Goal: Task Accomplishment & Management: Manage account settings

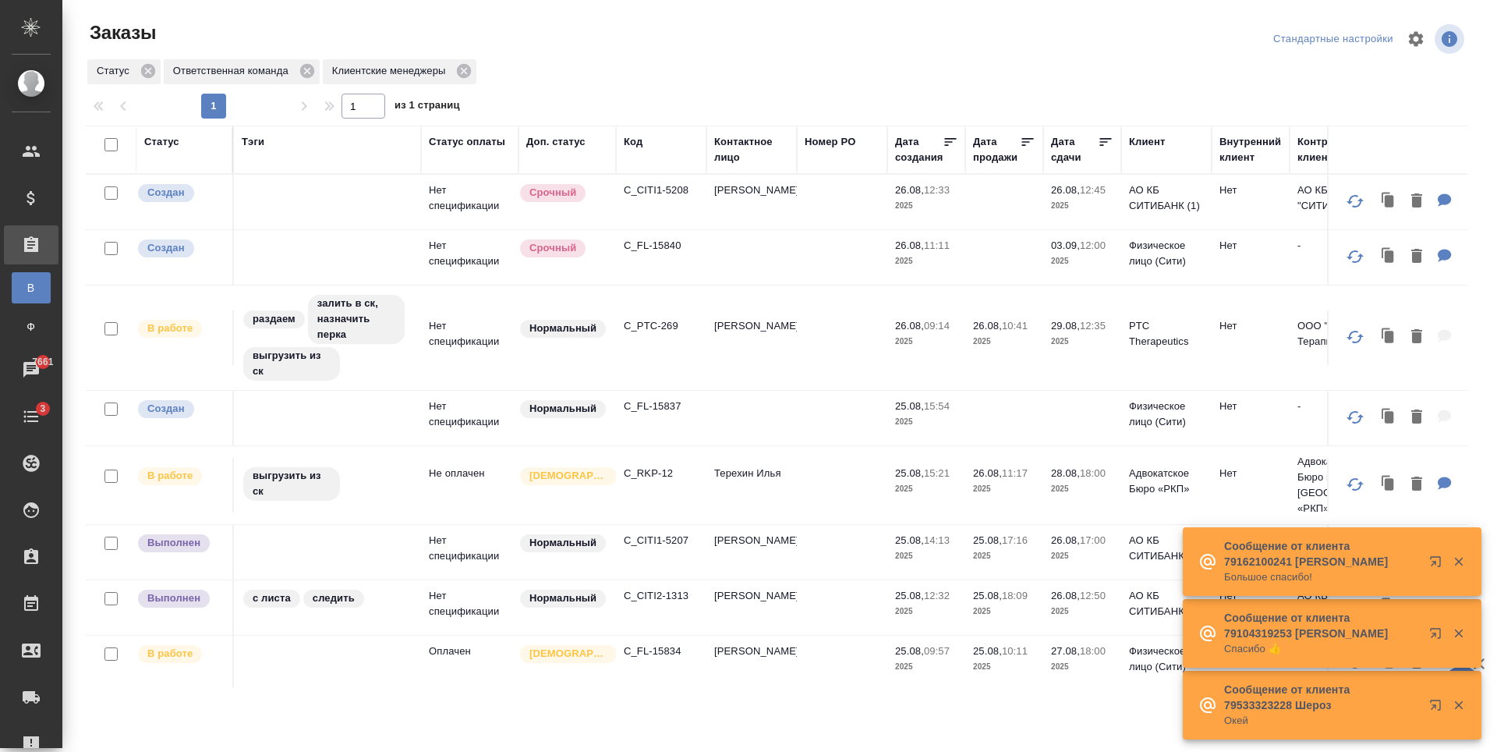
scroll to position [370, 0]
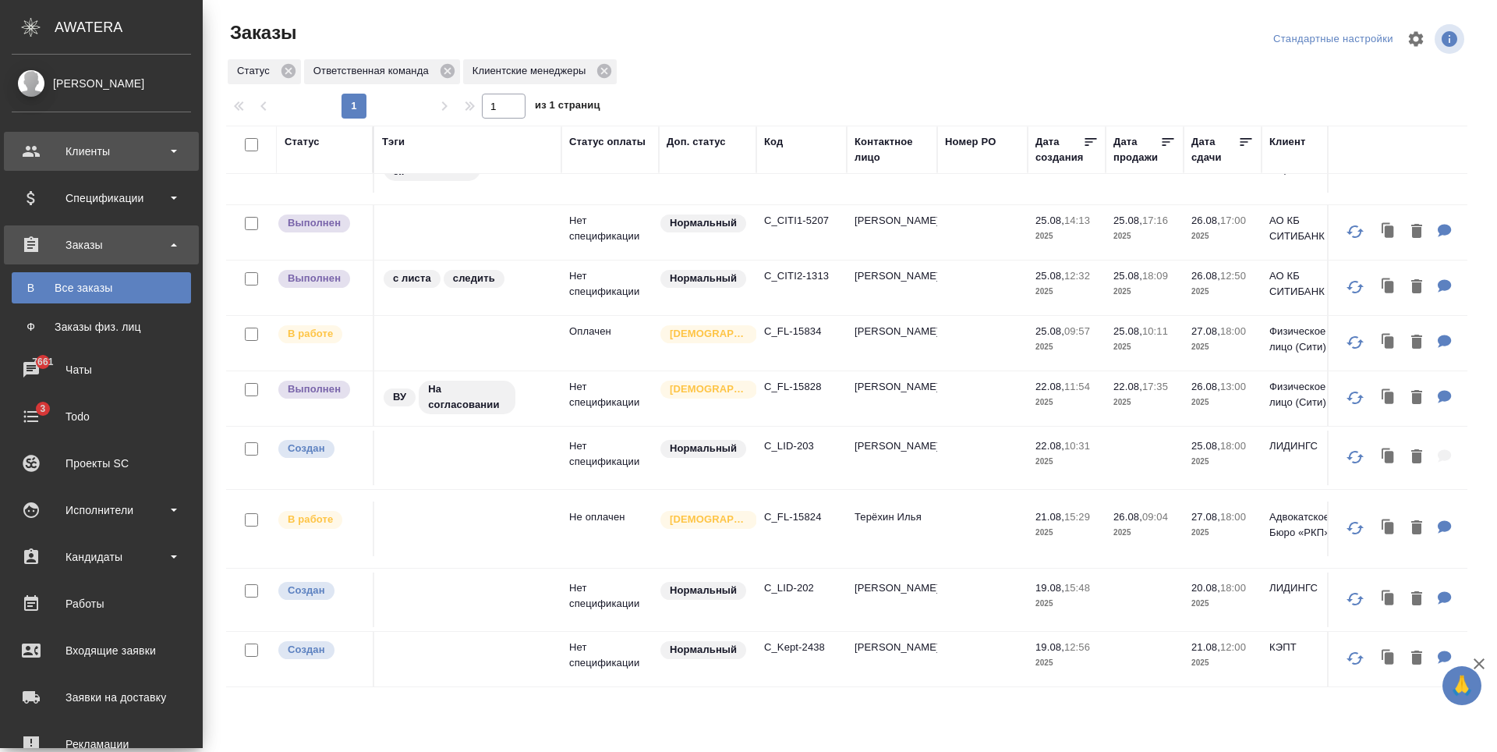
click at [106, 150] on div "Клиенты" at bounding box center [101, 151] width 179 height 23
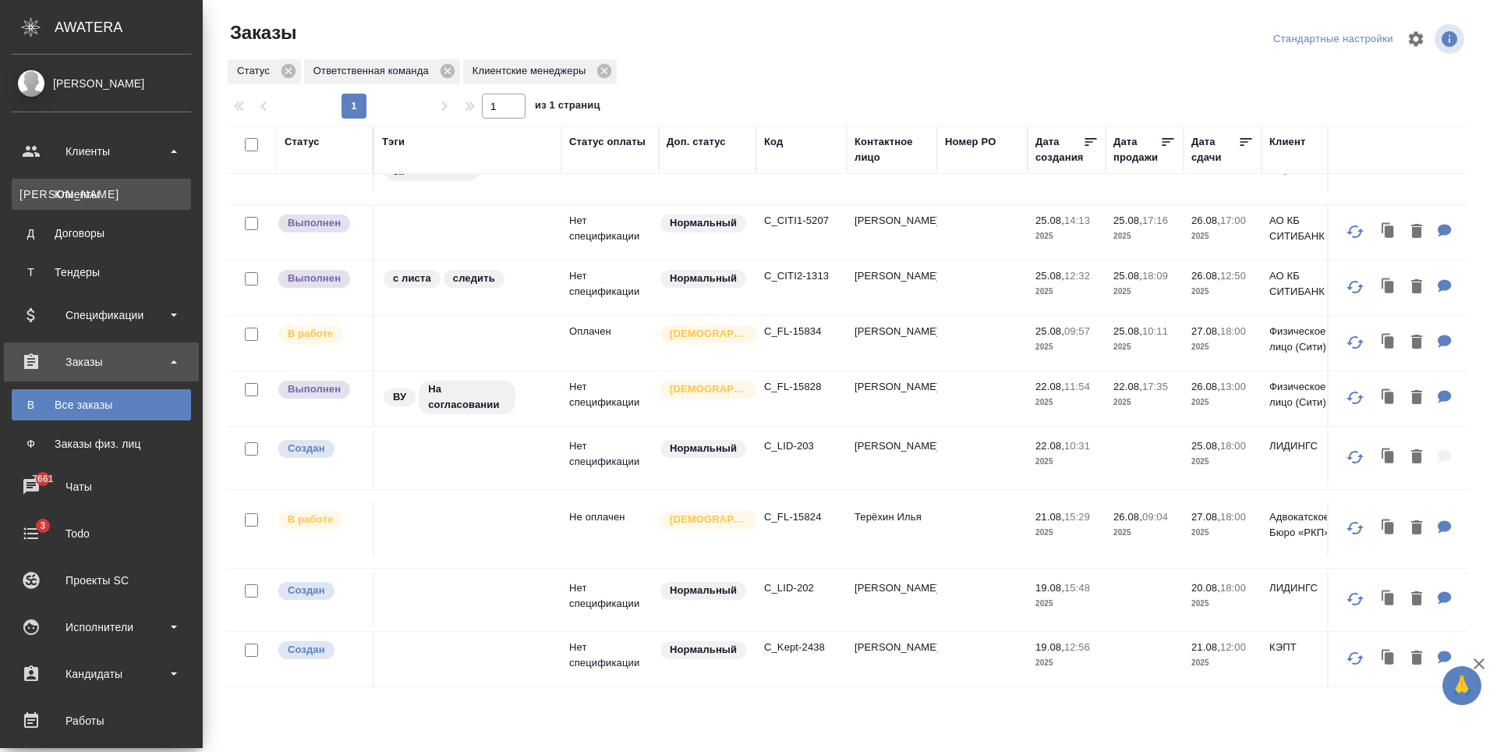
click at [109, 193] on div "Клиенты" at bounding box center [101, 194] width 164 height 16
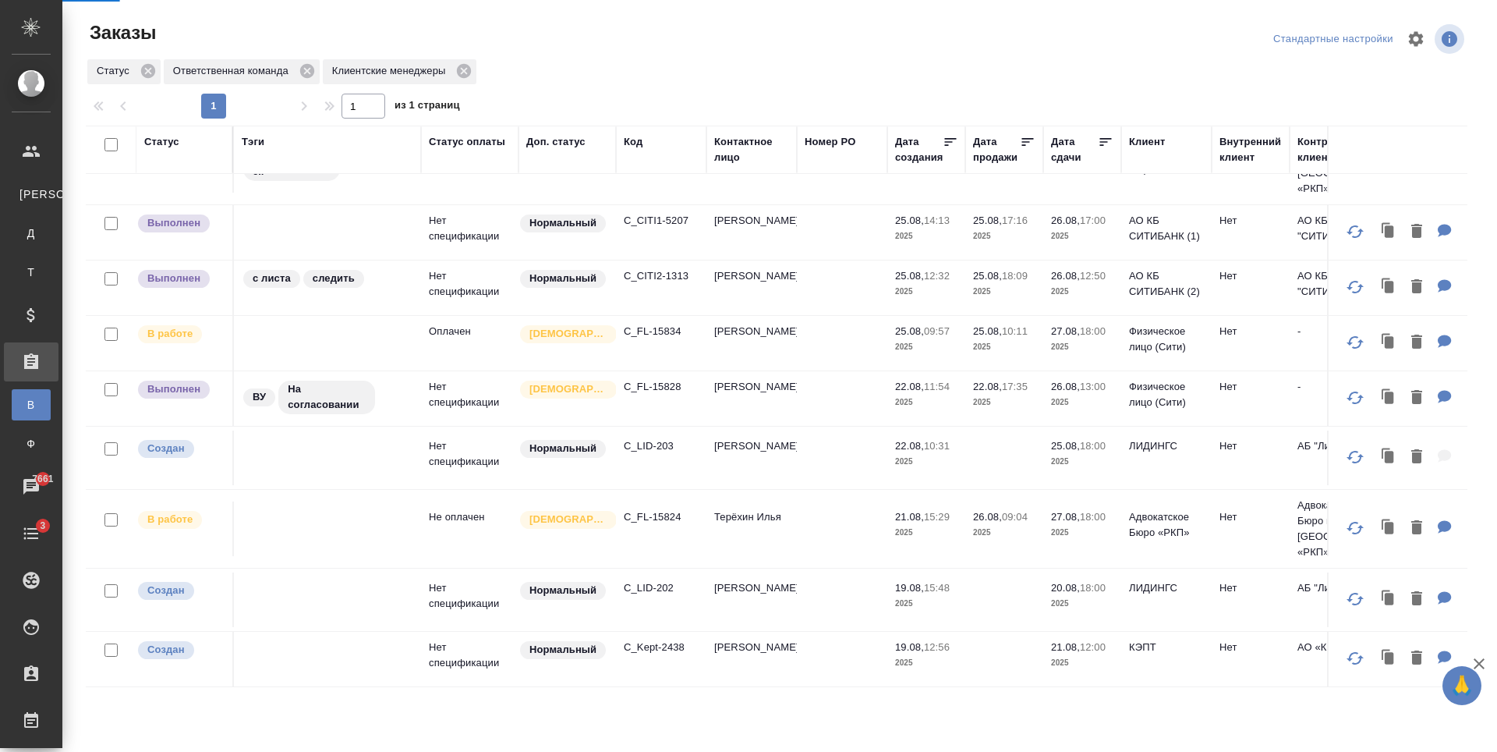
select select "RU"
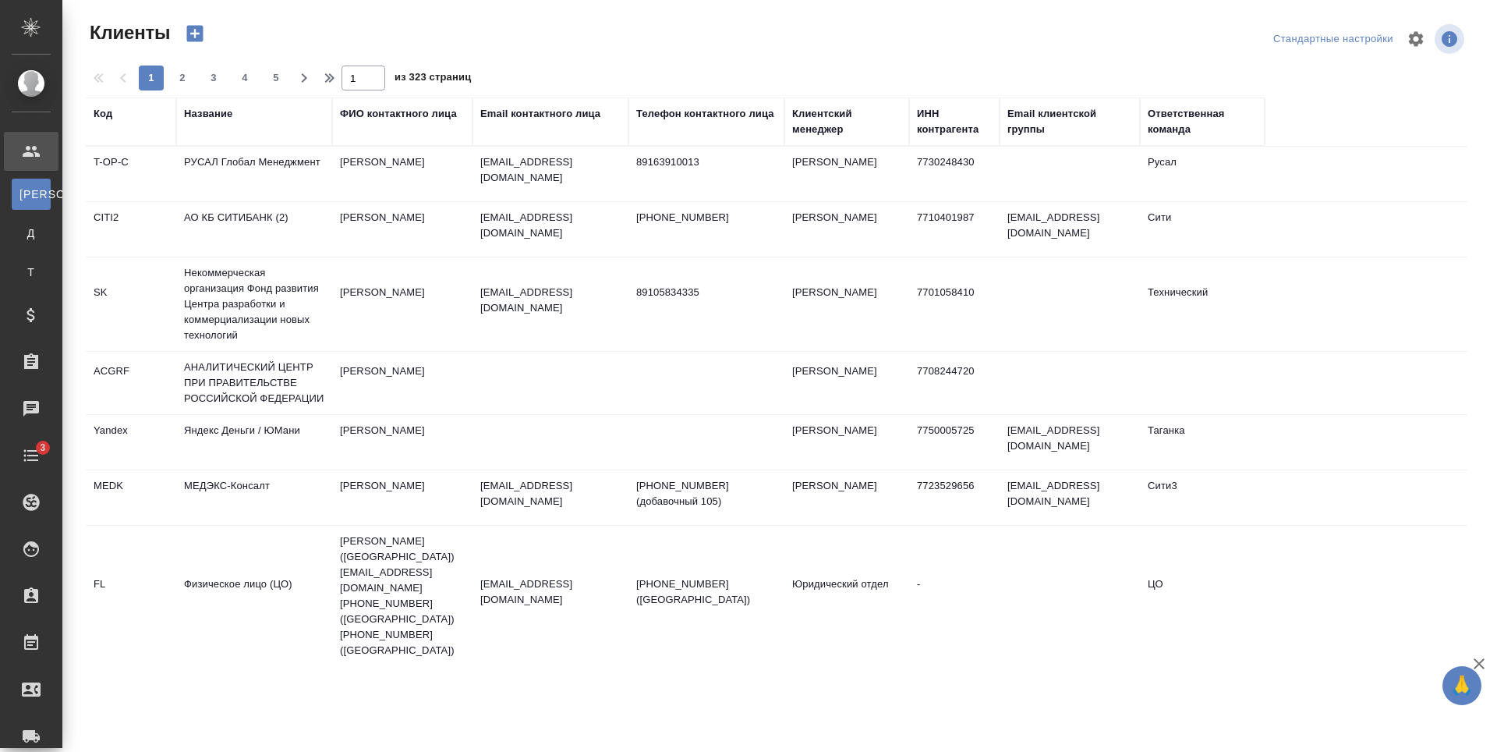
click at [529, 116] on div "Email контактного лица" at bounding box center [540, 114] width 120 height 16
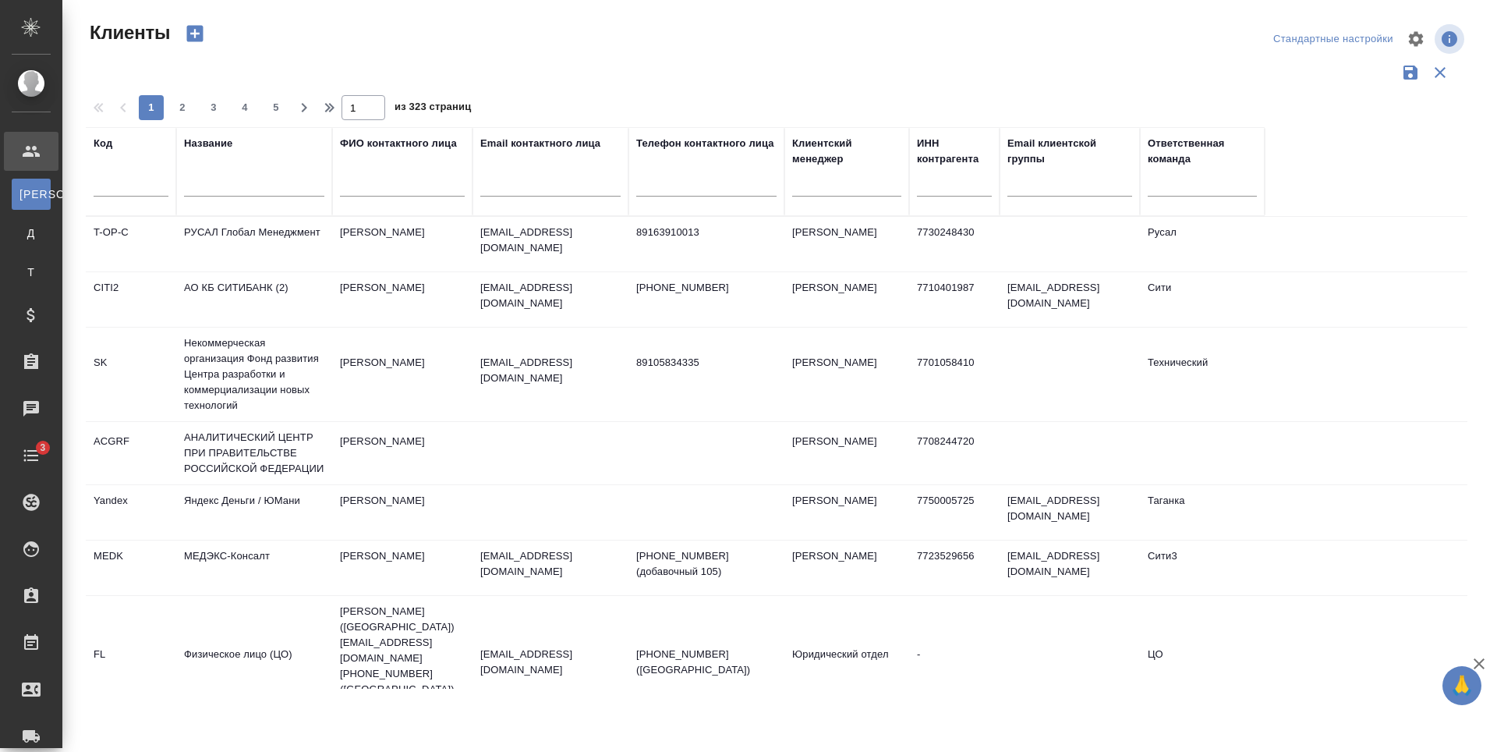
click at [505, 189] on input "text" at bounding box center [550, 186] width 140 height 19
paste input "trapezin.vladimir@yandex.ru"
type input "trapezin.vladimir@yandex.ru"
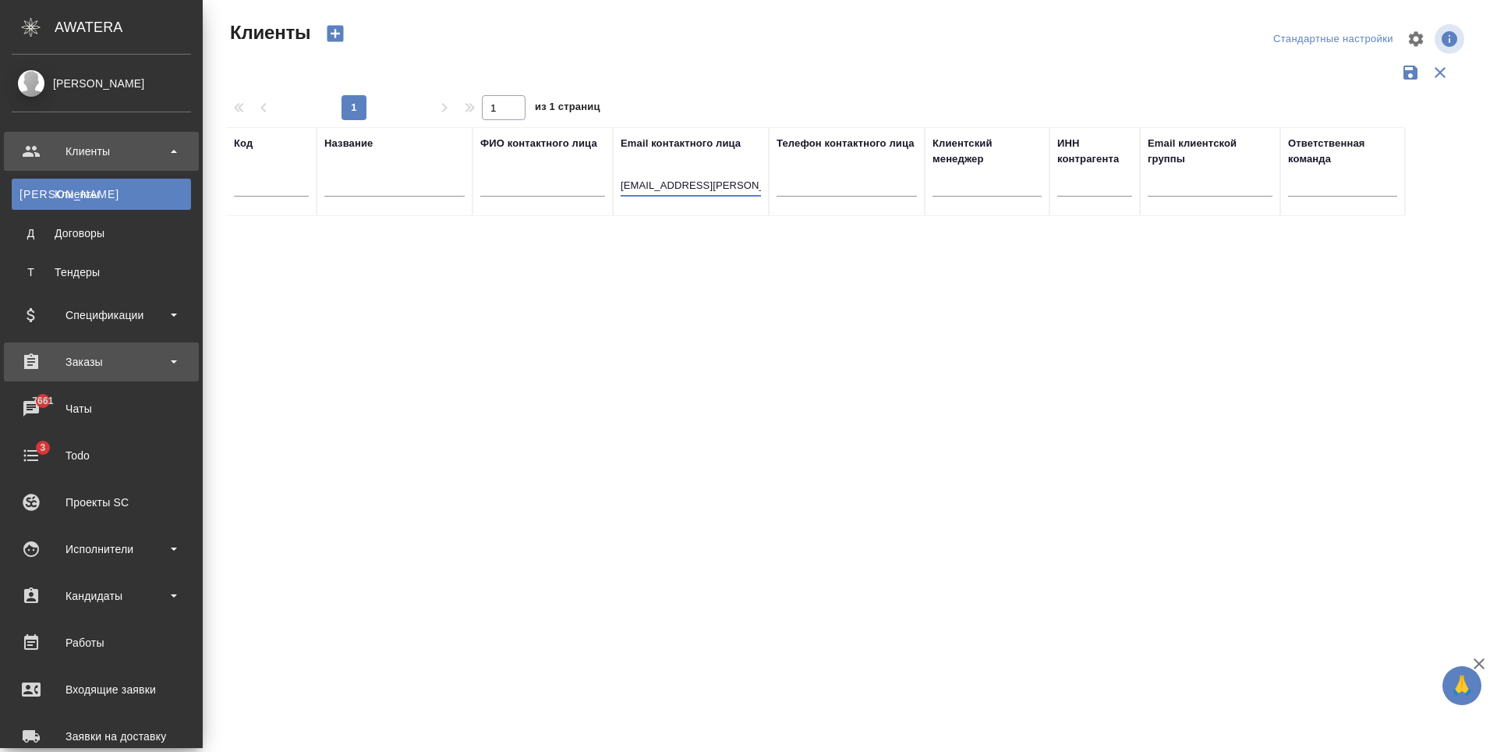
click at [109, 353] on div "Заказы" at bounding box center [101, 361] width 179 height 23
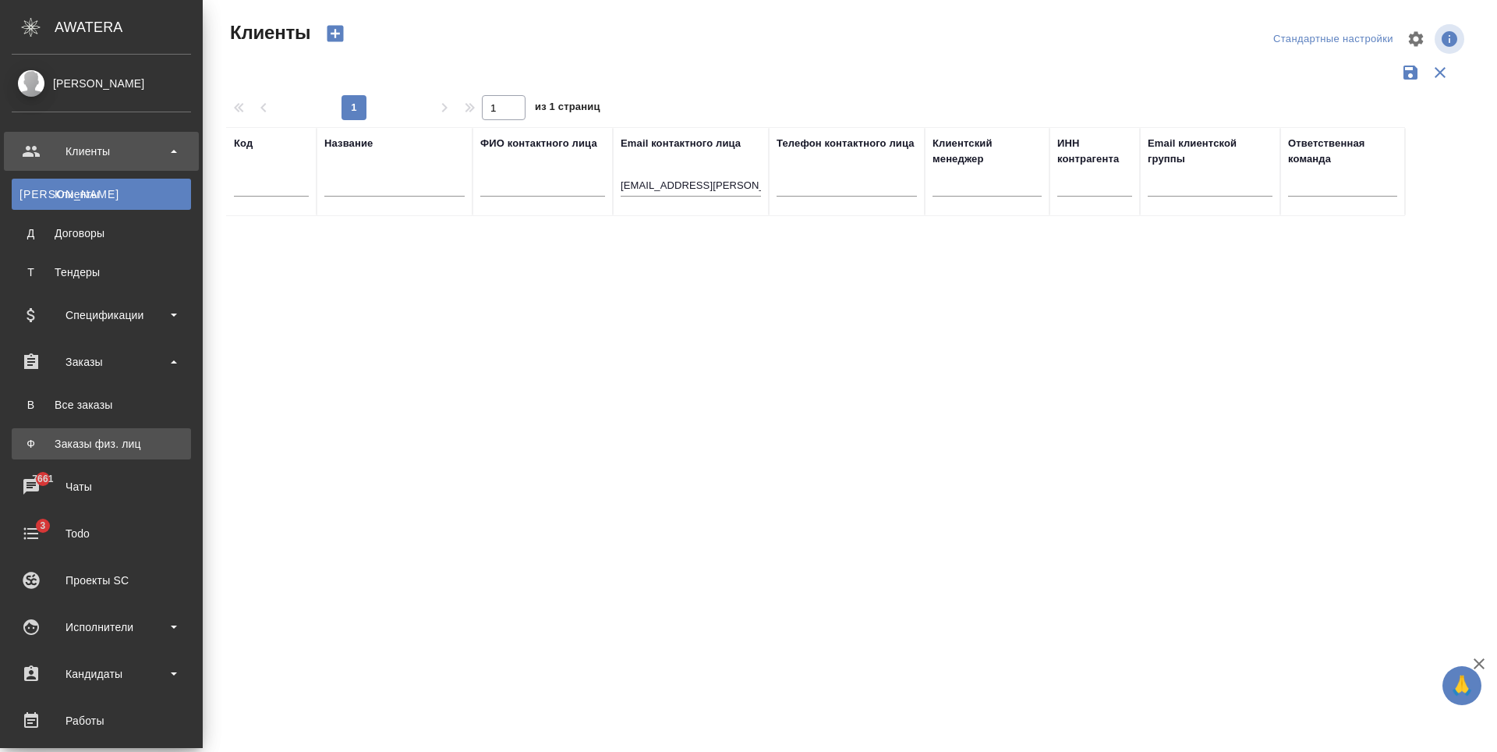
click at [82, 441] on div "Заказы физ. лиц" at bounding box center [101, 444] width 164 height 16
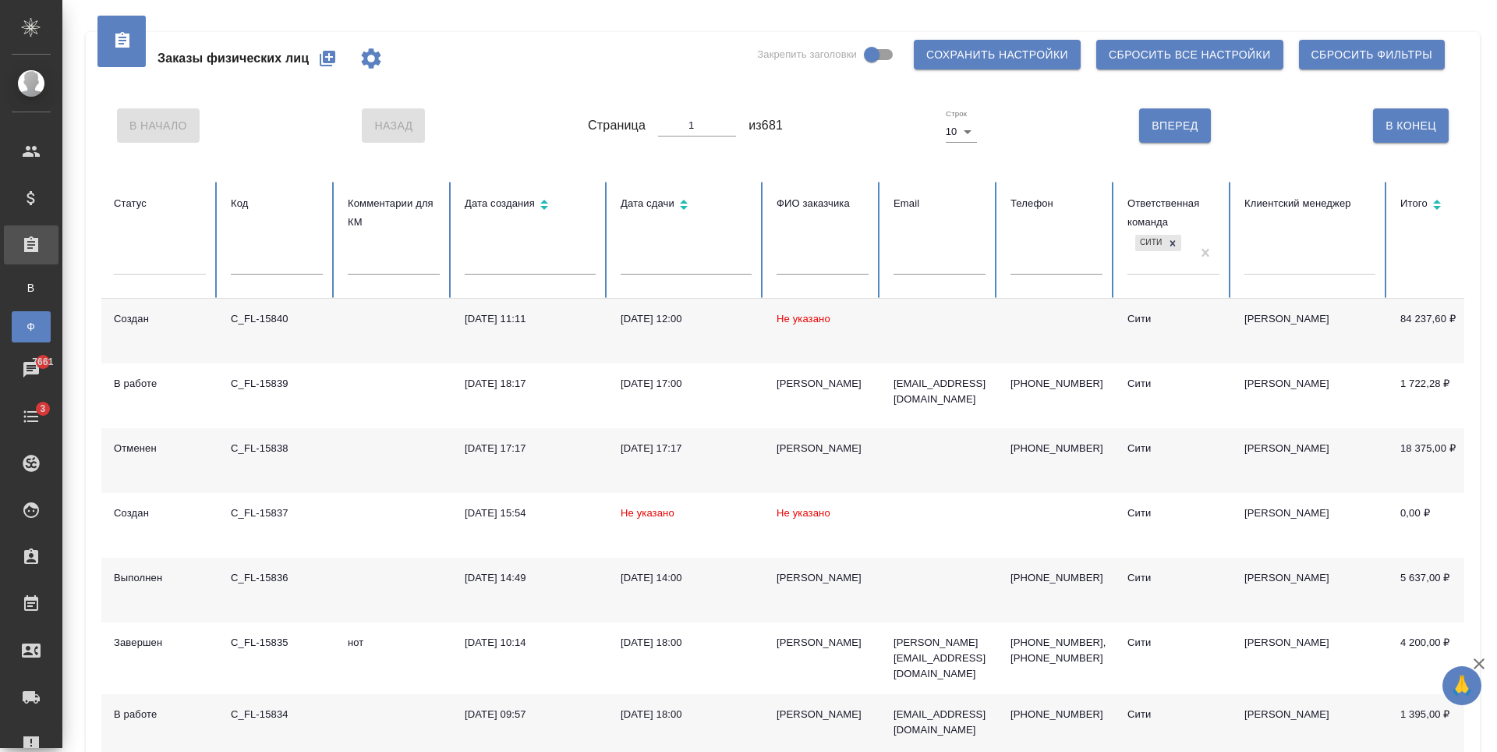
click at [330, 60] on icon "button" at bounding box center [327, 58] width 19 height 19
click at [554, 83] on div "Заказы физических лиц Закрепить заголовки Сохранить настройки Сбросить все наст…" at bounding box center [782, 58] width 1363 height 53
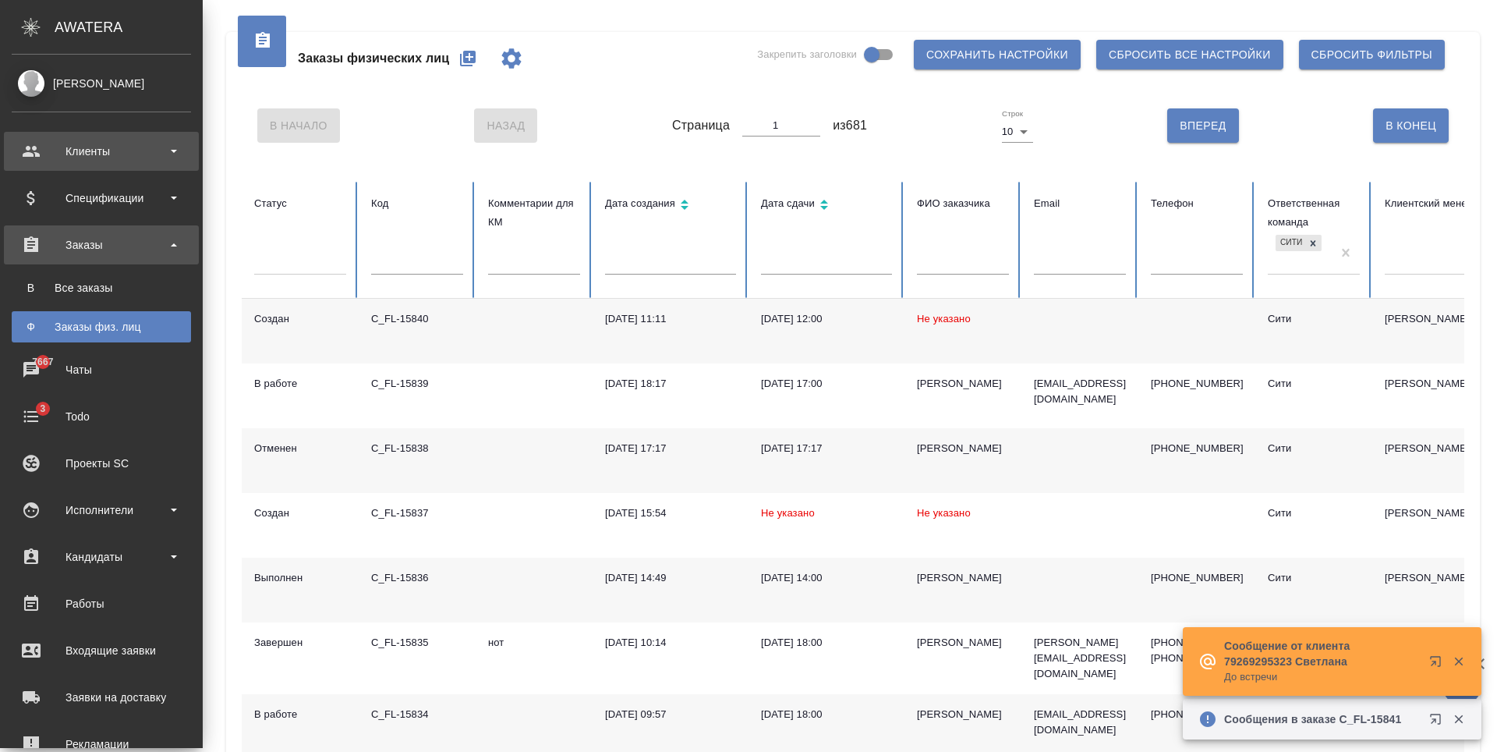
click at [114, 140] on div "Клиенты" at bounding box center [101, 151] width 179 height 23
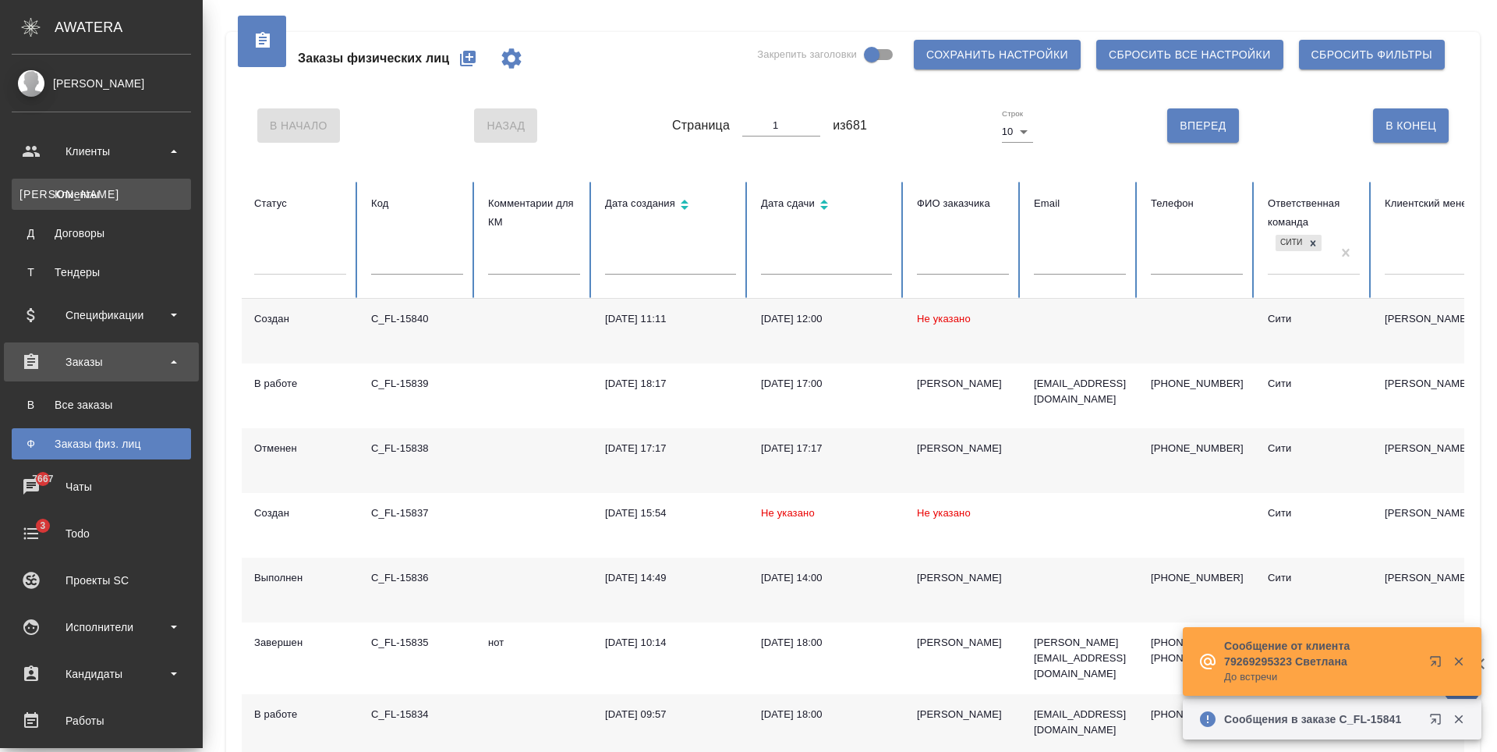
click at [94, 186] on link "К Клиенты" at bounding box center [101, 194] width 179 height 31
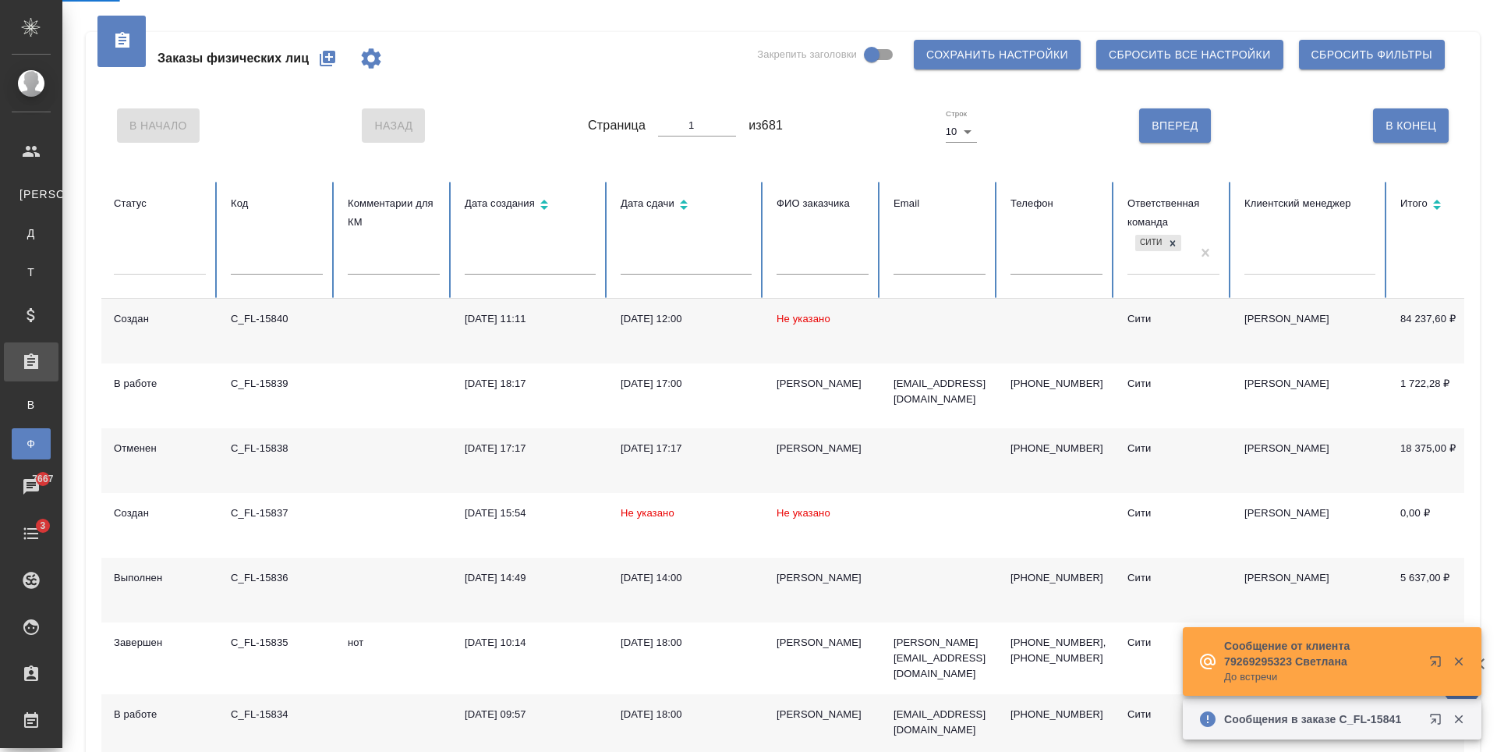
select select "RU"
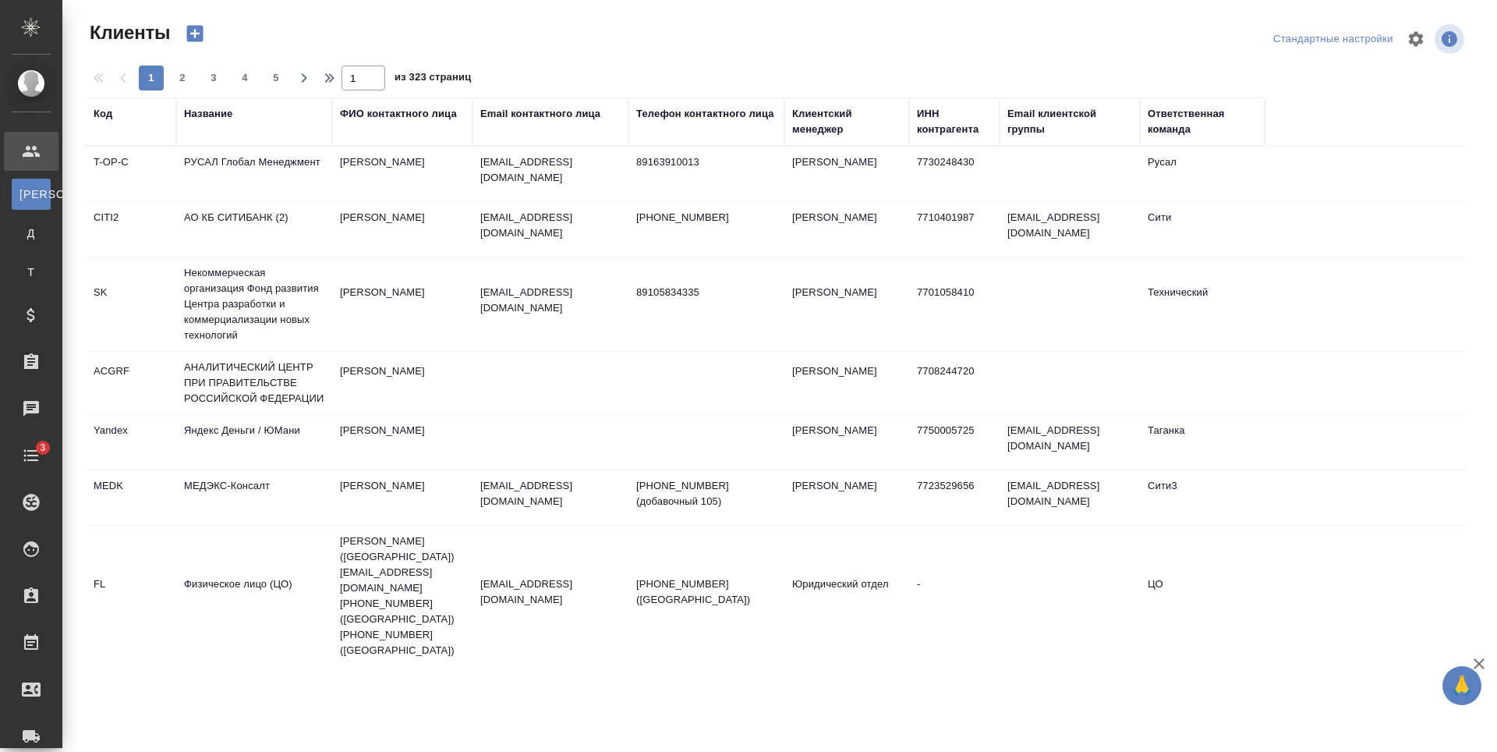
click at [539, 108] on div "Email контактного лица" at bounding box center [540, 114] width 120 height 16
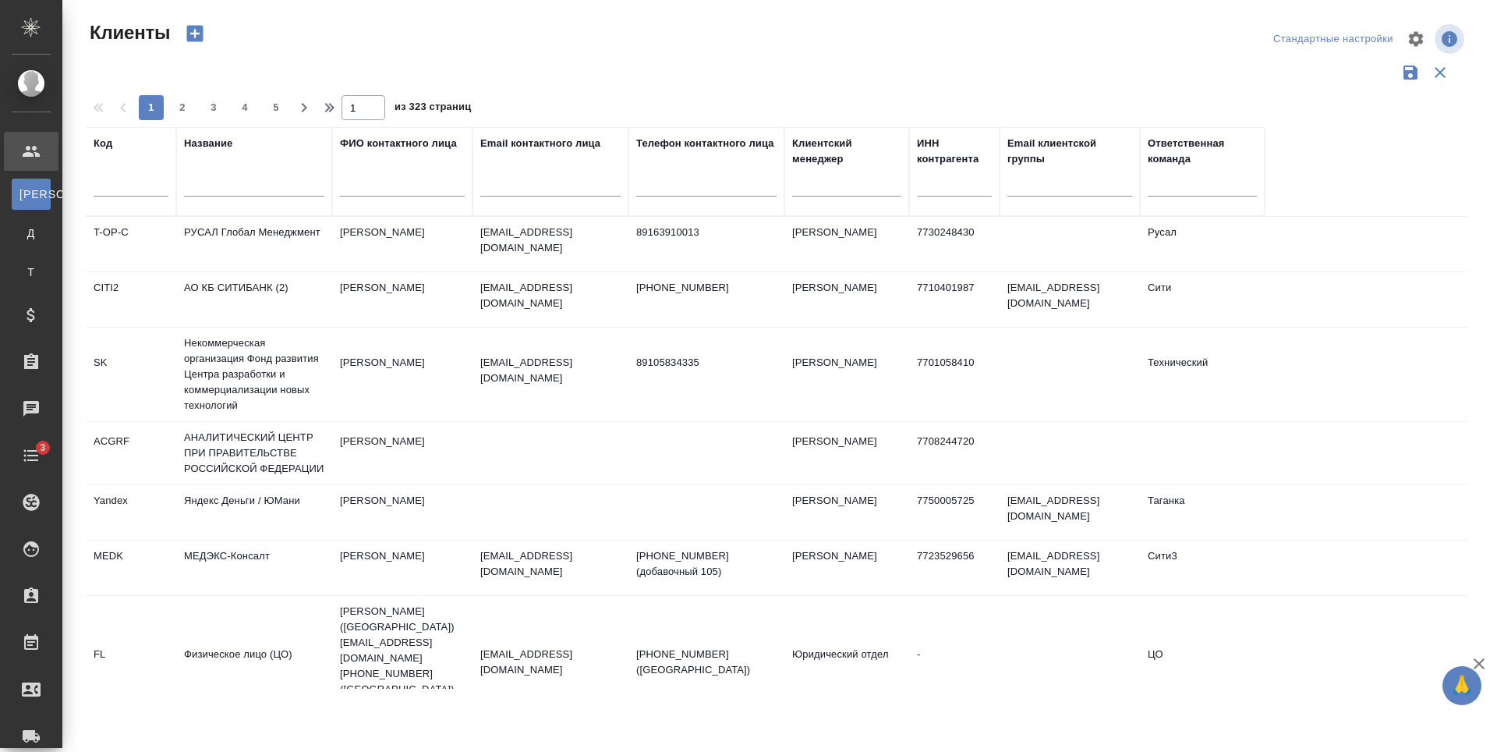
click at [511, 189] on input "text" at bounding box center [550, 186] width 140 height 19
paste input "aiskandarova@kept.ru"
type input "aiskandarova@kept.ru"
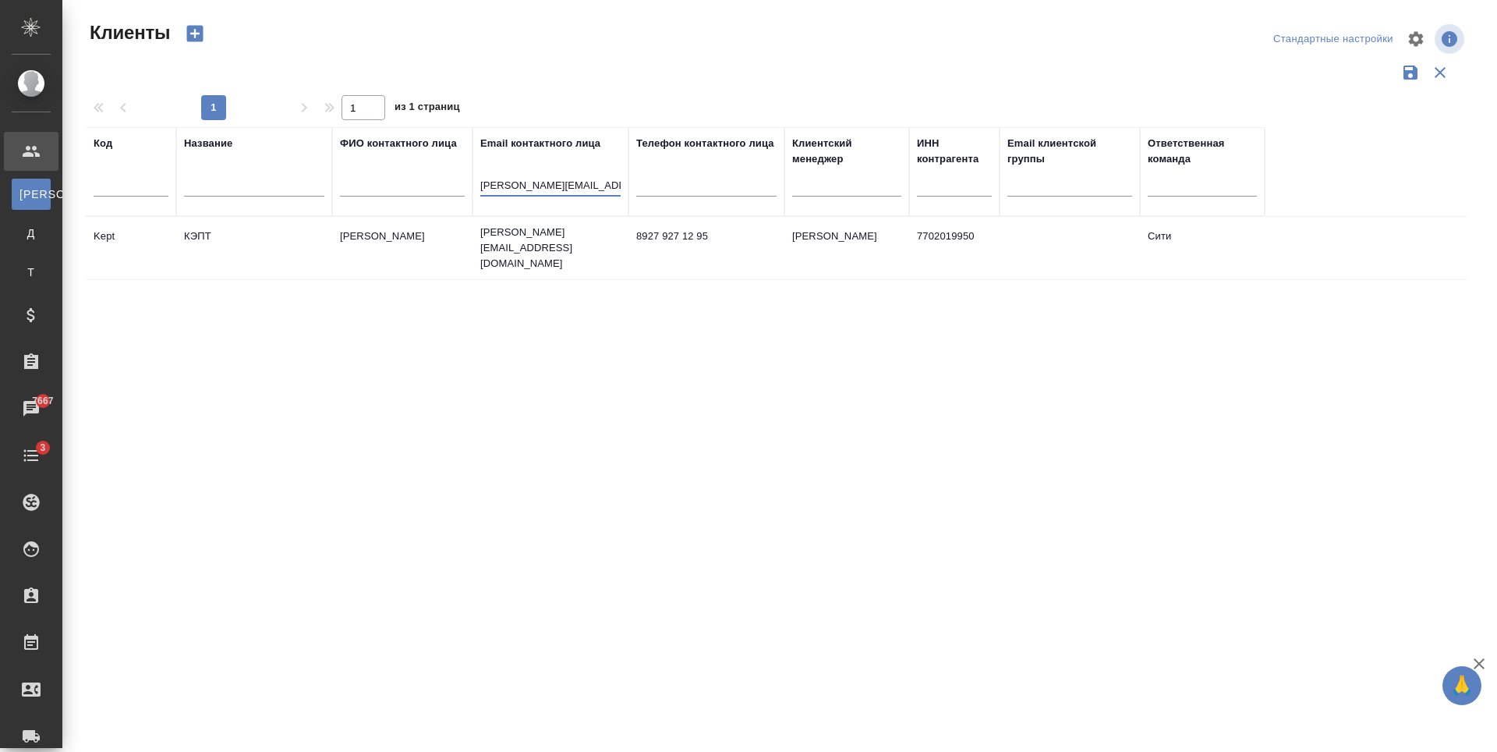
click at [509, 242] on td "aiskandarova@kept.ru" at bounding box center [550, 248] width 156 height 62
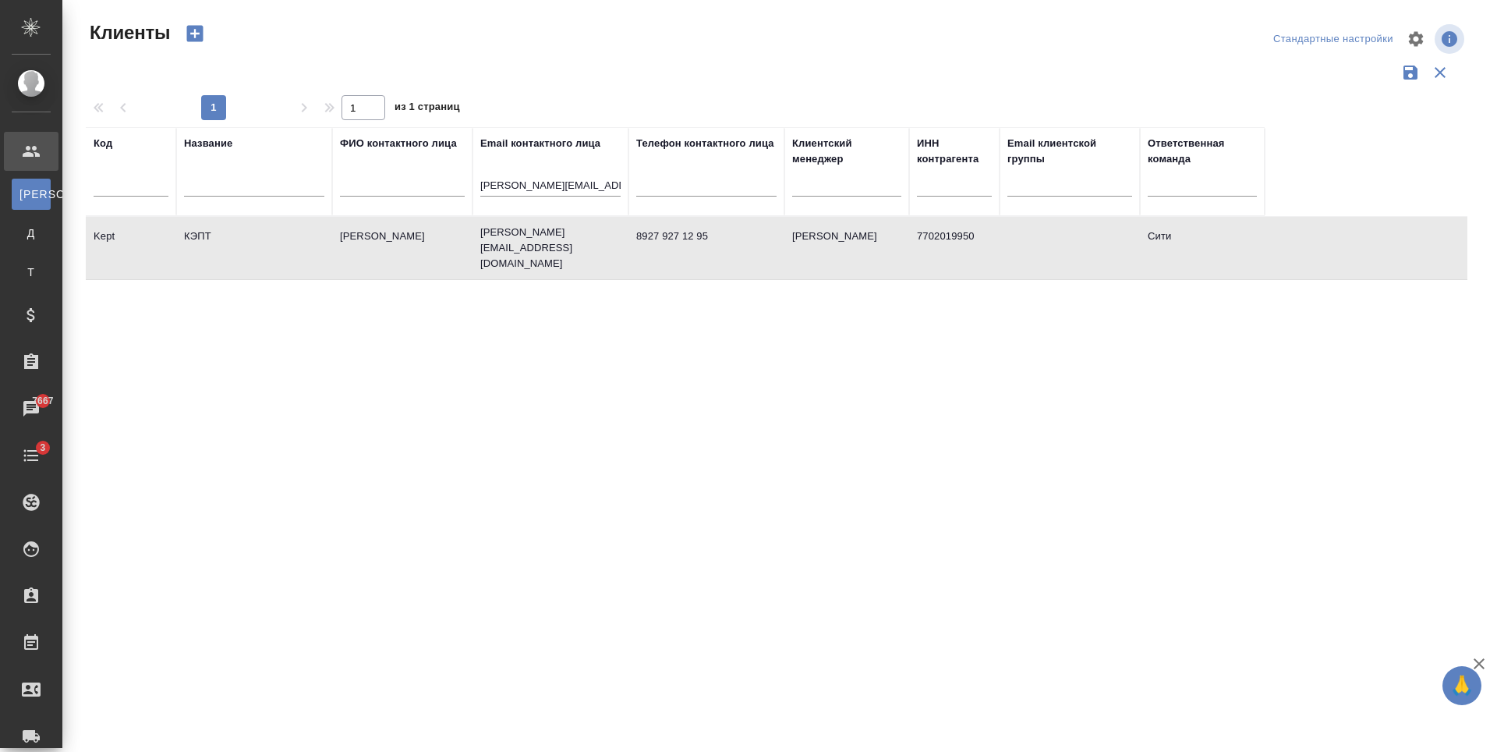
click at [509, 242] on td "aiskandarova@kept.ru" at bounding box center [550, 248] width 156 height 62
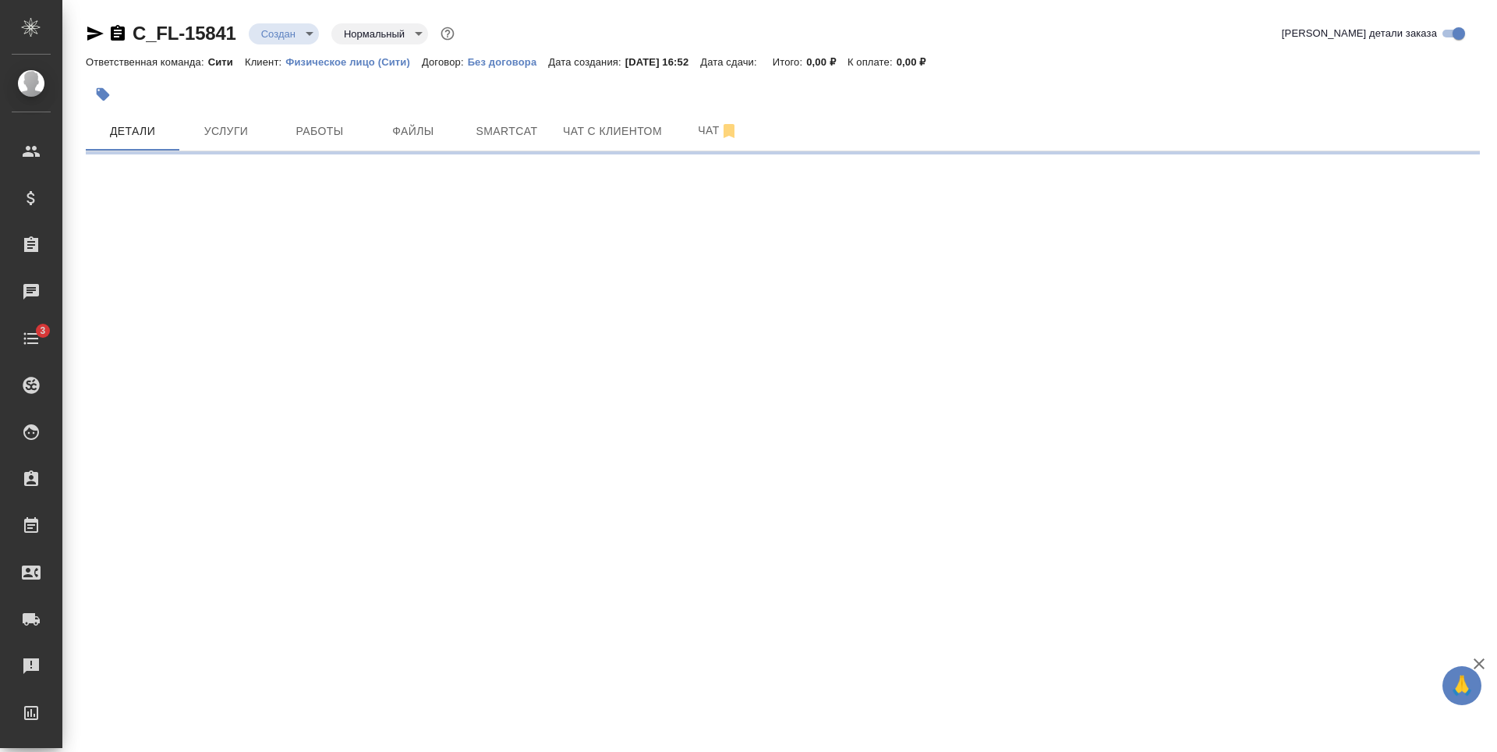
select select "RU"
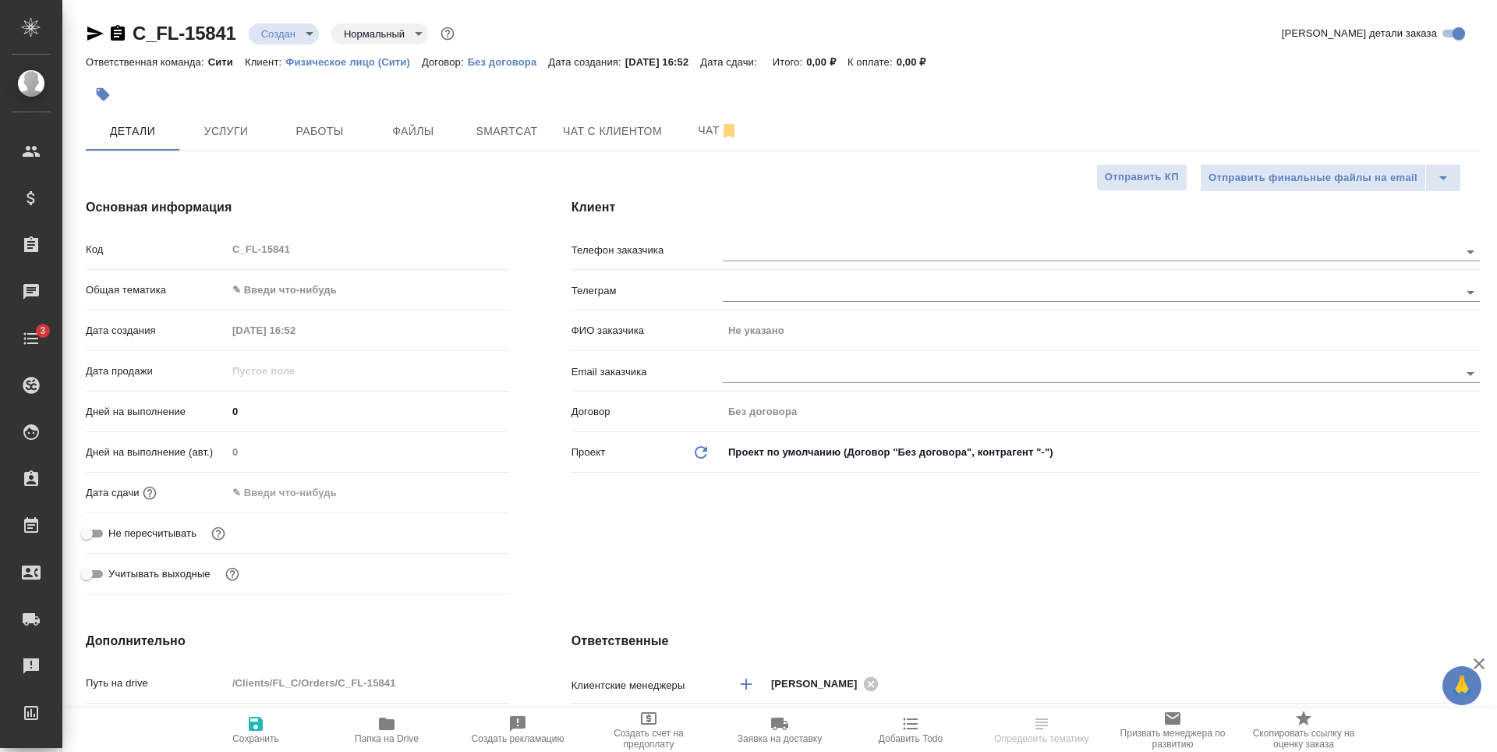
type textarea "x"
click at [752, 370] on input "text" at bounding box center [1065, 372] width 684 height 19
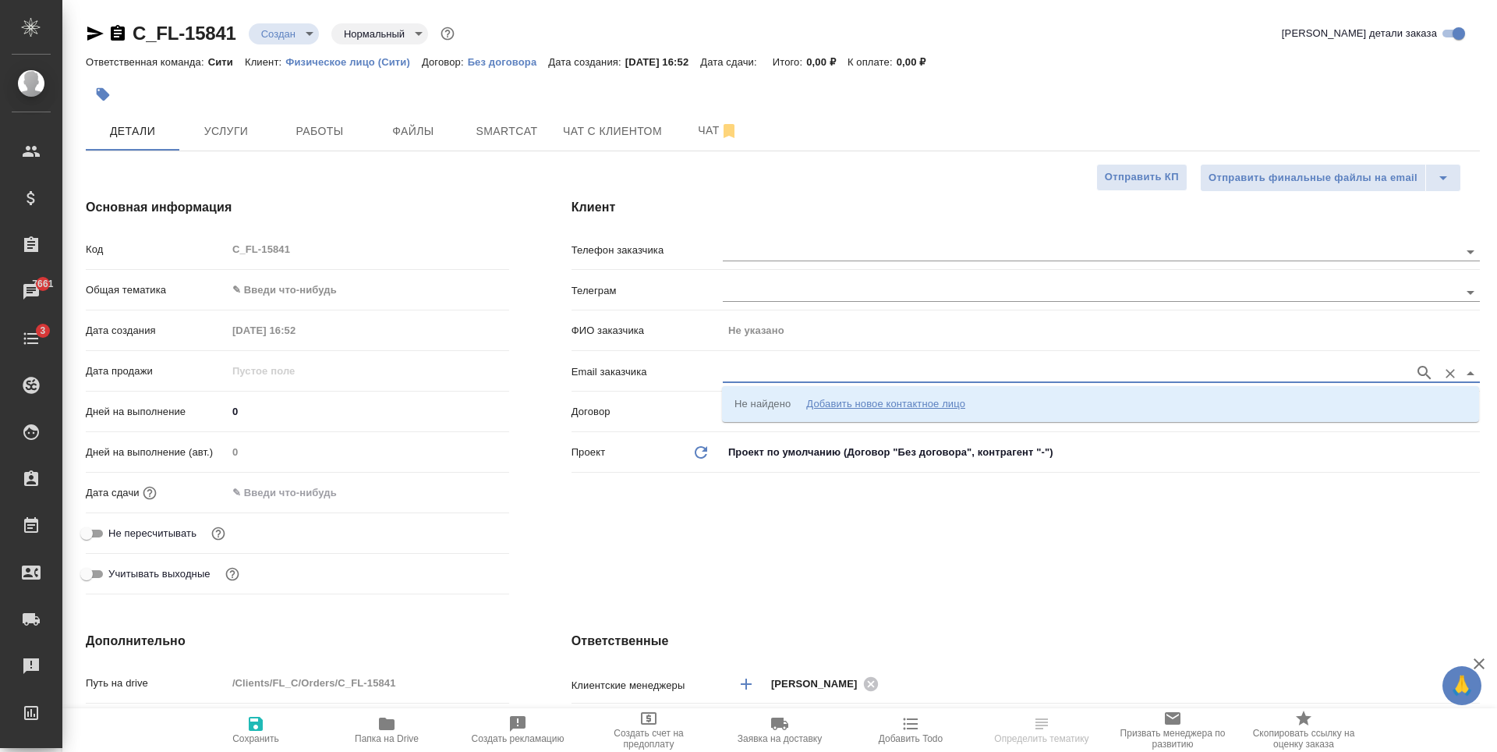
paste input "trapezin.vladimir@yandex.ru"
type input "[EMAIL_ADDRESS][PERSON_NAME][DOMAIN_NAME]"
click at [914, 401] on div "Добавить новое контактное лицо" at bounding box center [885, 404] width 159 height 16
type input "[EMAIL_ADDRESS][PERSON_NAME][DOMAIN_NAME]"
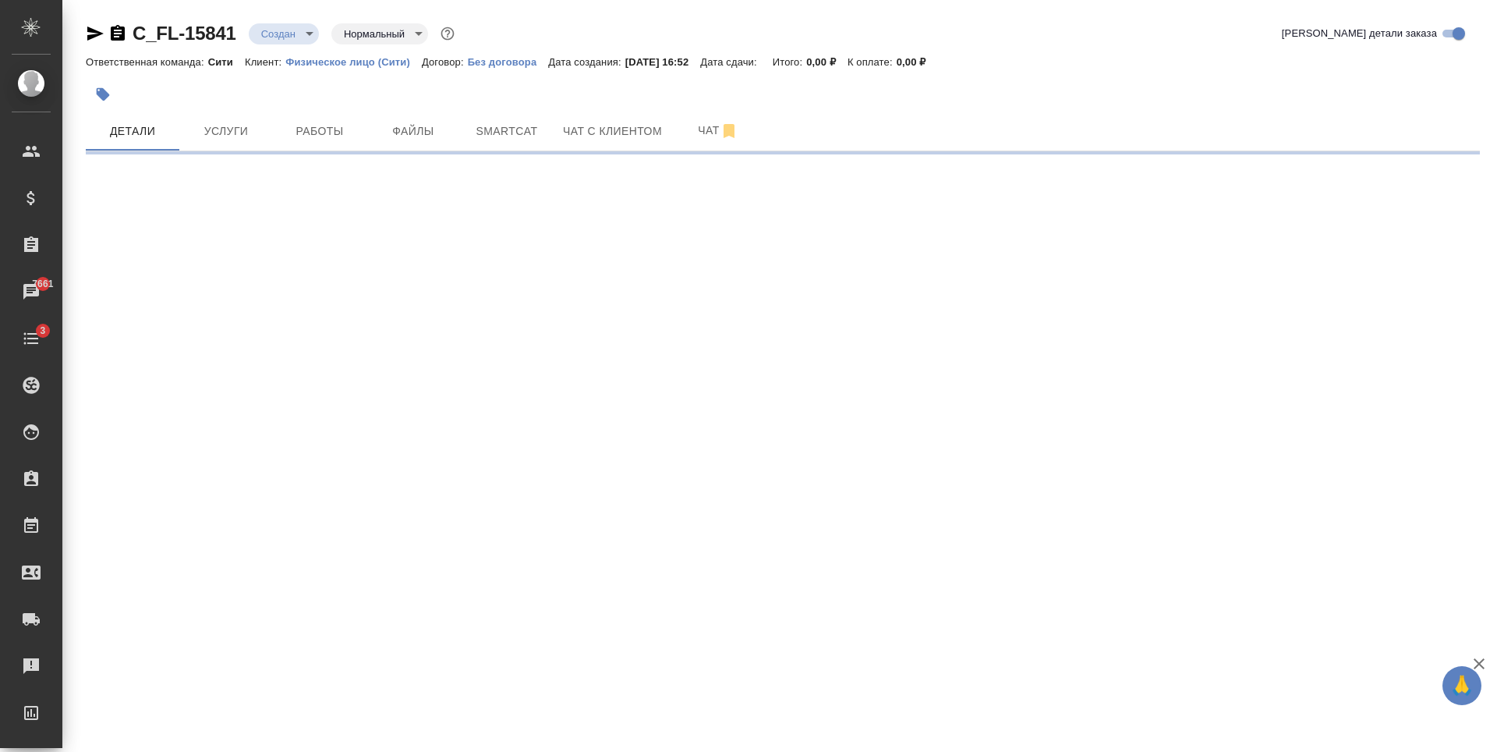
select select "RU"
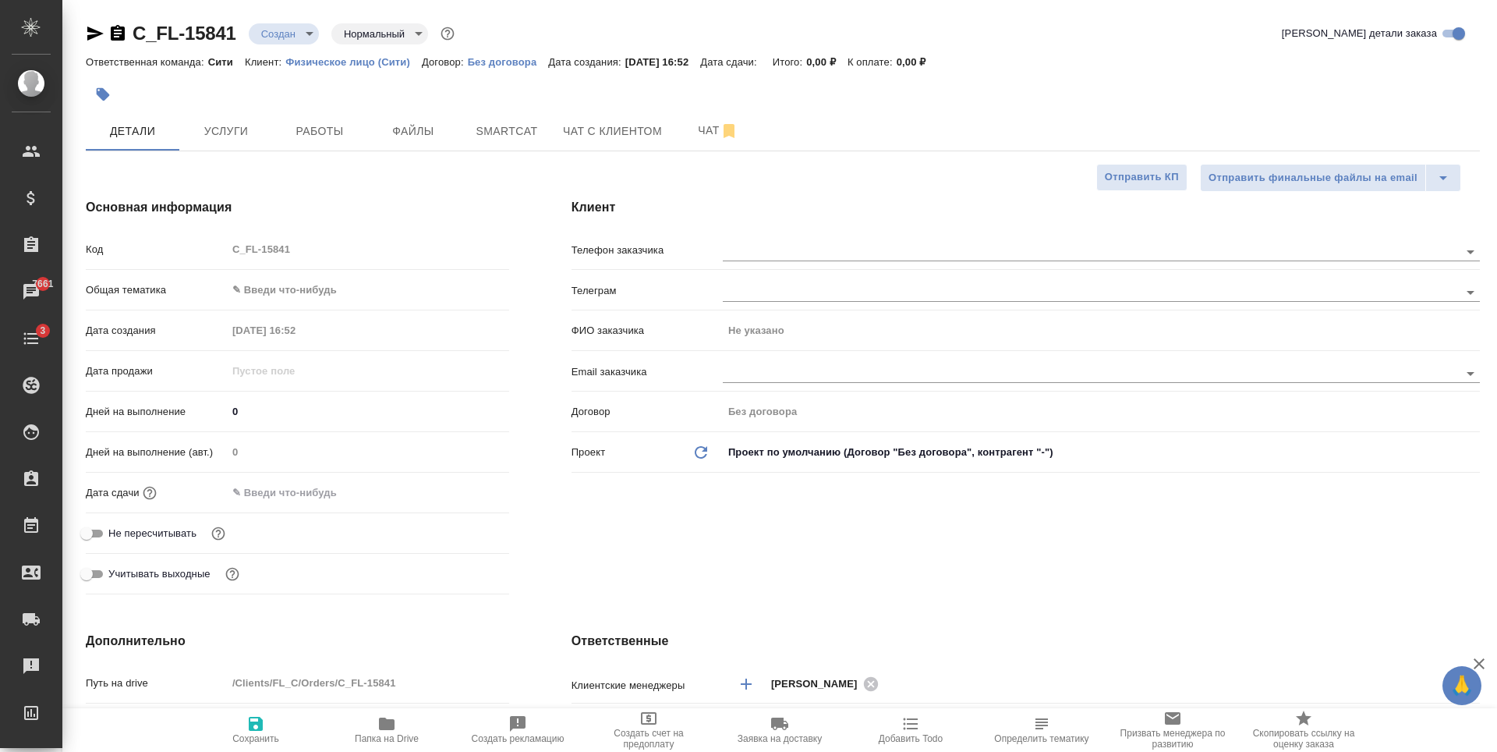
type textarea "x"
click at [773, 372] on input "text" at bounding box center [1065, 372] width 684 height 19
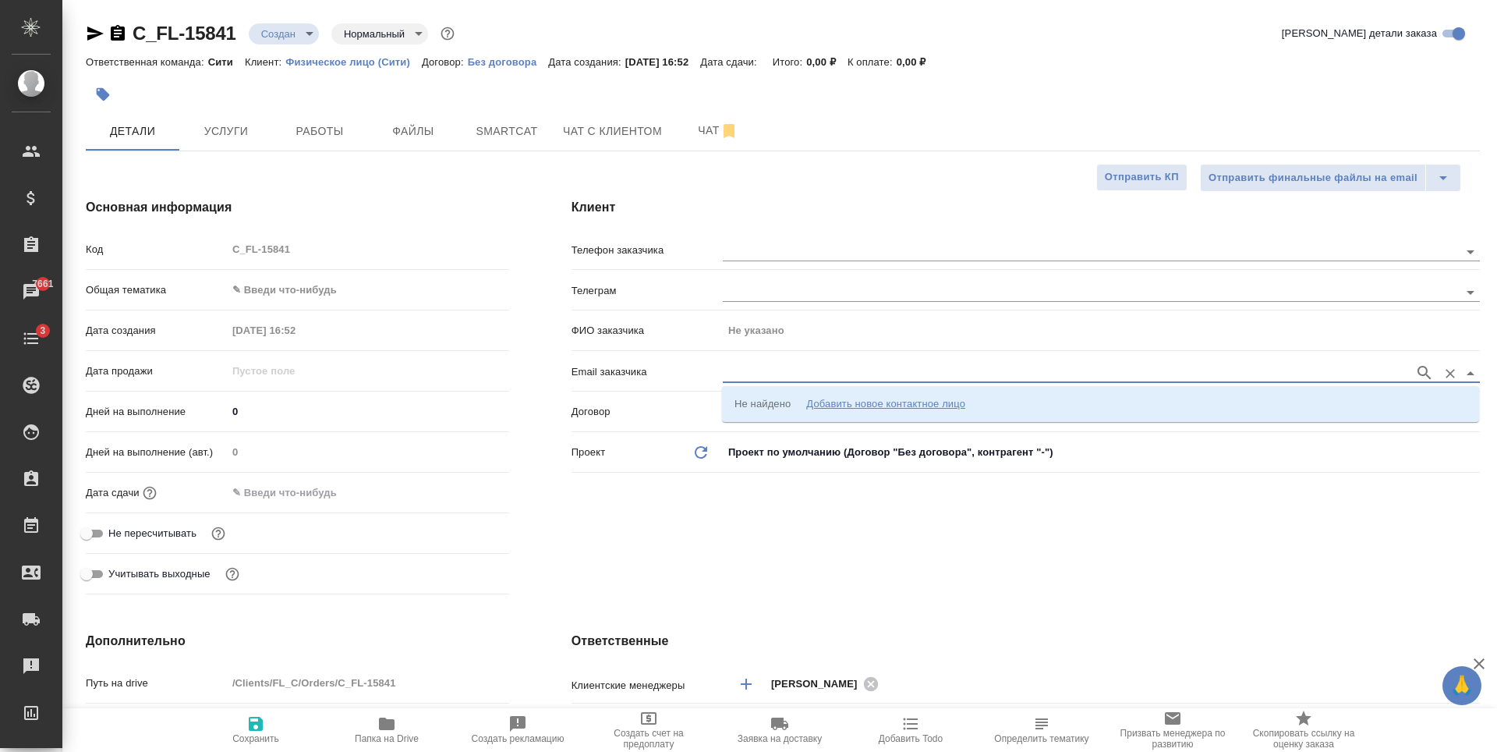
paste input "[EMAIL_ADDRESS][PERSON_NAME][DOMAIN_NAME]"
type input "[EMAIL_ADDRESS][PERSON_NAME][DOMAIN_NAME]"
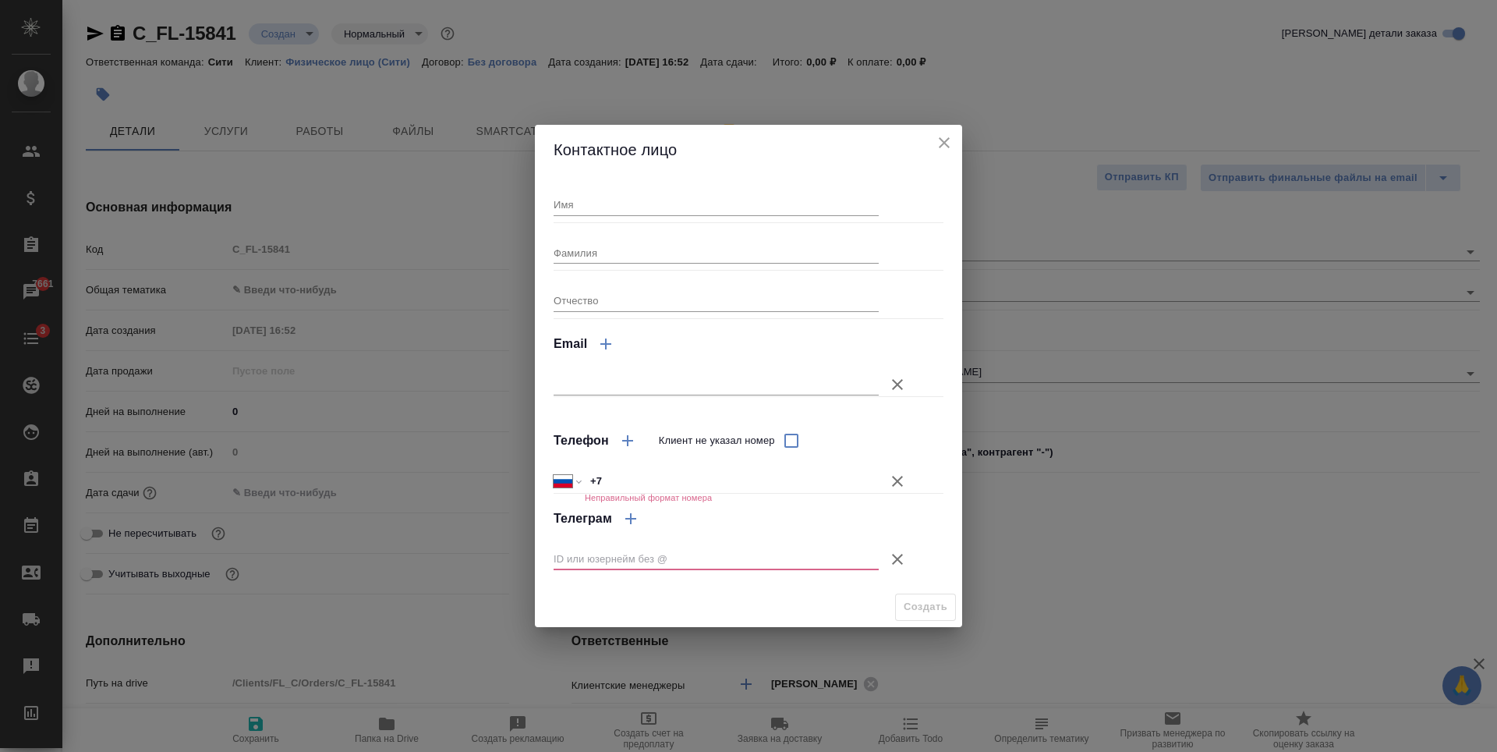
click at [933, 150] on h2 "Контактное лицо" at bounding box center [749, 149] width 390 height 25
click at [943, 143] on icon "close" at bounding box center [944, 142] width 11 height 11
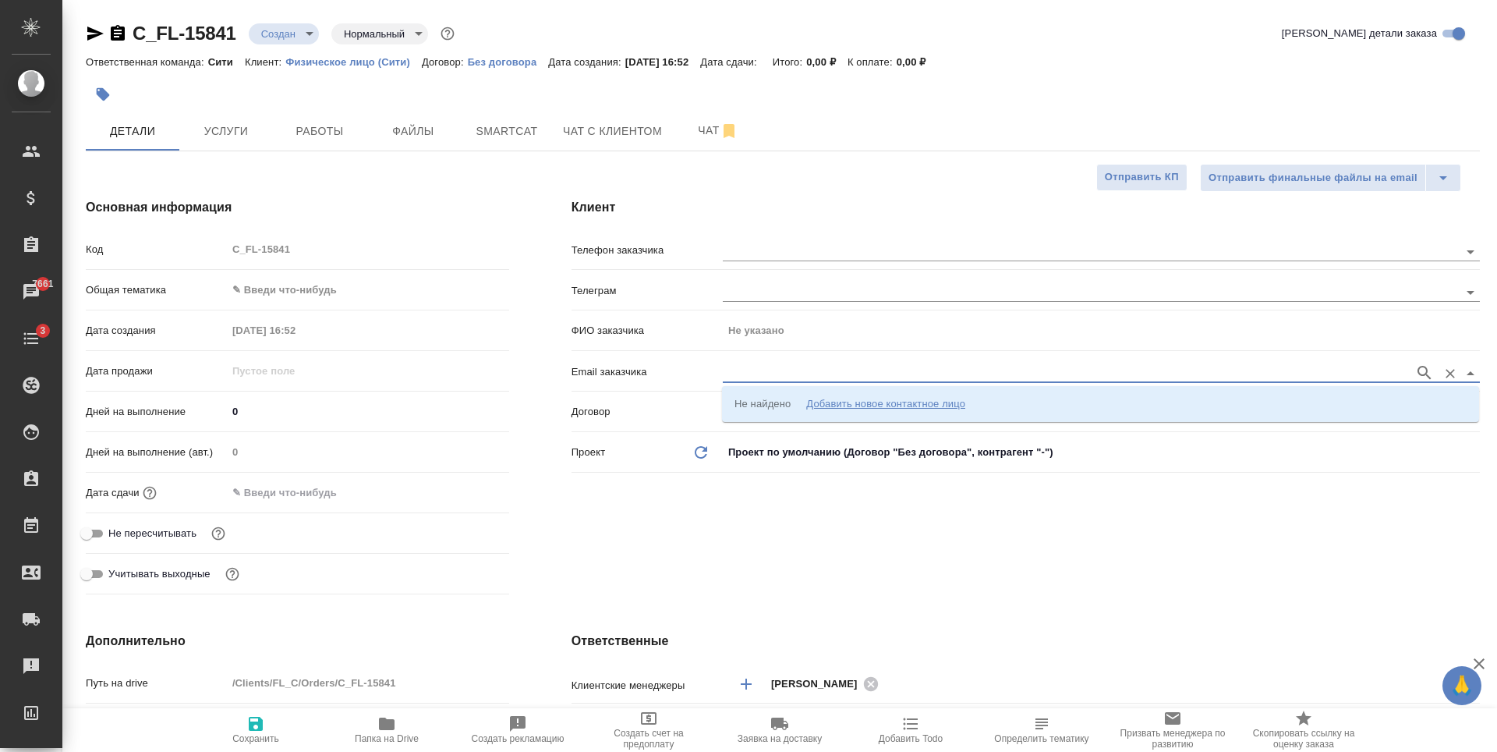
click at [820, 373] on input "text" at bounding box center [1065, 372] width 684 height 19
paste input "[EMAIL_ADDRESS][PERSON_NAME][DOMAIN_NAME]"
type input "[EMAIL_ADDRESS][PERSON_NAME][DOMAIN_NAME]"
click at [863, 412] on li "Не найдено Добавить новое контактное лицо" at bounding box center [1100, 404] width 757 height 28
type input "[EMAIL_ADDRESS][PERSON_NAME][DOMAIN_NAME]"
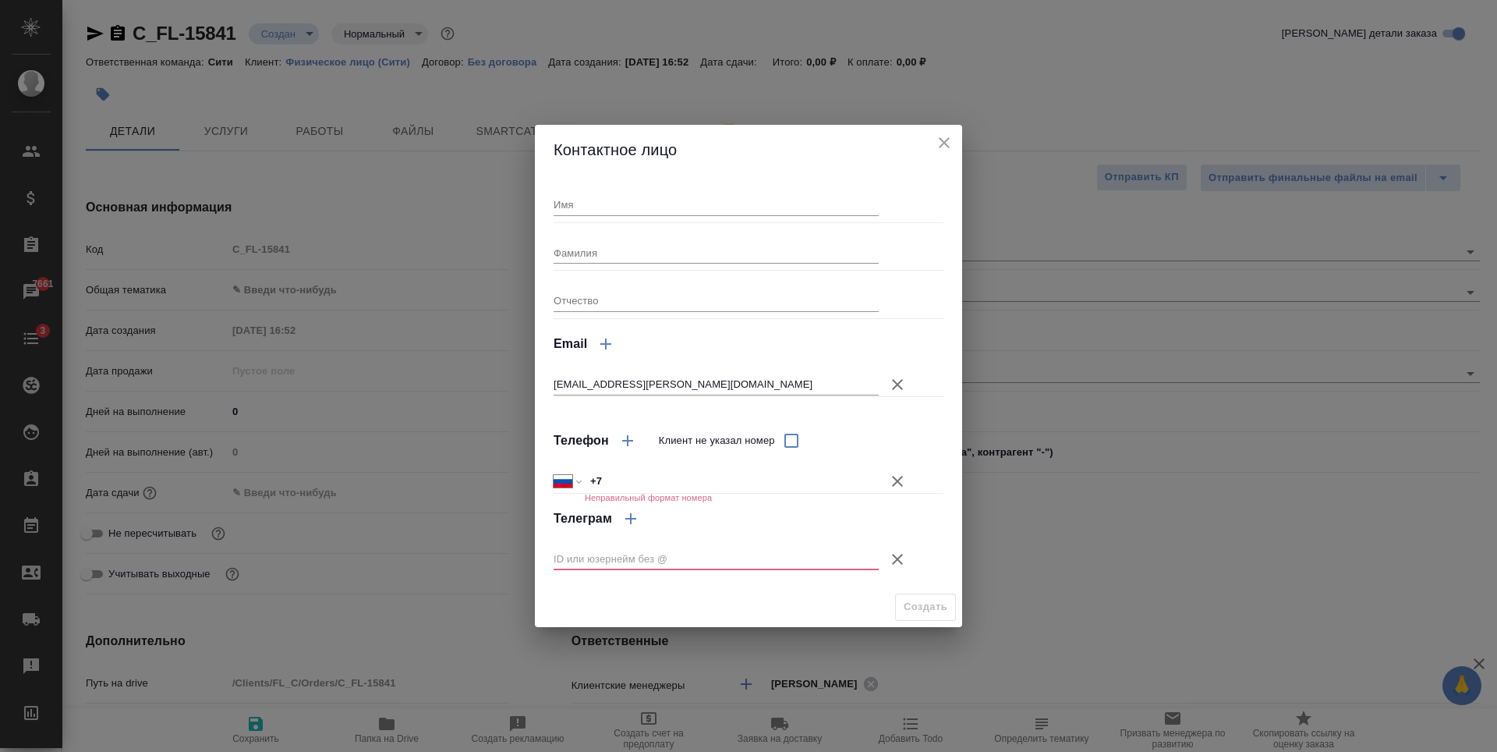
click at [903, 485] on icon "button" at bounding box center [897, 481] width 19 height 19
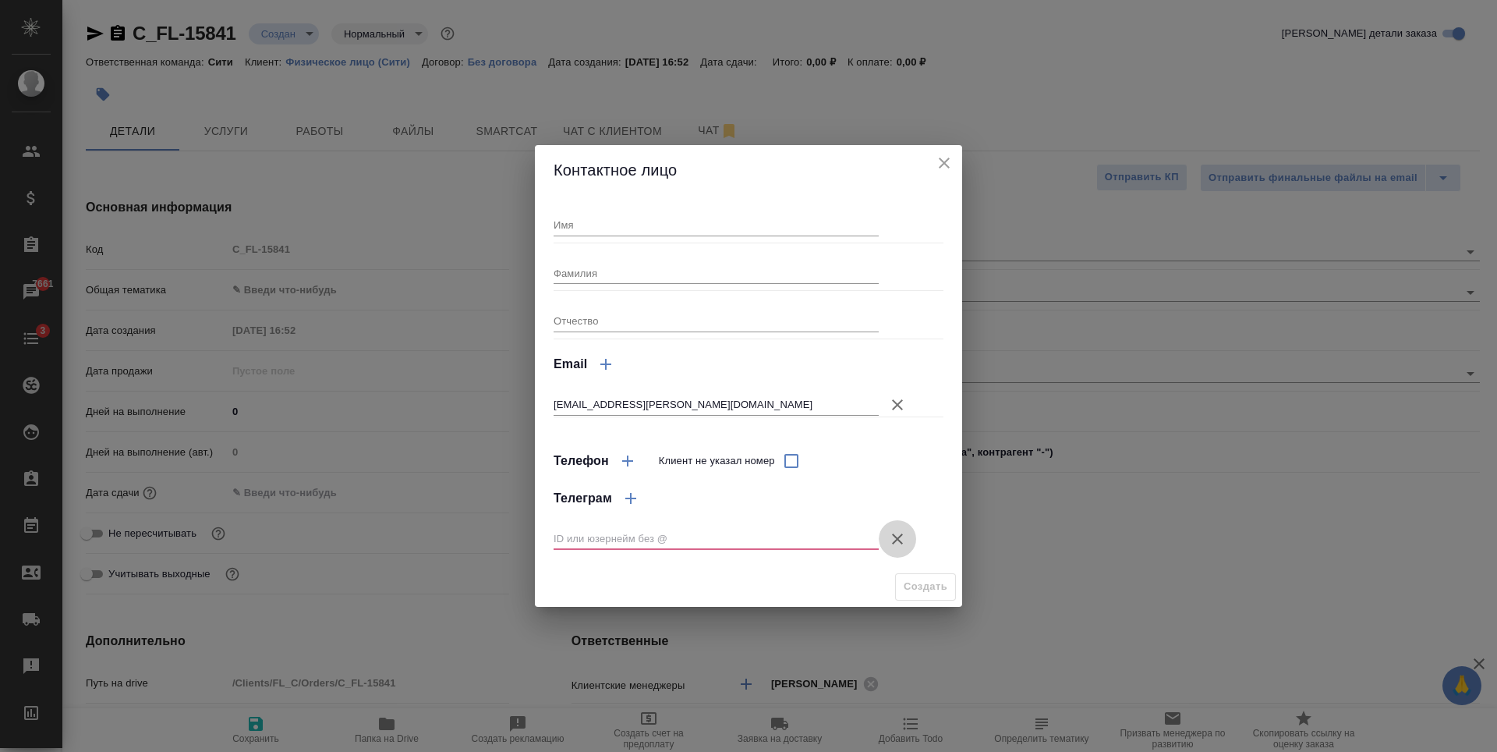
click at [900, 533] on icon "button" at bounding box center [897, 538] width 19 height 19
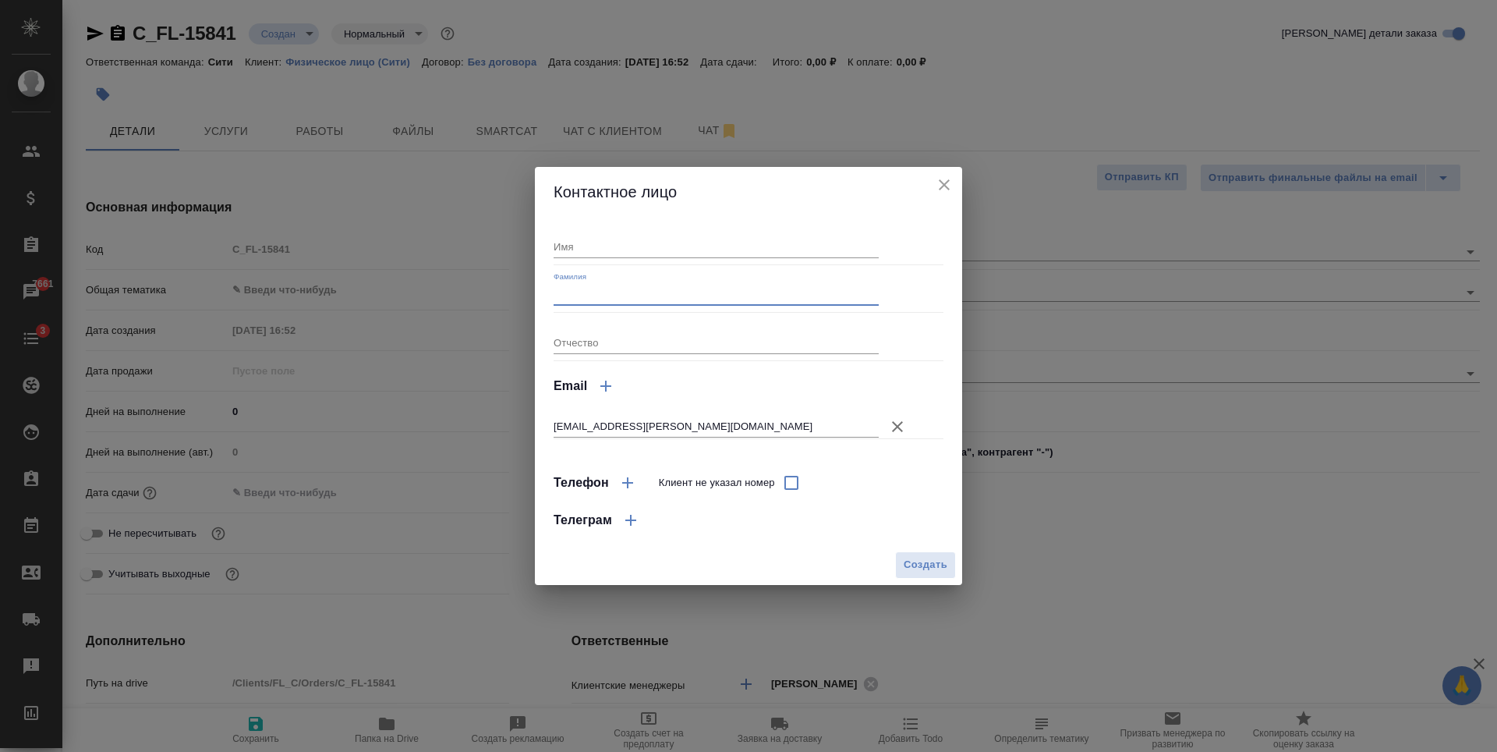
click at [607, 288] on input "Фамилия" at bounding box center [716, 295] width 325 height 22
type input "Трапезин"
click at [661, 242] on input "Имя" at bounding box center [716, 246] width 325 height 22
type input "Владимир"
click at [923, 561] on span "Создать" at bounding box center [926, 565] width 44 height 18
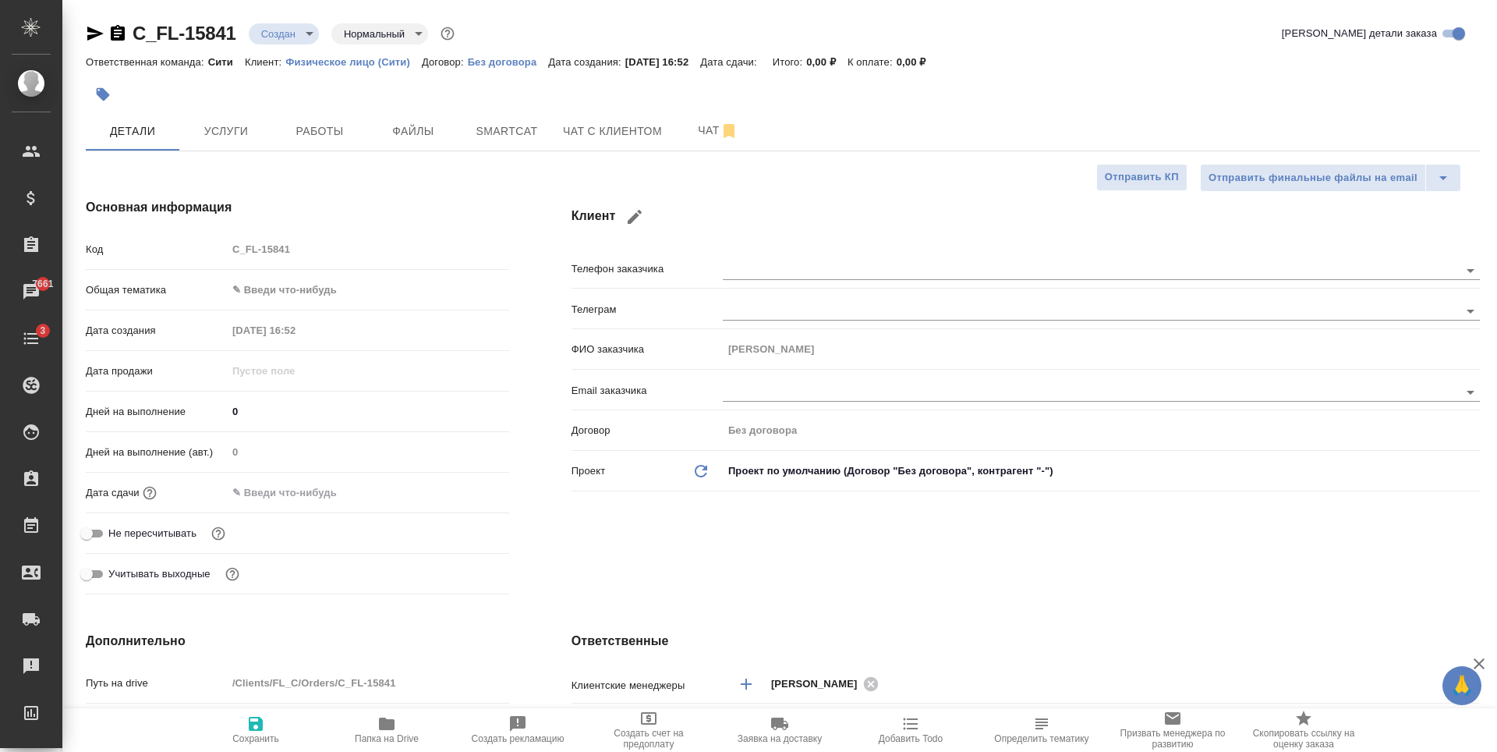
type input "holyTrinity"
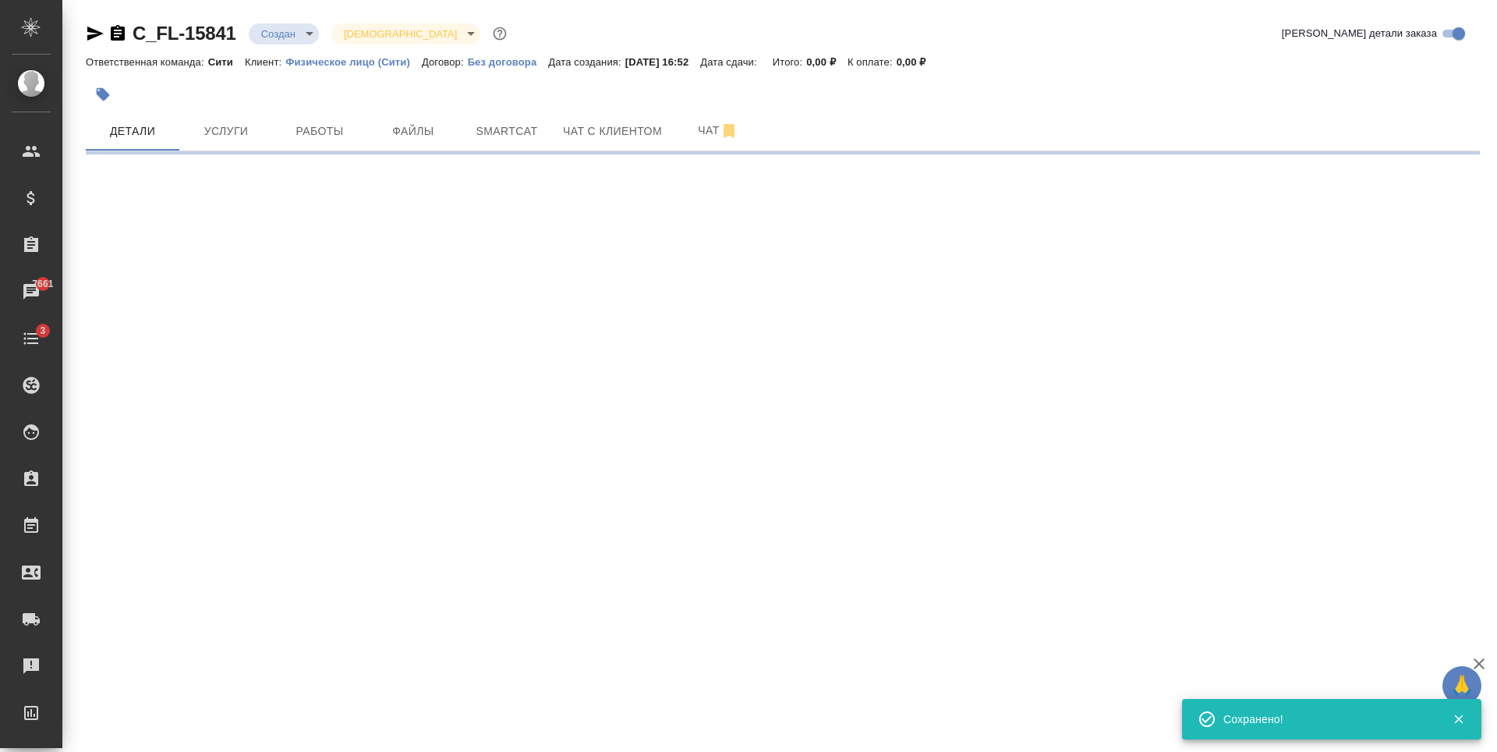
select select "RU"
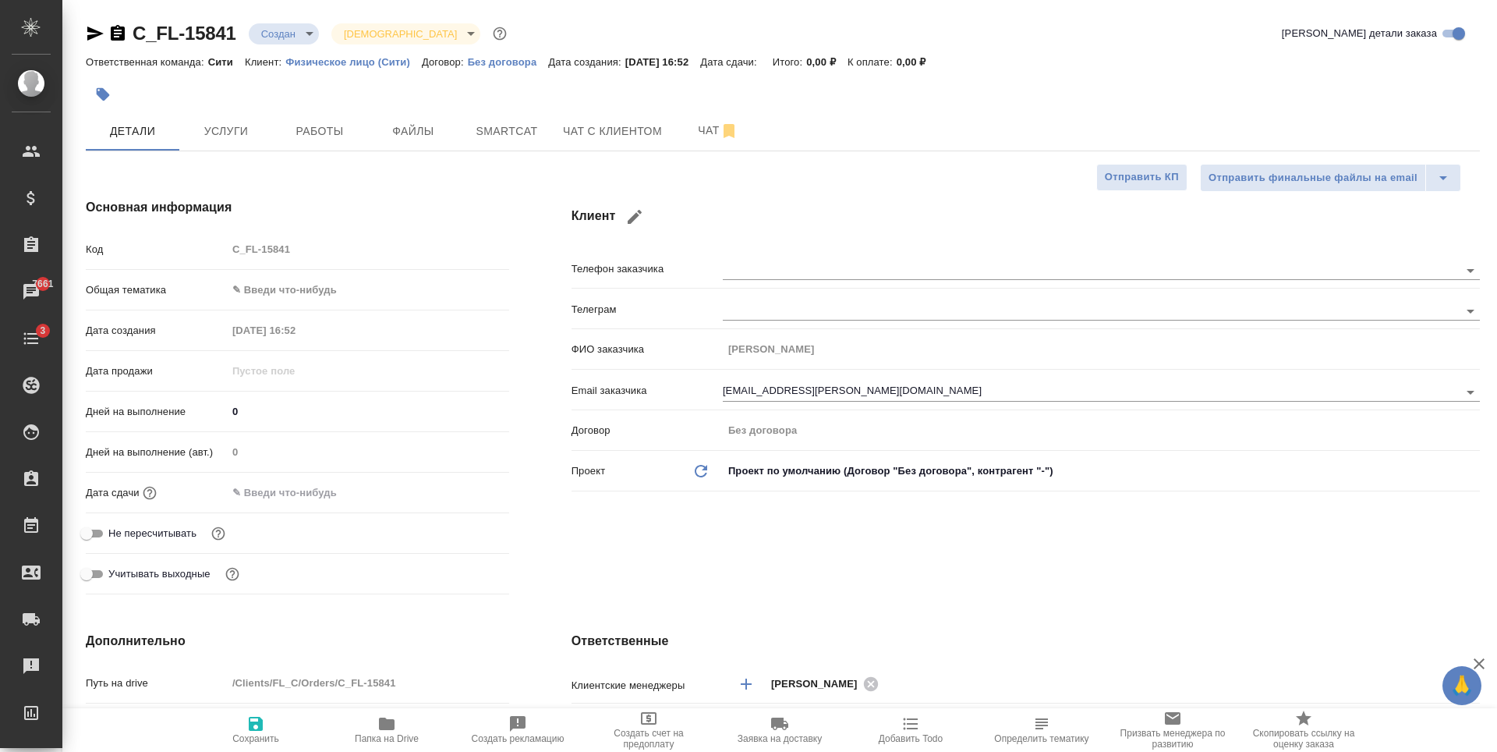
type textarea "x"
click at [435, 130] on span "Файлы" at bounding box center [413, 131] width 75 height 19
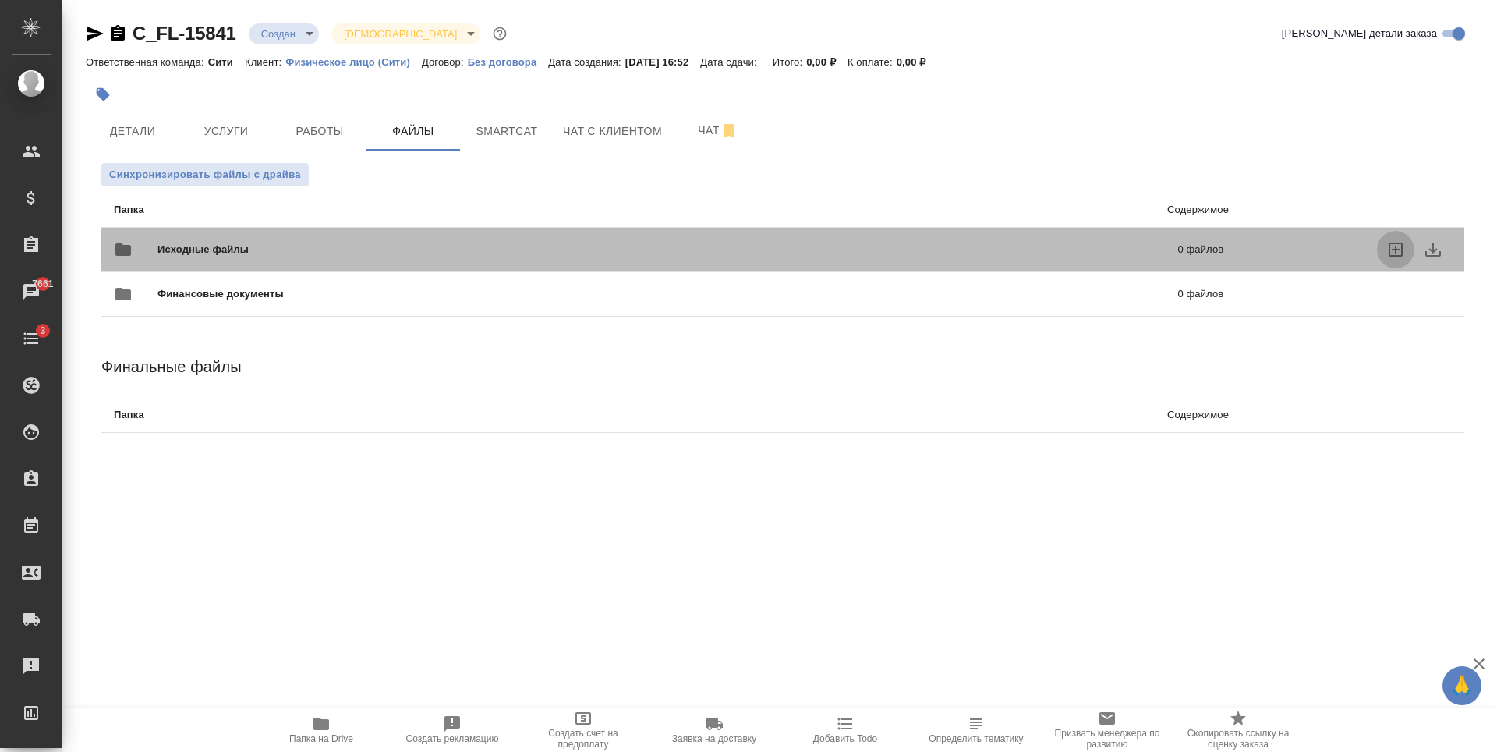
click at [1388, 253] on icon "uploadFiles" at bounding box center [1395, 249] width 19 height 19
click at [0, 0] on input "uploadFiles" at bounding box center [0, 0] width 0 height 0
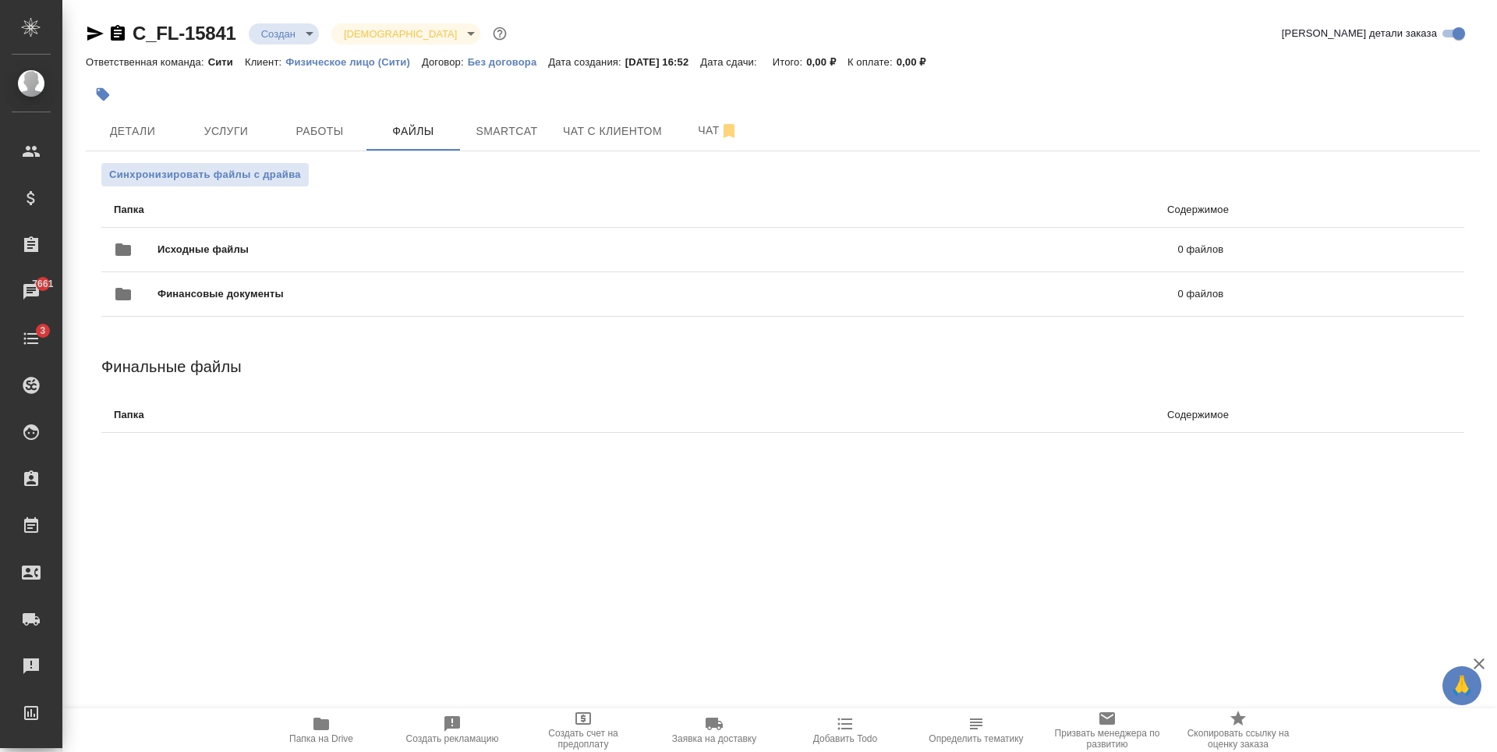
click at [263, 105] on div at bounding box center [550, 94] width 929 height 34
click at [143, 140] on span "Детали" at bounding box center [132, 131] width 75 height 19
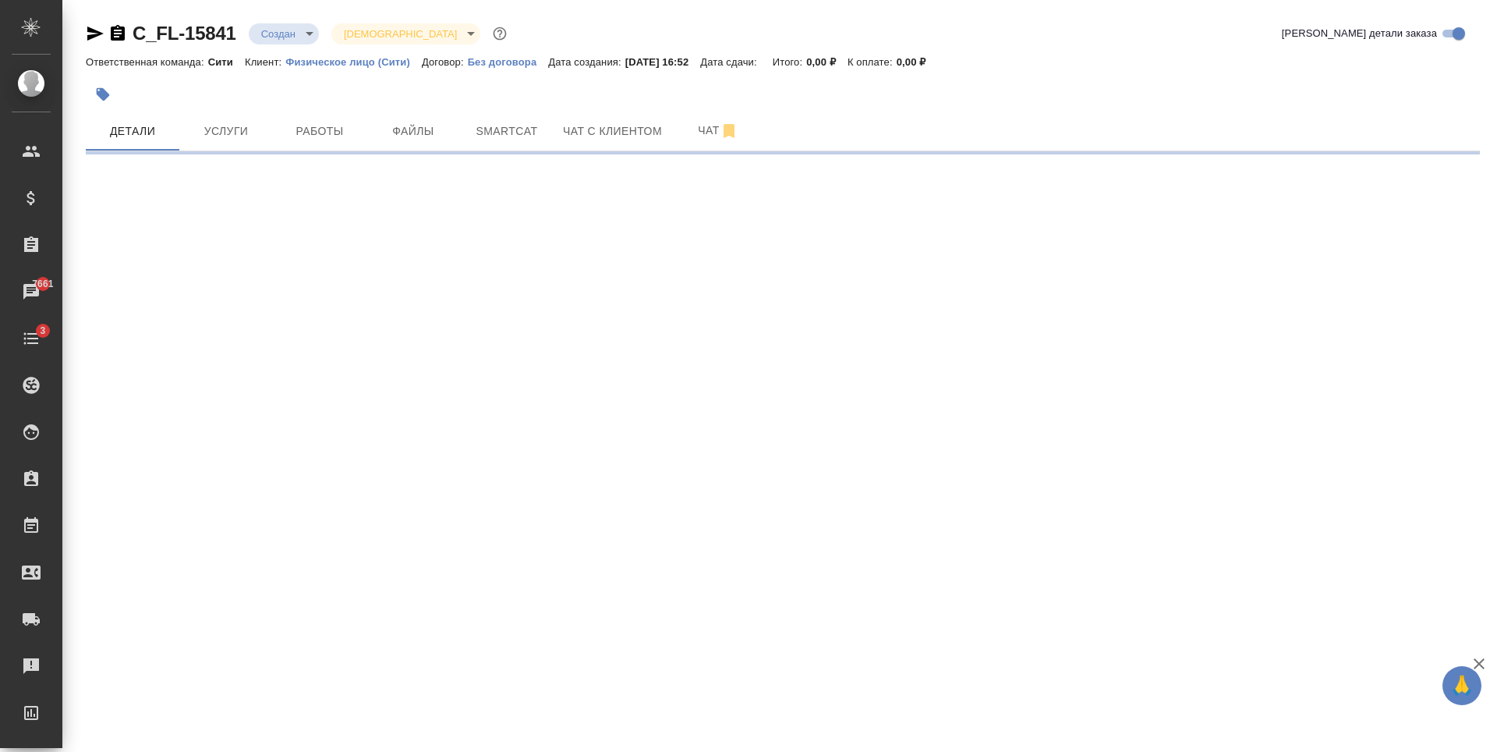
select select "RU"
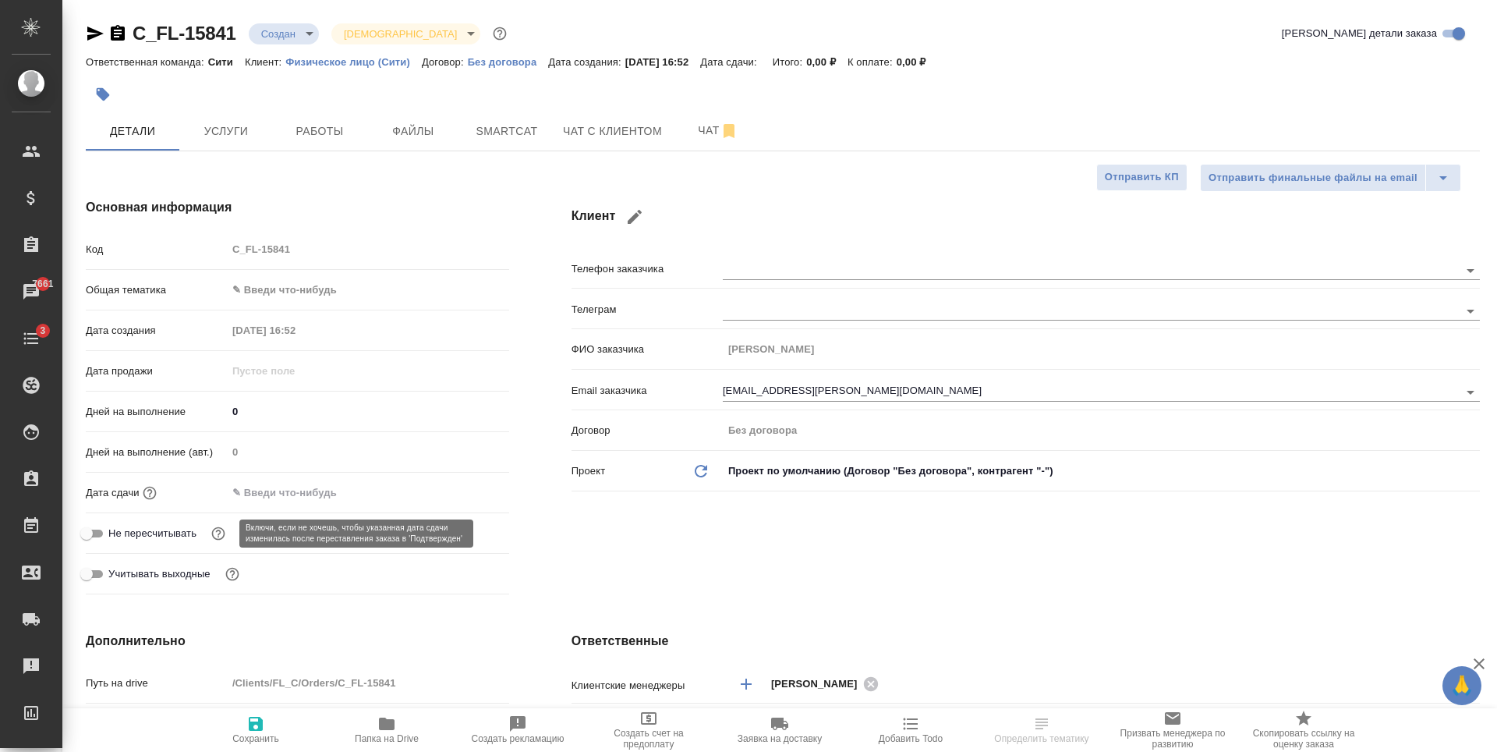
type textarea "x"
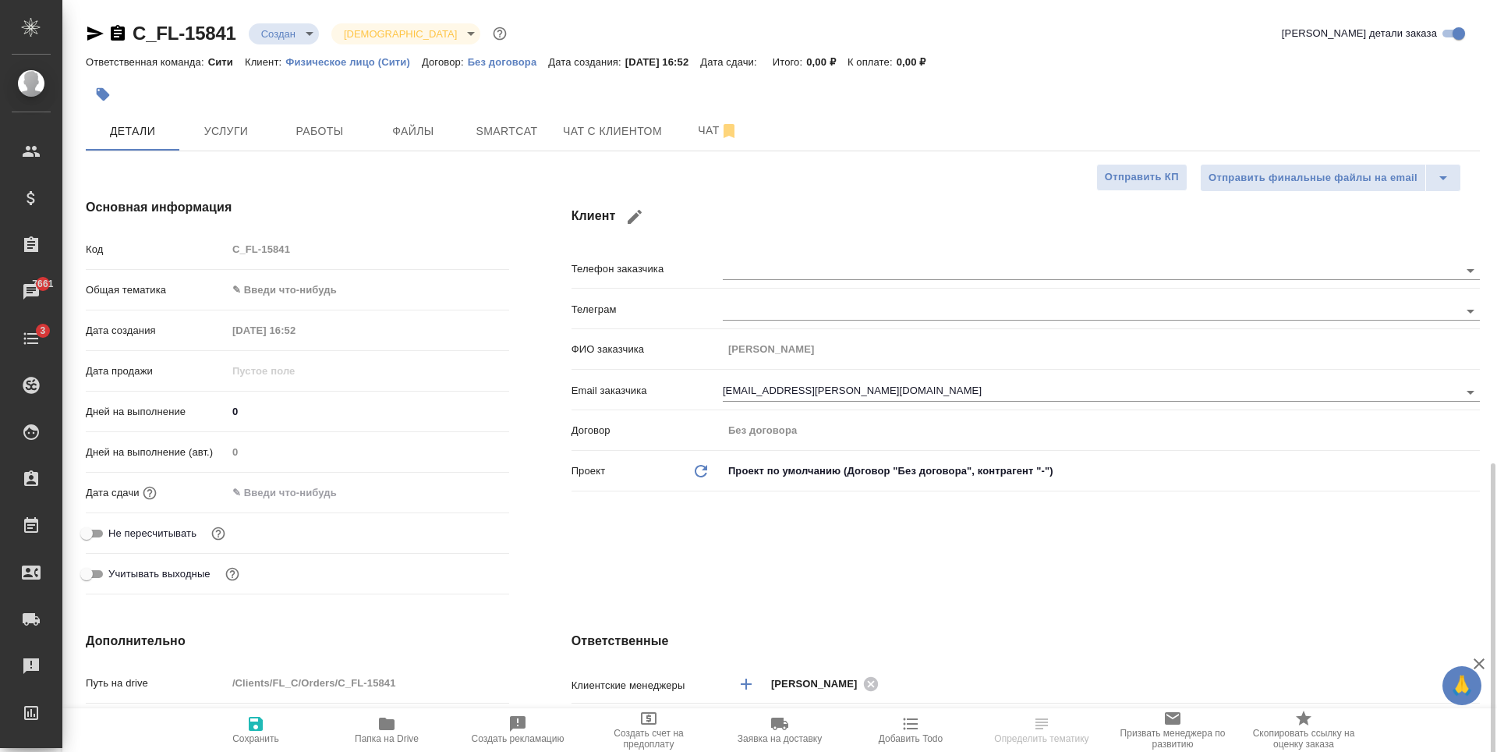
scroll to position [312, 0]
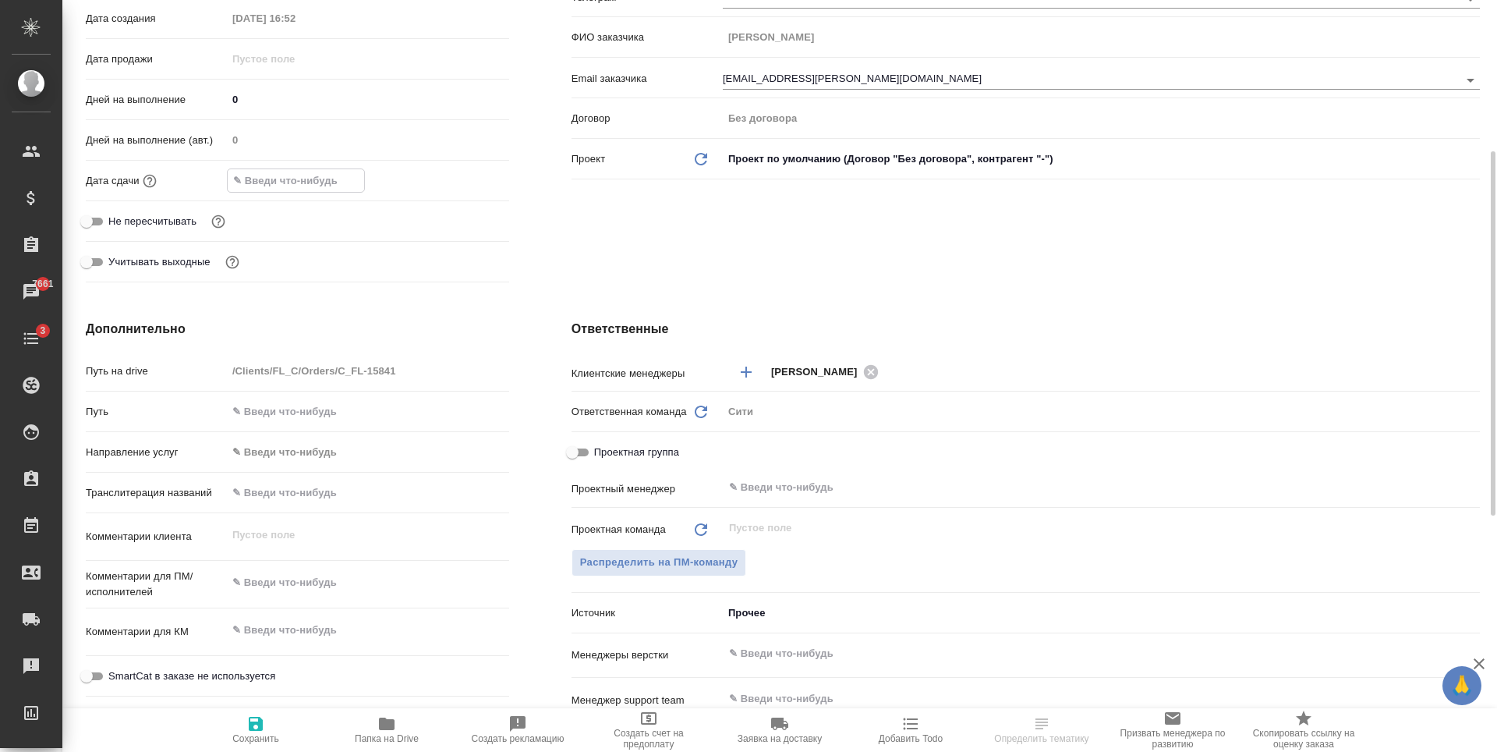
click at [331, 183] on input "text" at bounding box center [296, 180] width 136 height 23
click at [462, 181] on icon "button" at bounding box center [464, 179] width 19 height 19
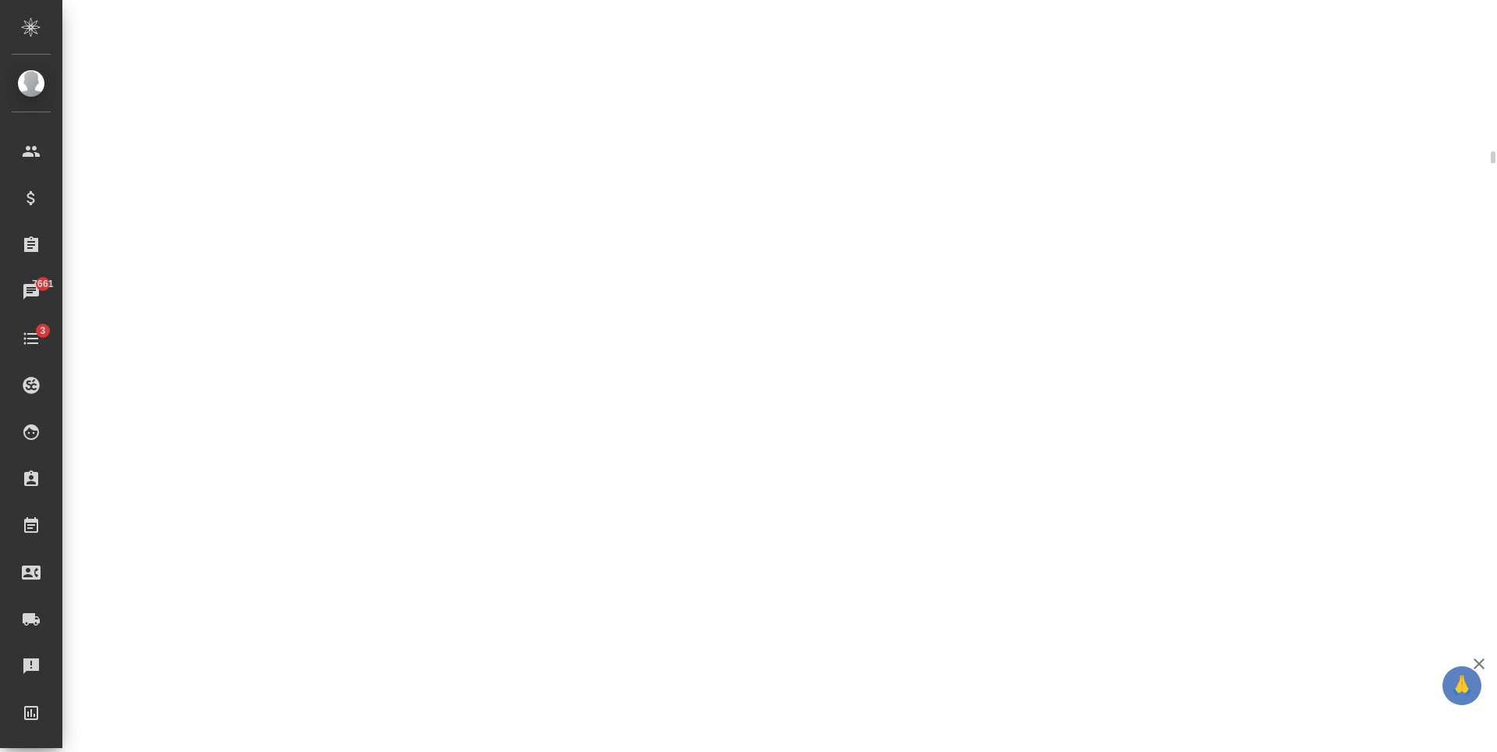
select select "RU"
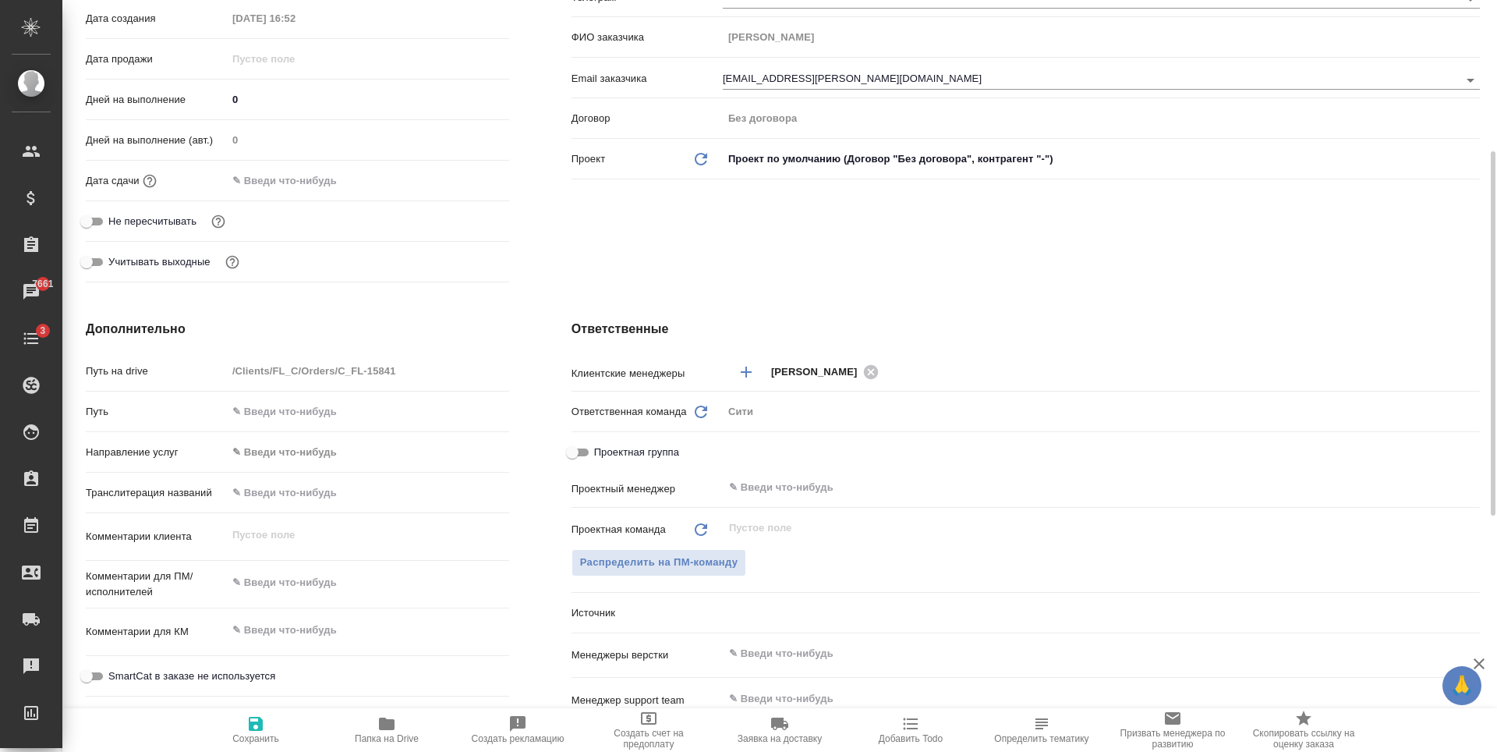
type textarea "x"
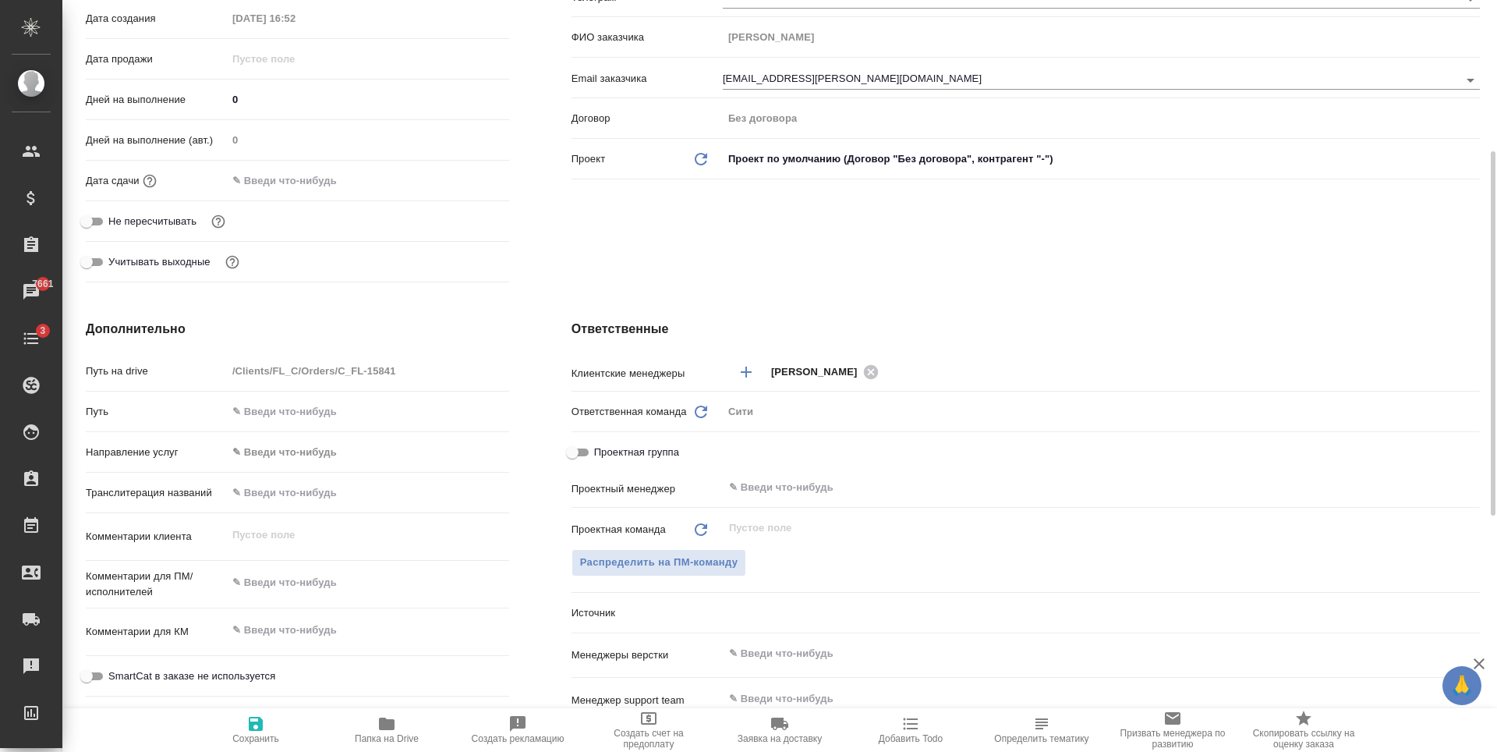
type textarea "x"
click at [306, 178] on input "text" at bounding box center [295, 180] width 136 height 23
click at [465, 179] on icon "button" at bounding box center [464, 180] width 19 height 19
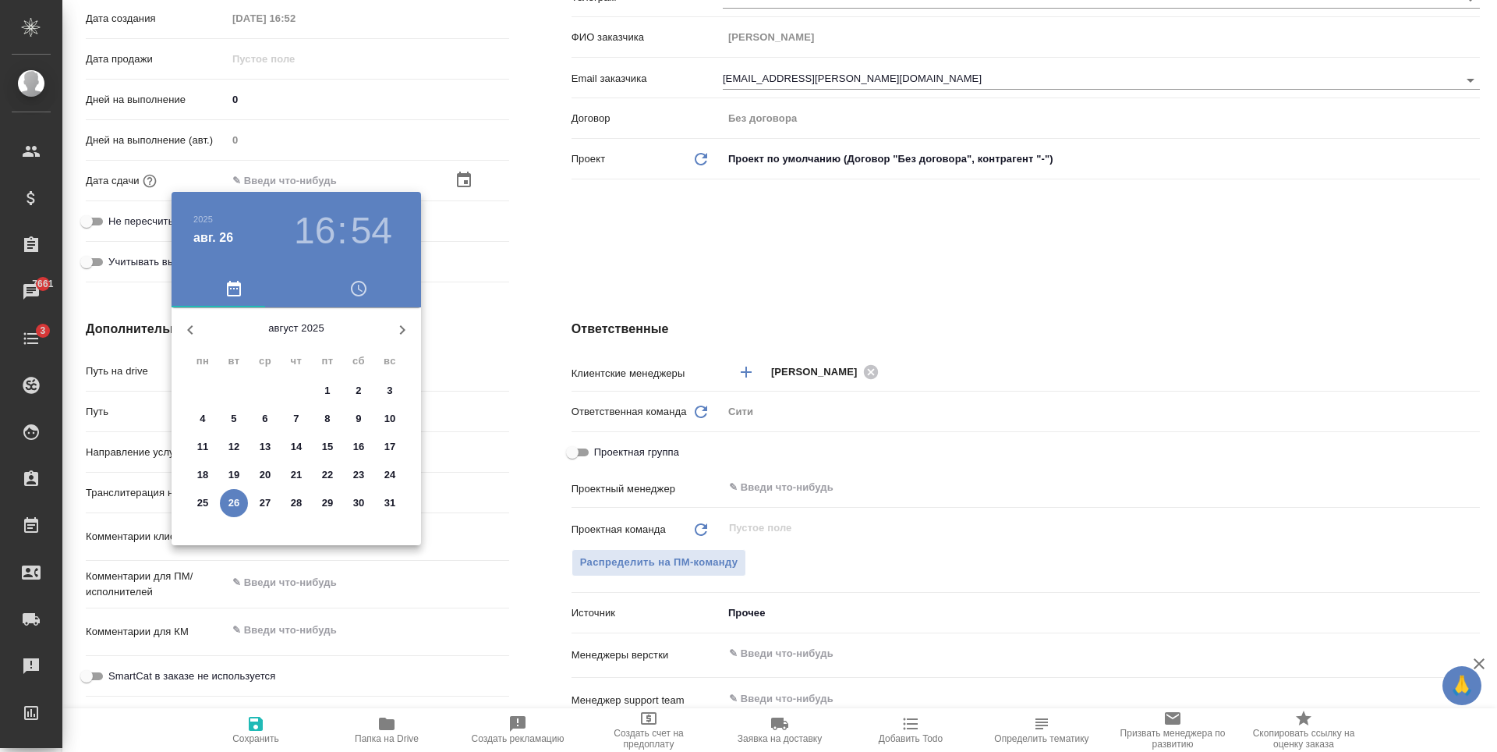
click at [378, 224] on h3 "54" at bounding box center [371, 231] width 41 height 44
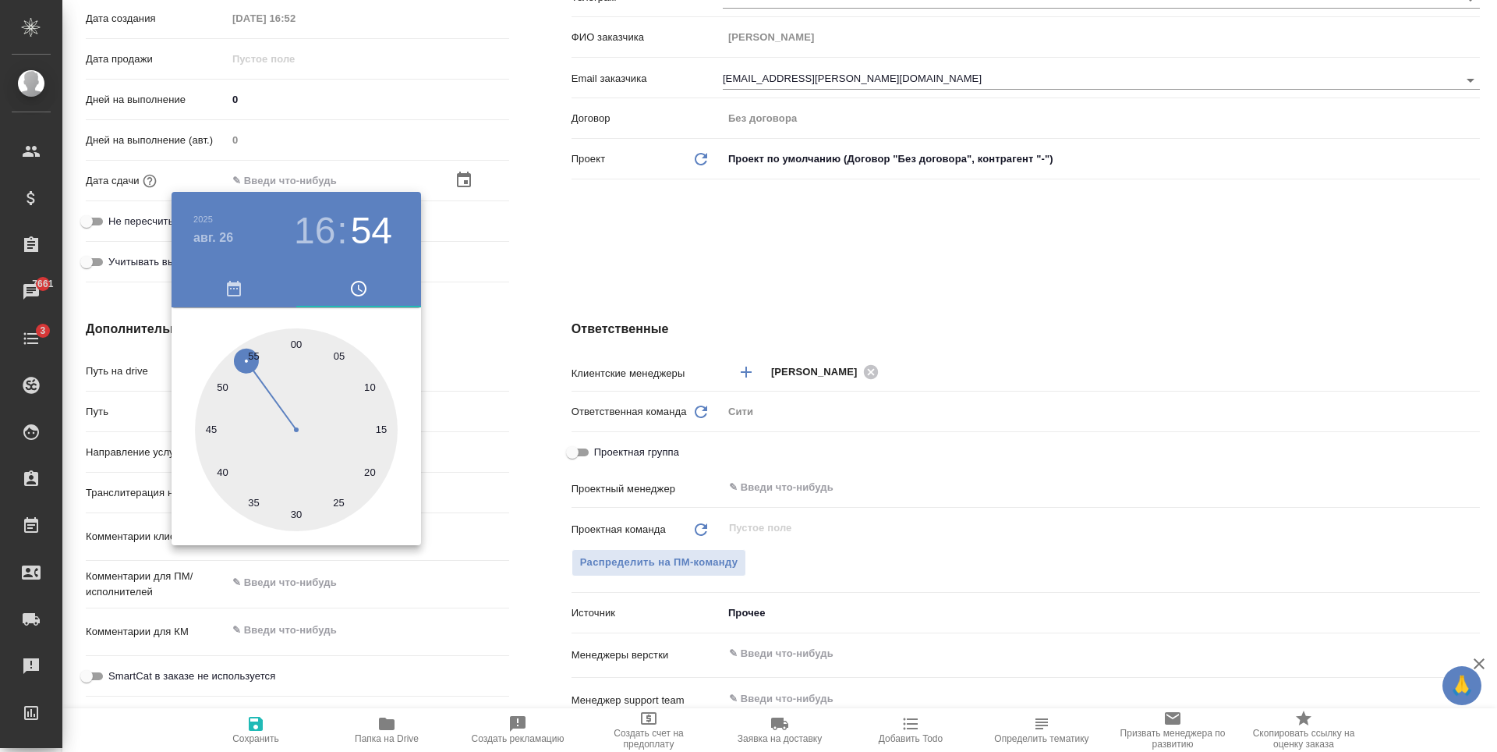
click at [314, 216] on h3 "16" at bounding box center [314, 231] width 41 height 44
click at [325, 477] on div at bounding box center [296, 429] width 203 height 203
type input "26.08.2025 17:54"
type textarea "x"
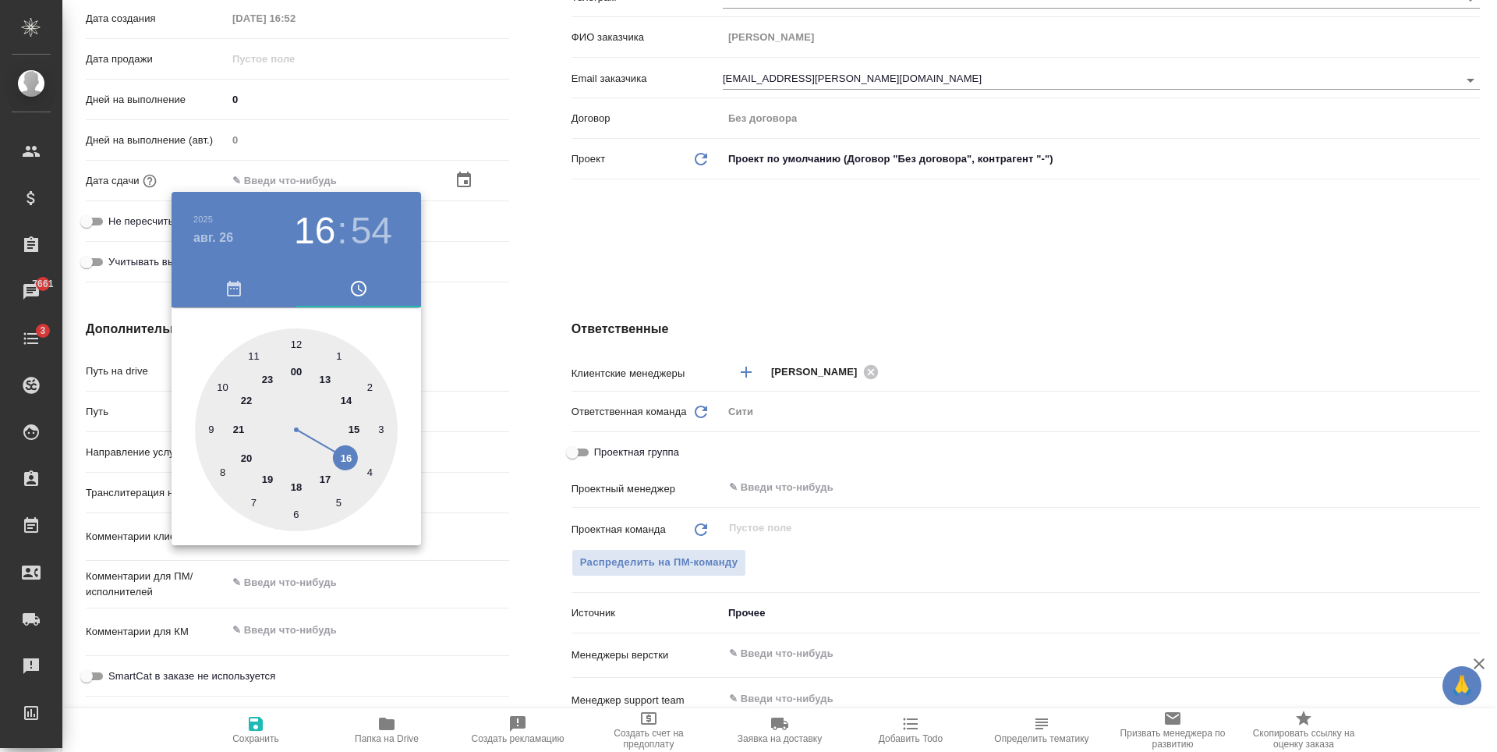
type textarea "x"
click at [341, 352] on div at bounding box center [296, 429] width 203 height 203
type input "[DATE] 17:05"
type textarea "x"
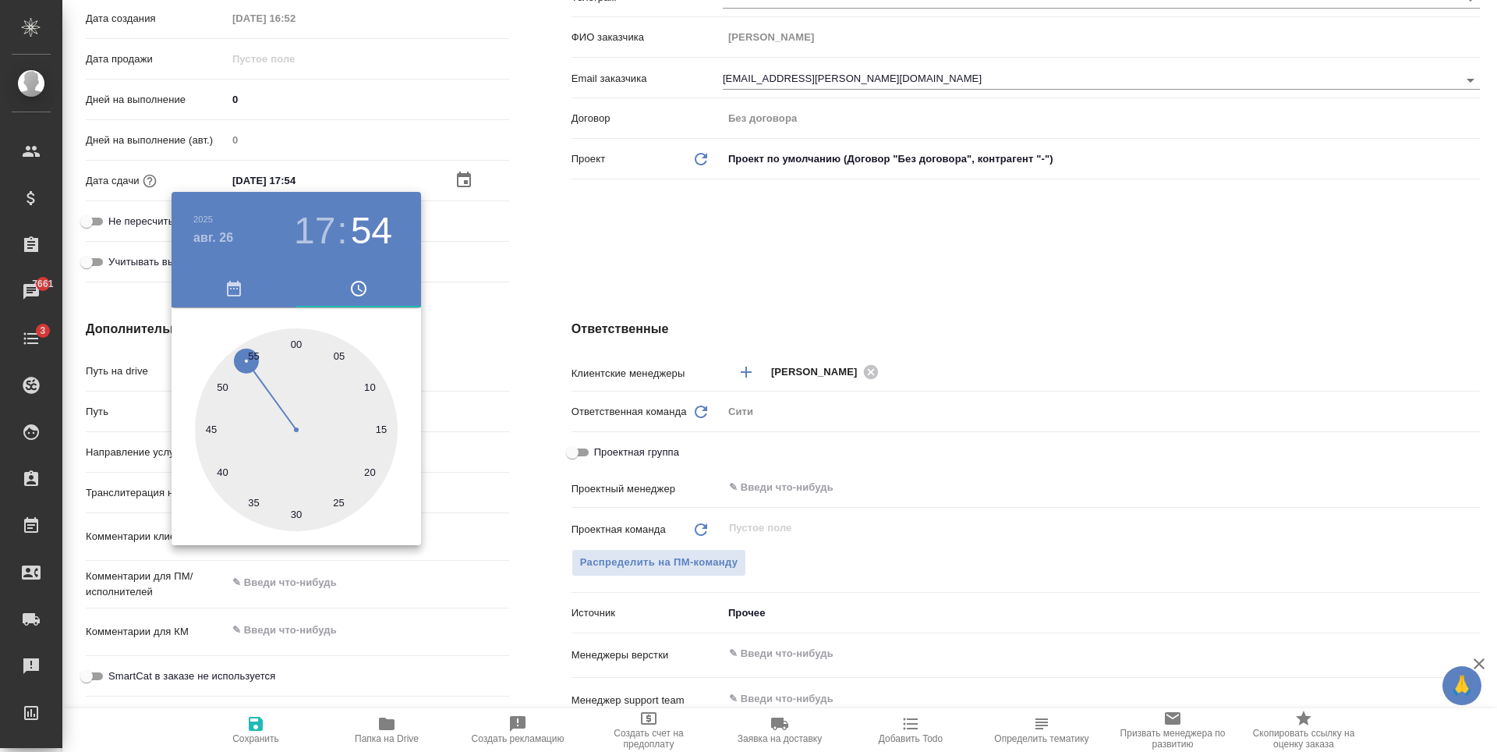
type textarea "x"
click at [677, 231] on div at bounding box center [748, 376] width 1497 height 752
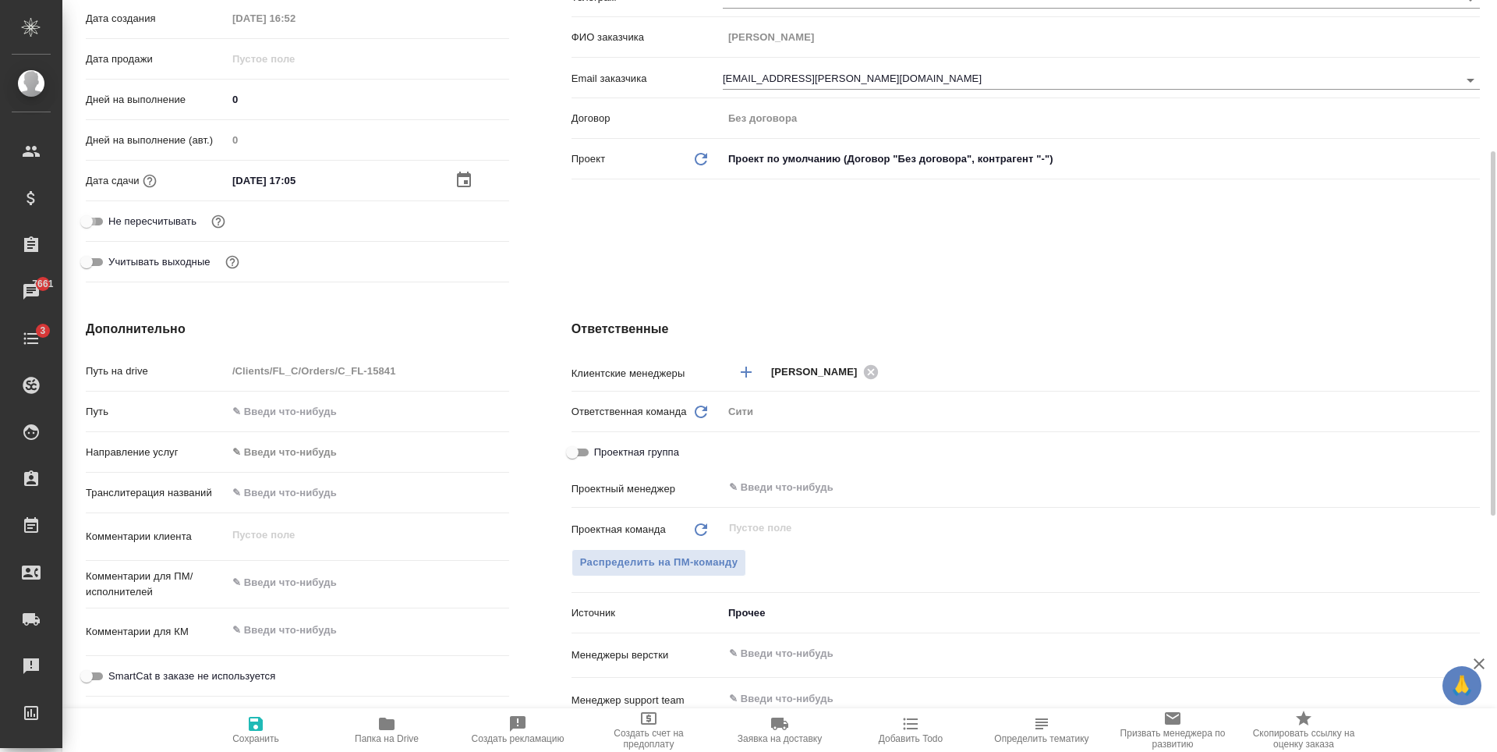
click at [97, 225] on input "Не пересчитывать" at bounding box center [86, 221] width 56 height 19
checkbox input "true"
type textarea "x"
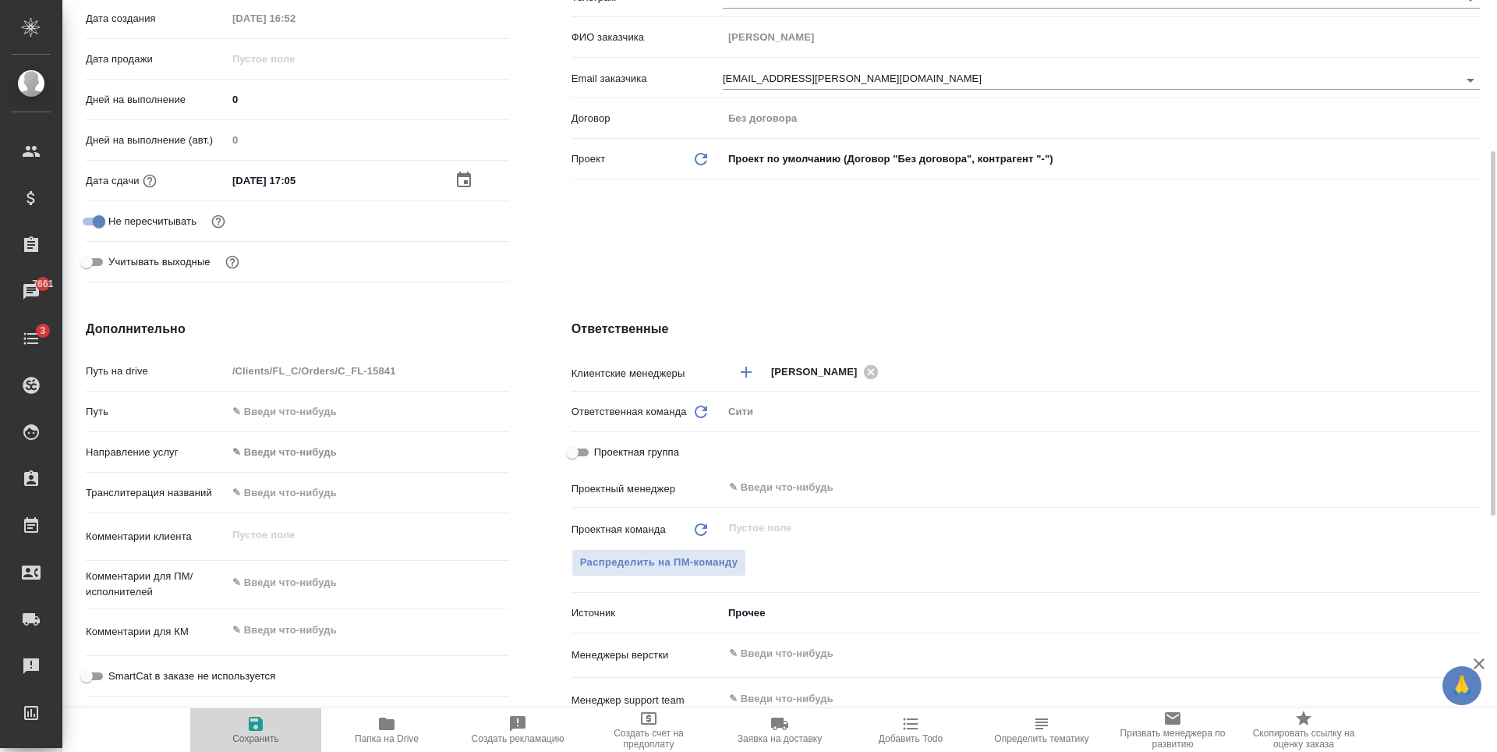
click at [260, 729] on icon "button" at bounding box center [256, 723] width 14 height 14
type textarea "x"
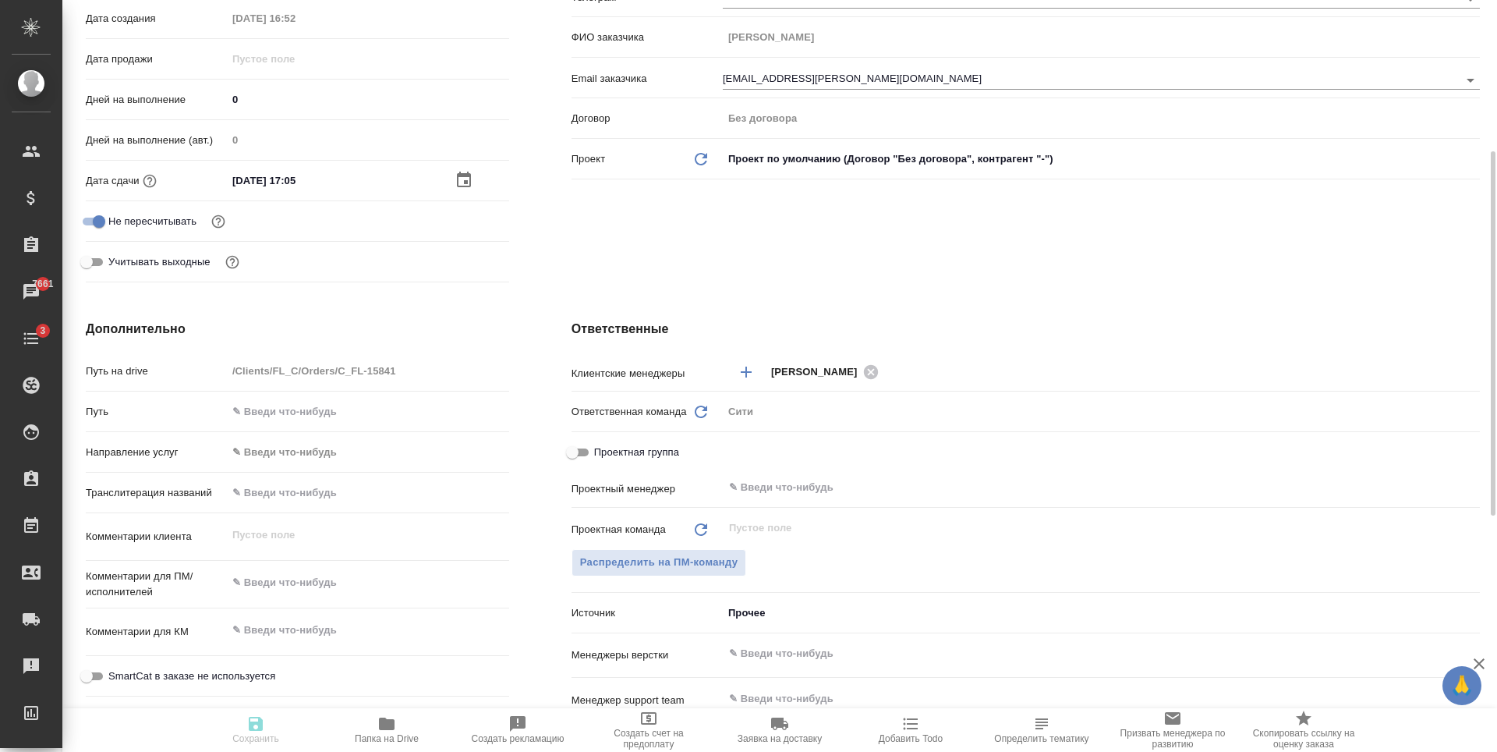
type textarea "x"
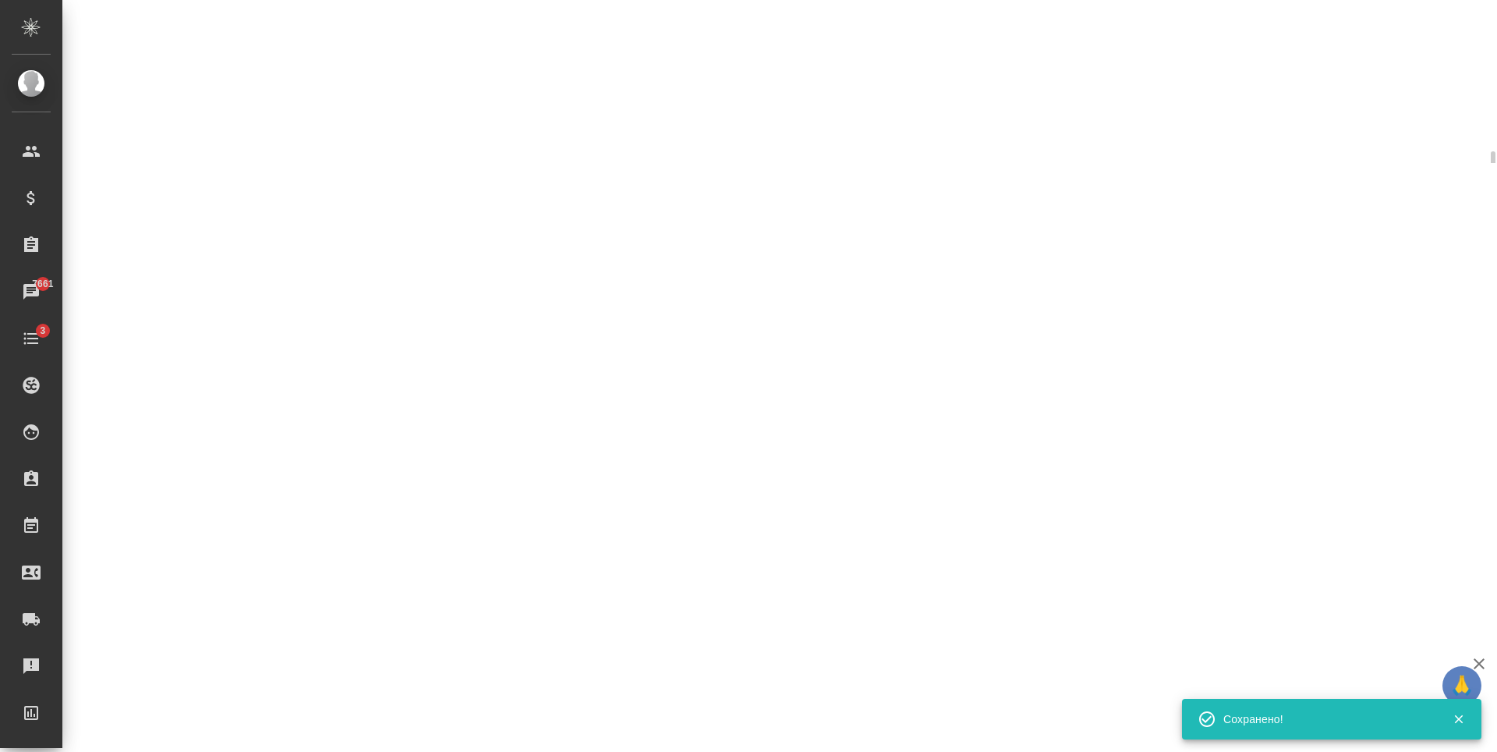
select select "RU"
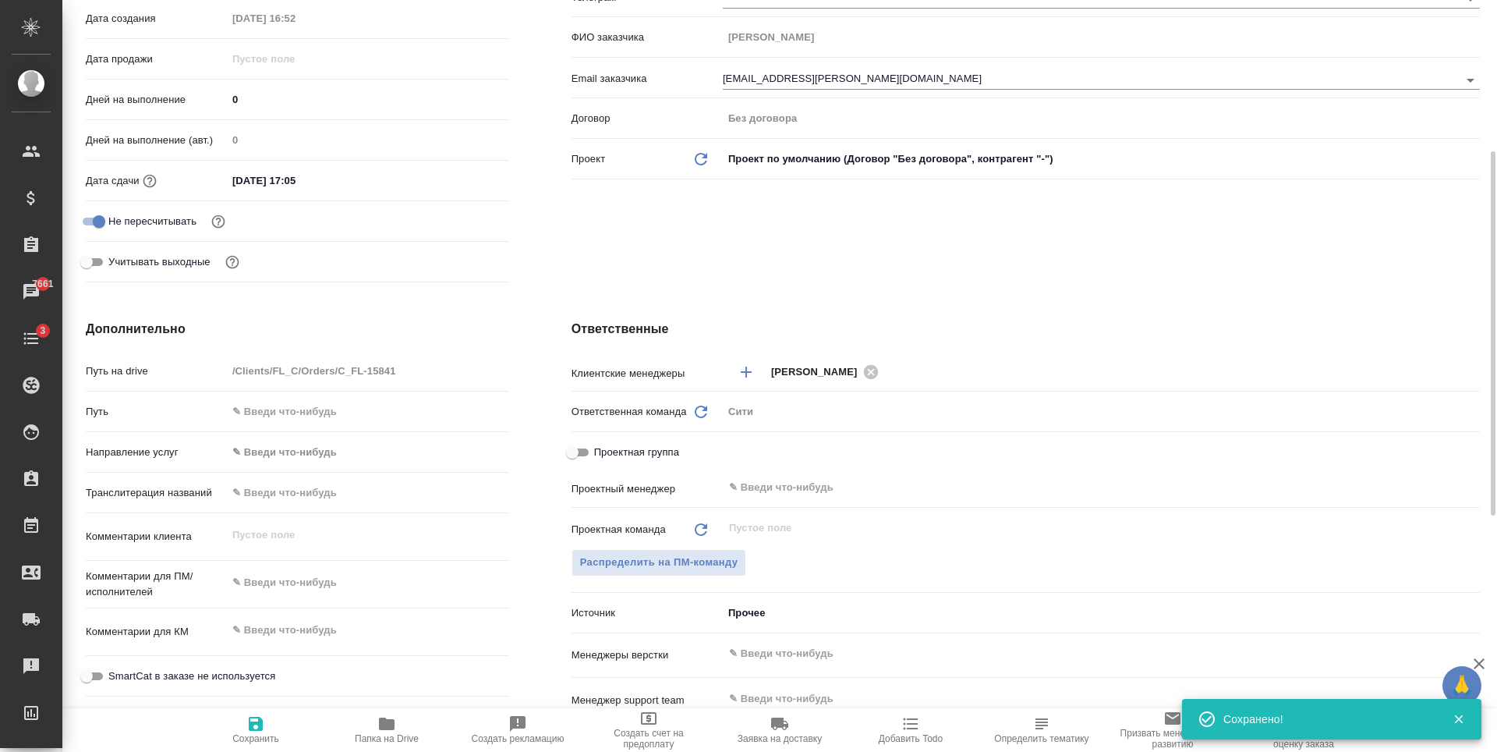
type textarea "x"
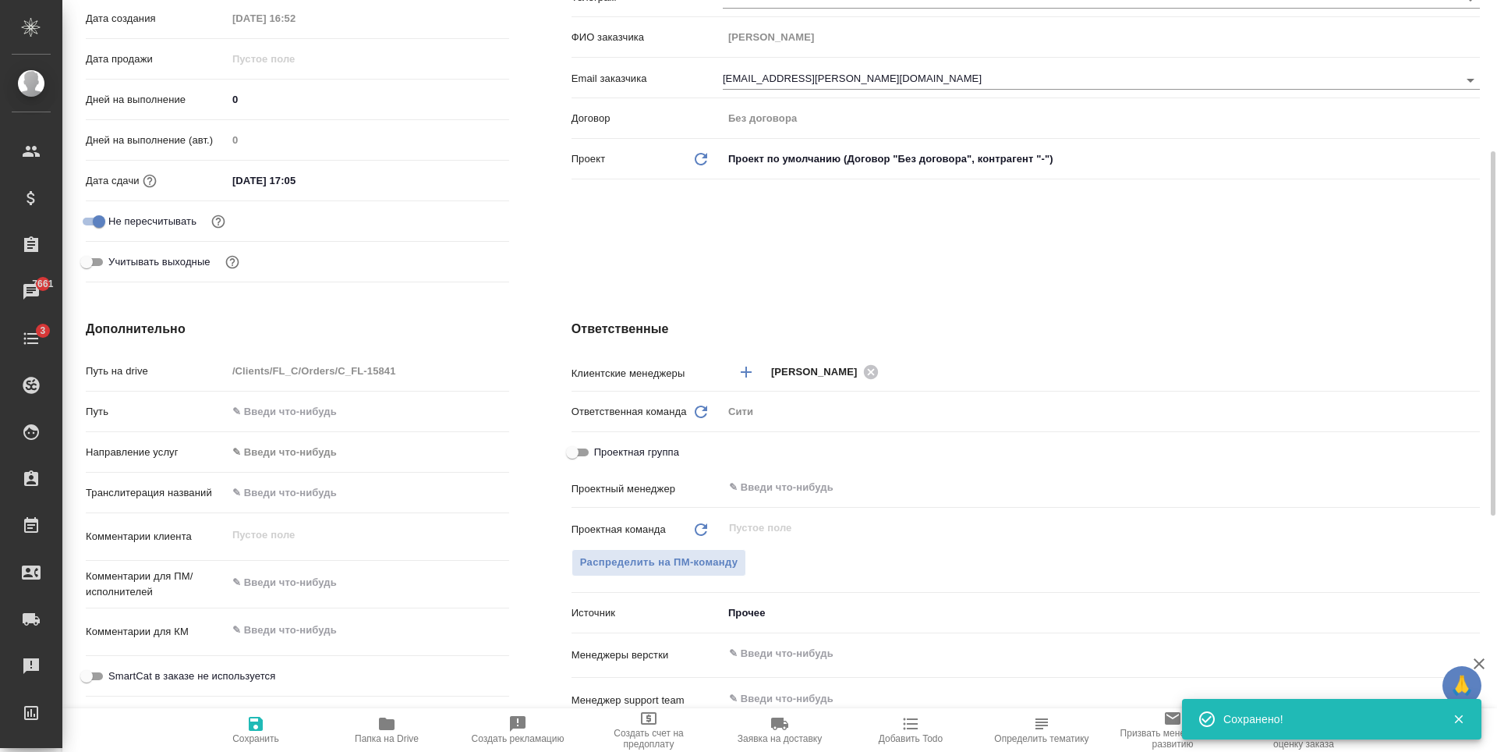
type textarea "x"
click at [291, 578] on textarea at bounding box center [368, 582] width 282 height 27
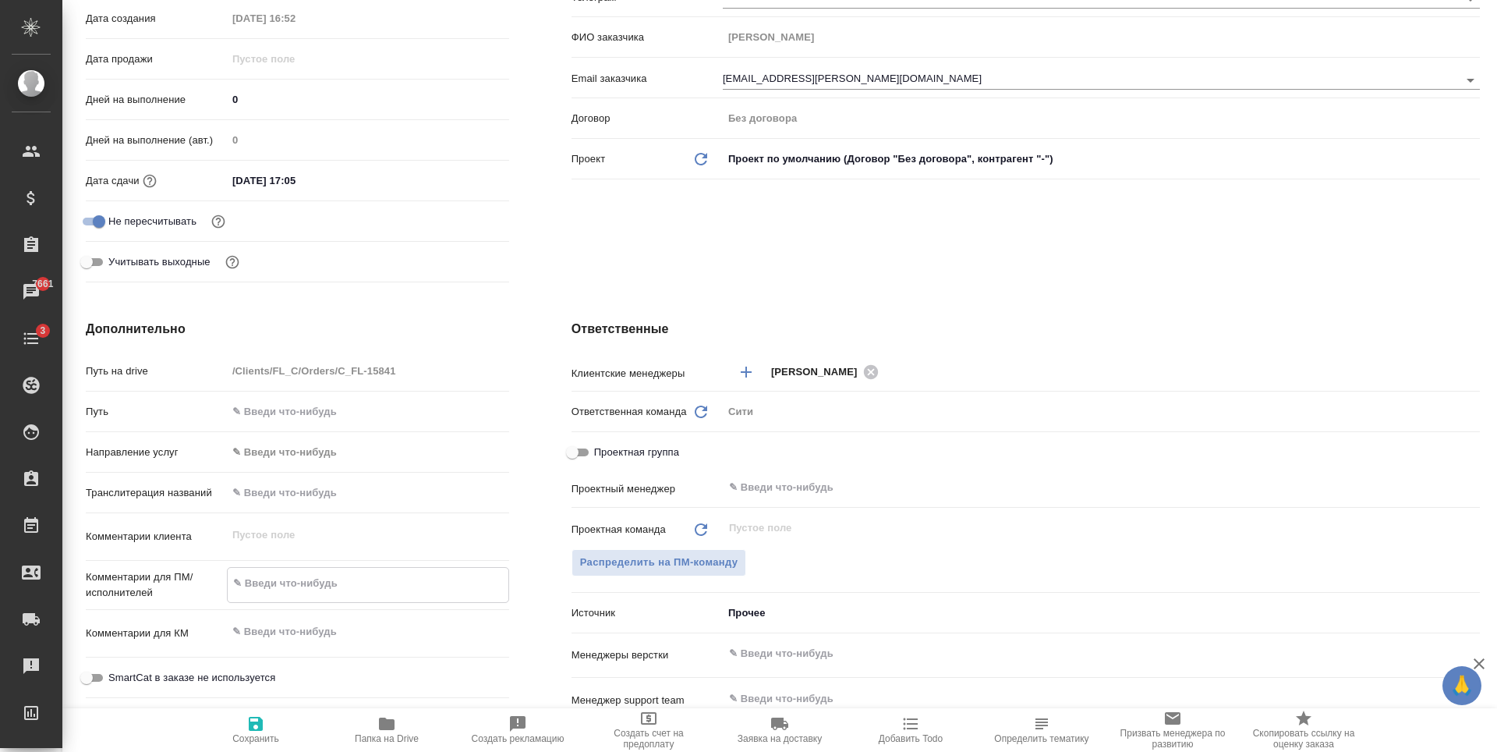
type textarea "x"
type textarea "с"
type textarea "x"
type textarea "сд"
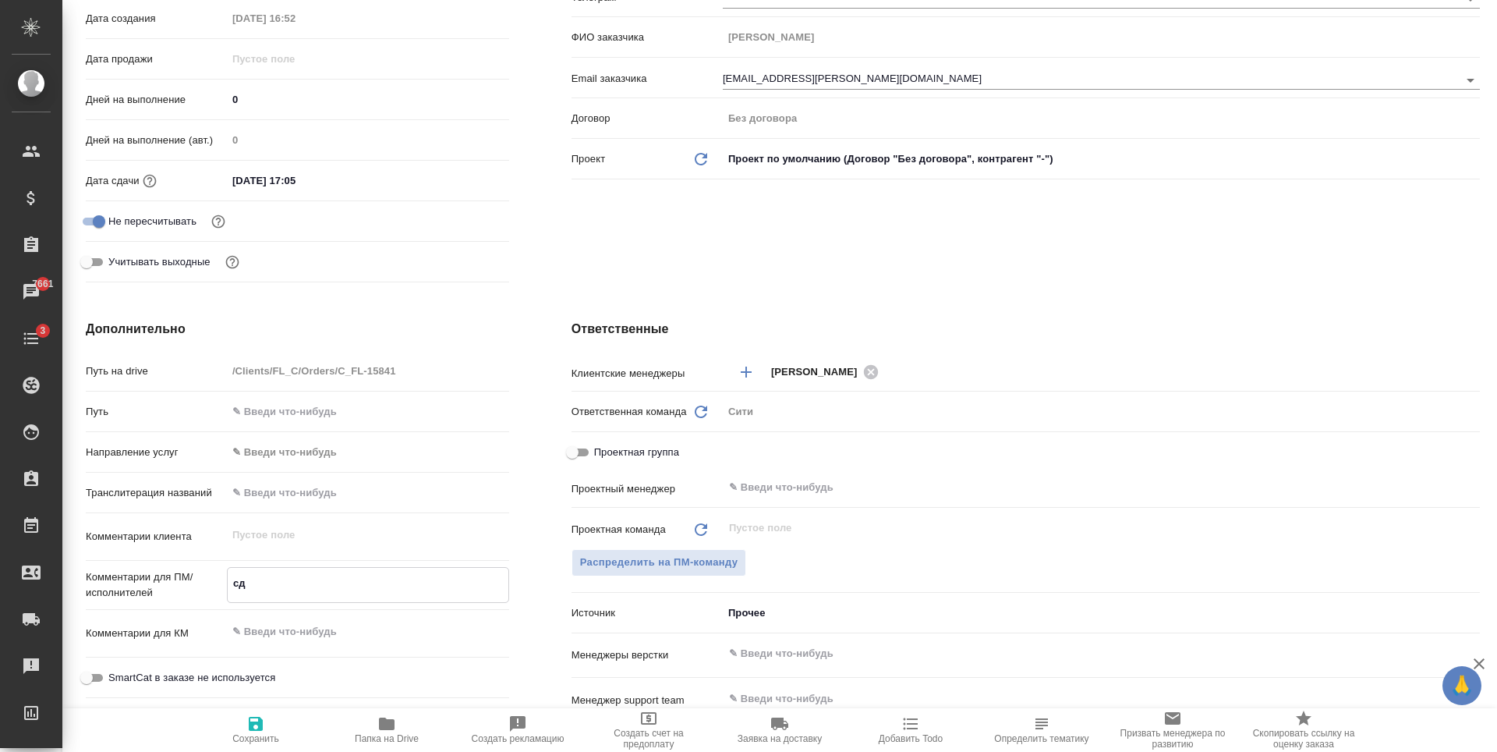
type textarea "x"
type textarea "сдела"
type textarea "x"
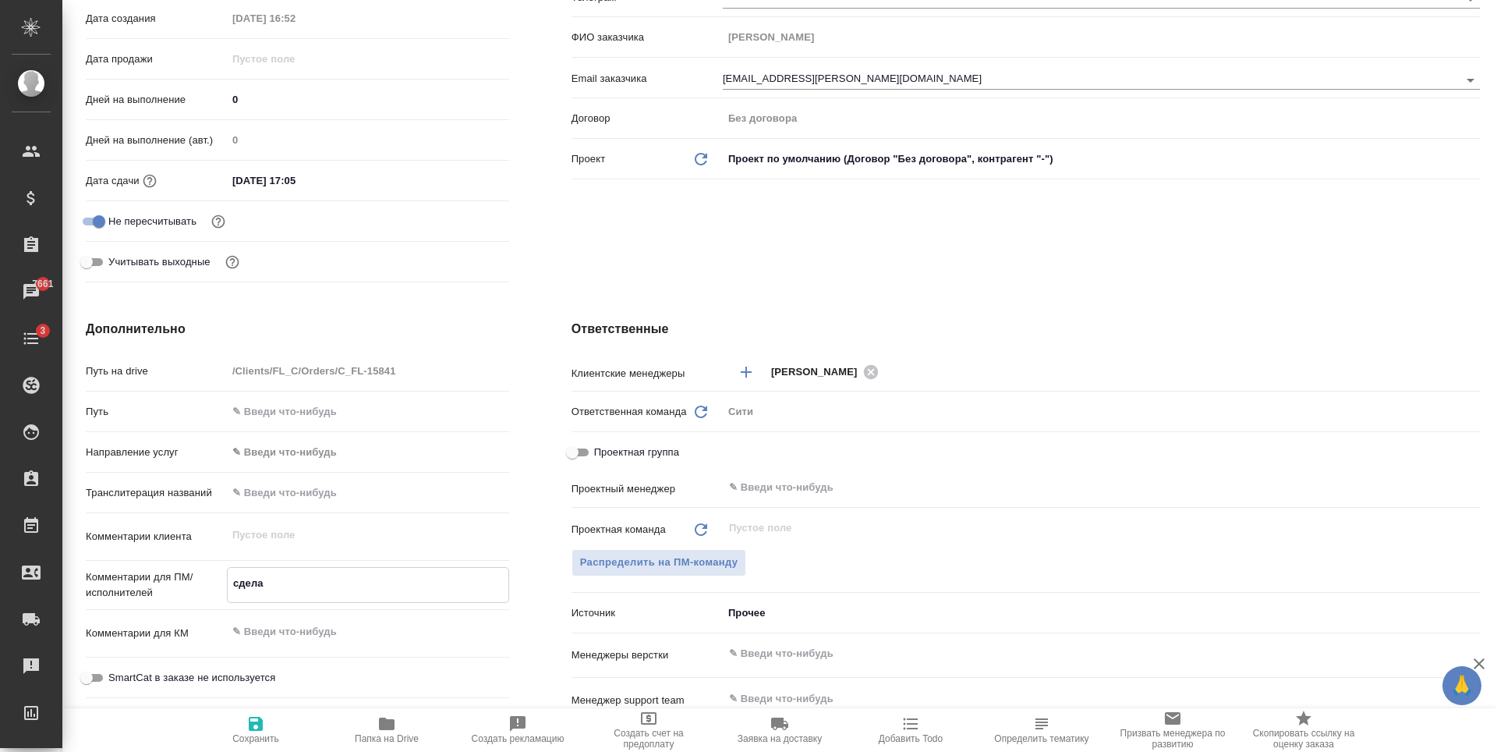
type textarea "x"
type textarea "сделай"
type textarea "x"
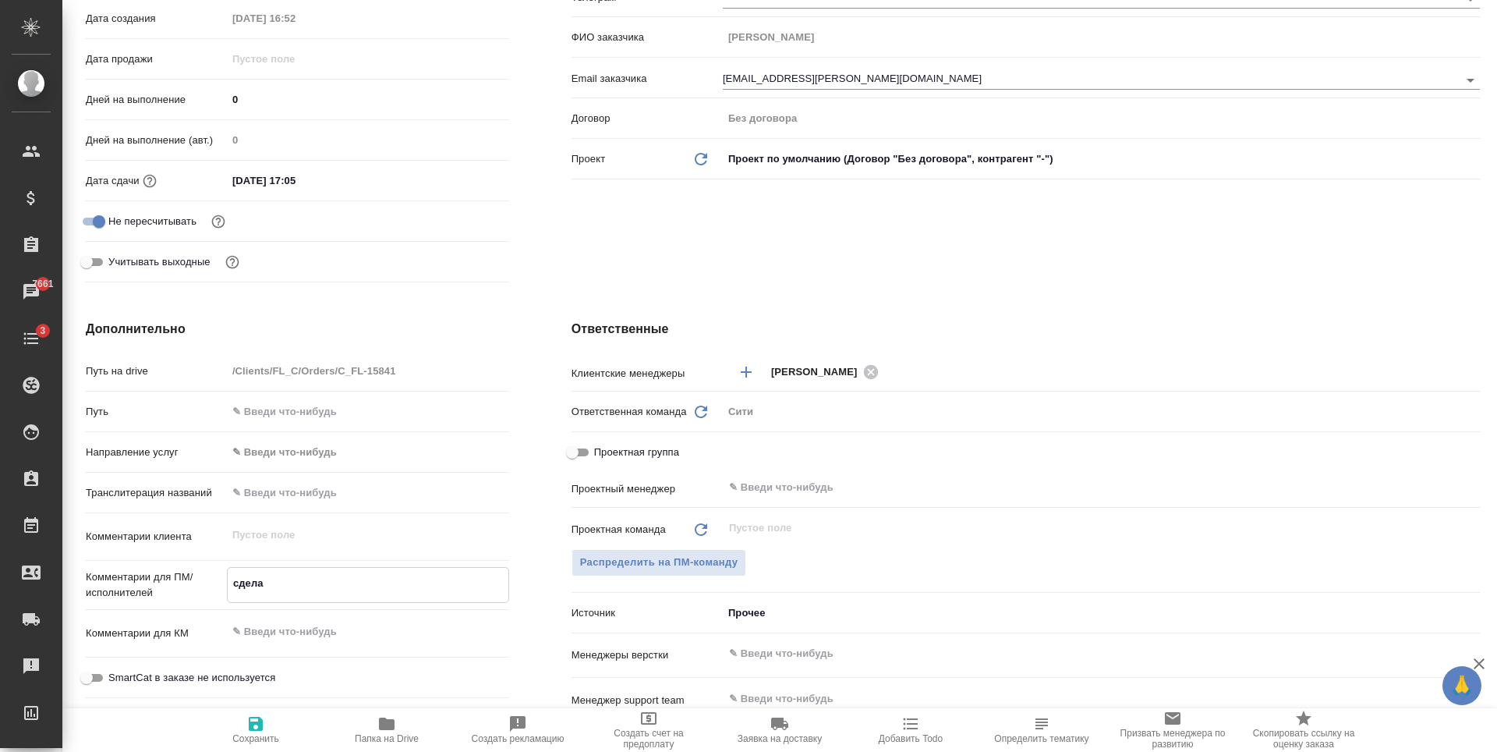
type textarea "x"
type textarea "сделайт"
type textarea "x"
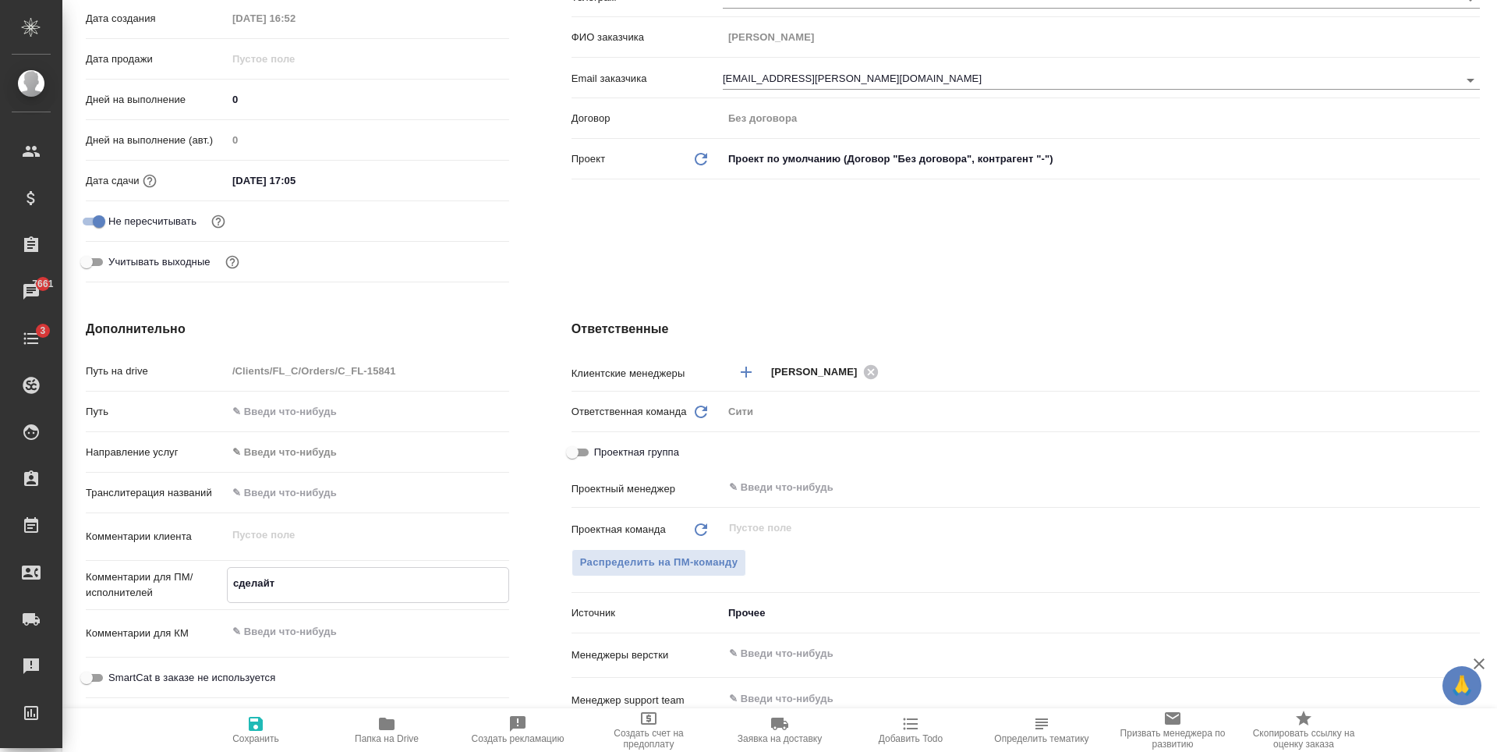
type textarea "x"
type textarea "сделайте"
type textarea "x"
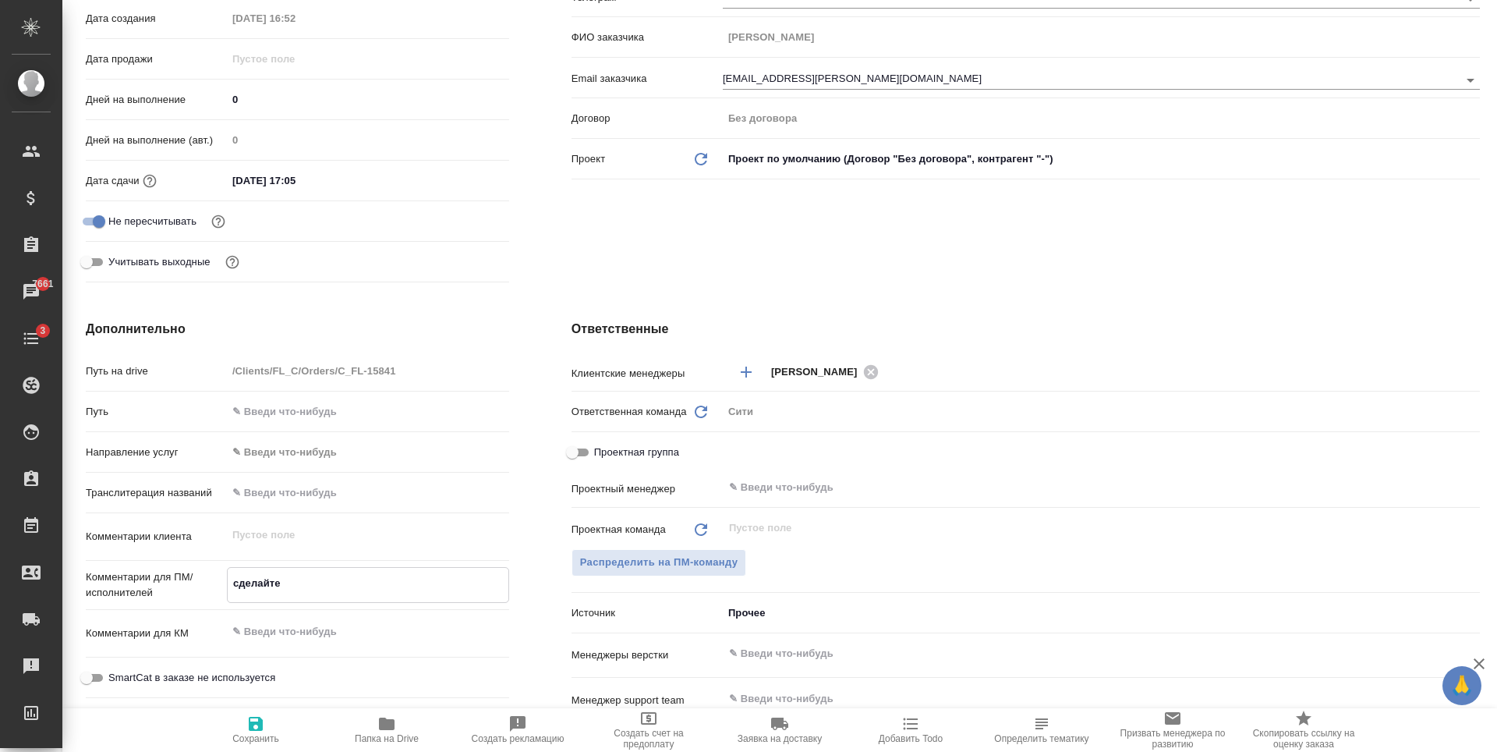
type textarea "сделайте"
type textarea "x"
type textarea "сделайте т"
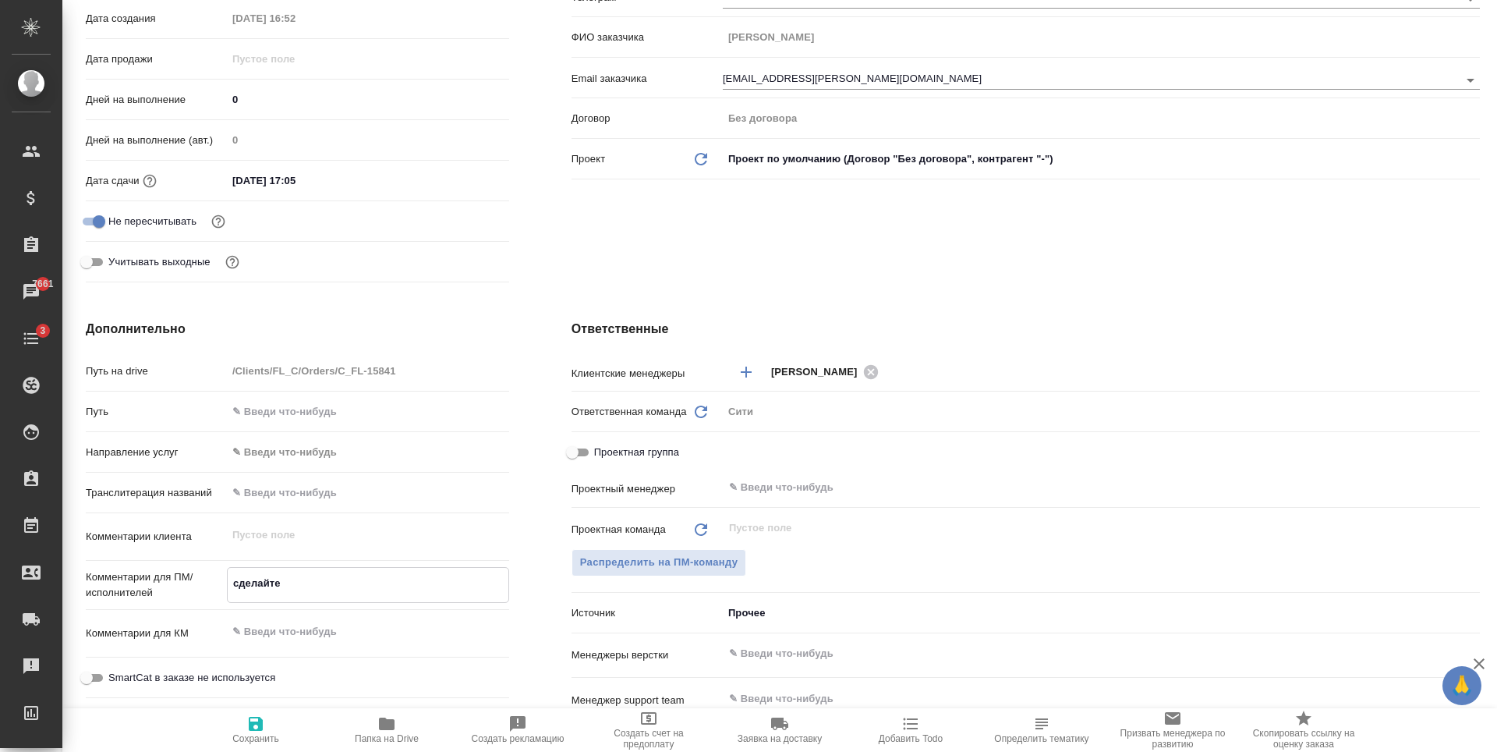
type textarea "x"
type textarea "сделайте ти"
type textarea "x"
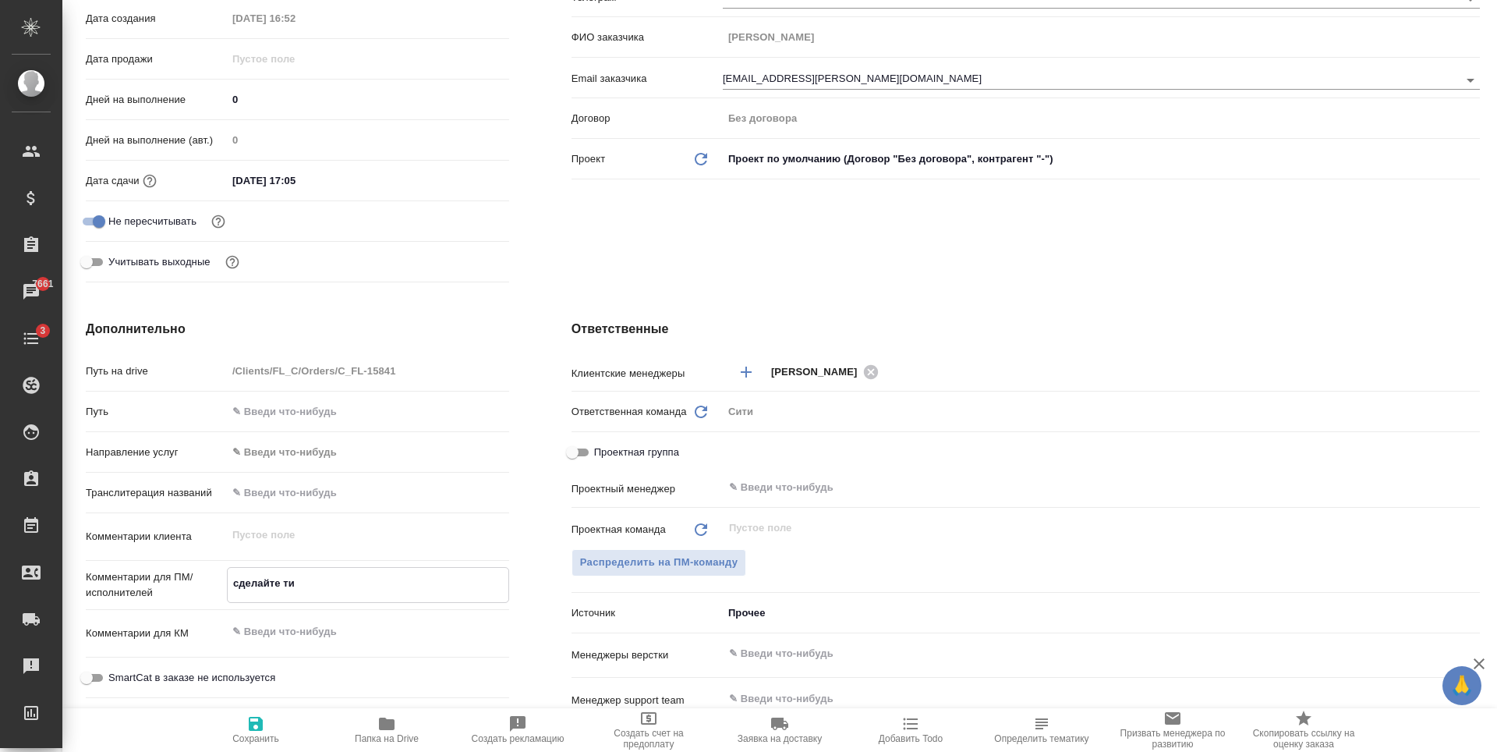
type textarea "x"
type textarea "сделайте тик"
type textarea "x"
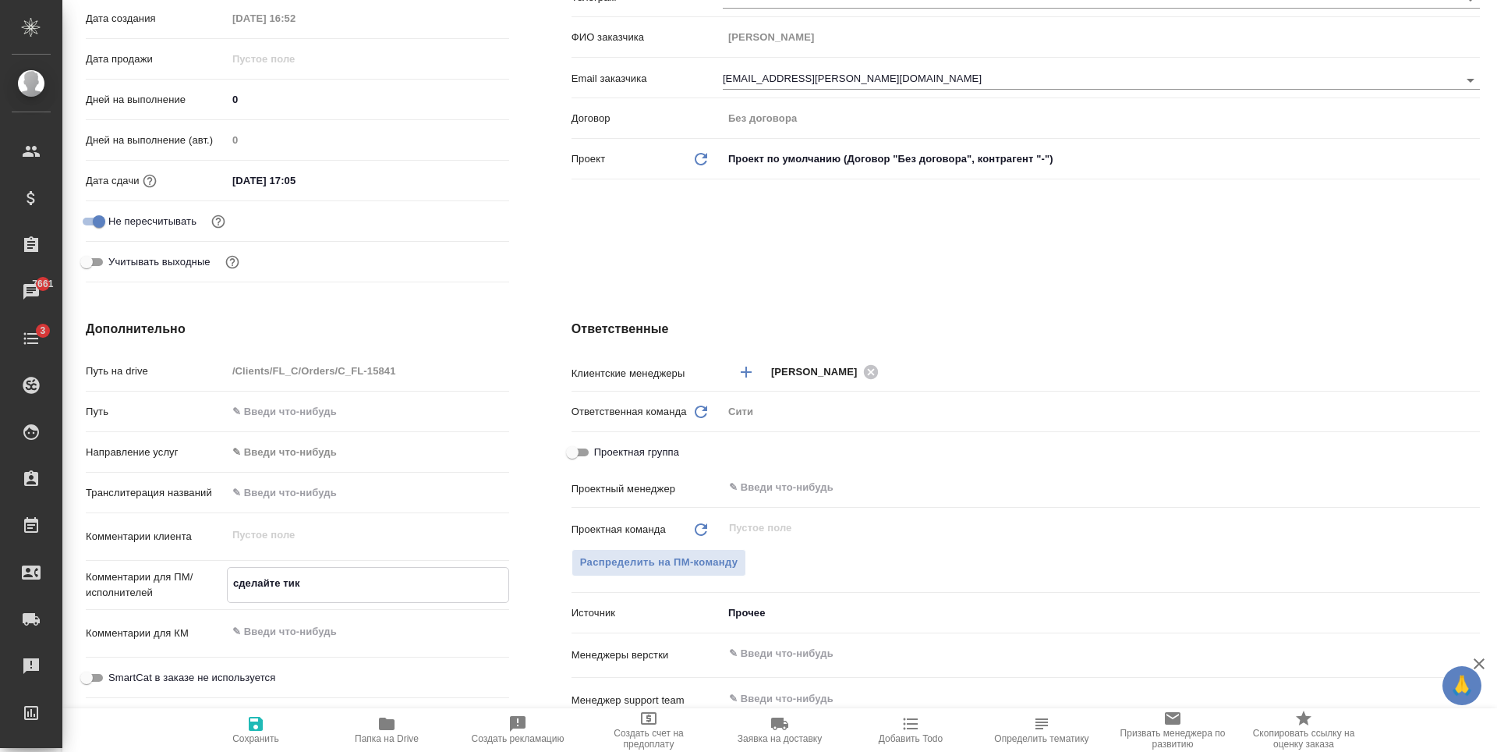
type textarea "сделайте тике"
type textarea "x"
type textarea "сделайте тикет"
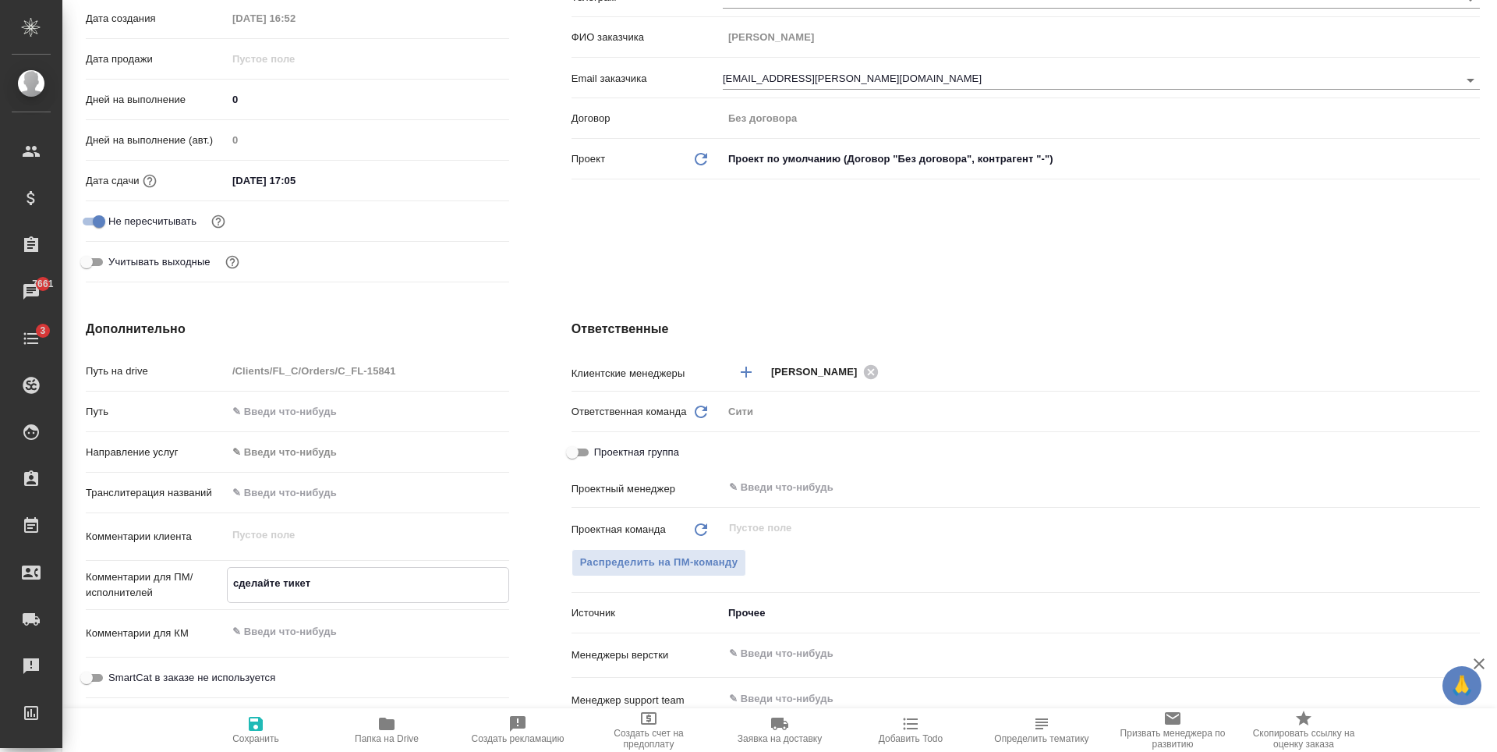
type textarea "x"
type textarea "сделайте тикет,"
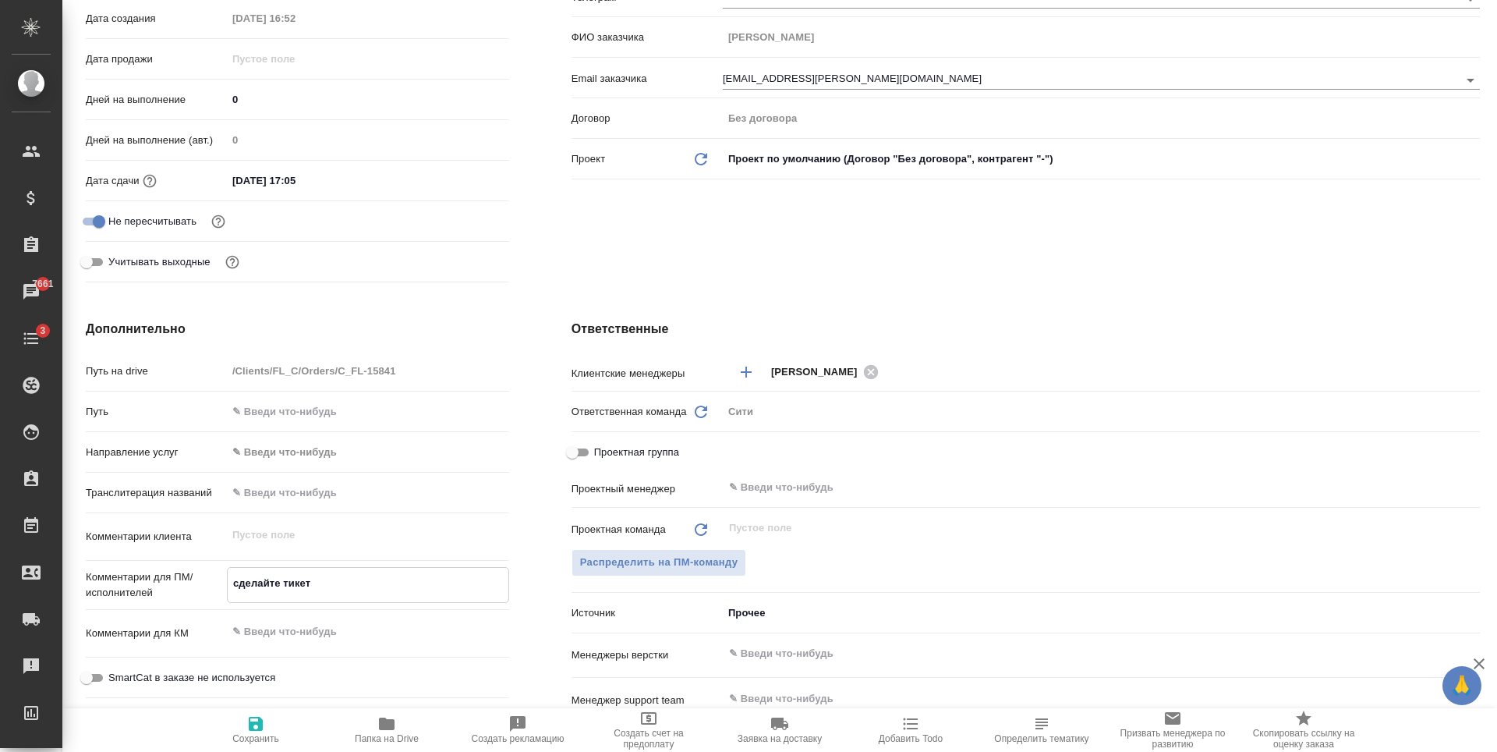
type textarea "x"
type textarea "сделайте тикет,"
type textarea "x"
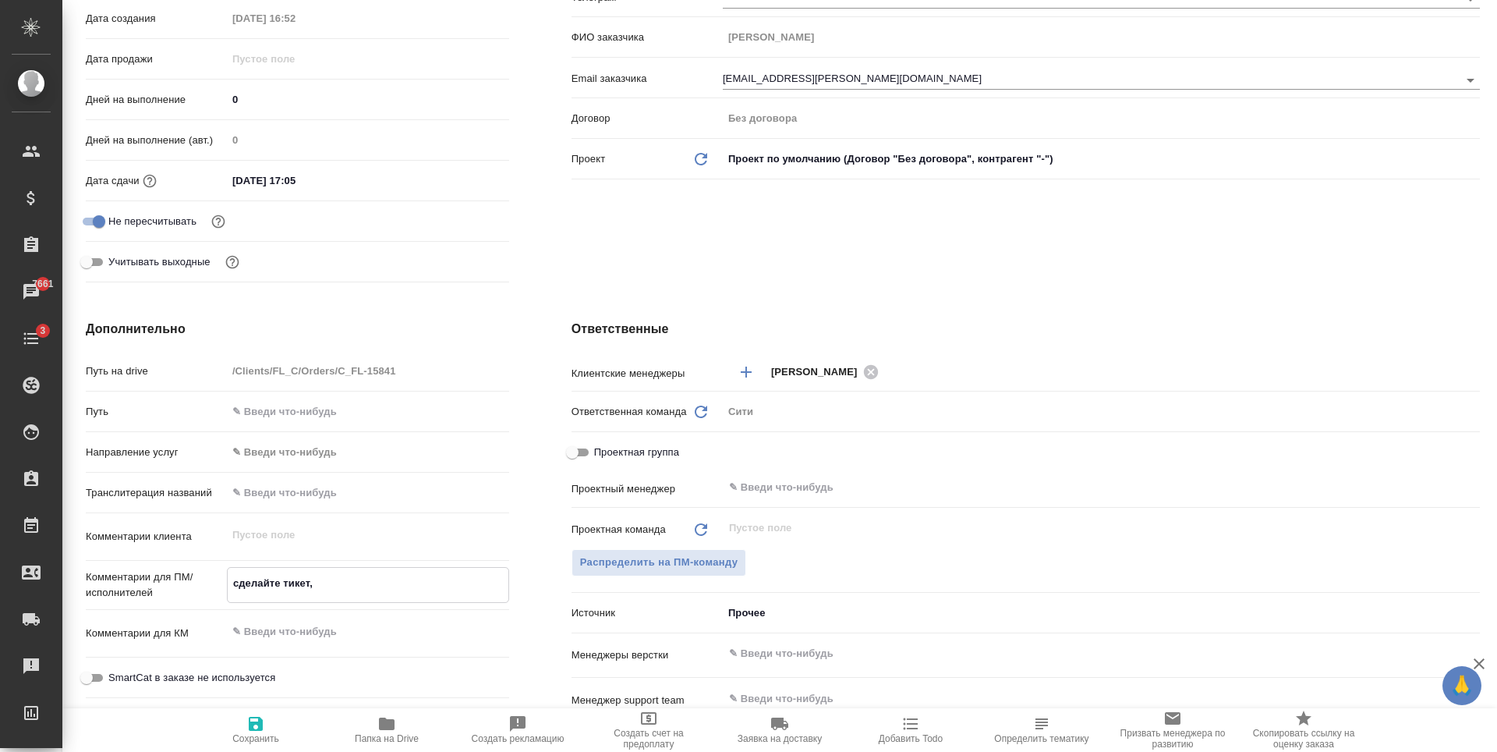
type textarea "x"
type textarea "сделайте тикет, п"
type textarea "x"
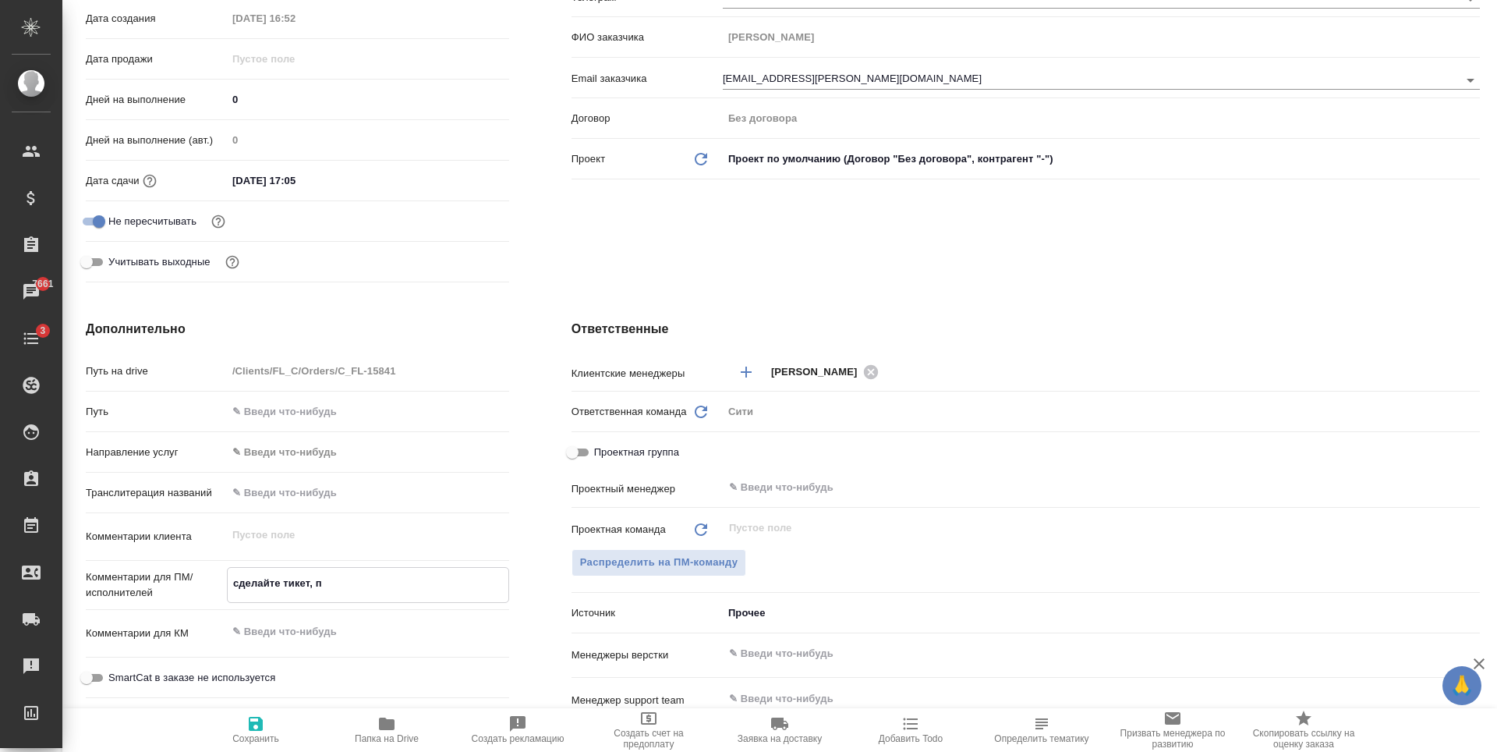
type textarea "x"
type textarea "сделайте тикет, пл"
type textarea "x"
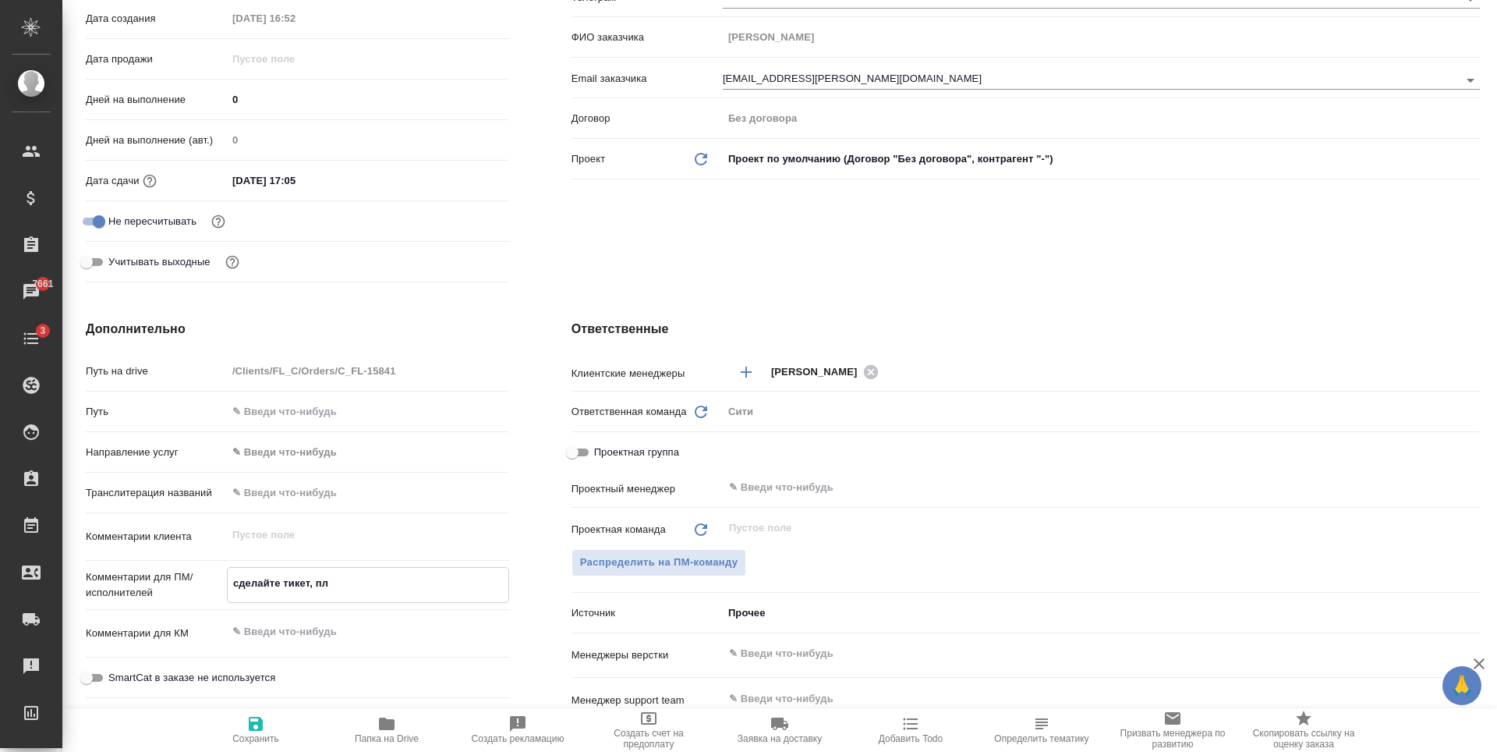
type textarea "сделайте тикет, пли"
type textarea "x"
type textarea "сделайте тикет, плиз"
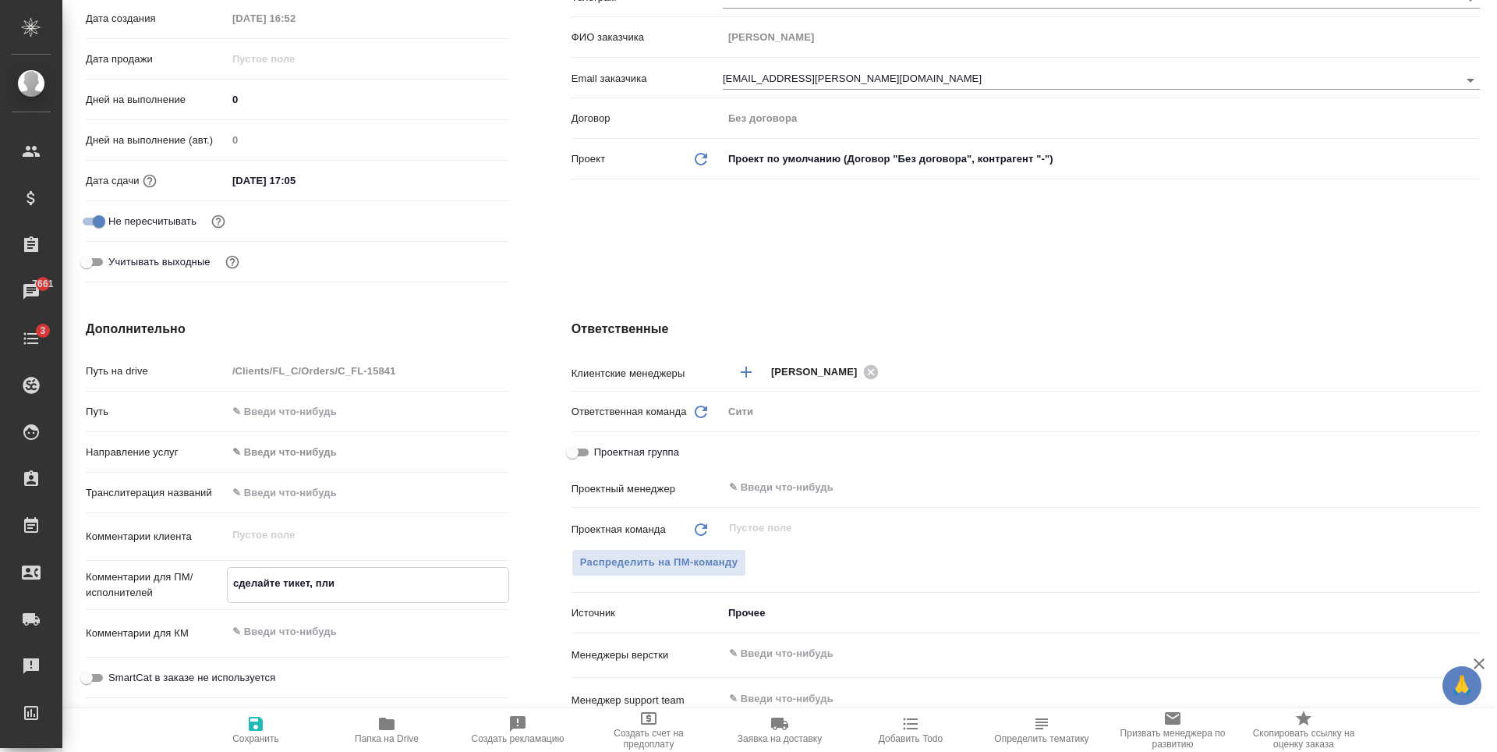
type textarea "x"
type textarea "сделайте тикет, плиз"
type textarea "x"
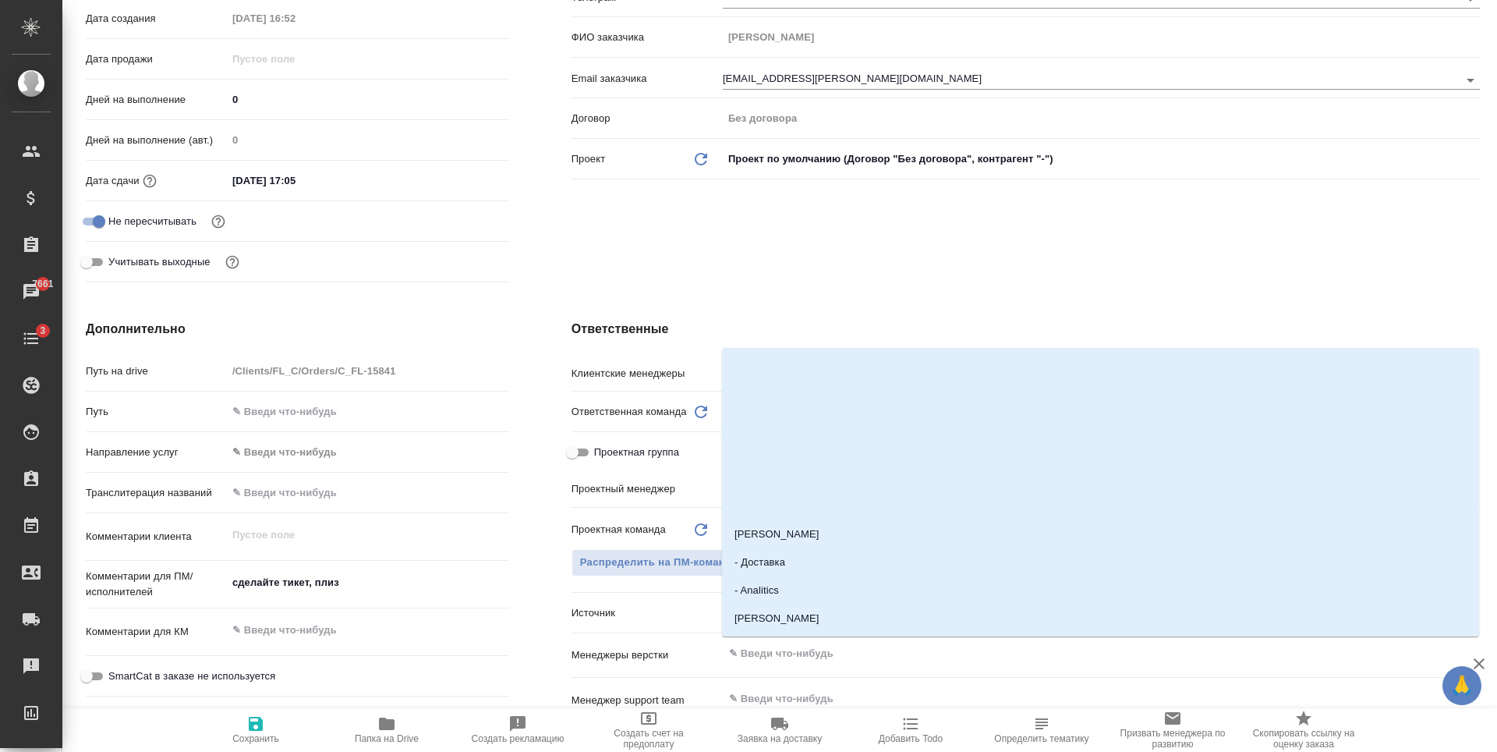
click at [792, 660] on input "text" at bounding box center [1074, 653] width 695 height 19
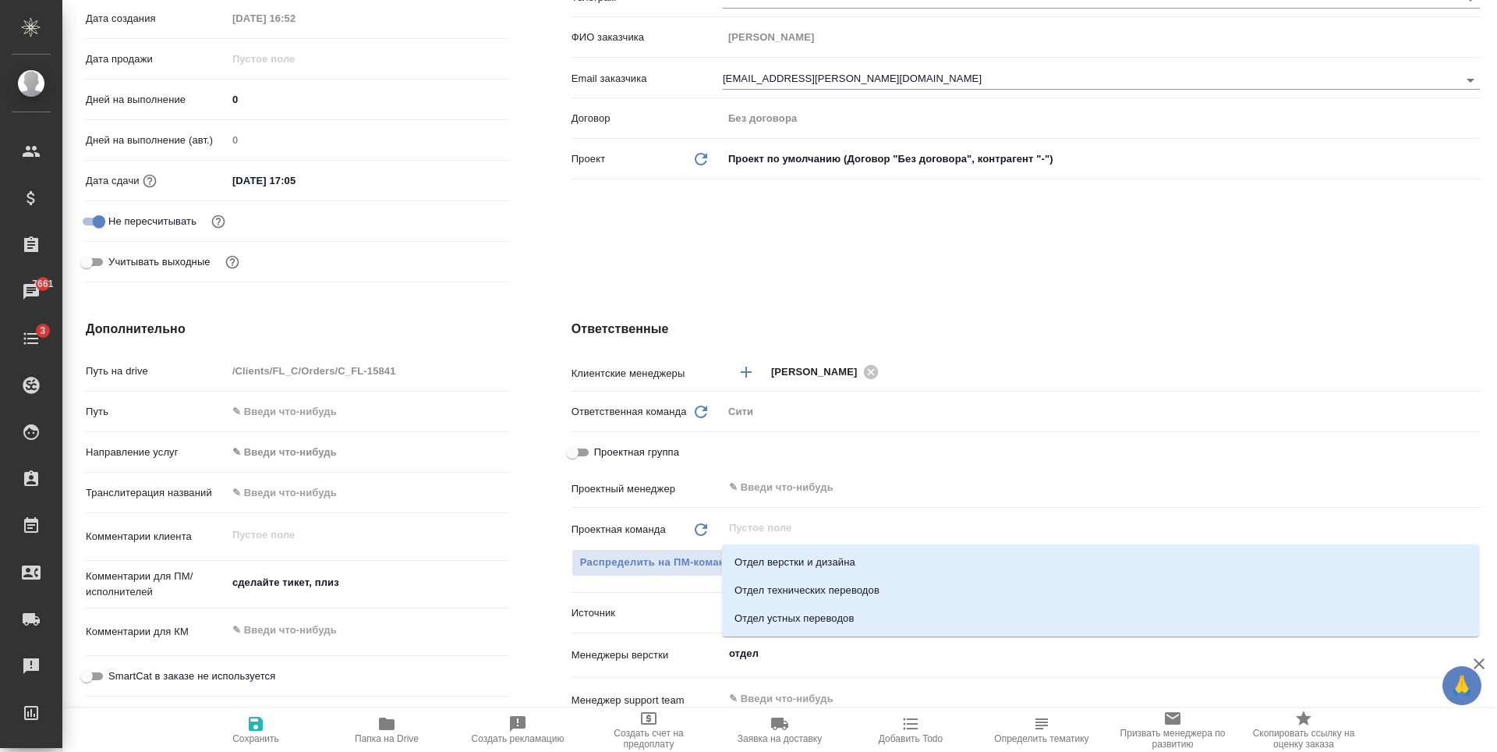
type input "отдел в"
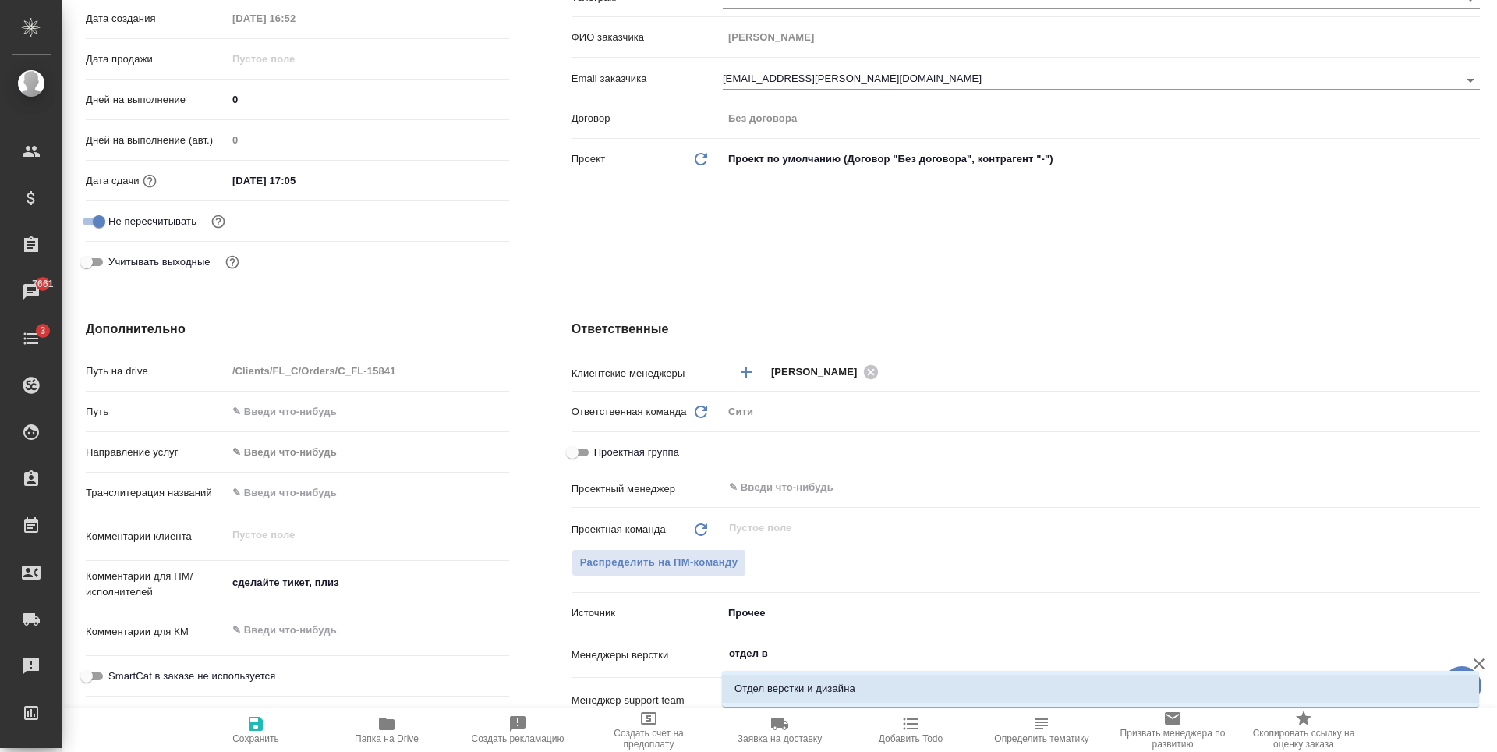
click at [789, 691] on li "Отдел верстки и дизайна" at bounding box center [1100, 688] width 757 height 28
type textarea "x"
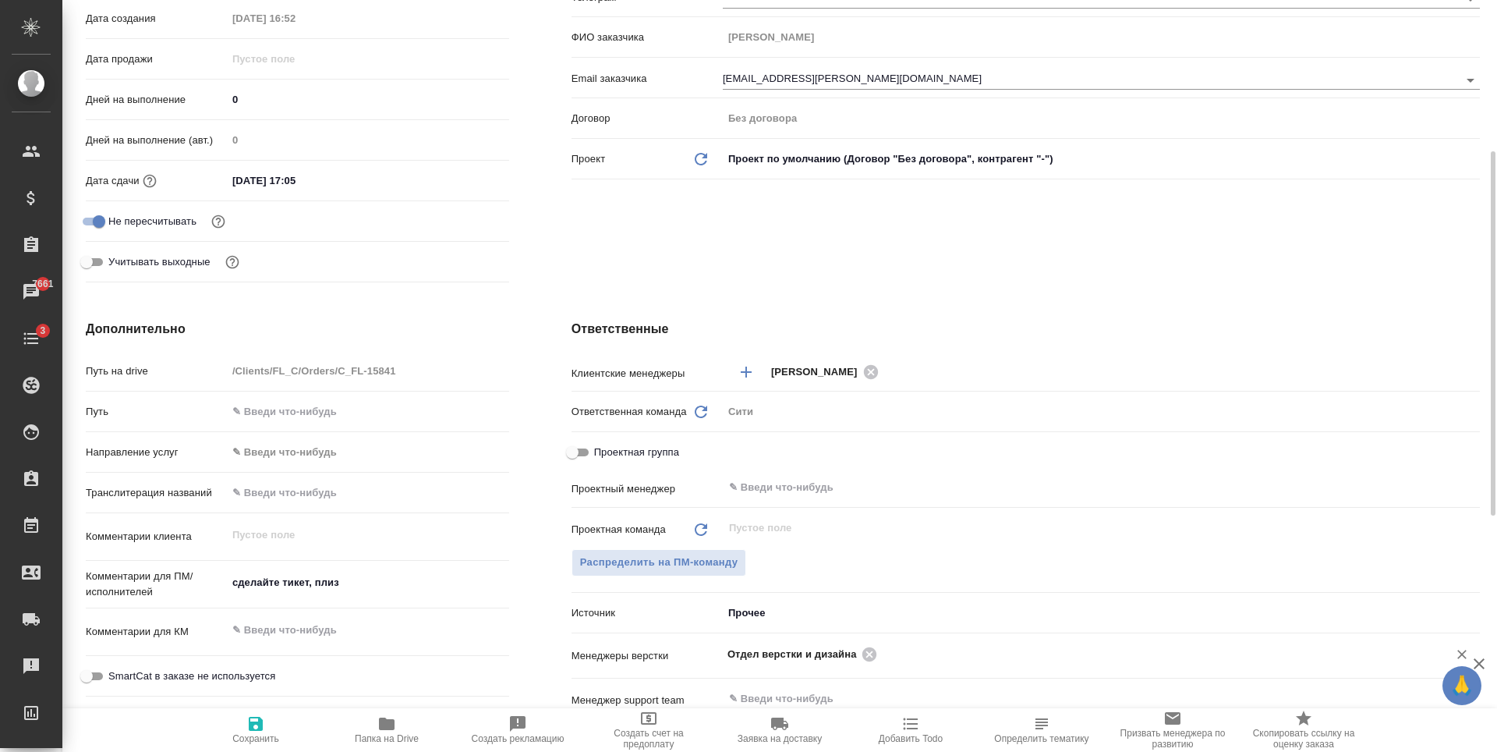
click at [264, 724] on icon "button" at bounding box center [255, 723] width 19 height 19
type textarea "x"
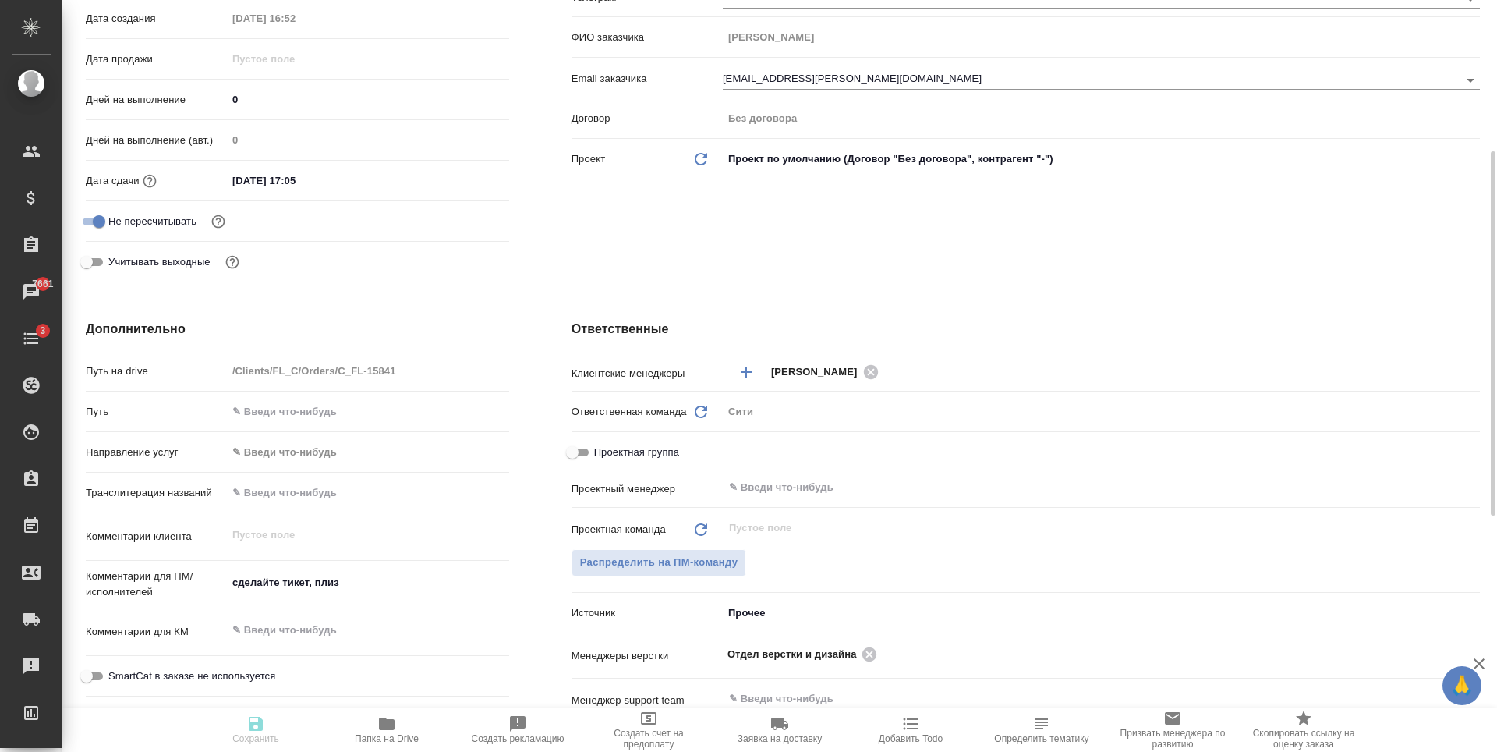
type textarea "x"
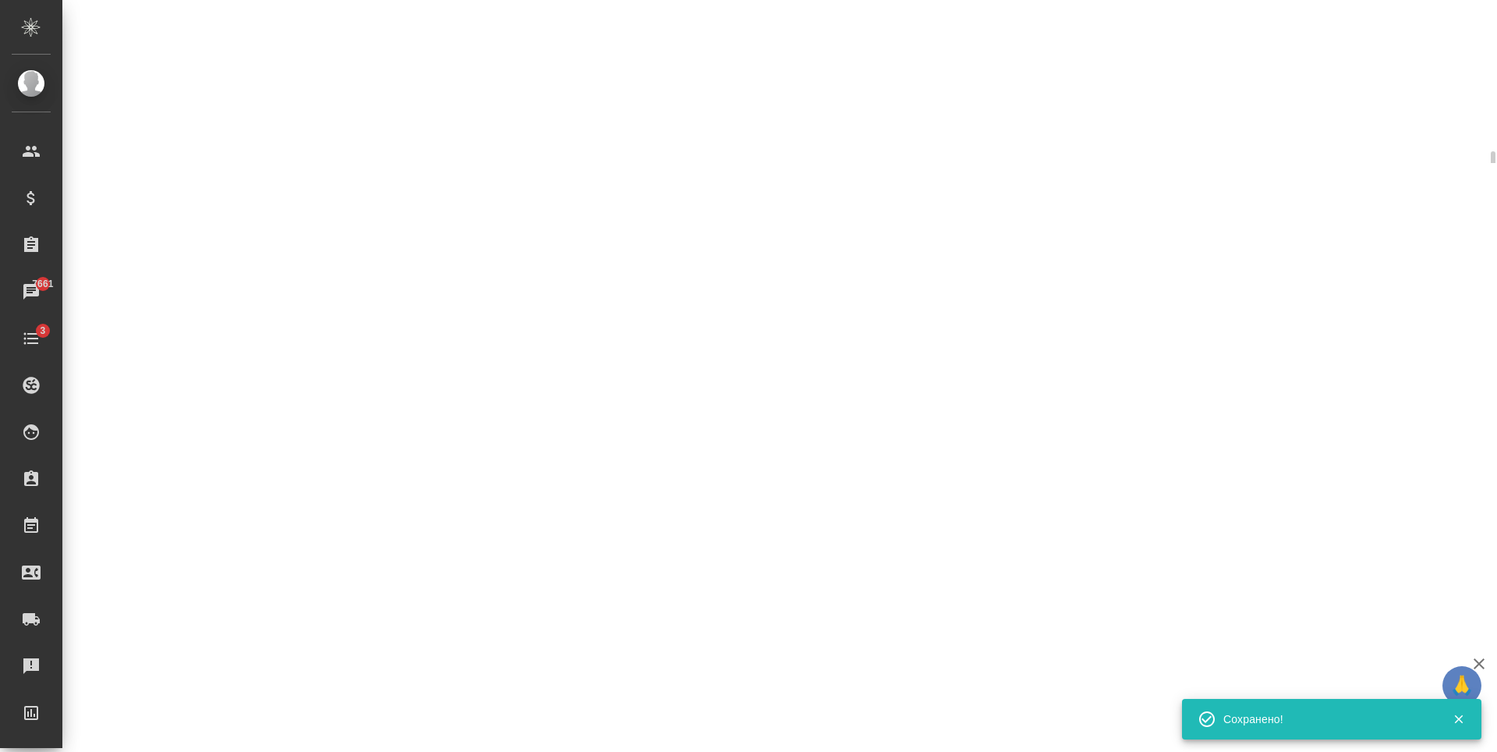
select select "RU"
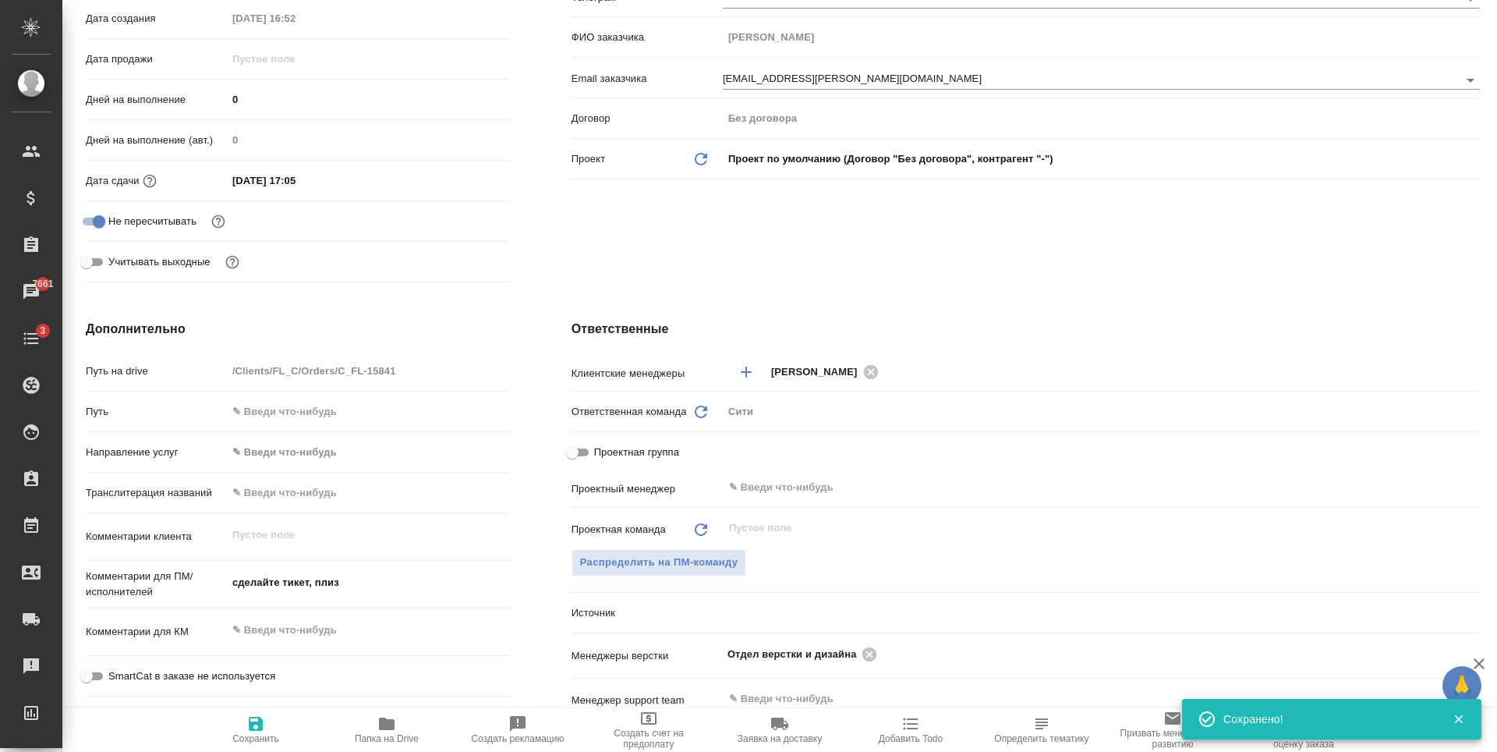
type textarea "x"
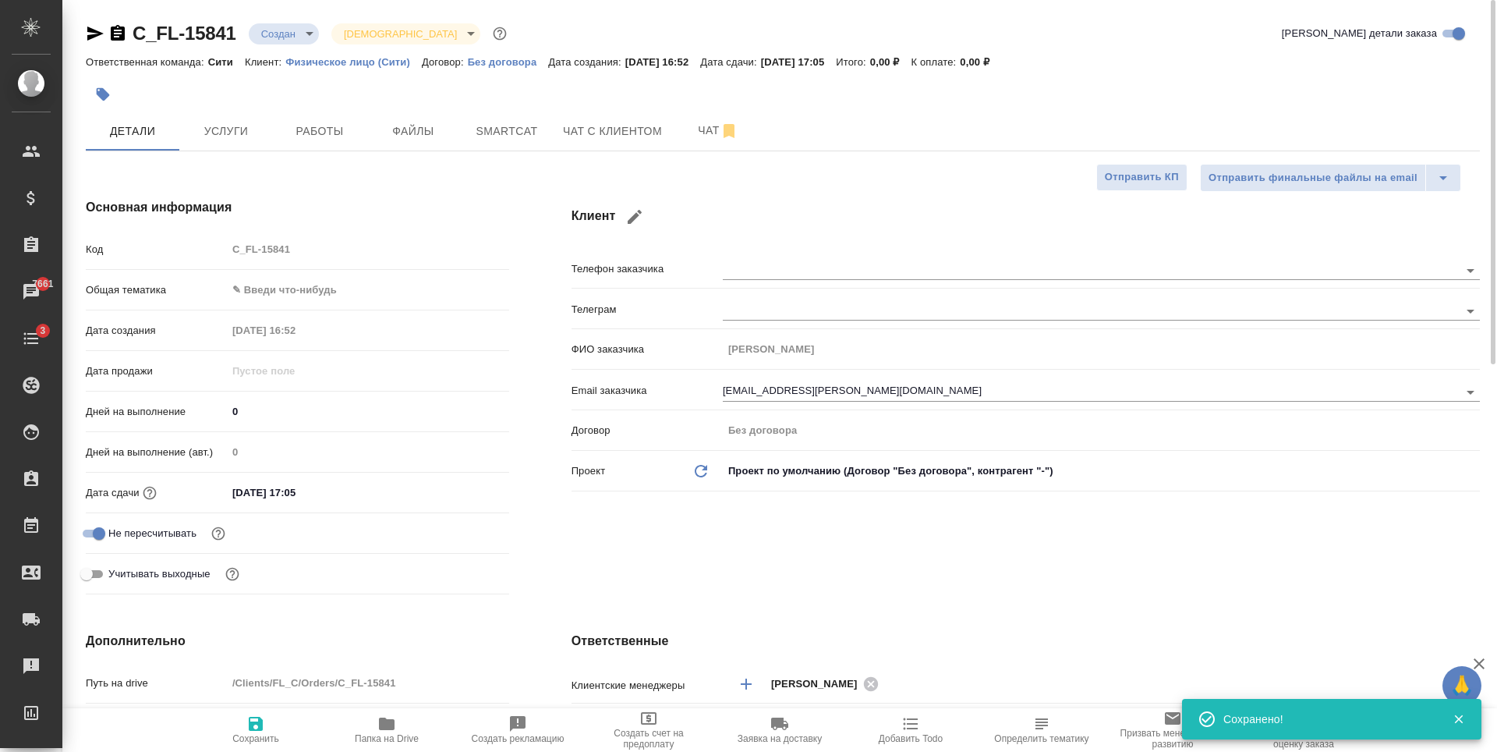
click at [299, 34] on body "🙏 .cls-1 fill:#fff; AWATERA Zaytseva Svetlana Клиенты Спецификации Заказы 7661 …" at bounding box center [748, 376] width 1497 height 752
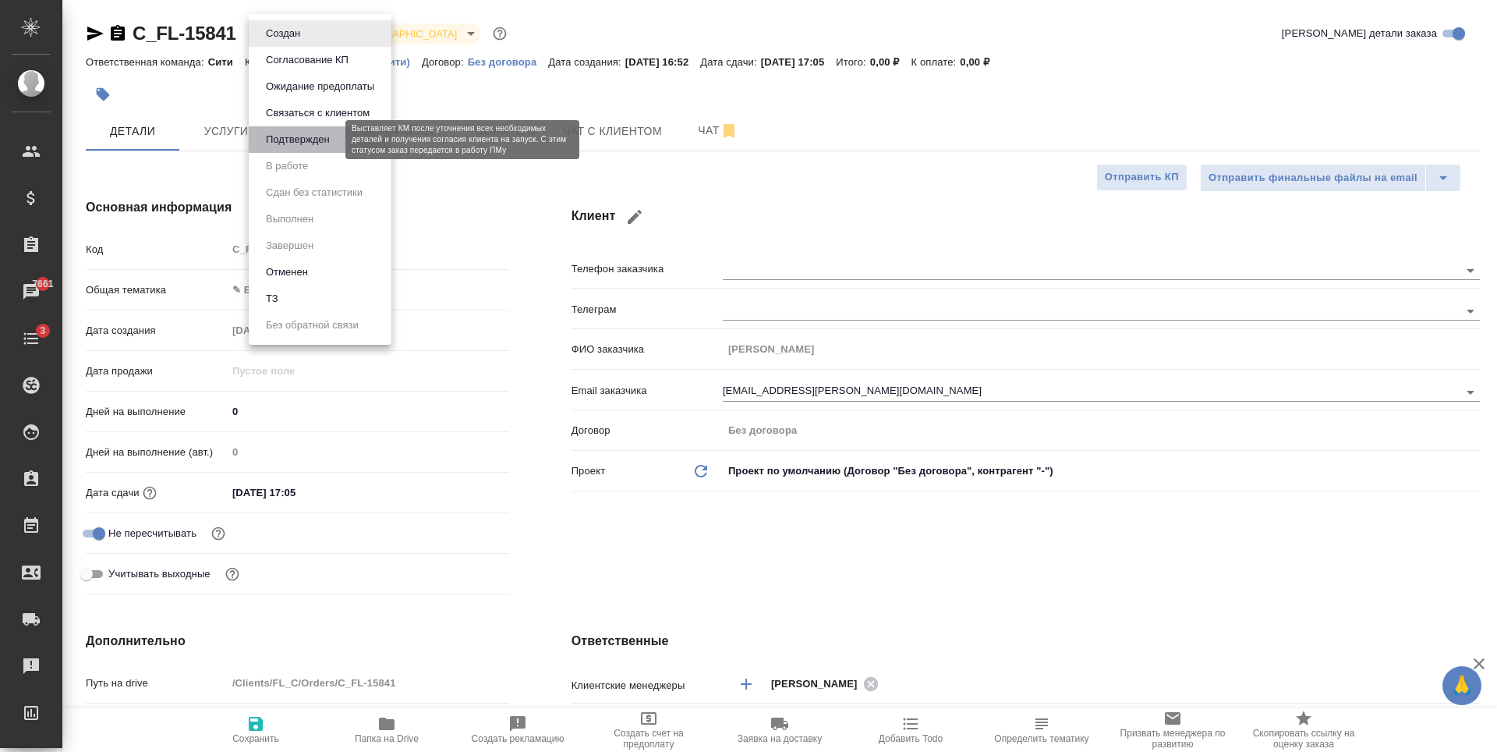
click at [304, 142] on button "Подтвержден" at bounding box center [297, 139] width 73 height 17
type textarea "x"
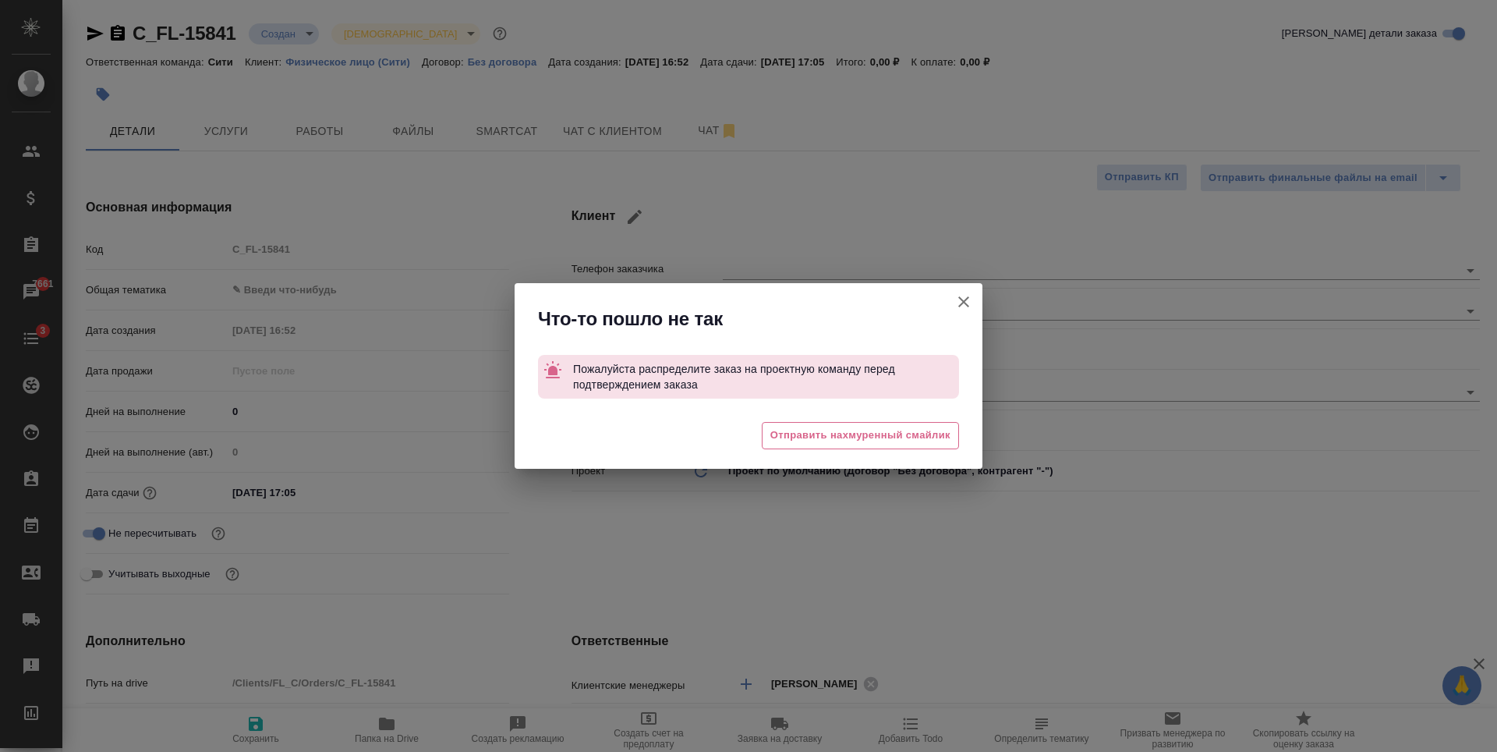
click at [964, 304] on icon "button" at bounding box center [963, 301] width 19 height 19
type textarea "x"
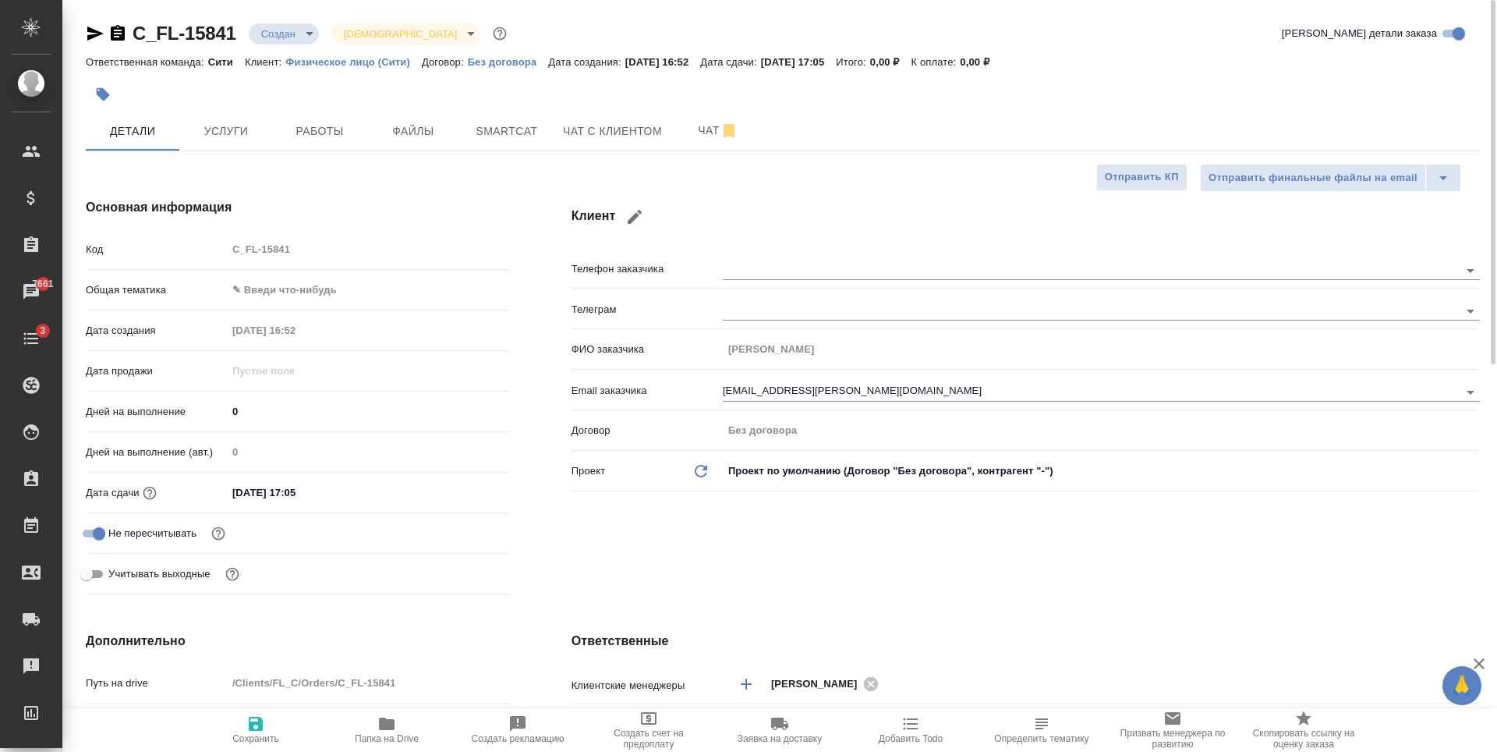
click at [289, 38] on body "🙏 .cls-1 fill:#fff; AWATERA Zaytseva Svetlana Клиенты Спецификации Заказы 7661 …" at bounding box center [748, 376] width 1497 height 752
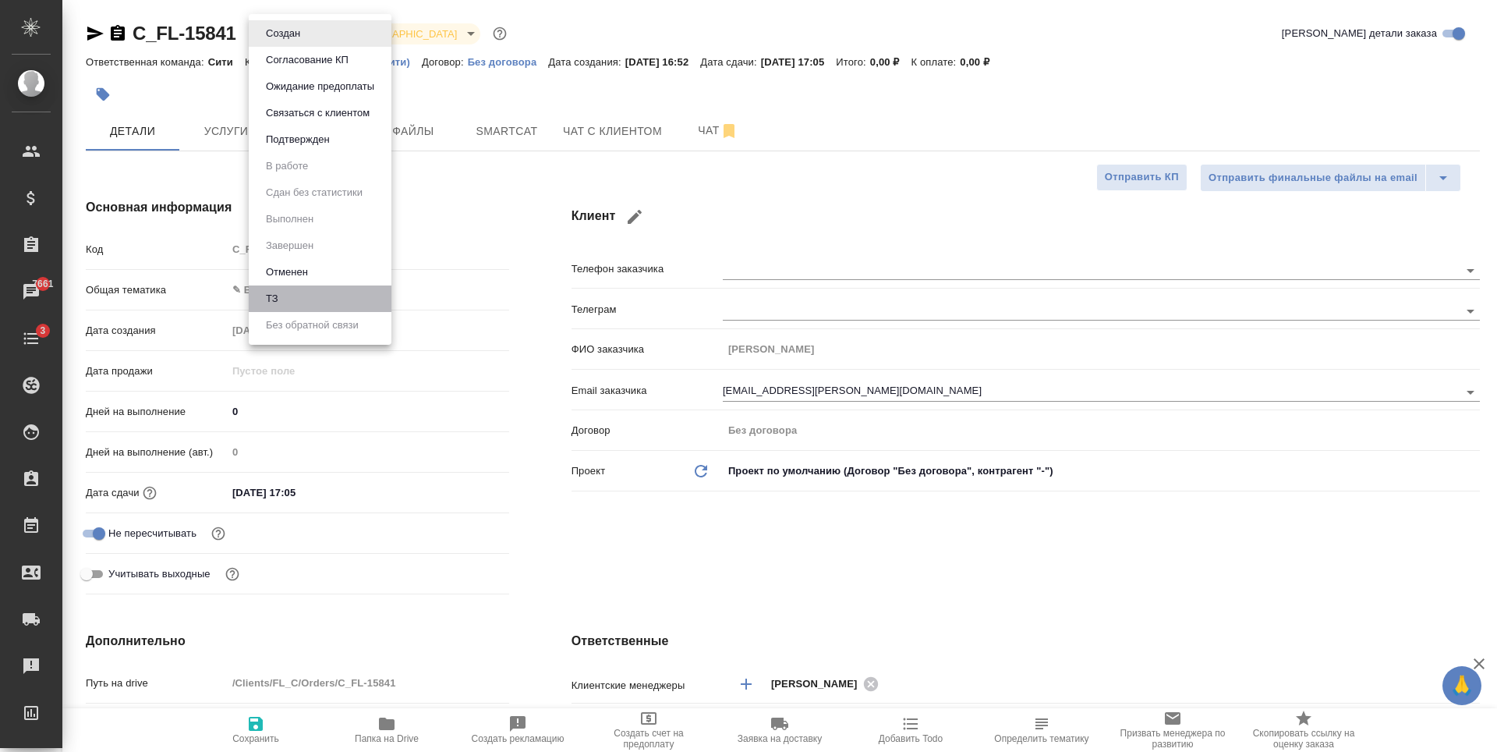
click at [300, 304] on li "ТЗ" at bounding box center [320, 298] width 143 height 27
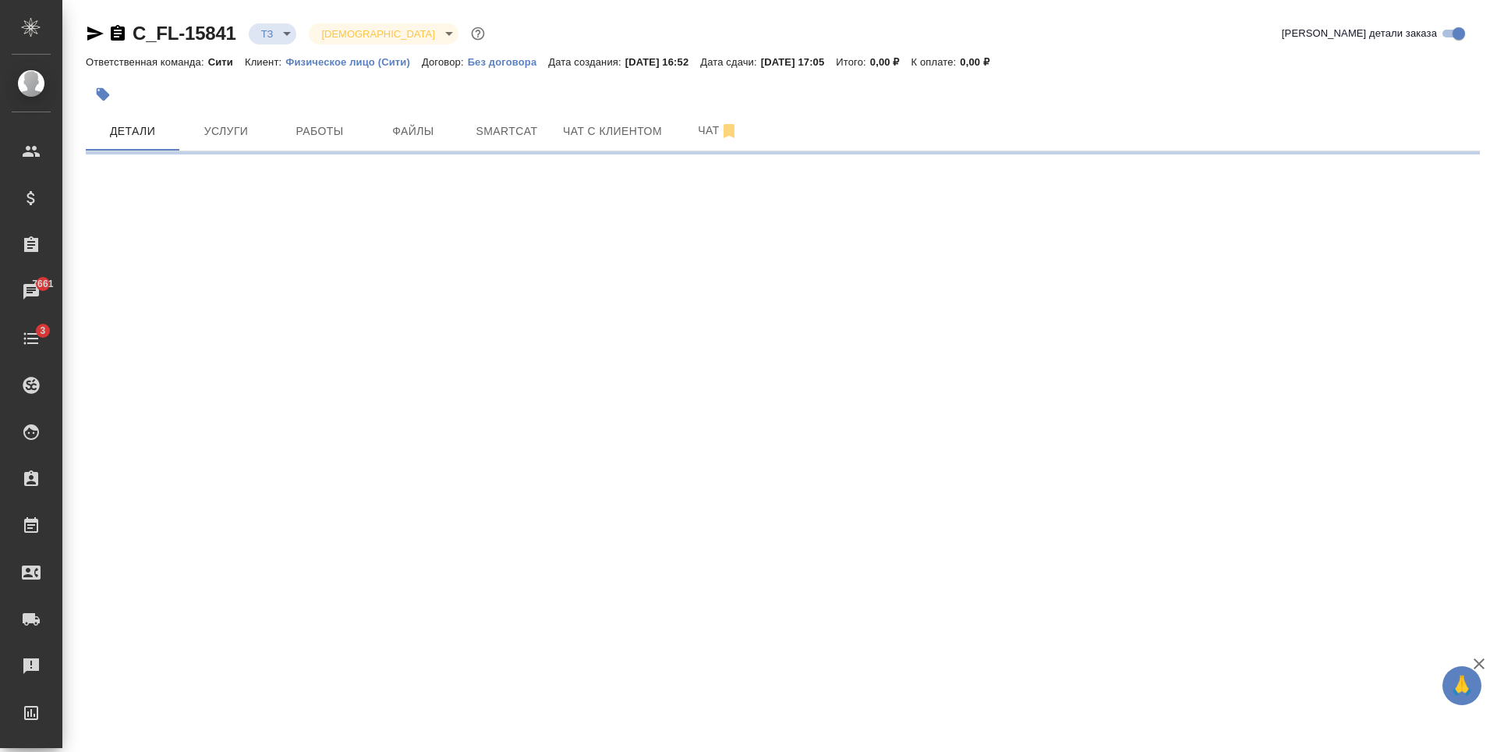
select select "RU"
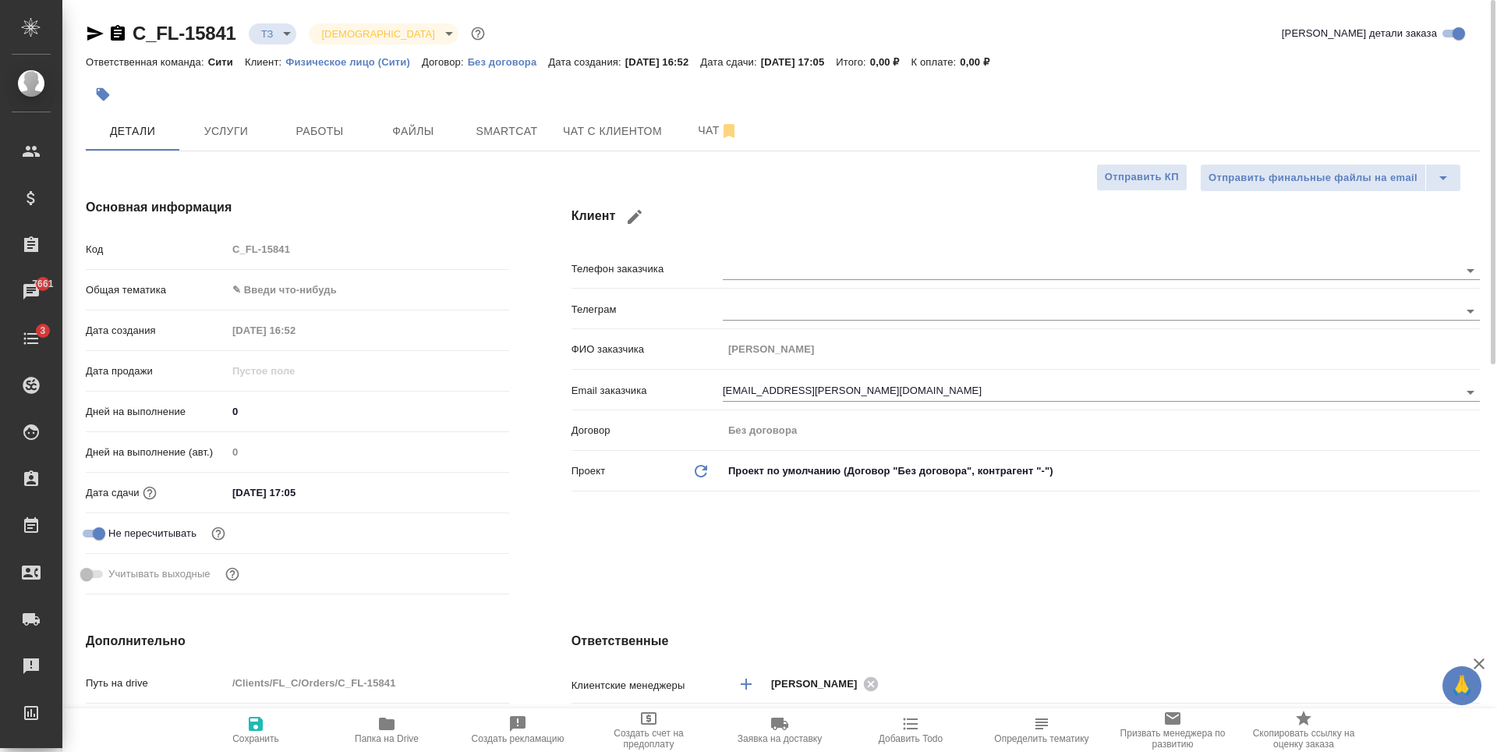
type textarea "x"
click at [260, 132] on span "Услуги" at bounding box center [226, 131] width 75 height 19
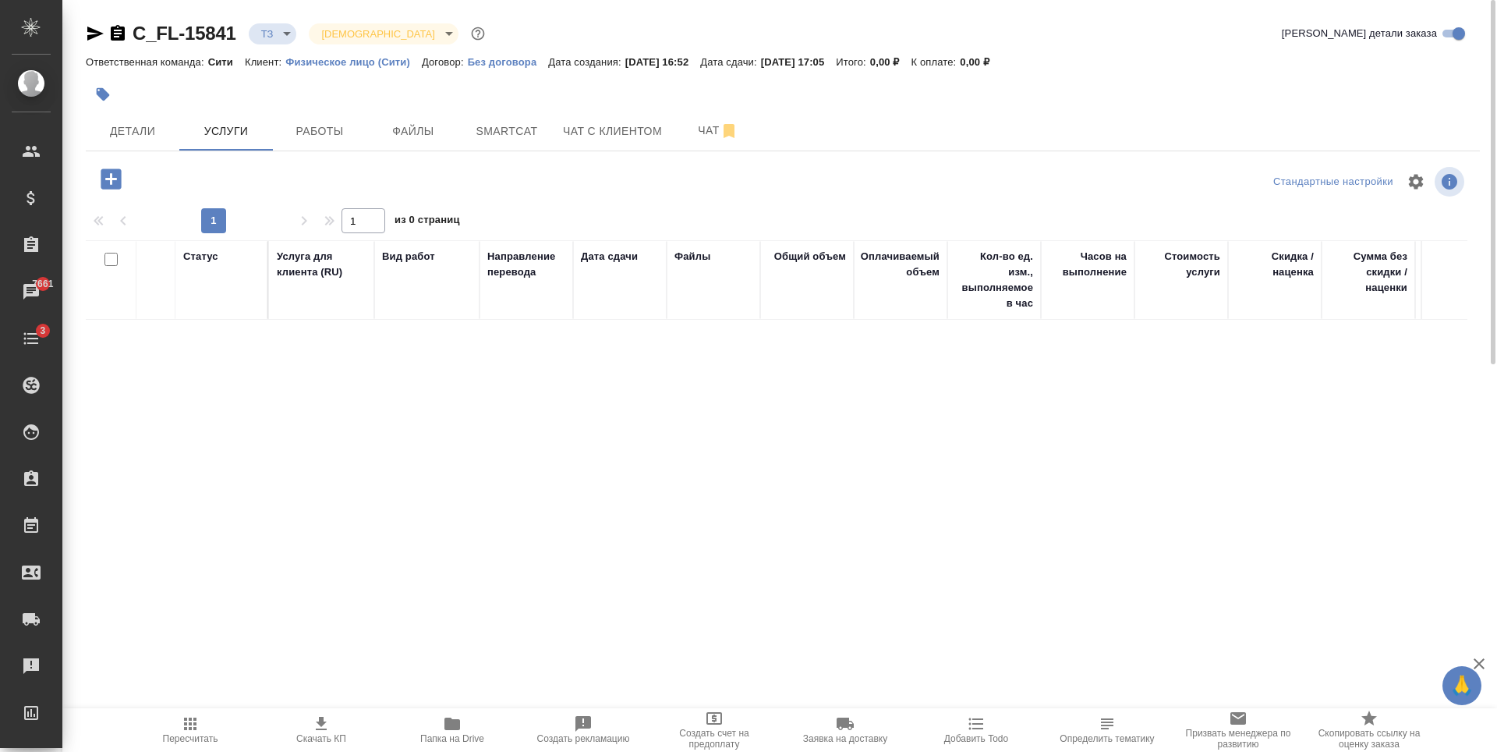
click at [109, 175] on icon "button" at bounding box center [111, 178] width 20 height 20
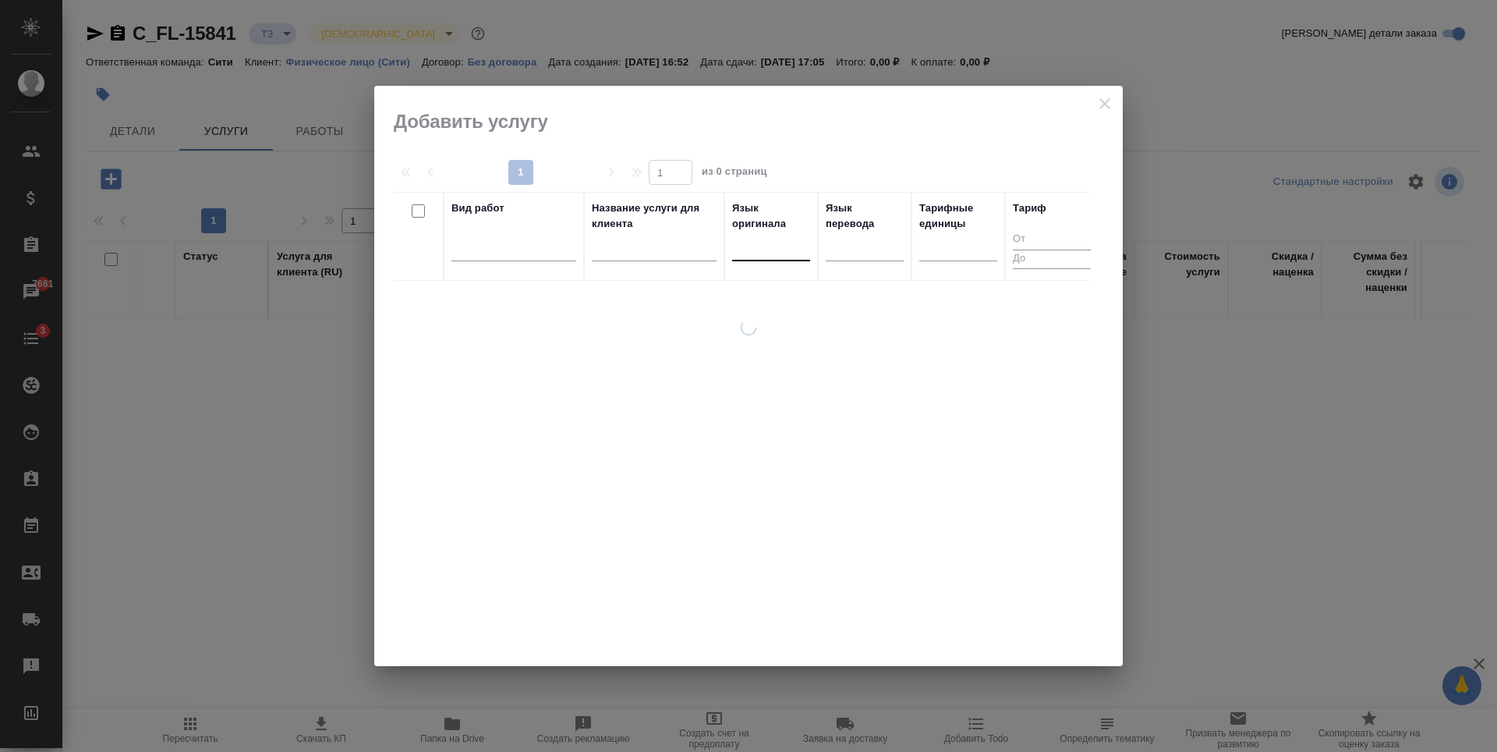
click at [760, 246] on div at bounding box center [771, 245] width 78 height 23
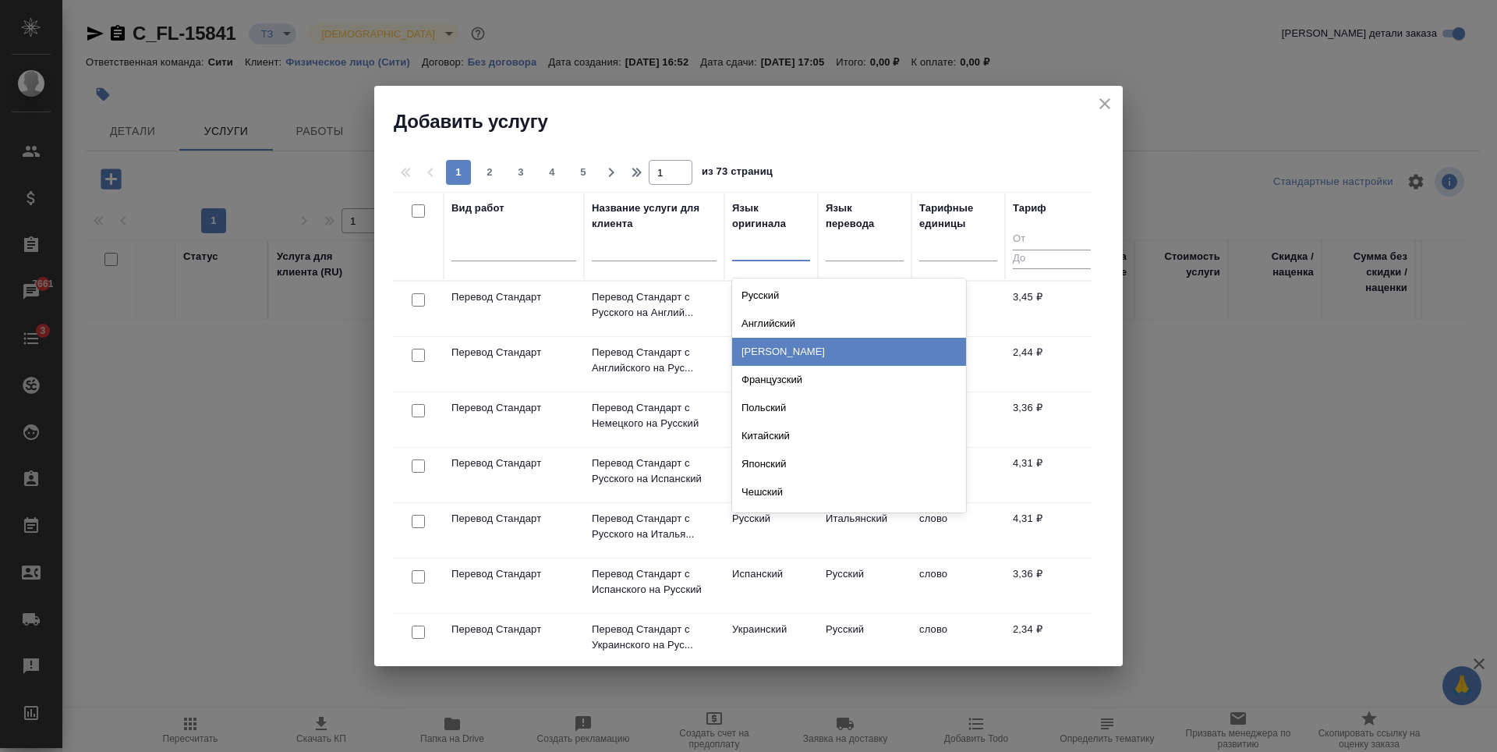
click at [781, 355] on div "Немецкий" at bounding box center [849, 352] width 234 height 28
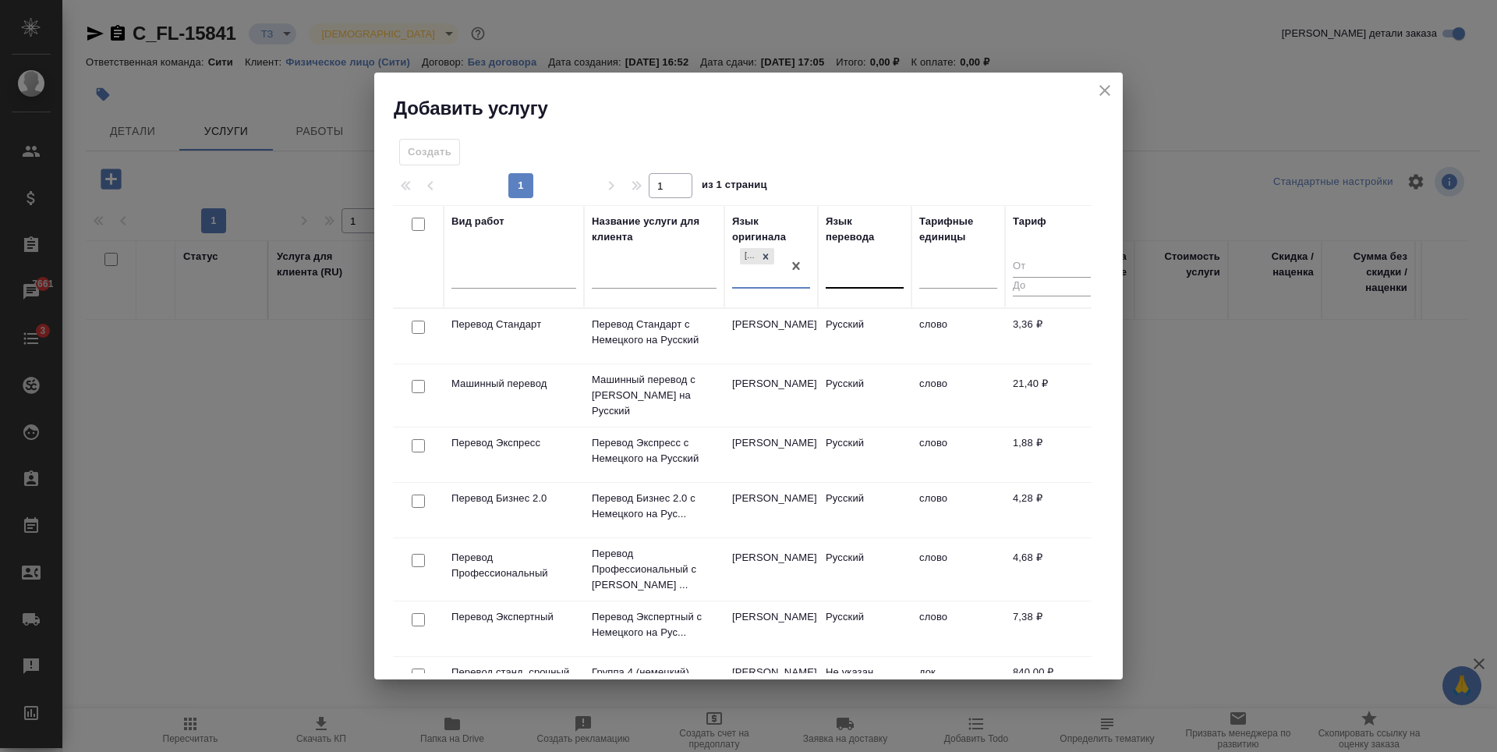
click at [836, 285] on div at bounding box center [865, 274] width 78 height 30
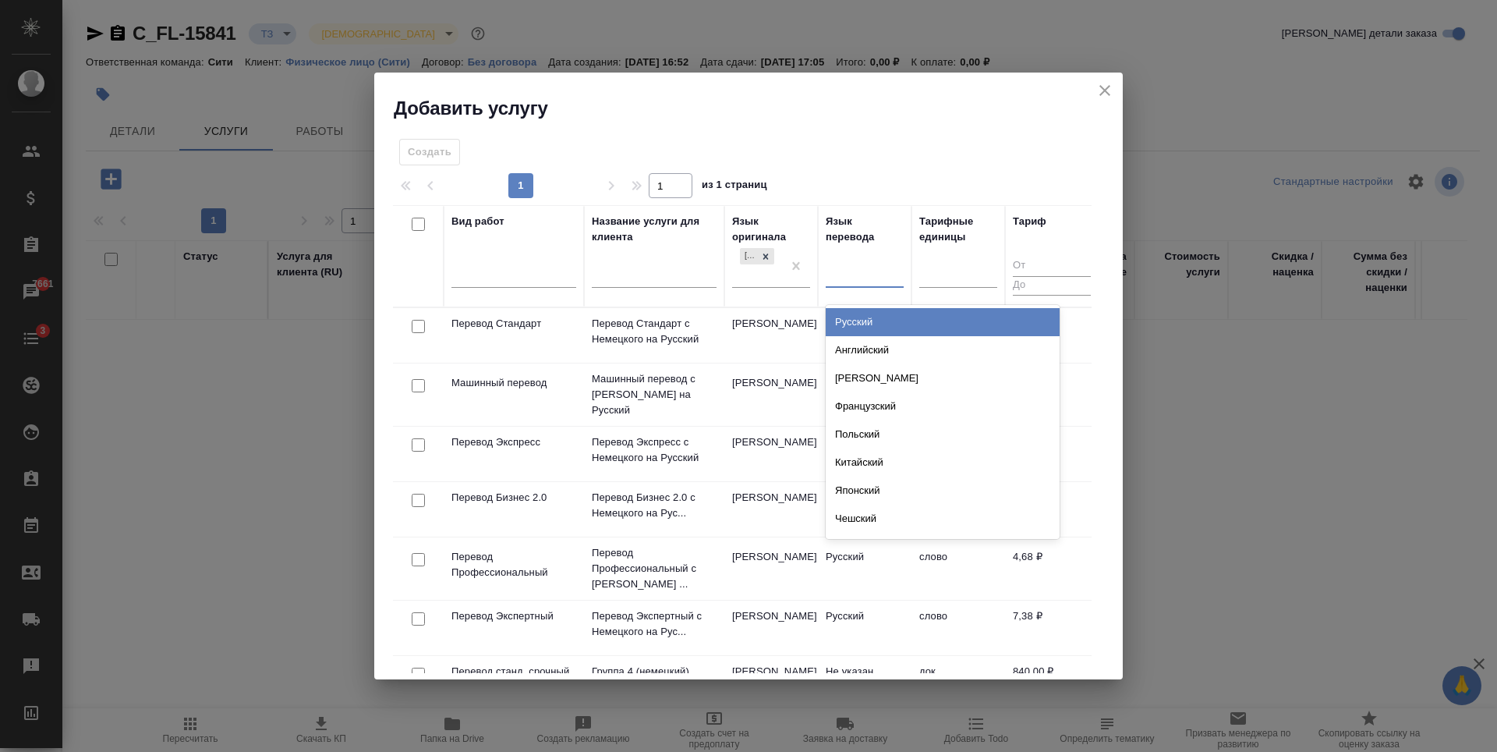
click at [859, 322] on div "Русский" at bounding box center [943, 322] width 234 height 28
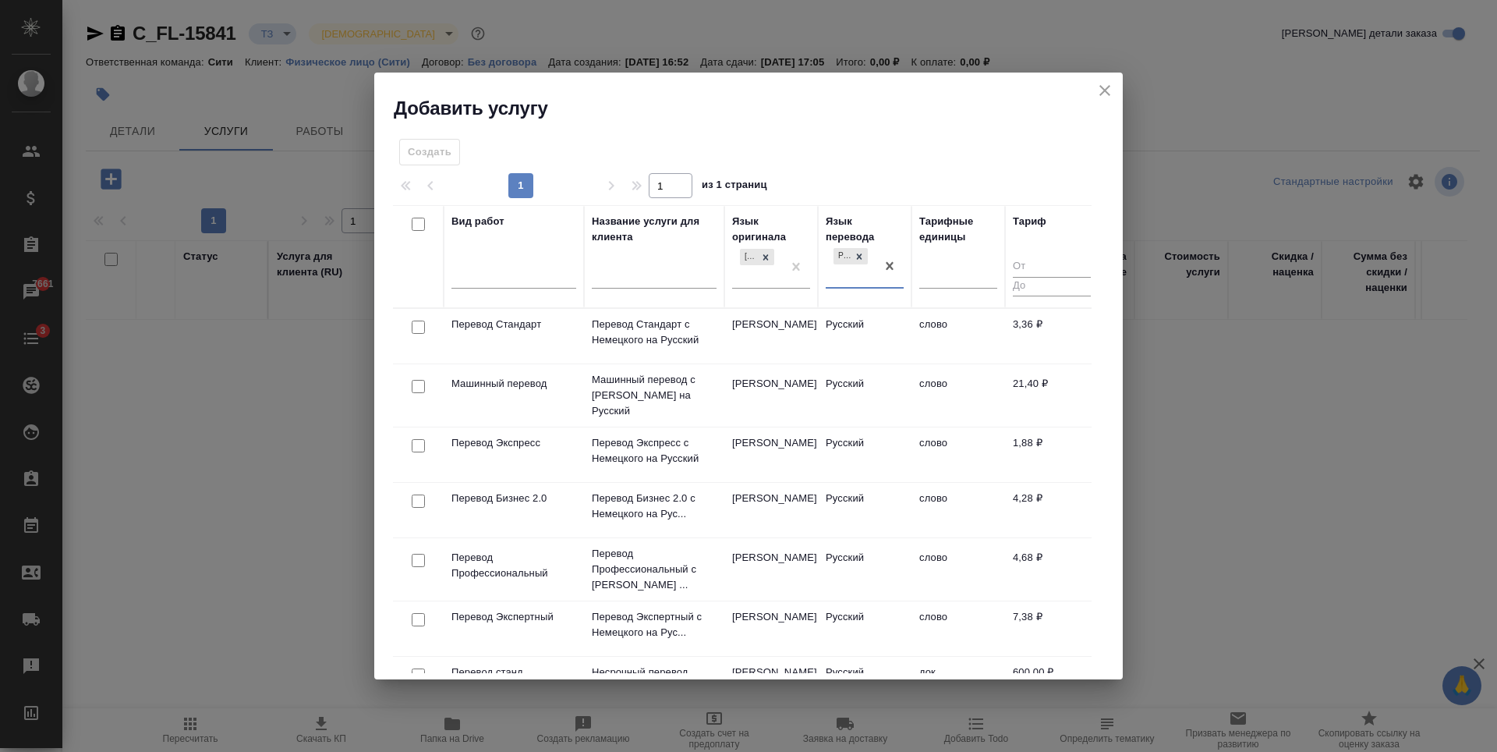
click at [421, 554] on input "checkbox" at bounding box center [418, 560] width 13 height 13
checkbox input "true"
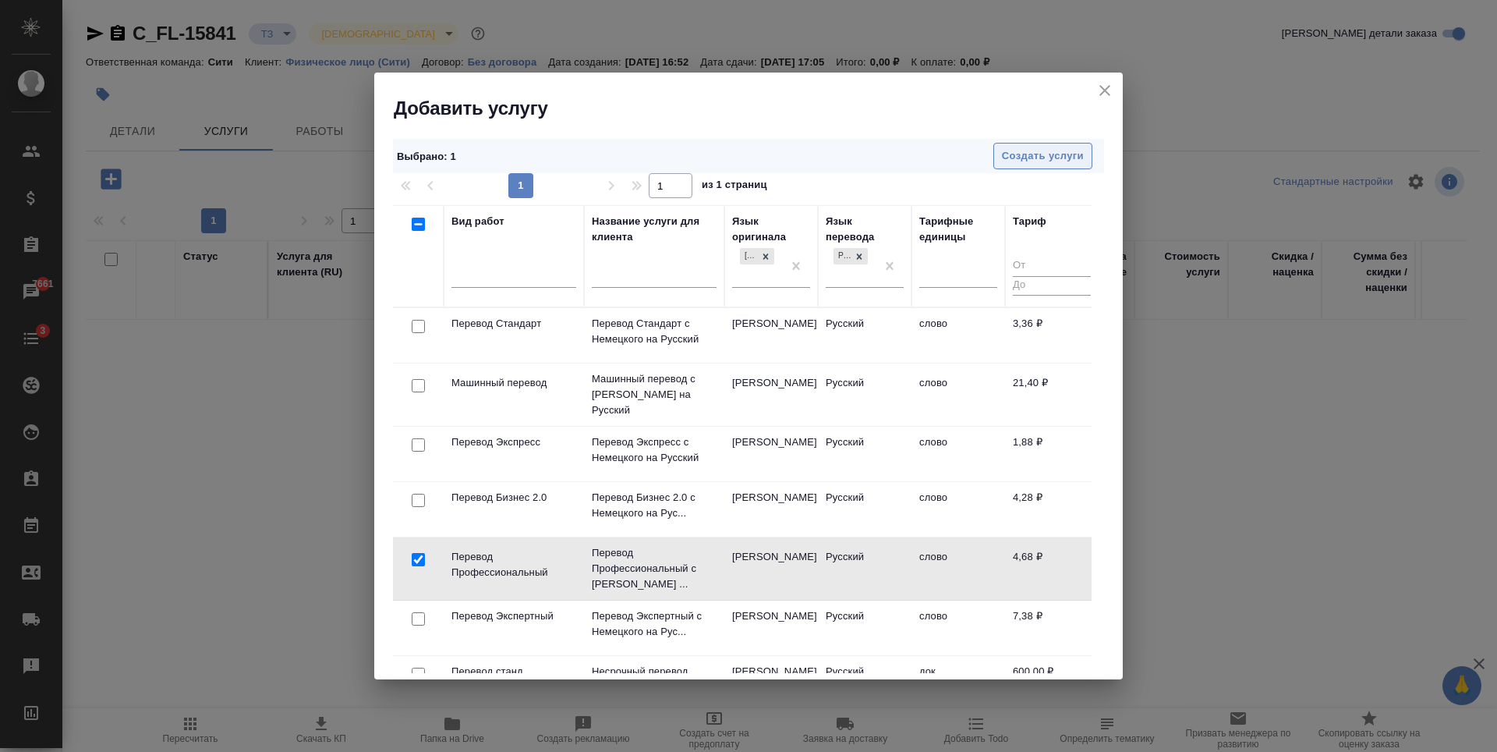
click at [1036, 160] on span "Создать услуги" at bounding box center [1043, 156] width 82 height 18
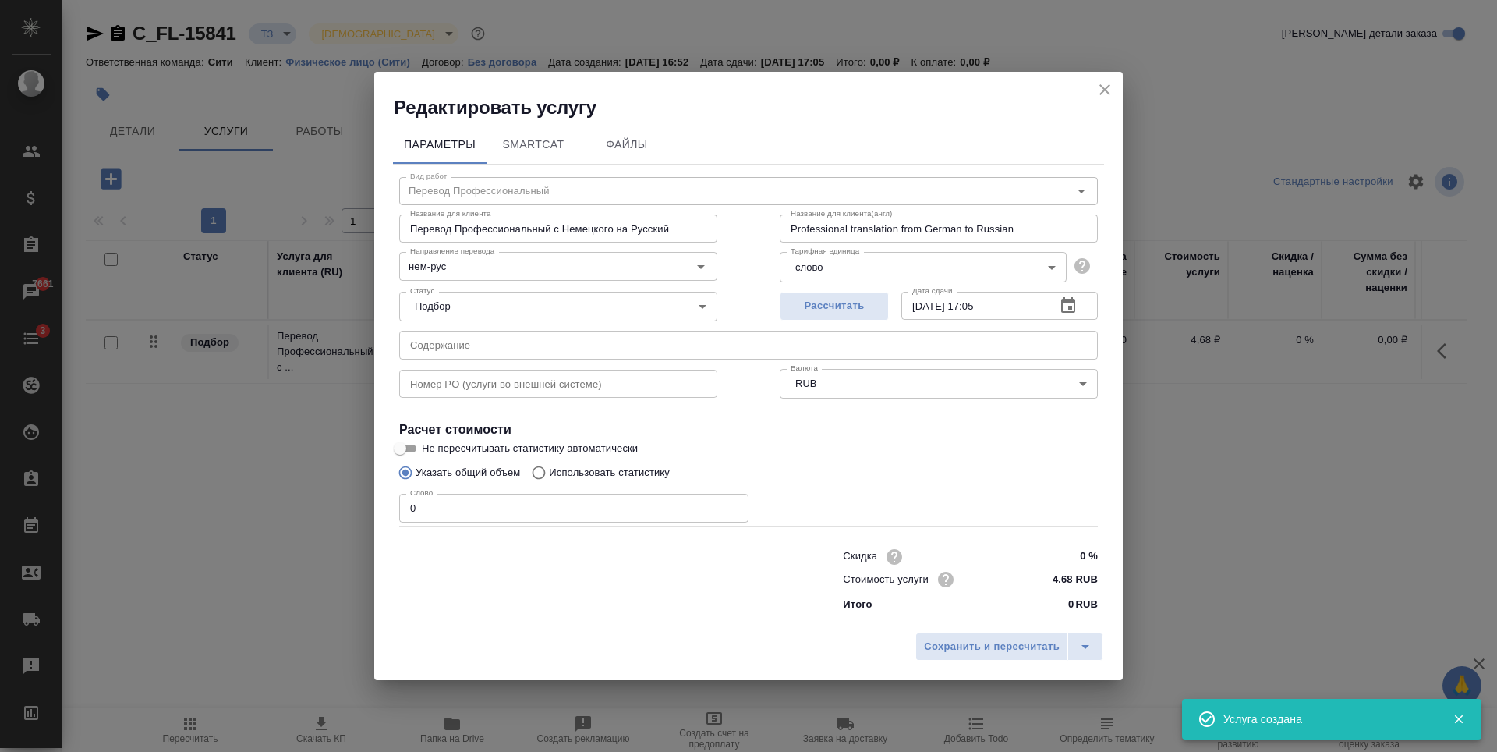
click at [584, 492] on div "Слово 0 Слово" at bounding box center [573, 505] width 349 height 37
click at [585, 502] on input "0" at bounding box center [573, 507] width 349 height 28
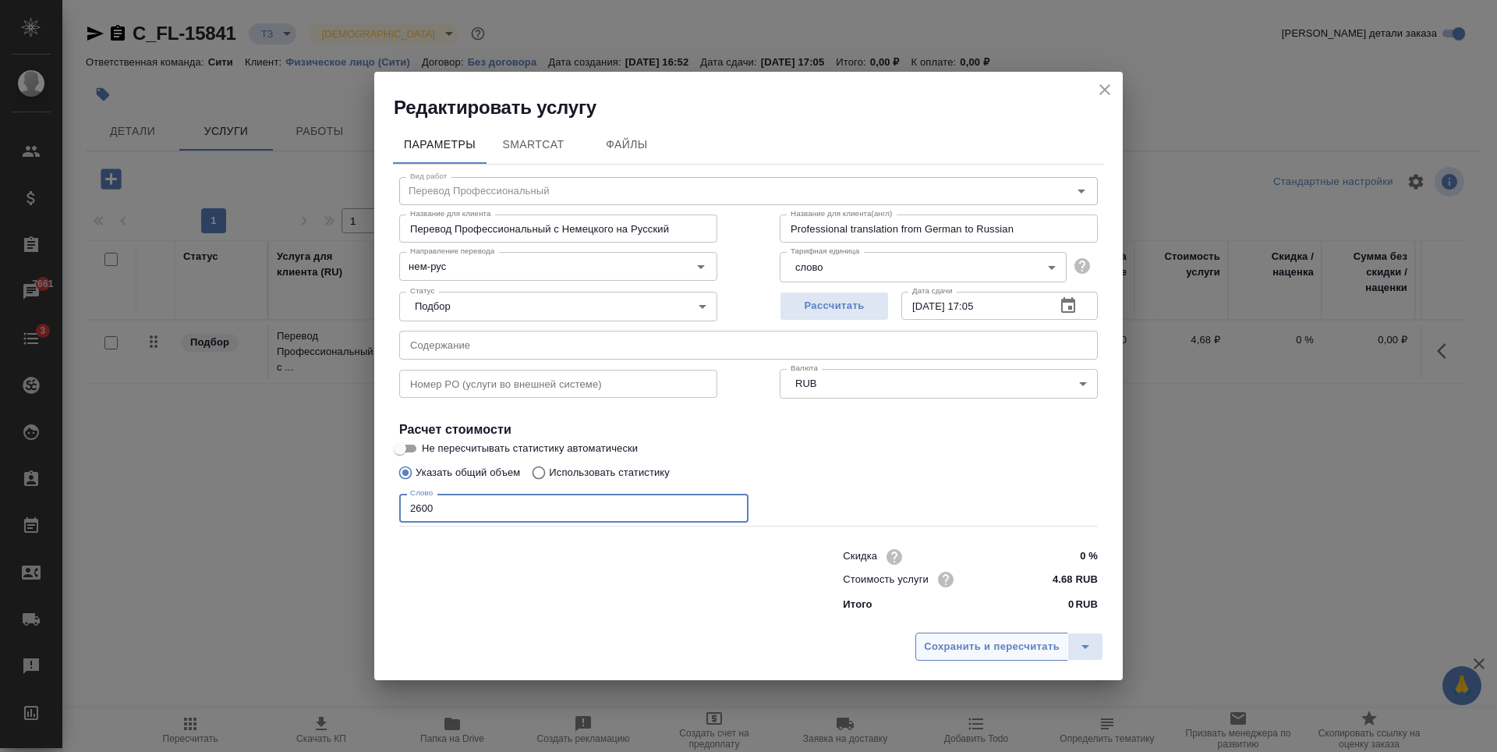
type input "2600"
click at [1021, 647] on span "Сохранить и пересчитать" at bounding box center [992, 647] width 136 height 18
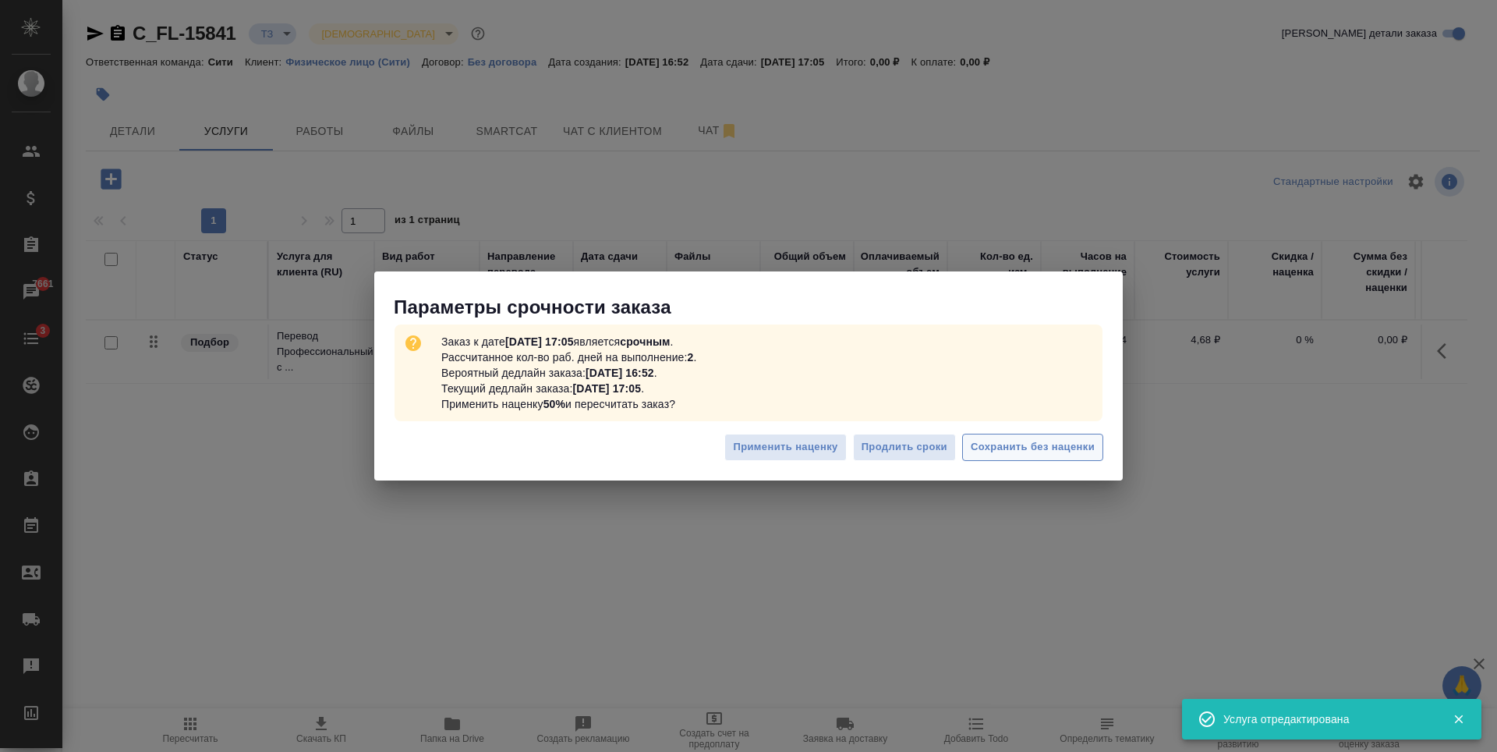
click at [1016, 444] on span "Сохранить без наценки" at bounding box center [1033, 447] width 124 height 18
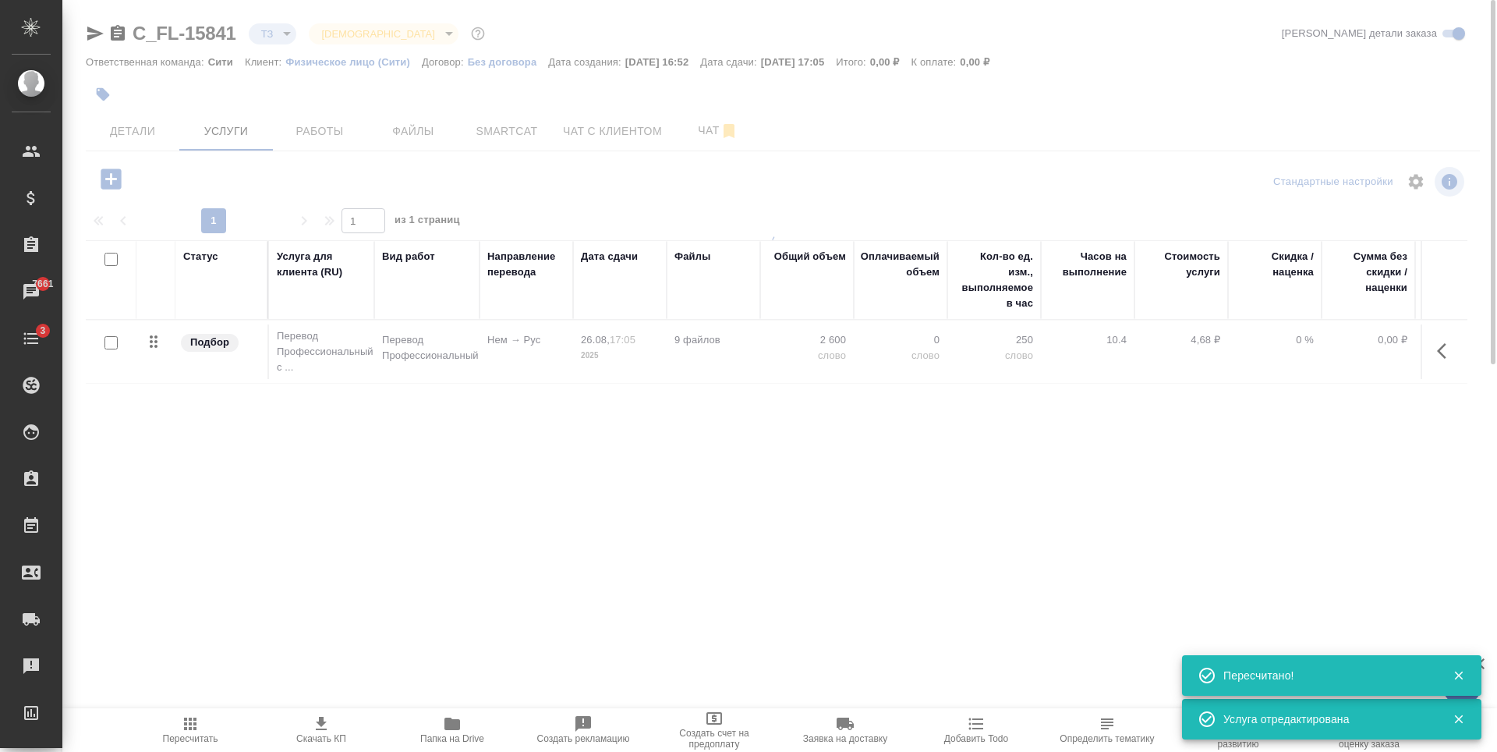
type input "urgent"
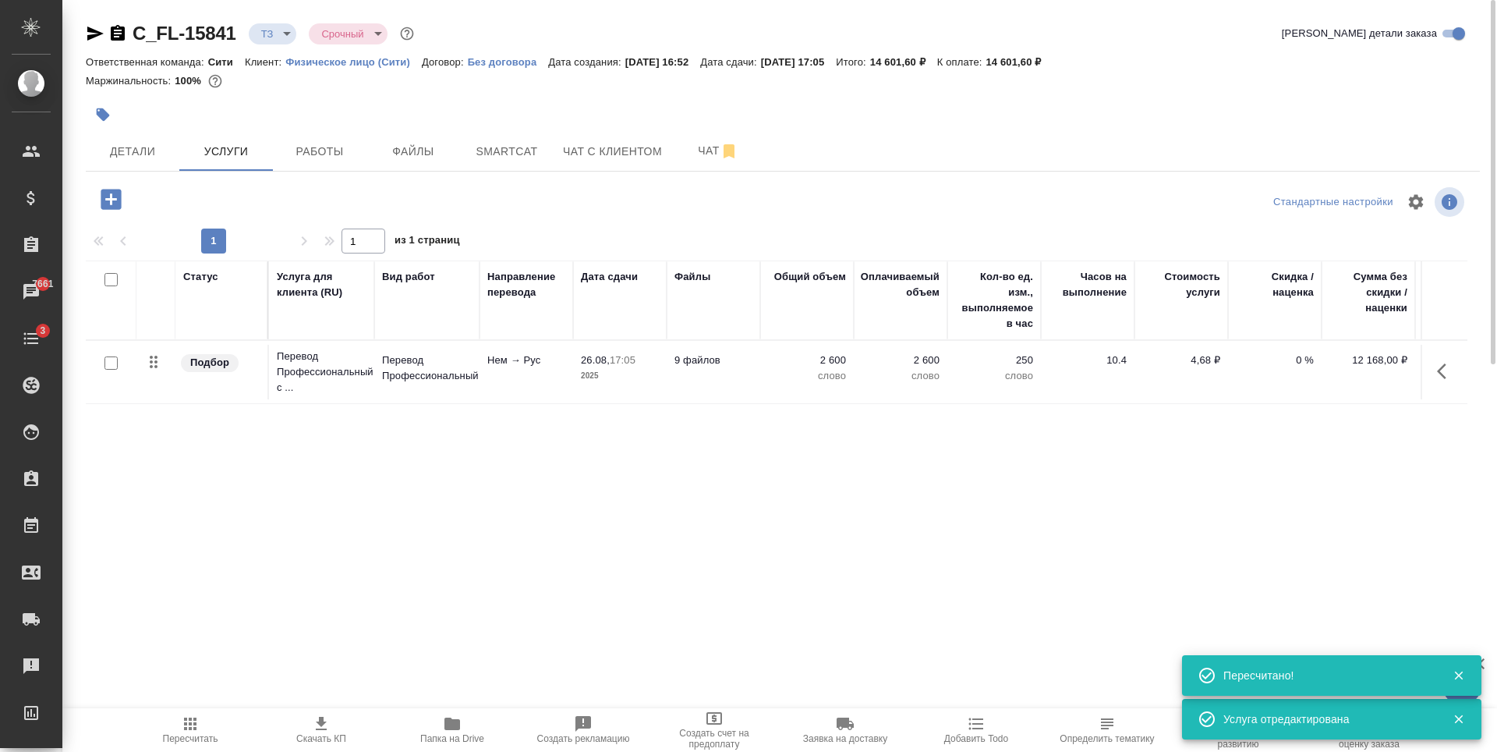
click at [118, 201] on icon "button" at bounding box center [111, 199] width 20 height 20
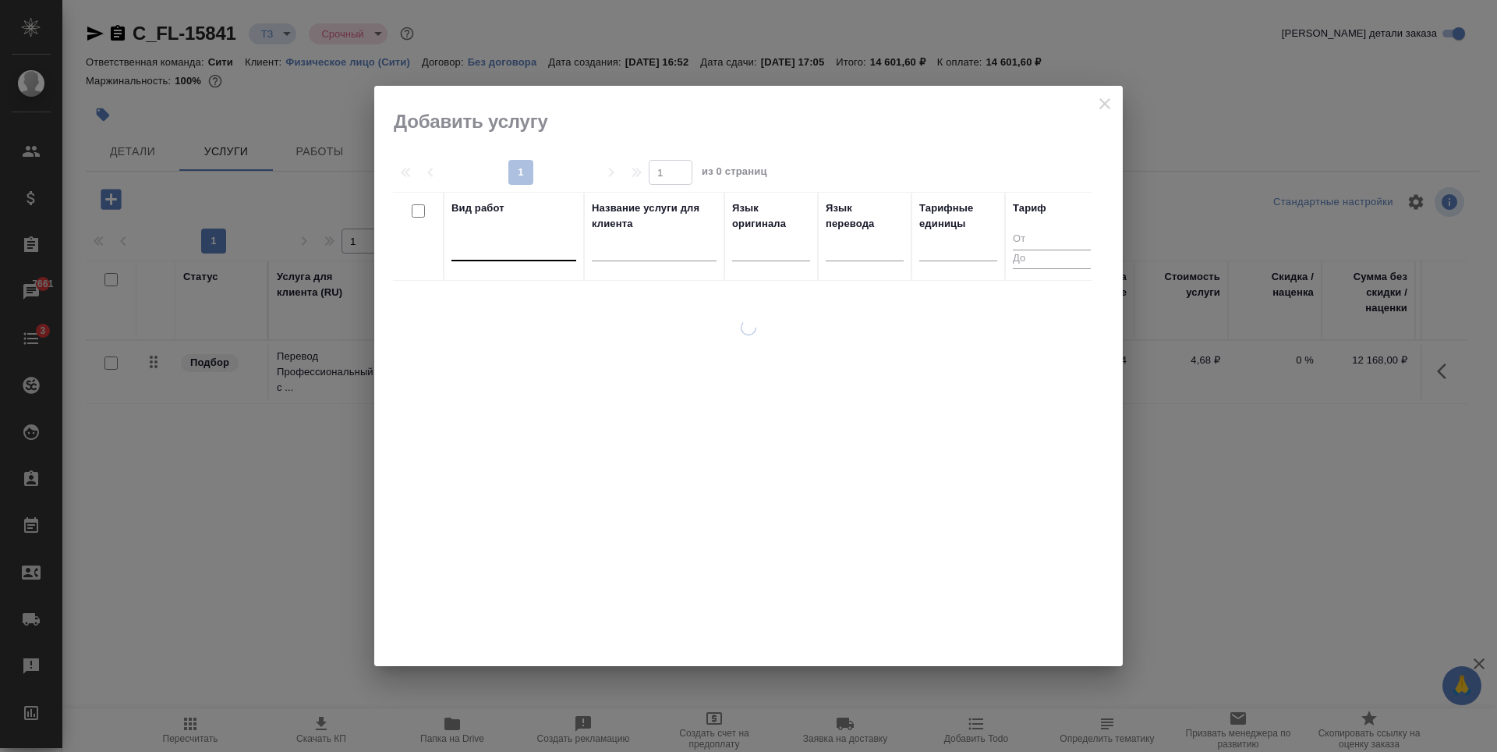
click at [494, 247] on div at bounding box center [513, 245] width 125 height 23
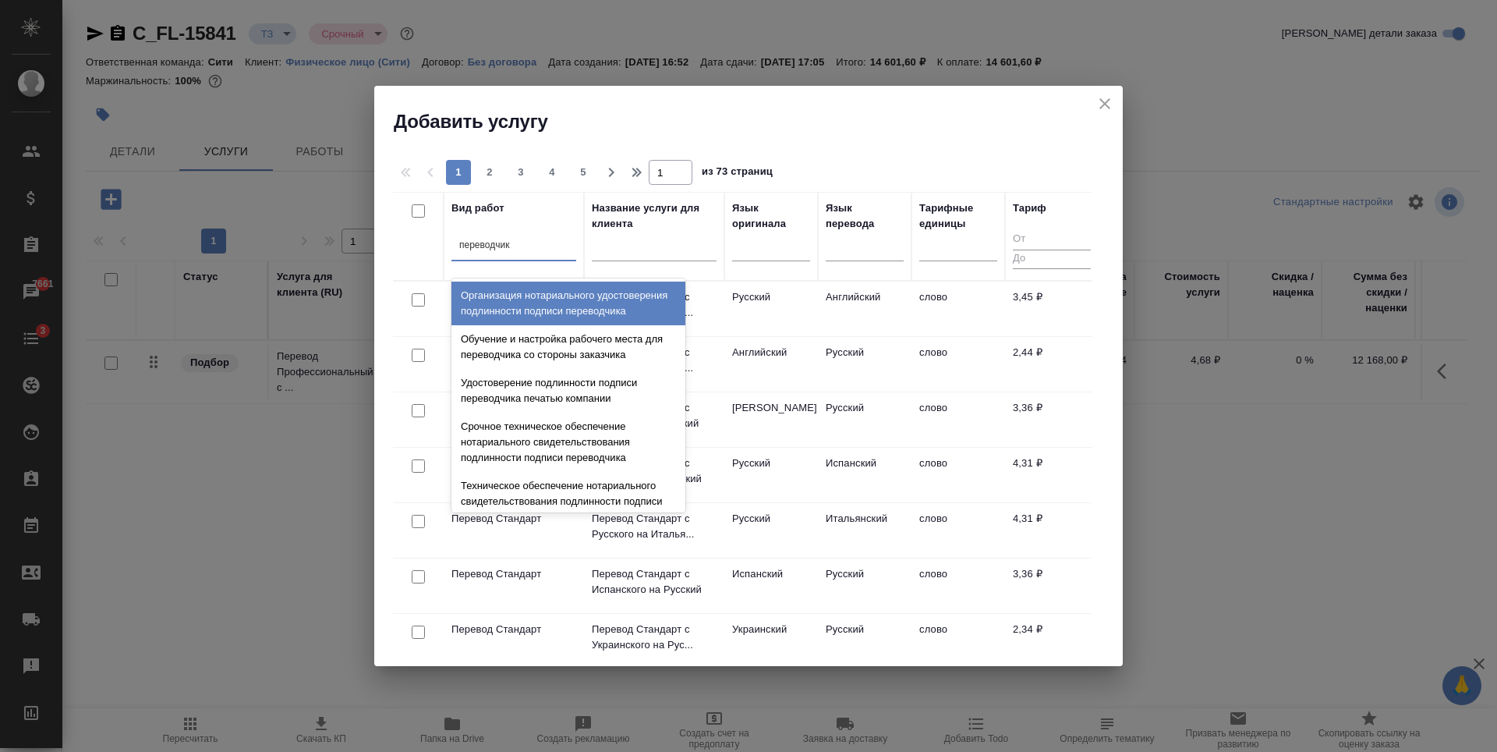
type input "переводчика"
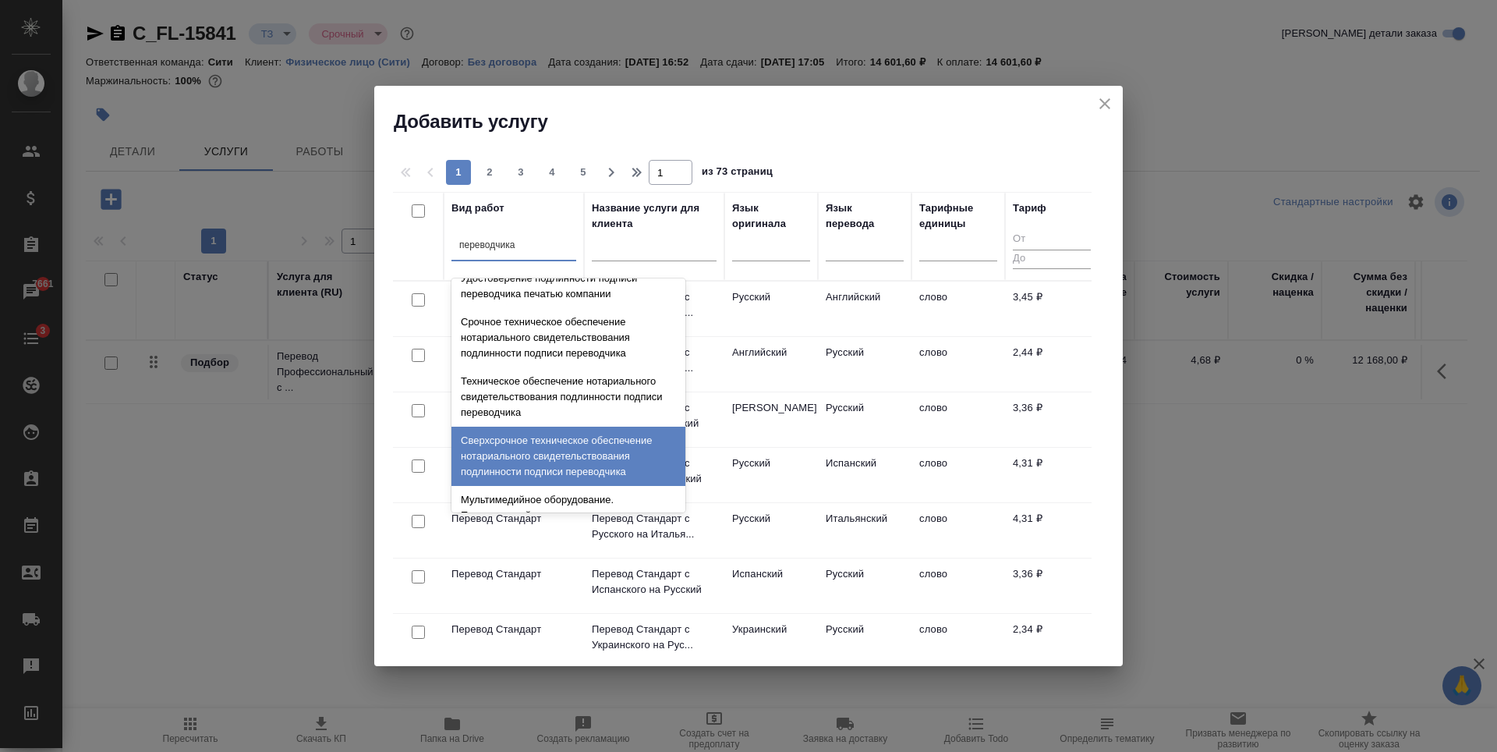
scroll to position [156, 0]
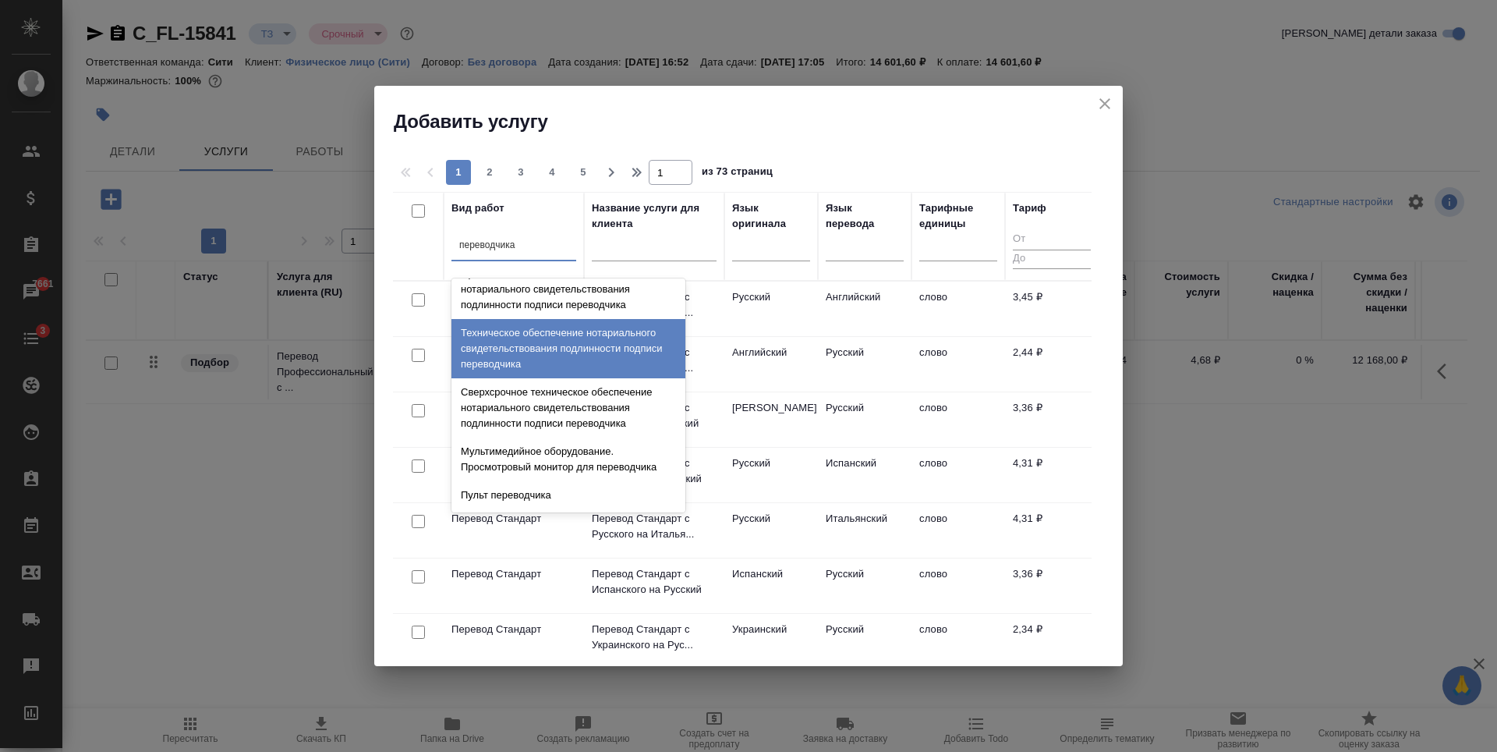
click at [561, 366] on div "Техническое обеспечение нотариального свидетельствования подлинности подписи пе…" at bounding box center [568, 348] width 234 height 59
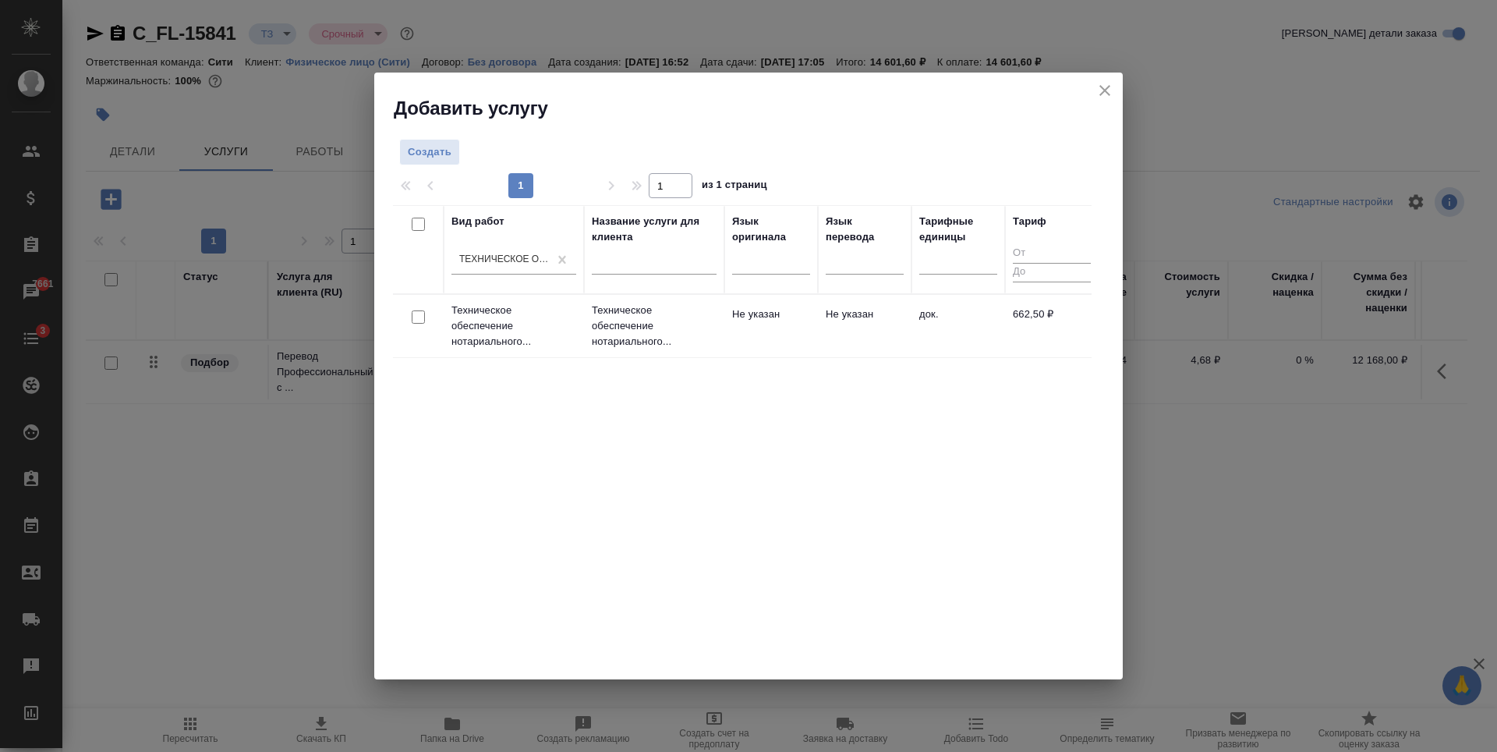
click at [419, 317] on input "checkbox" at bounding box center [418, 316] width 13 height 13
checkbox input "true"
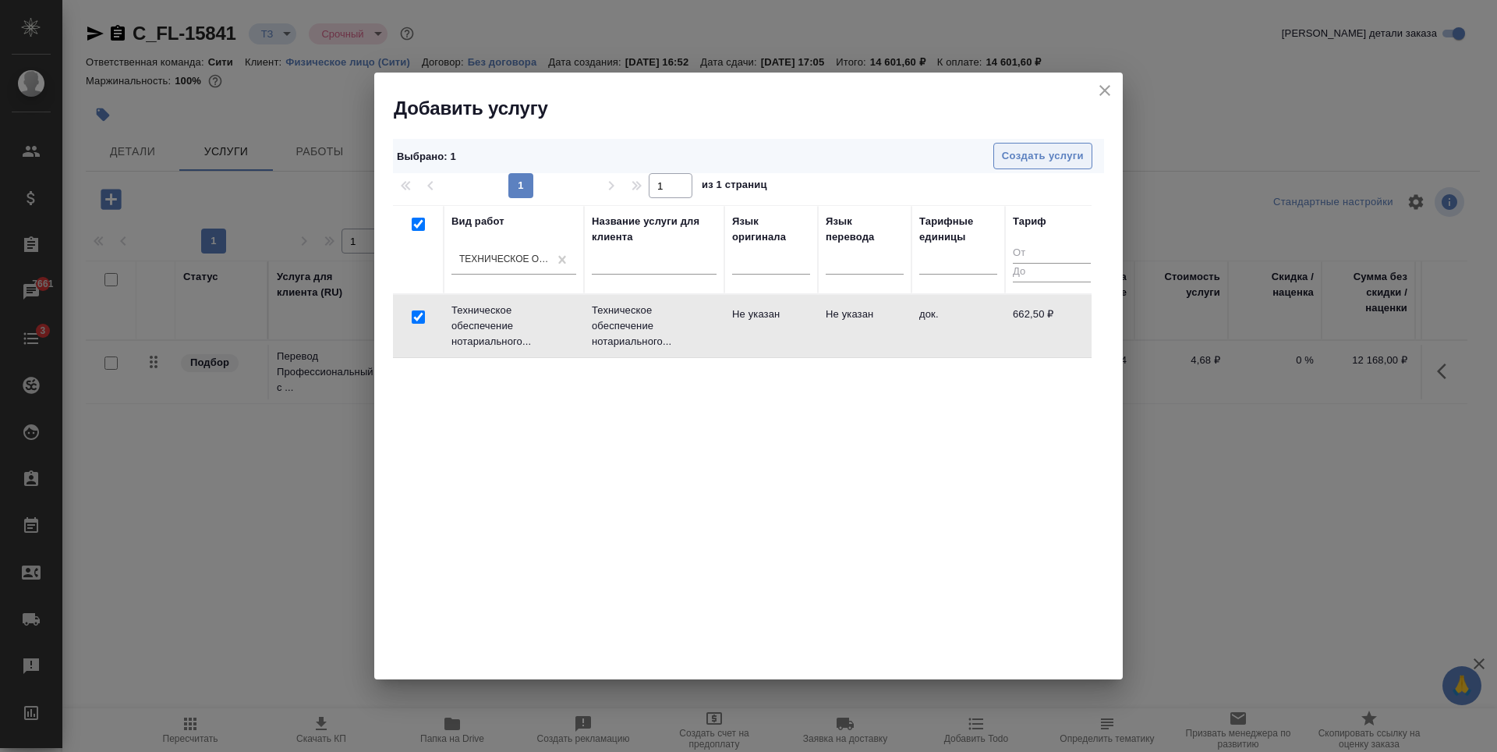
click at [1020, 155] on span "Создать услуги" at bounding box center [1043, 156] width 82 height 18
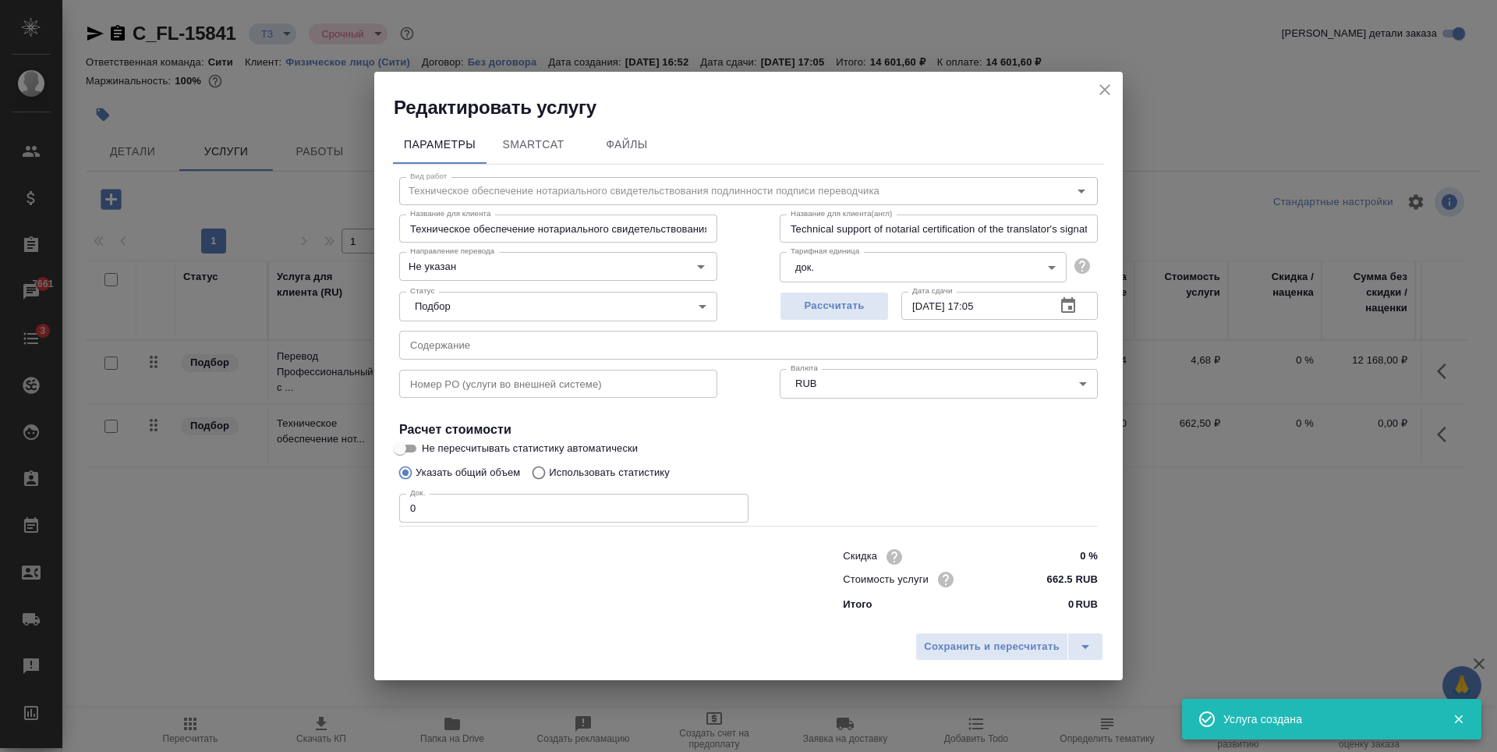
click at [662, 511] on input "0" at bounding box center [573, 507] width 349 height 28
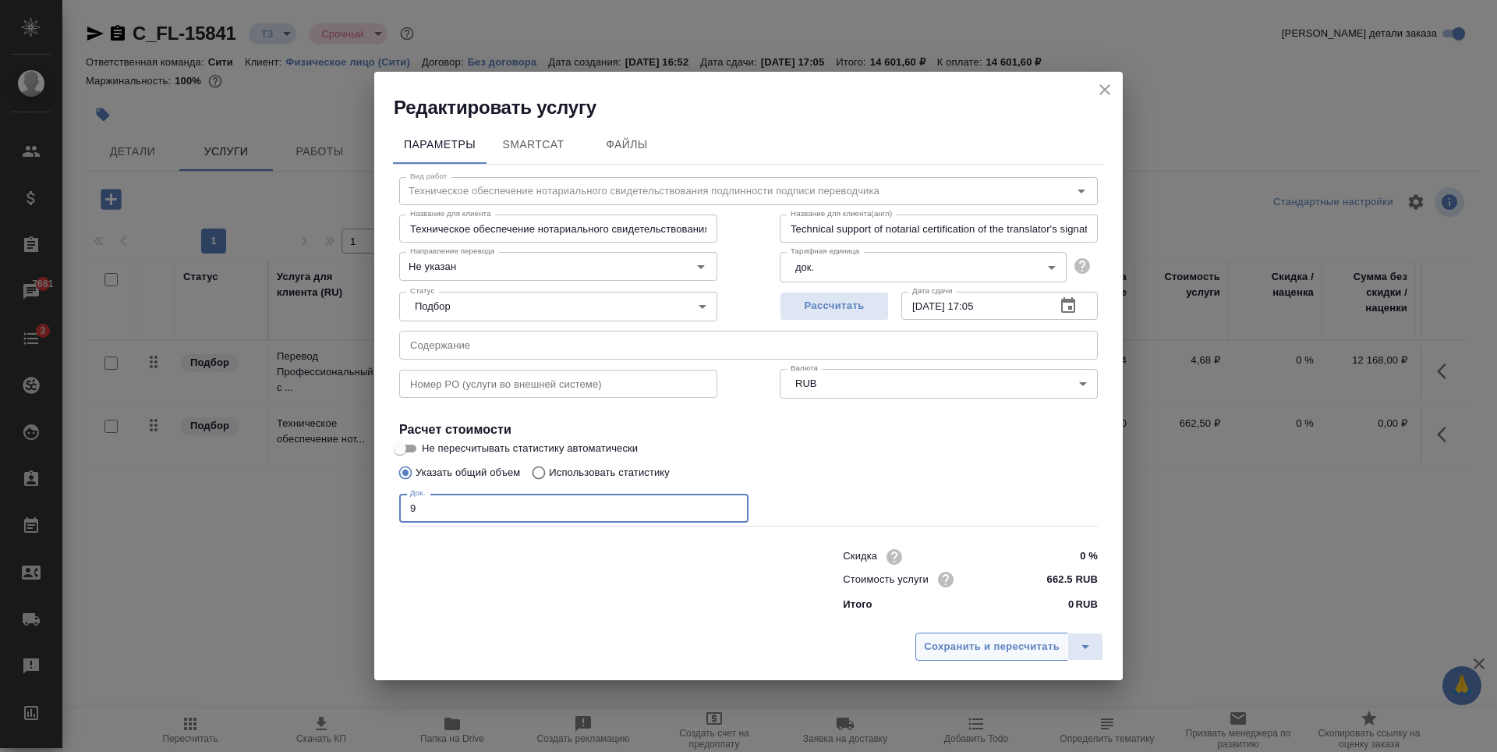
type input "9"
click at [950, 638] on span "Сохранить и пересчитать" at bounding box center [992, 647] width 136 height 18
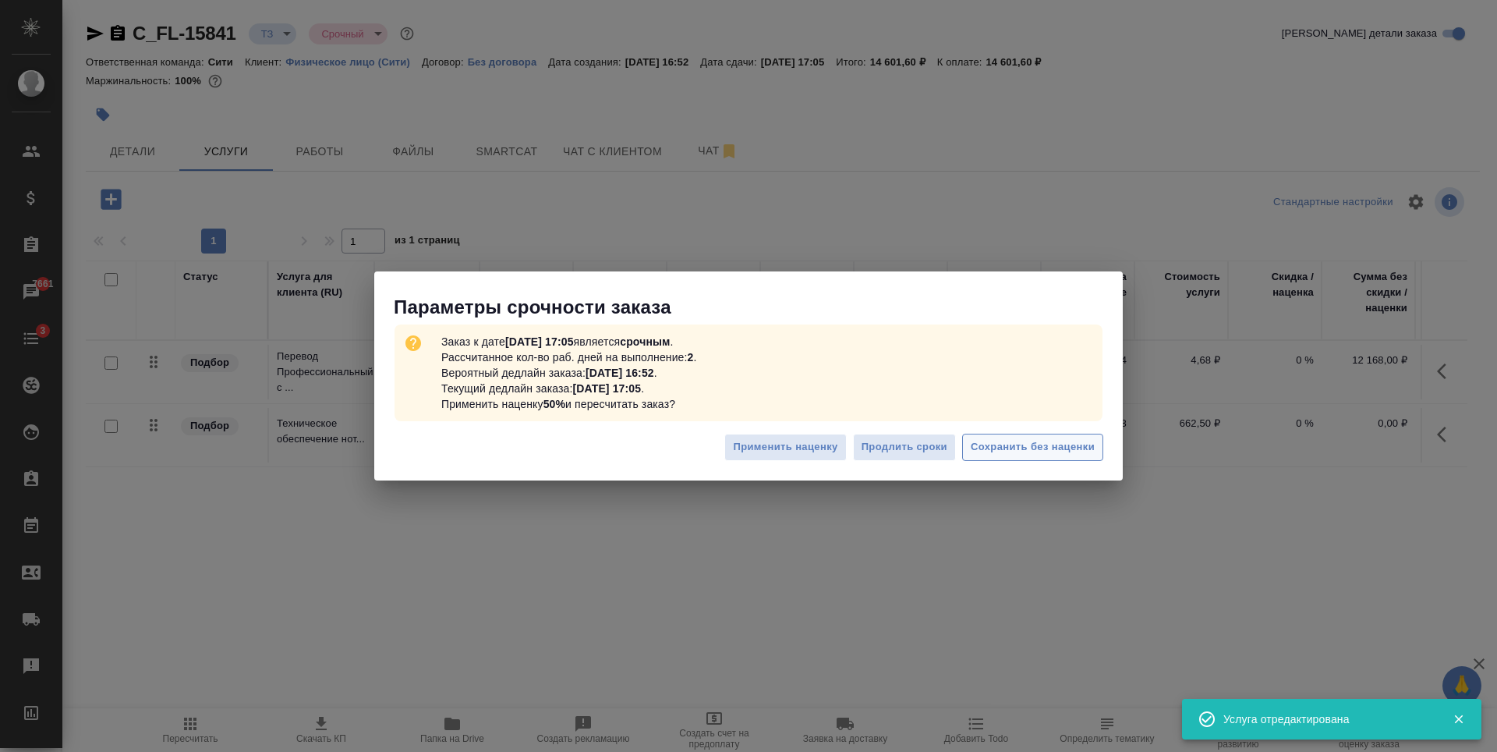
click at [1046, 440] on span "Сохранить без наценки" at bounding box center [1033, 447] width 124 height 18
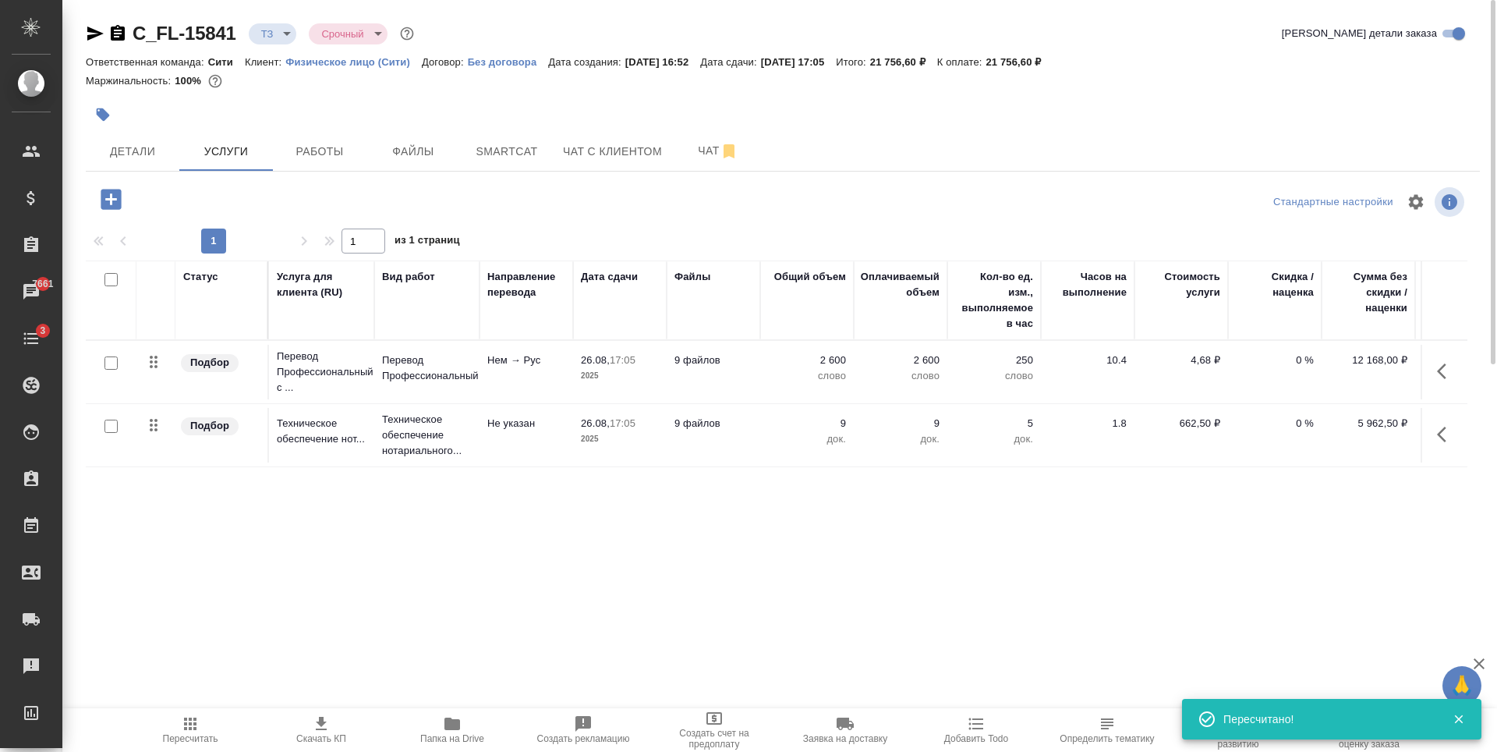
scroll to position [0, 88]
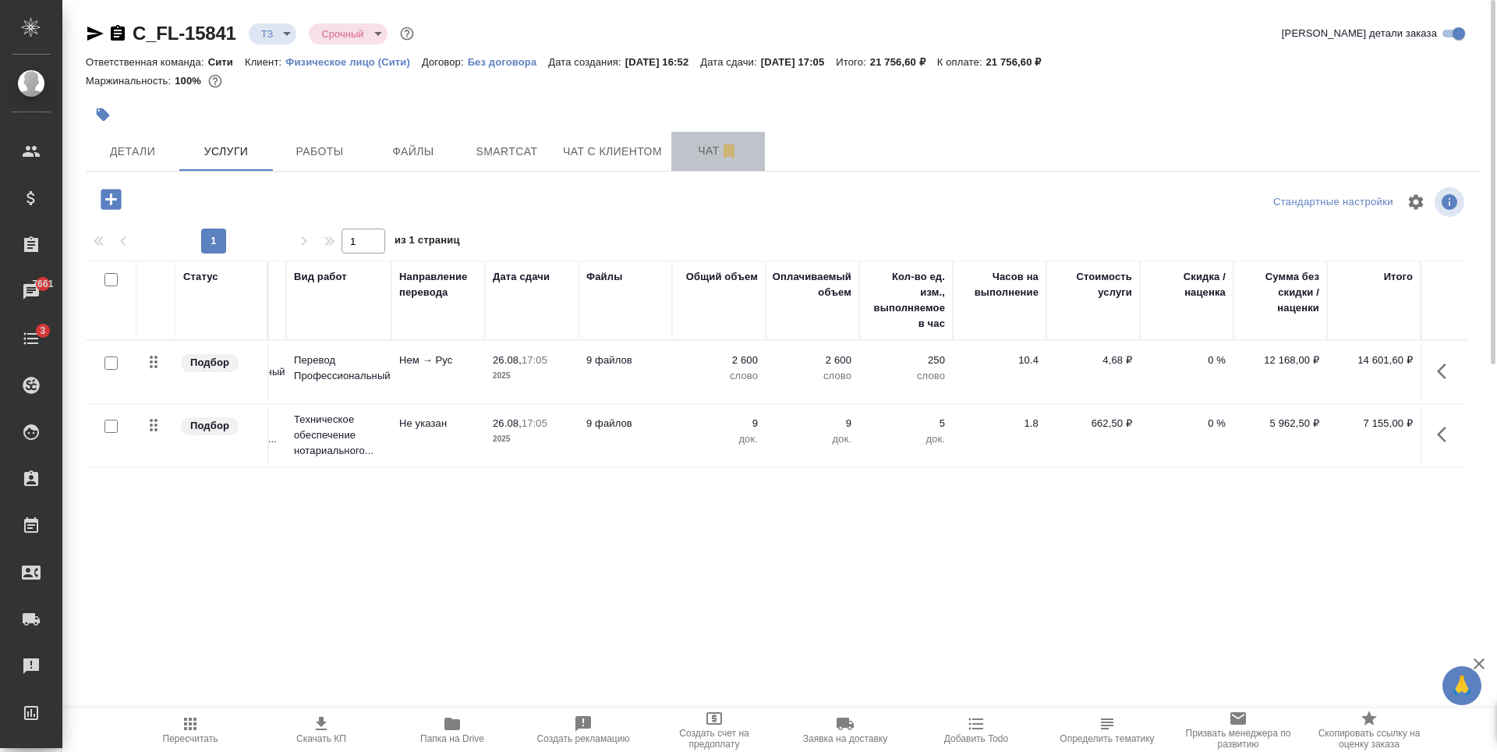
click at [693, 148] on span "Чат" at bounding box center [718, 150] width 75 height 19
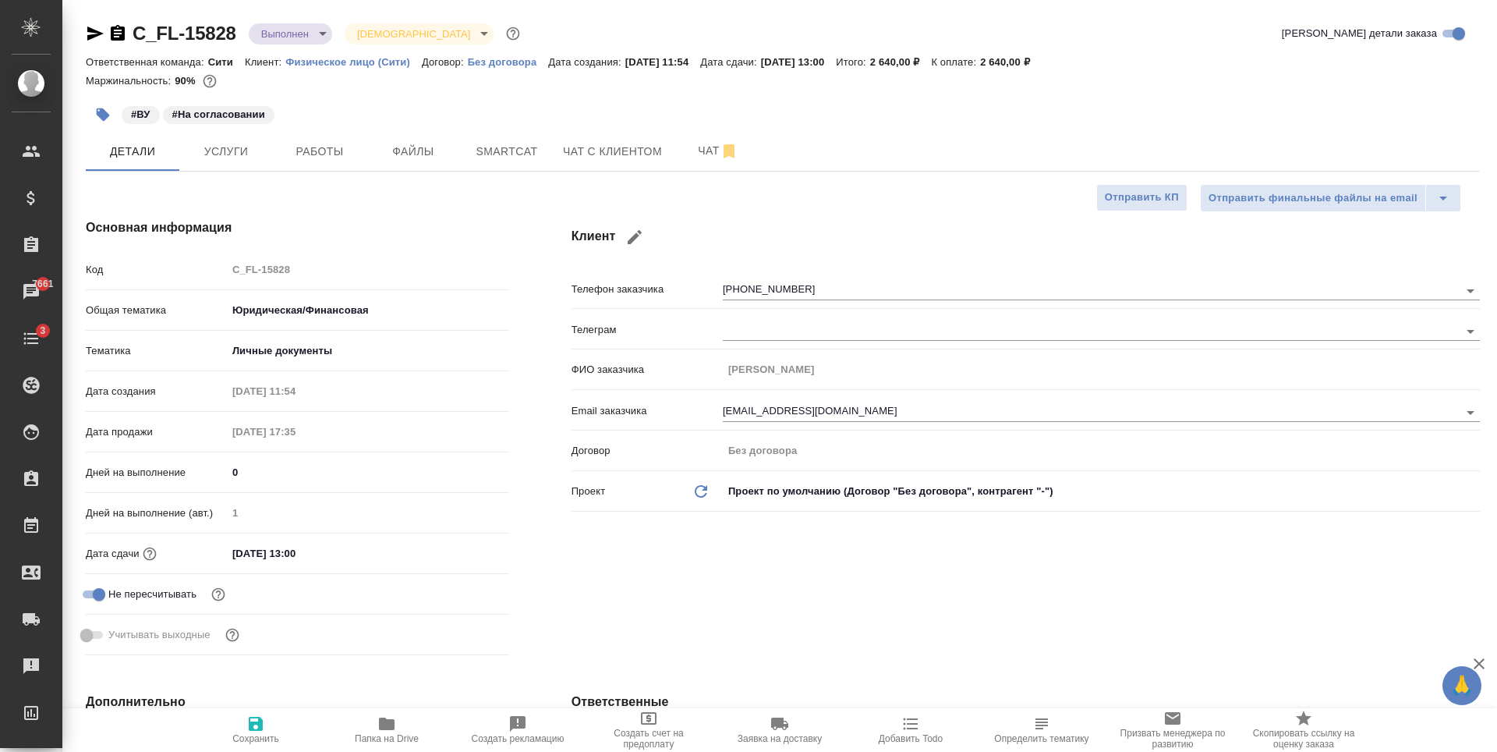
select select "RU"
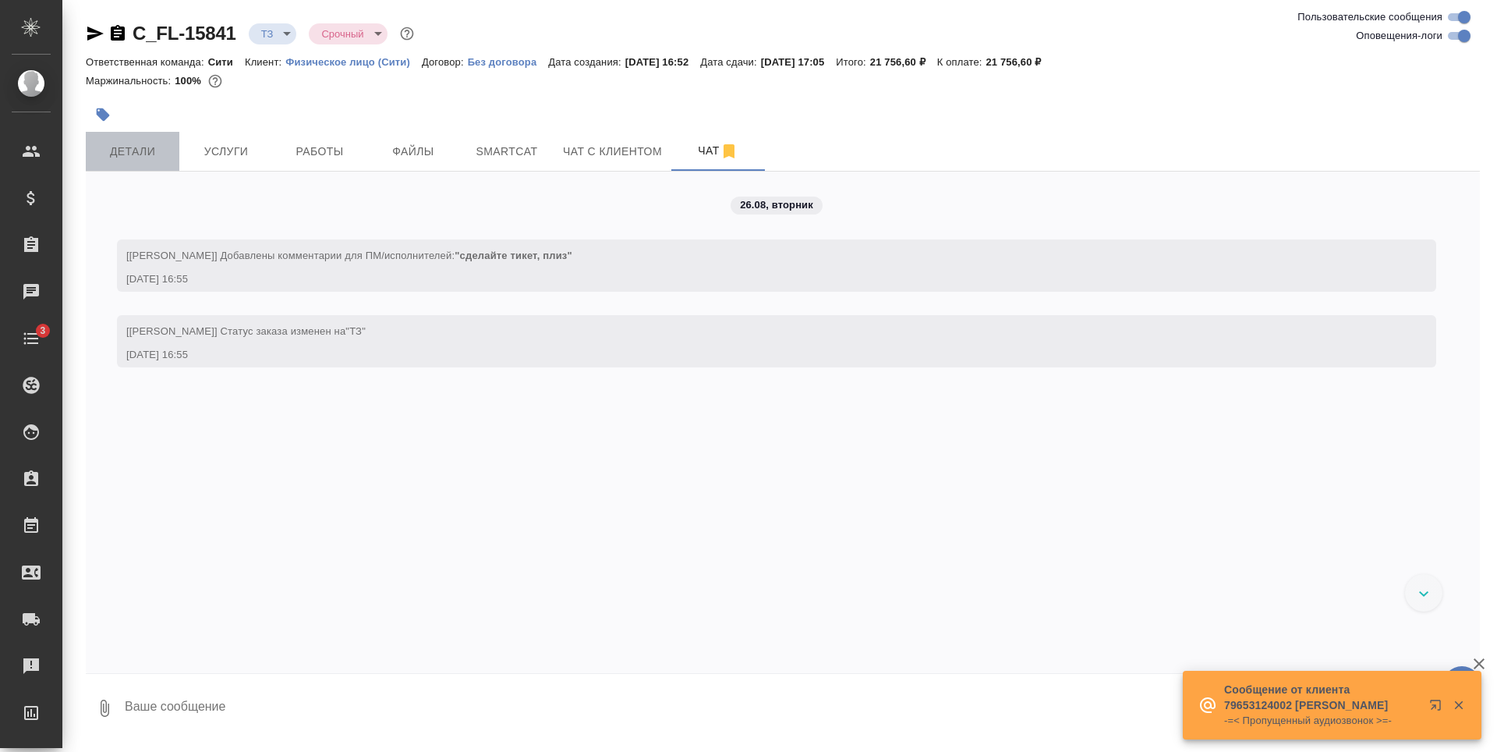
click at [129, 153] on span "Детали" at bounding box center [132, 151] width 75 height 19
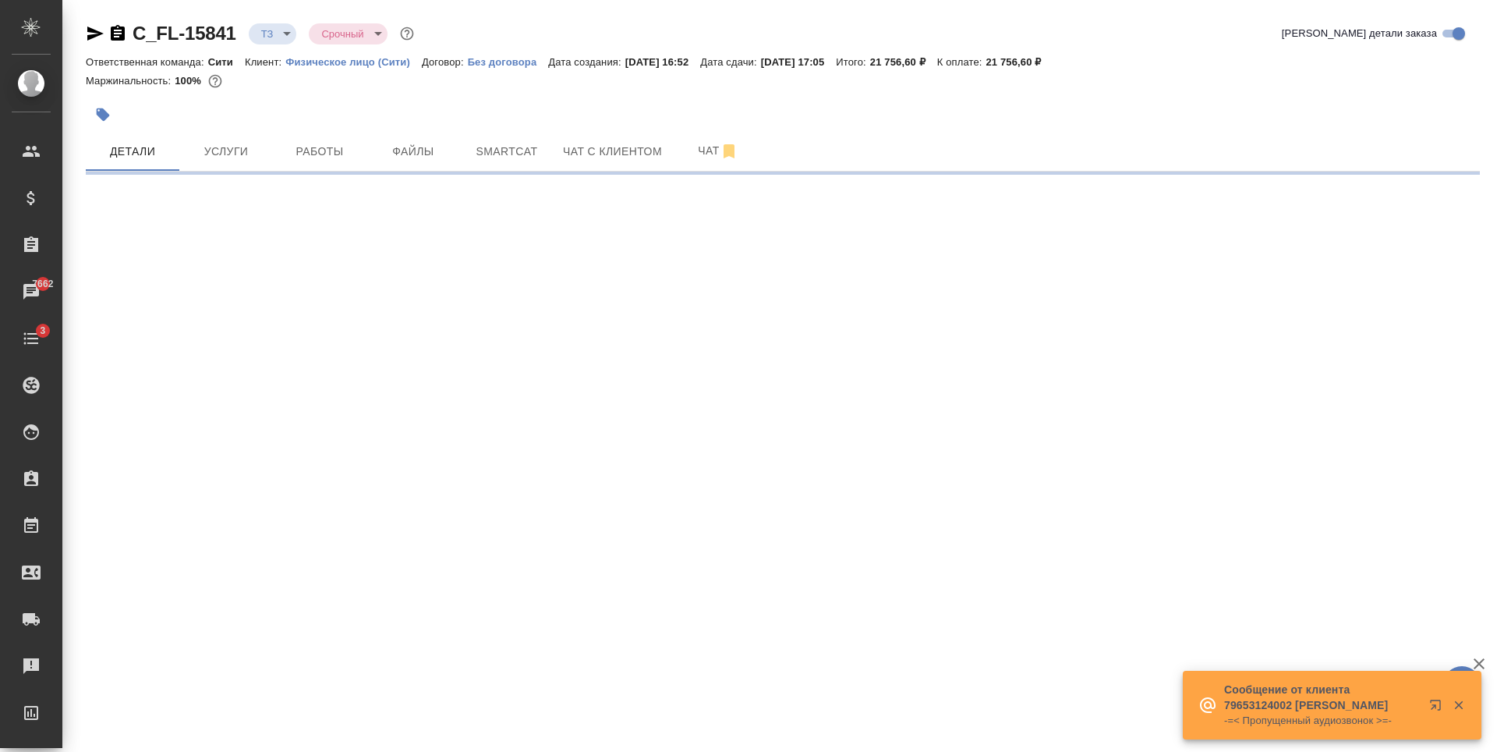
click at [334, 120] on div at bounding box center [550, 114] width 929 height 34
select select "RU"
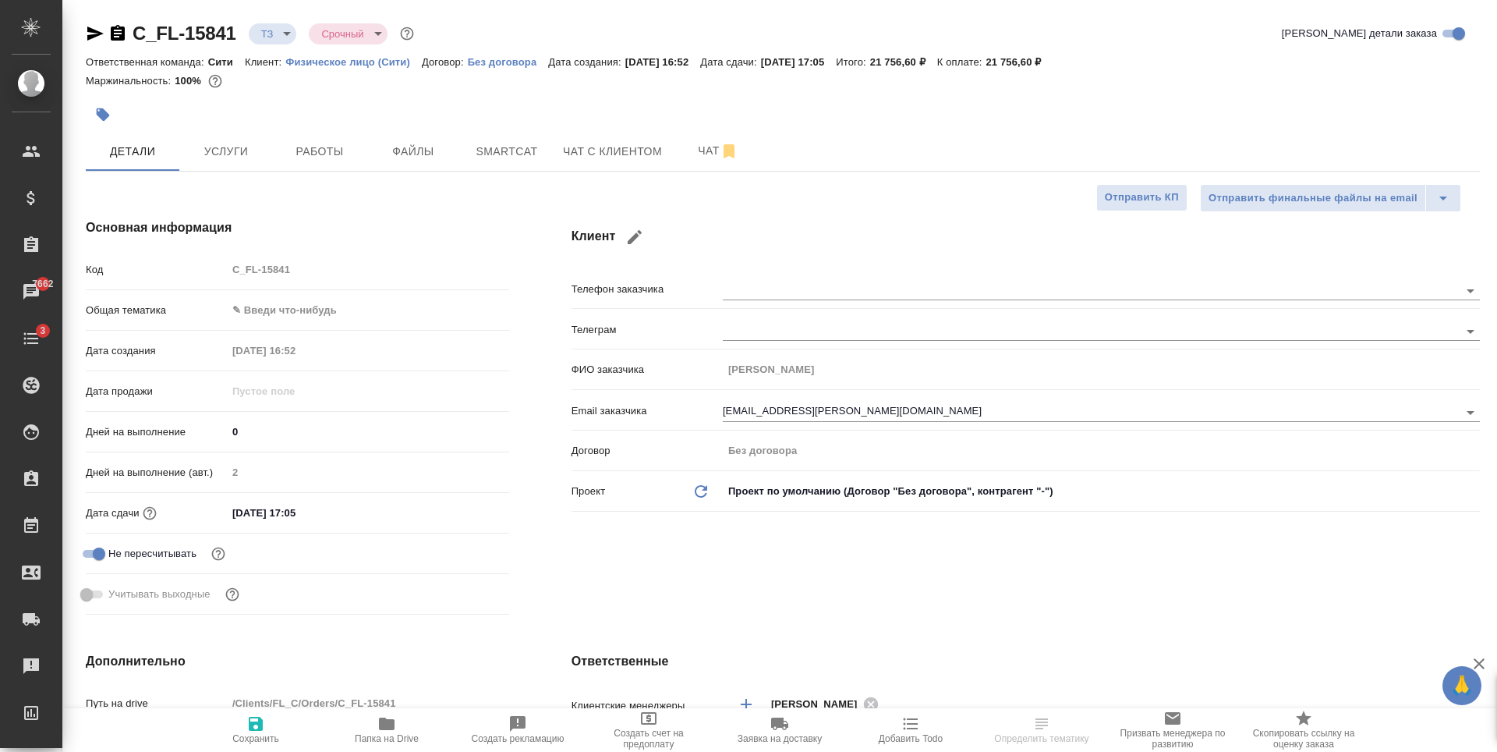
type textarea "x"
click at [229, 145] on span "Услуги" at bounding box center [226, 151] width 75 height 19
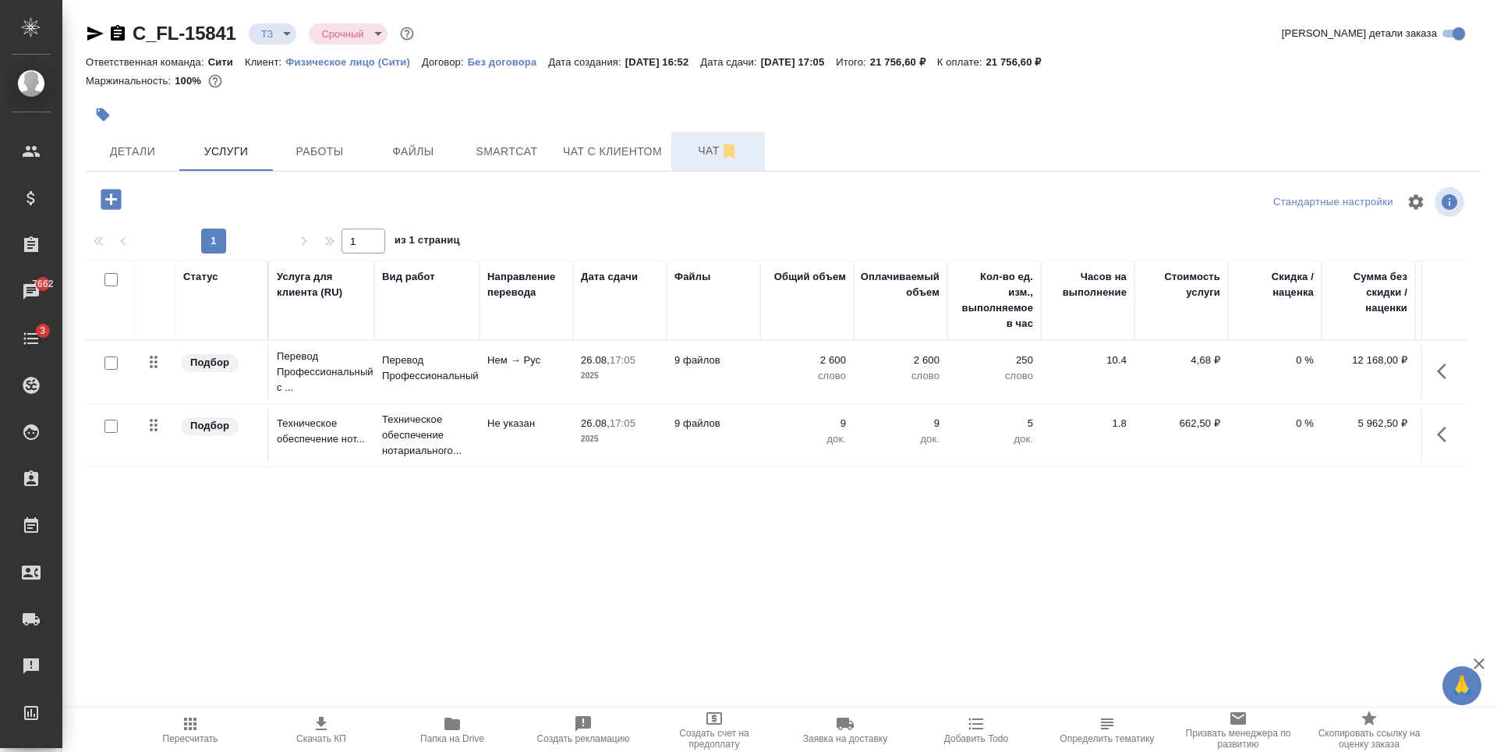
click at [714, 139] on button "Чат" at bounding box center [718, 151] width 94 height 39
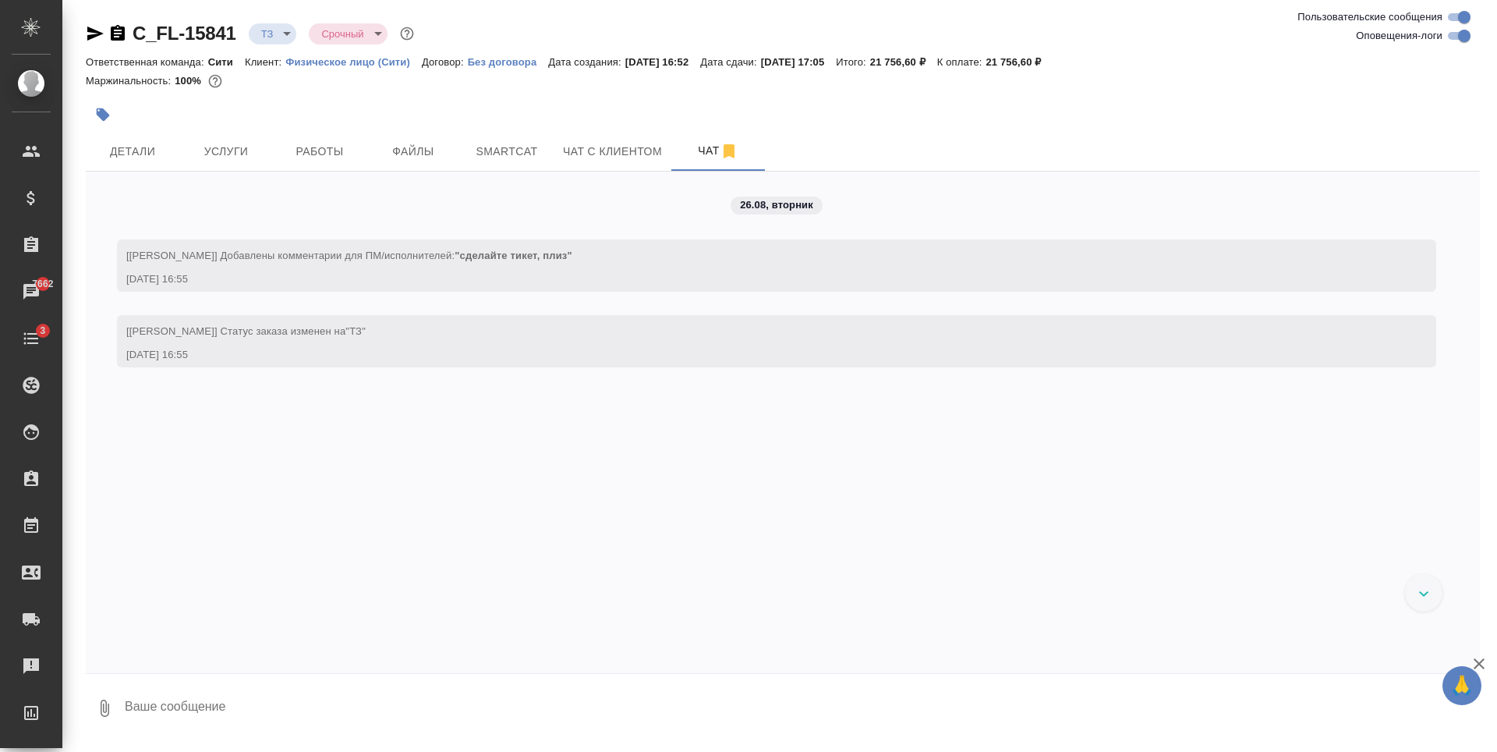
click at [282, 210] on div "26.08, [DATE] [[PERSON_NAME]] Добавлены комментарии для ПМ/исполнителей: "сдела…" at bounding box center [783, 422] width 1394 height 501
click at [125, 153] on span "Детали" at bounding box center [132, 151] width 75 height 19
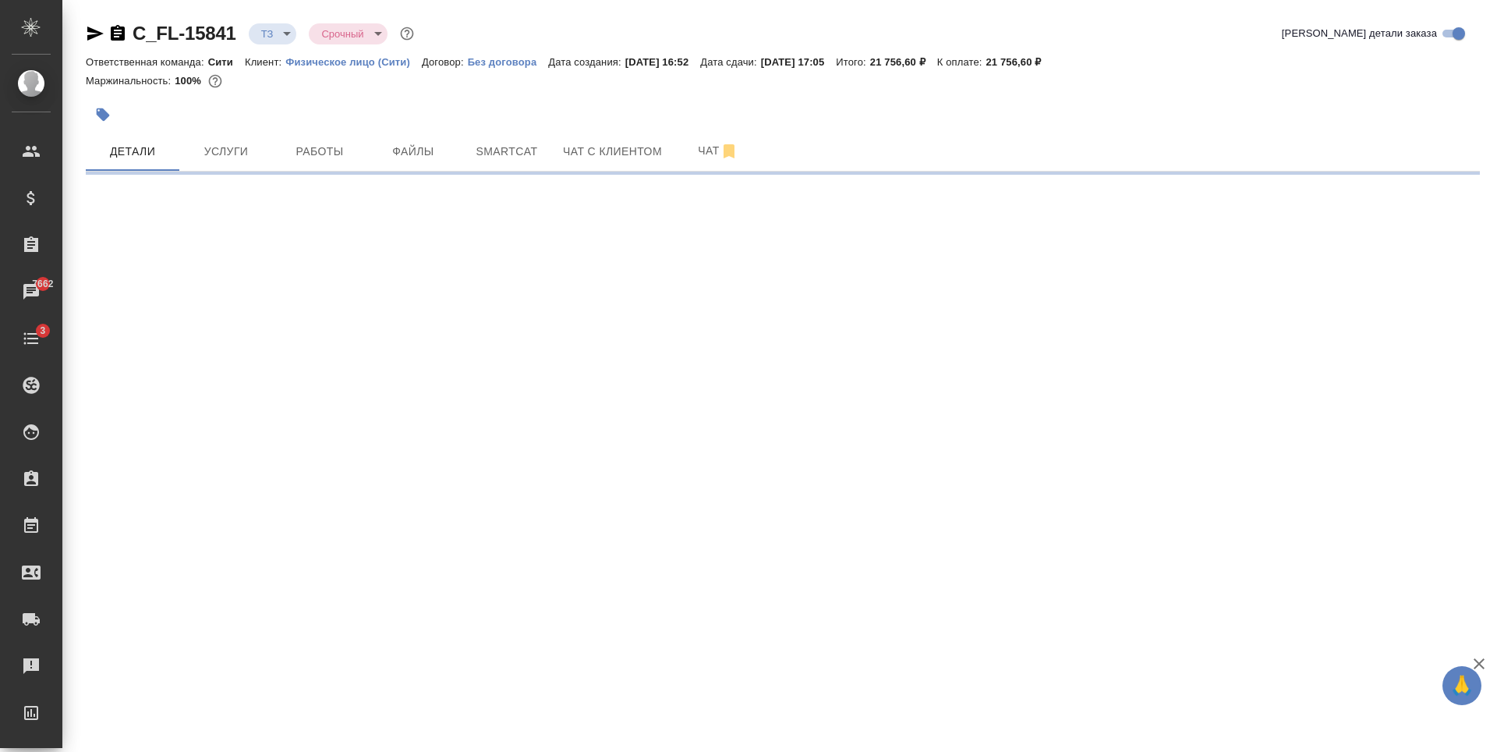
select select "RU"
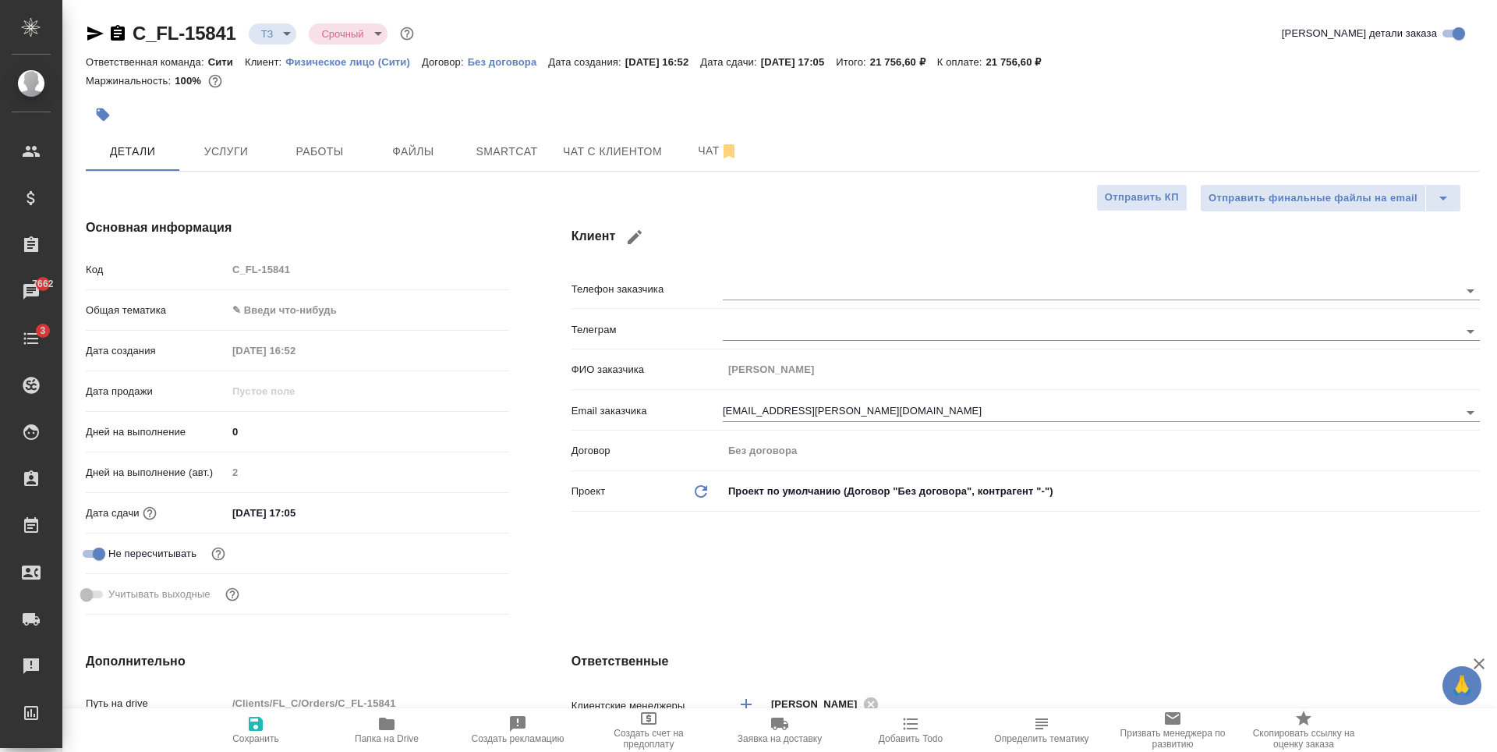
click at [426, 101] on div at bounding box center [550, 114] width 929 height 34
type textarea "x"
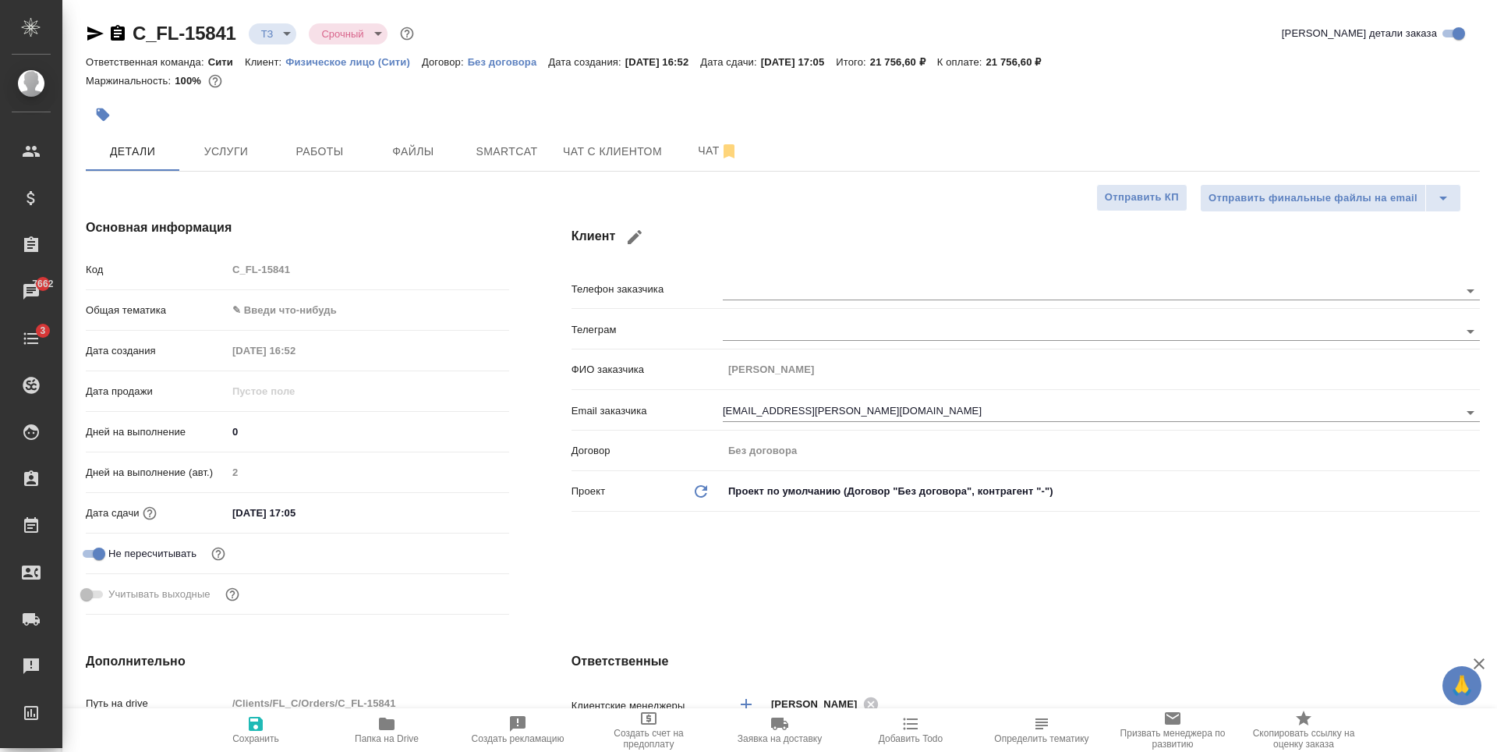
type textarea "x"
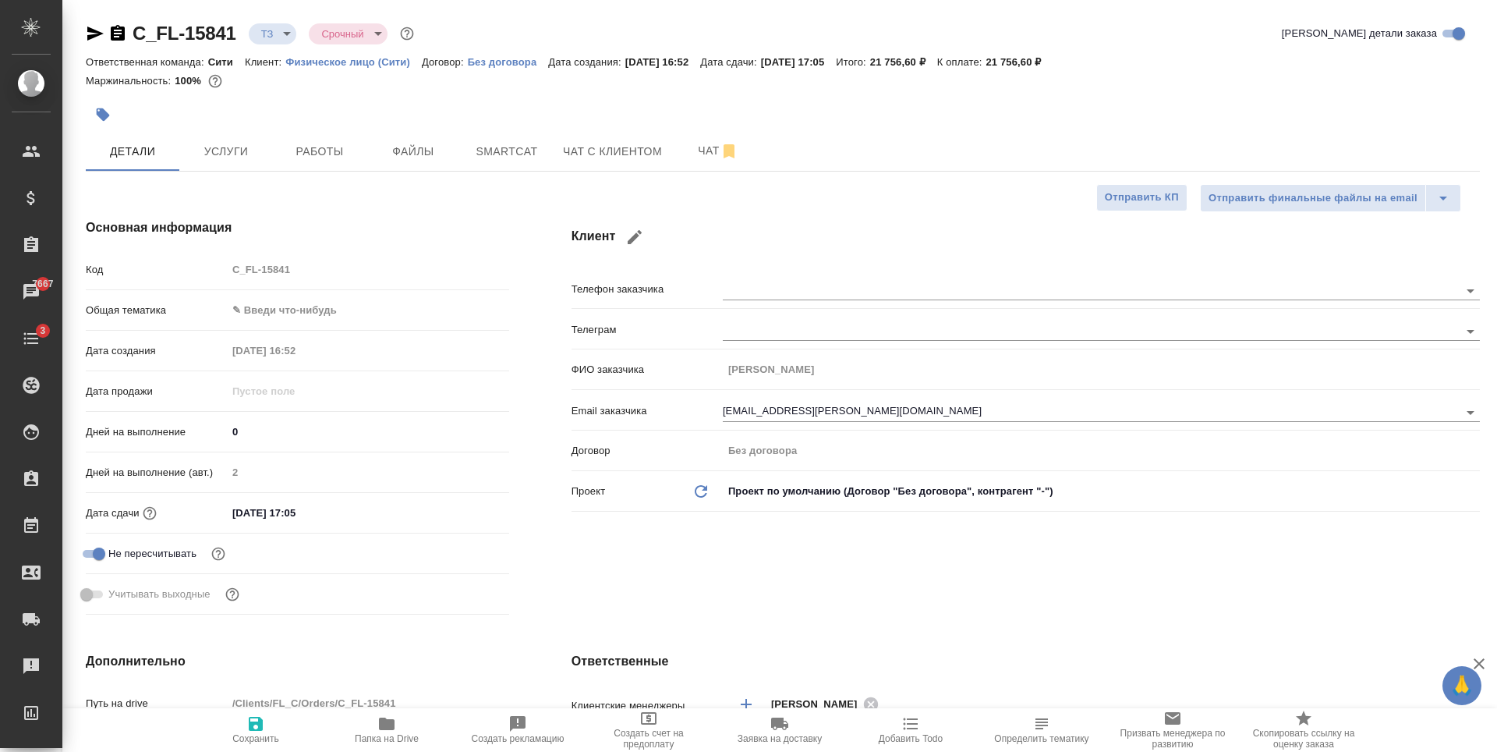
type textarea "x"
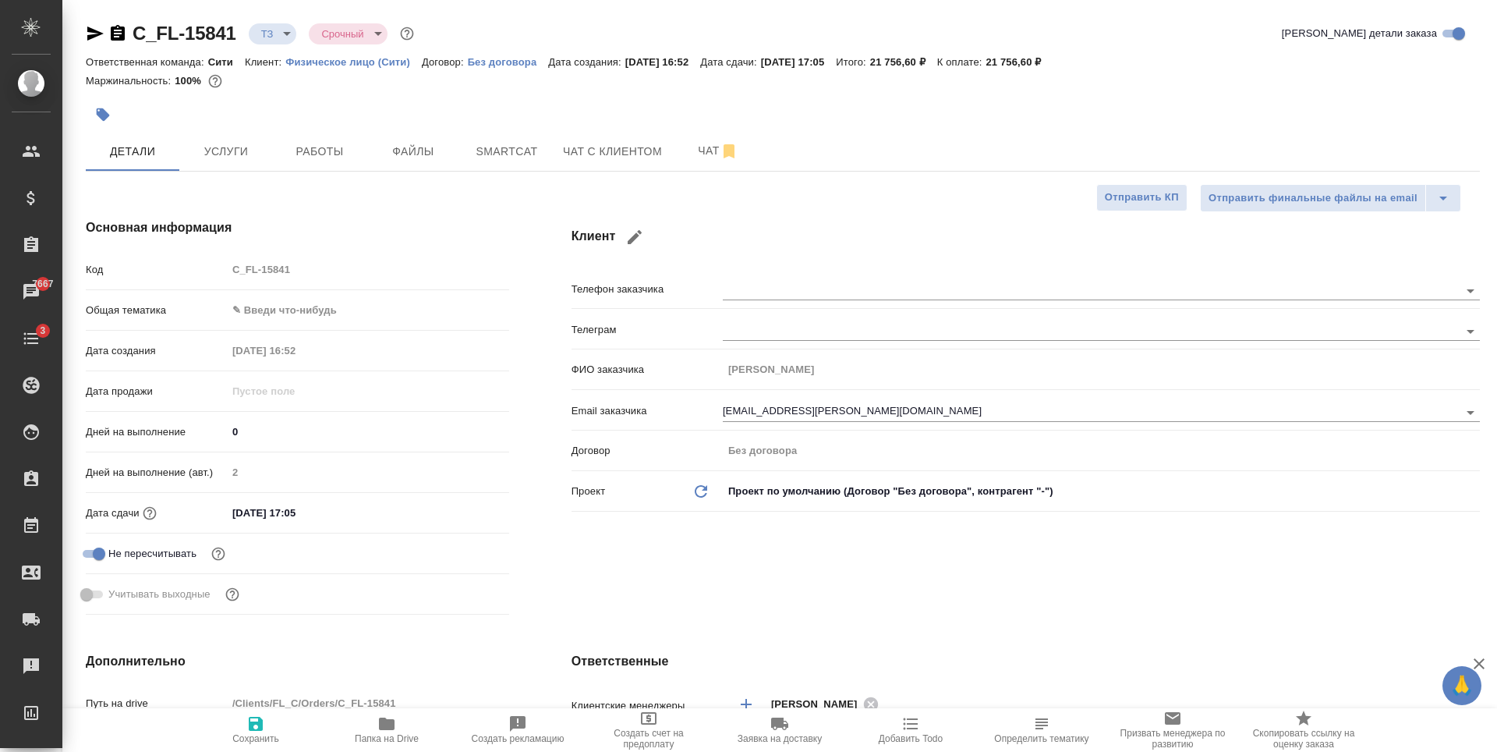
type textarea "x"
click at [766, 197] on div "Клиент Телефон заказчика Телеграм ФИО заказчика Трапезин Владимир Email заказчи…" at bounding box center [1025, 419] width 971 height 465
type textarea "x"
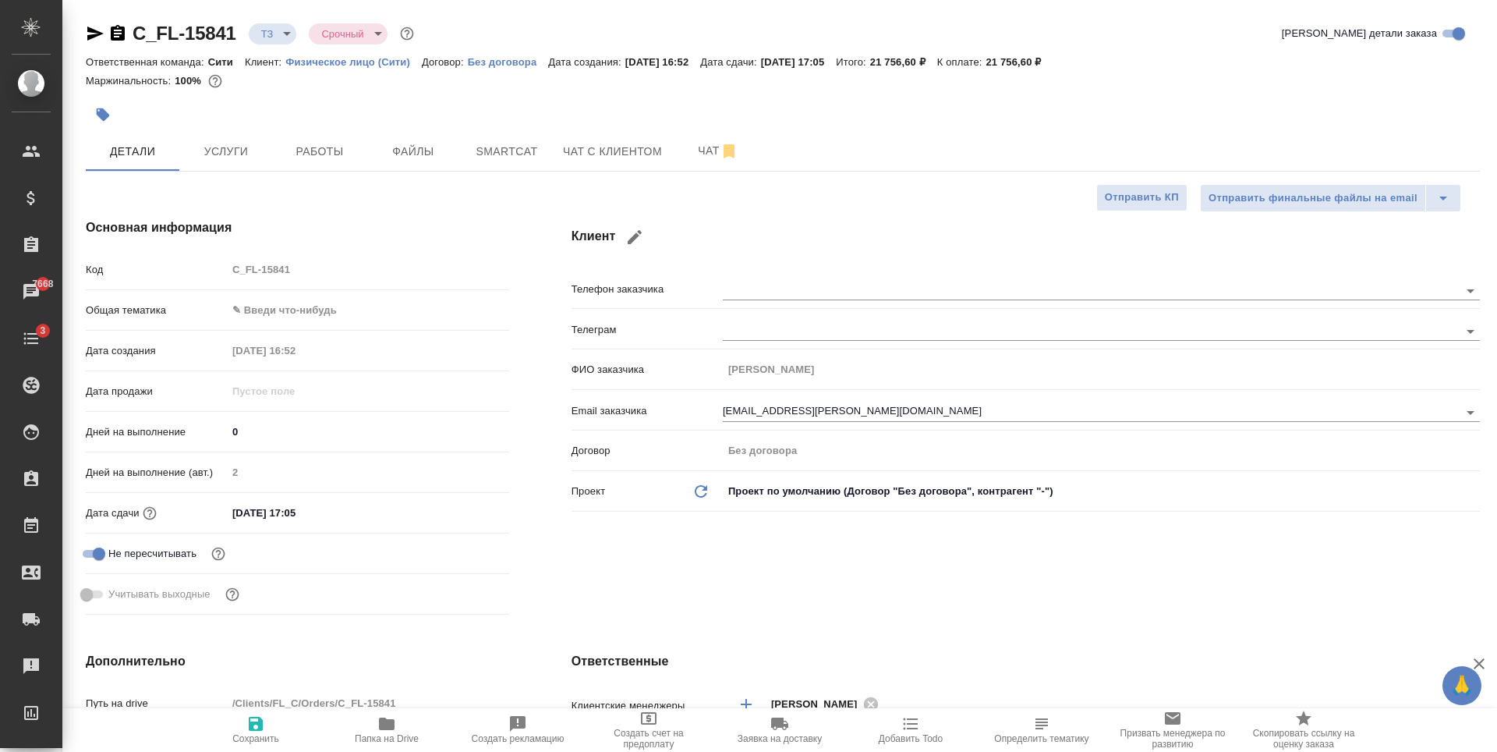
type textarea "x"
click at [709, 154] on span "Чат" at bounding box center [718, 150] width 75 height 19
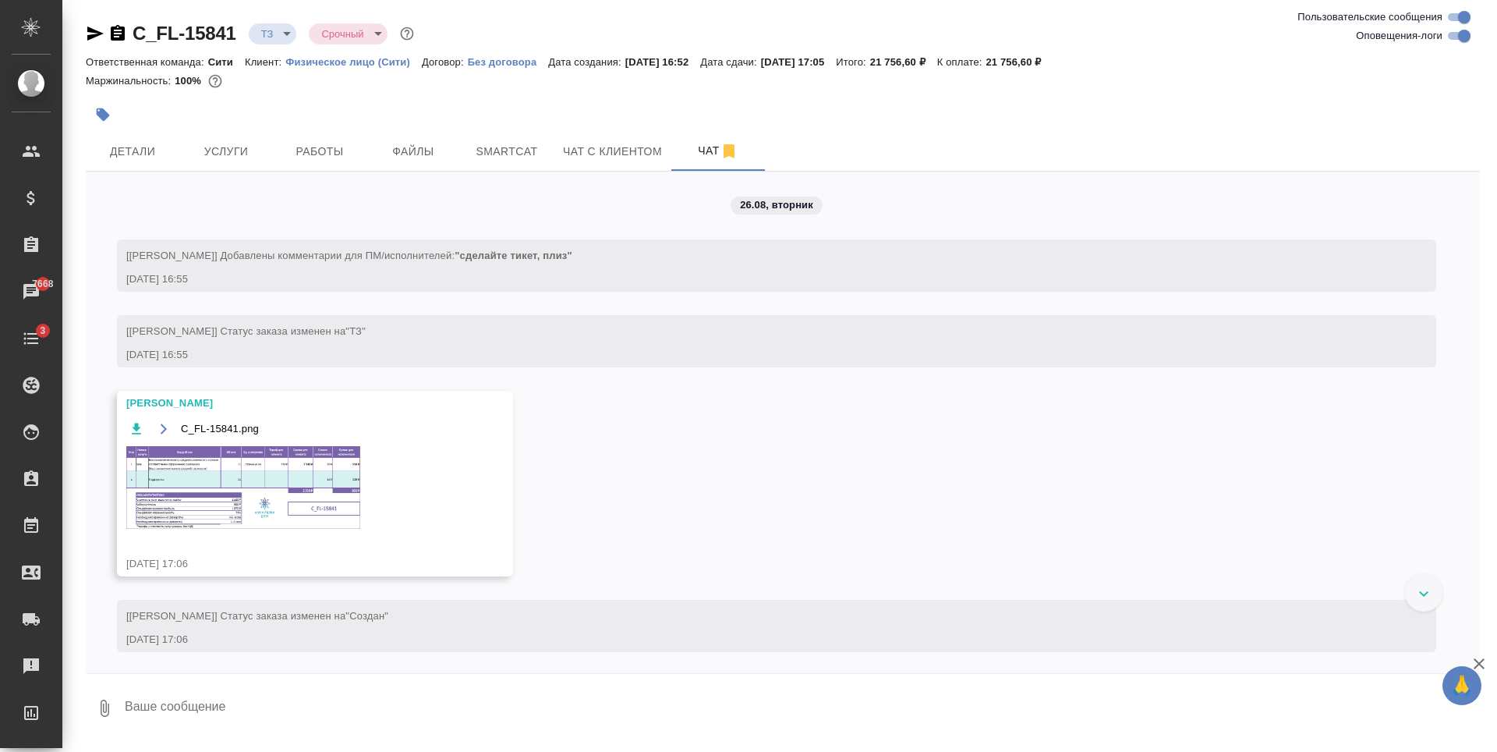
click at [230, 476] on img at bounding box center [243, 487] width 234 height 83
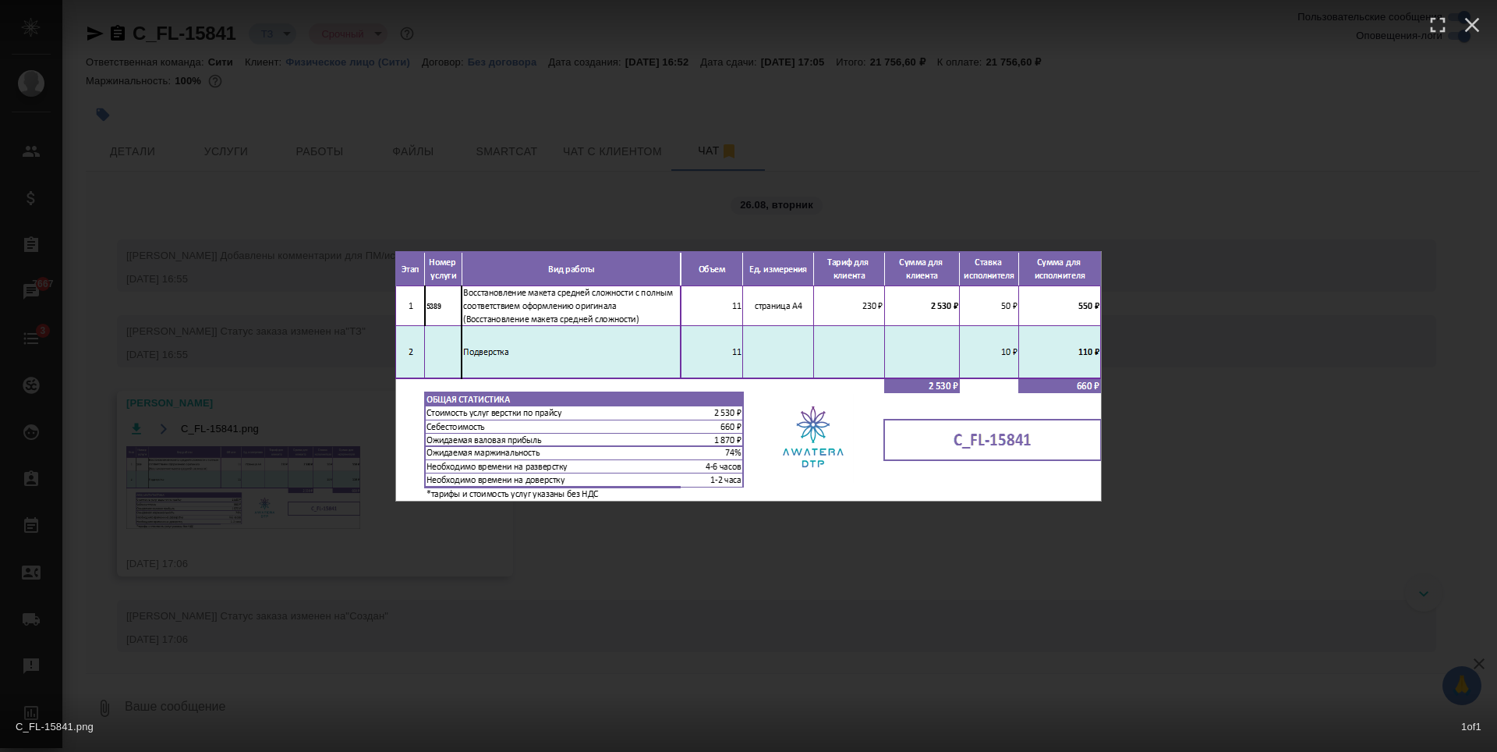
click at [251, 201] on div "C_FL-15841.png 1 of 1" at bounding box center [748, 376] width 1497 height 752
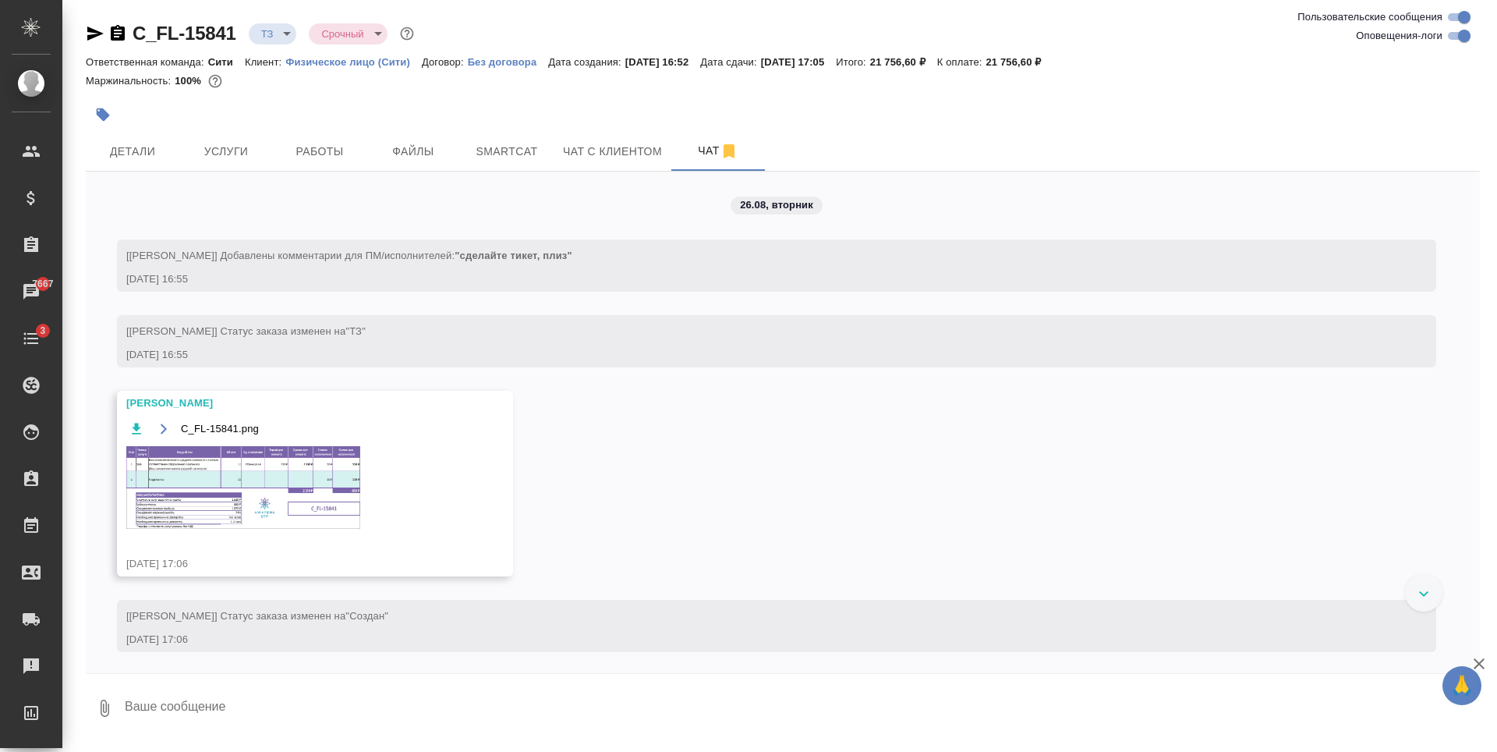
click at [238, 152] on span "Услуги" at bounding box center [226, 151] width 75 height 19
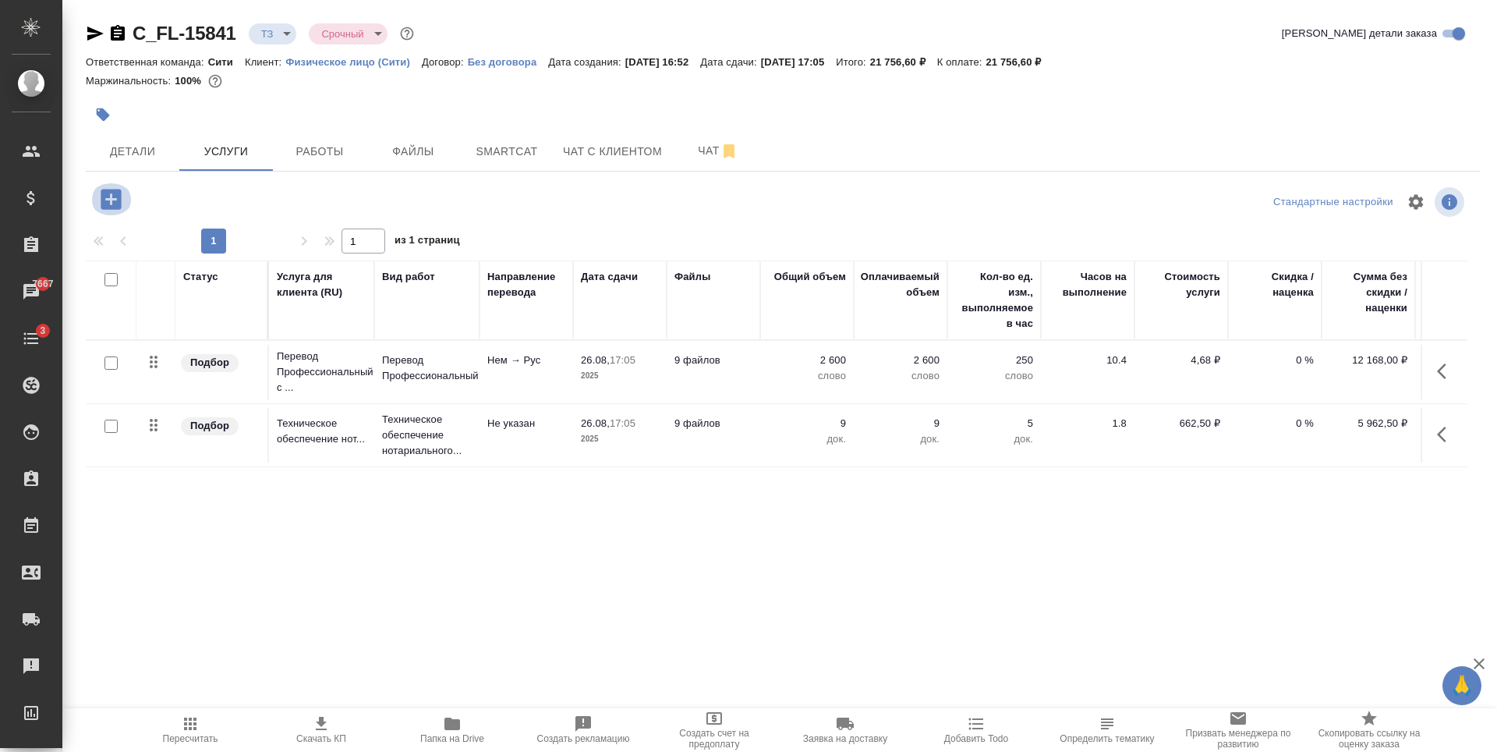
click at [109, 201] on icon "button" at bounding box center [111, 199] width 20 height 20
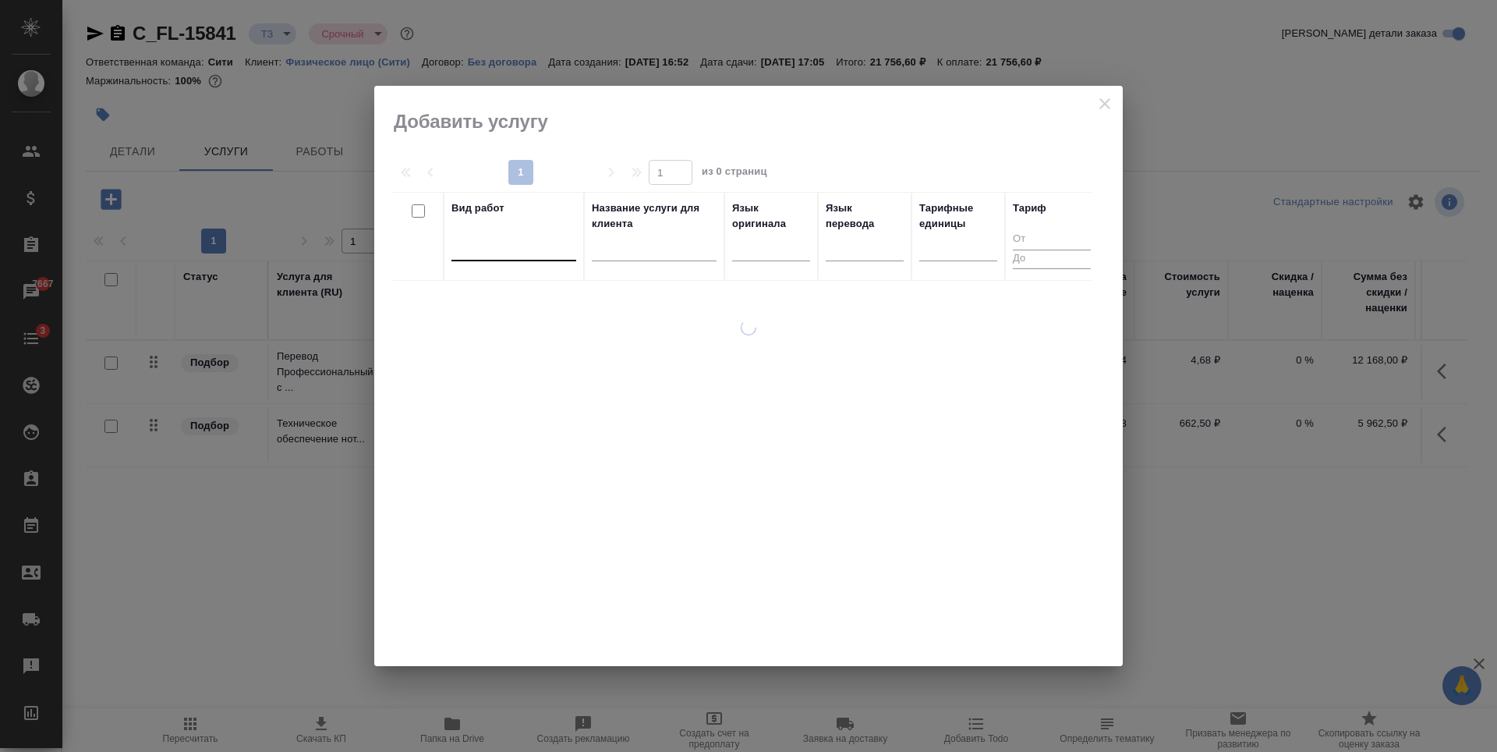
click at [475, 251] on div at bounding box center [513, 245] width 125 height 23
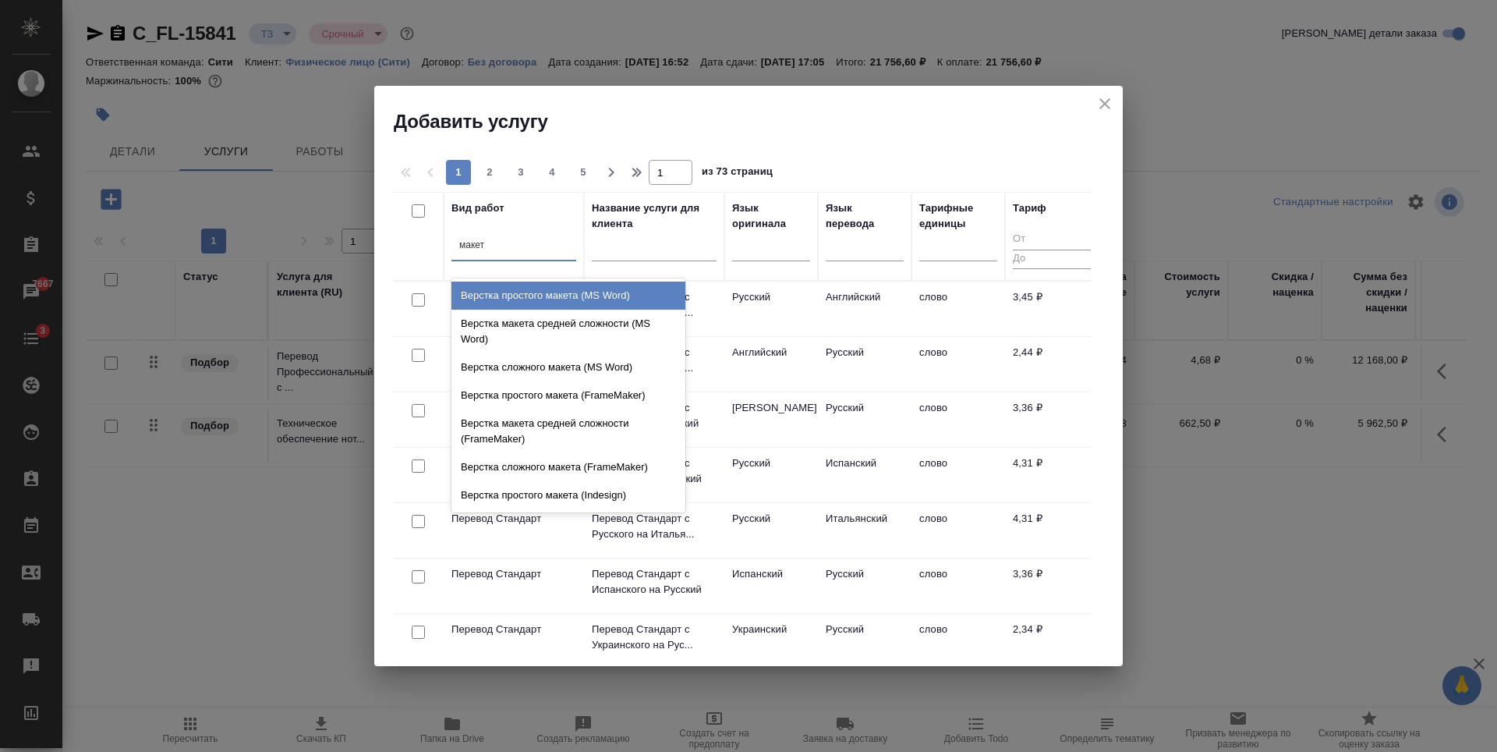
type input "макета"
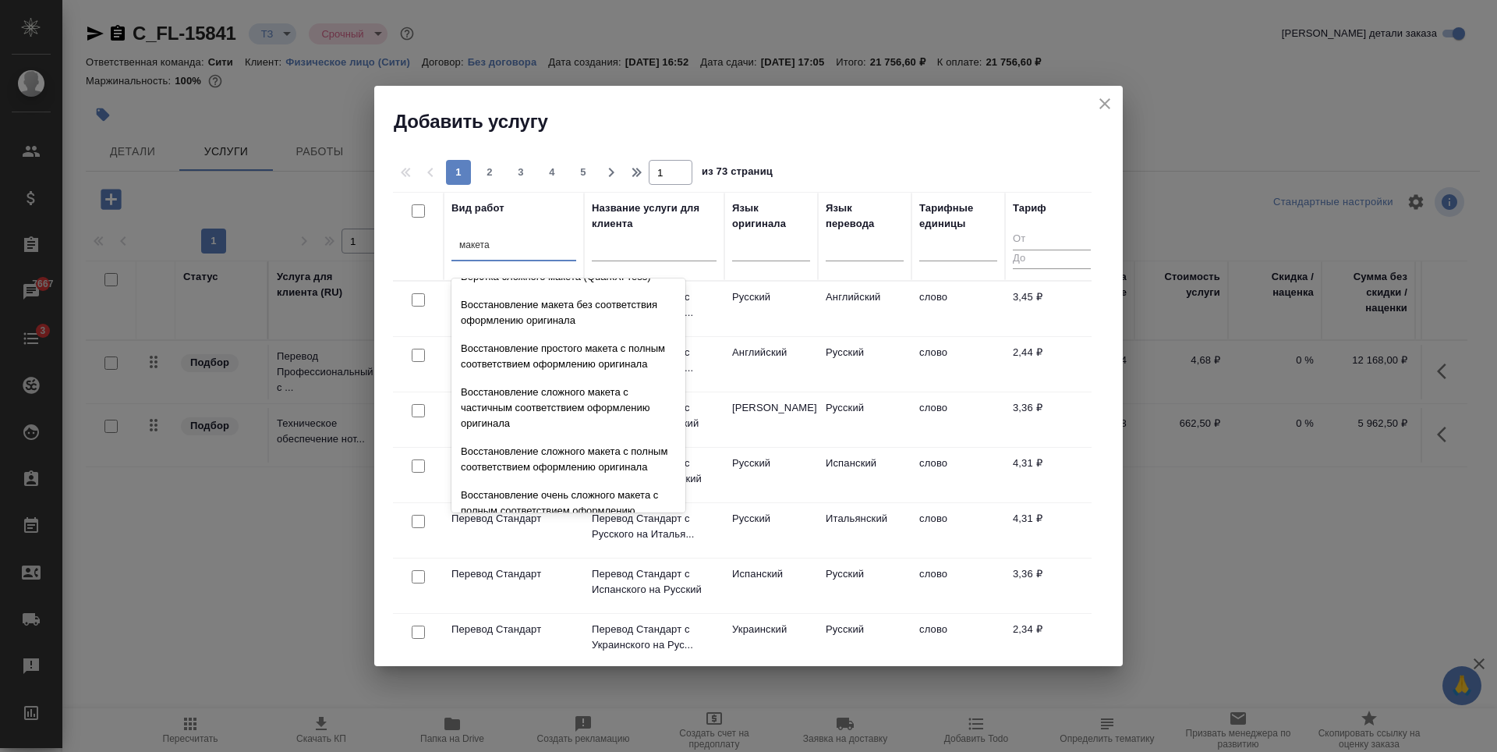
scroll to position [555, 0]
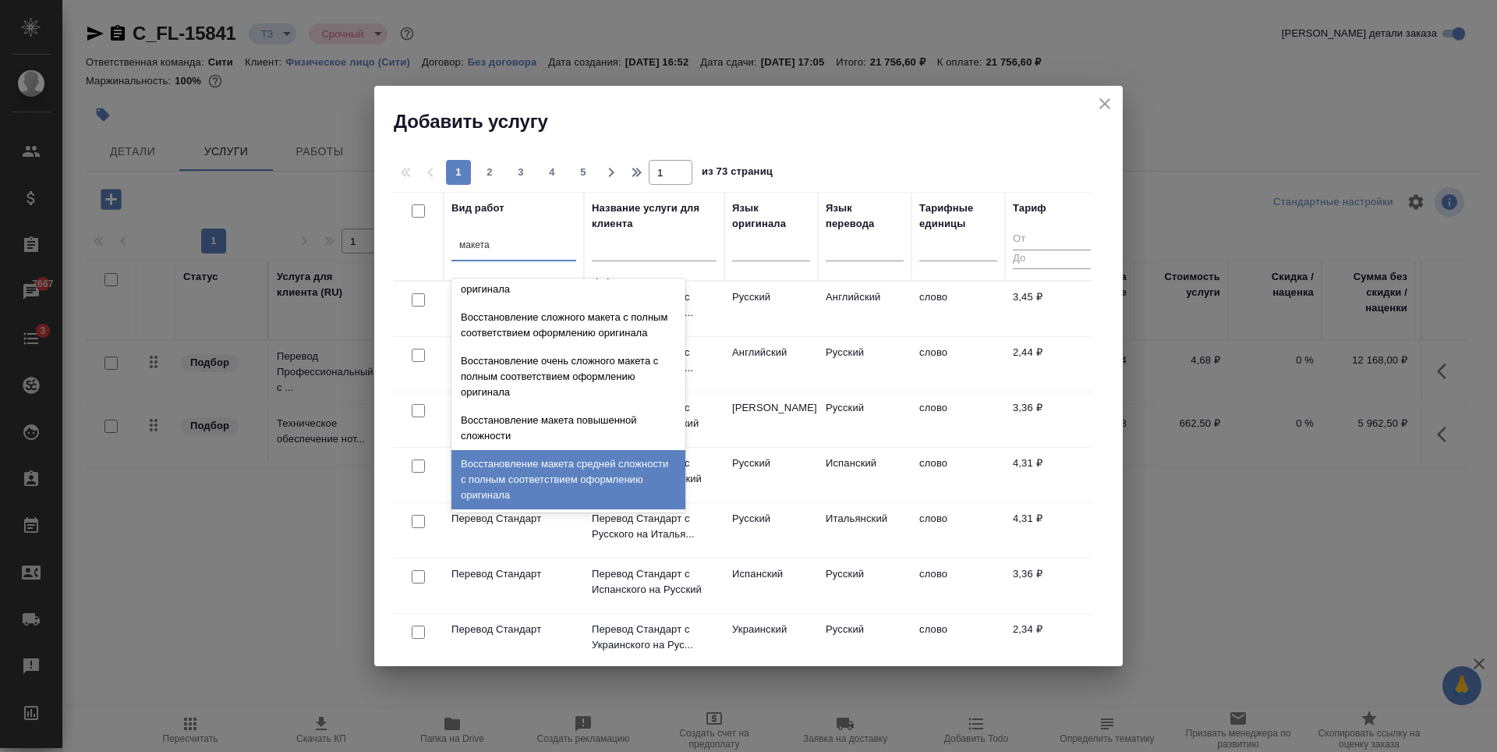
click at [549, 469] on div "Восстановление макета средней сложности с полным соответствием оформлению ориги…" at bounding box center [568, 479] width 234 height 59
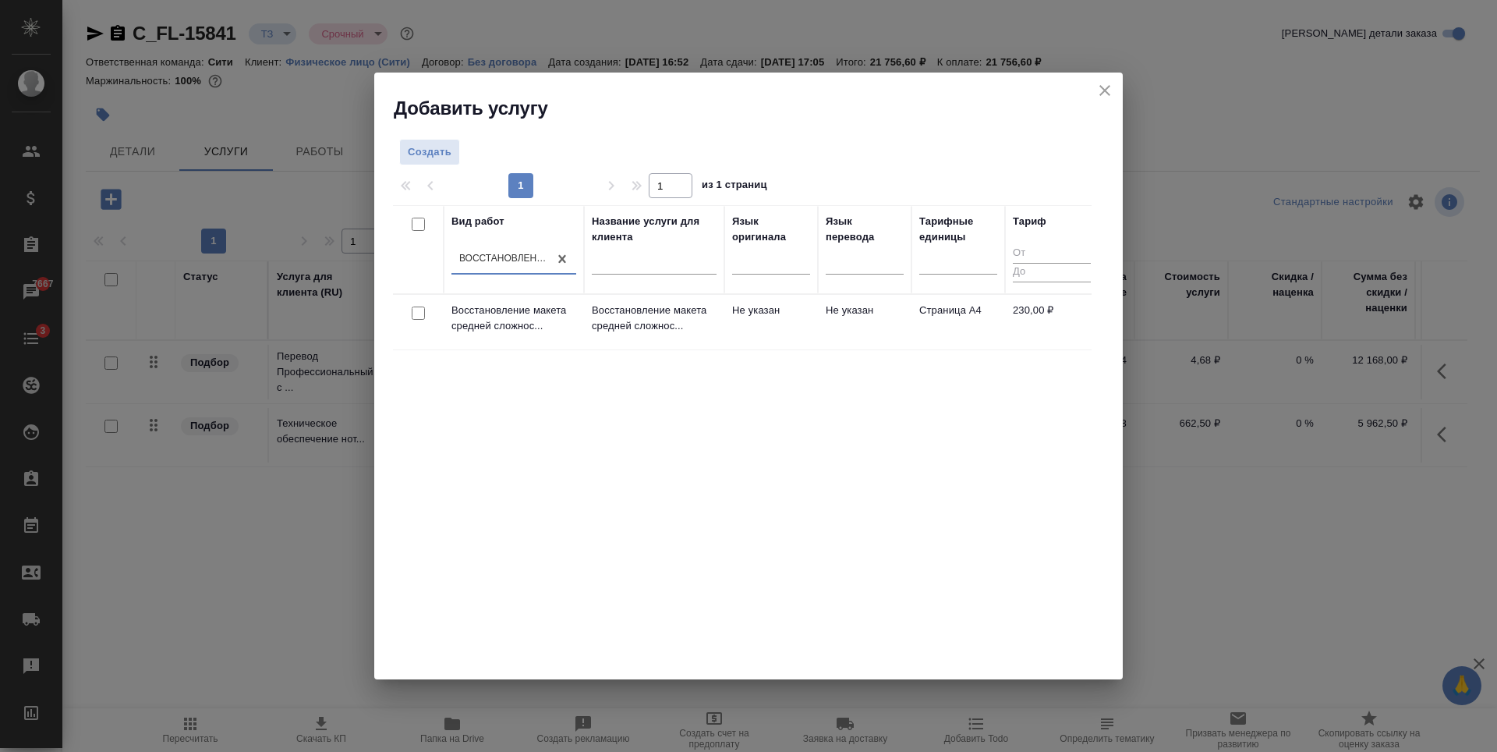
click at [419, 316] on input "checkbox" at bounding box center [418, 312] width 13 height 13
checkbox input "true"
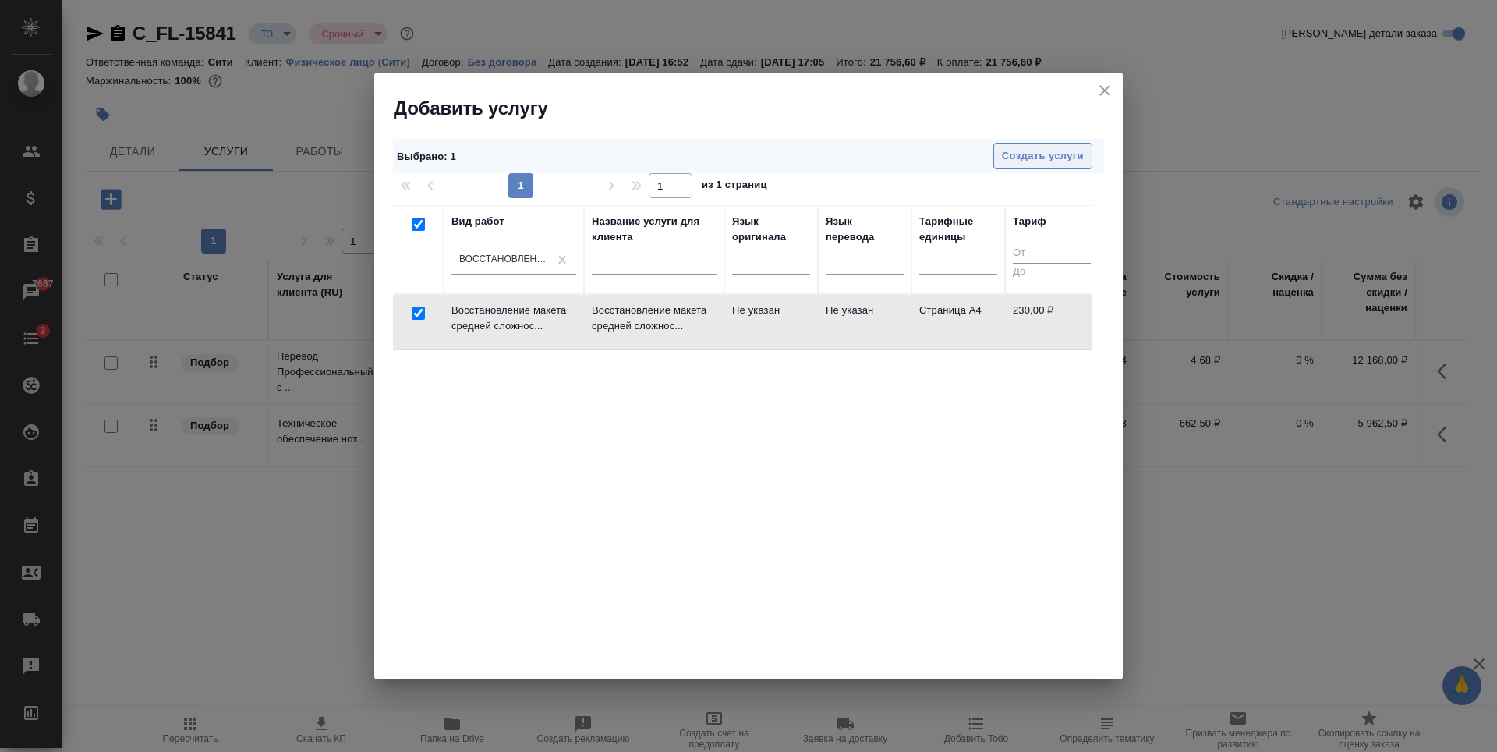
click at [1057, 160] on span "Создать услуги" at bounding box center [1043, 156] width 82 height 18
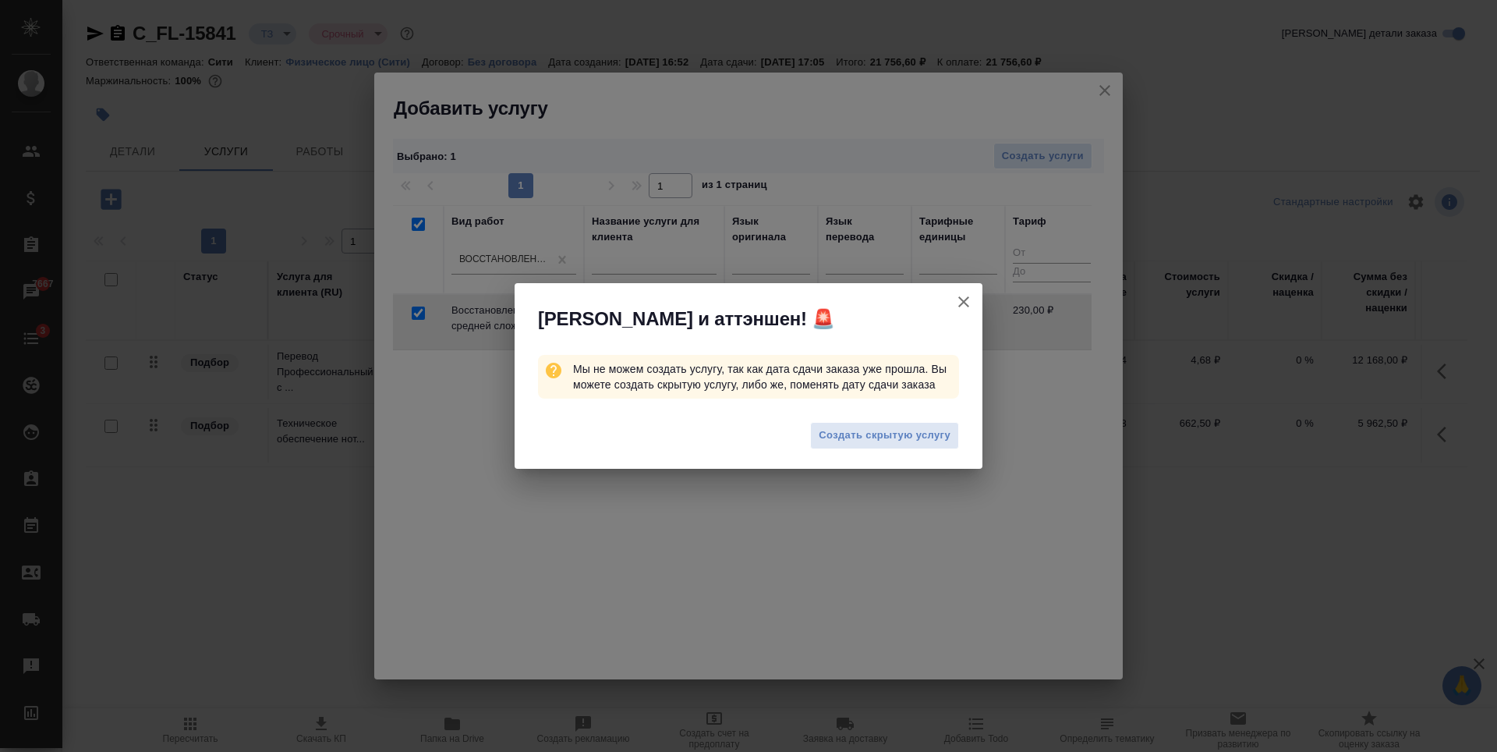
click at [961, 299] on icon "button" at bounding box center [963, 301] width 11 height 11
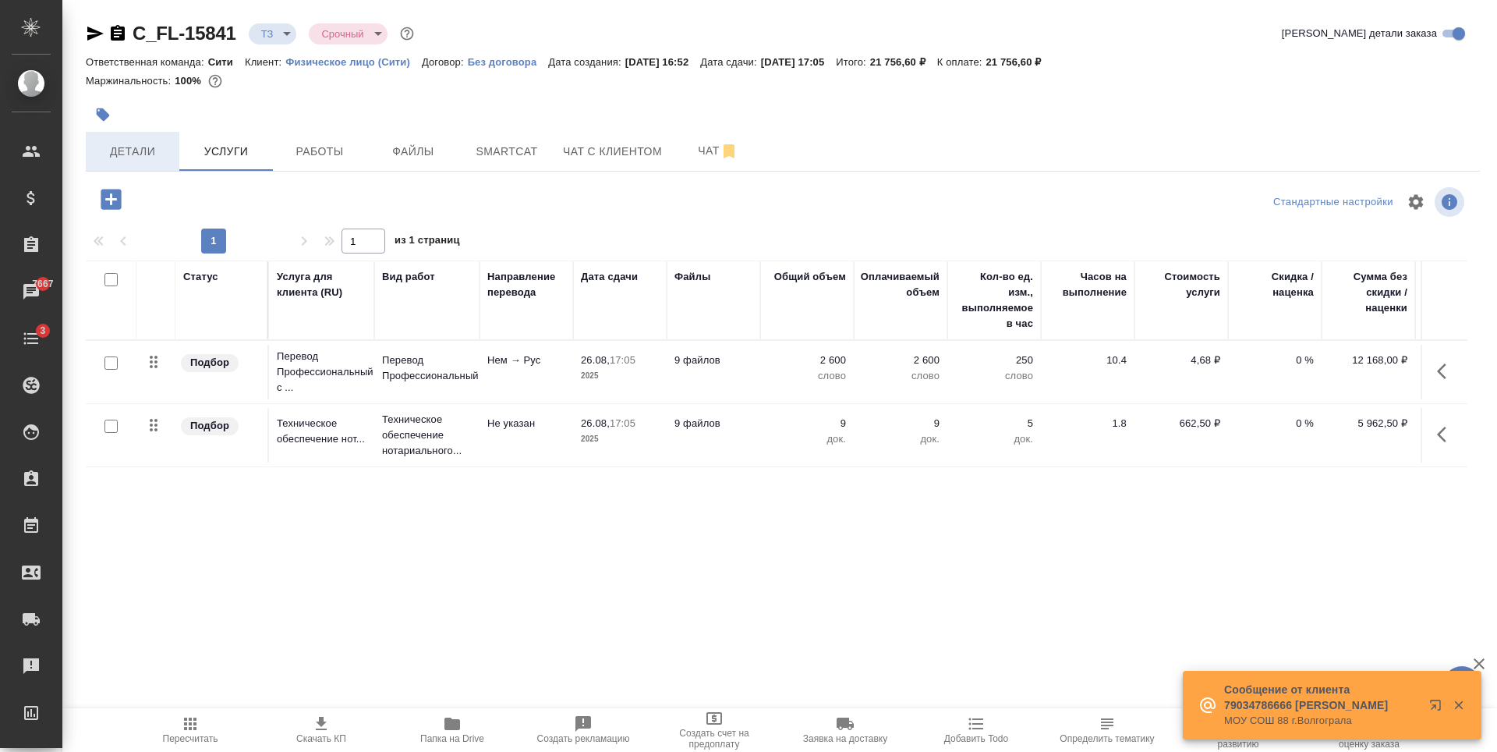
click at [143, 146] on span "Детали" at bounding box center [132, 151] width 75 height 19
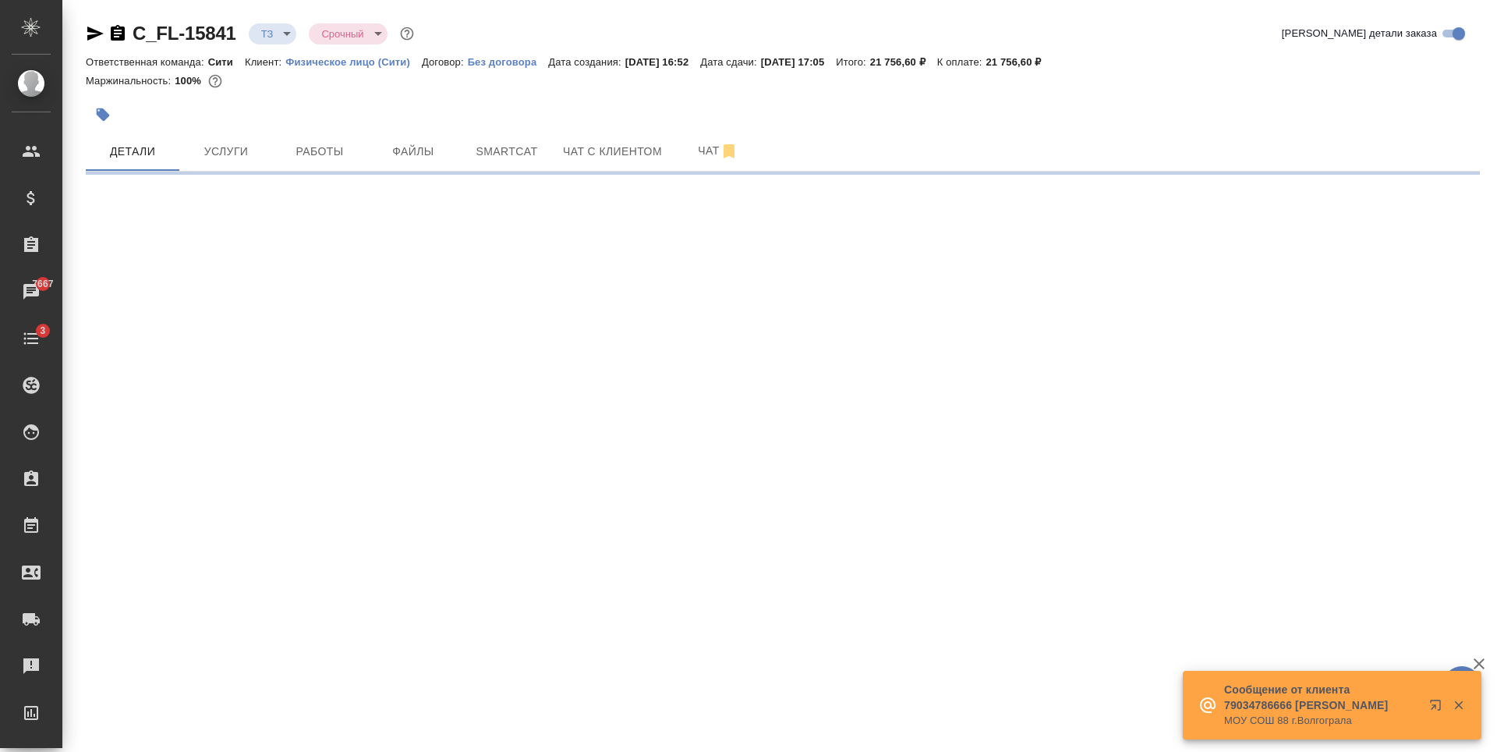
select select "RU"
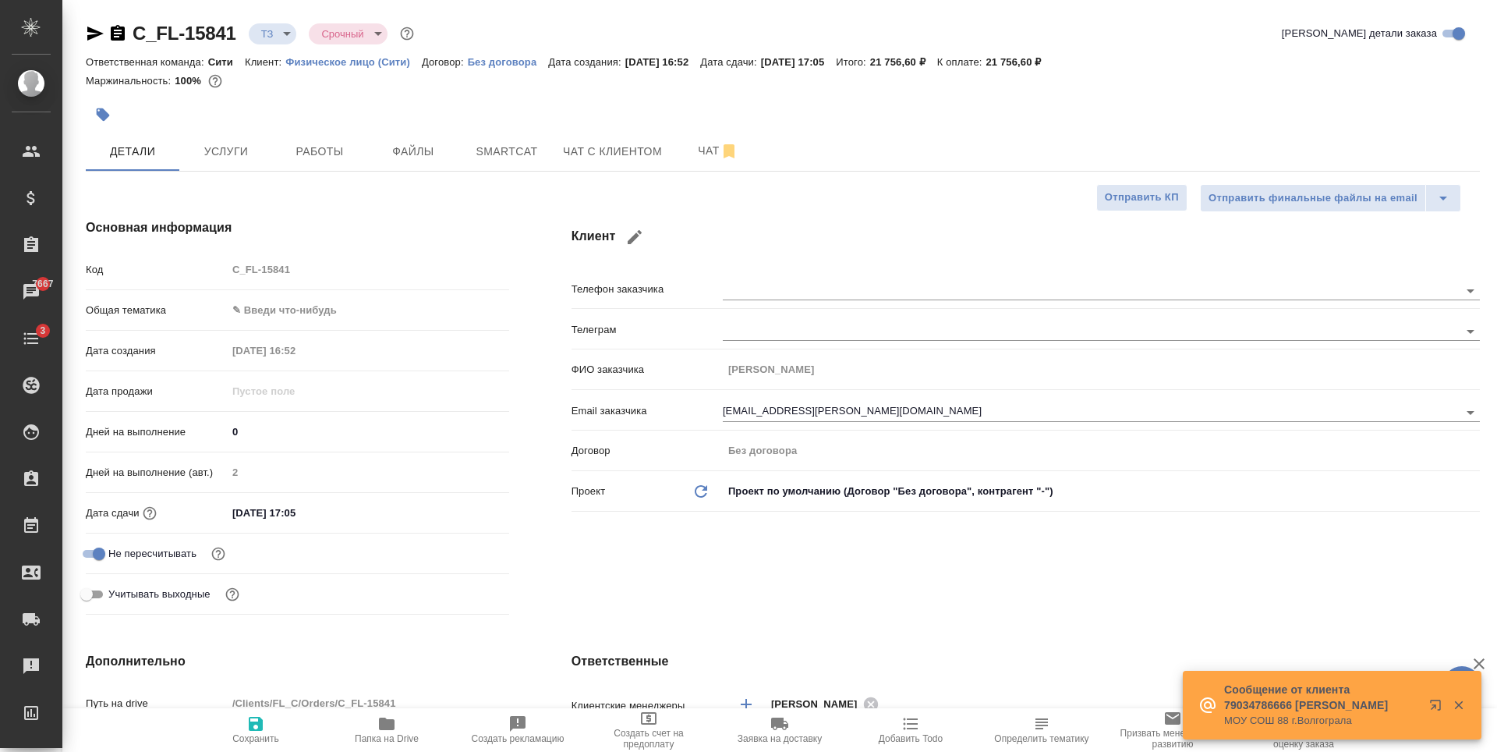
type textarea "x"
click at [356, 498] on div "Дней на выполнение (авт.) 2" at bounding box center [297, 478] width 423 height 41
click at [312, 515] on input "26.08.2025 17:05" at bounding box center [295, 512] width 136 height 23
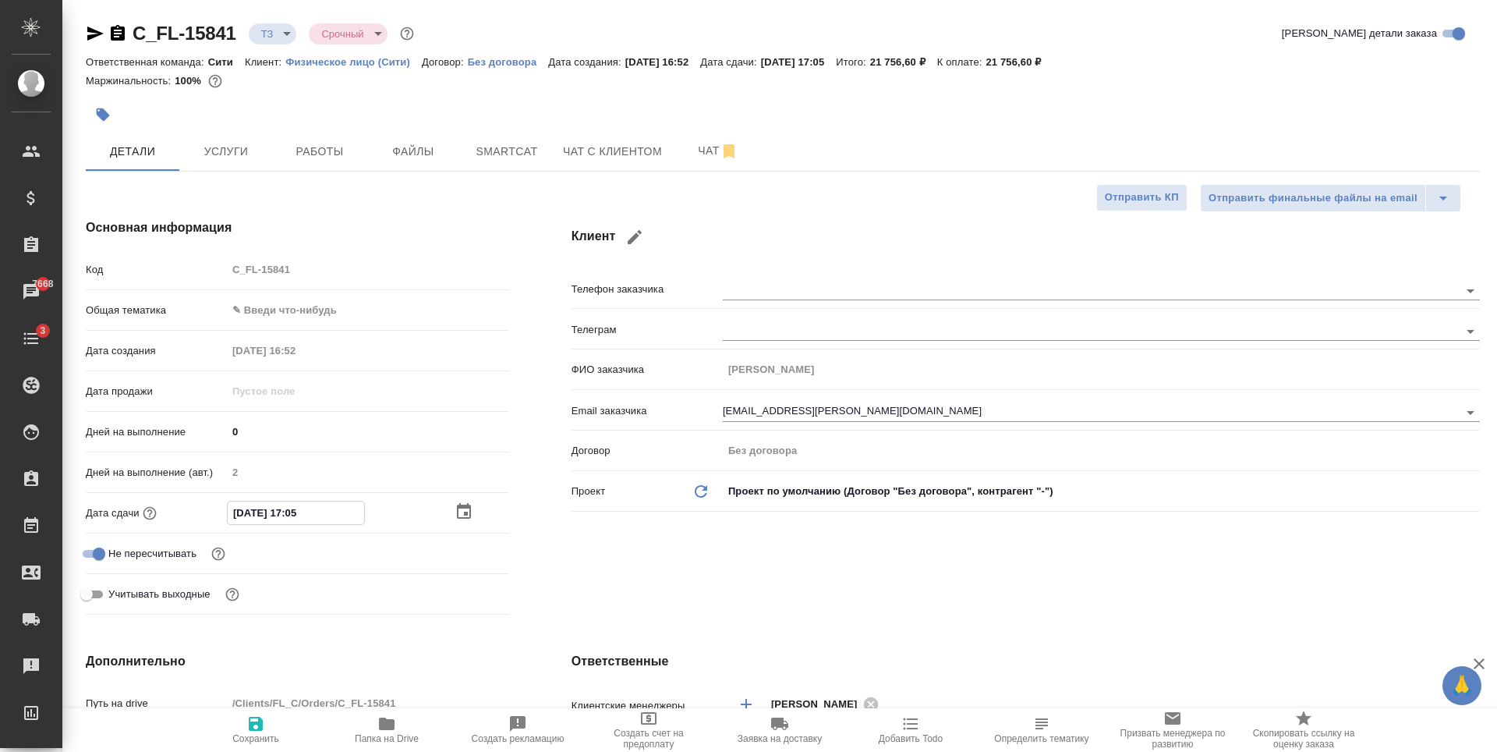
click at [464, 507] on icon "button" at bounding box center [464, 511] width 14 height 16
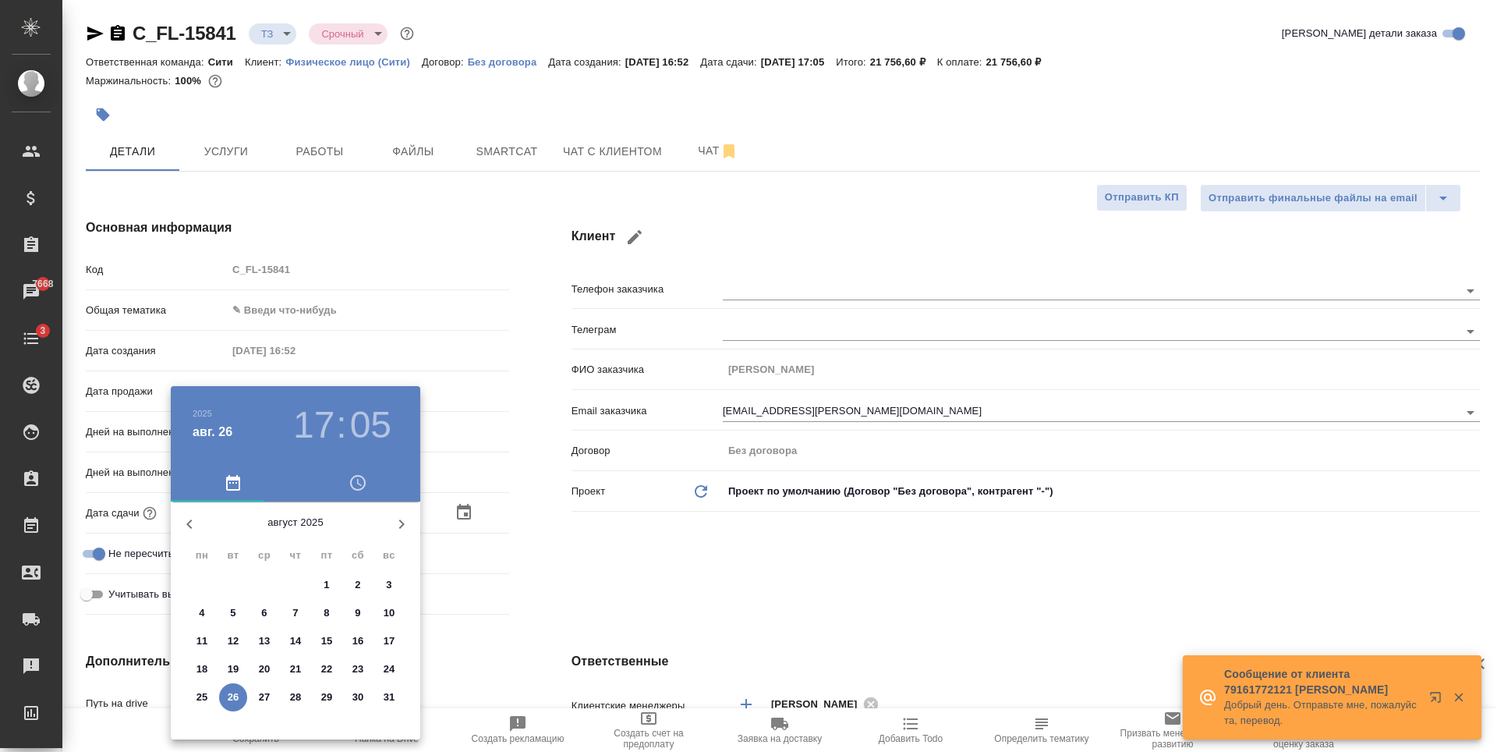
click at [325, 696] on p "29" at bounding box center [327, 697] width 12 height 16
type input "29.08.2025 17:05"
type textarea "x"
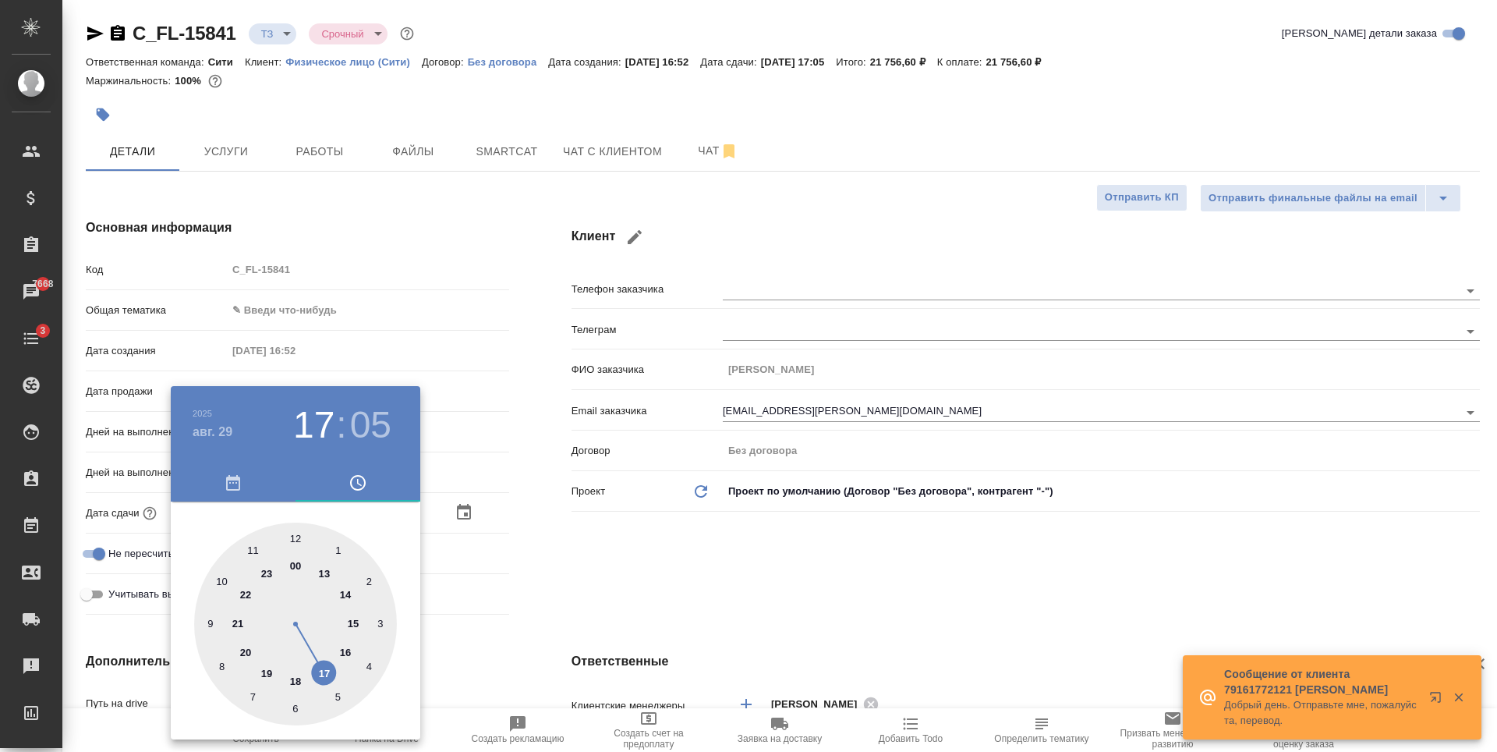
click at [594, 593] on div at bounding box center [748, 376] width 1497 height 752
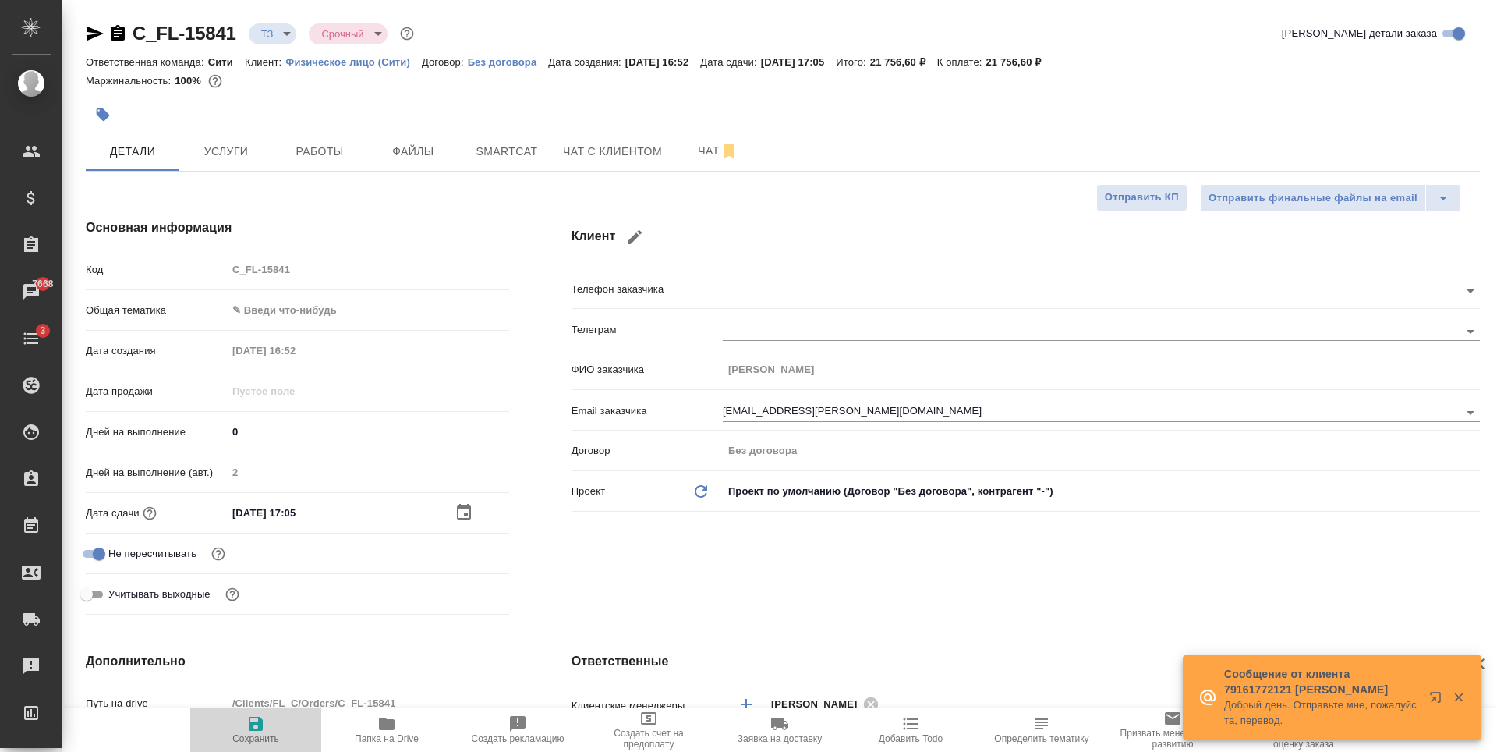
click at [256, 727] on icon "button" at bounding box center [255, 723] width 19 height 19
type textarea "x"
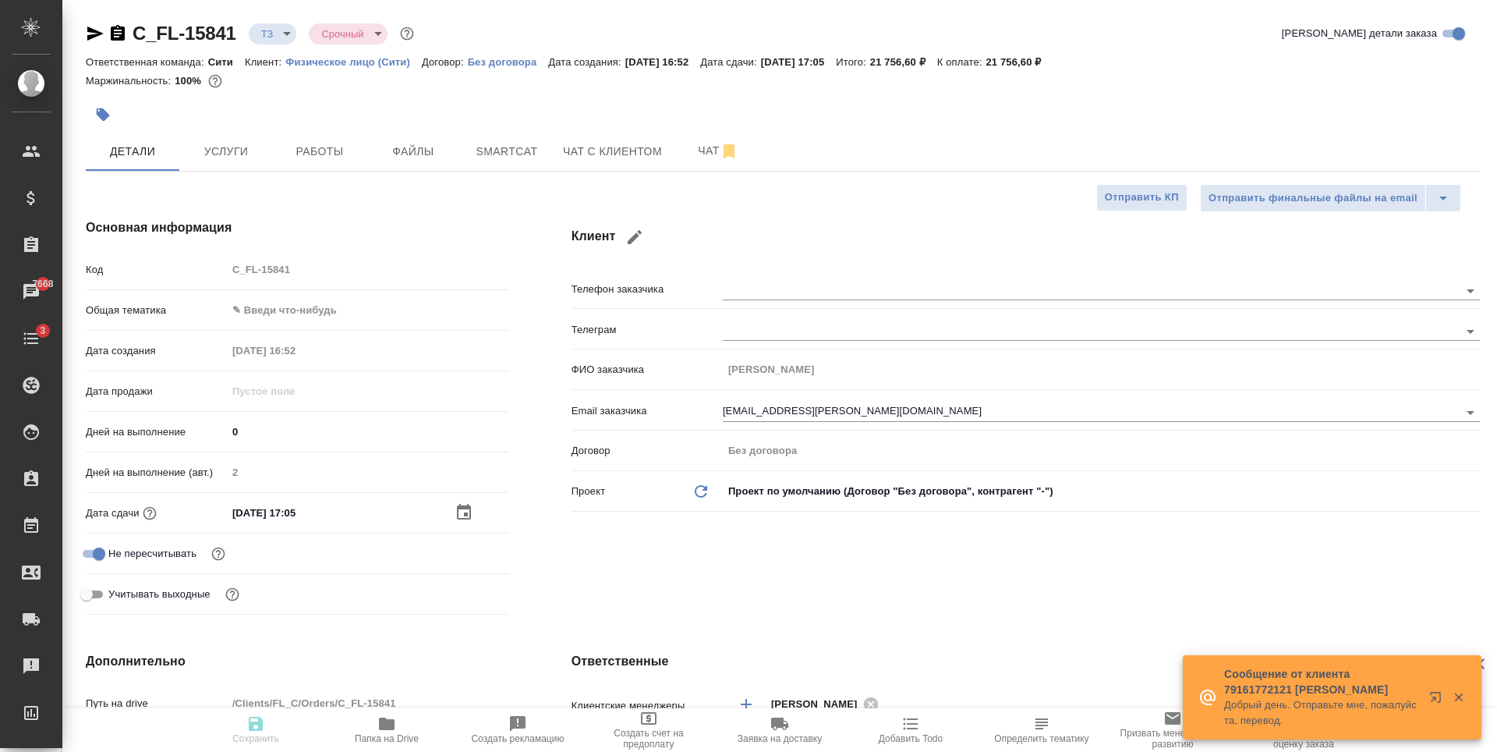
type textarea "x"
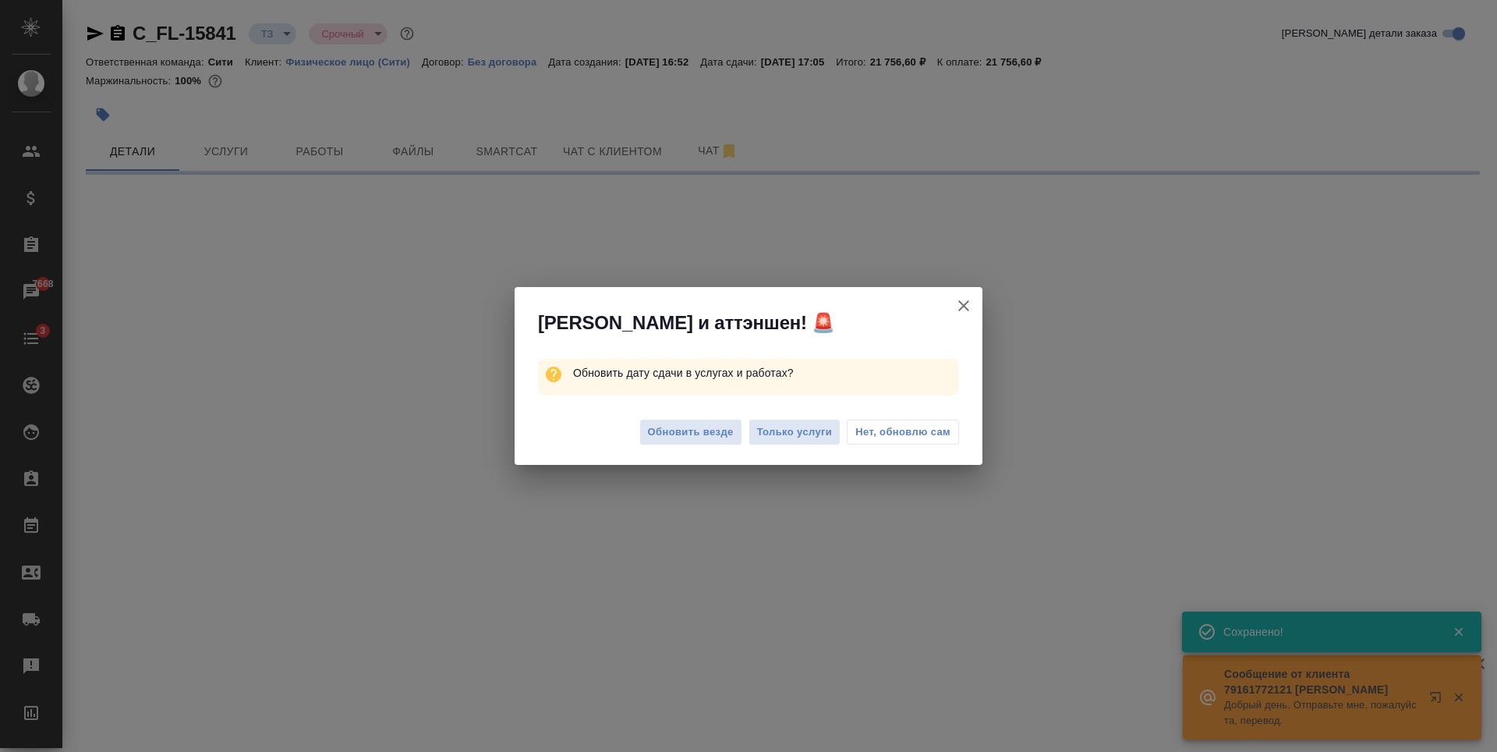
type input "new"
click at [713, 438] on span "Обновить везде" at bounding box center [691, 432] width 86 height 18
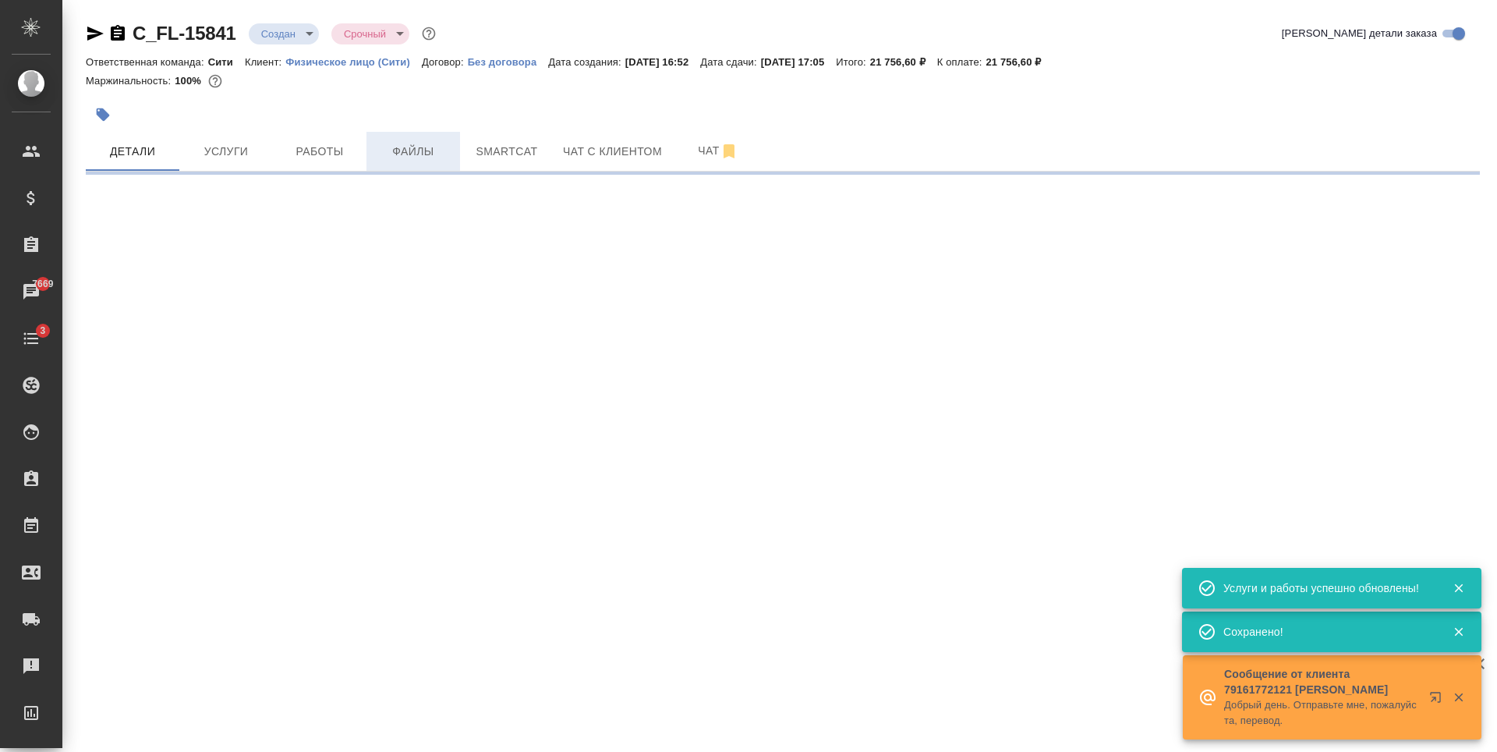
select select "RU"
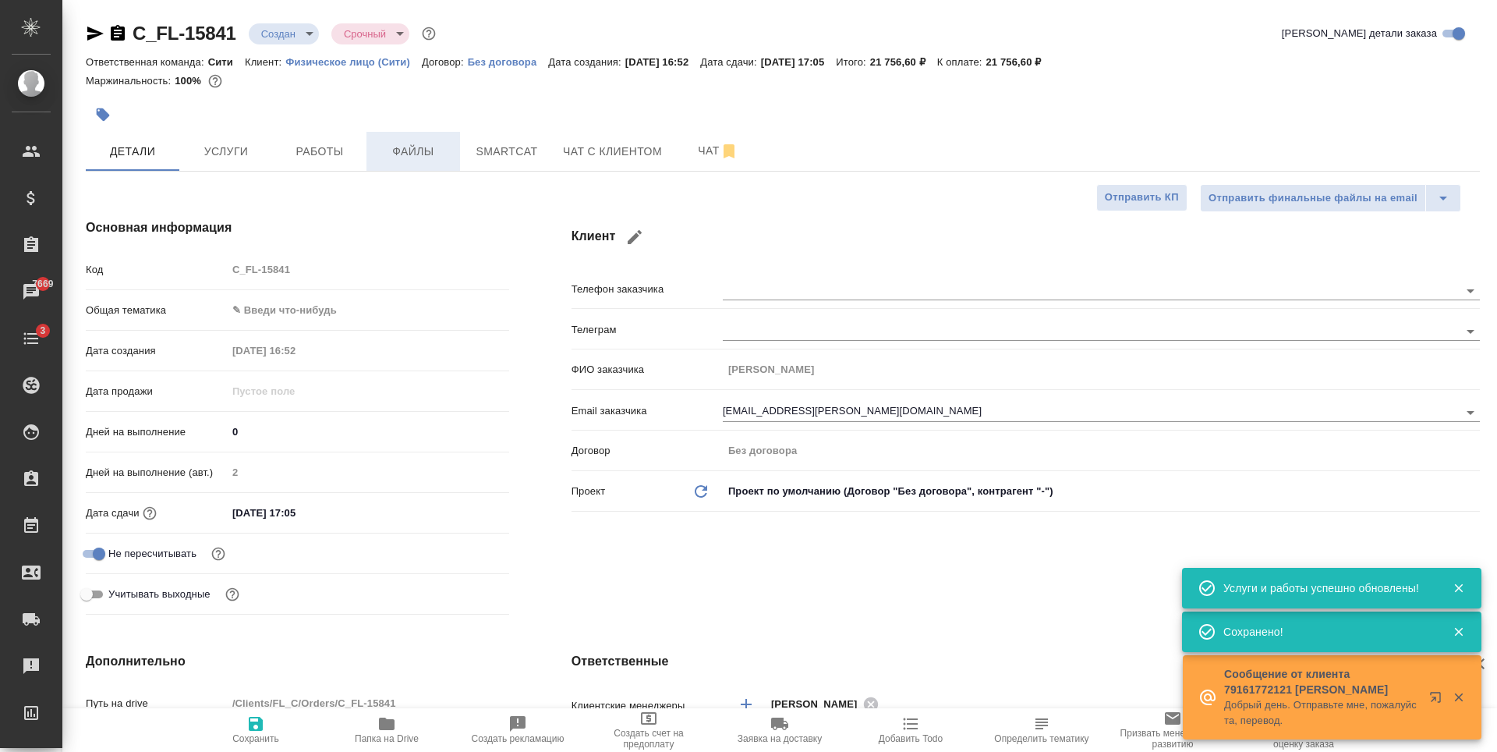
type textarea "x"
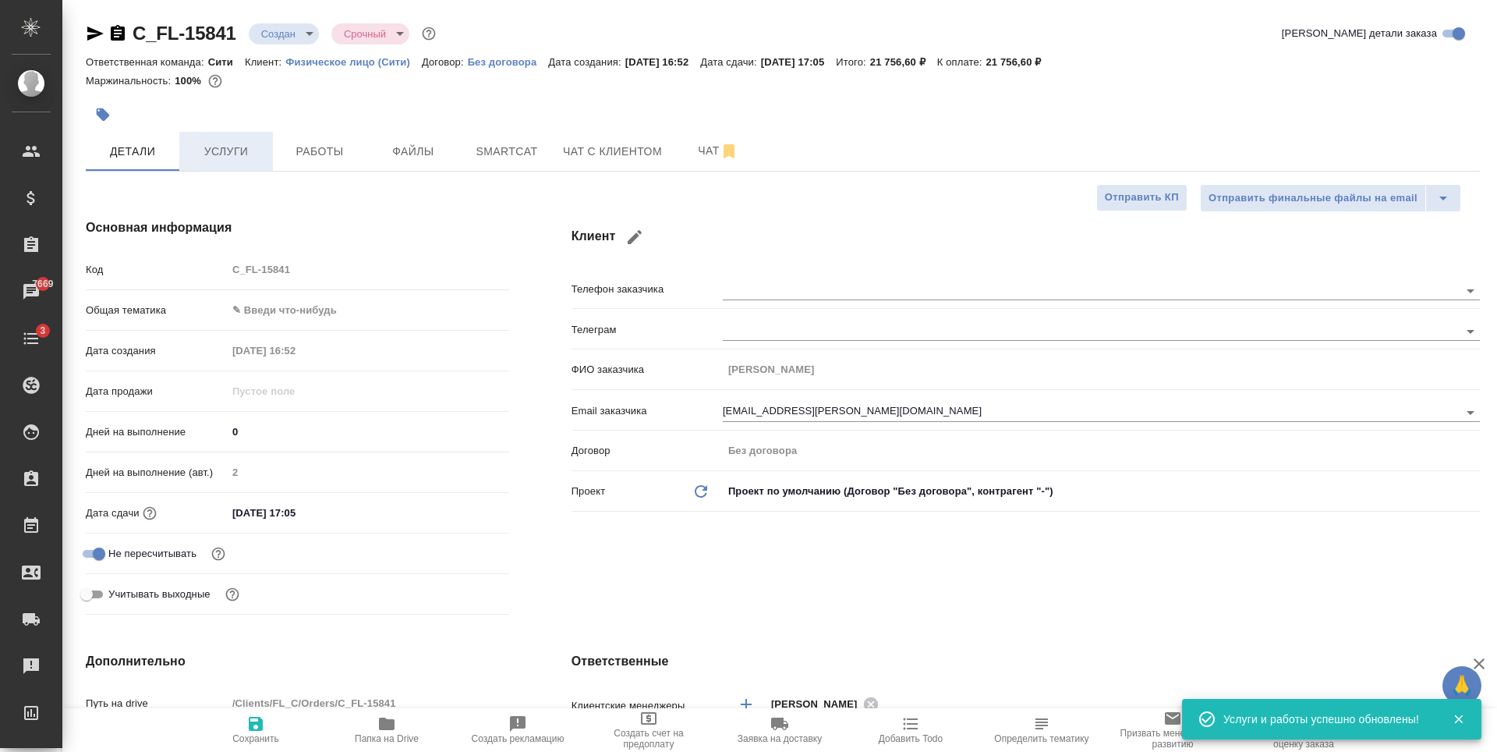
click at [231, 154] on span "Услуги" at bounding box center [226, 151] width 75 height 19
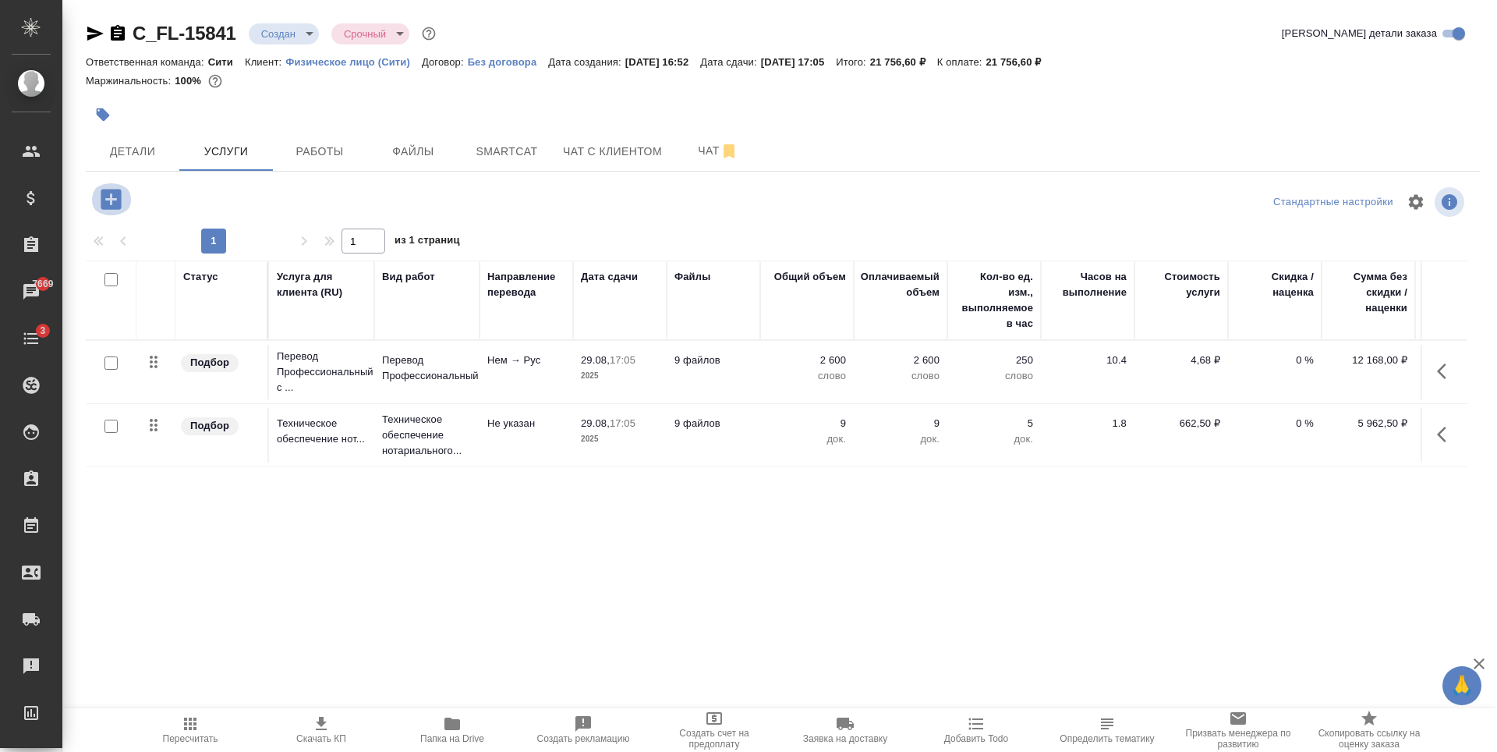
click at [111, 200] on icon "button" at bounding box center [110, 199] width 27 height 27
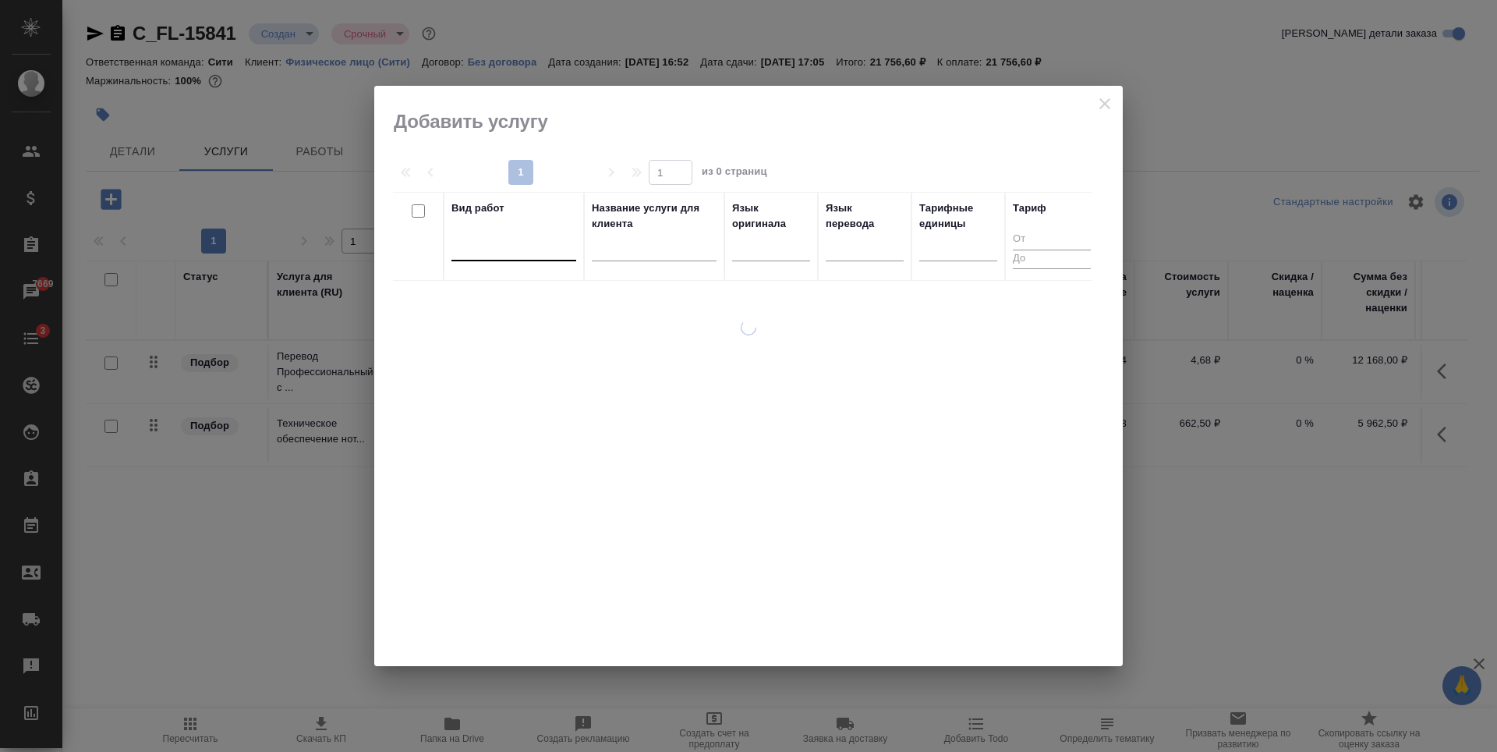
click at [504, 249] on div at bounding box center [513, 245] width 125 height 23
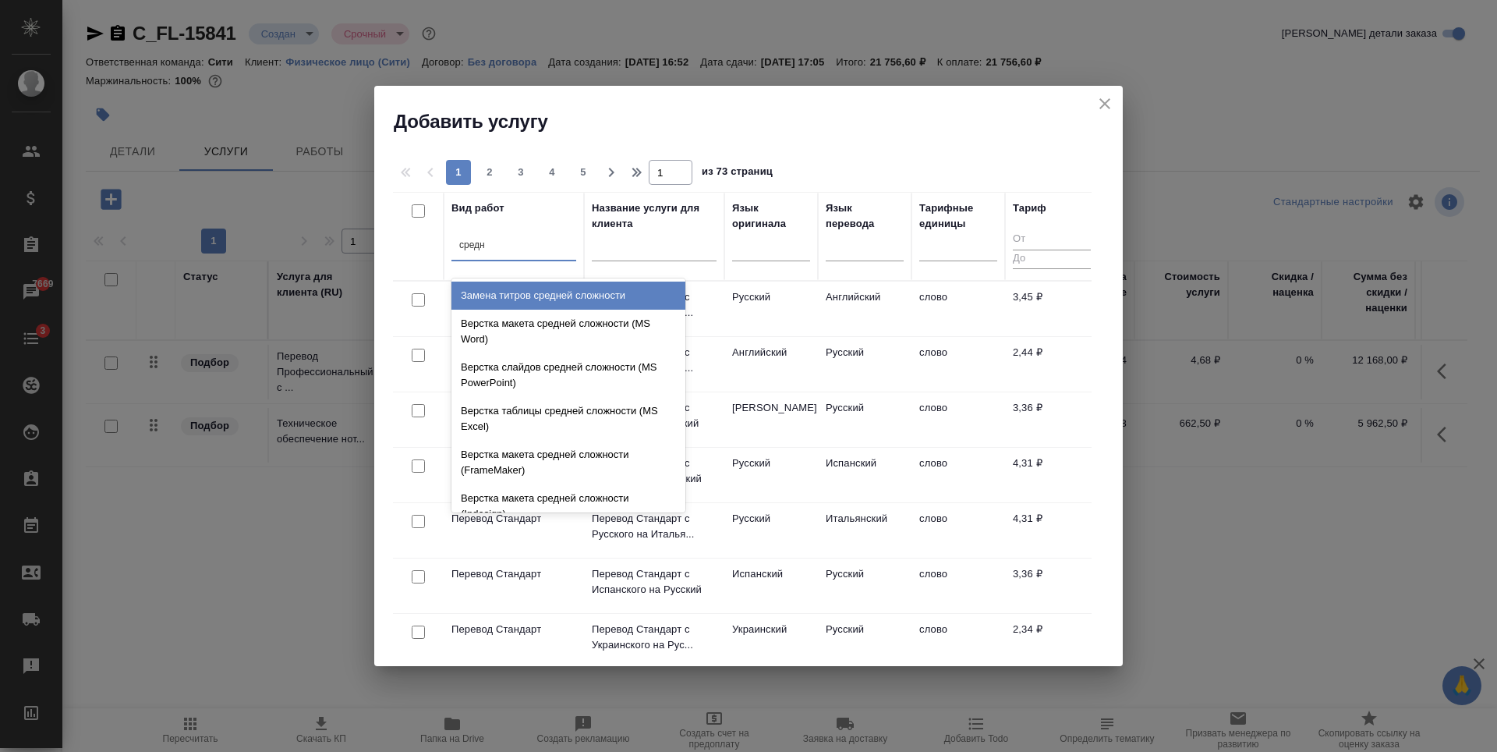
type input "средне"
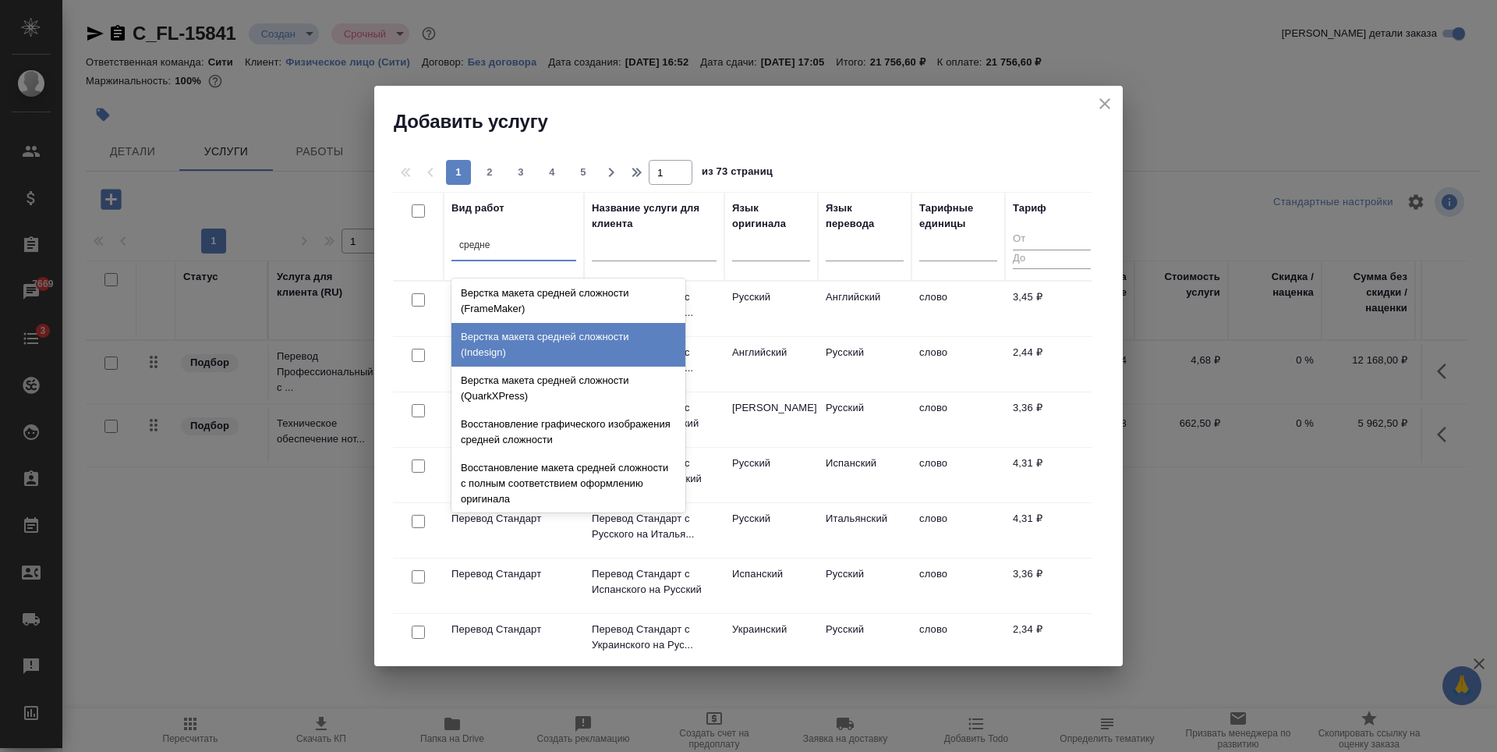
scroll to position [165, 0]
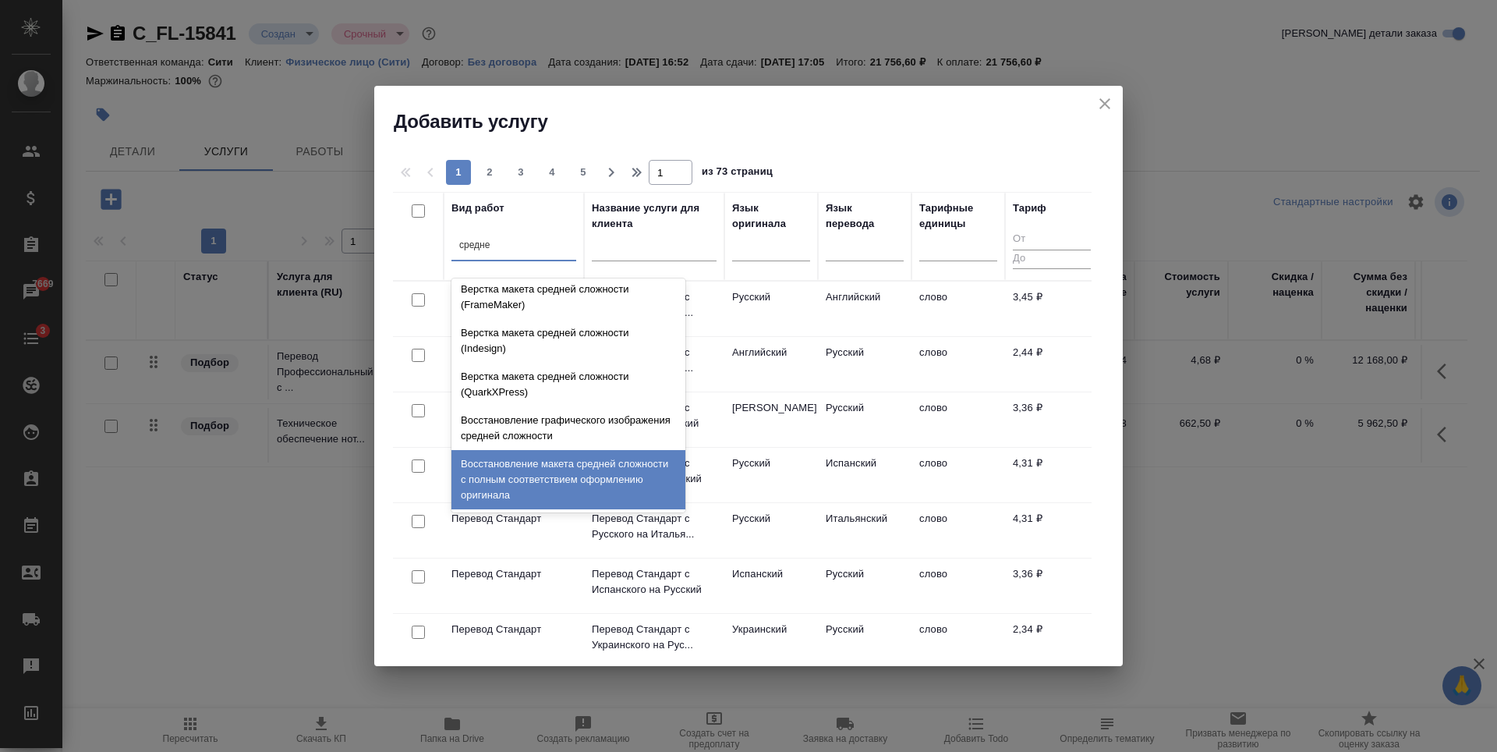
click at [521, 463] on div "Восстановление макета средней сложности с полным соответствием оформлению ориги…" at bounding box center [568, 479] width 234 height 59
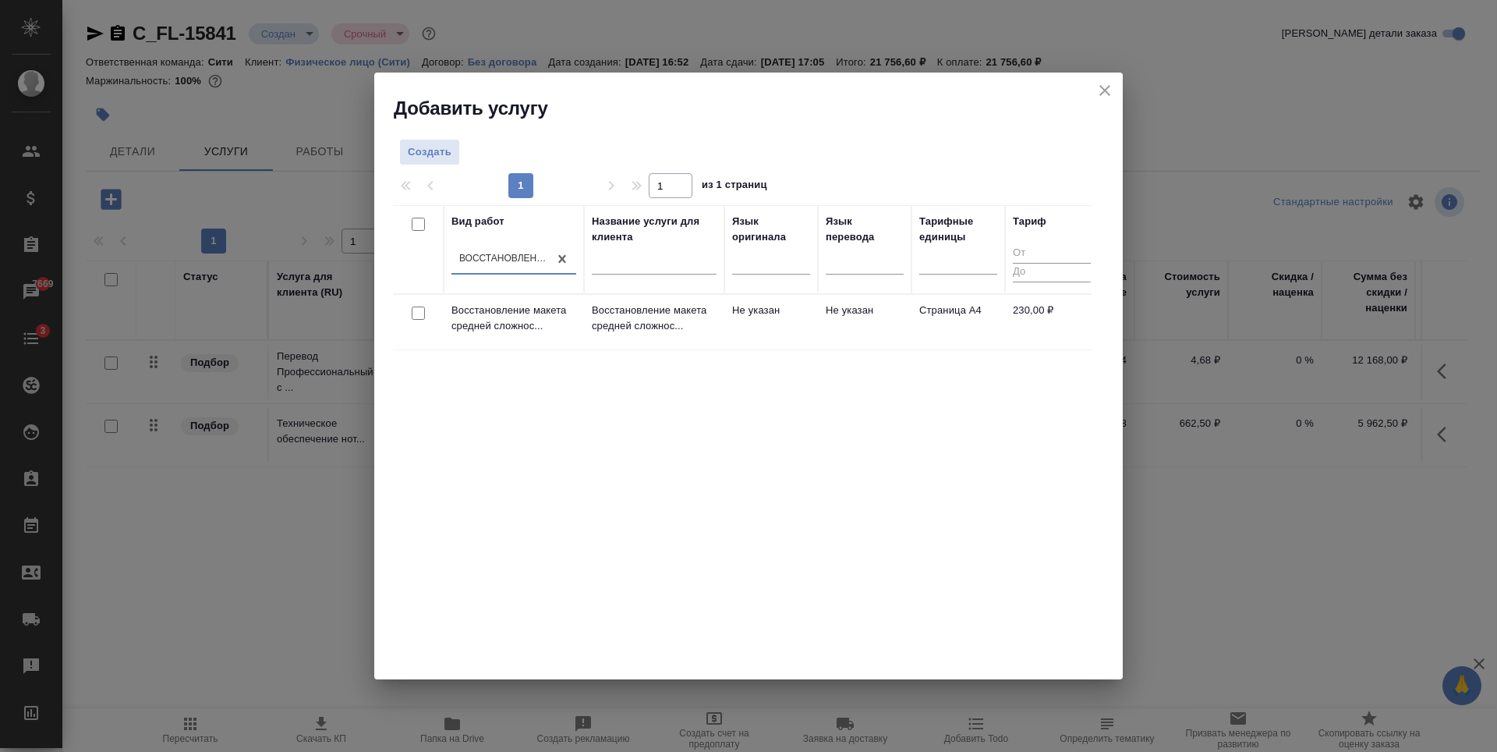
click at [418, 313] on input "checkbox" at bounding box center [418, 312] width 13 height 13
checkbox input "true"
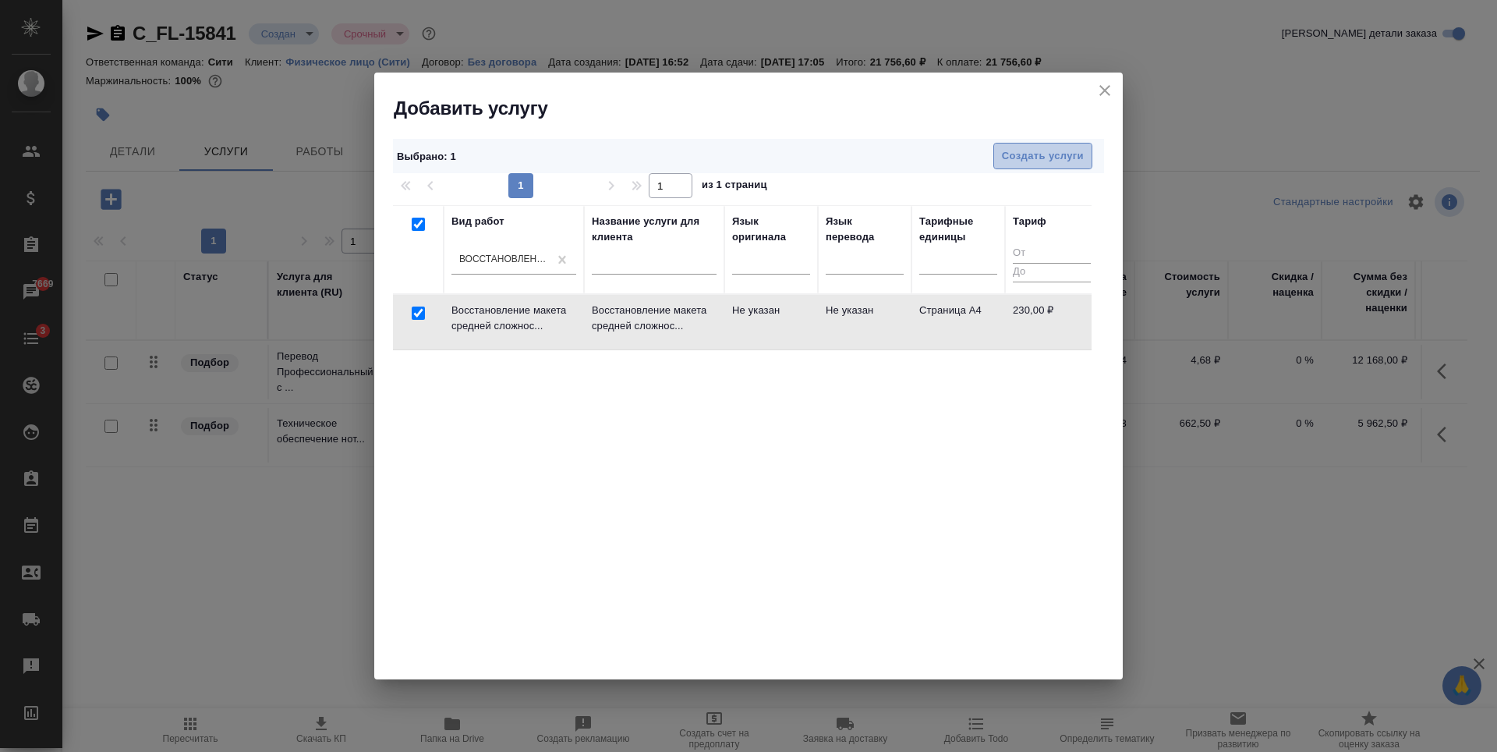
click at [1031, 158] on span "Создать услуги" at bounding box center [1043, 156] width 82 height 18
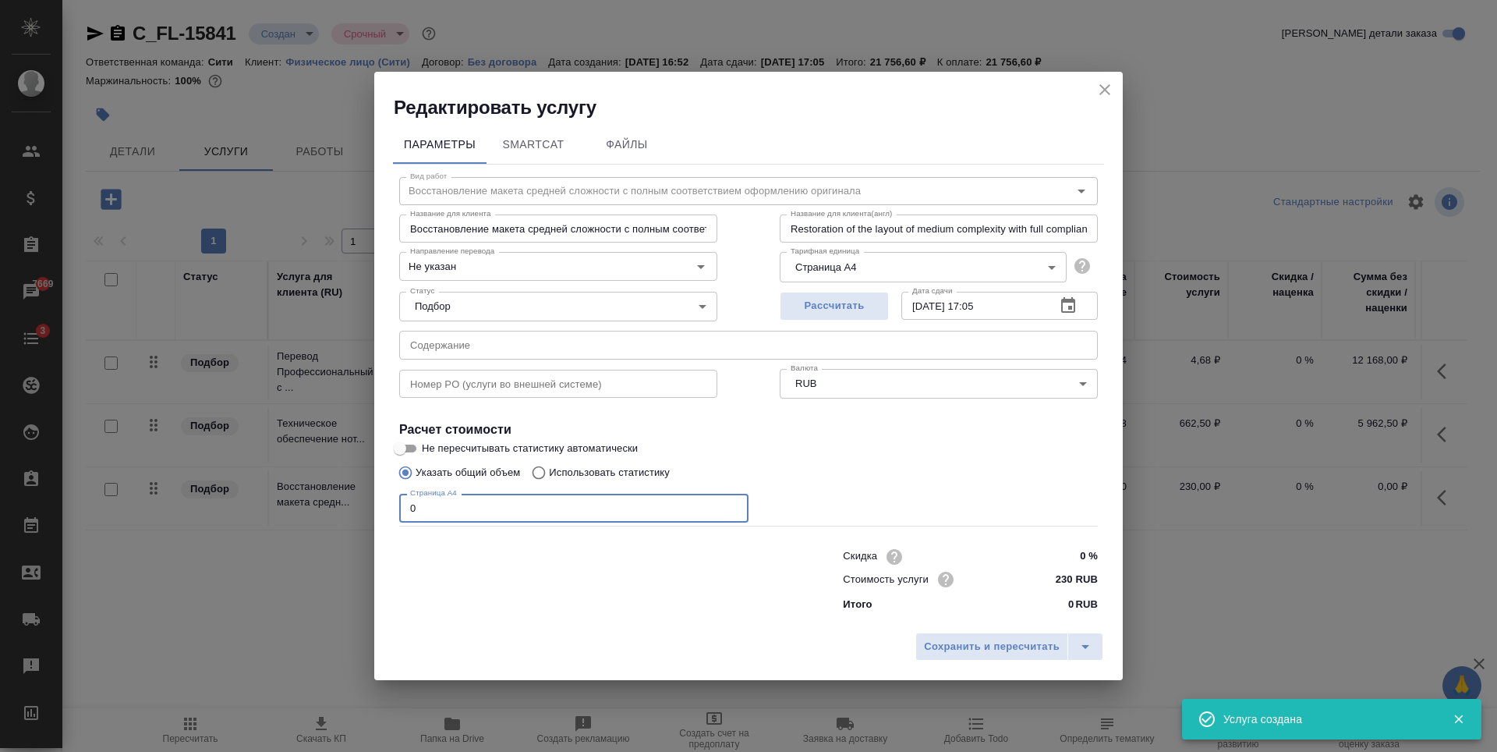
click at [433, 511] on input "0" at bounding box center [573, 507] width 349 height 28
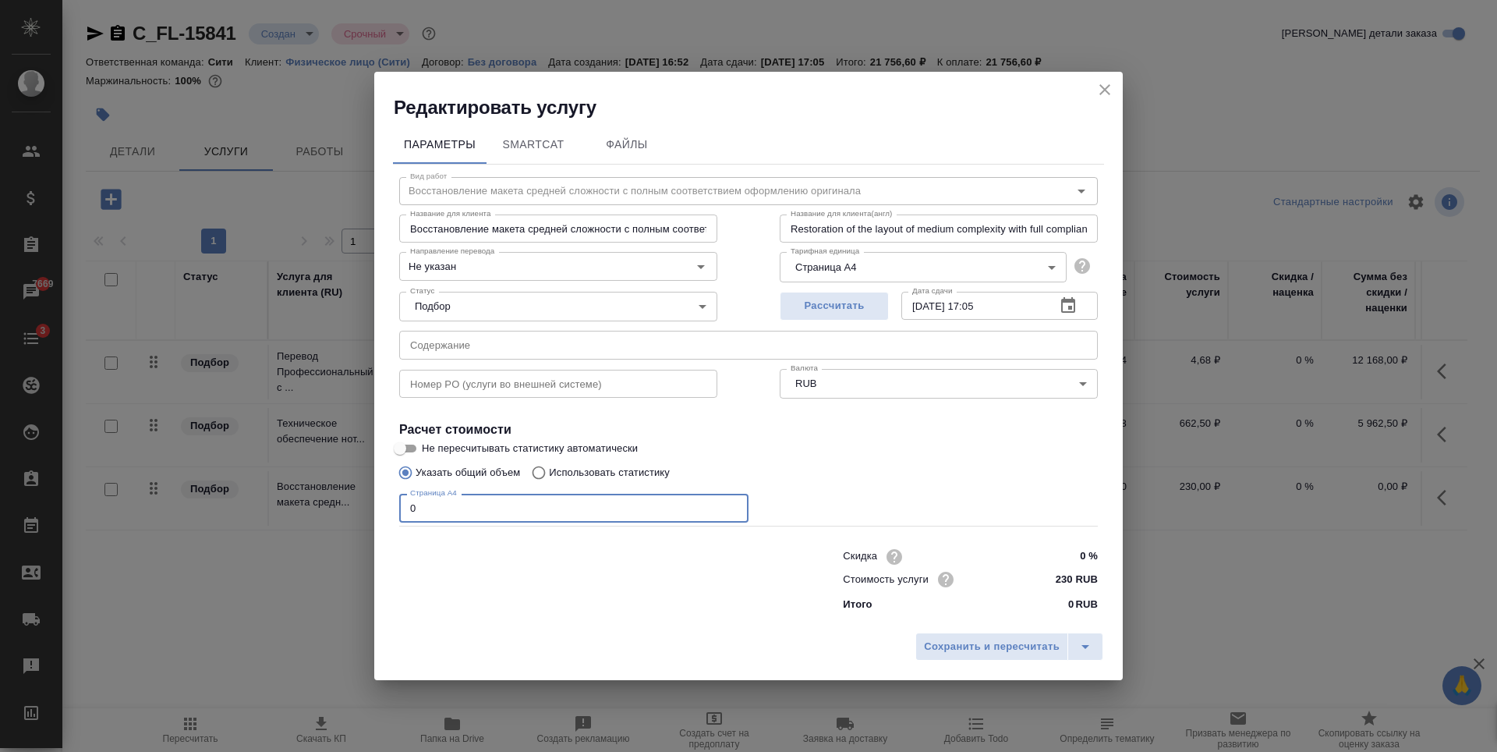
click at [433, 511] on input "0" at bounding box center [573, 507] width 349 height 28
type input "11"
click at [870, 307] on span "Рассчитать" at bounding box center [834, 306] width 92 height 18
click at [879, 443] on label "Не пересчитывать статистику автоматически" at bounding box center [738, 448] width 695 height 19
click at [428, 443] on input "Не пересчитывать статистику автоматически" at bounding box center [400, 448] width 56 height 19
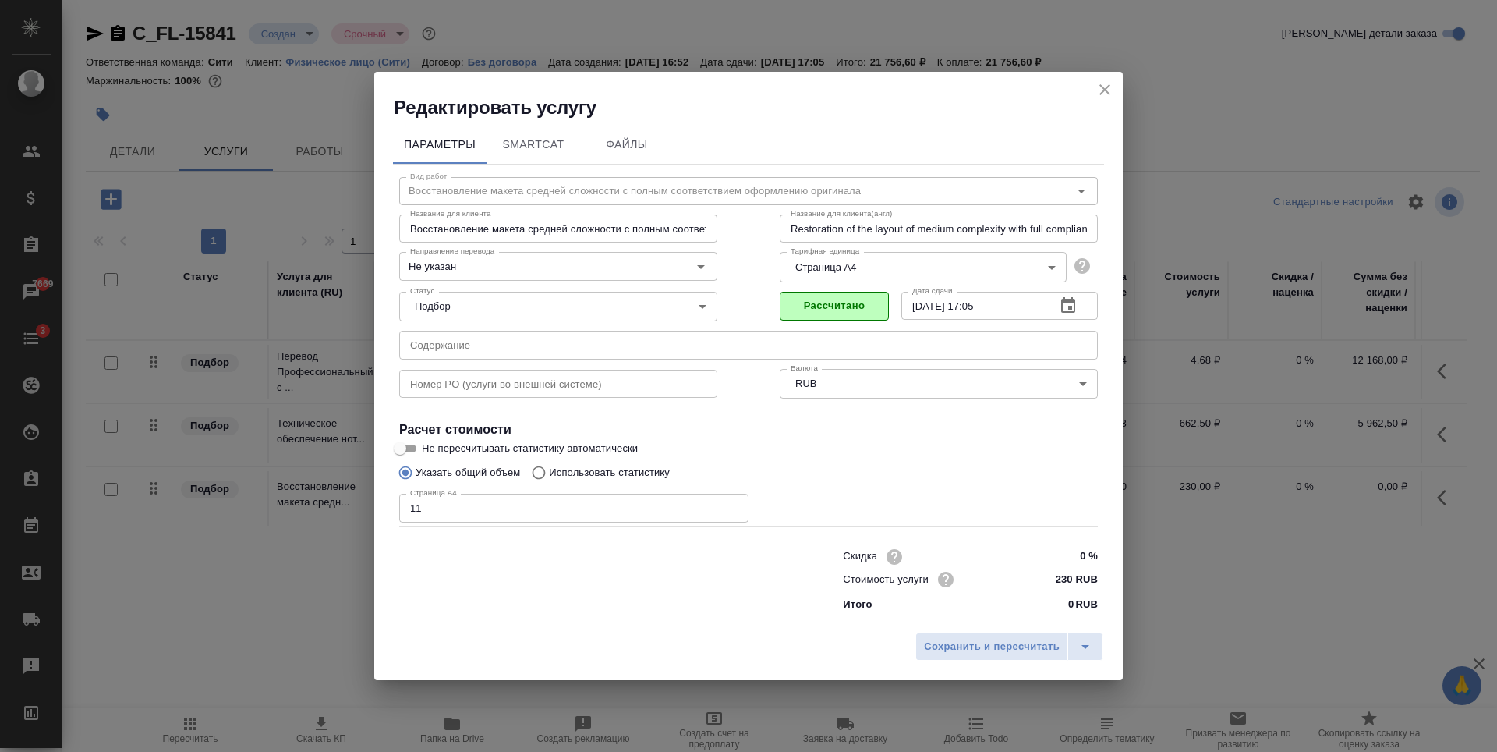
checkbox input "true"
click at [989, 647] on span "Сохранить и пересчитать" at bounding box center [992, 647] width 136 height 18
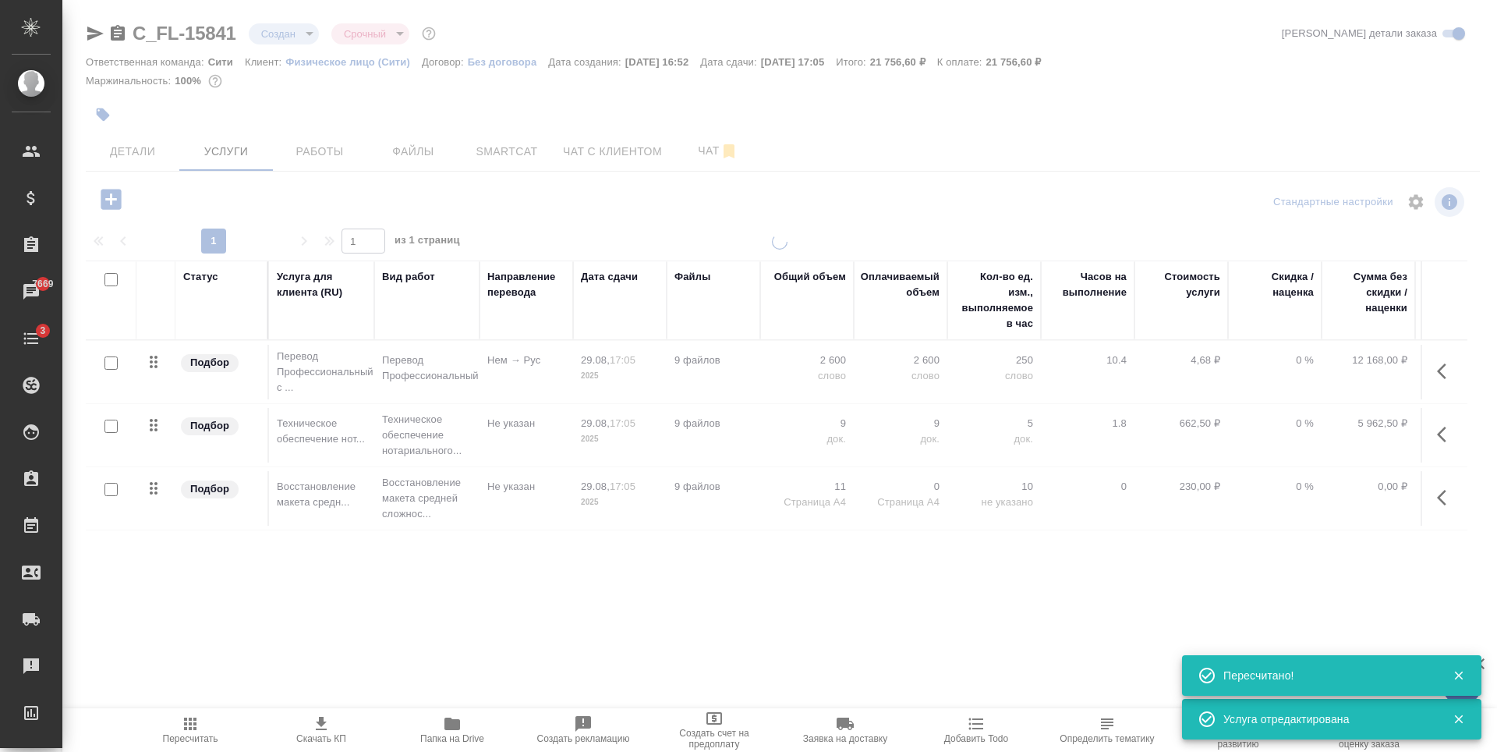
type input "normal"
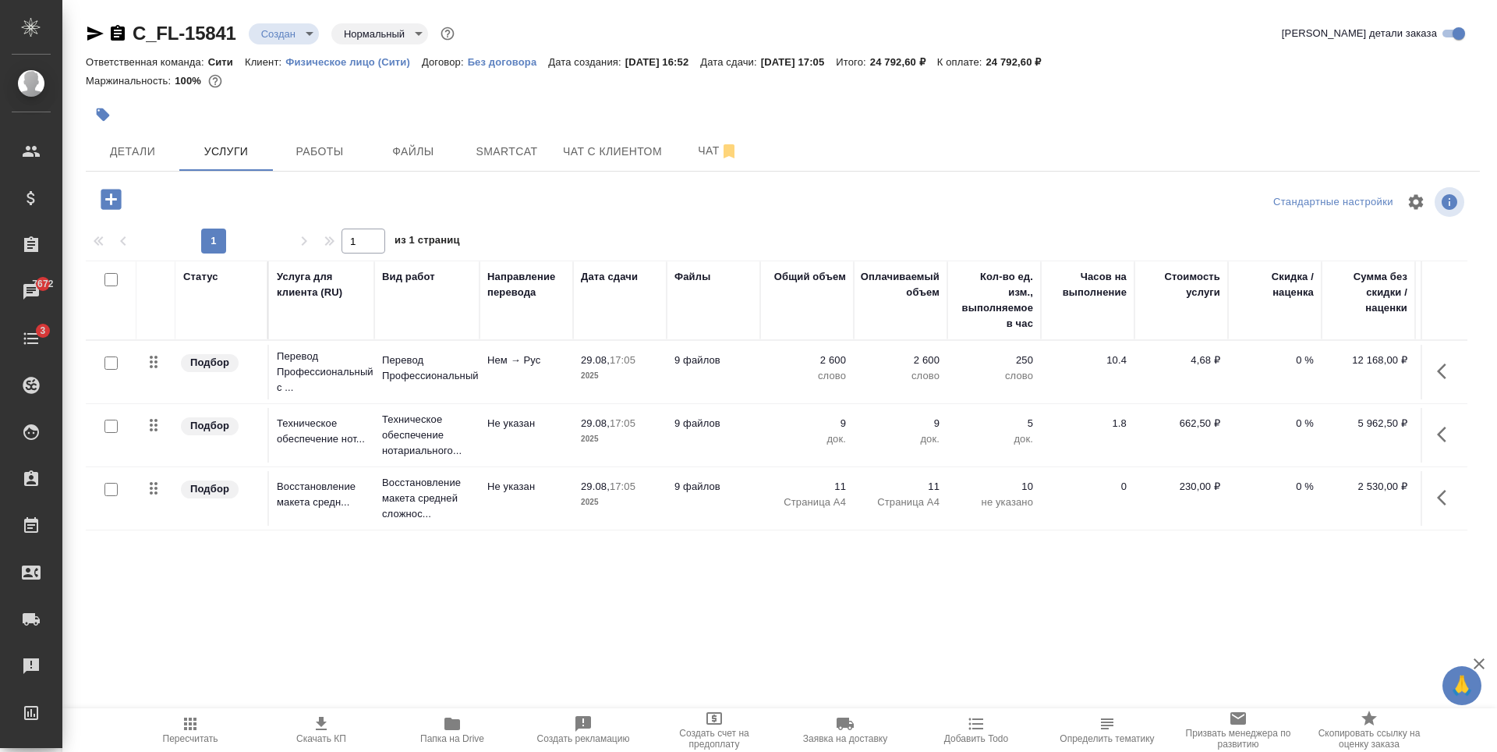
click at [342, 96] on div at bounding box center [783, 95] width 1394 height 3
drag, startPoint x: 1025, startPoint y: 65, endPoint x: 1073, endPoint y: 58, distance: 48.0
click at [1073, 58] on div "Ответственная команда: Сити Клиент: Физическое лицо (Сити) Договор: Без договор…" at bounding box center [783, 61] width 1394 height 19
click at [1015, 69] on div "Ответственная команда: Сити Клиент: Физическое лицо (Сити) Договор: Без договор…" at bounding box center [783, 61] width 1394 height 19
drag, startPoint x: 1026, startPoint y: 61, endPoint x: 1072, endPoint y: 62, distance: 46.0
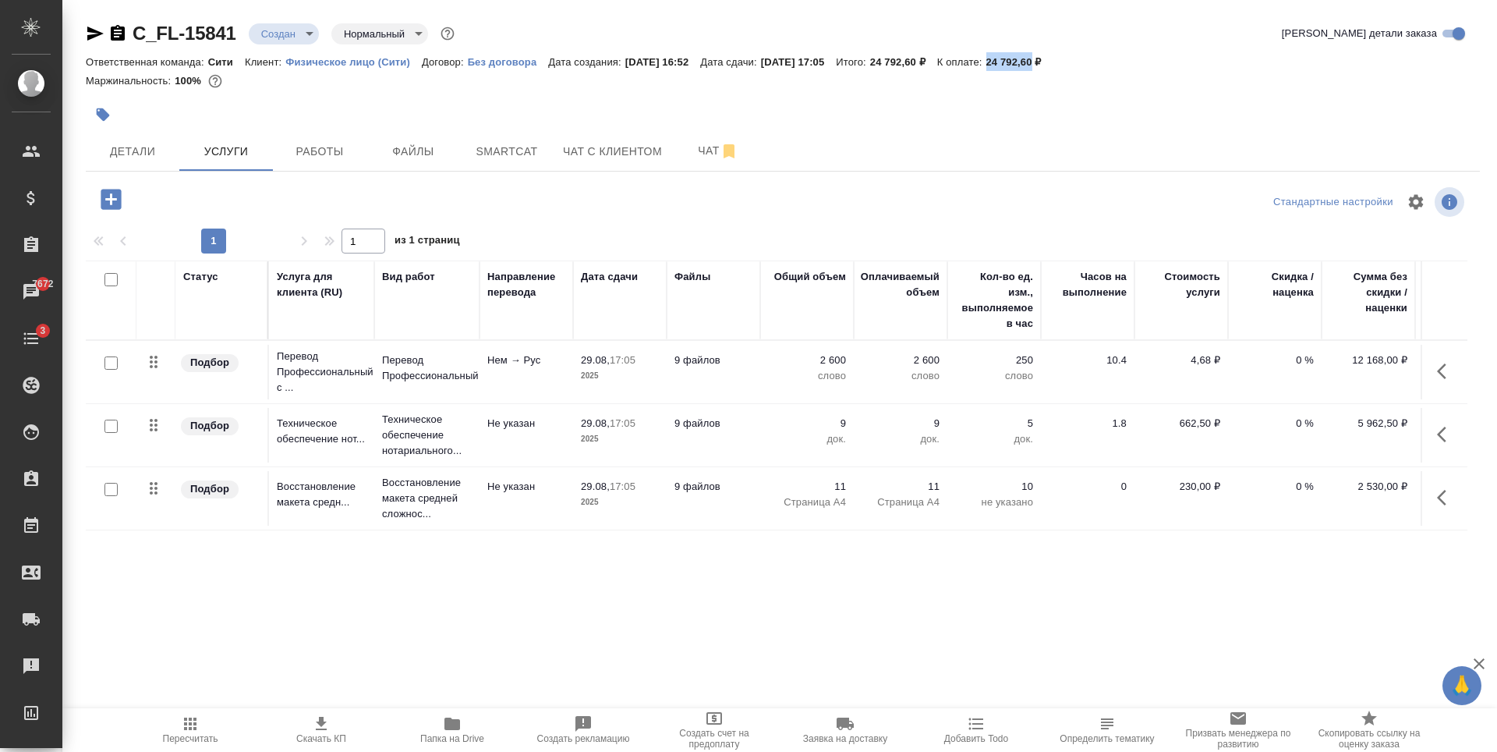
click at [1053, 62] on p "24 792,60 ₽" at bounding box center [1019, 62] width 67 height 12
copy p "24 792,60"
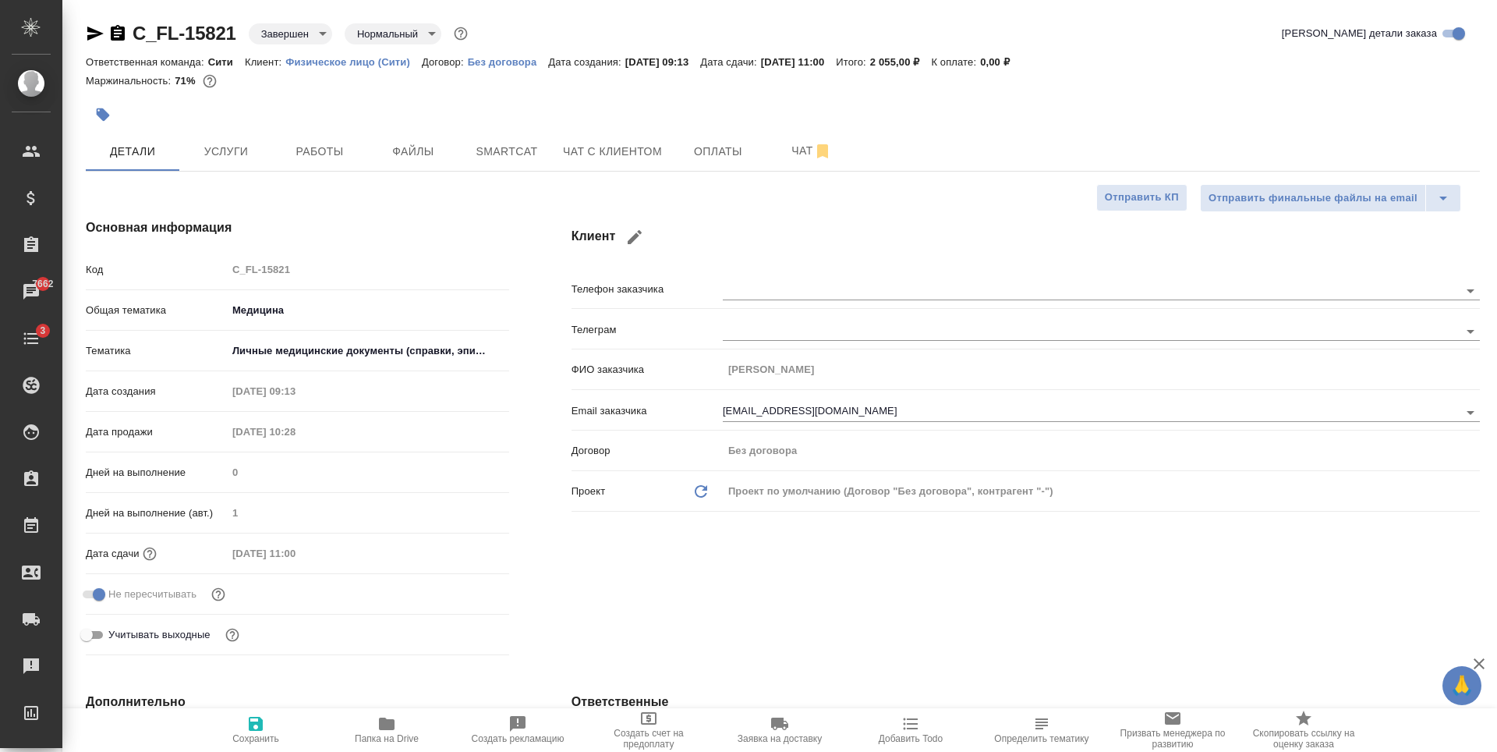
select select "RU"
click at [223, 101] on div at bounding box center [550, 114] width 929 height 34
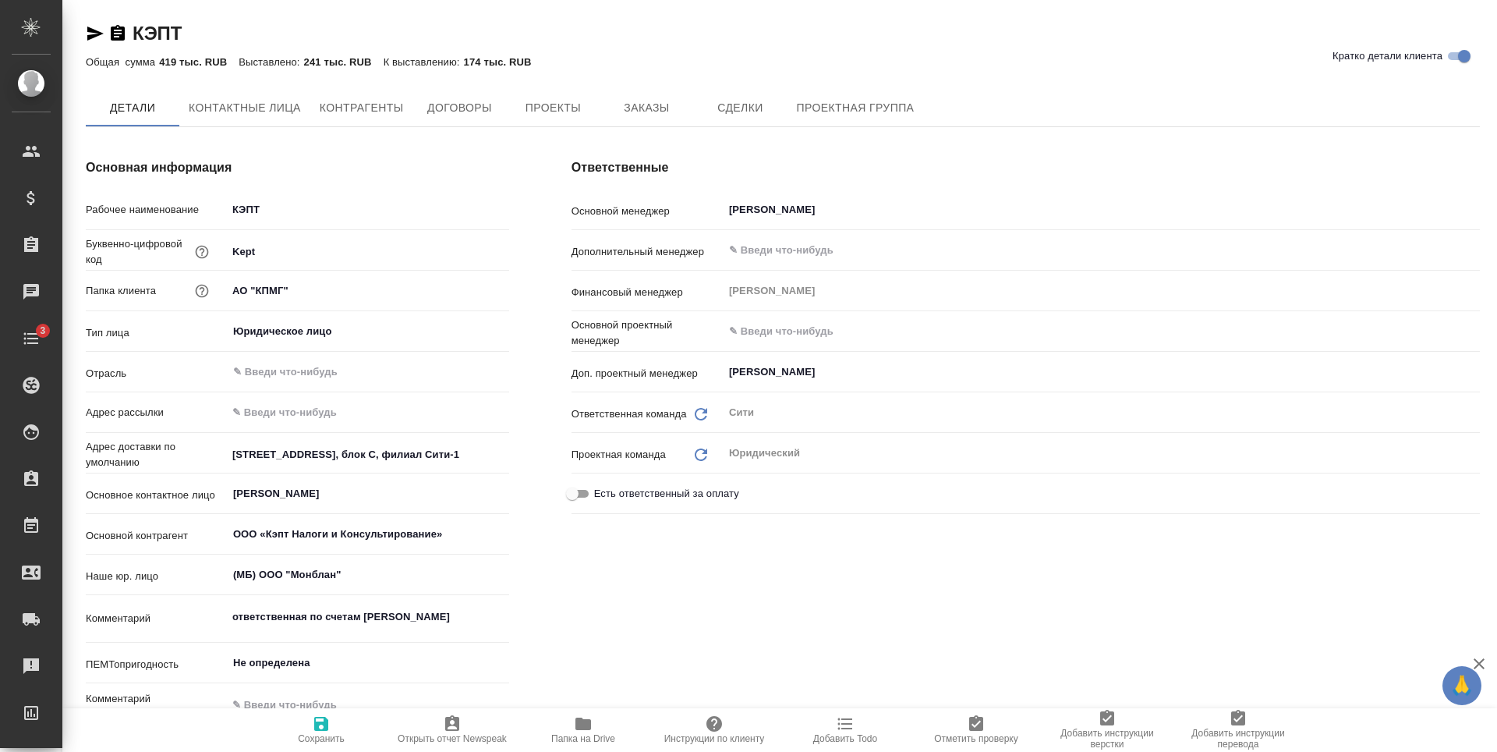
type textarea "x"
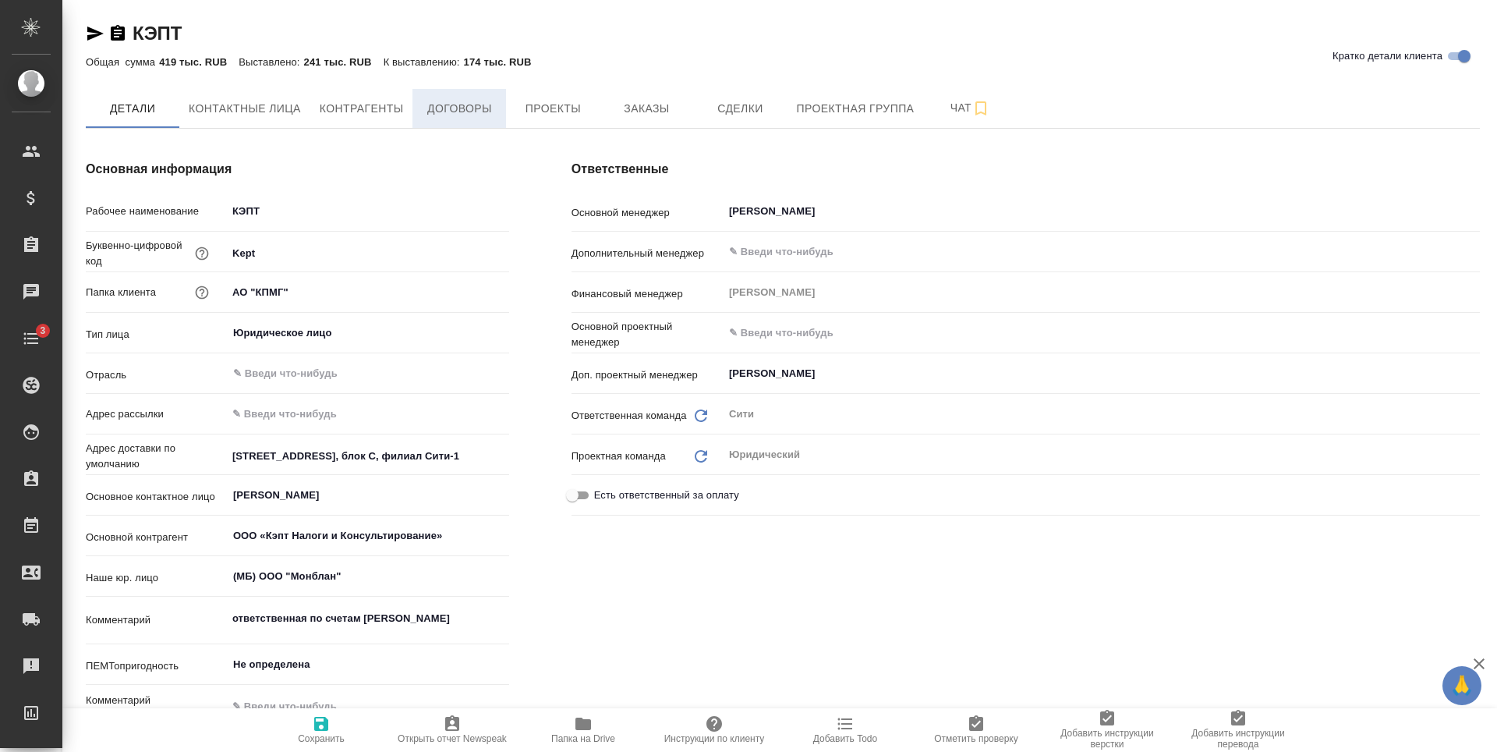
type textarea "x"
click at [670, 109] on span "Заказы" at bounding box center [646, 108] width 75 height 19
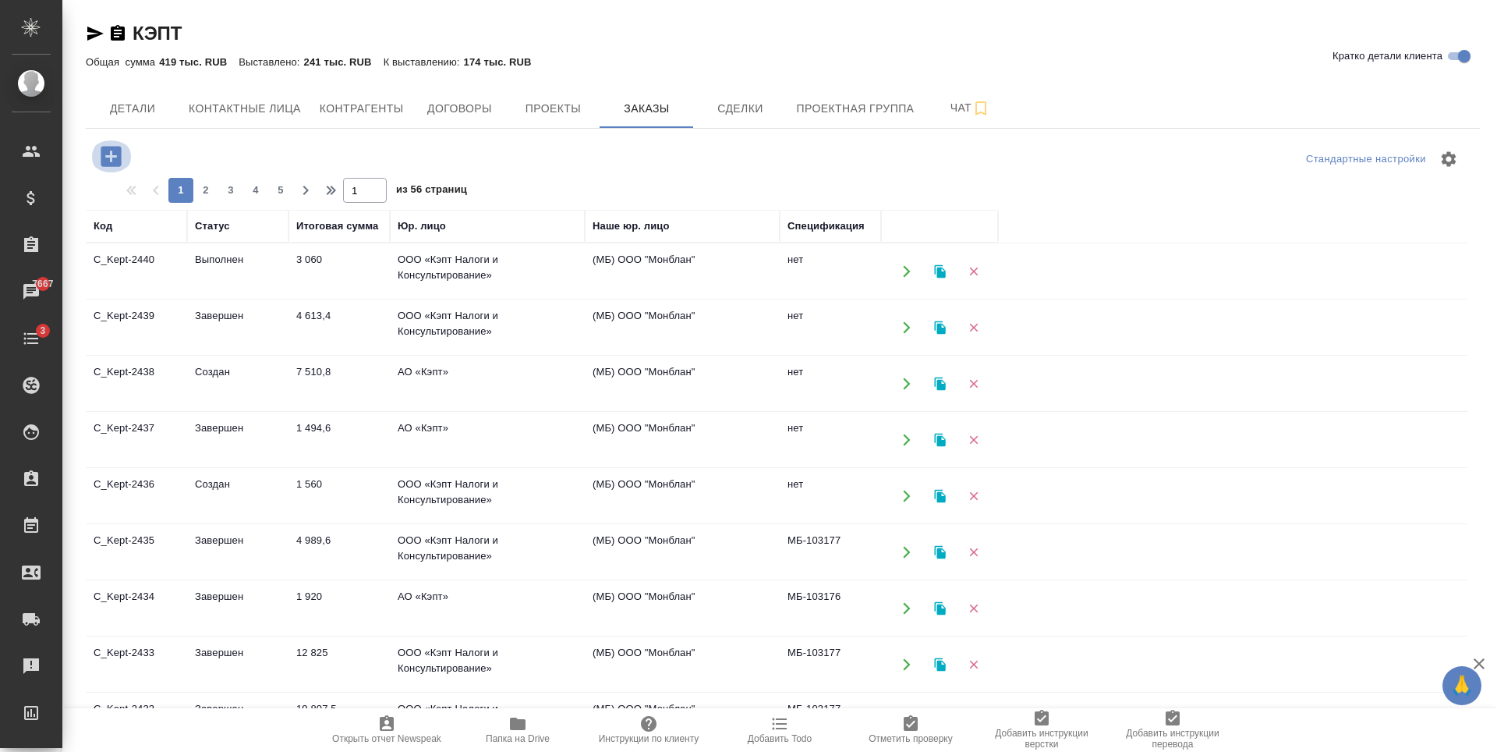
click at [115, 154] on icon "button" at bounding box center [111, 156] width 20 height 20
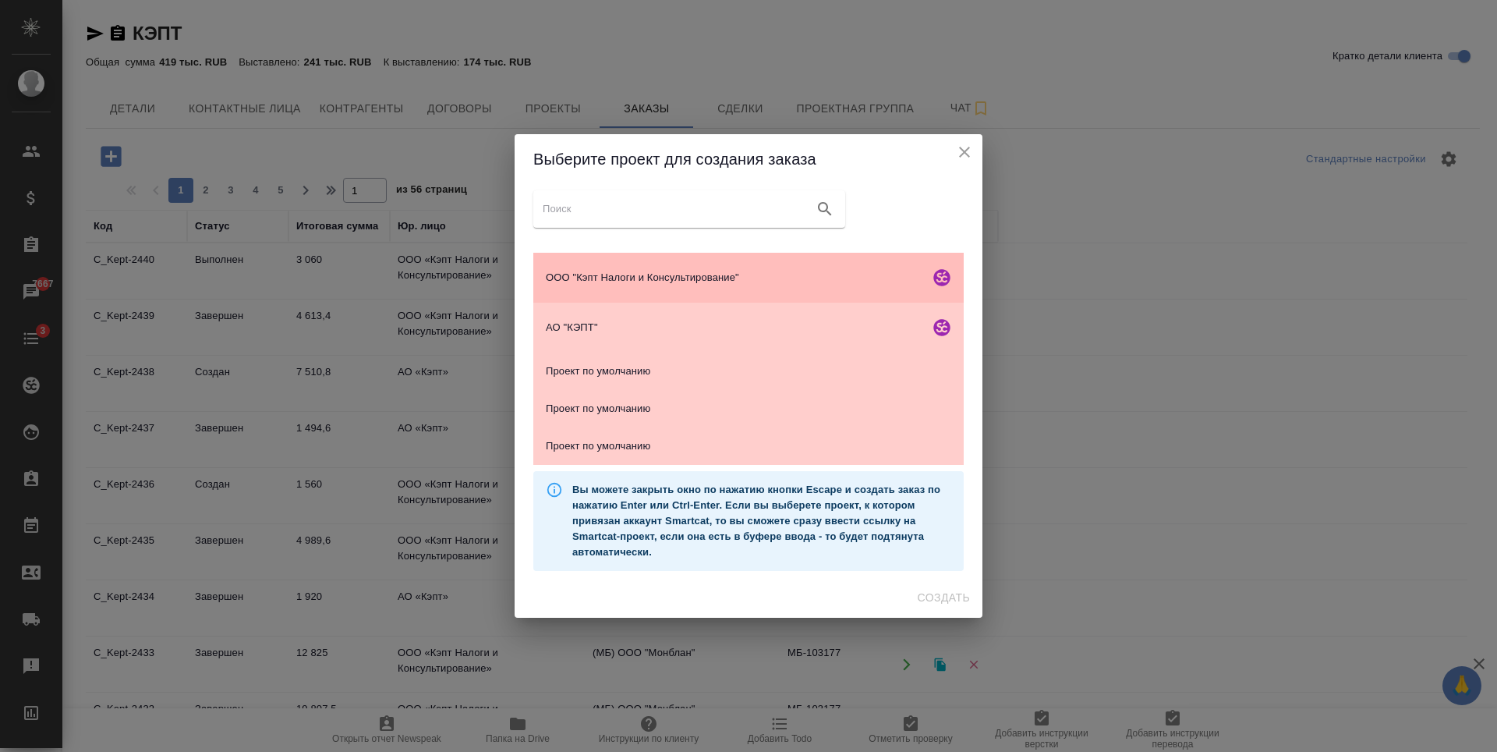
click at [686, 283] on span "ООО "Кэпт Налоги и Консультирование"" at bounding box center [734, 278] width 377 height 16
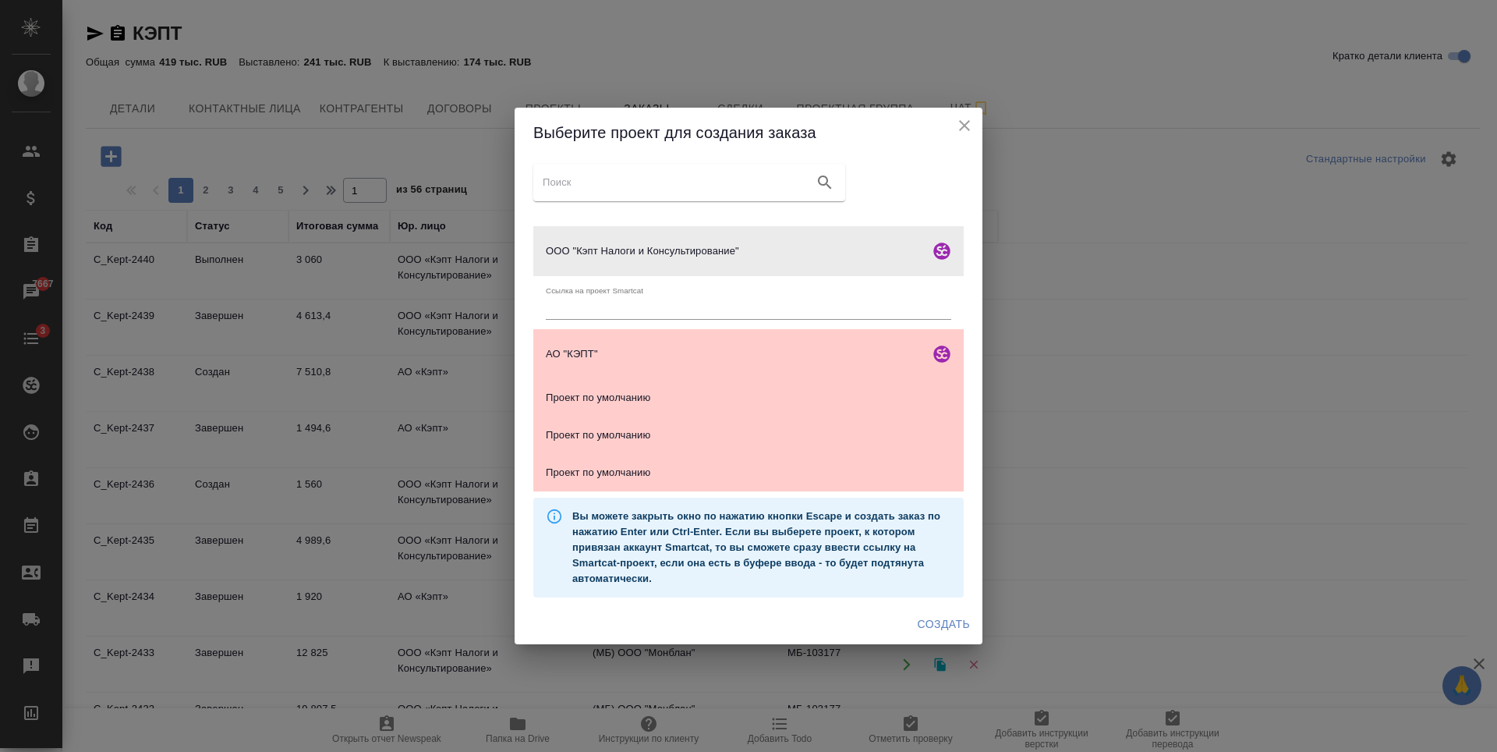
click at [937, 628] on span "Создать" at bounding box center [944, 623] width 52 height 19
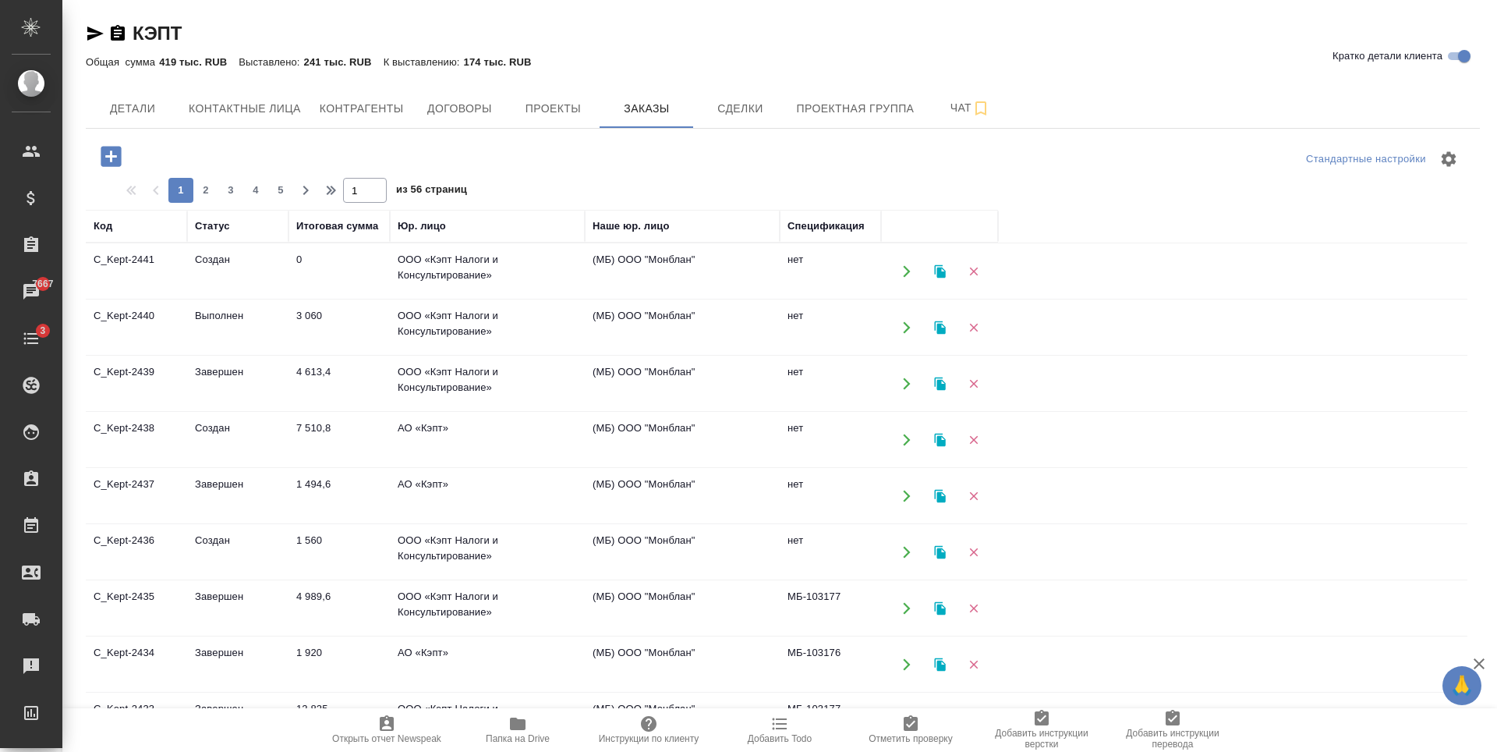
click at [362, 374] on td "4 613,4" at bounding box center [338, 383] width 101 height 55
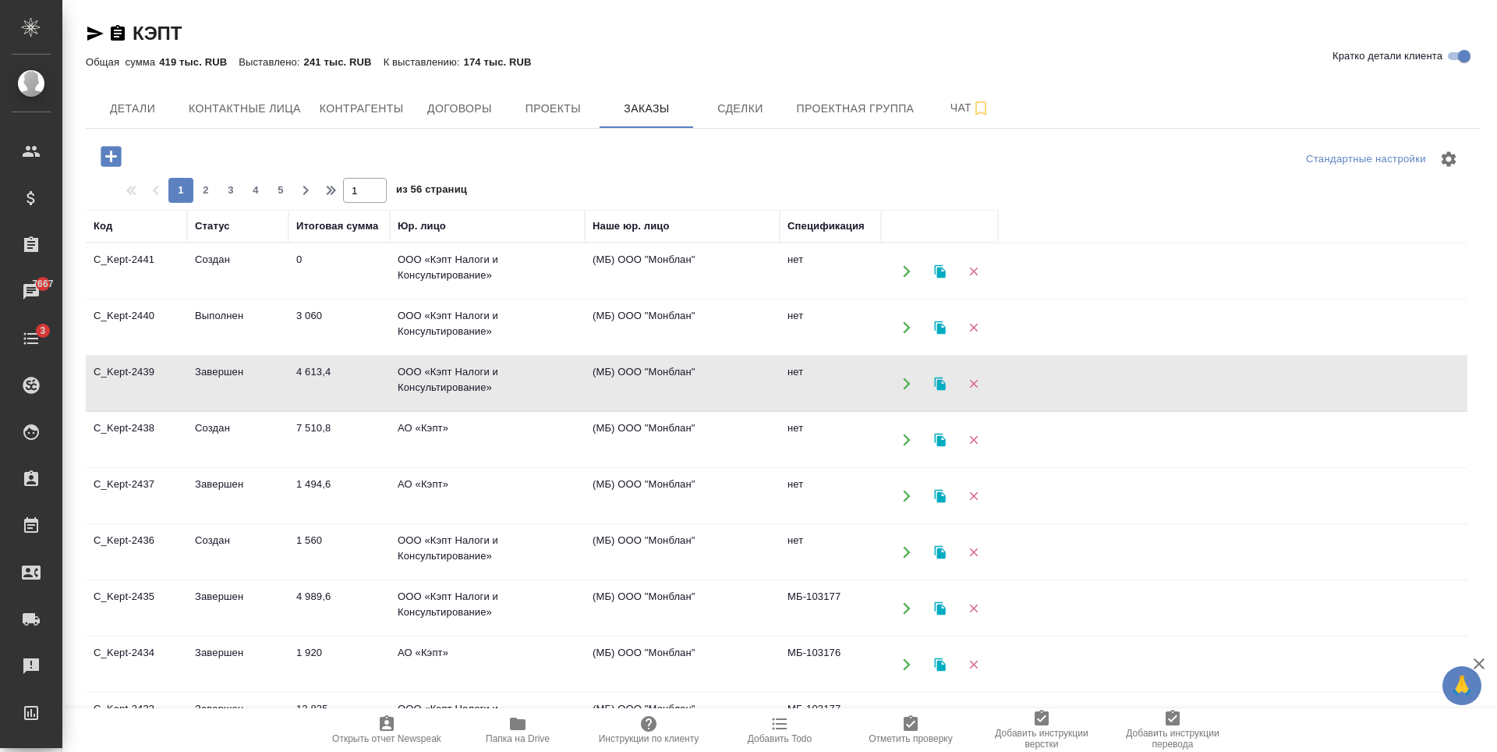
click at [318, 436] on td "7 510,8" at bounding box center [338, 439] width 101 height 55
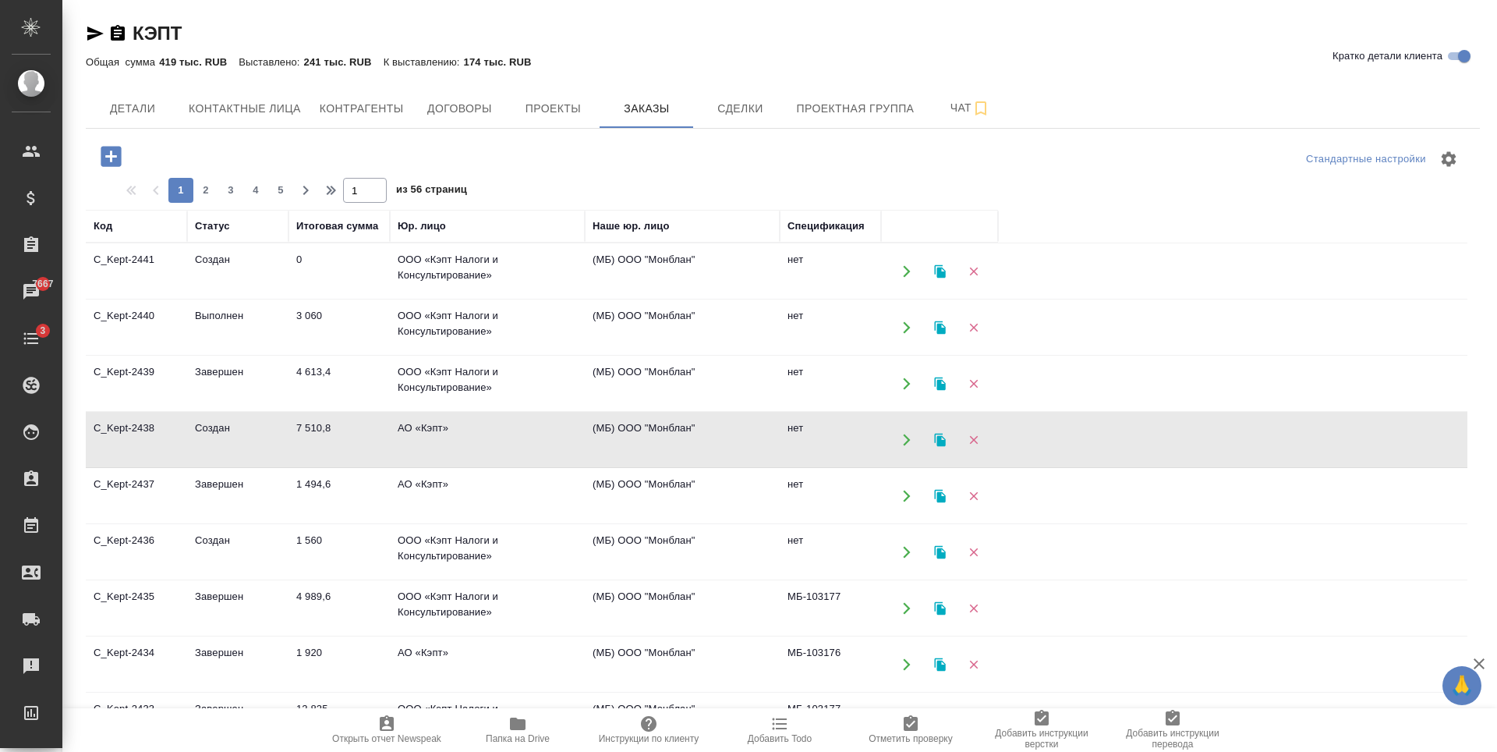
click at [436, 539] on td "ООО «Кэпт Налоги и Консультирование»" at bounding box center [487, 552] width 195 height 55
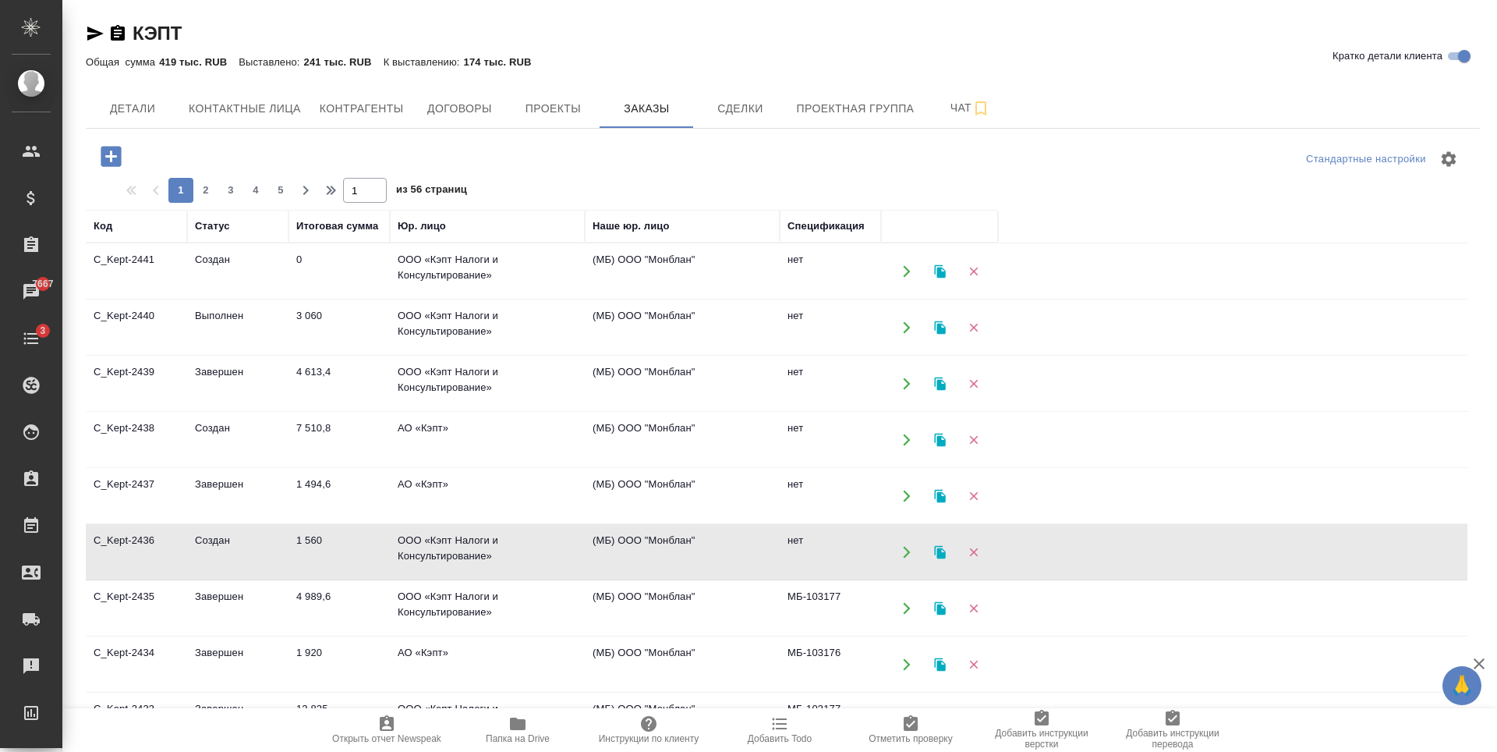
click at [401, 596] on td "ООО «Кэпт Налоги и Консультирование»" at bounding box center [487, 608] width 195 height 55
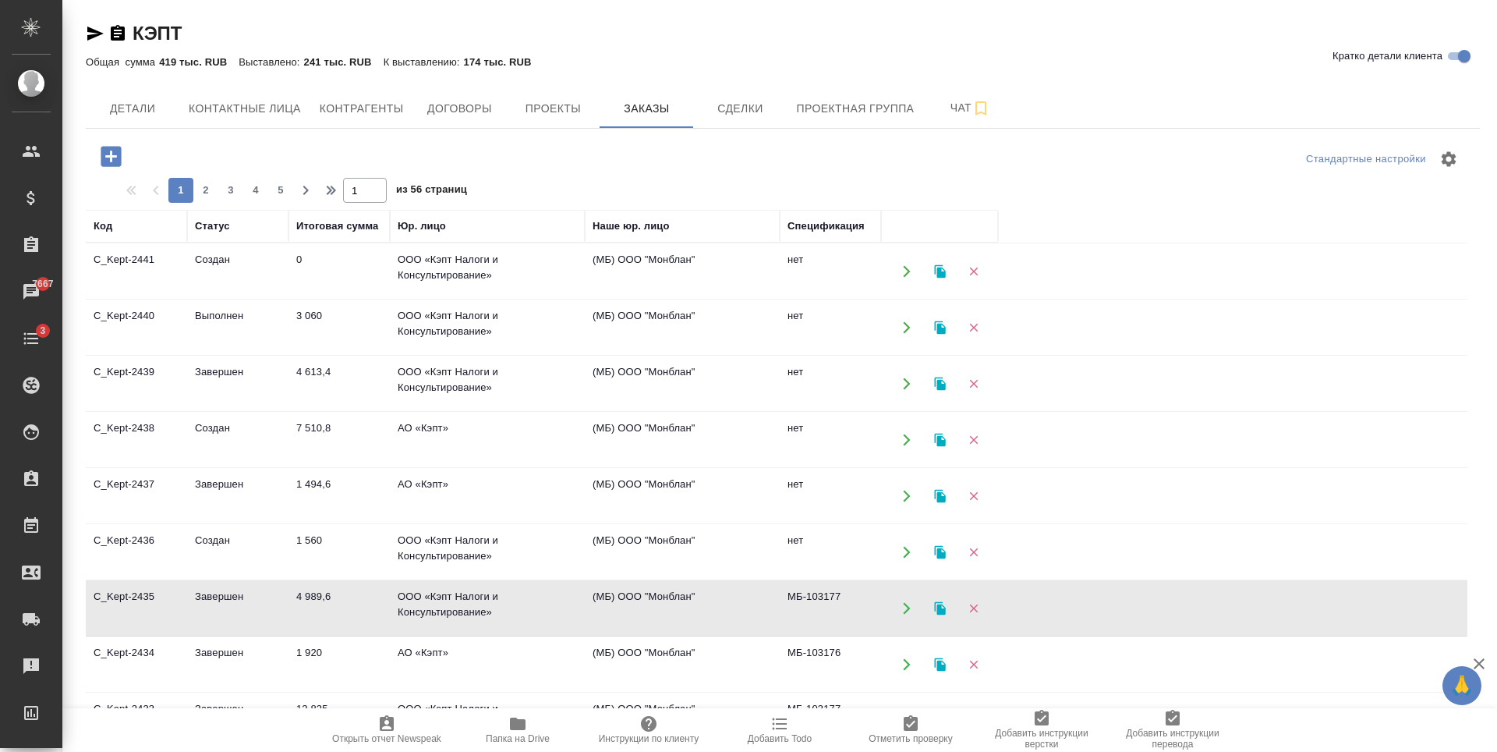
click at [401, 596] on td "ООО «Кэпт Налоги и Консультирование»" at bounding box center [487, 608] width 195 height 55
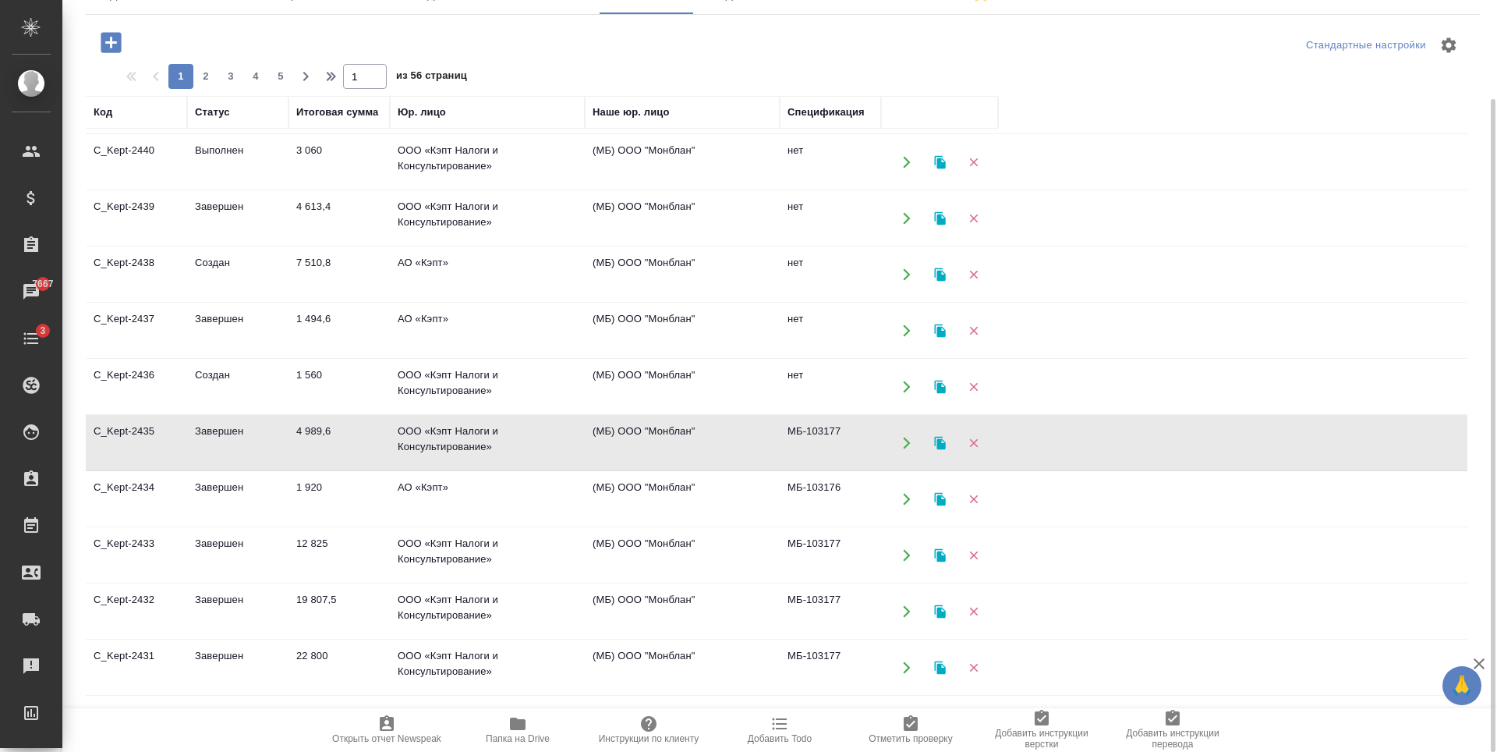
scroll to position [78, 0]
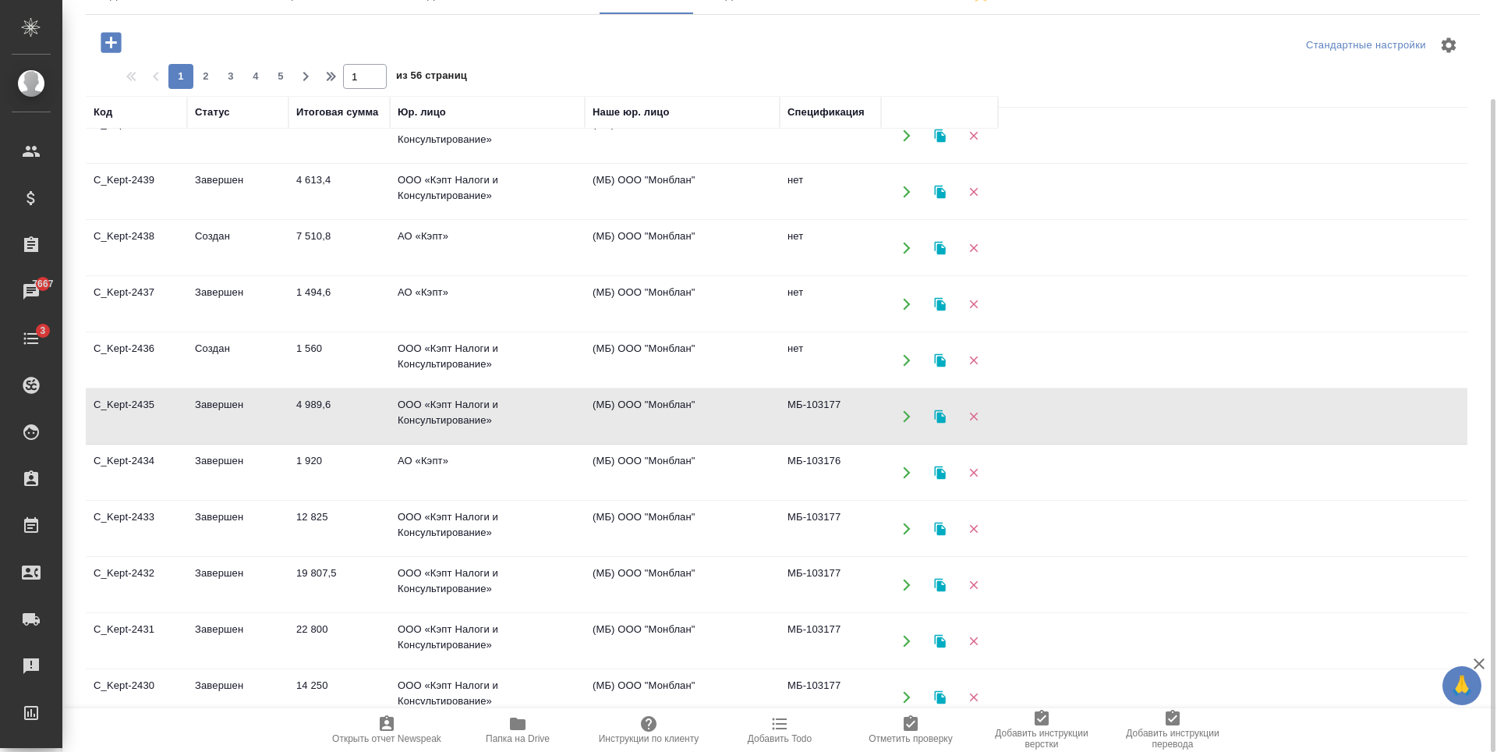
click at [426, 524] on td "ООО «Кэпт Налоги и Консультирование»" at bounding box center [487, 528] width 195 height 55
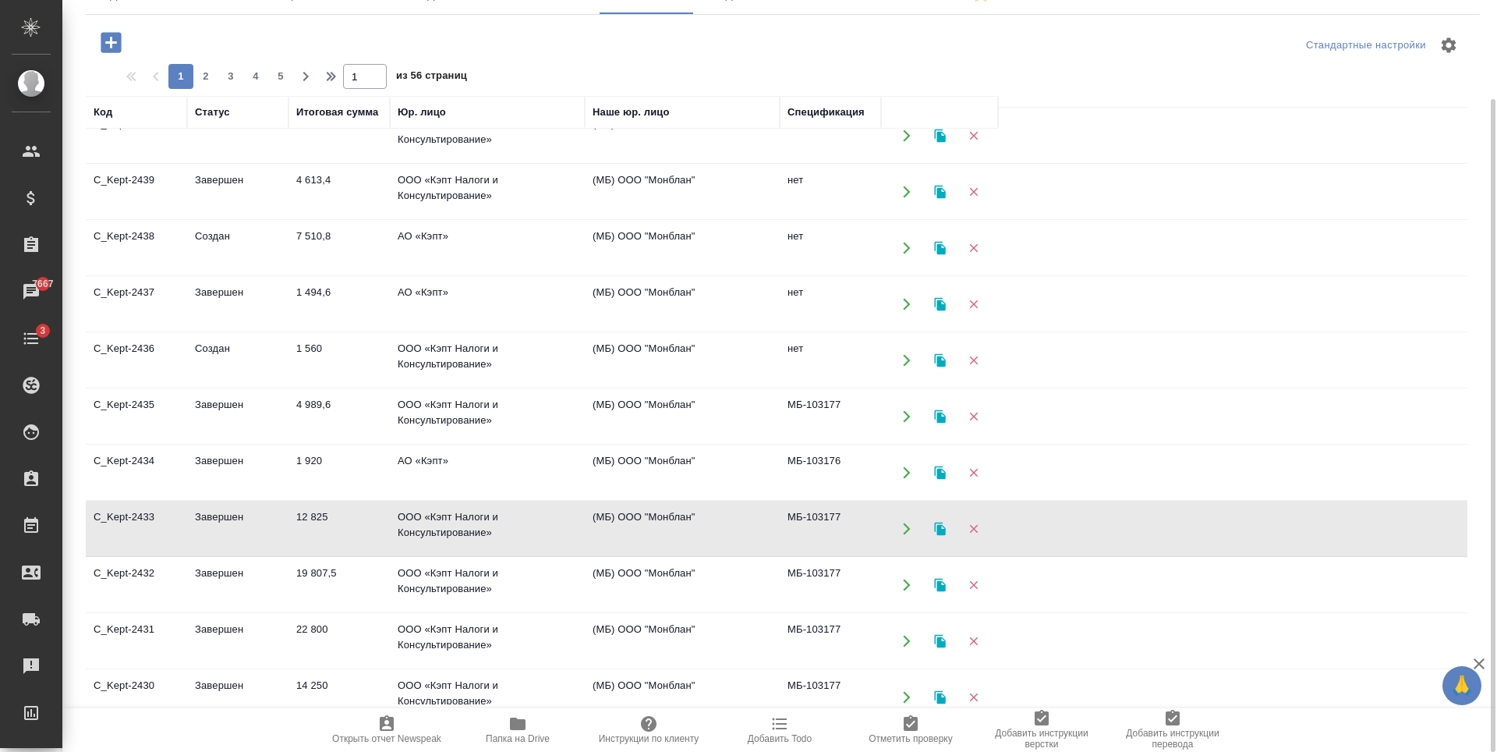
click at [426, 524] on td "ООО «Кэпт Налоги и Консультирование»" at bounding box center [487, 528] width 195 height 55
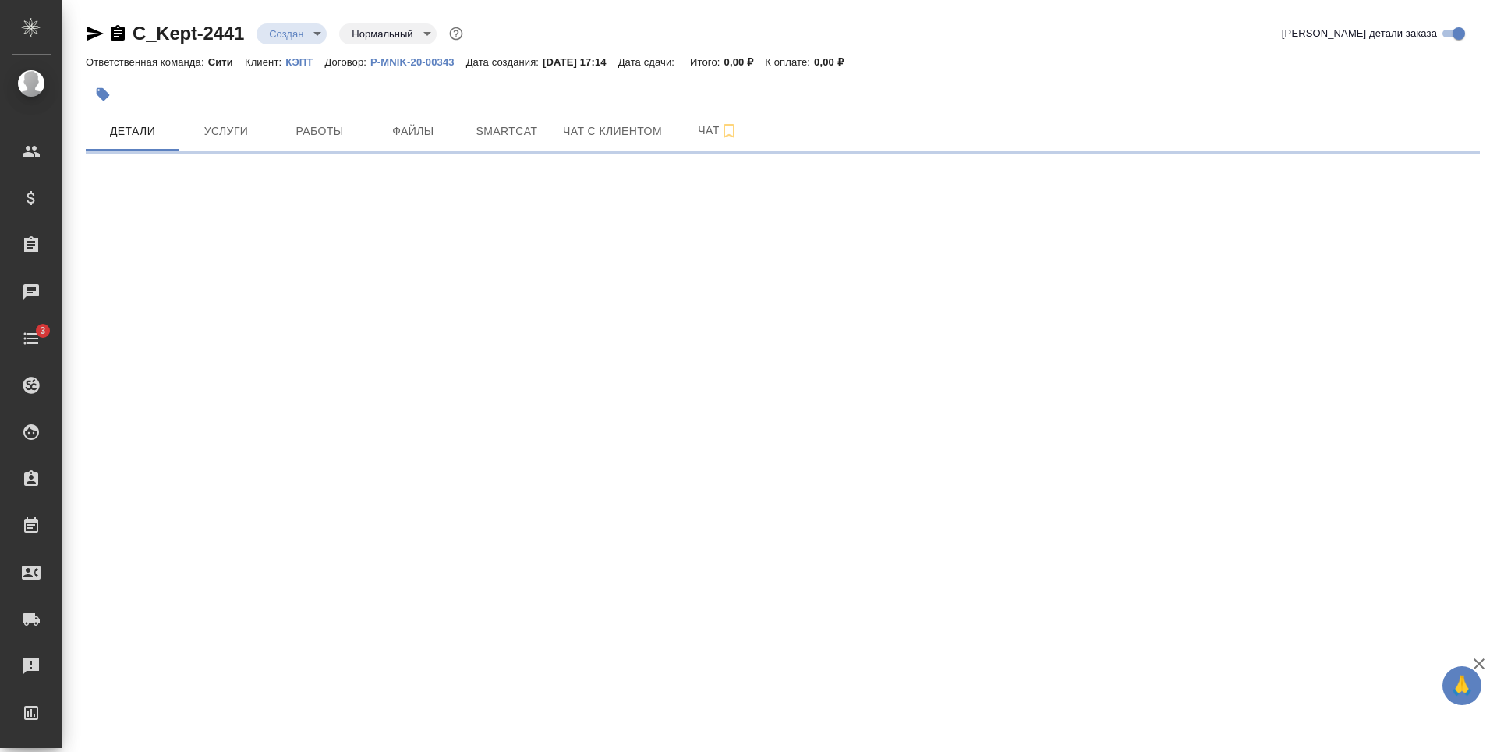
select select "RU"
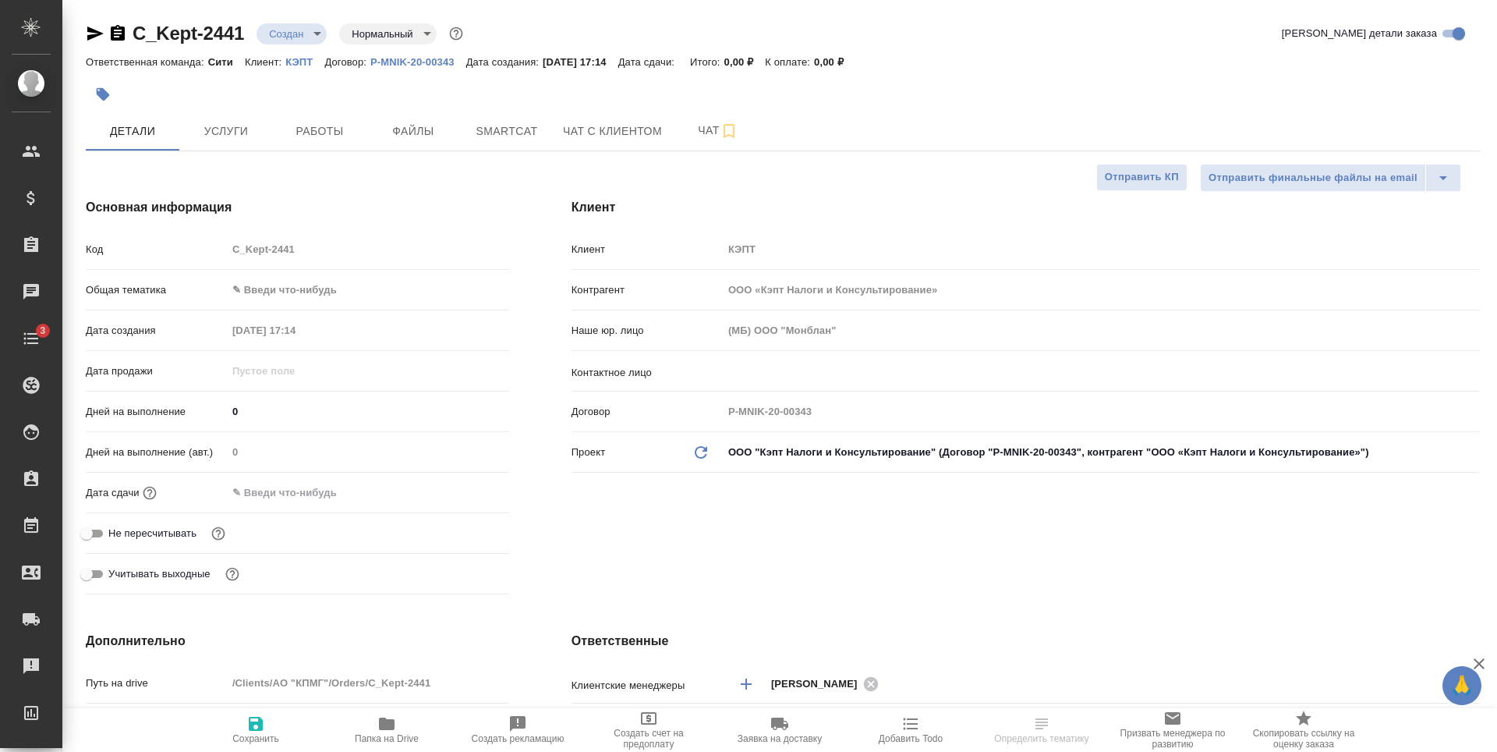
type textarea "x"
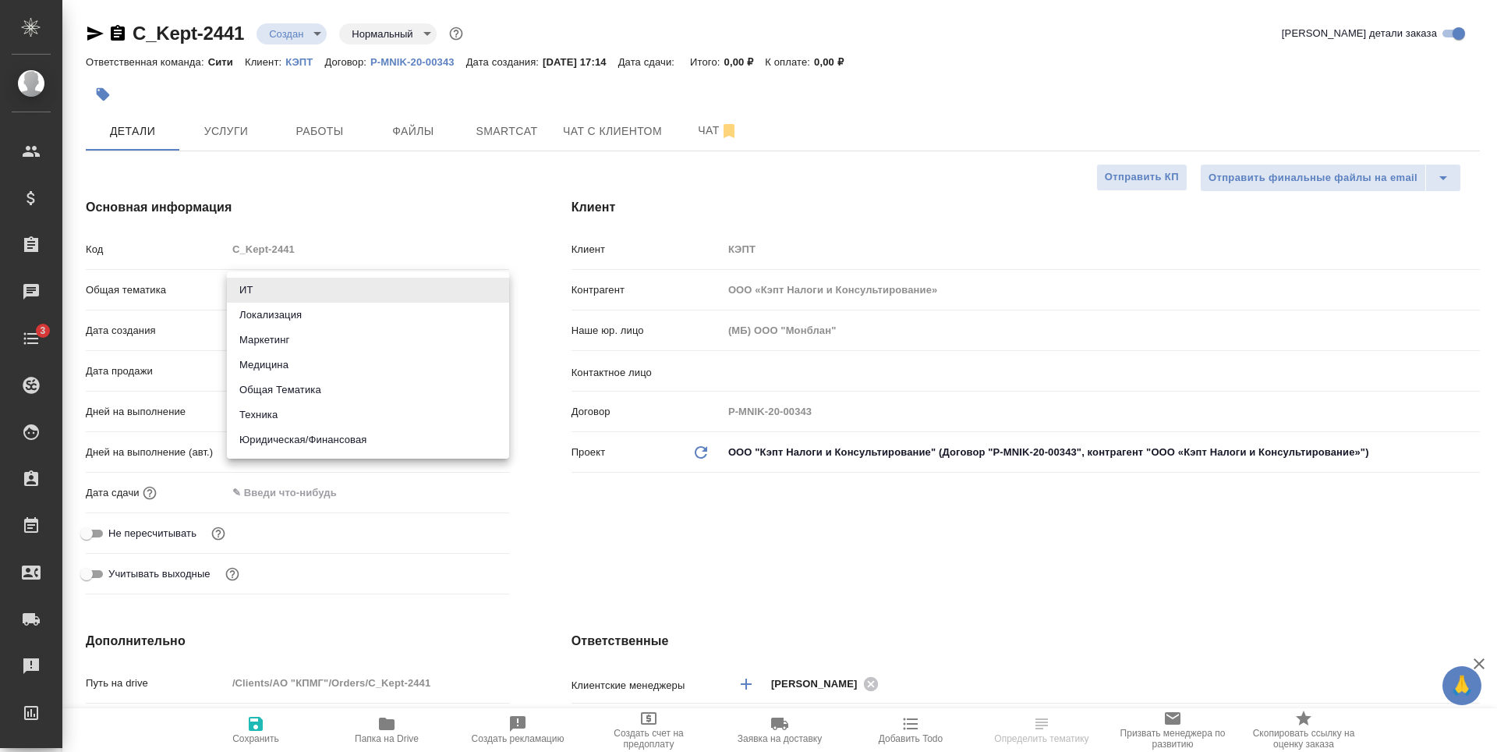
click at [327, 295] on body "🙏 .cls-1 fill:#fff; AWATERA [PERSON_NAME] Спецификации Заказы Чаты 3 Todo Проек…" at bounding box center [748, 376] width 1497 height 752
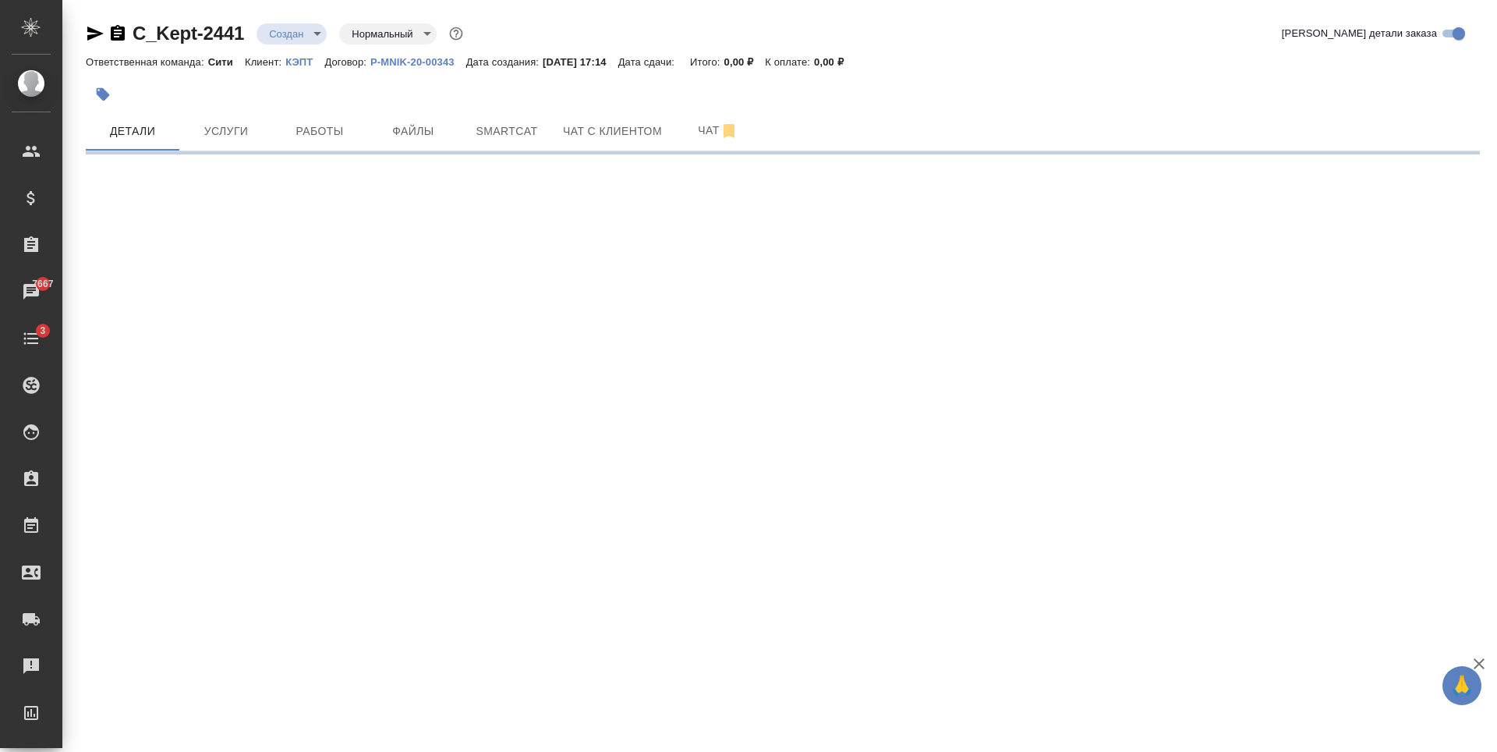
select select "RU"
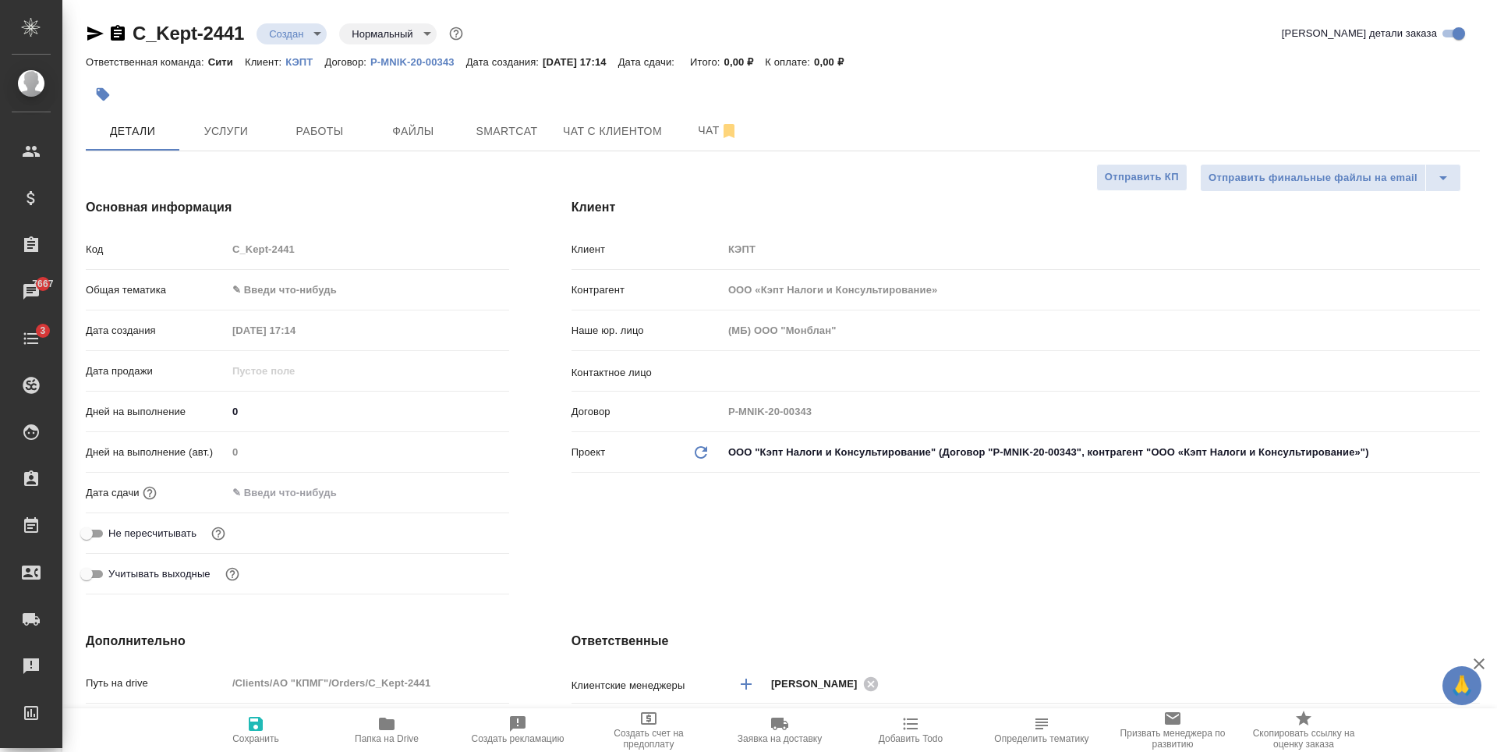
type textarea "x"
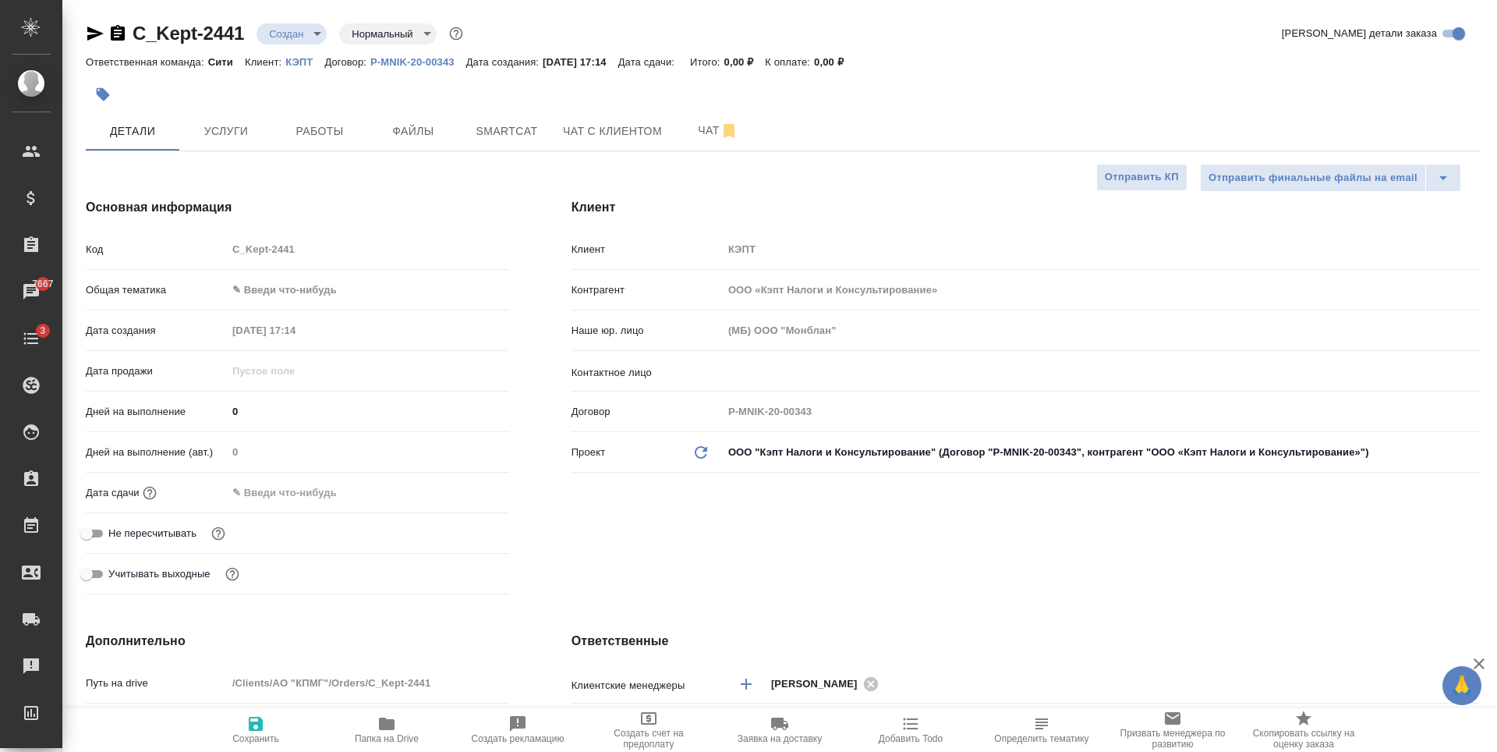
type textarea "x"
click at [196, 117] on button "Услуги" at bounding box center [226, 130] width 94 height 39
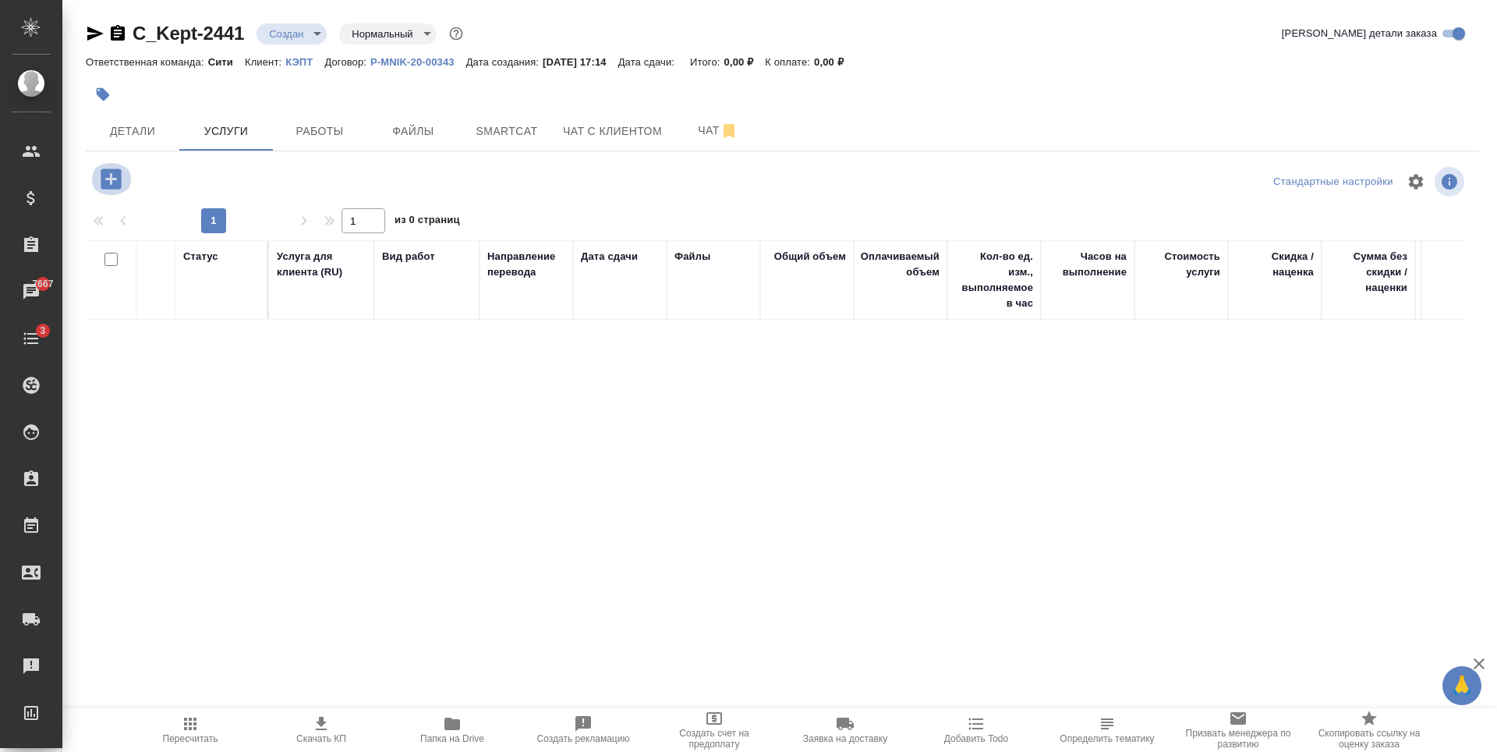
click at [115, 175] on icon "button" at bounding box center [111, 178] width 20 height 20
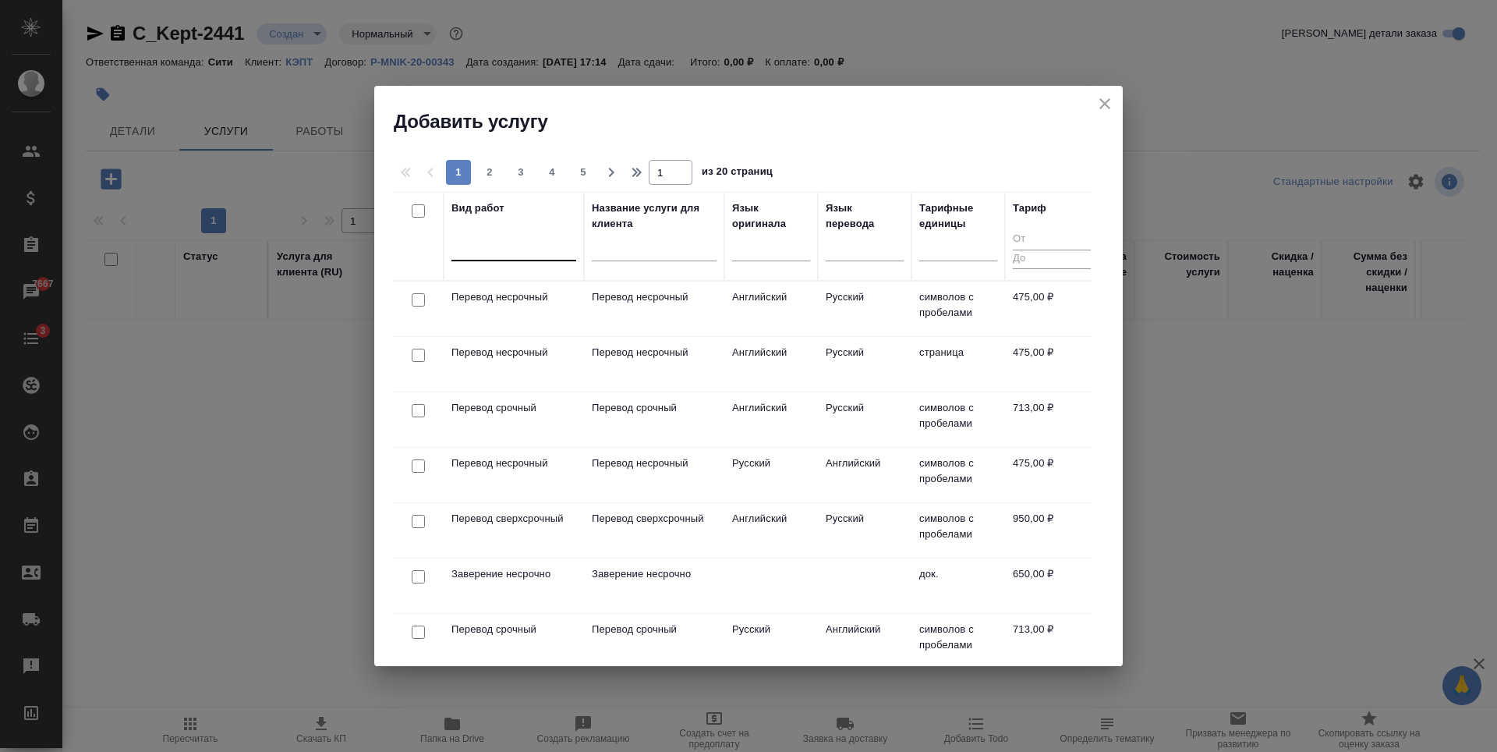
click at [523, 240] on div at bounding box center [513, 245] width 125 height 23
type input "h"
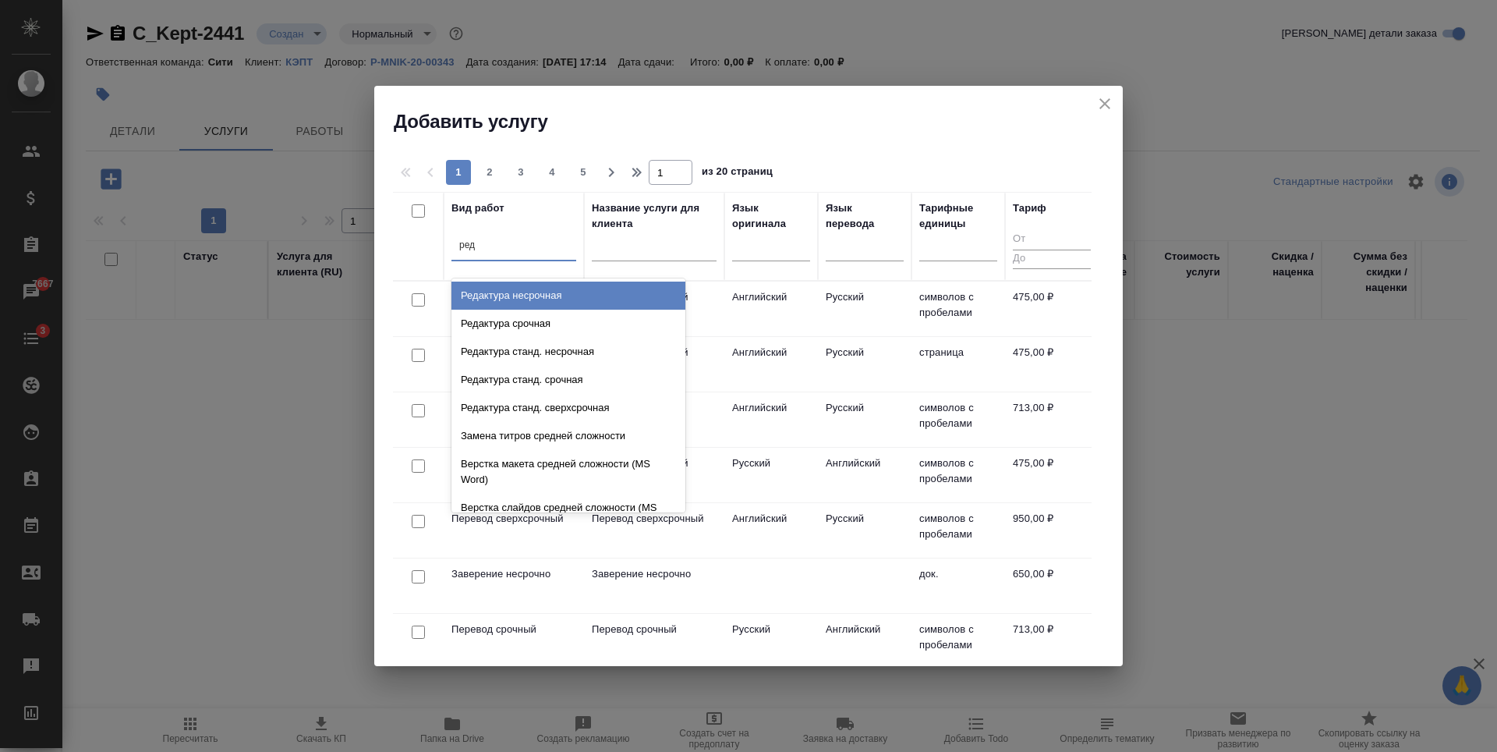
type input "реда"
click at [520, 295] on div "Редактура несрочная" at bounding box center [568, 295] width 234 height 28
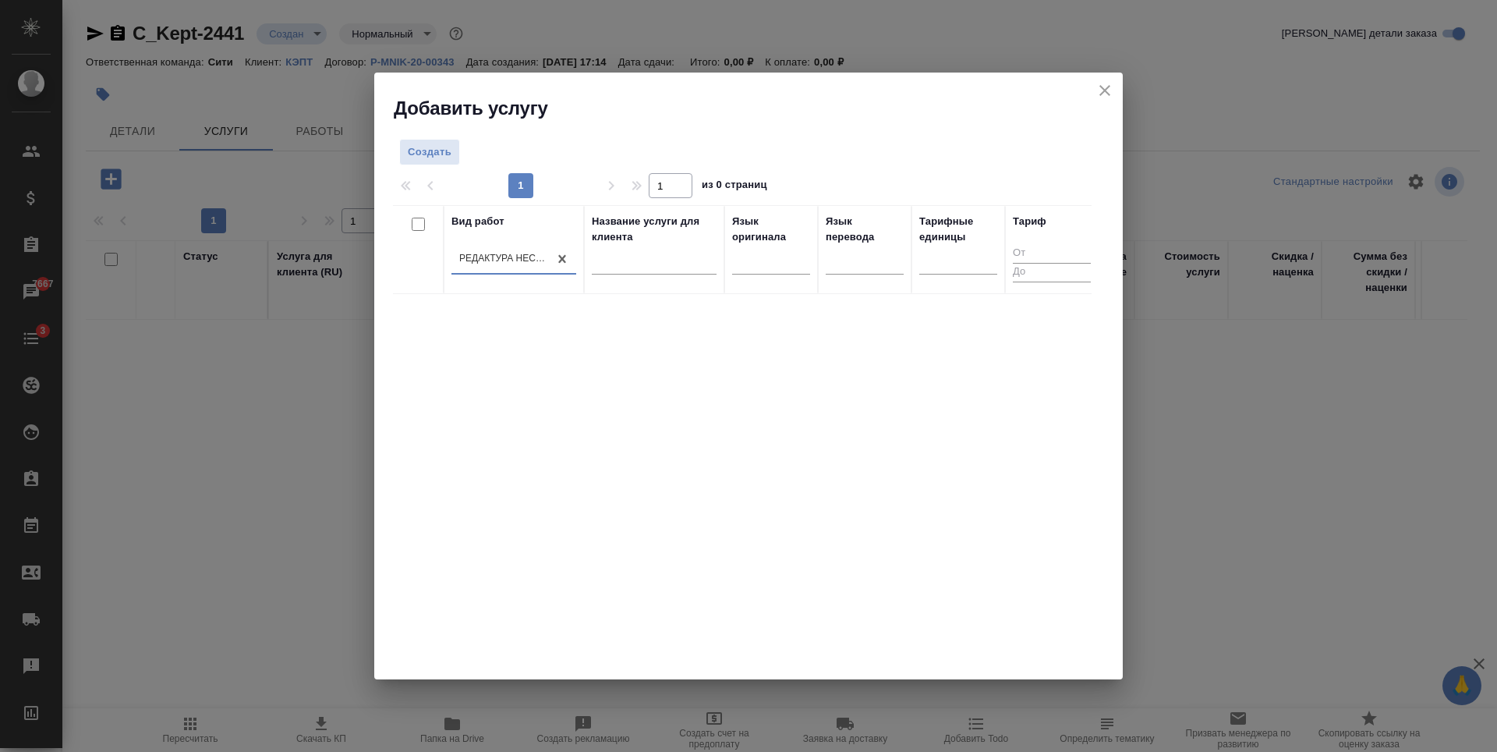
click at [654, 122] on div "Создать 1 1 из 0 страниц Вид работ option Редактура несрочная, selected. 0 resu…" at bounding box center [748, 400] width 748 height 559
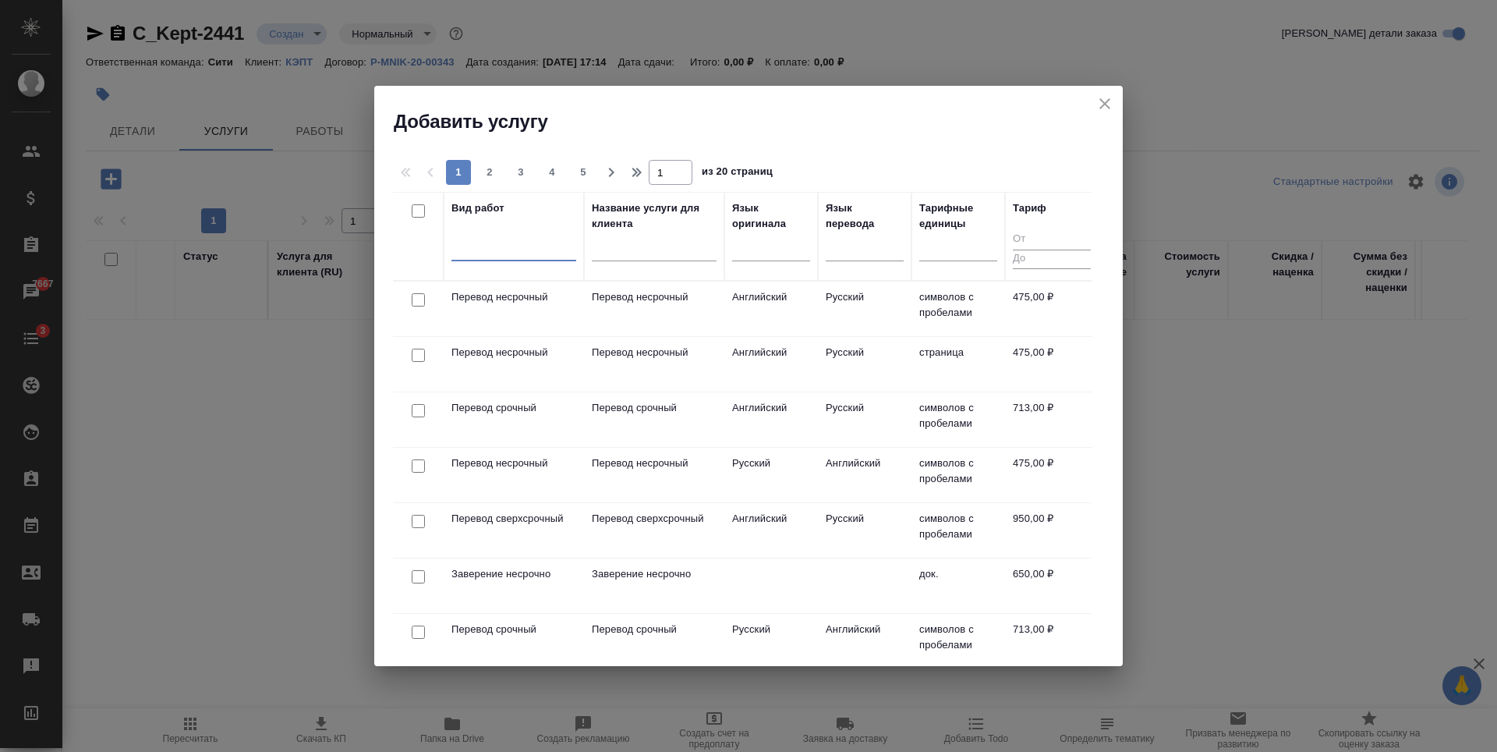
click at [1113, 101] on icon "close" at bounding box center [1104, 103] width 19 height 19
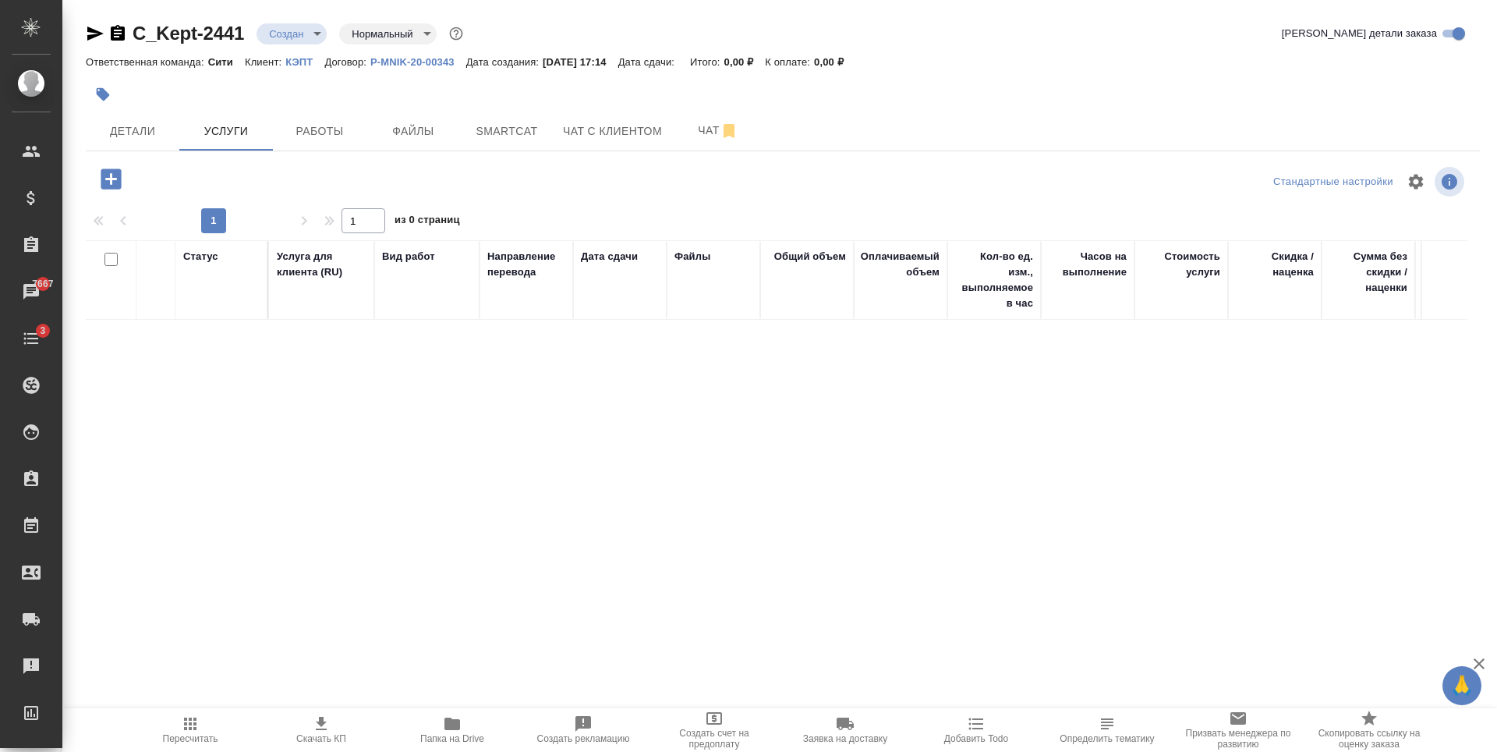
click at [451, 735] on span "Папка на Drive" at bounding box center [452, 738] width 64 height 11
click at [110, 186] on icon "button" at bounding box center [111, 178] width 20 height 20
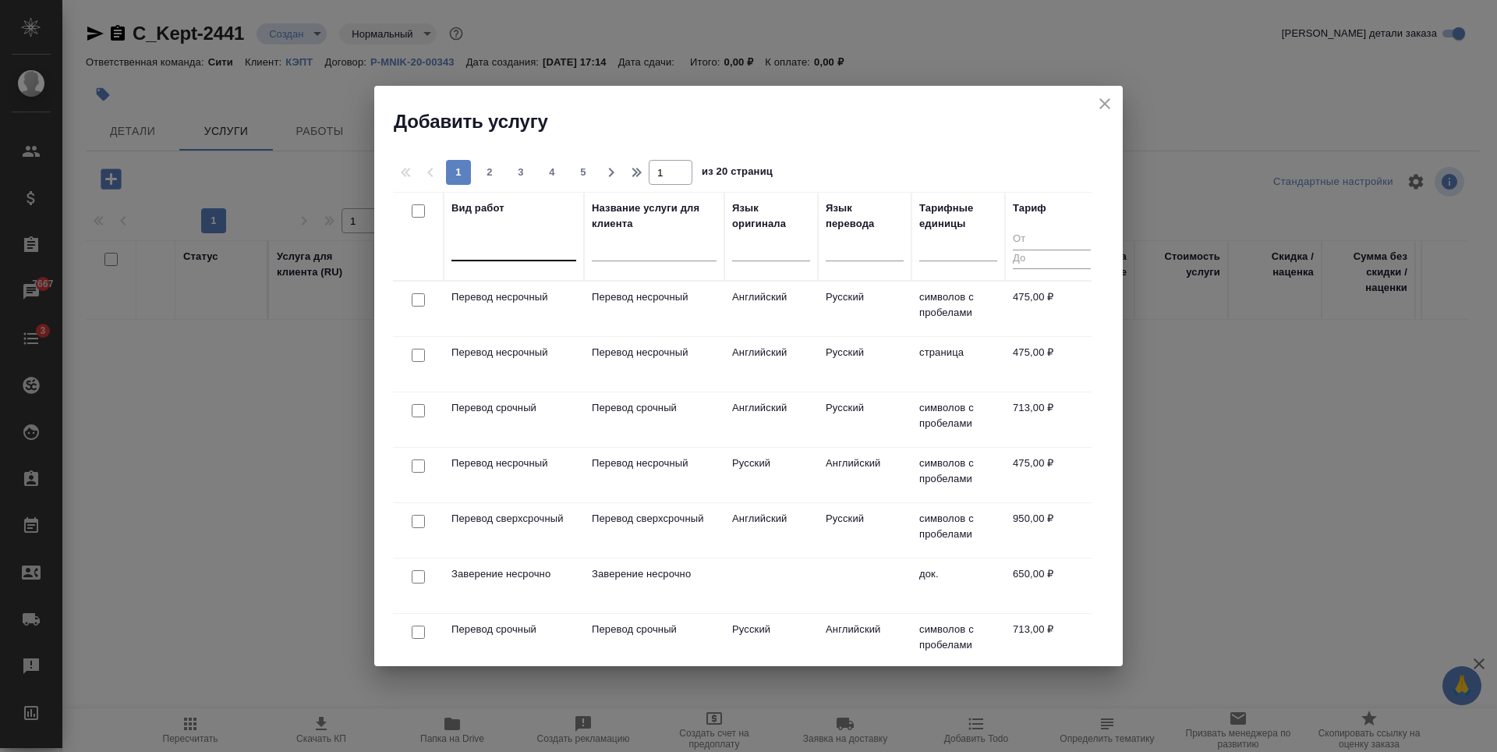
click at [500, 248] on div at bounding box center [513, 245] width 125 height 23
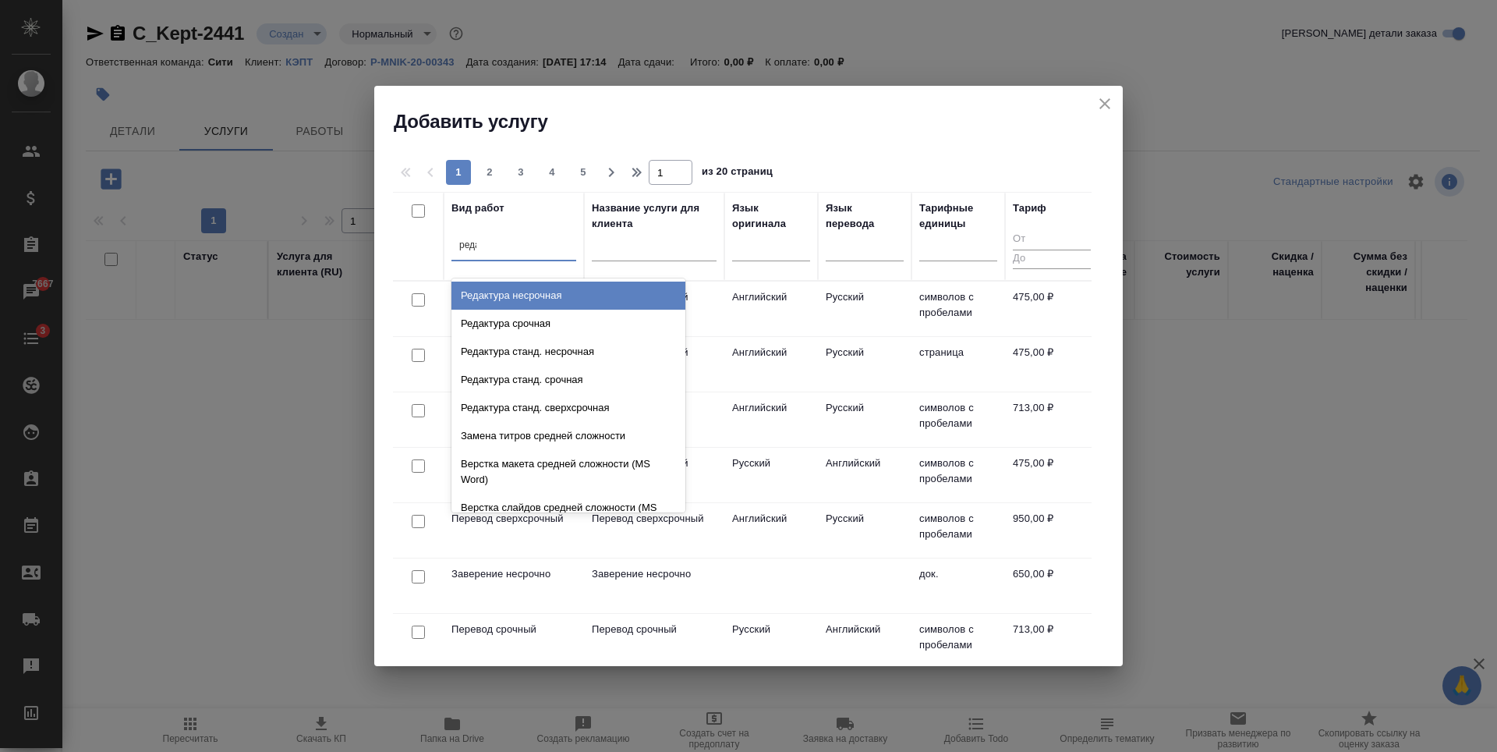
type input "редак"
click at [523, 296] on div "Редактура несрочная" at bounding box center [568, 295] width 234 height 28
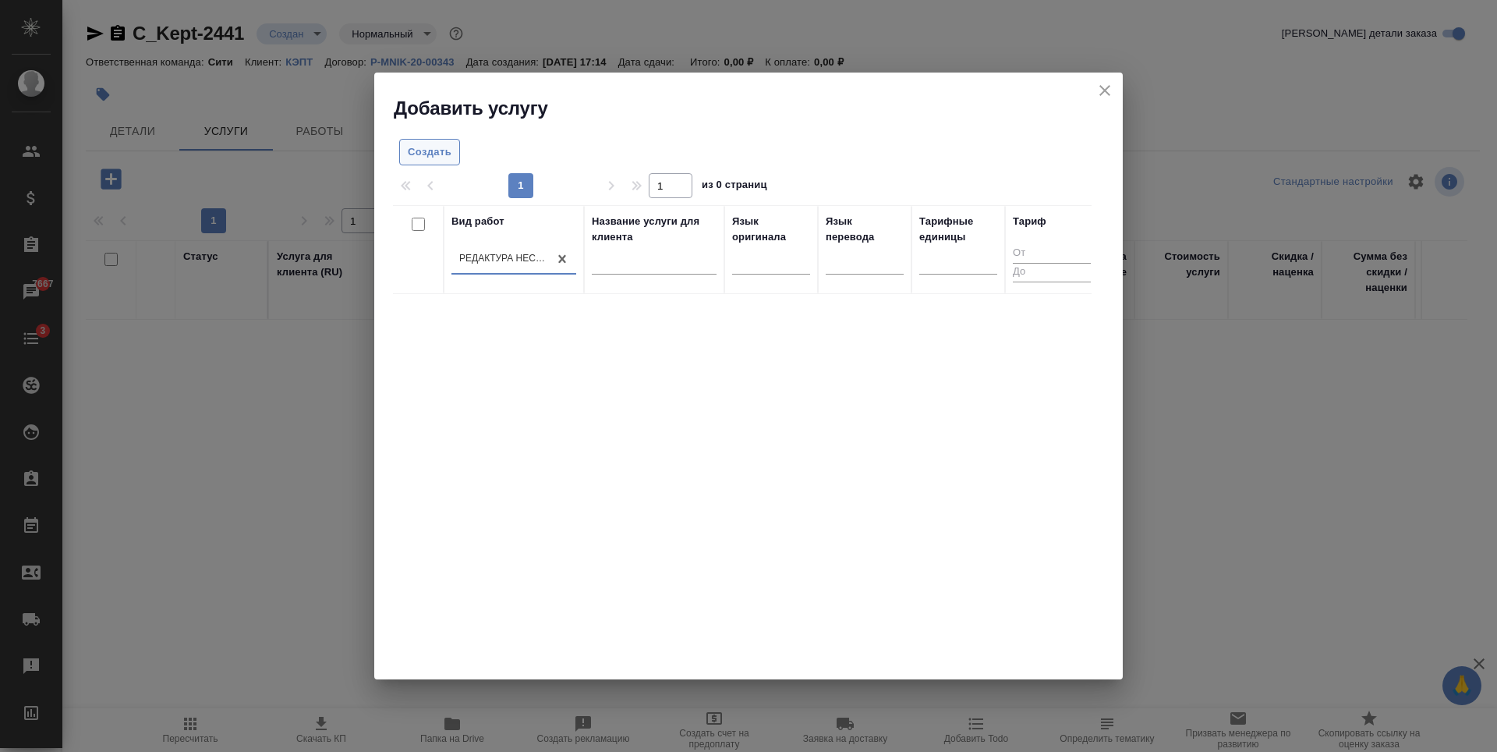
click at [430, 145] on span "Создать" at bounding box center [430, 152] width 44 height 18
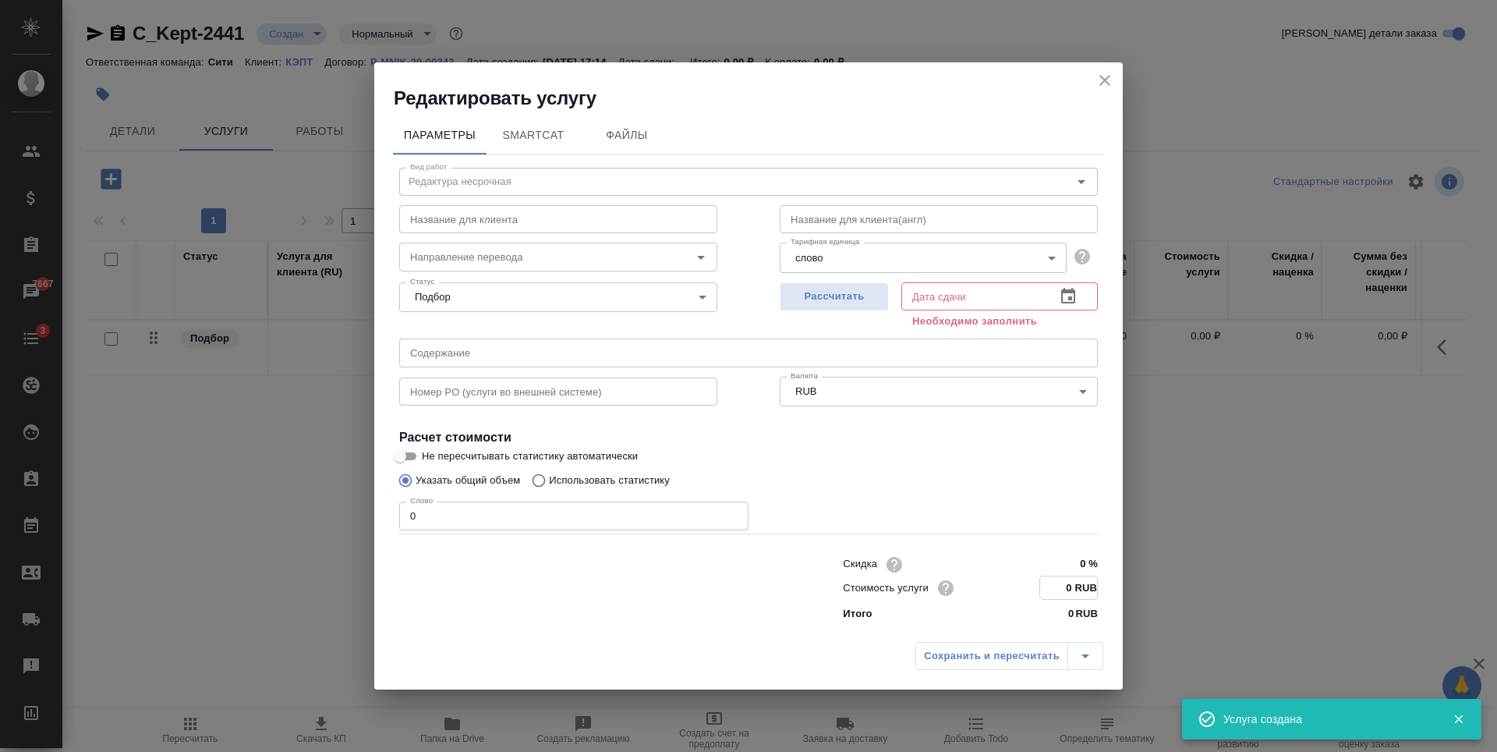
click at [1073, 589] on input "0 RUB" at bounding box center [1068, 587] width 57 height 23
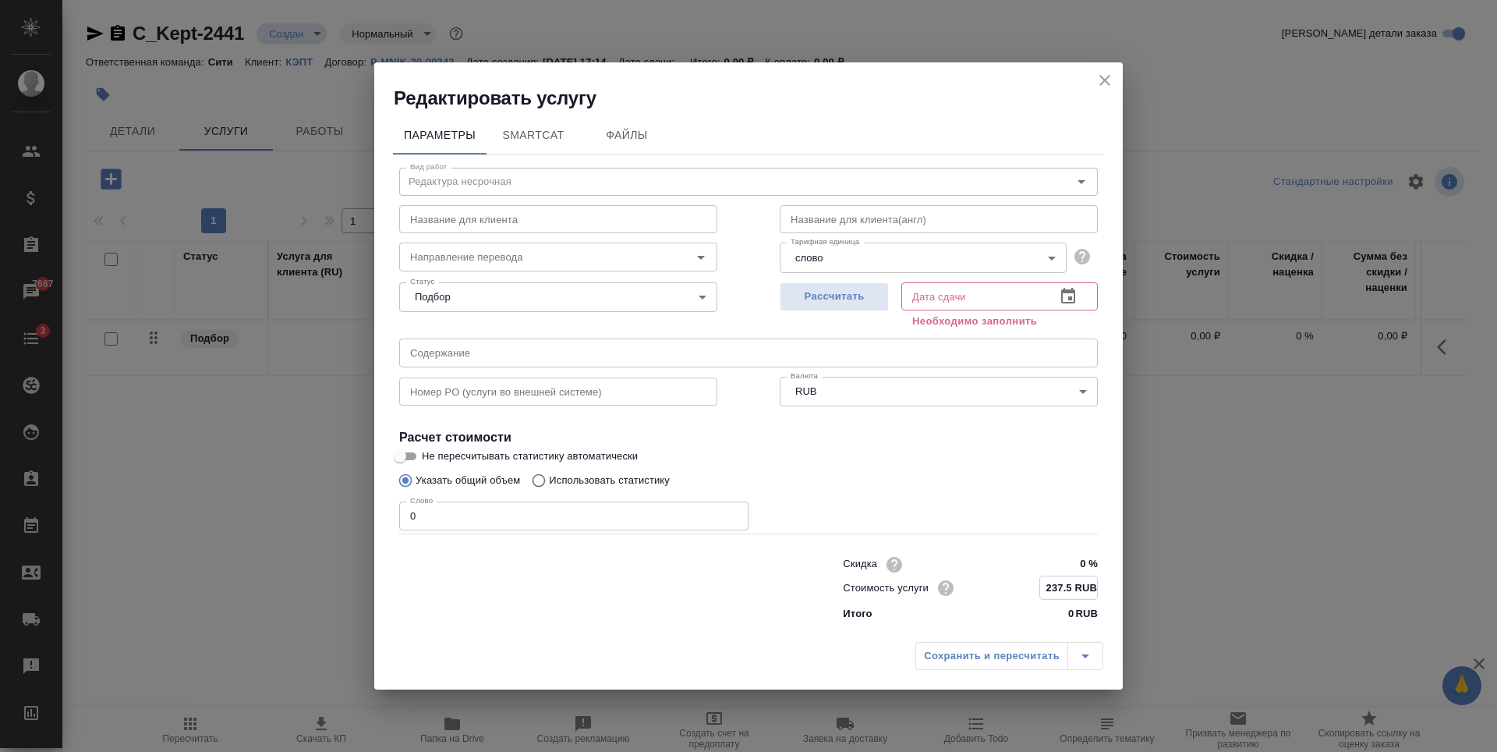
type input "237.5 RUB"
click at [522, 510] on input "0" at bounding box center [573, 516] width 349 height 28
type input "12817"
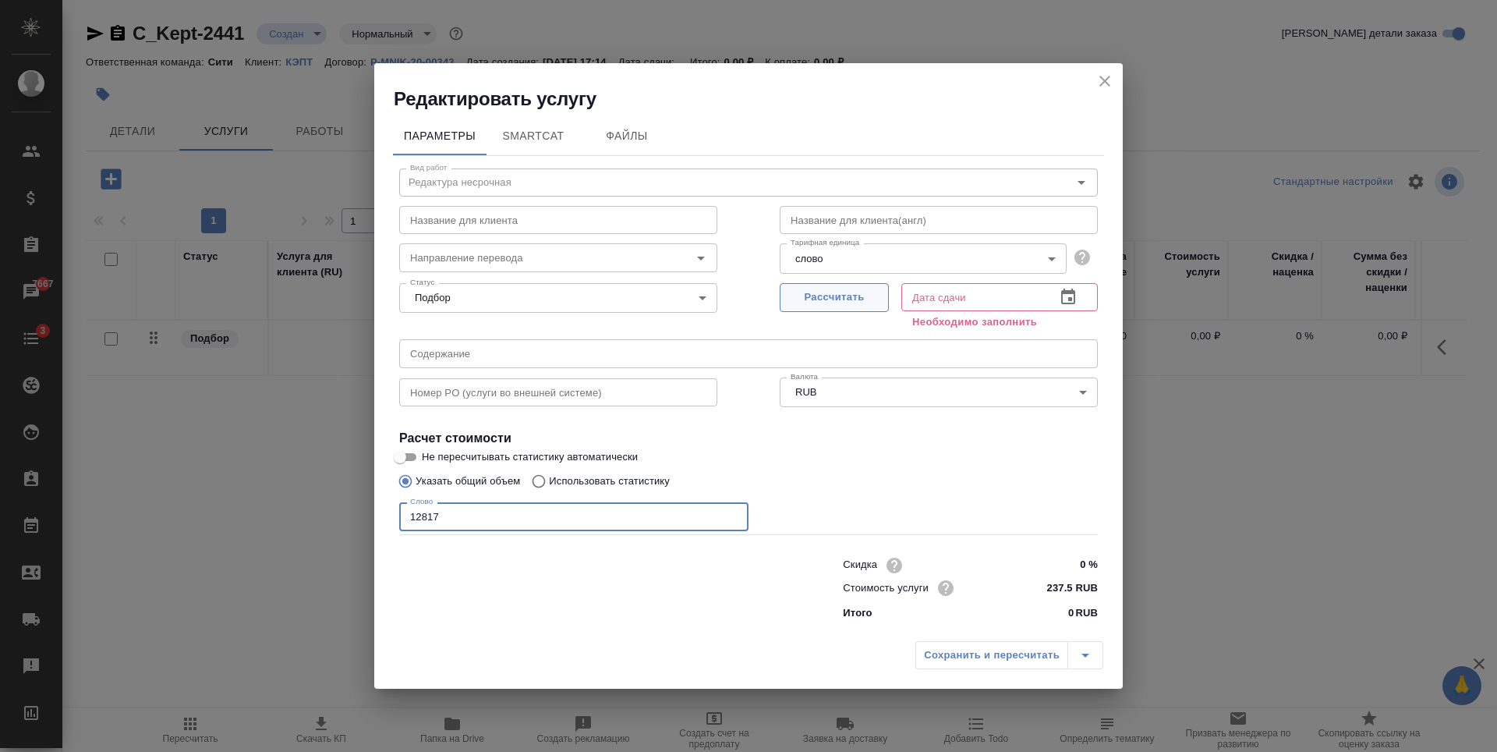
click at [848, 286] on button "Рассчитать" at bounding box center [834, 297] width 109 height 29
type input "01.09.2025 10:56"
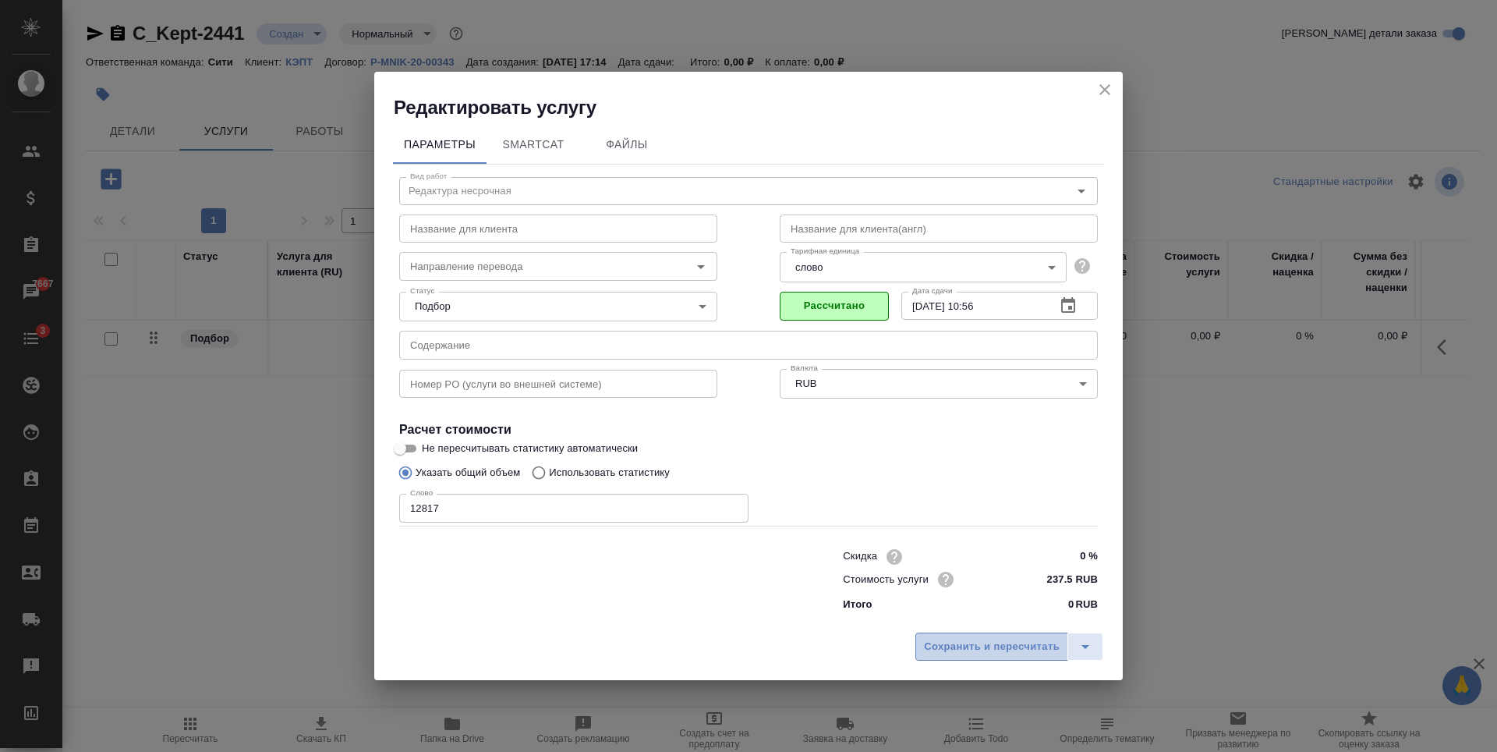
click at [980, 642] on span "Сохранить и пересчитать" at bounding box center [992, 647] width 136 height 18
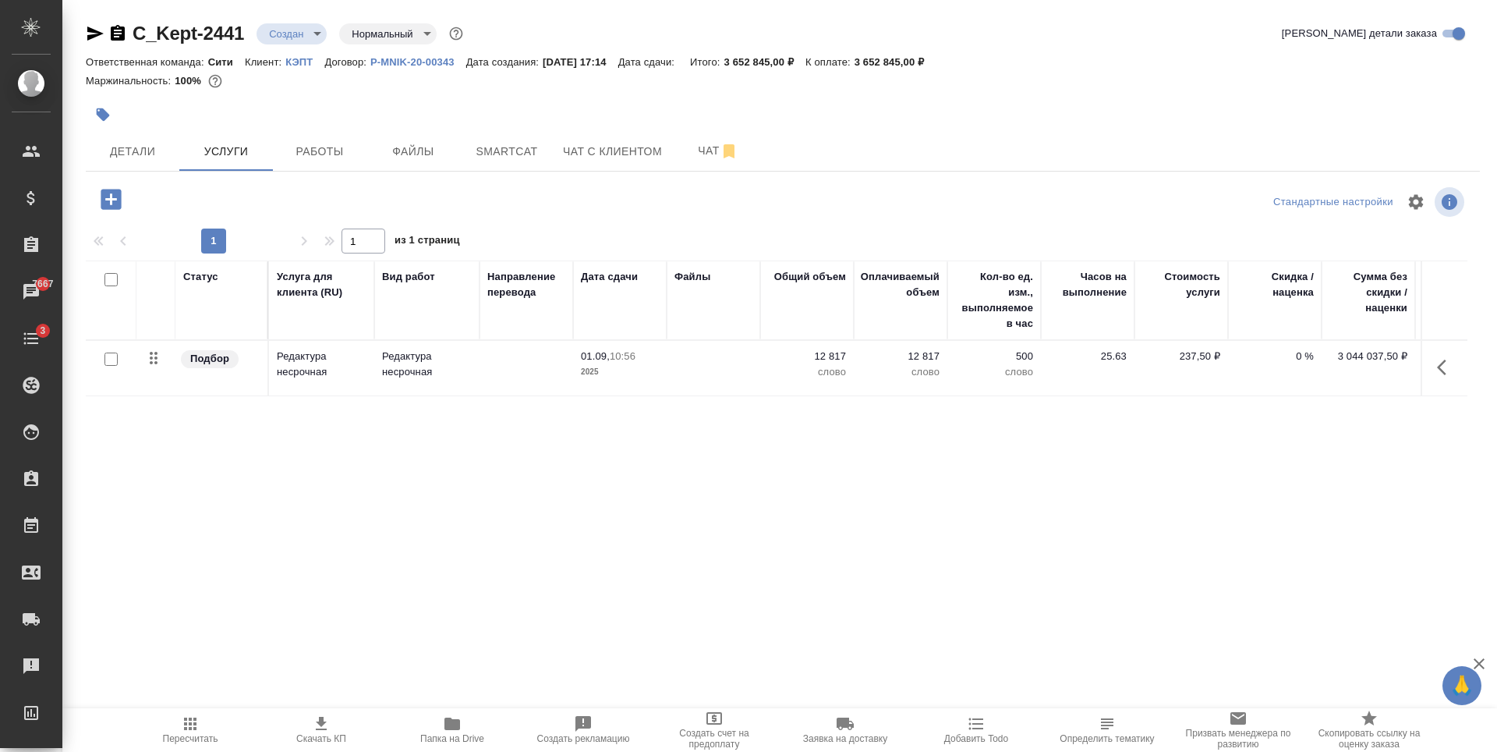
click at [819, 363] on p "12 817" at bounding box center [807, 356] width 78 height 16
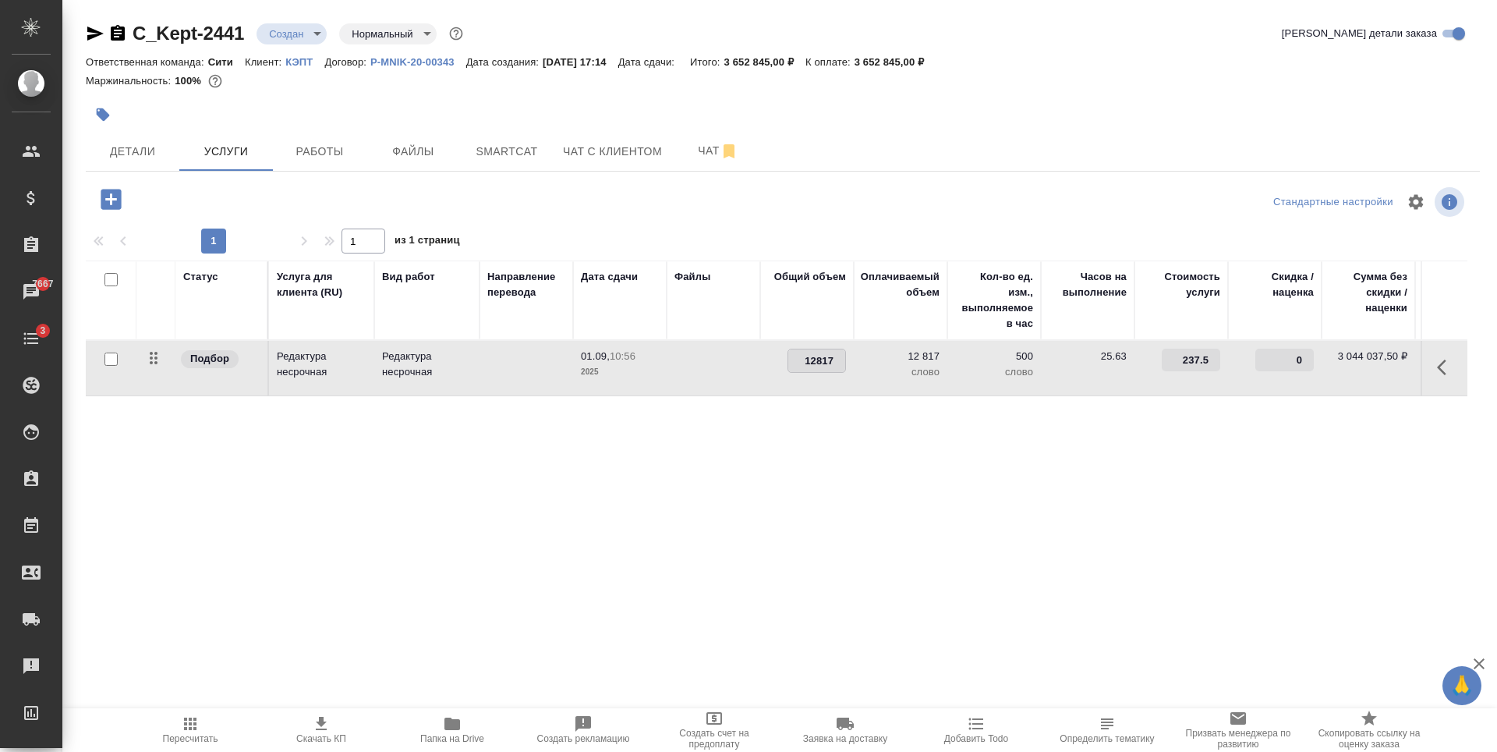
click at [819, 363] on input "12817" at bounding box center [816, 360] width 57 height 23
click at [950, 471] on div "Статус Услуга для клиента (RU) Вид работ Направление перевода Дата сдачи Файлы …" at bounding box center [776, 427] width 1381 height 335
click at [1449, 370] on icon "button" at bounding box center [1446, 367] width 19 height 19
click at [1349, 367] on icon "button" at bounding box center [1358, 367] width 19 height 19
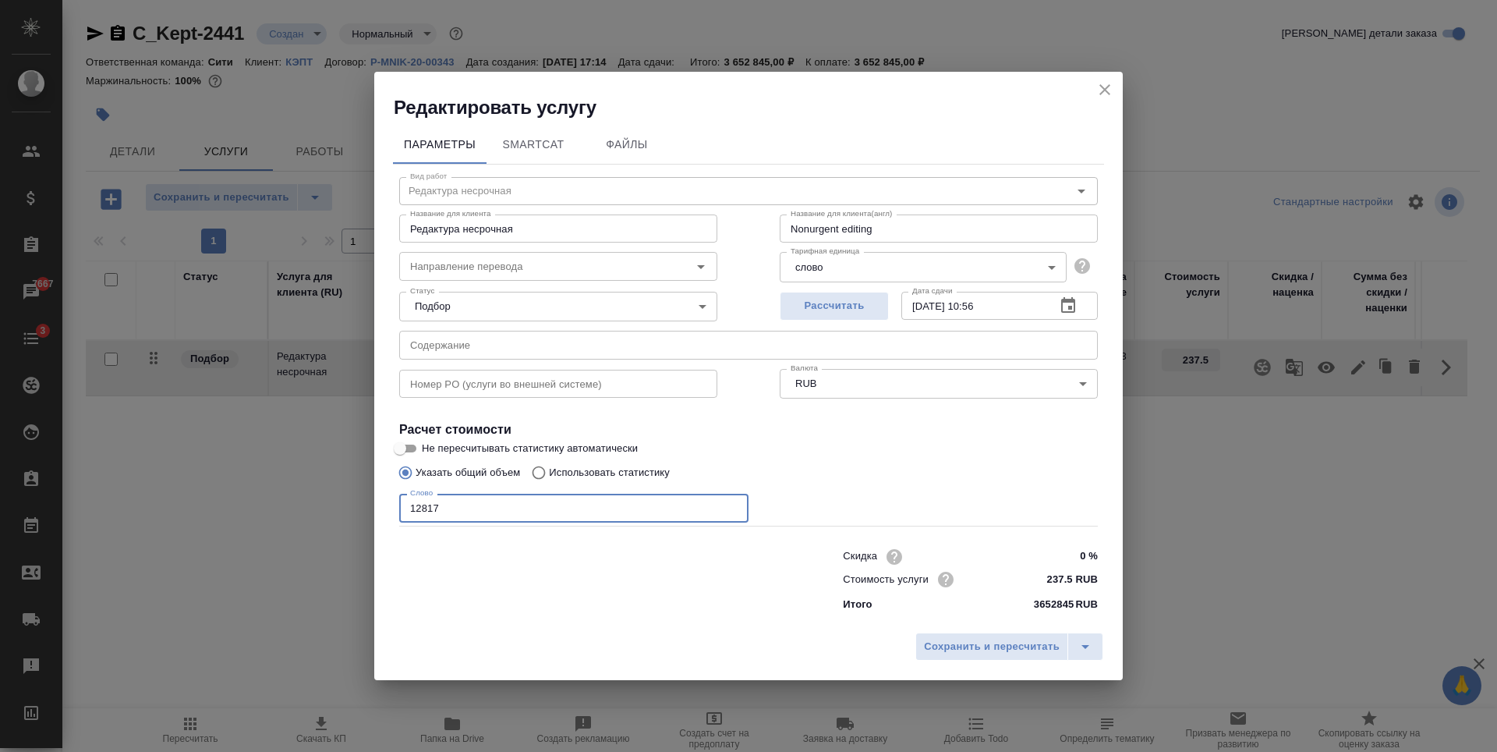
click at [427, 495] on input "12817" at bounding box center [573, 507] width 349 height 28
click at [884, 268] on body "🙏 .cls-1 fill:#fff; AWATERA Zaytseva Svetlana Клиенты Спецификации Заказы 7667 …" at bounding box center [748, 376] width 1497 height 752
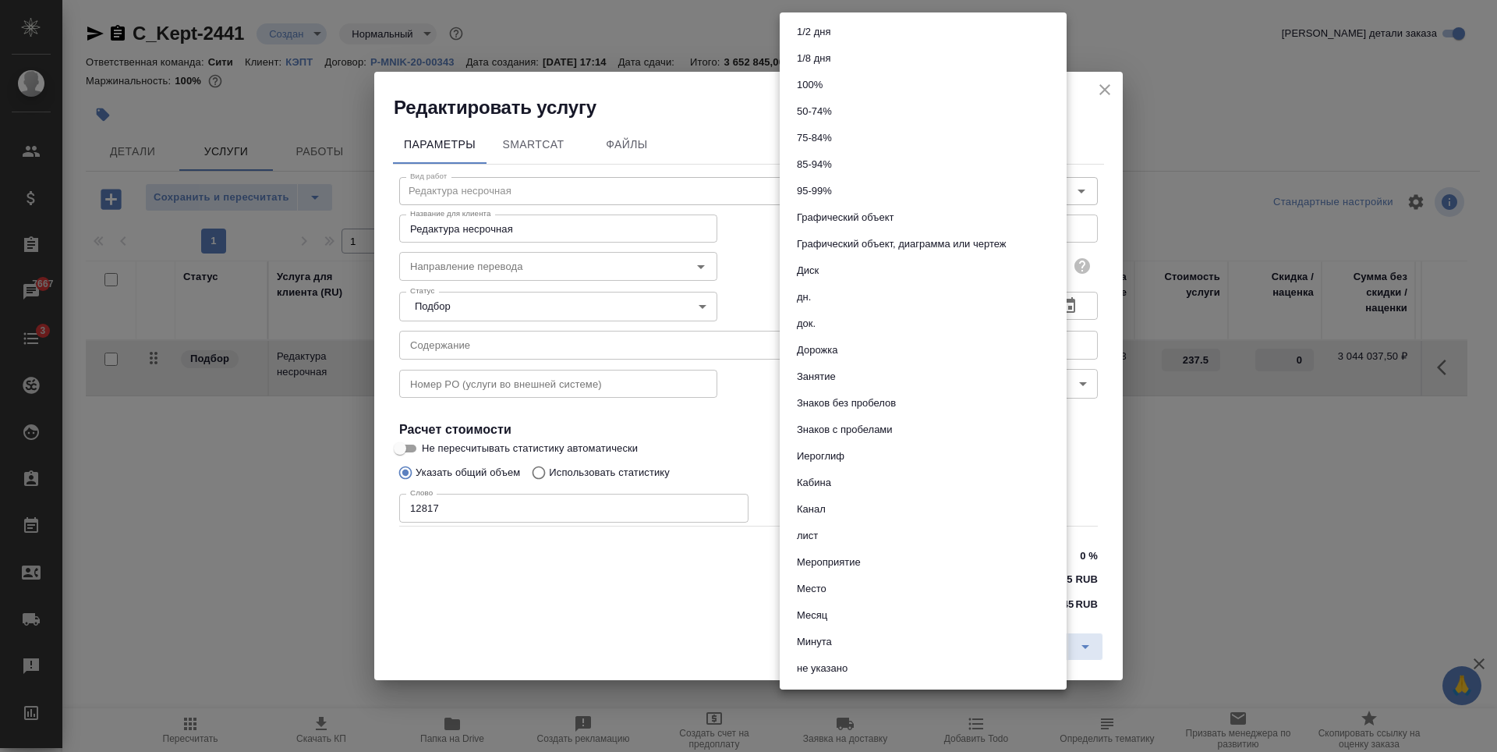
scroll to position [529, 0]
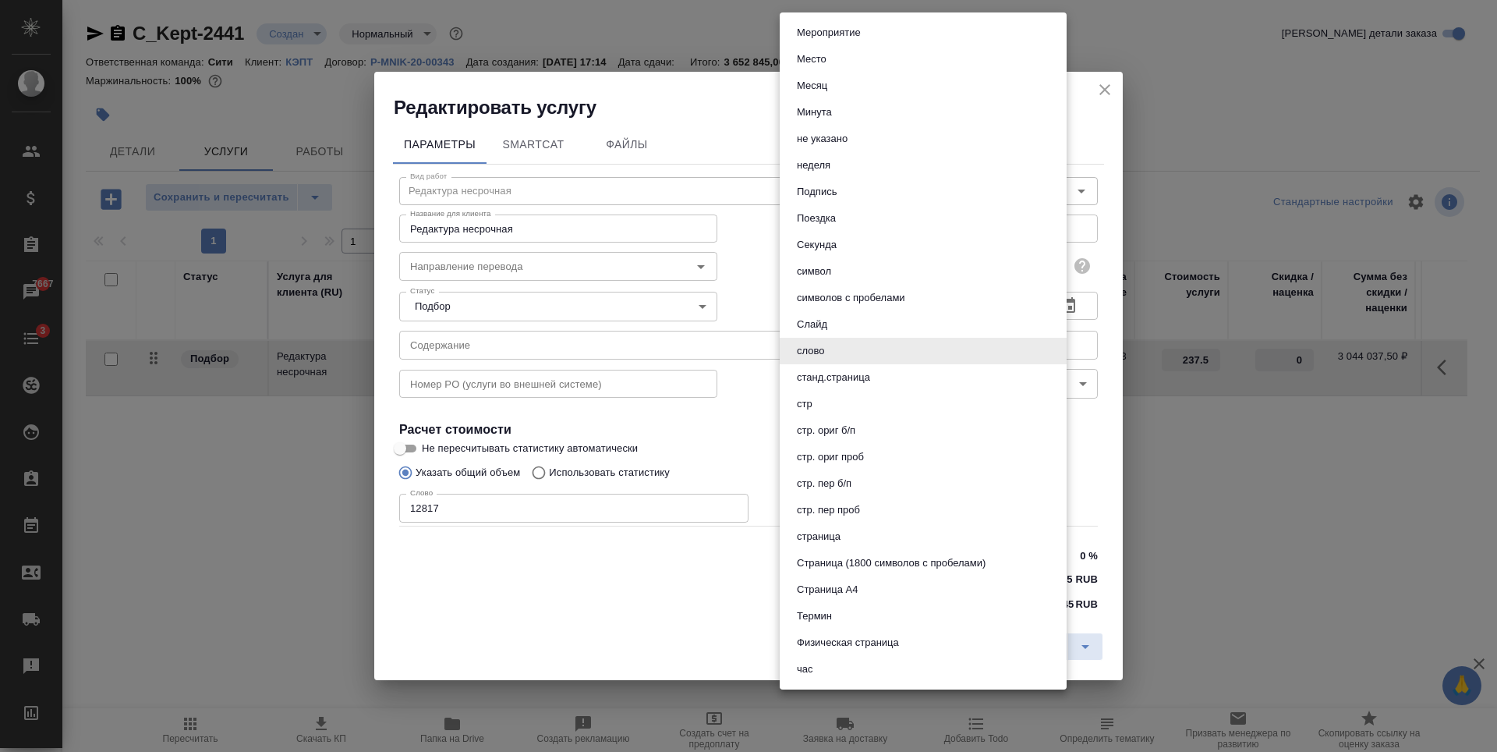
click at [886, 299] on button "символов с пробелами" at bounding box center [851, 297] width 118 height 17
type input "5ca1acf853b22f58dad1d161"
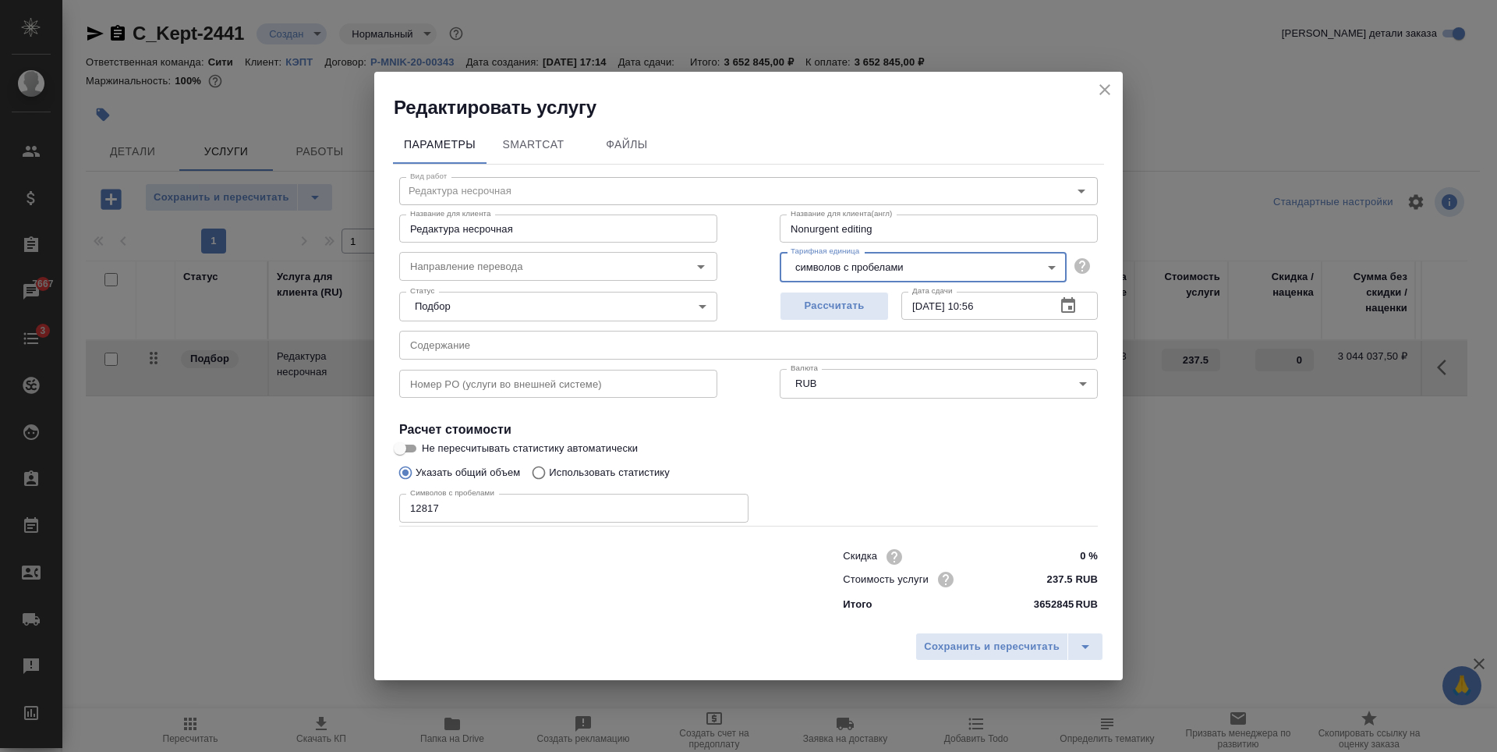
click at [946, 439] on label "Не пересчитывать статистику автоматически" at bounding box center [738, 448] width 695 height 19
click at [428, 439] on input "Не пересчитывать статистику автоматически" at bounding box center [400, 448] width 56 height 19
checkbox input "true"
click at [930, 649] on span "Сохранить и пересчитать" at bounding box center [992, 647] width 136 height 18
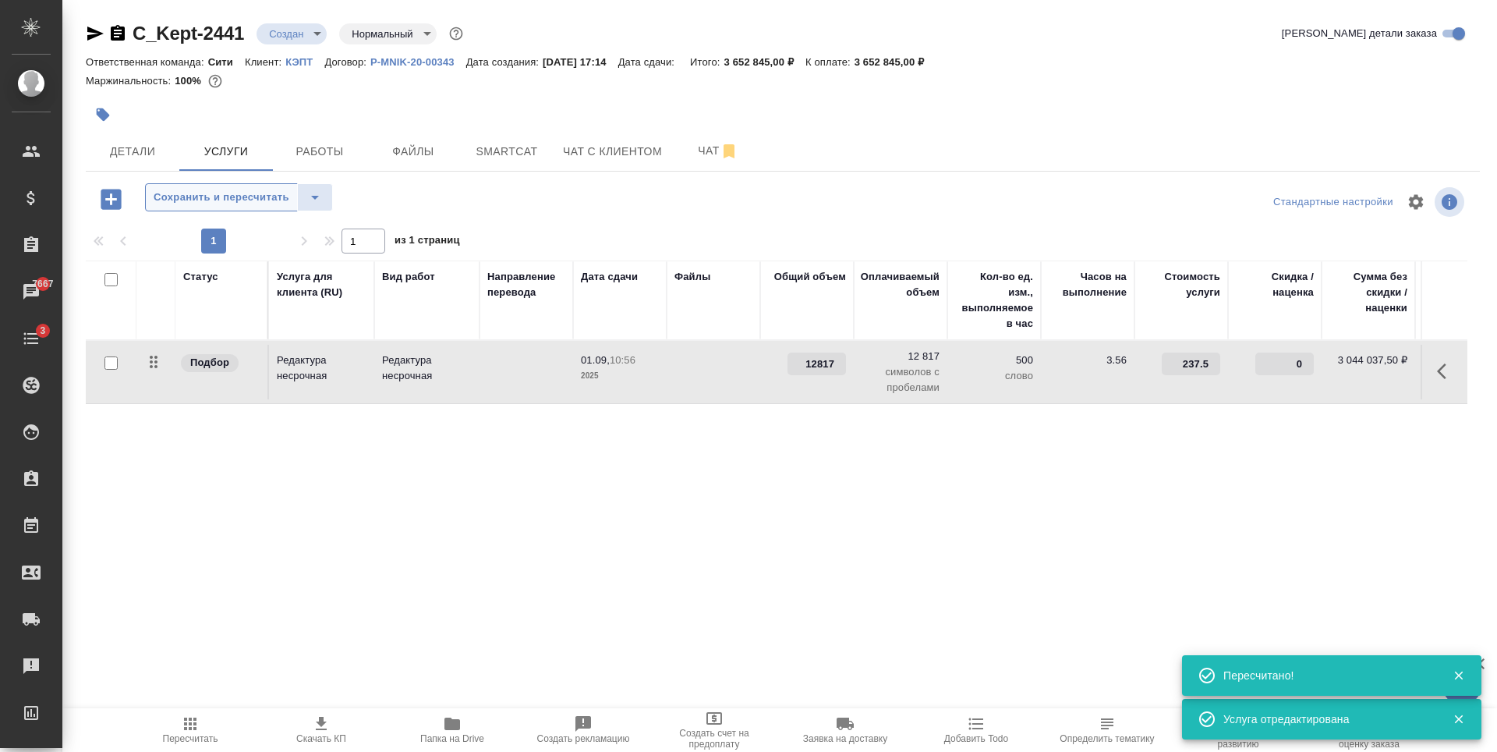
click at [224, 190] on span "Сохранить и пересчитать" at bounding box center [222, 198] width 136 height 18
click at [1441, 363] on icon "button" at bounding box center [1446, 371] width 19 height 19
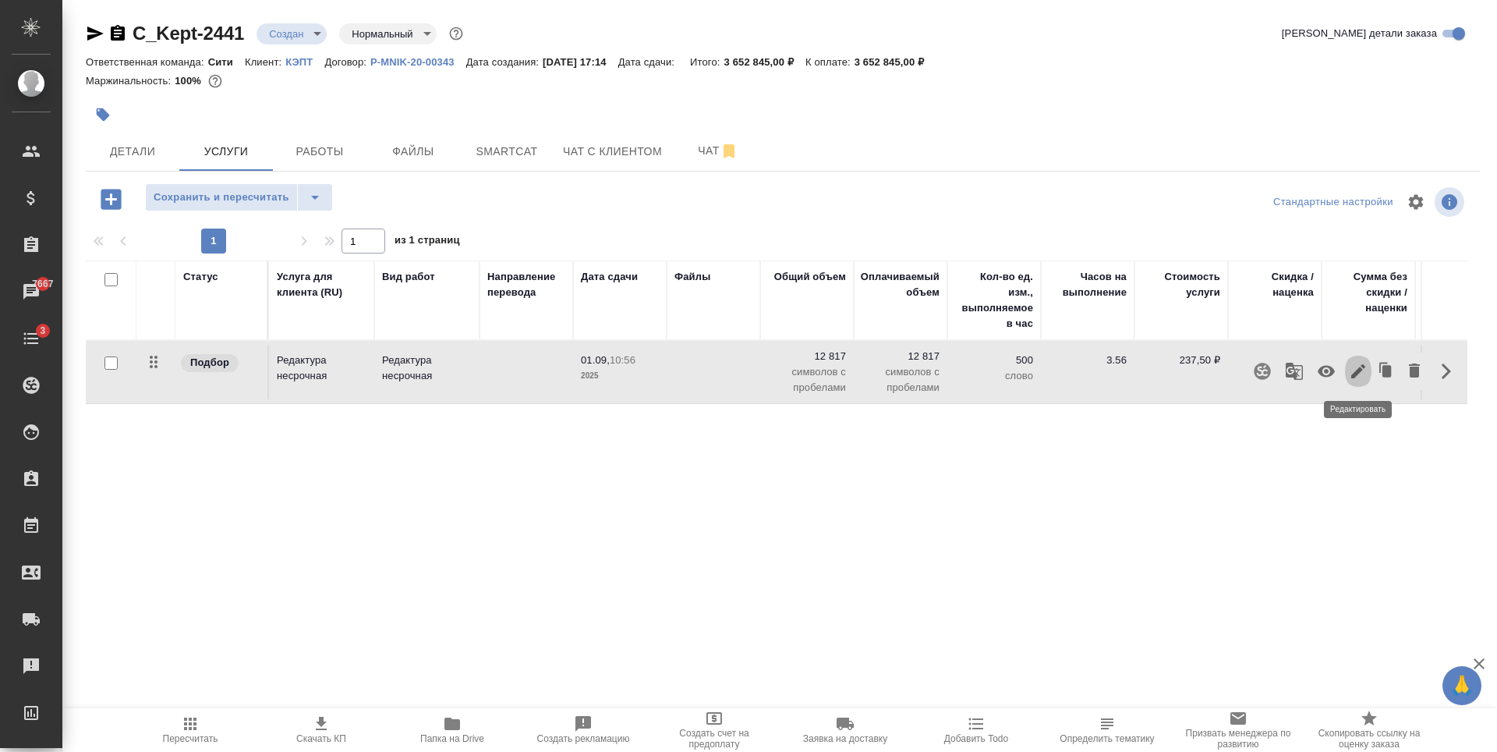
click at [1356, 368] on icon "button" at bounding box center [1358, 371] width 19 height 19
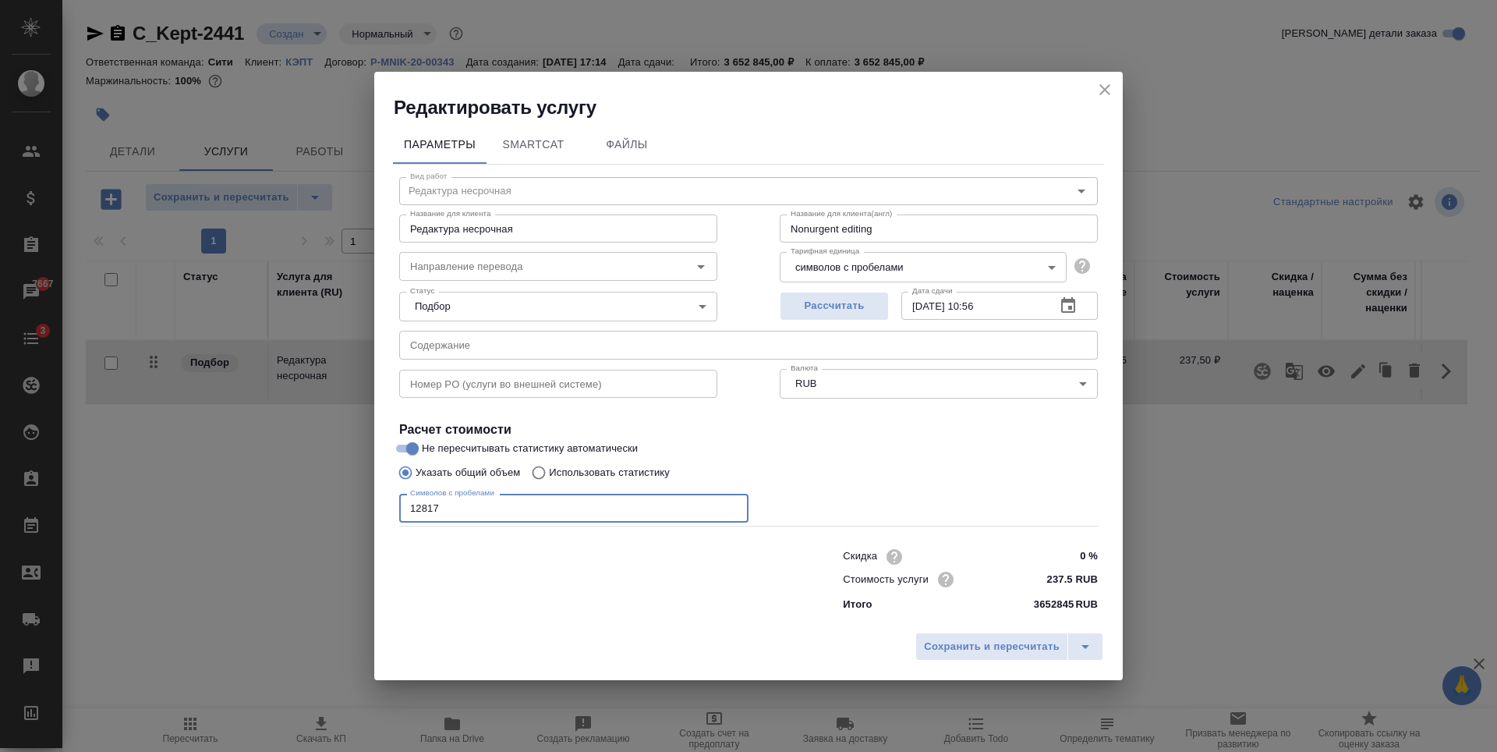
click at [602, 506] on input "12817" at bounding box center [573, 507] width 349 height 28
click at [892, 455] on label "Не пересчитывать статистику автоматически" at bounding box center [738, 448] width 695 height 19
click at [440, 455] on input "Не пересчитывать статистику автоматически" at bounding box center [412, 448] width 56 height 19
checkbox input "false"
click at [963, 641] on span "Сохранить и пересчитать" at bounding box center [992, 647] width 136 height 18
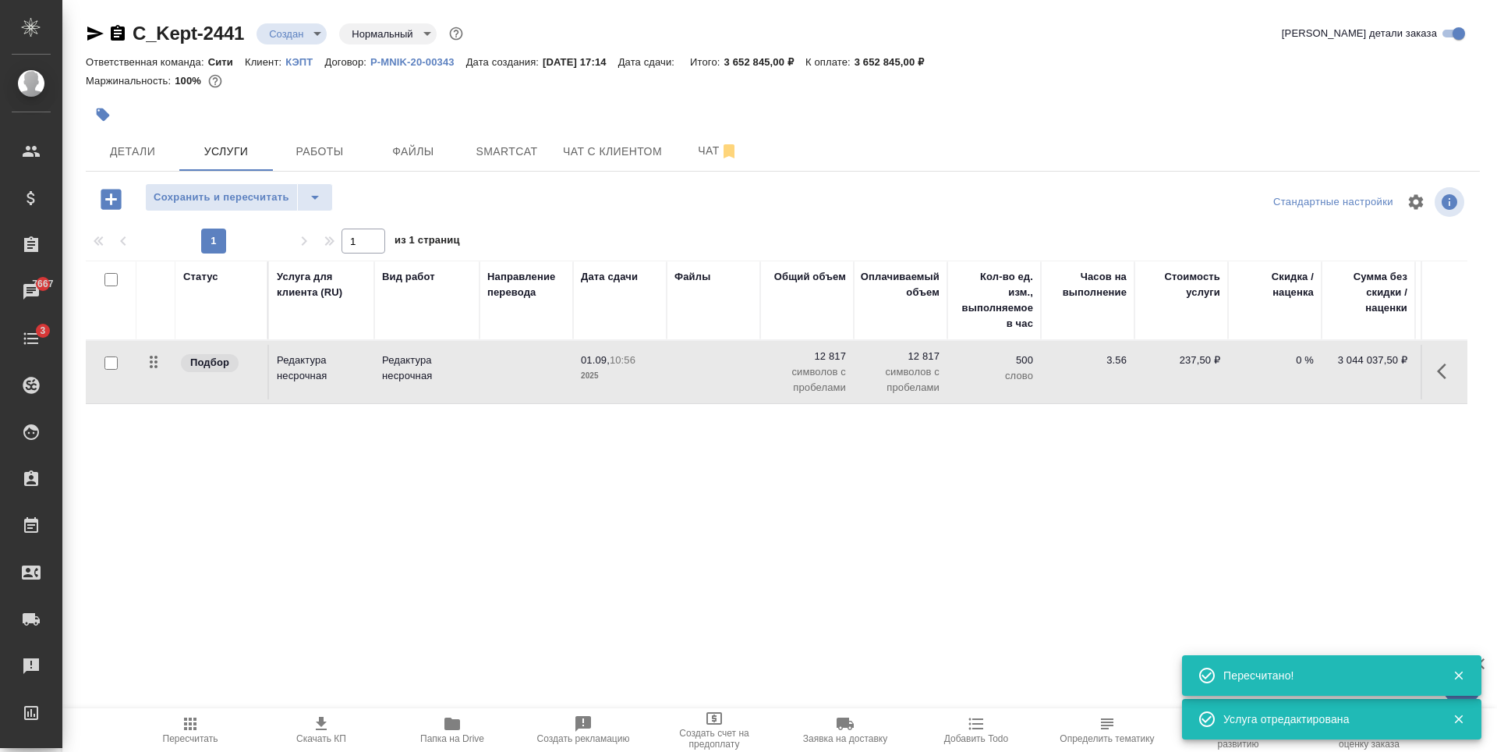
click at [642, 529] on div "Статус Услуга для клиента (RU) Вид работ Направление перевода Дата сдачи Файлы …" at bounding box center [776, 427] width 1381 height 335
click at [246, 199] on span "Сохранить и пересчитать" at bounding box center [222, 198] width 136 height 18
click at [1439, 376] on icon "button" at bounding box center [1446, 371] width 19 height 19
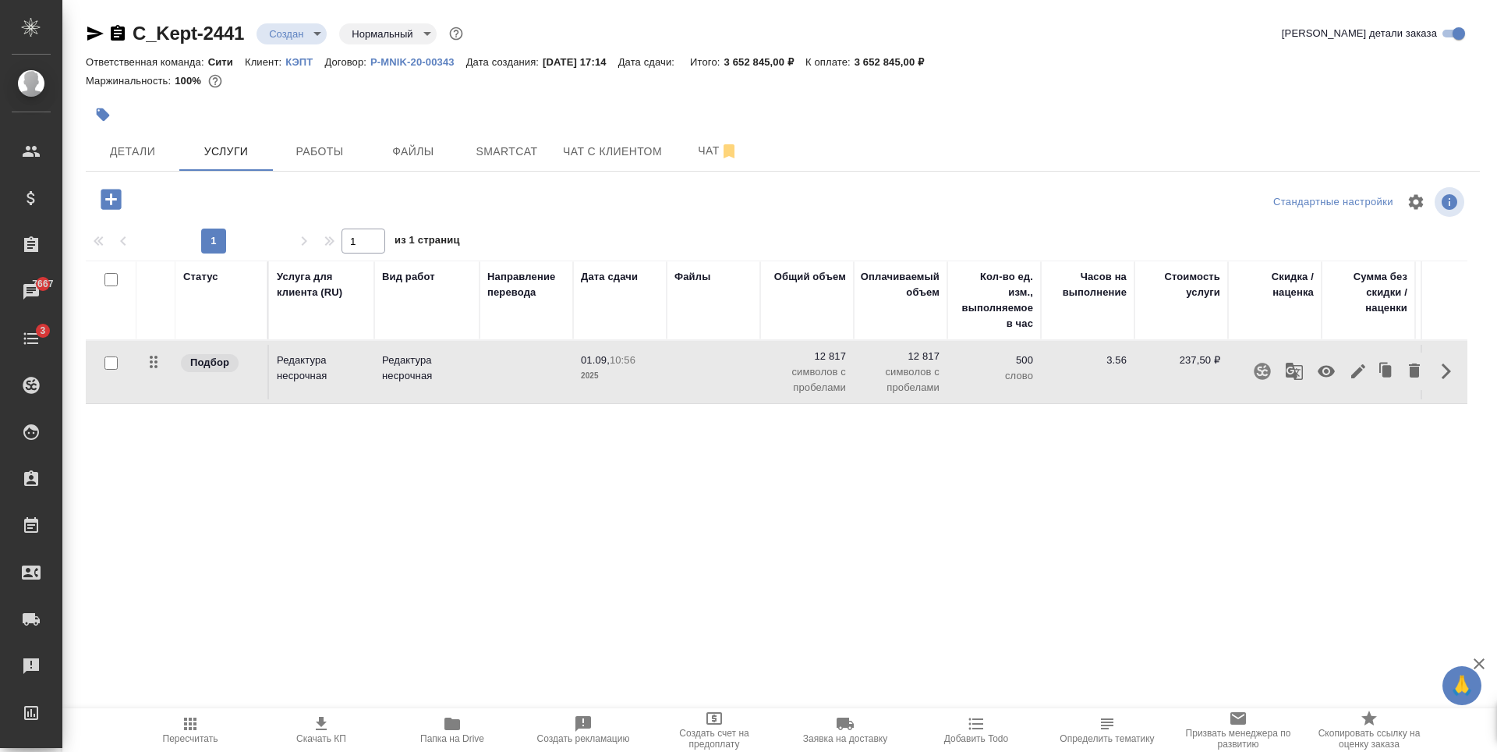
click at [1355, 366] on icon "button" at bounding box center [1358, 371] width 19 height 19
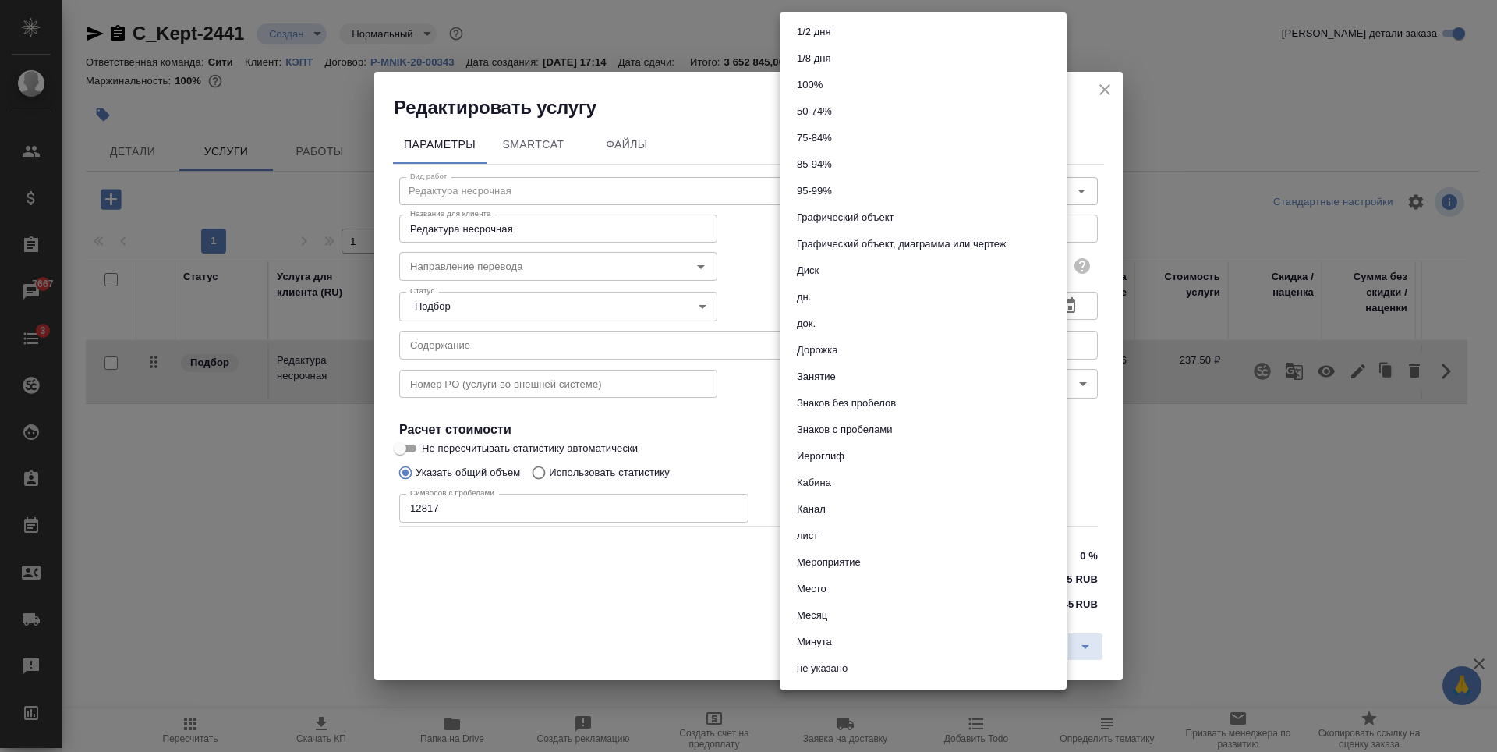
click at [862, 270] on body "🙏 .cls-1 fill:#fff; AWATERA Zaytseva Svetlana Клиенты Спецификации Заказы 7667 …" at bounding box center [748, 376] width 1497 height 752
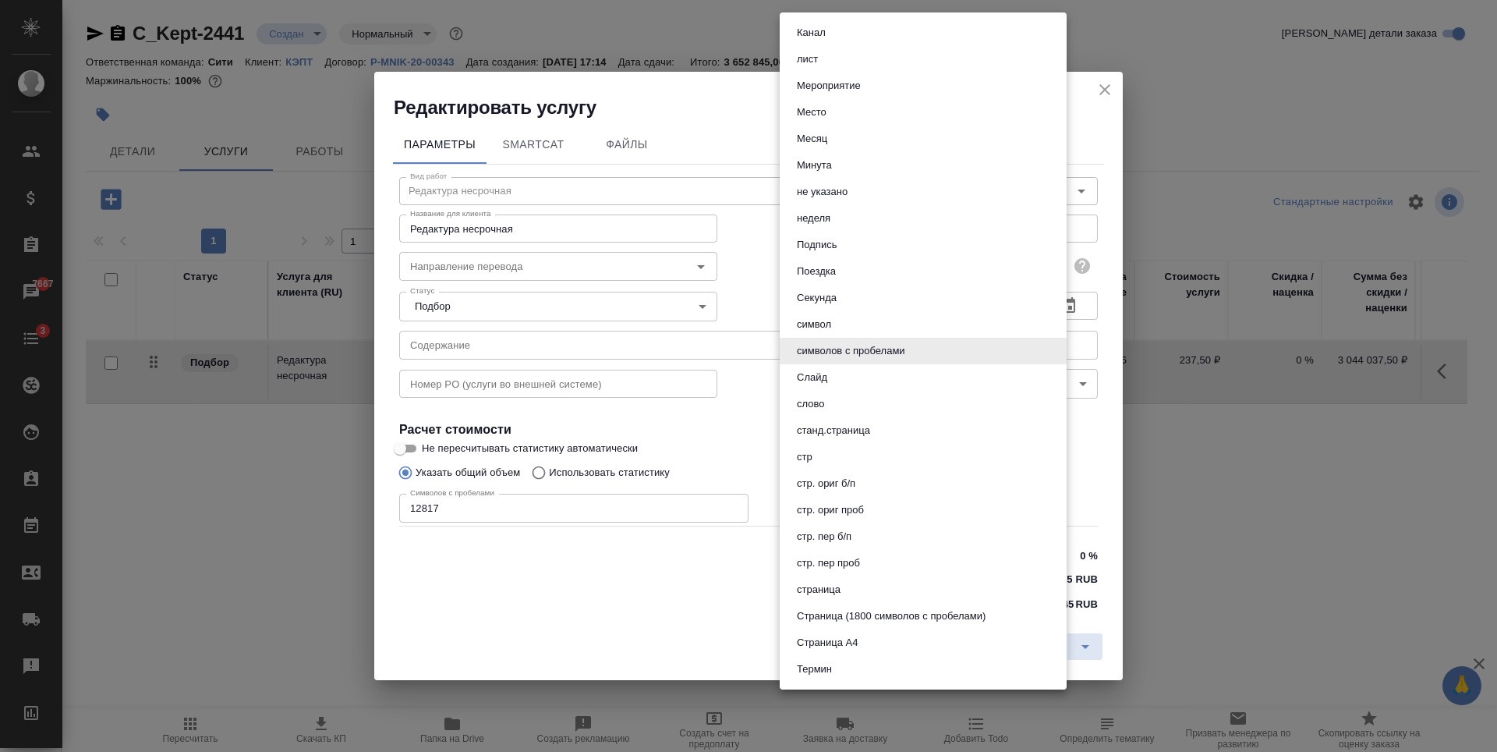
click at [894, 355] on button "символов с пробелами" at bounding box center [851, 350] width 118 height 17
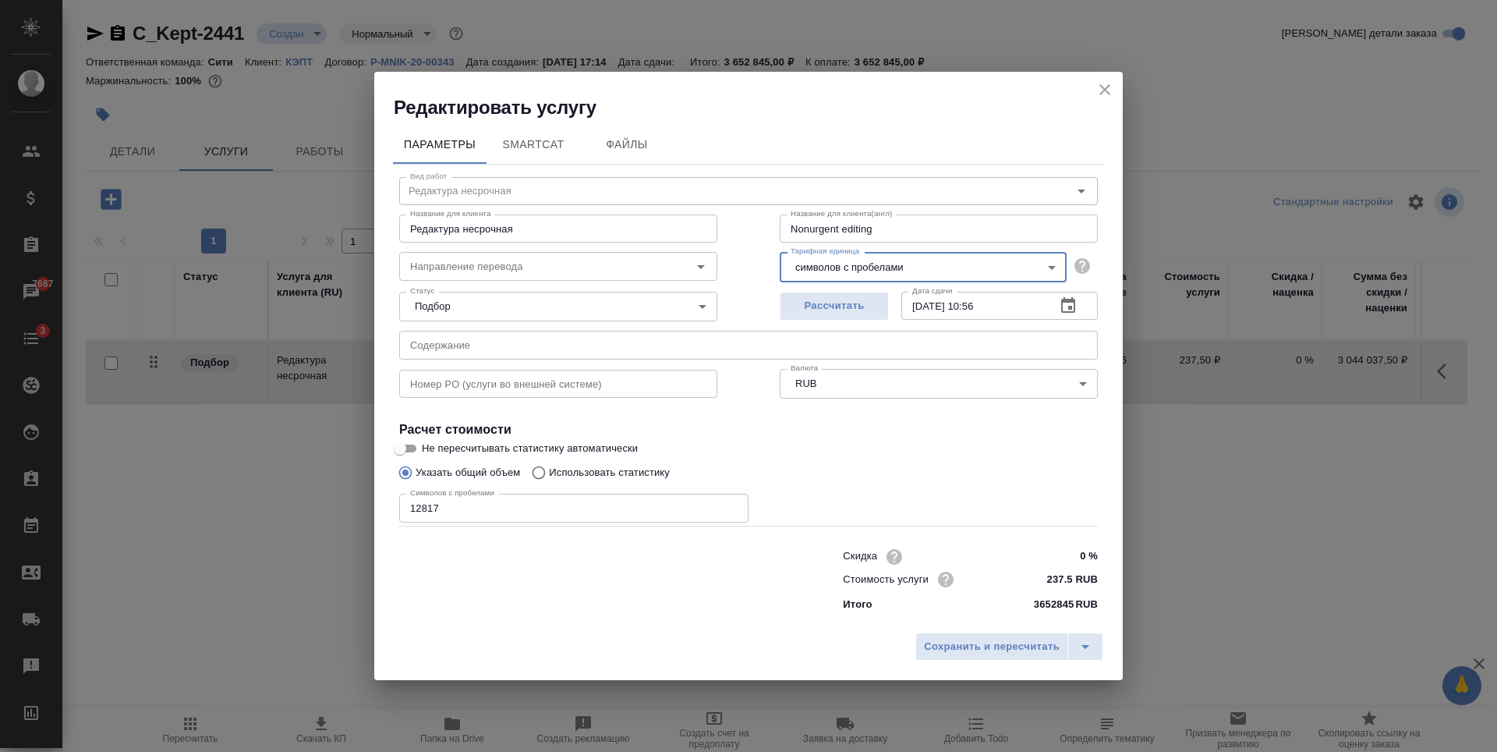
click at [942, 472] on div "Указать общий объем Использовать статистику" at bounding box center [748, 473] width 699 height 30
click at [959, 656] on button "Сохранить и пересчитать" at bounding box center [991, 646] width 153 height 28
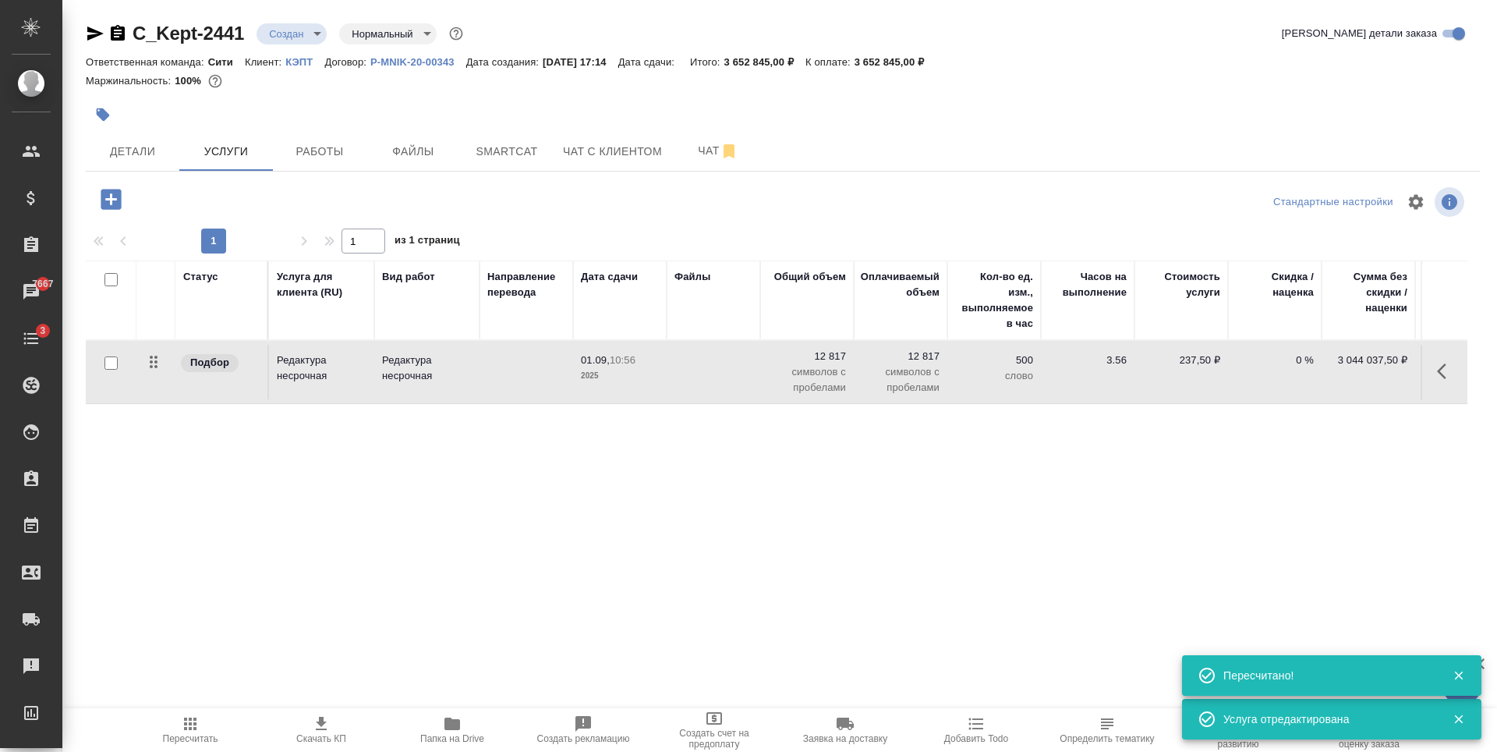
click at [194, 720] on icon "button" at bounding box center [190, 723] width 12 height 12
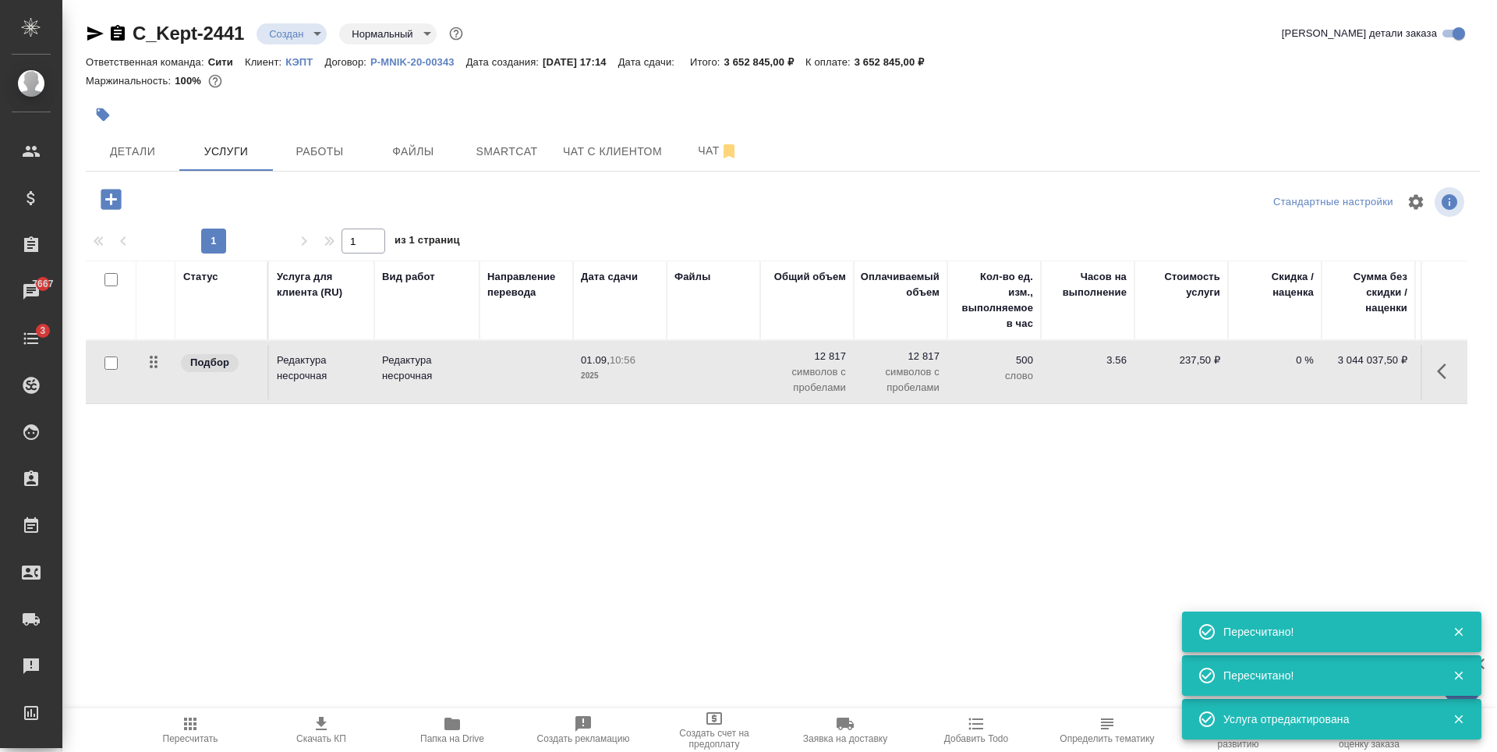
click at [253, 623] on div "C_Kept-2441 Создан new Нормальный normal Кратко детали заказа Ответственная ком…" at bounding box center [782, 317] width 1411 height 635
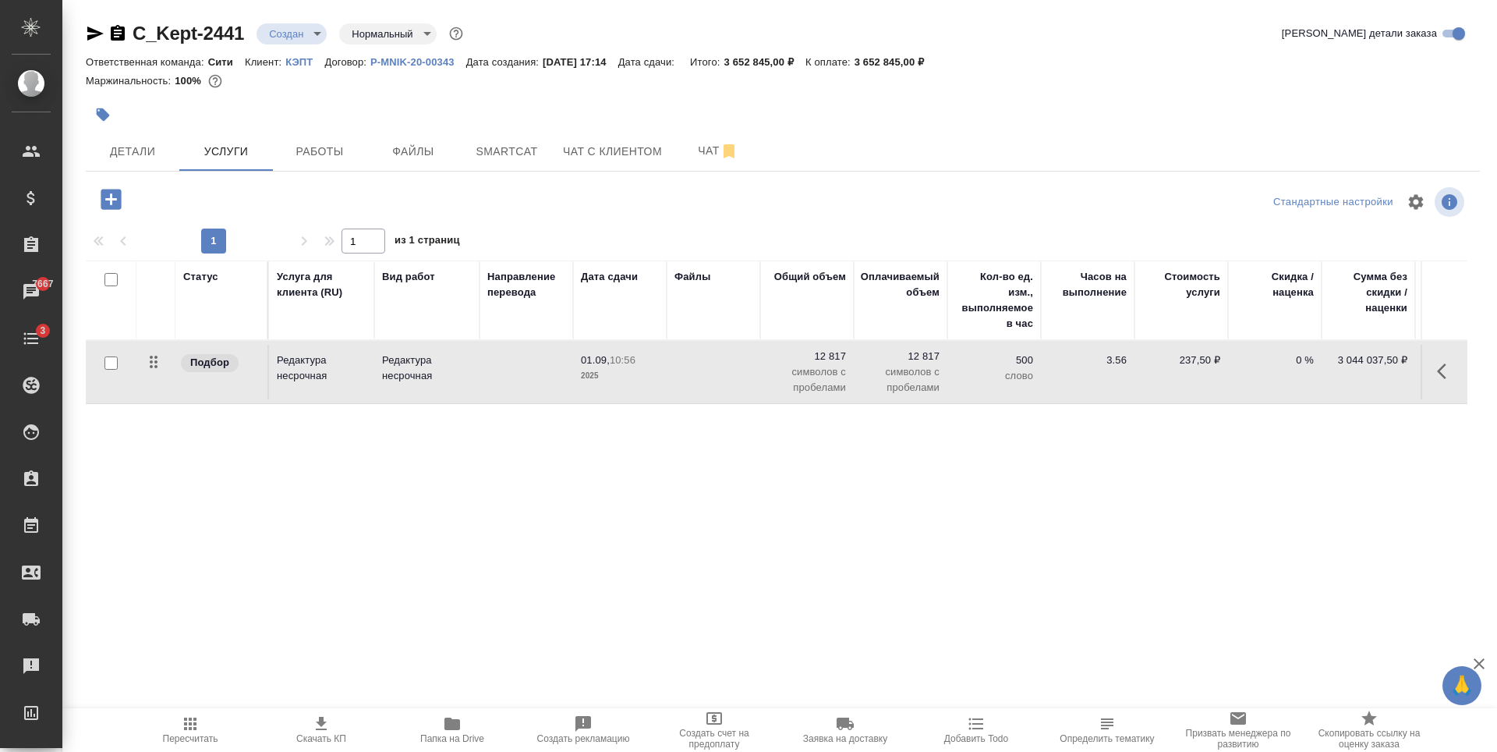
click at [112, 366] on input "checkbox" at bounding box center [110, 362] width 13 height 13
checkbox input "true"
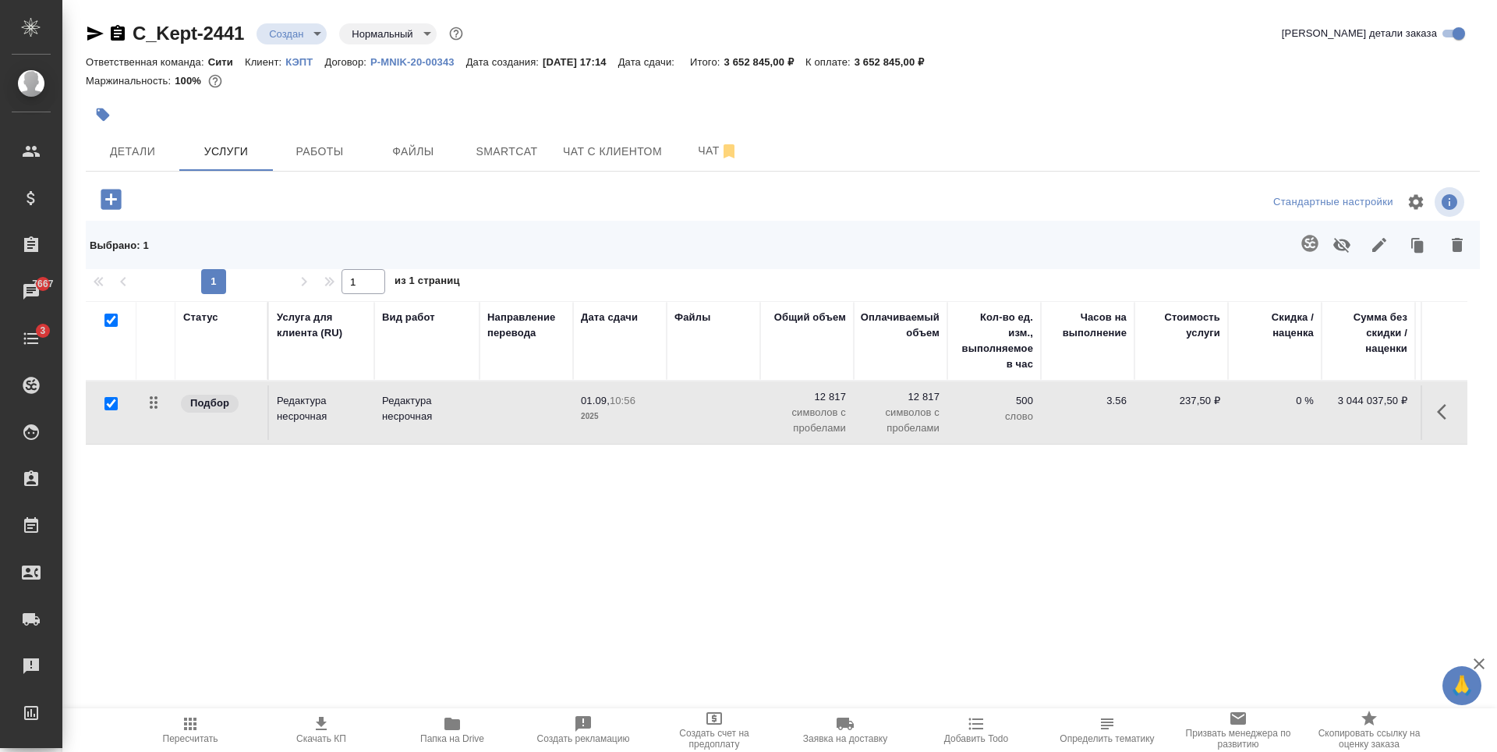
click at [1463, 247] on icon "button" at bounding box center [1457, 244] width 19 height 19
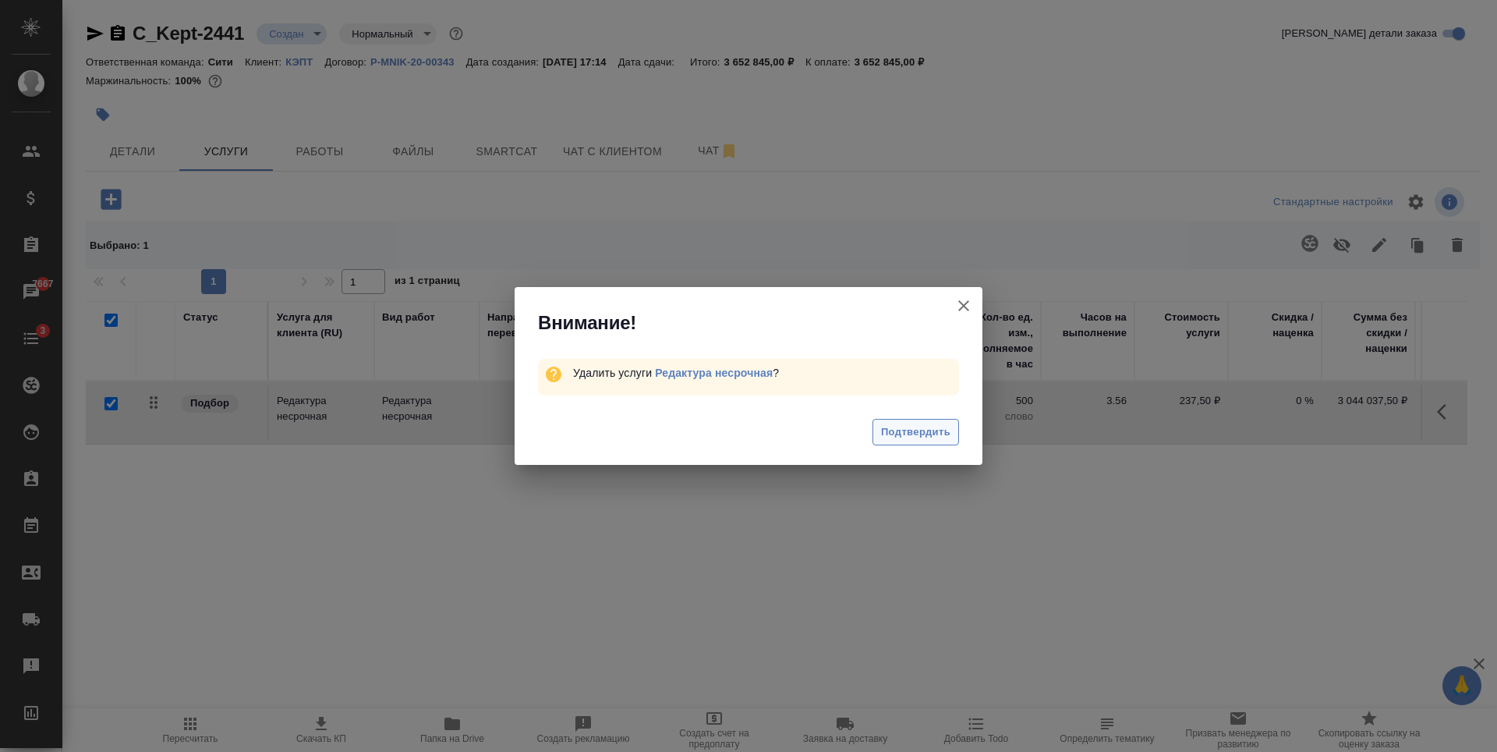
click at [915, 435] on span "Подтвердить" at bounding box center [915, 432] width 69 height 18
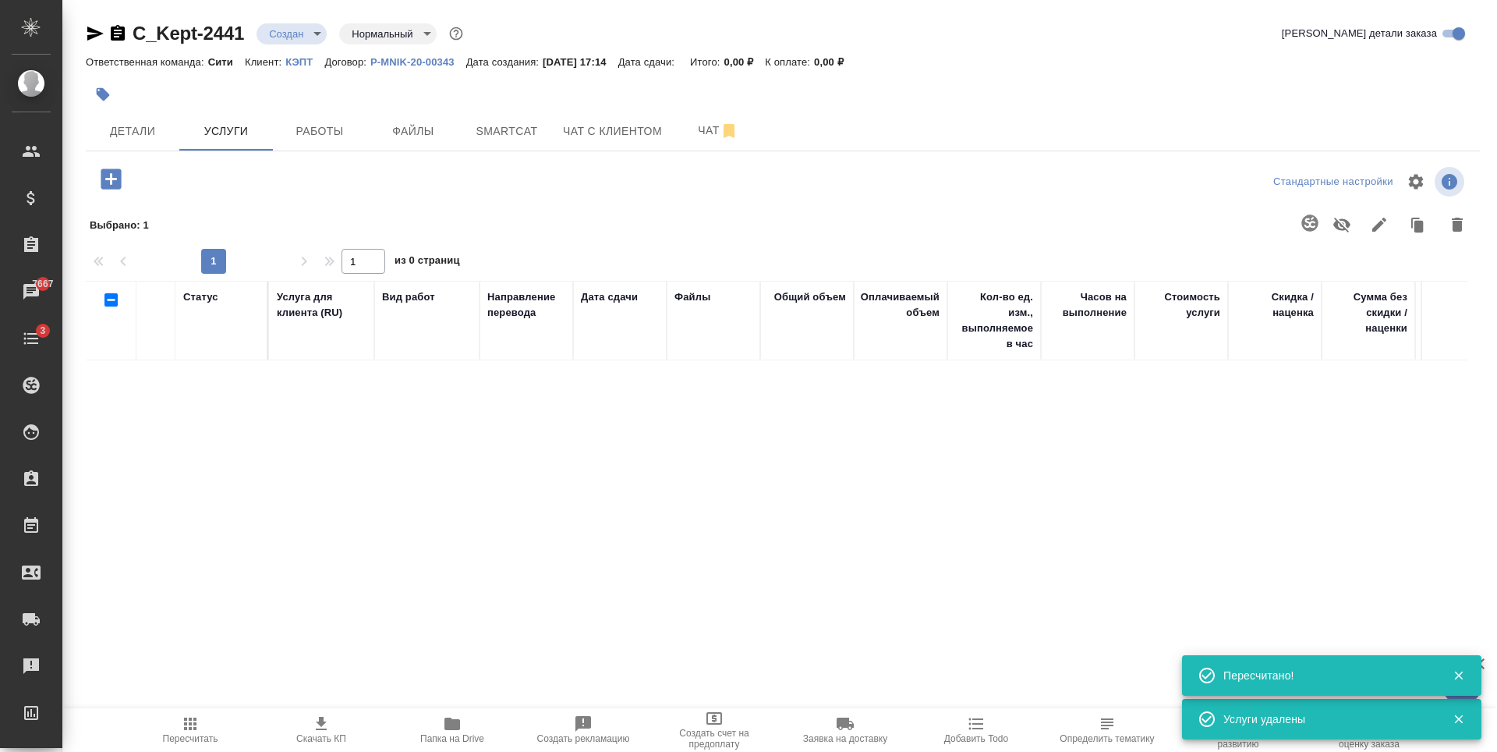
click at [118, 180] on icon "button" at bounding box center [111, 178] width 20 height 20
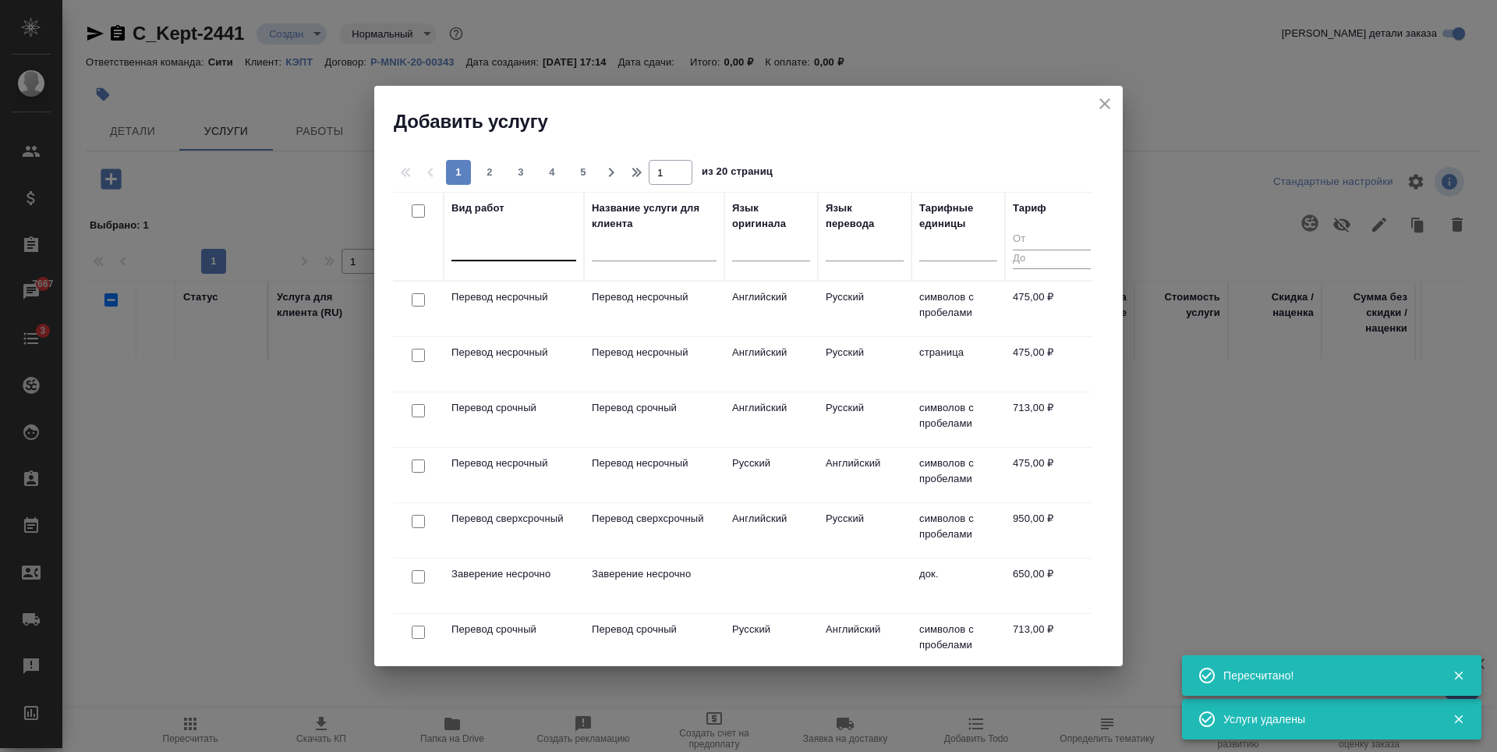
click at [469, 253] on div at bounding box center [513, 245] width 125 height 23
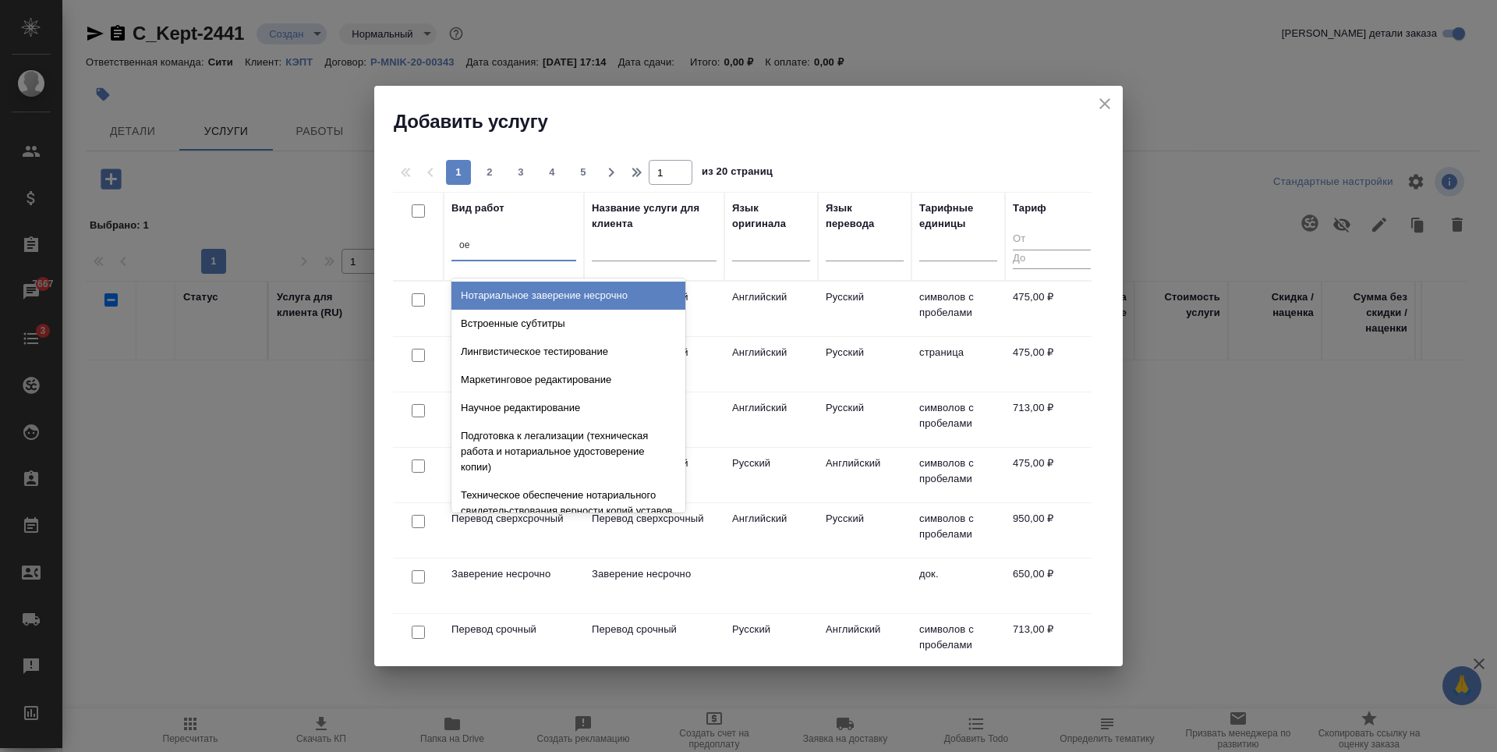
type input "о"
type input "реда"
click at [566, 296] on div "Редактура несрочная" at bounding box center [568, 295] width 234 height 28
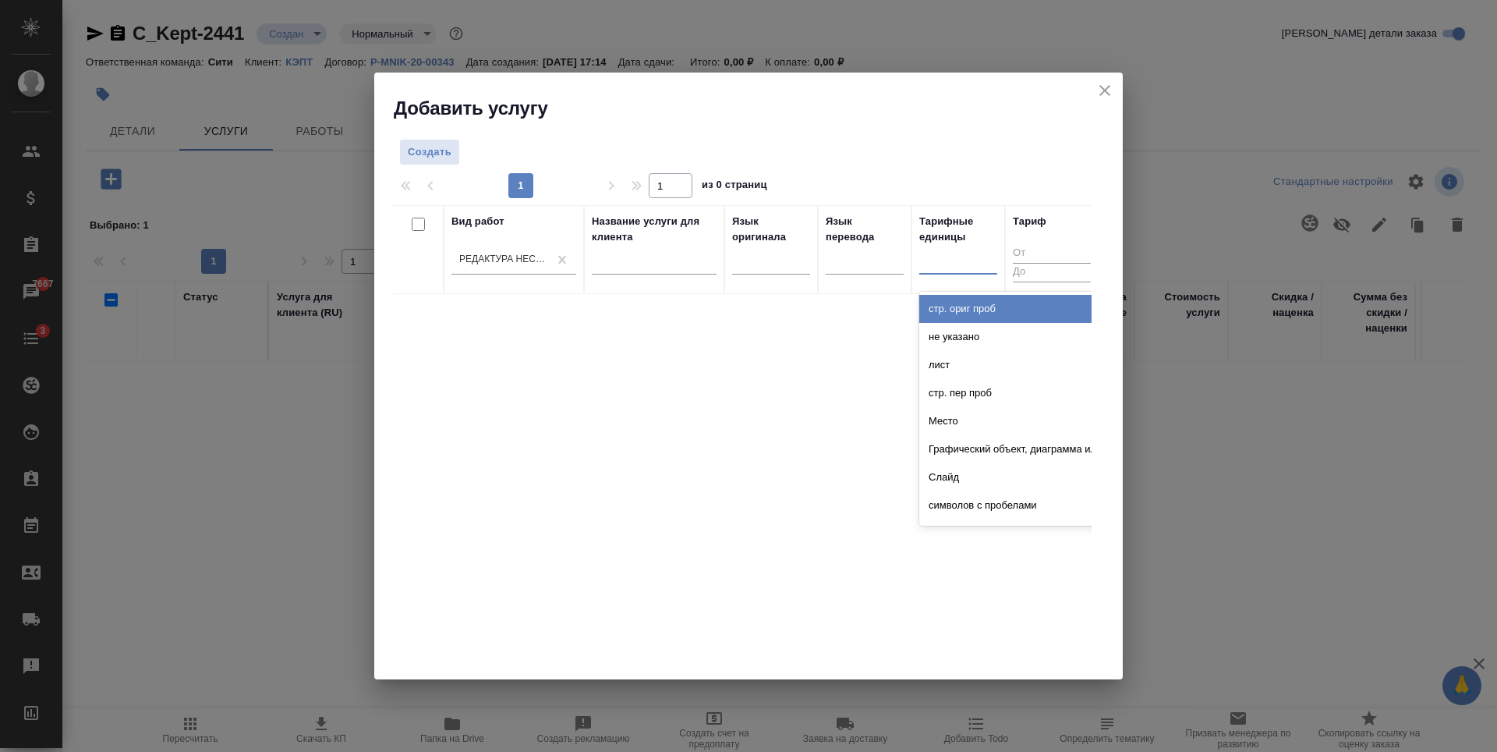
click at [969, 266] on div at bounding box center [958, 259] width 78 height 23
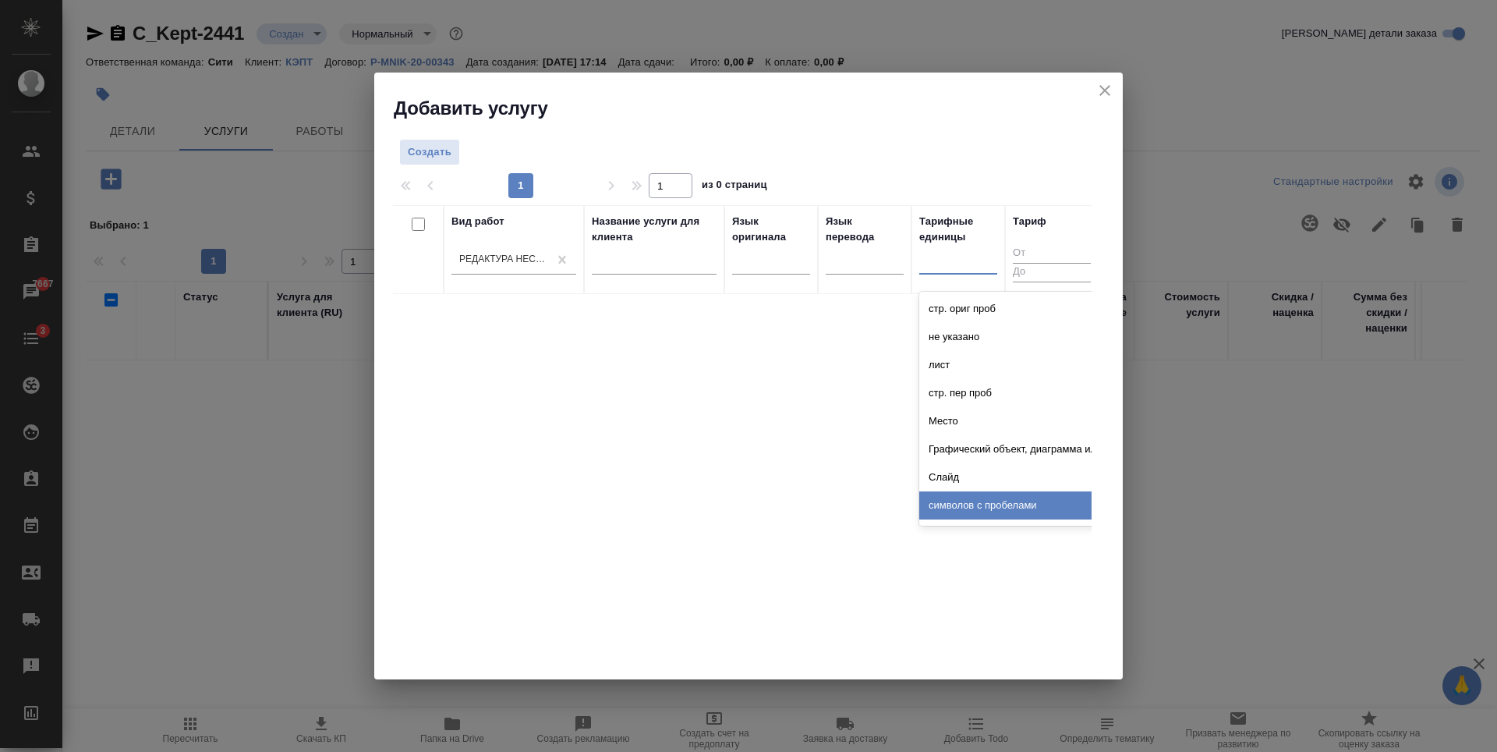
click at [996, 514] on div "символов с пробелами" at bounding box center [1036, 505] width 234 height 28
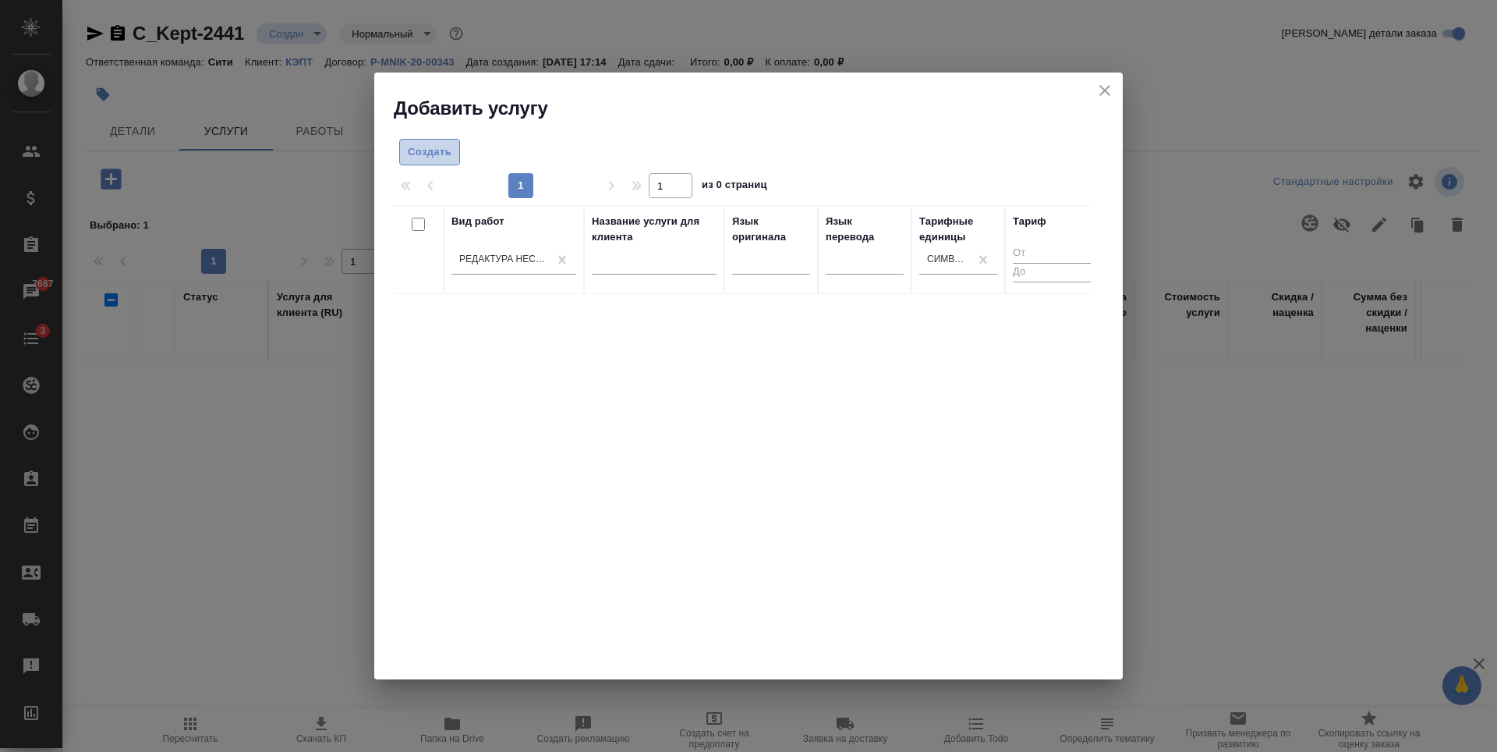
click at [443, 153] on span "Создать" at bounding box center [430, 152] width 44 height 18
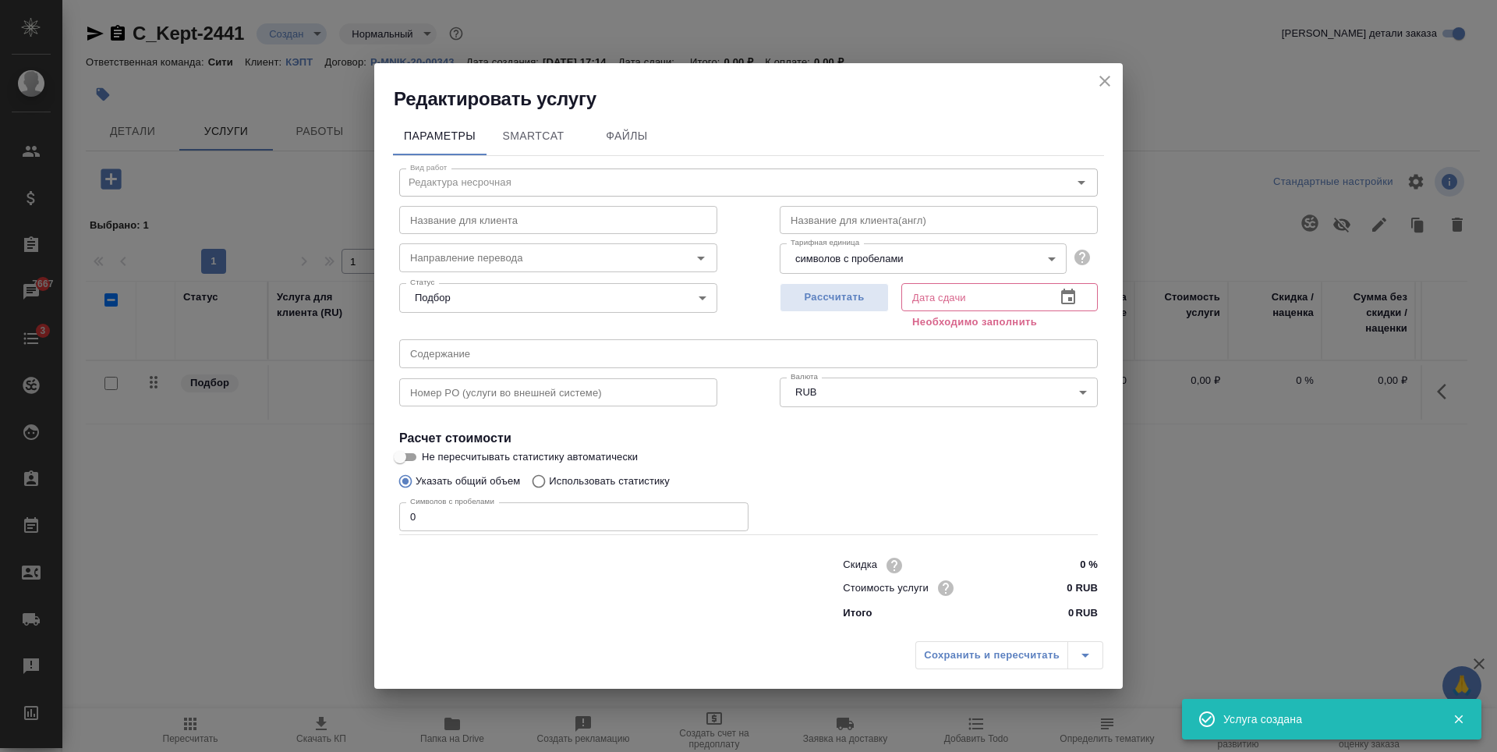
click at [443, 521] on input "0" at bounding box center [573, 516] width 349 height 28
click at [846, 292] on span "Рассчитать" at bounding box center [834, 297] width 92 height 18
type input "26.08.2025 17:20"
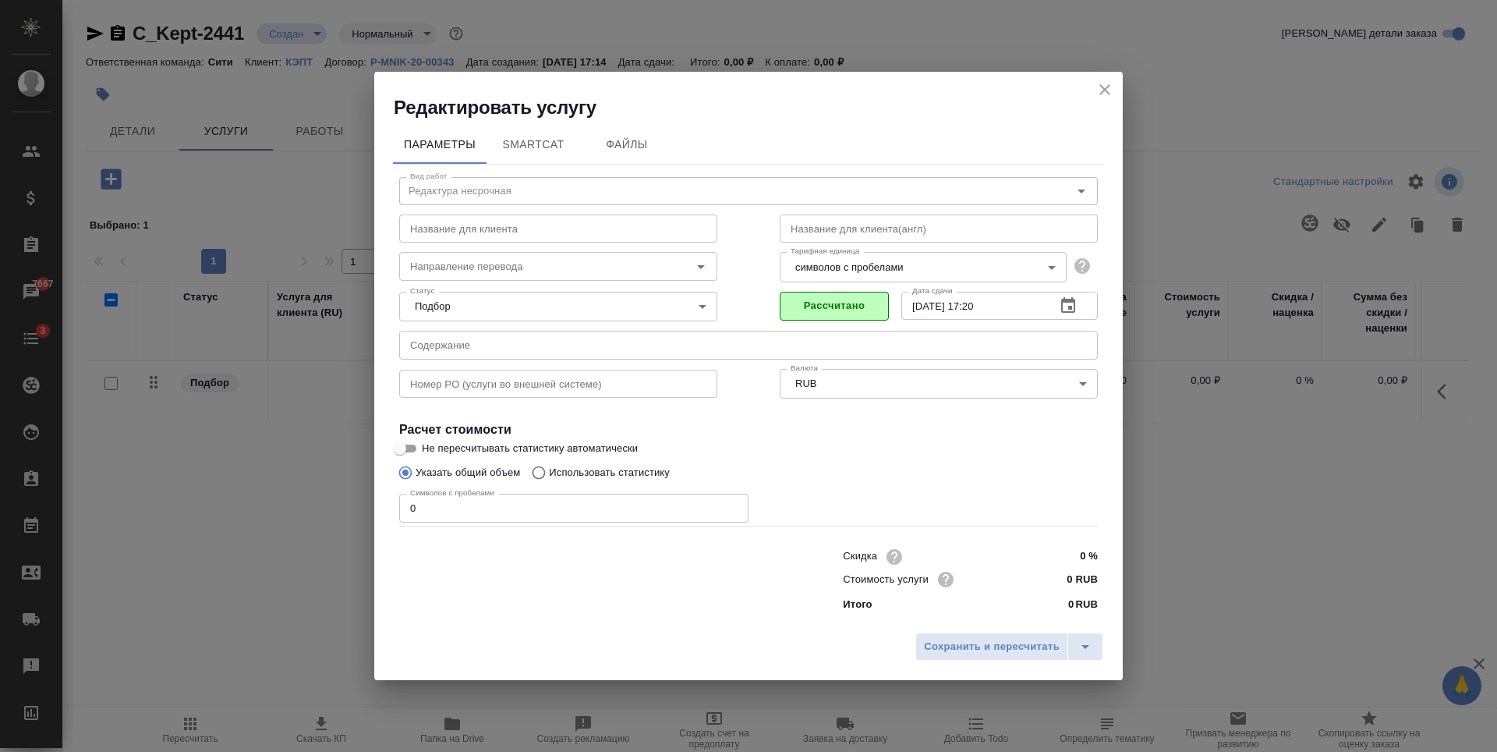
click at [455, 515] on input "0" at bounding box center [573, 507] width 349 height 28
type input "12817"
click at [863, 305] on span "Рассчитать" at bounding box center [834, 306] width 92 height 18
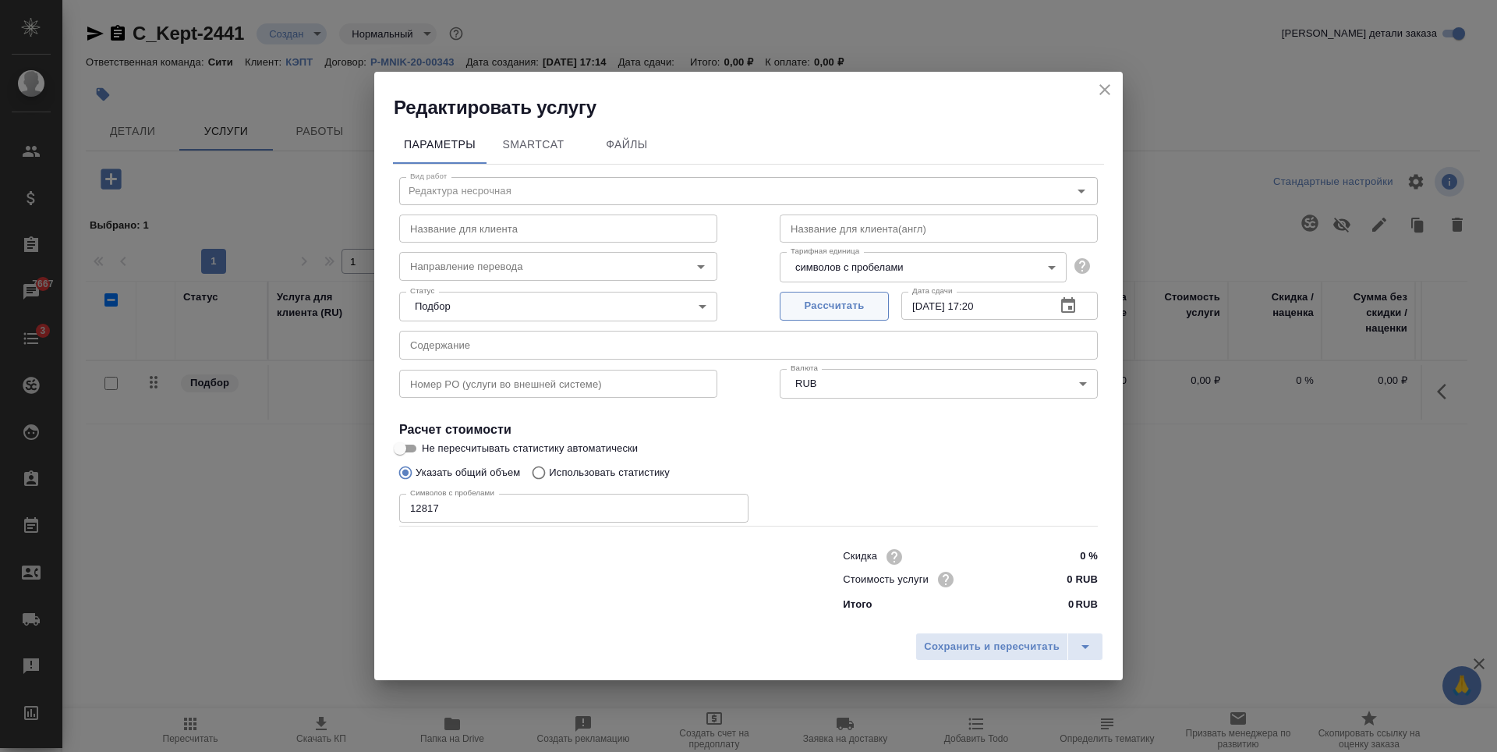
type input "27.08.2025 12:53"
click at [873, 302] on span "Рассчитано" at bounding box center [834, 306] width 92 height 18
click at [1070, 578] on input "0 RUB" at bounding box center [1068, 579] width 58 height 23
type input "327.5 RUB"
click at [999, 644] on span "Сохранить и пересчитать" at bounding box center [992, 647] width 136 height 18
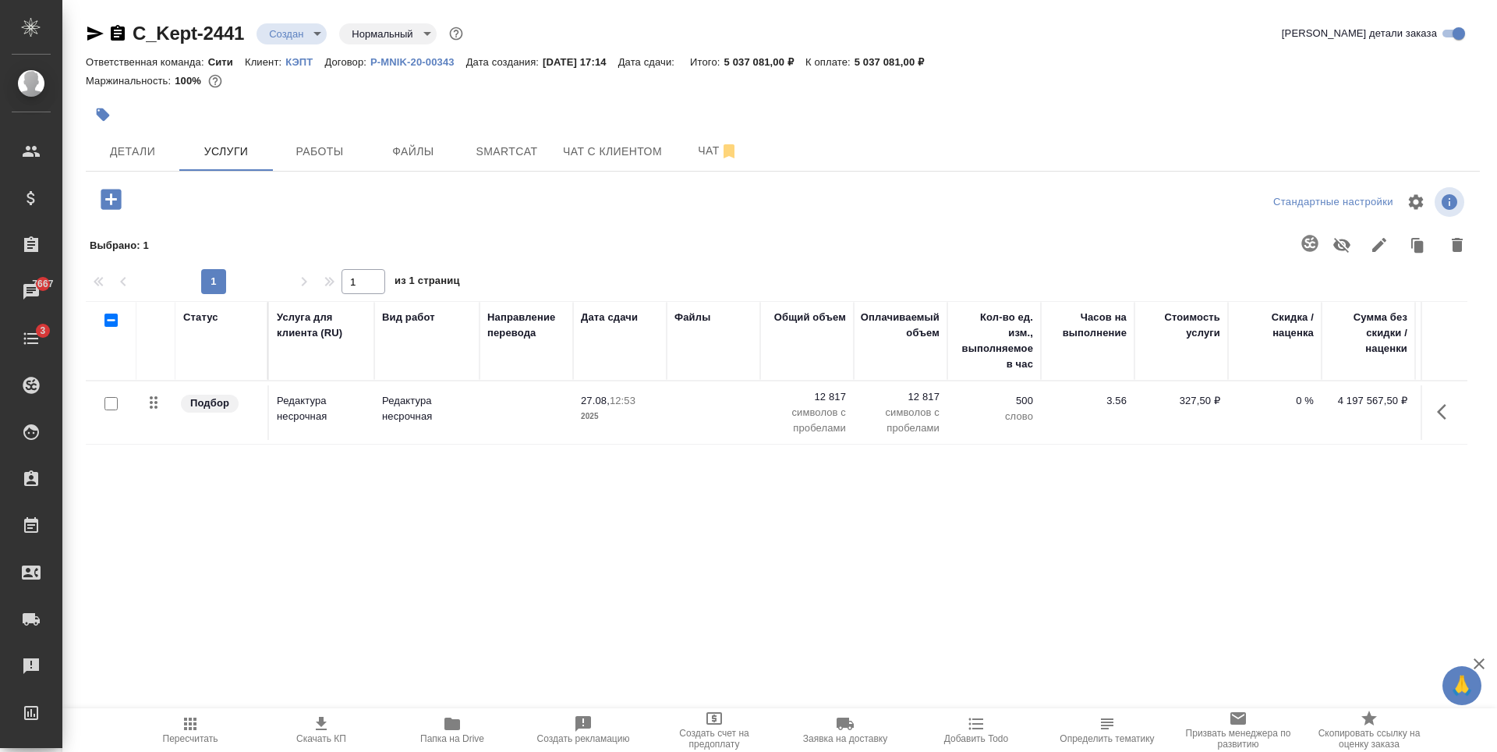
click at [597, 239] on div at bounding box center [921, 245] width 1109 height 41
click at [920, 392] on p "12 817" at bounding box center [900, 397] width 78 height 16
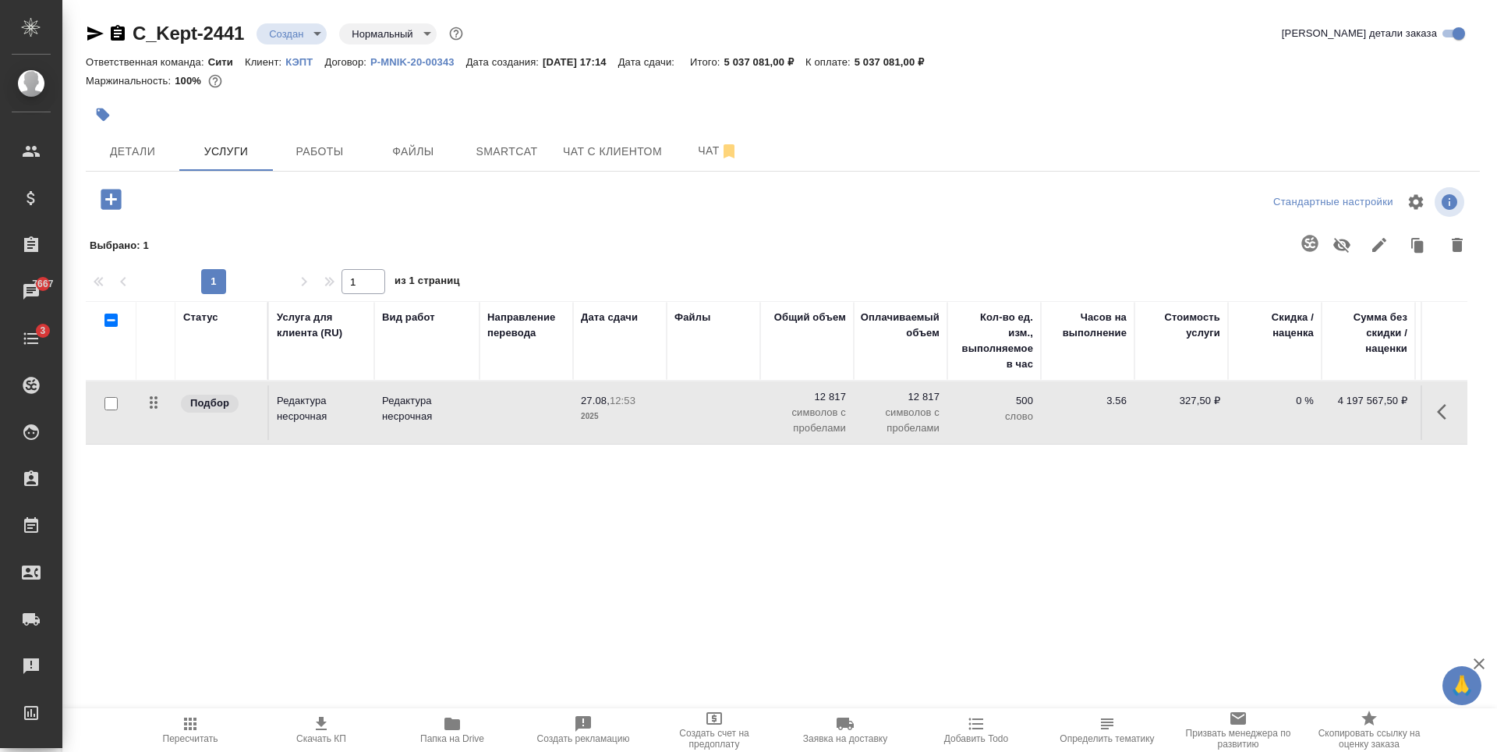
click at [920, 392] on p "12 817" at bounding box center [900, 397] width 78 height 16
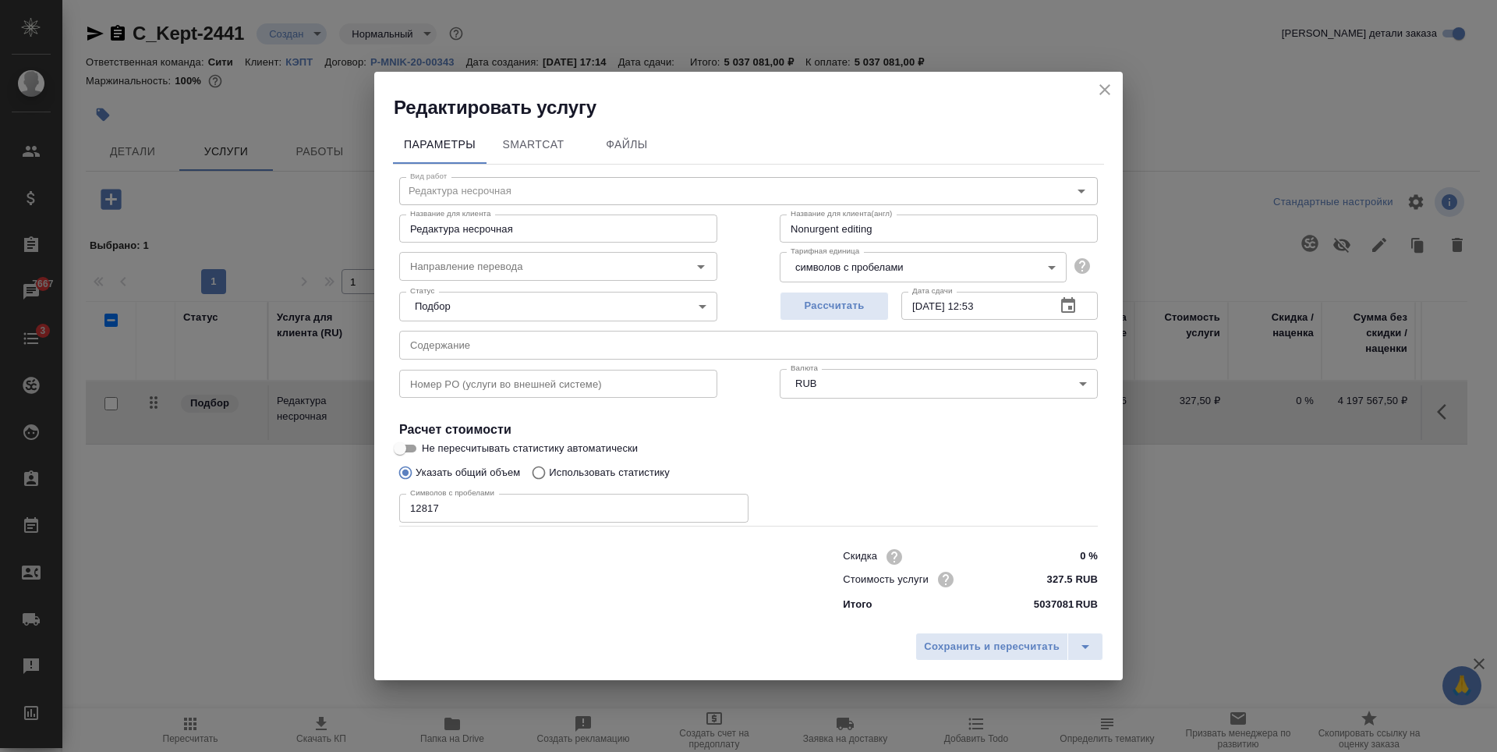
click at [918, 392] on body "🙏 .cls-1 fill:#fff; AWATERA Zaytseva Svetlana Клиенты Спецификации Заказы 7667 …" at bounding box center [748, 376] width 1497 height 752
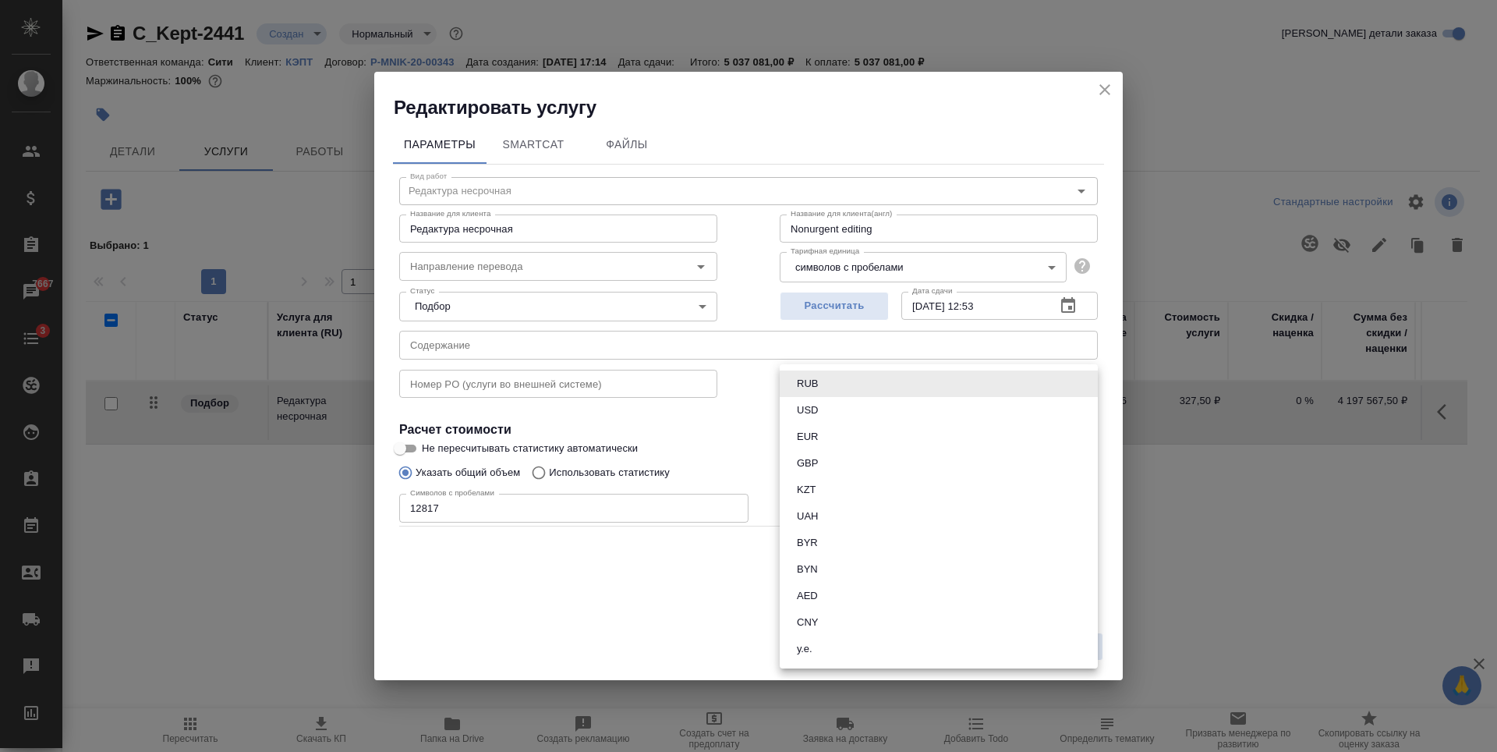
click at [1105, 83] on div at bounding box center [748, 376] width 1497 height 752
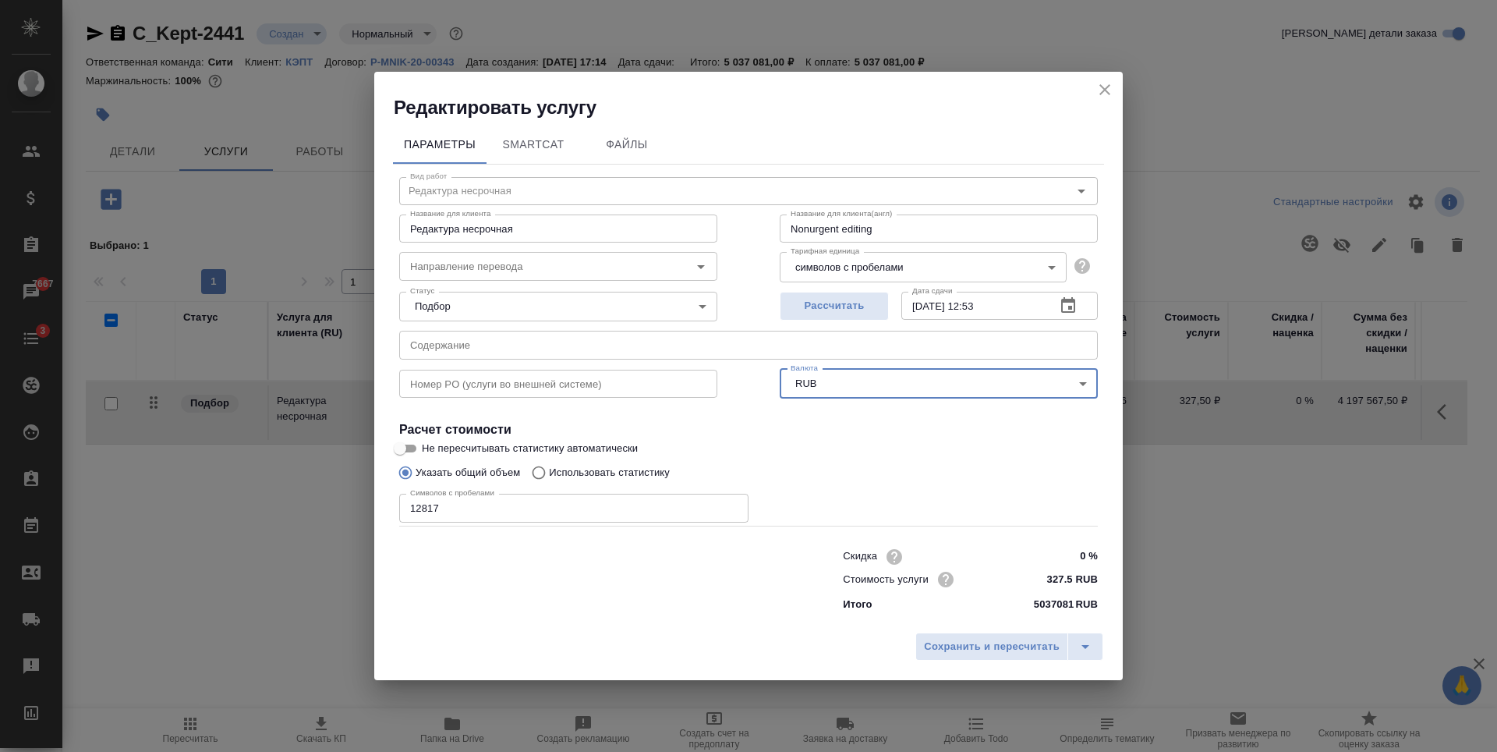
click at [1094, 116] on h2 "Редактировать услугу" at bounding box center [758, 107] width 729 height 25
click at [1109, 76] on div "Редактировать услугу" at bounding box center [748, 96] width 748 height 48
click at [1108, 93] on icon "close" at bounding box center [1104, 89] width 11 height 11
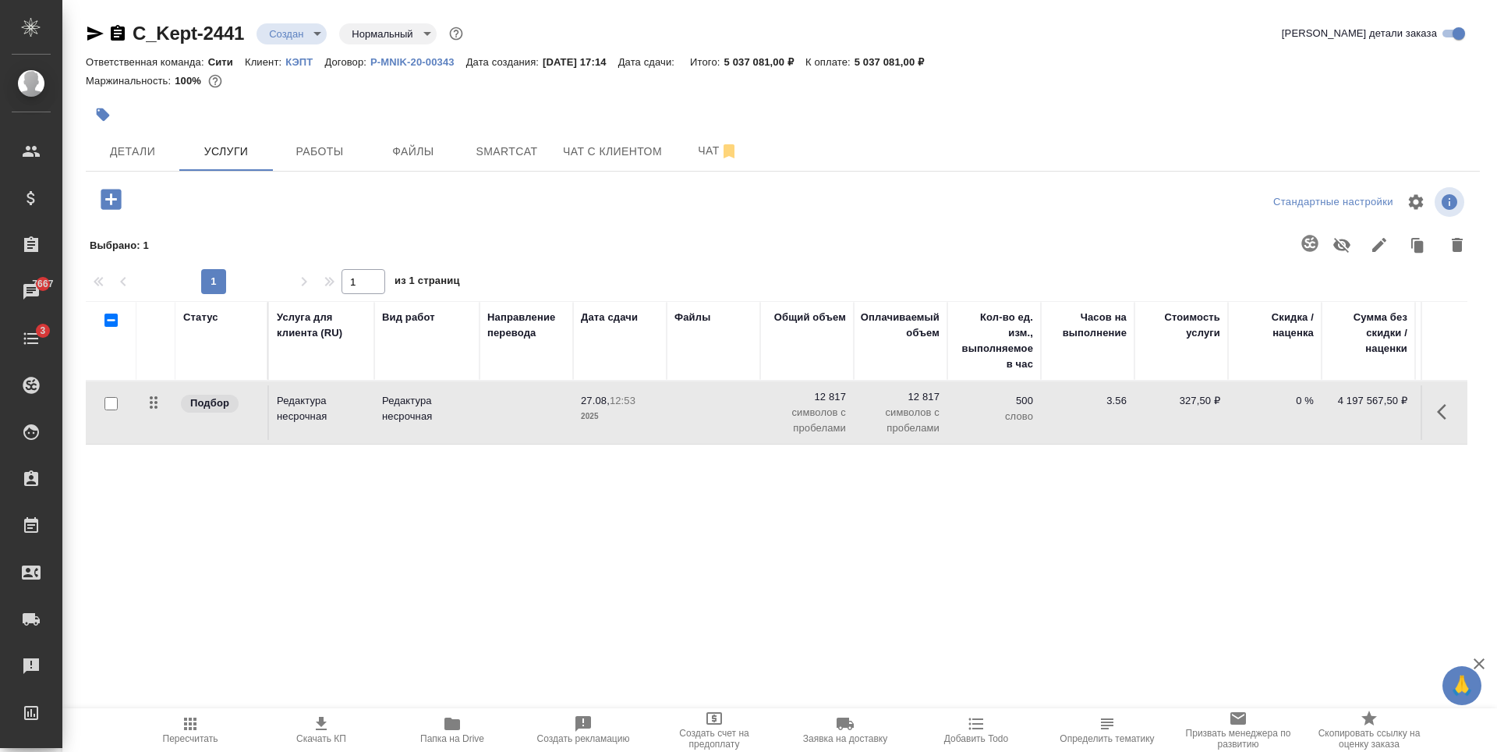
click at [932, 397] on p "12 817" at bounding box center [900, 397] width 78 height 16
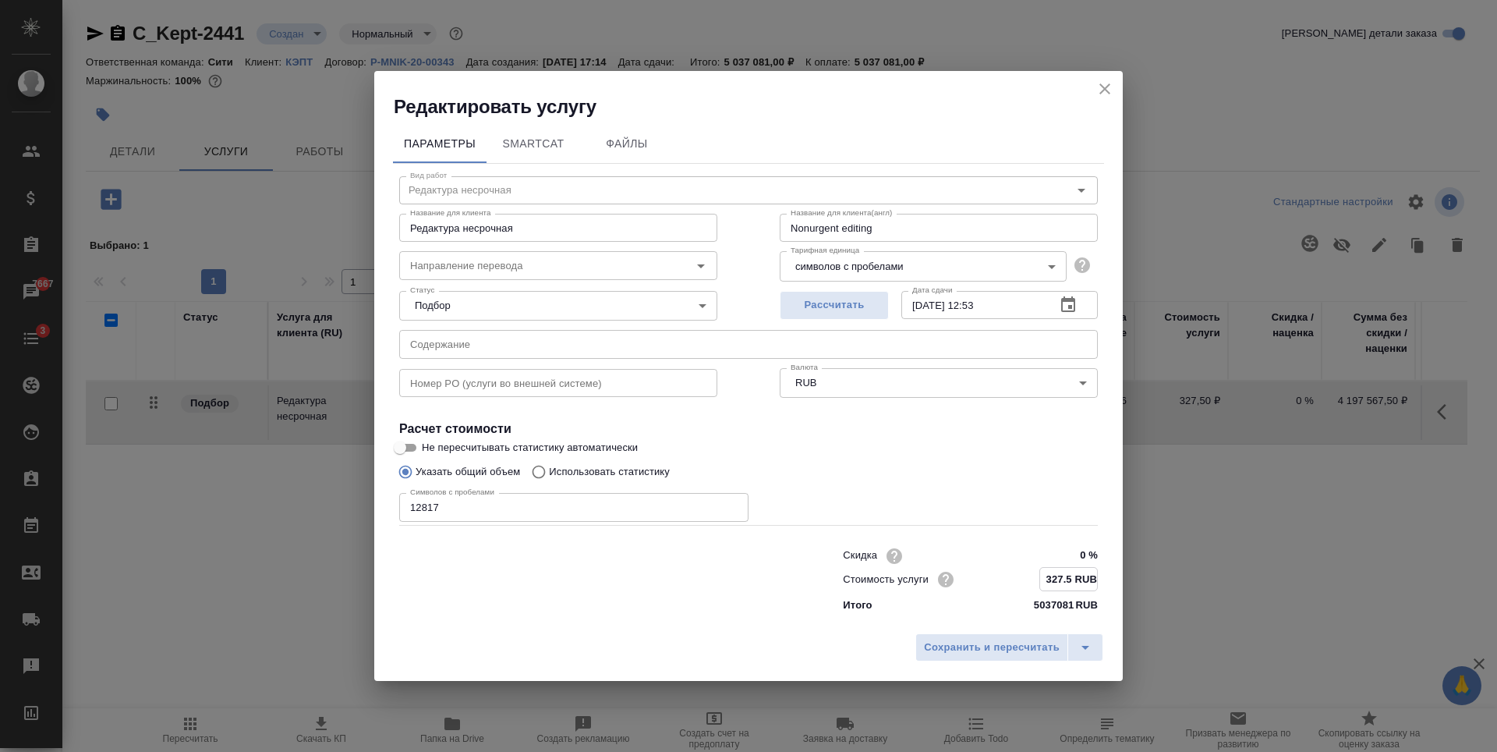
drag, startPoint x: 1074, startPoint y: 578, endPoint x: 1047, endPoint y: 579, distance: 27.3
click at [1047, 579] on input "327.5 RUB" at bounding box center [1068, 579] width 57 height 23
drag, startPoint x: 1047, startPoint y: 579, endPoint x: 1073, endPoint y: 579, distance: 25.7
click at [1073, 579] on input "327.5 RUB" at bounding box center [1068, 579] width 57 height 23
type input "509 RUB"
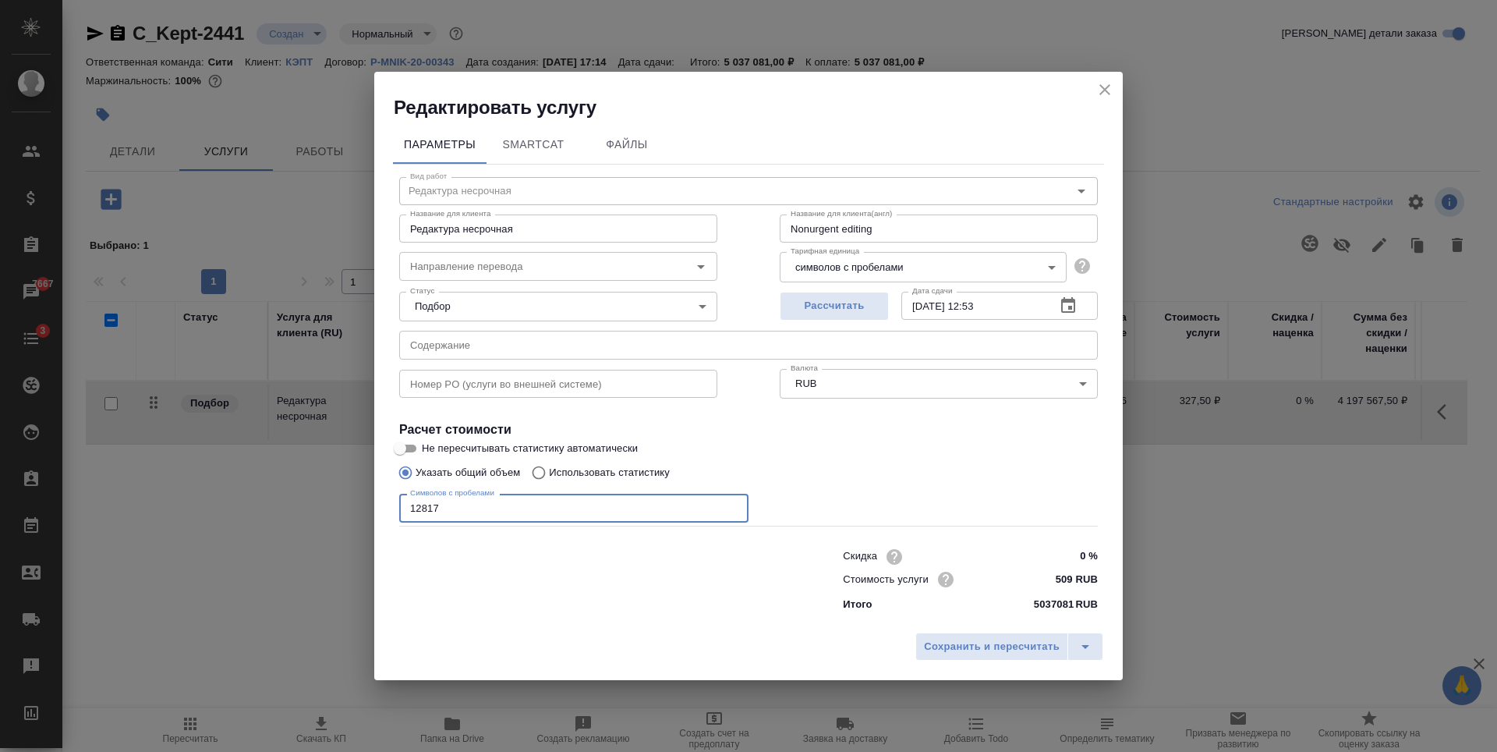
click at [486, 493] on div "Символов с пробелами 12817 Символов с пробелами" at bounding box center [573, 505] width 349 height 37
click at [950, 274] on body "🙏 .cls-1 fill:#fff; AWATERA Zaytseva Svetlana Клиенты Спецификации Заказы 7667 …" at bounding box center [748, 376] width 1497 height 752
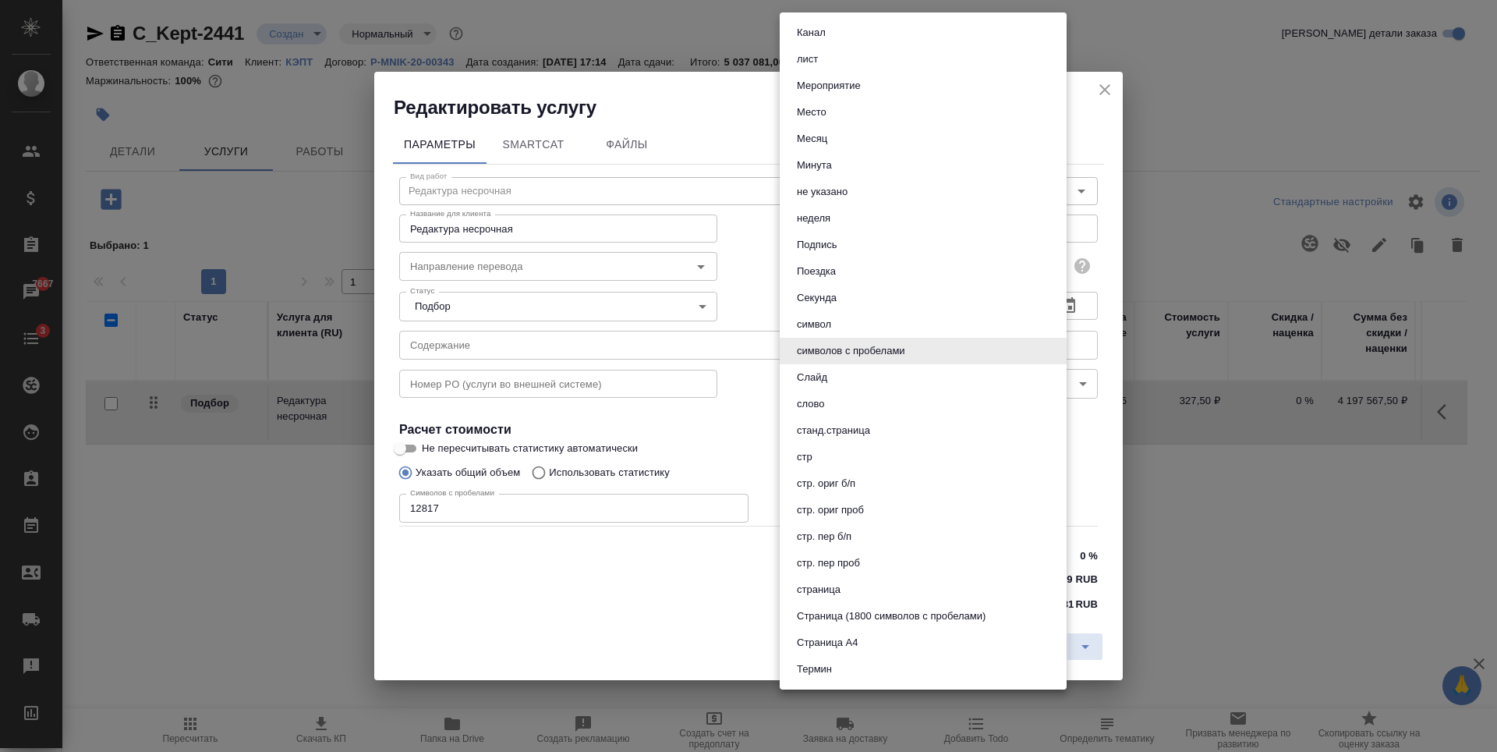
click at [838, 592] on button "страница" at bounding box center [818, 589] width 53 height 17
type input "5a8b1489cc6b4906c91bfdb2"
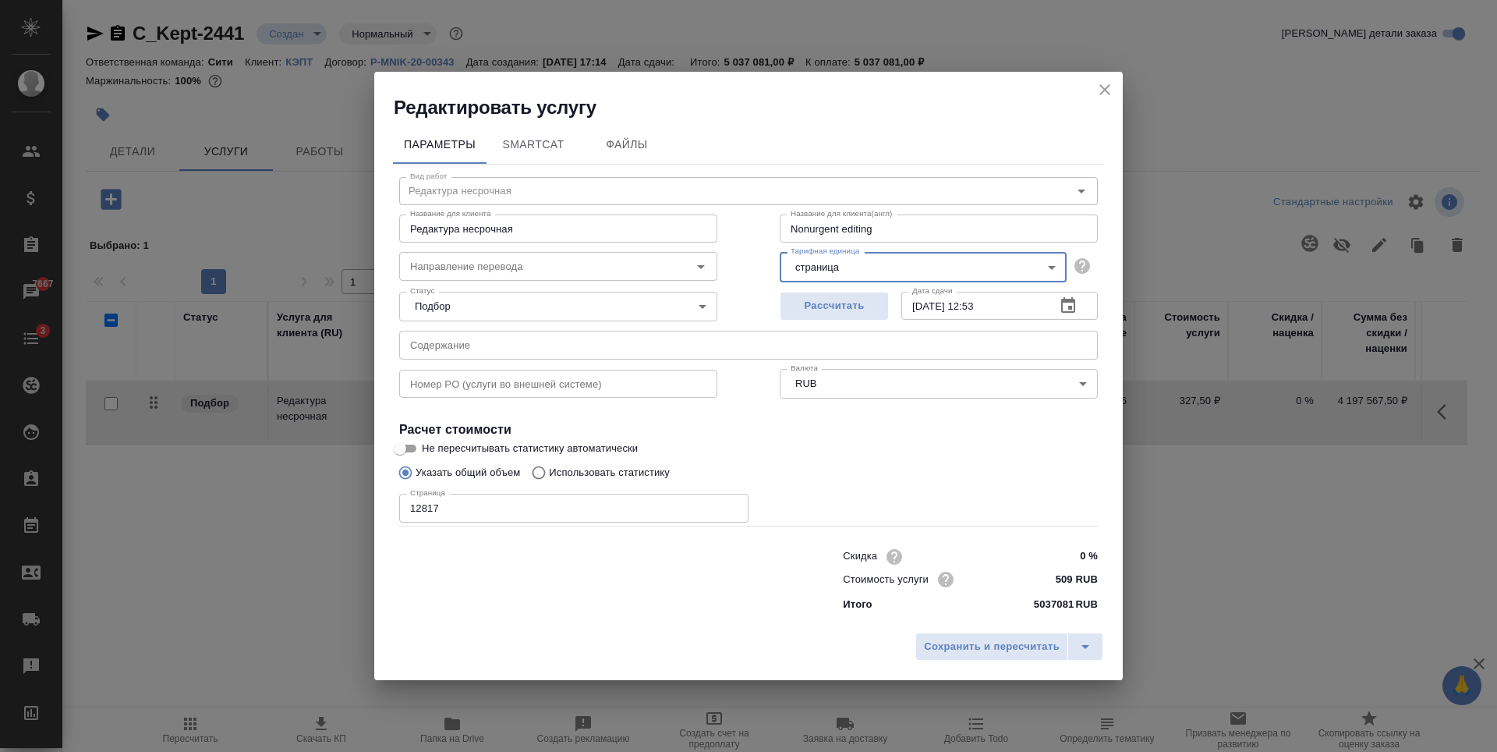
click at [514, 493] on input "12817" at bounding box center [573, 507] width 349 height 28
type input "7"
type input "7.12"
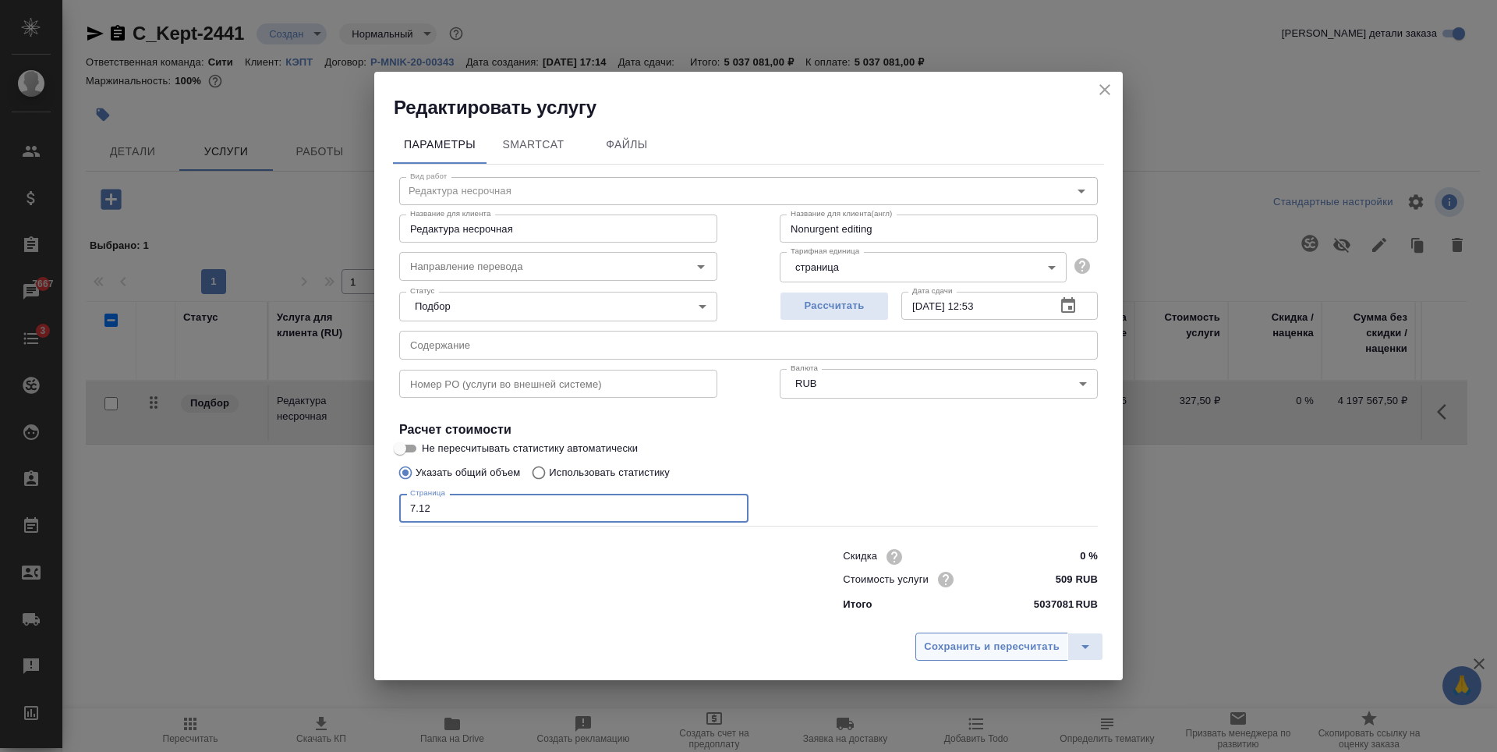
click at [1027, 643] on span "Сохранить и пересчитать" at bounding box center [992, 647] width 136 height 18
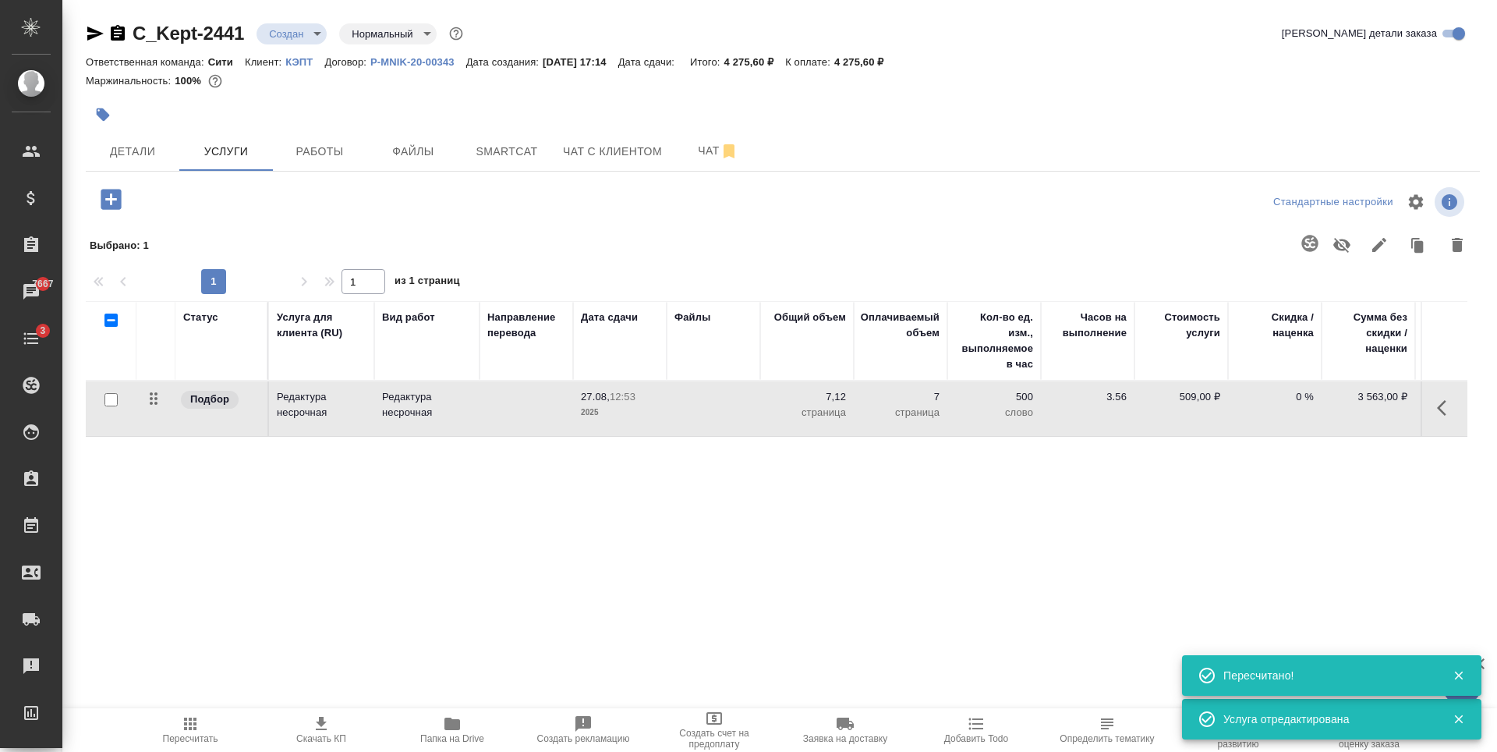
click at [368, 243] on div at bounding box center [921, 245] width 1109 height 41
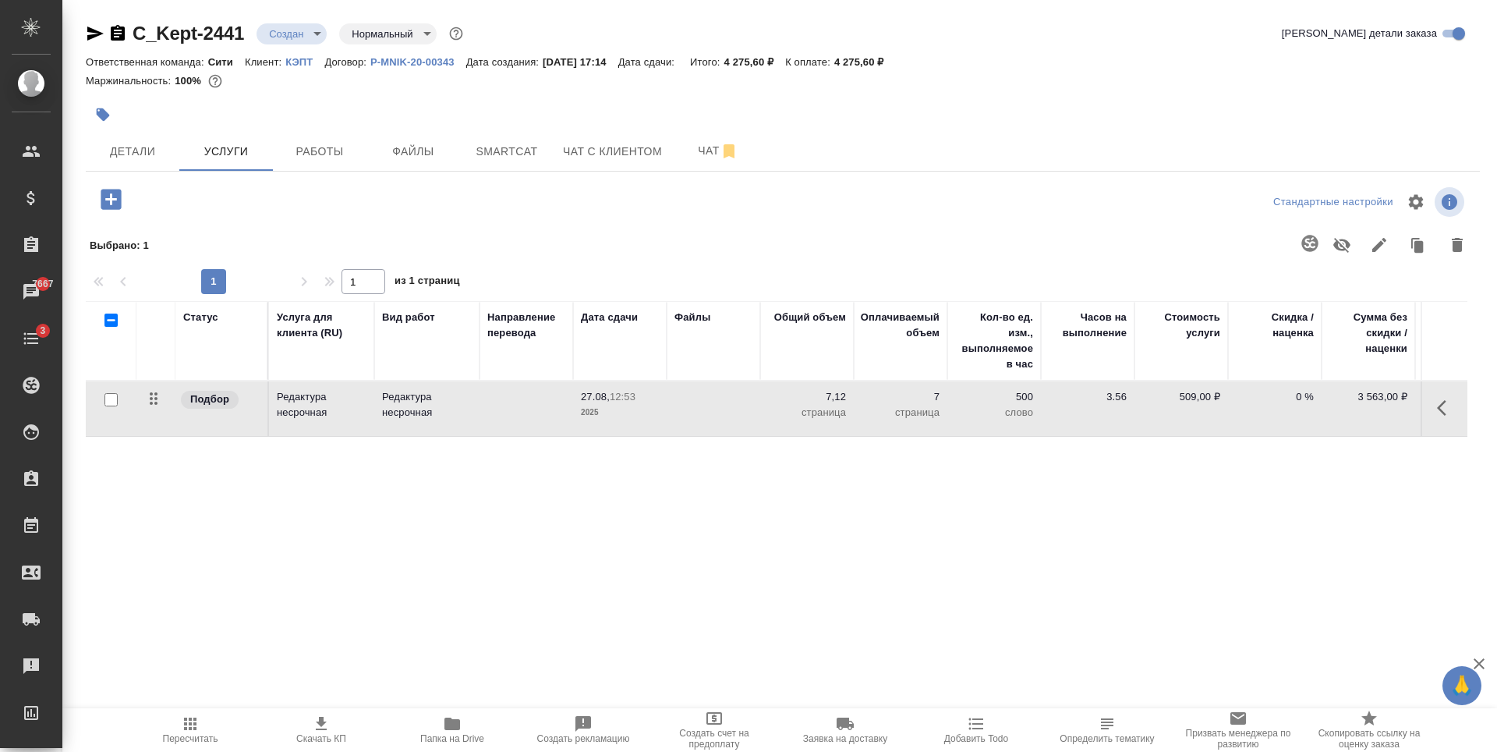
click at [336, 512] on div "Статус Услуга для клиента (RU) Вид работ Направление перевода Дата сдачи Файлы …" at bounding box center [776, 468] width 1381 height 335
click at [343, 537] on div "Статус Услуга для клиента (RU) Вид работ Направление перевода Дата сдачи Файлы …" at bounding box center [776, 468] width 1381 height 335
click at [122, 198] on icon "button" at bounding box center [110, 199] width 27 height 27
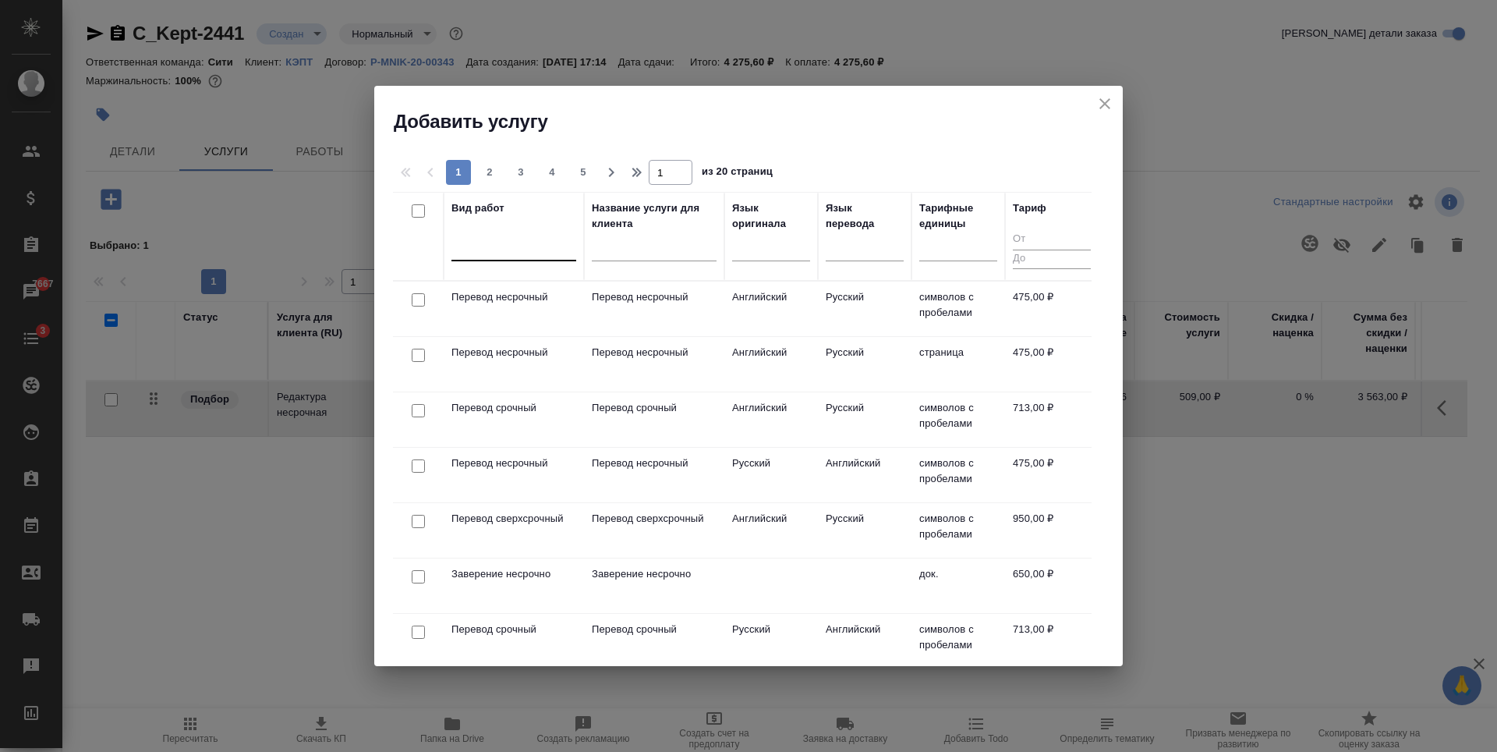
click at [506, 243] on div at bounding box center [513, 245] width 125 height 23
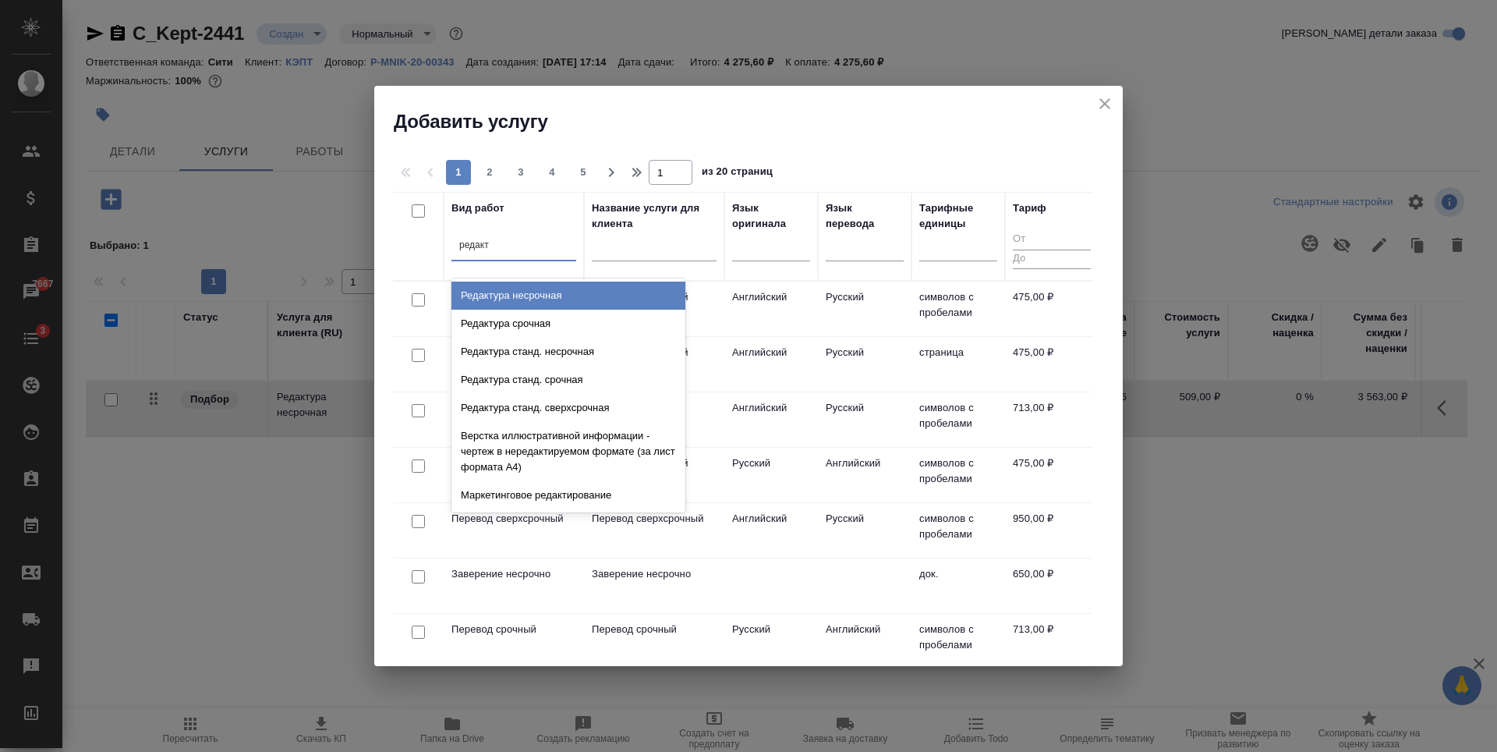
type input "редакту"
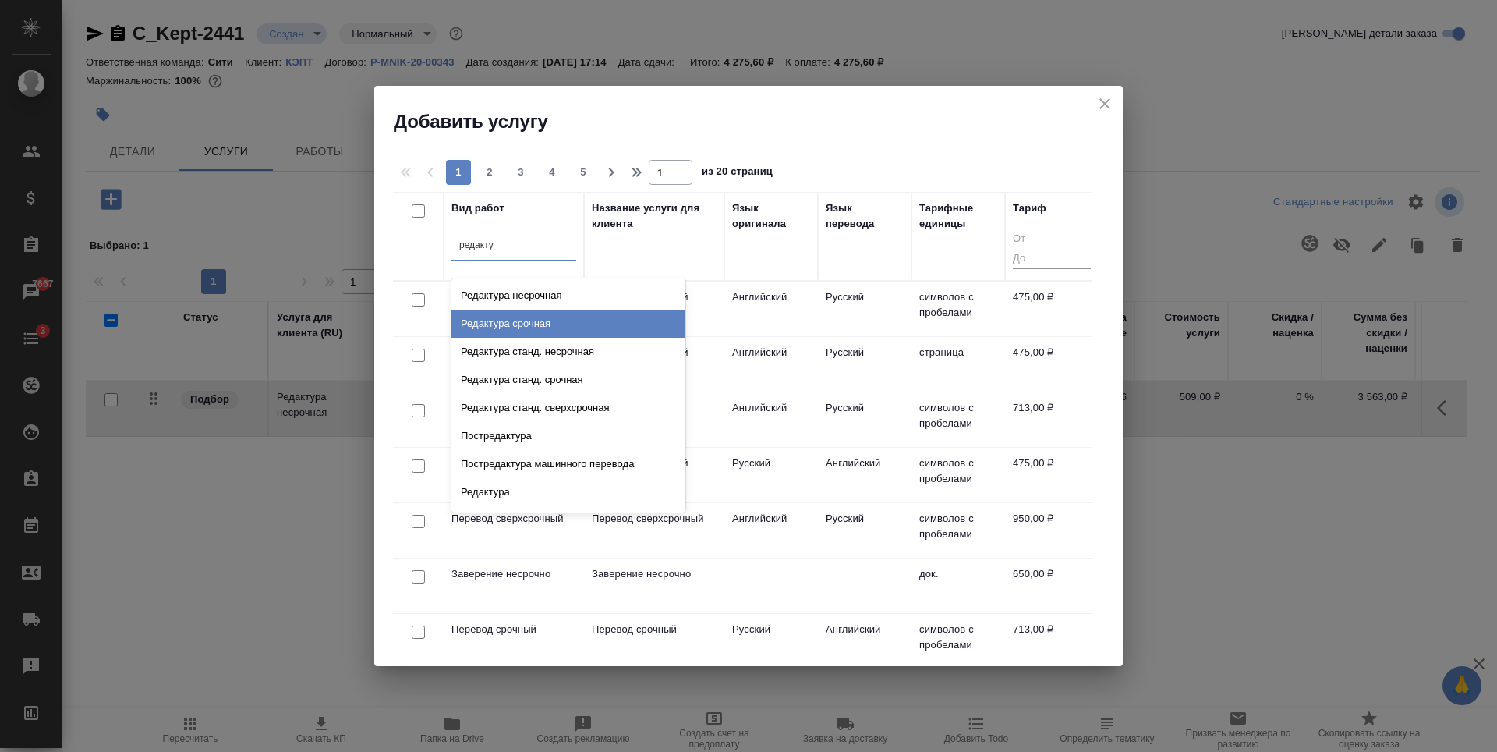
click at [540, 321] on div "Редактура срочная" at bounding box center [568, 323] width 234 height 28
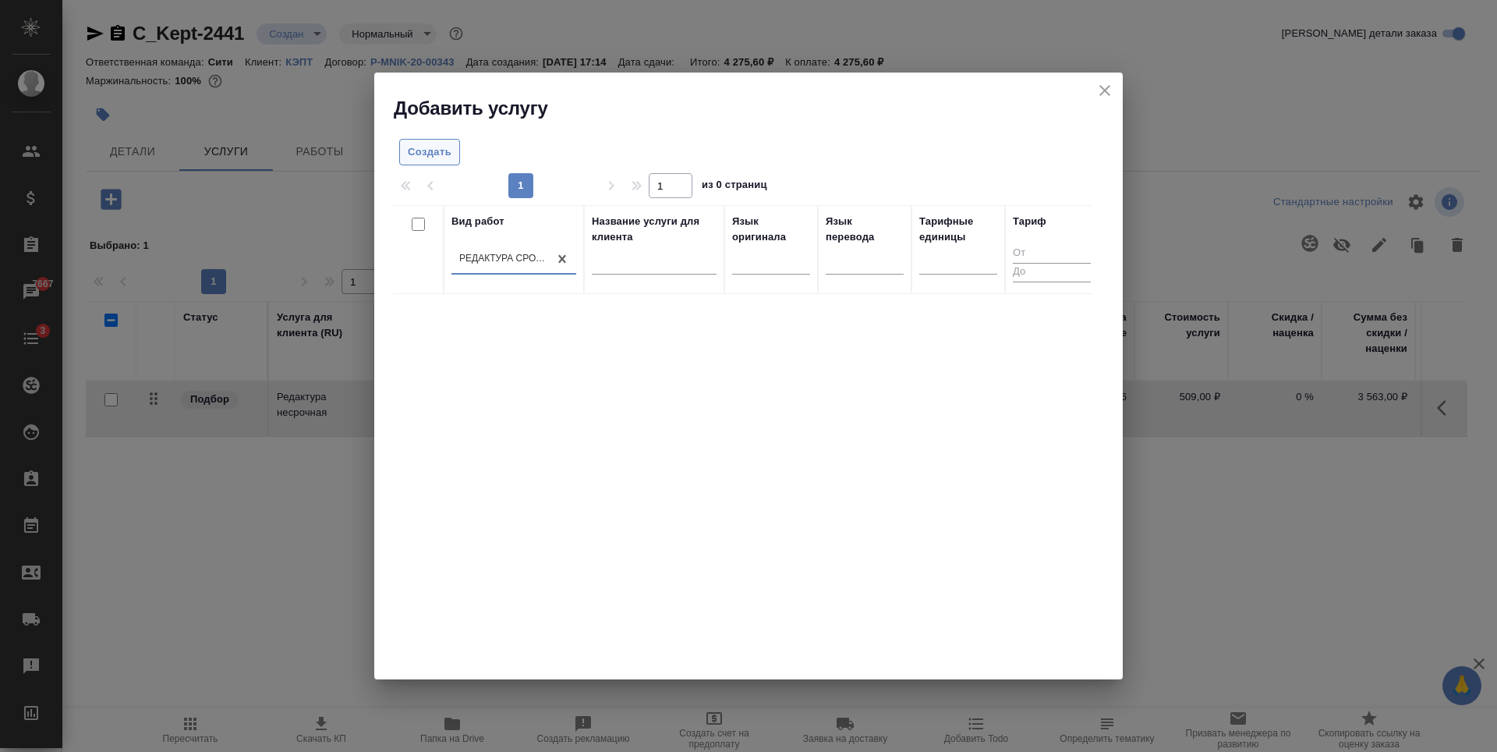
click at [443, 149] on span "Создать" at bounding box center [430, 152] width 44 height 18
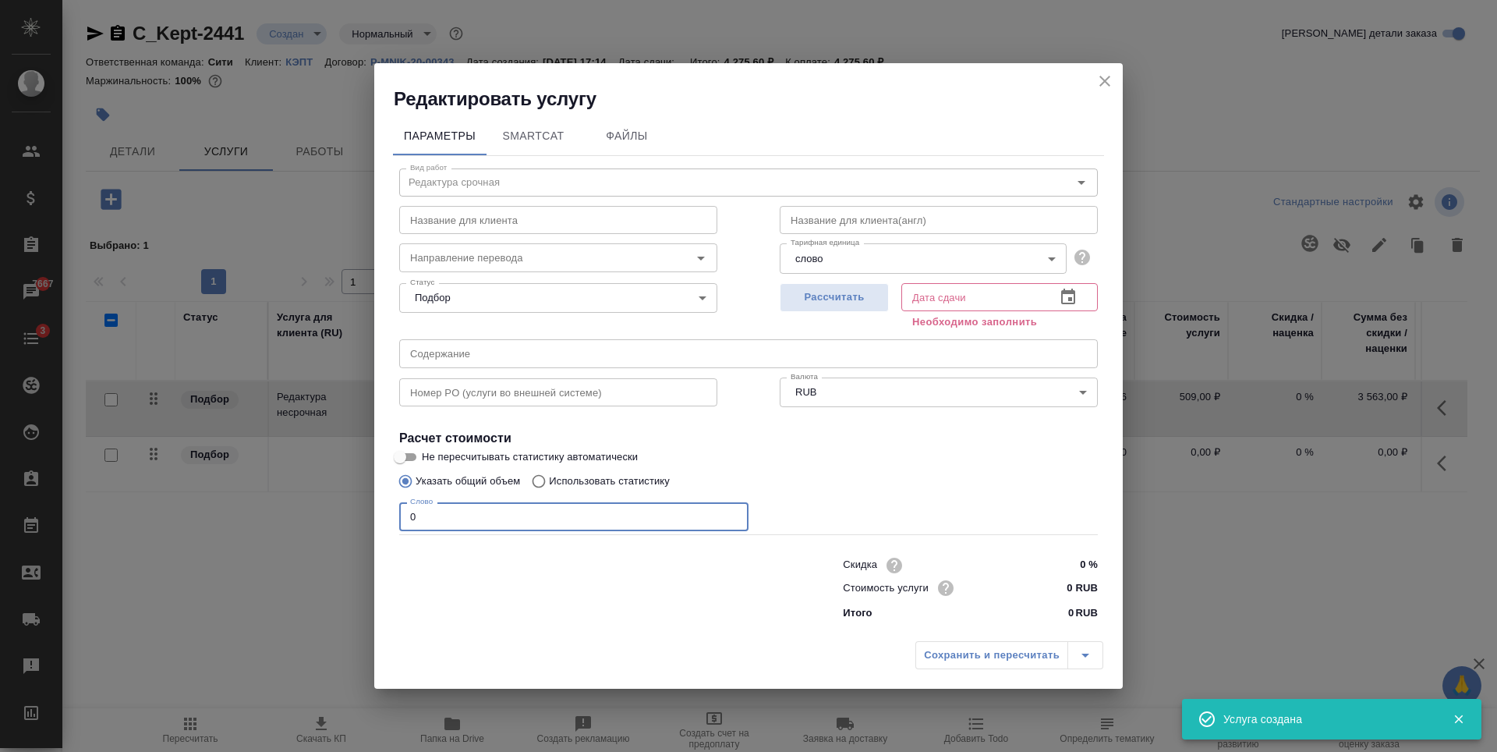
click at [504, 519] on input "0" at bounding box center [573, 516] width 349 height 28
click at [989, 306] on input "text" at bounding box center [972, 297] width 142 height 28
click at [948, 253] on body "🙏 .cls-1 fill:#fff; AWATERA Zaytseva Svetlana Клиенты Спецификации Заказы 7667 …" at bounding box center [748, 376] width 1497 height 752
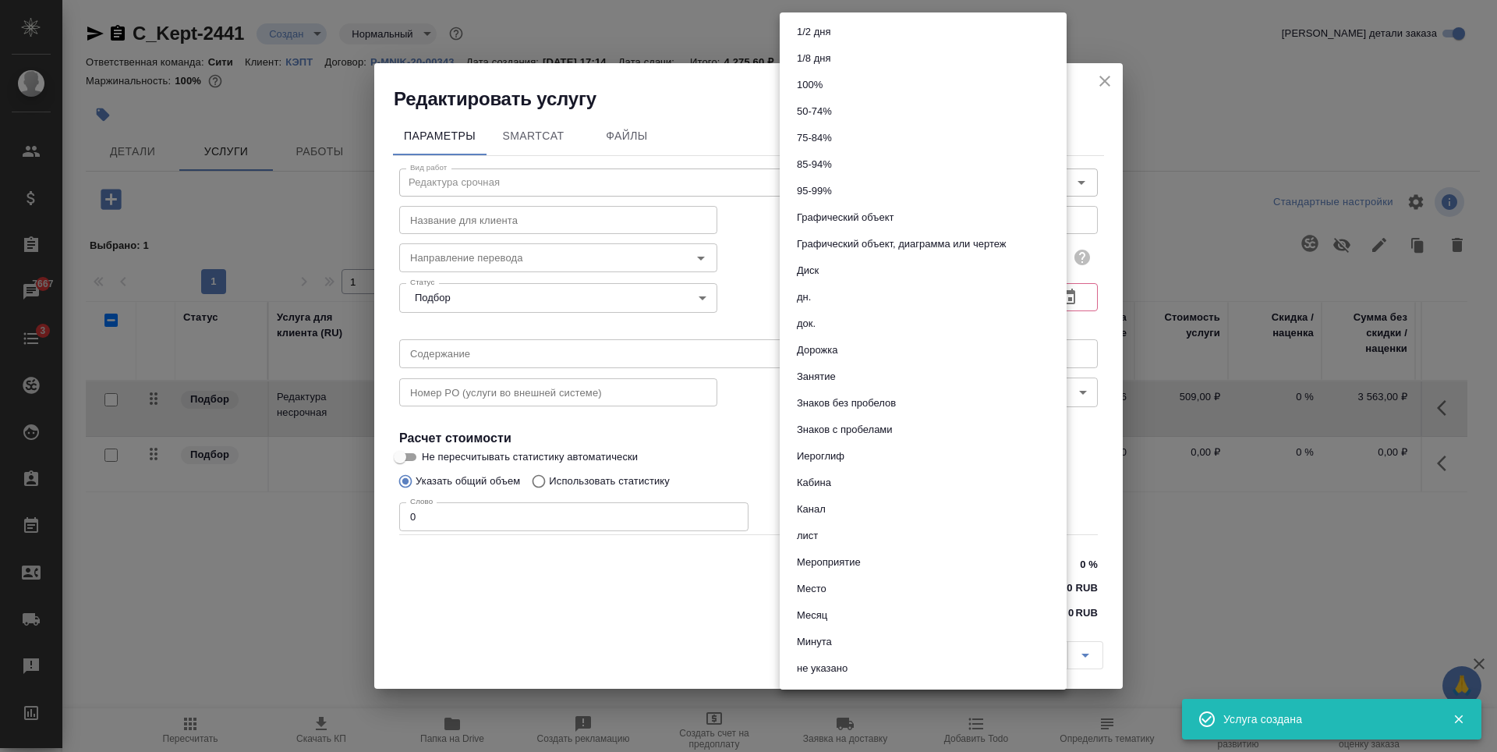
scroll to position [529, 0]
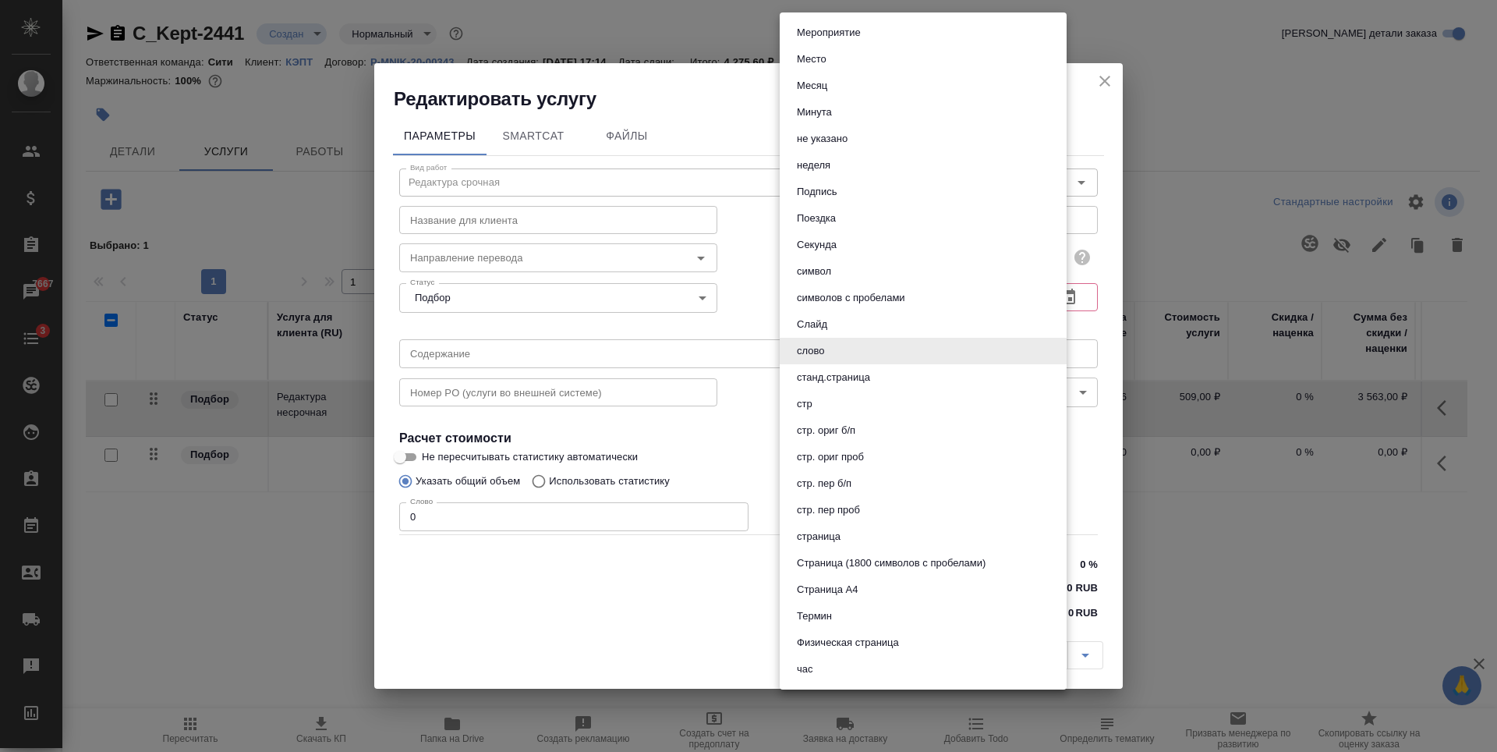
click at [849, 529] on li "страница" at bounding box center [923, 536] width 287 height 27
type input "5a8b1489cc6b4906c91bfdb2"
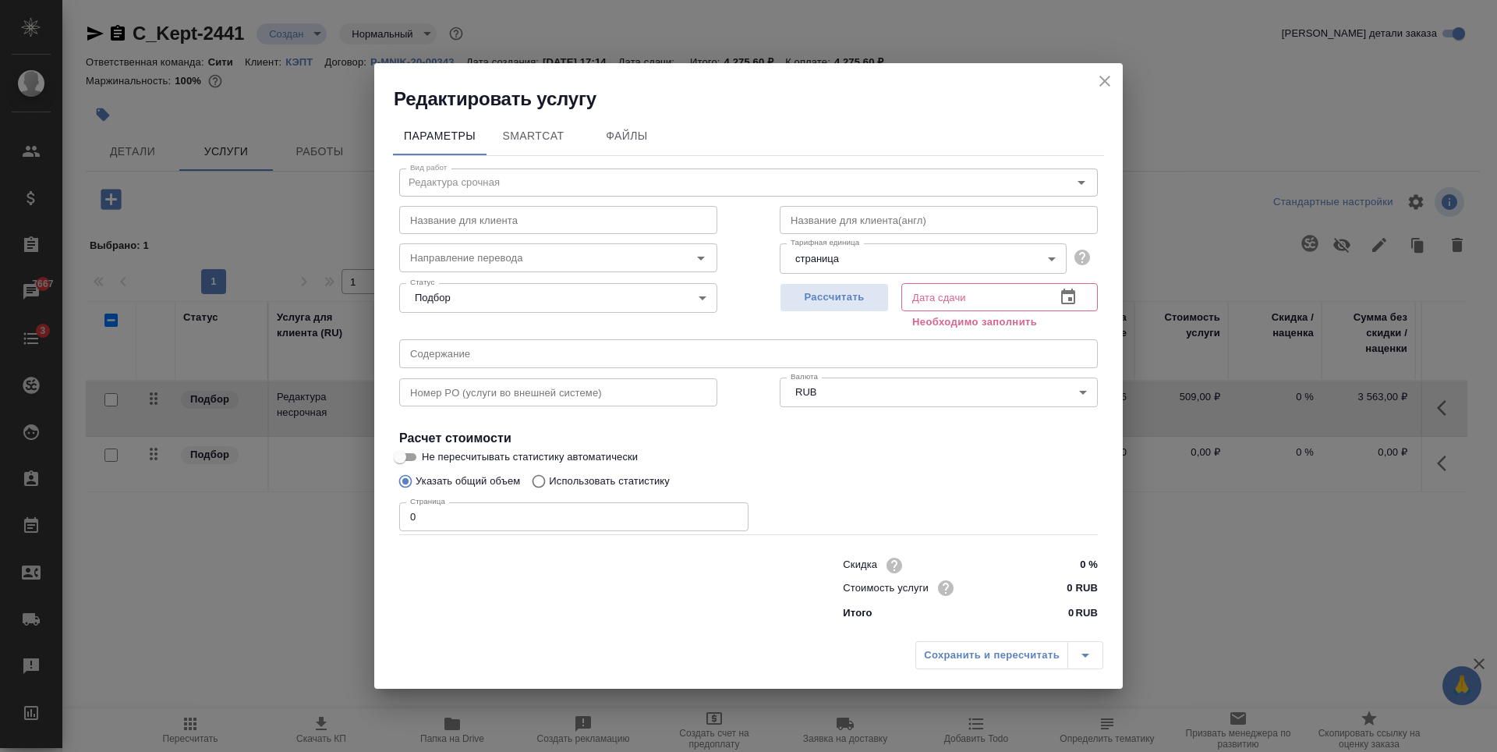
click at [490, 589] on div at bounding box center [590, 587] width 444 height 62
click at [524, 515] on input "0" at bounding box center [573, 516] width 349 height 28
type input "0"
type input "7"
type input "7.12"
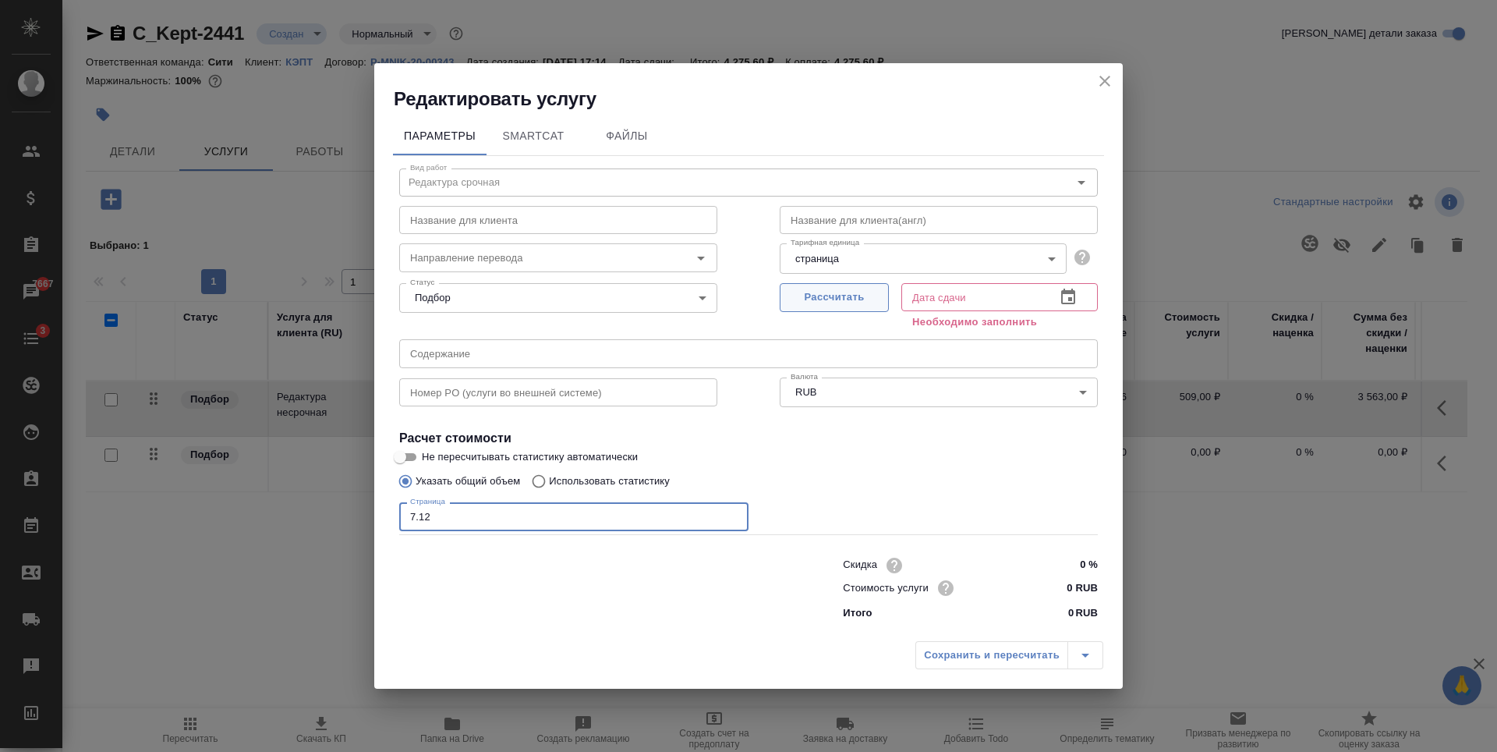
click at [866, 285] on button "Рассчитать" at bounding box center [834, 297] width 109 height 29
type input "27.08.2025 11:50"
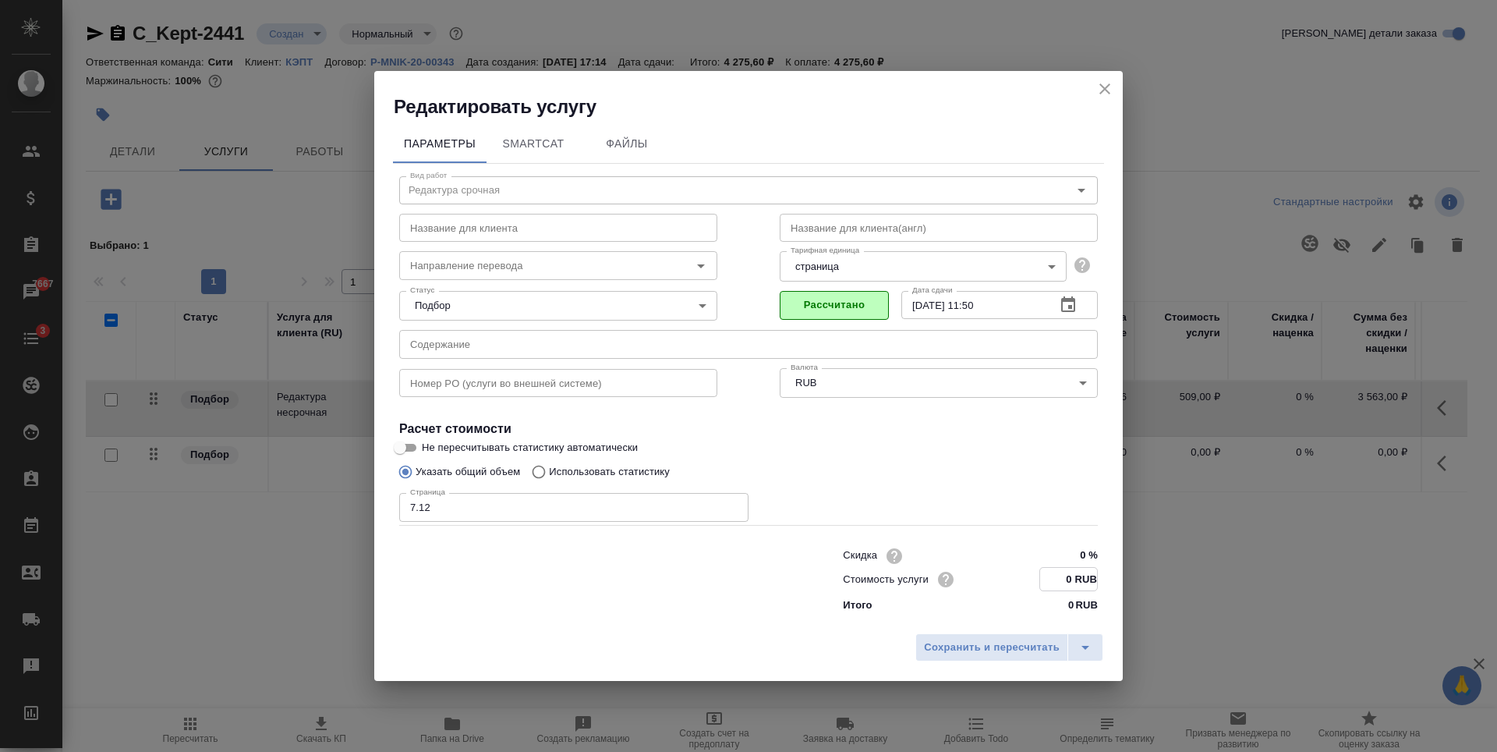
drag, startPoint x: 1073, startPoint y: 578, endPoint x: 1065, endPoint y: 579, distance: 7.8
click at [1065, 579] on input "0 RUB" at bounding box center [1068, 579] width 57 height 23
type input "765 RUB"
click at [993, 483] on div "Указать общий объем Использовать статистику" at bounding box center [748, 472] width 699 height 30
click at [978, 653] on span "Сохранить и пересчитать" at bounding box center [992, 647] width 136 height 18
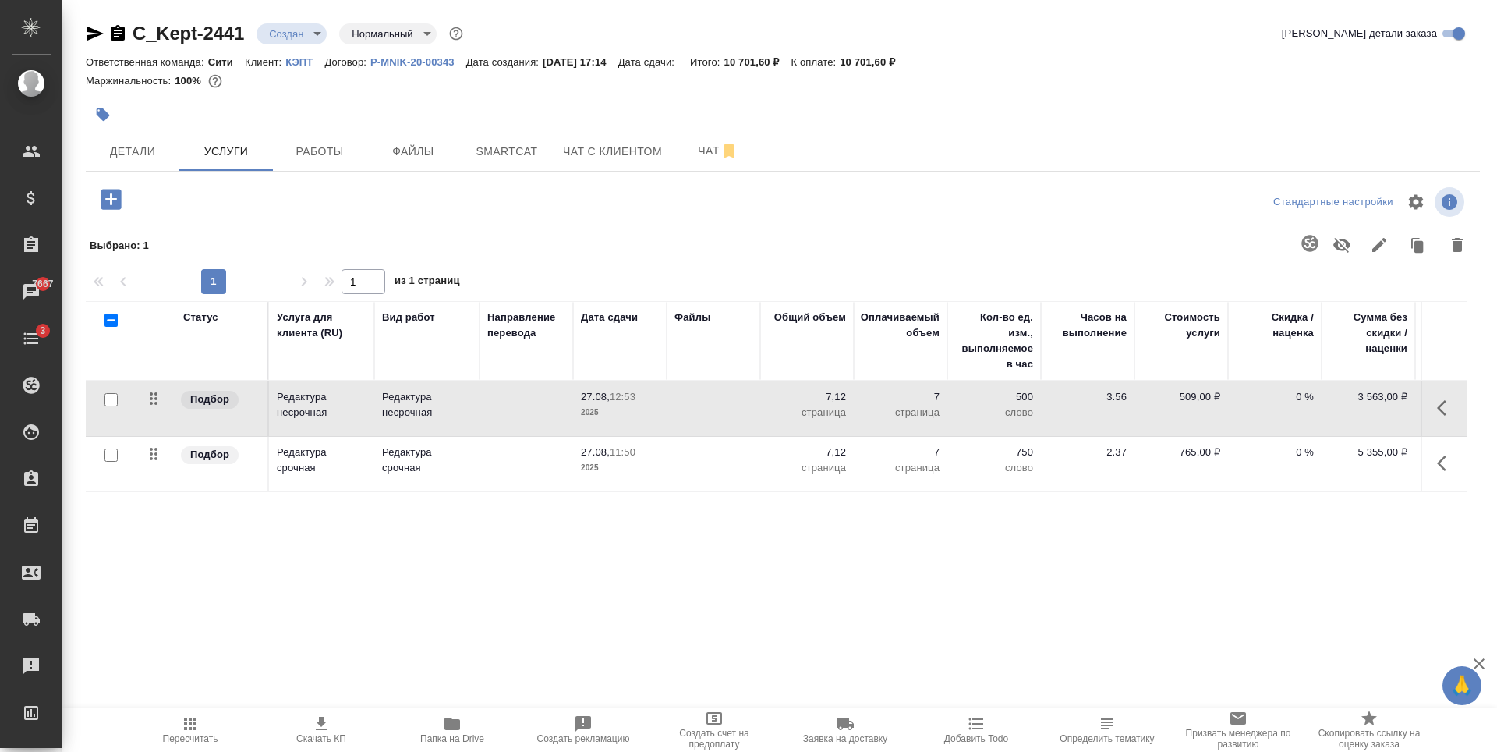
click at [590, 522] on div "Статус Услуга для клиента (RU) Вид работ Направление перевода Дата сдачи Файлы …" at bounding box center [776, 468] width 1381 height 335
click at [306, 216] on div at bounding box center [318, 201] width 465 height 37
click at [497, 543] on div "Статус Услуга для клиента (RU) Вид работ Направление перевода Дата сдачи Файлы …" at bounding box center [776, 468] width 1381 height 335
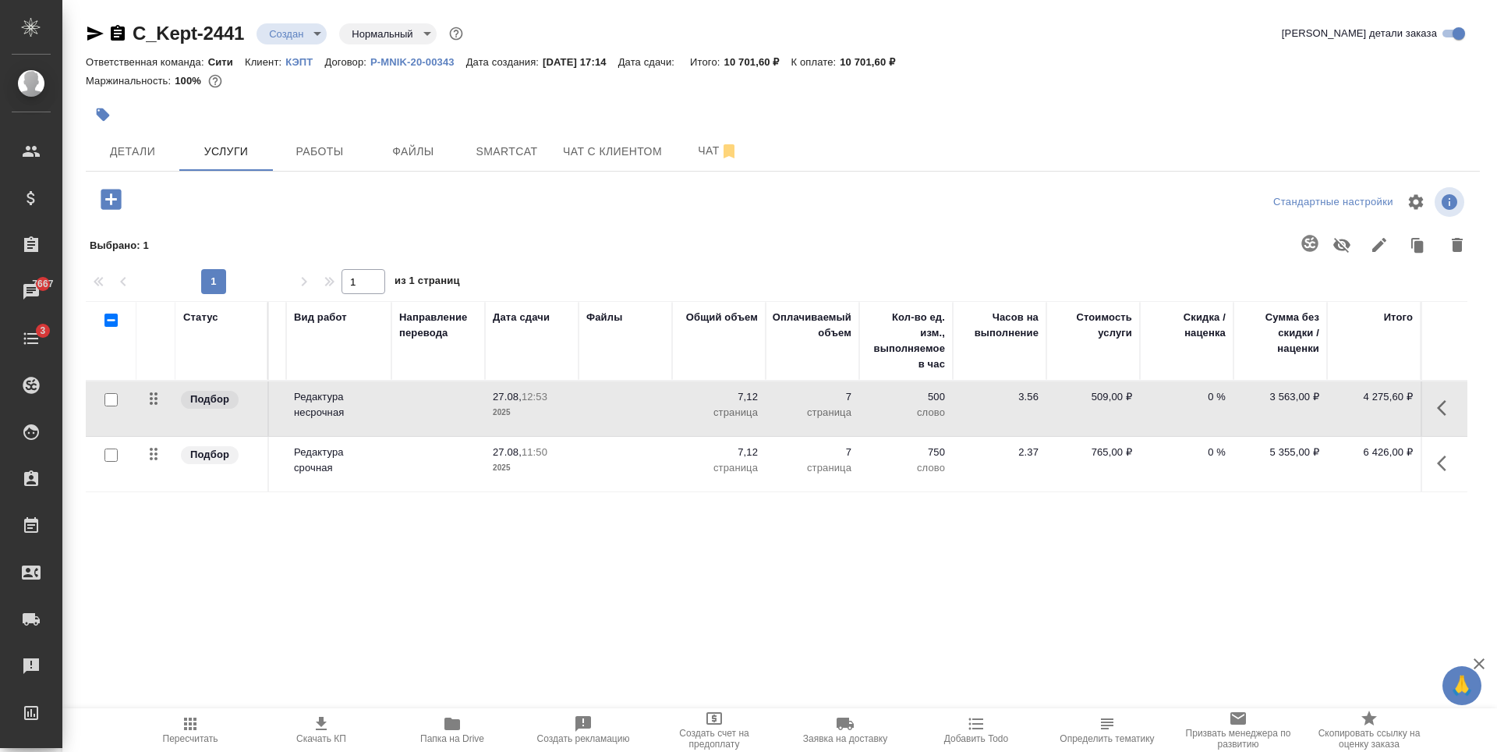
scroll to position [0, 0]
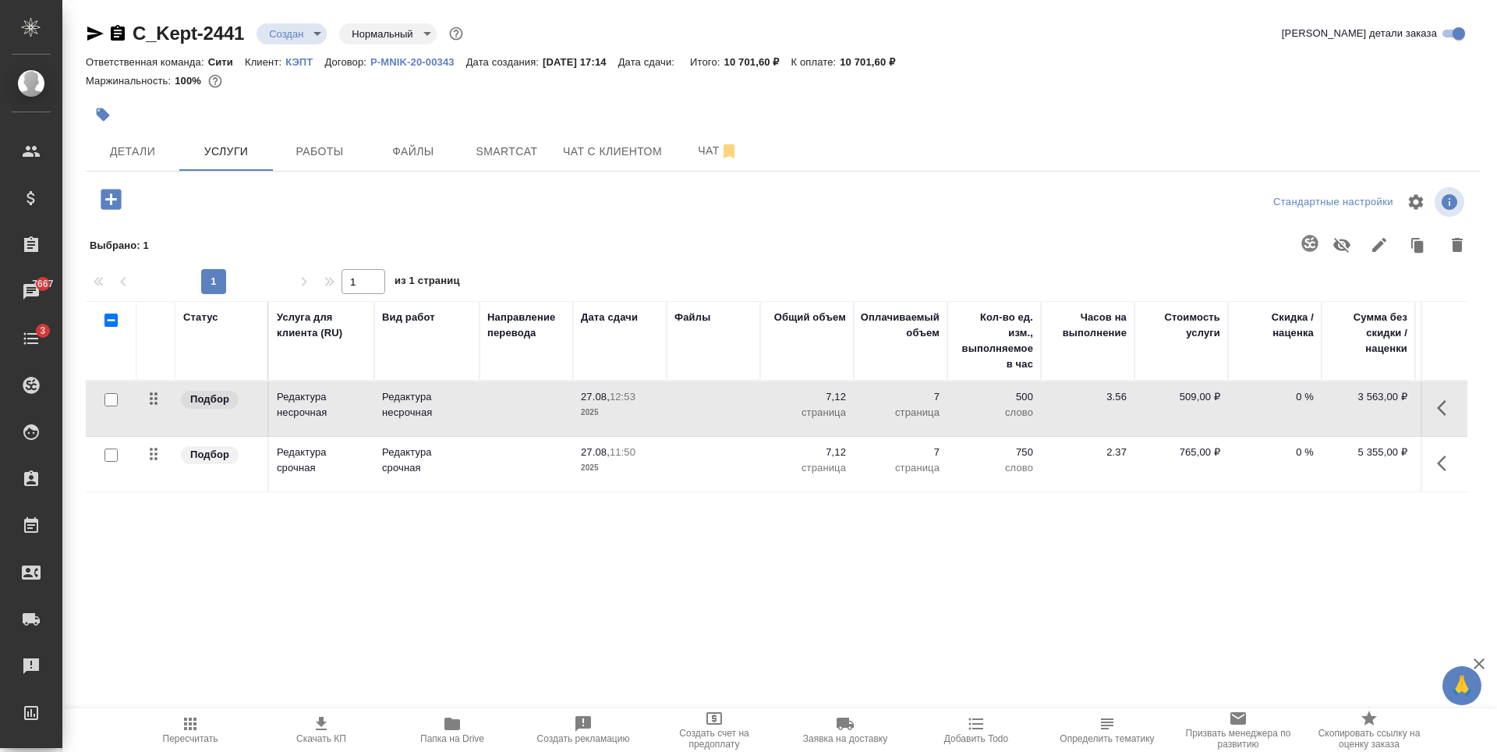
click at [108, 399] on input "checkbox" at bounding box center [110, 399] width 13 height 13
checkbox input "true"
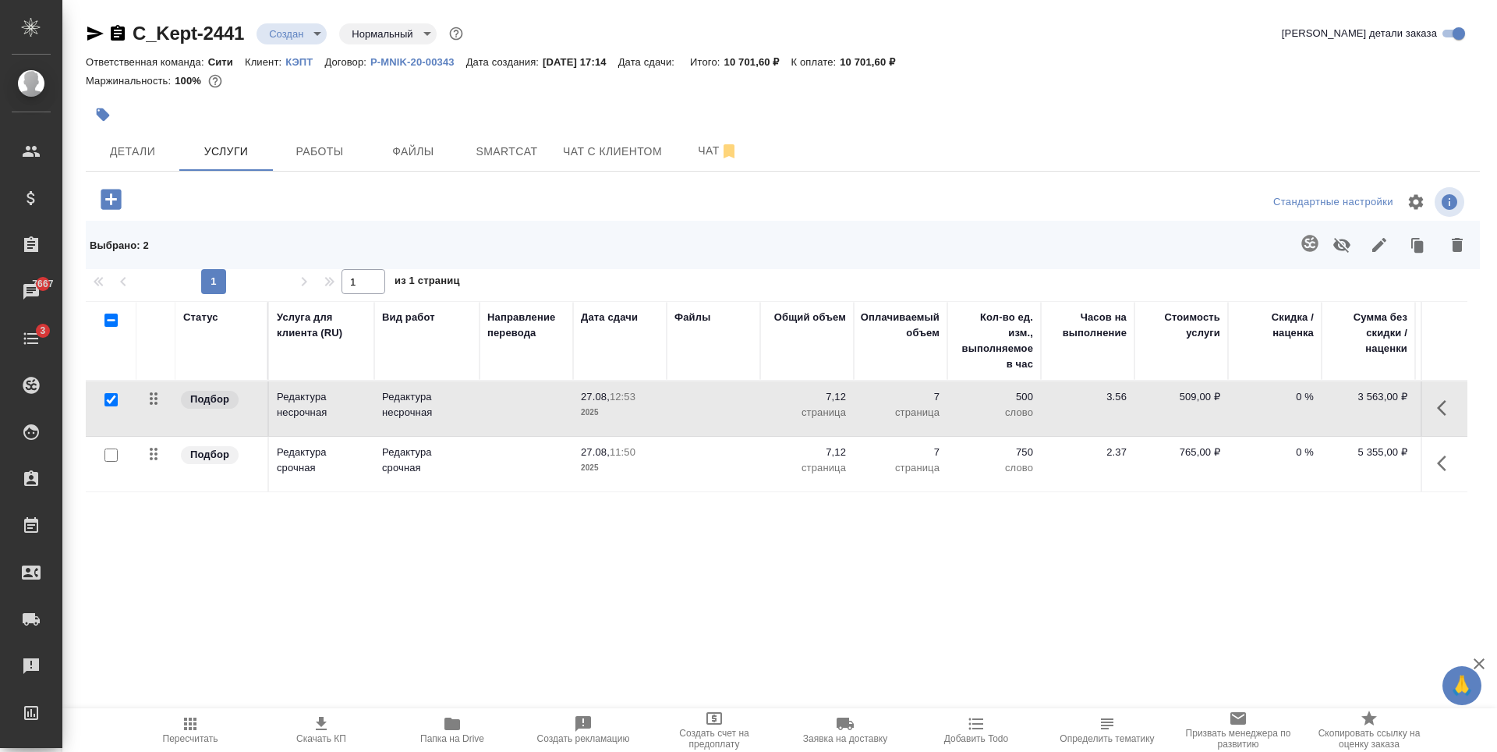
click at [1344, 243] on icon "button" at bounding box center [1341, 244] width 19 height 19
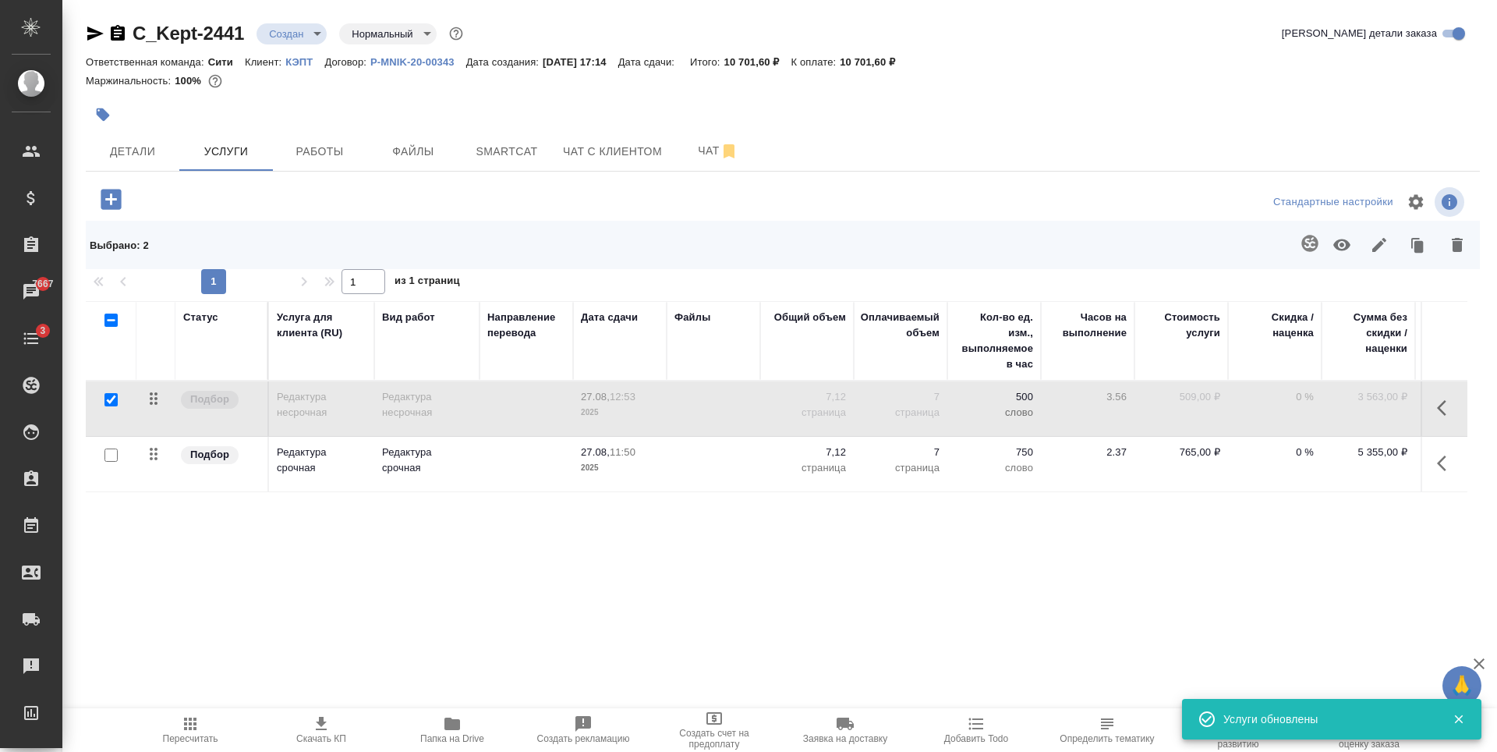
click at [200, 720] on span "Пересчитать" at bounding box center [190, 729] width 112 height 30
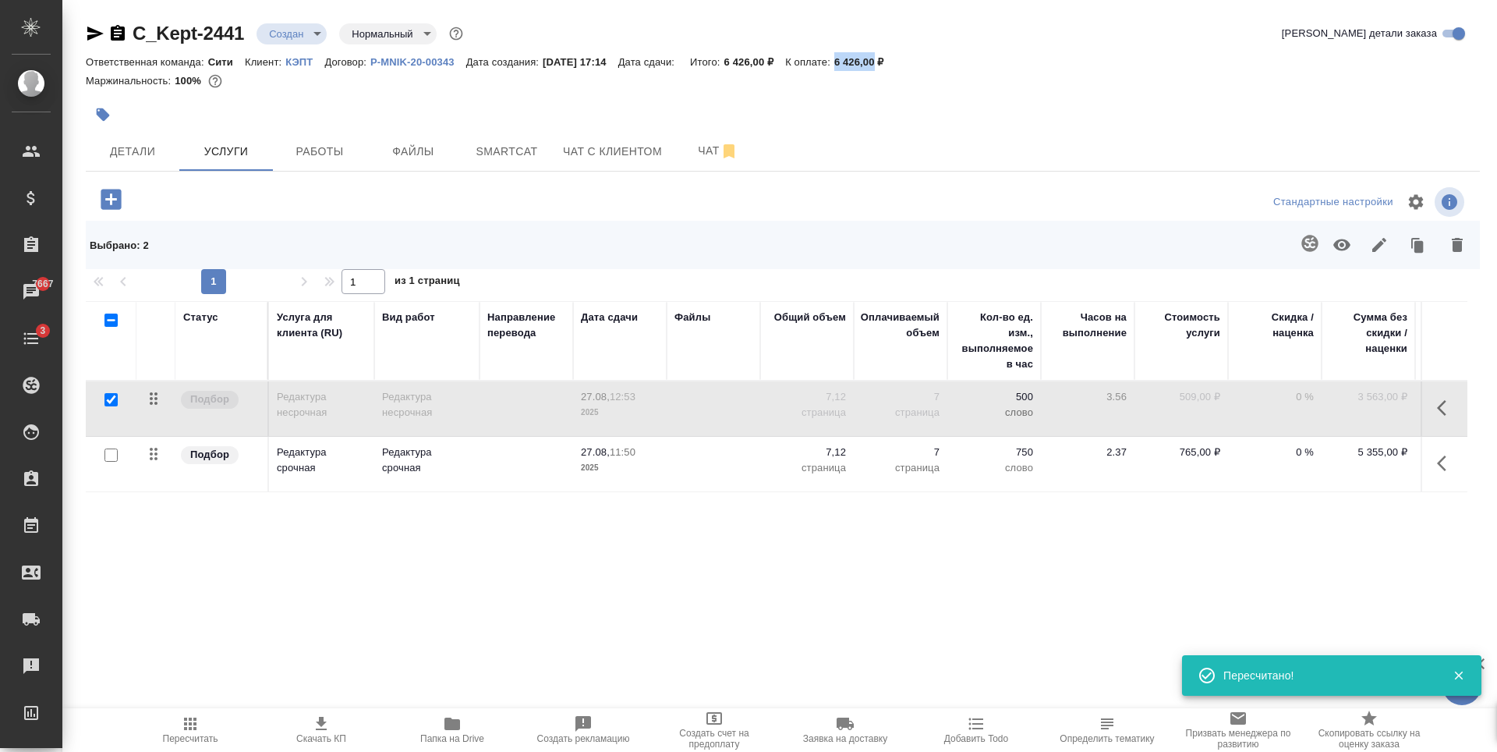
drag, startPoint x: 854, startPoint y: 60, endPoint x: 893, endPoint y: 62, distance: 39.8
click at [893, 62] on p "6 426,00 ₽" at bounding box center [865, 62] width 62 height 12
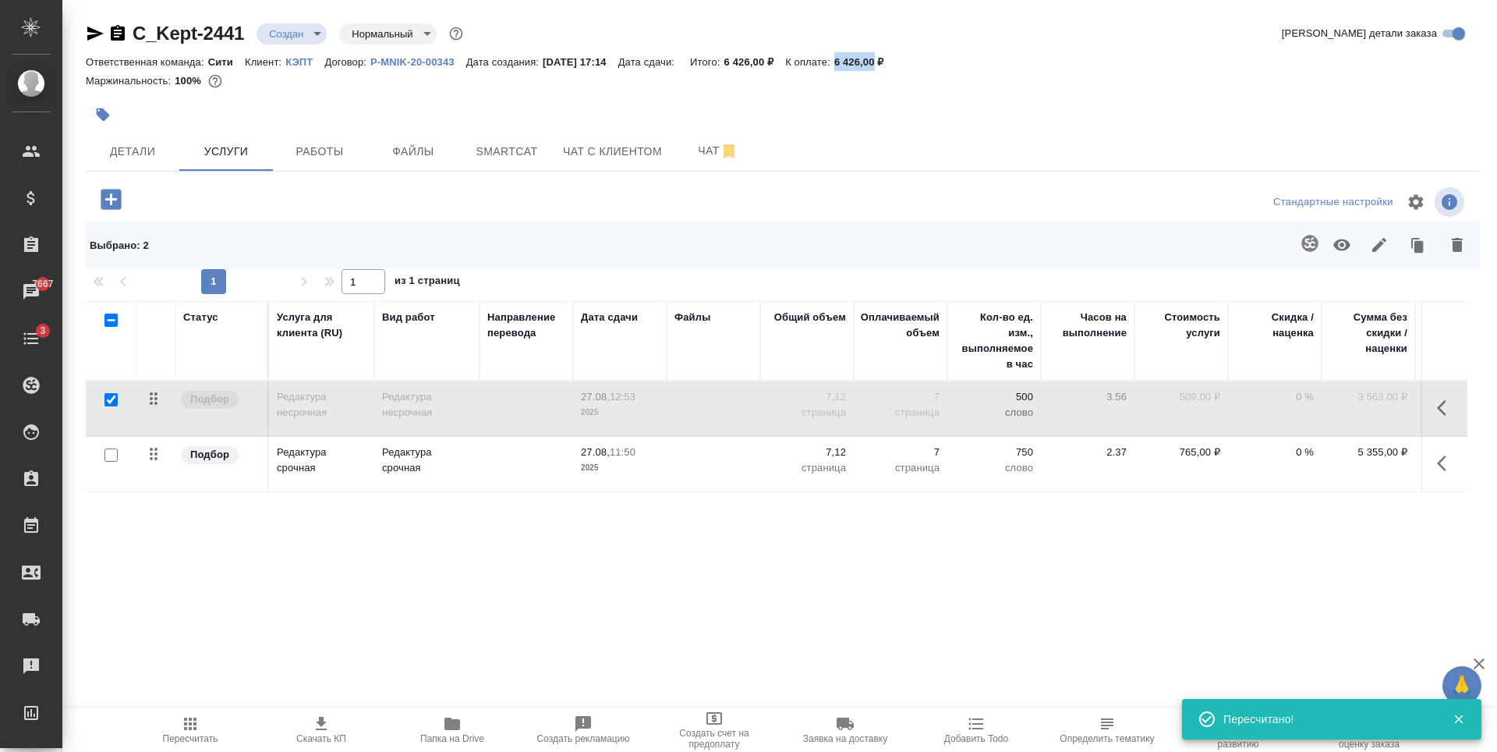
copy p "6 426,00"
click at [388, 164] on button "Файлы" at bounding box center [413, 151] width 94 height 39
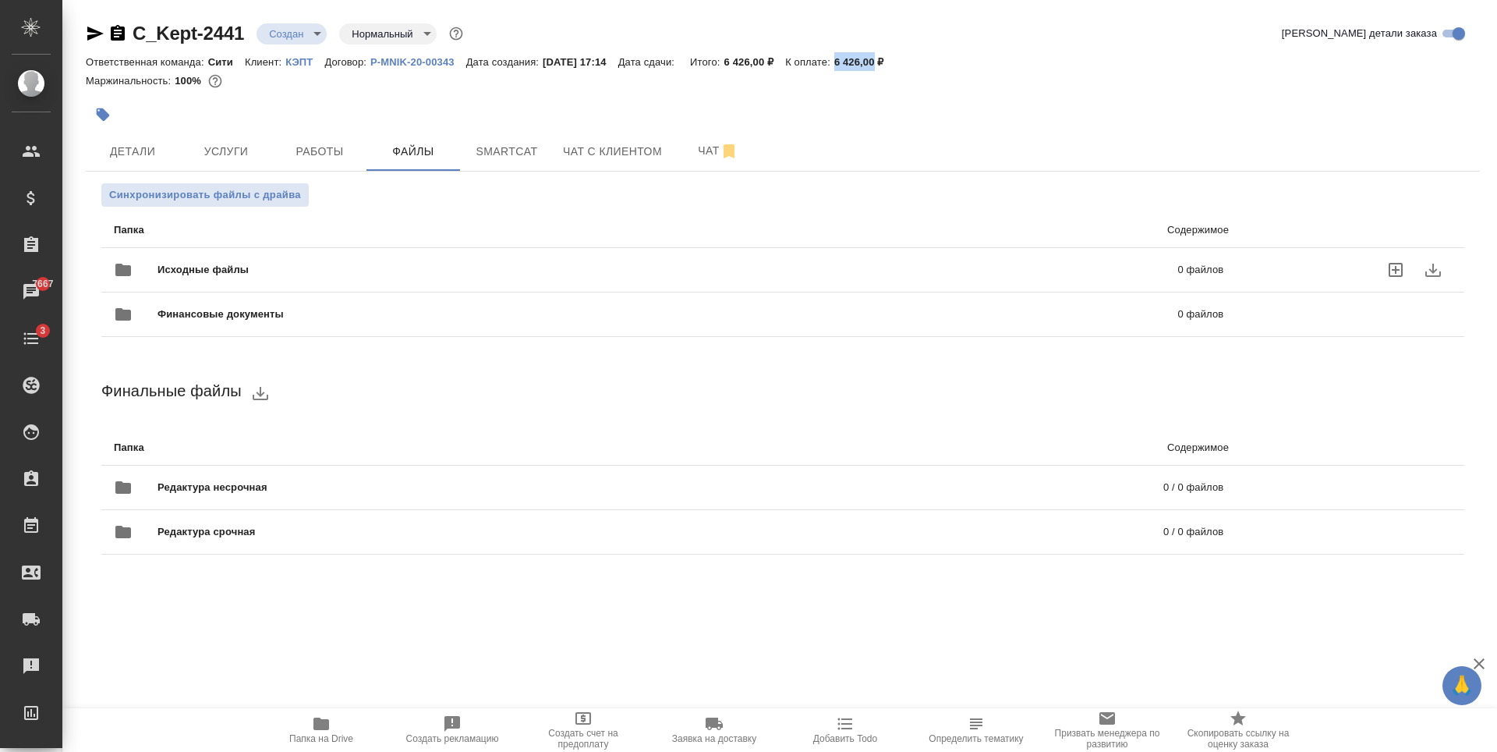
click at [1401, 265] on icon "uploadFiles" at bounding box center [1395, 270] width 14 height 14
click at [0, 0] on input "uploadFiles" at bounding box center [0, 0] width 0 height 0
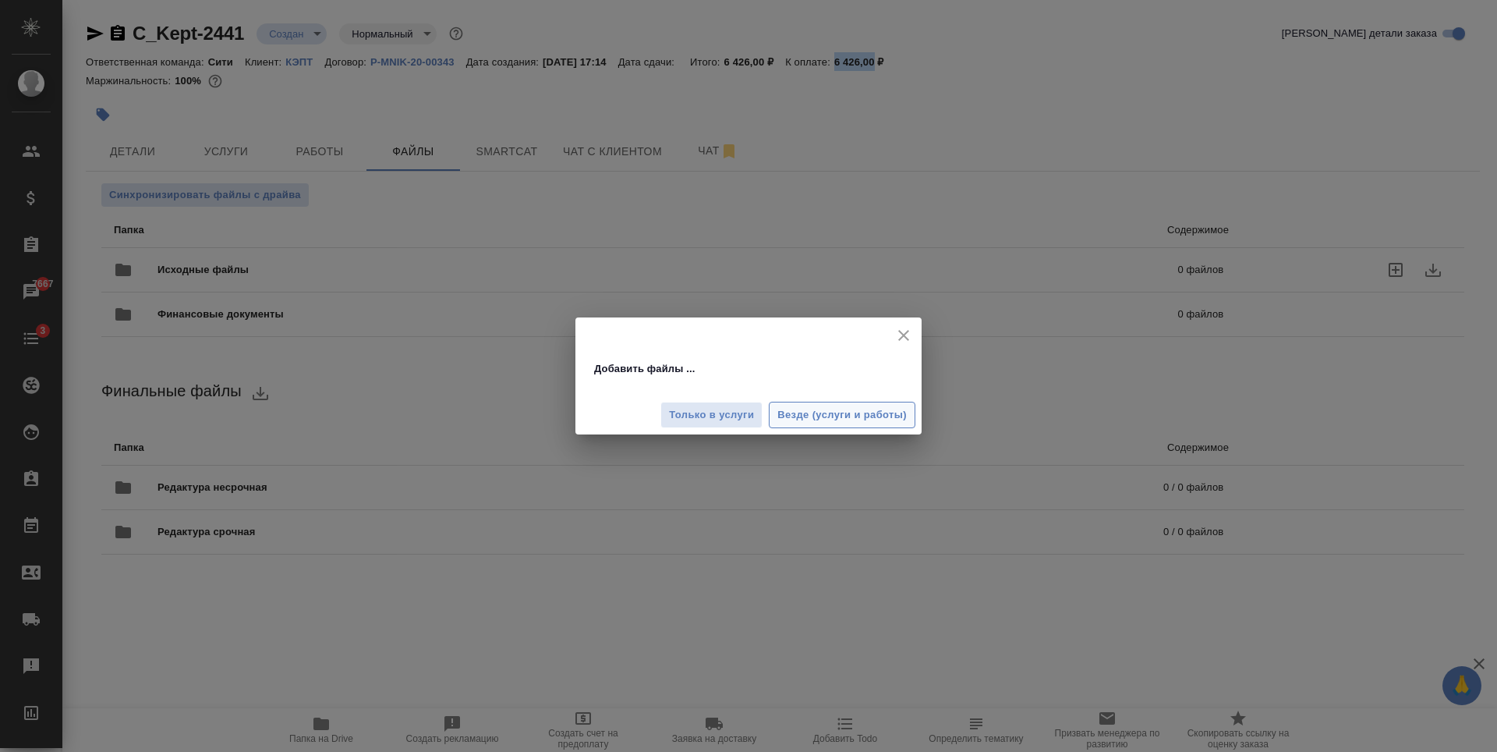
click at [788, 419] on span "Везде (услуги и работы)" at bounding box center [841, 415] width 129 height 18
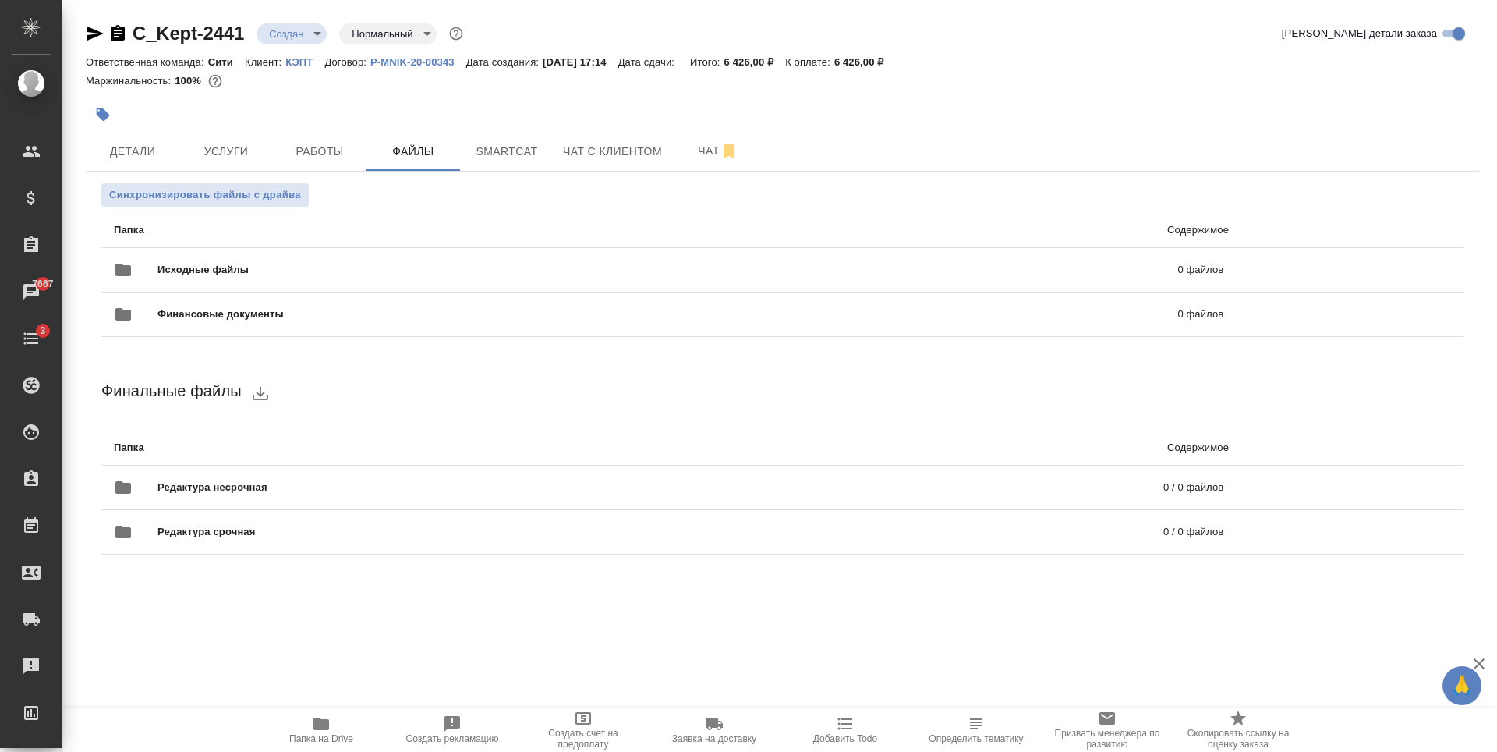
click at [266, 131] on div at bounding box center [550, 114] width 929 height 34
click at [242, 140] on button "Услуги" at bounding box center [226, 151] width 94 height 39
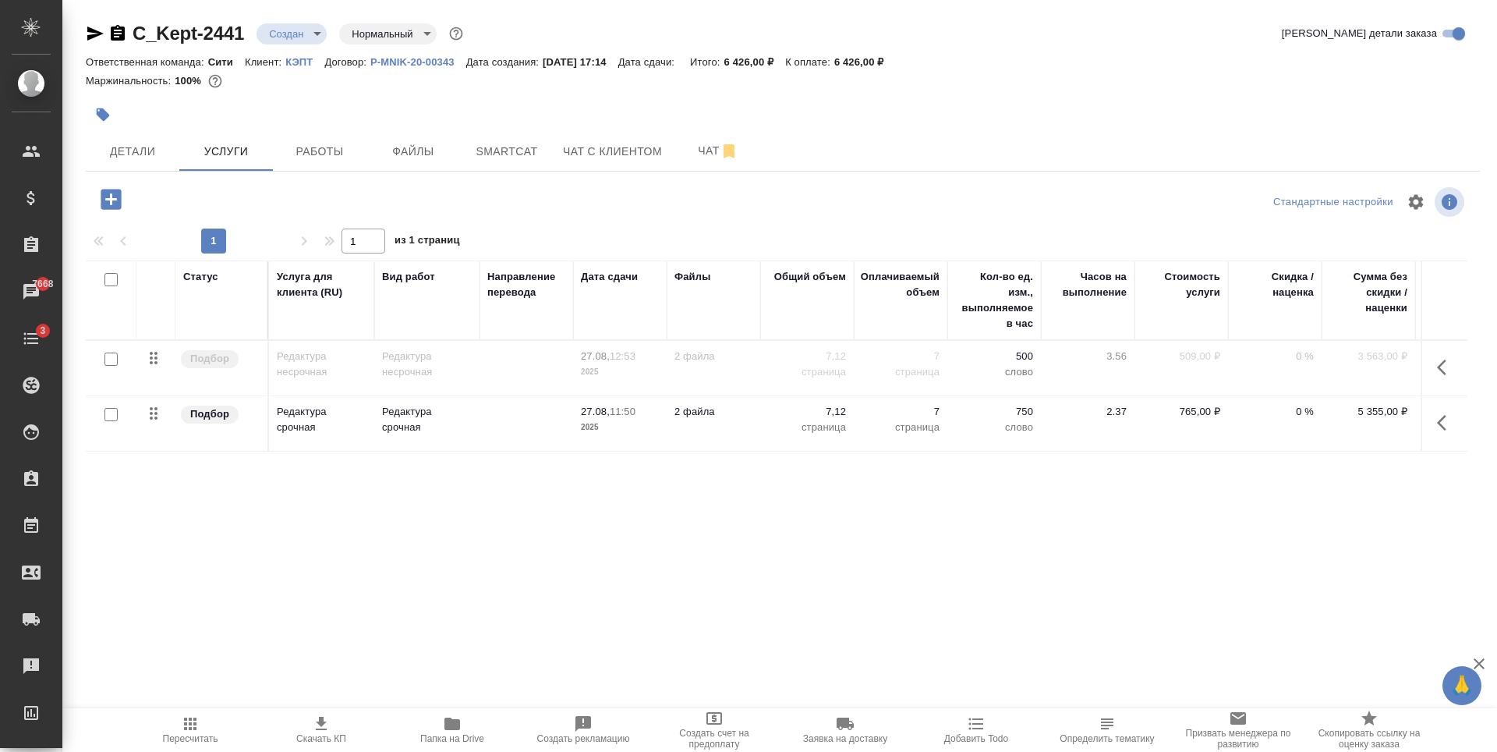
click at [113, 359] on input "checkbox" at bounding box center [110, 358] width 13 height 13
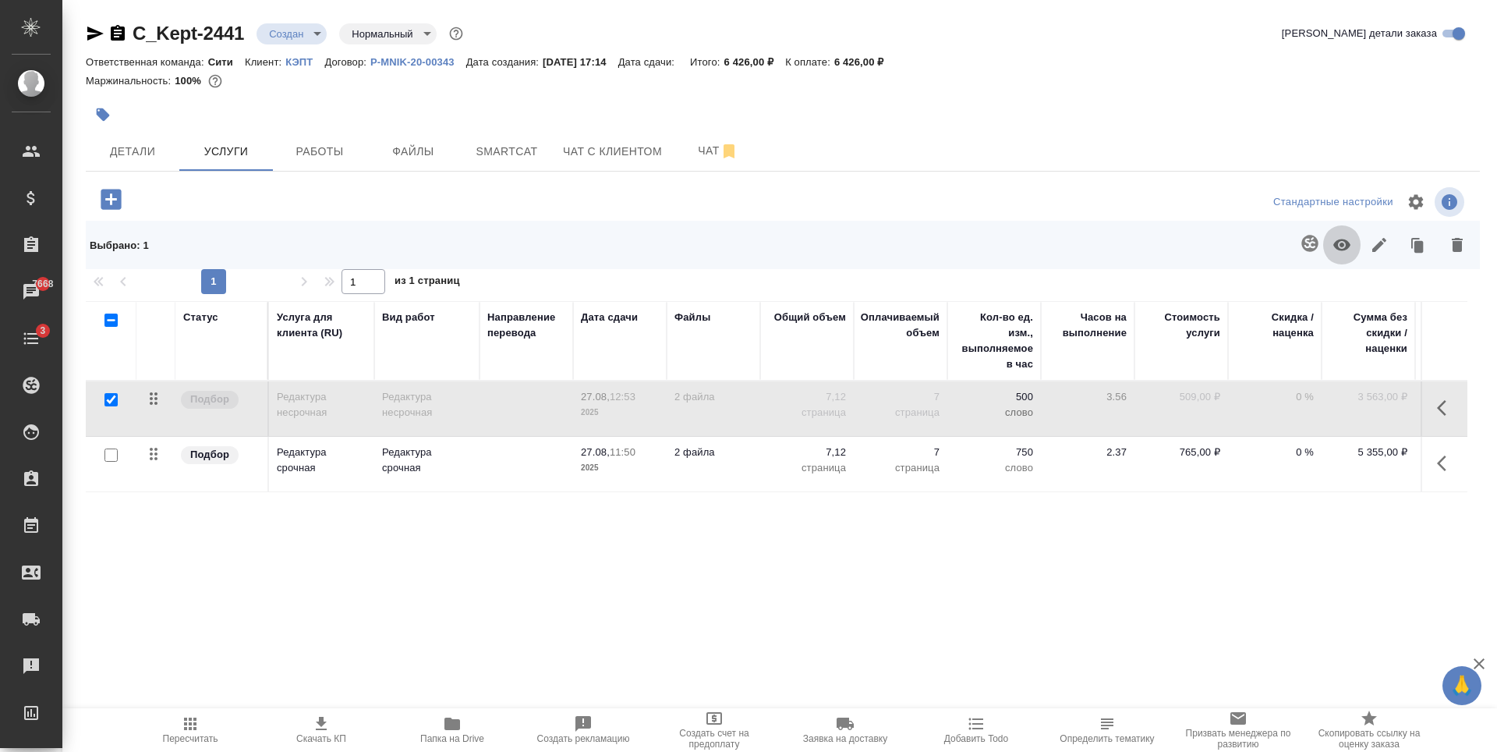
click at [1353, 253] on button "button" at bounding box center [1341, 245] width 37 height 41
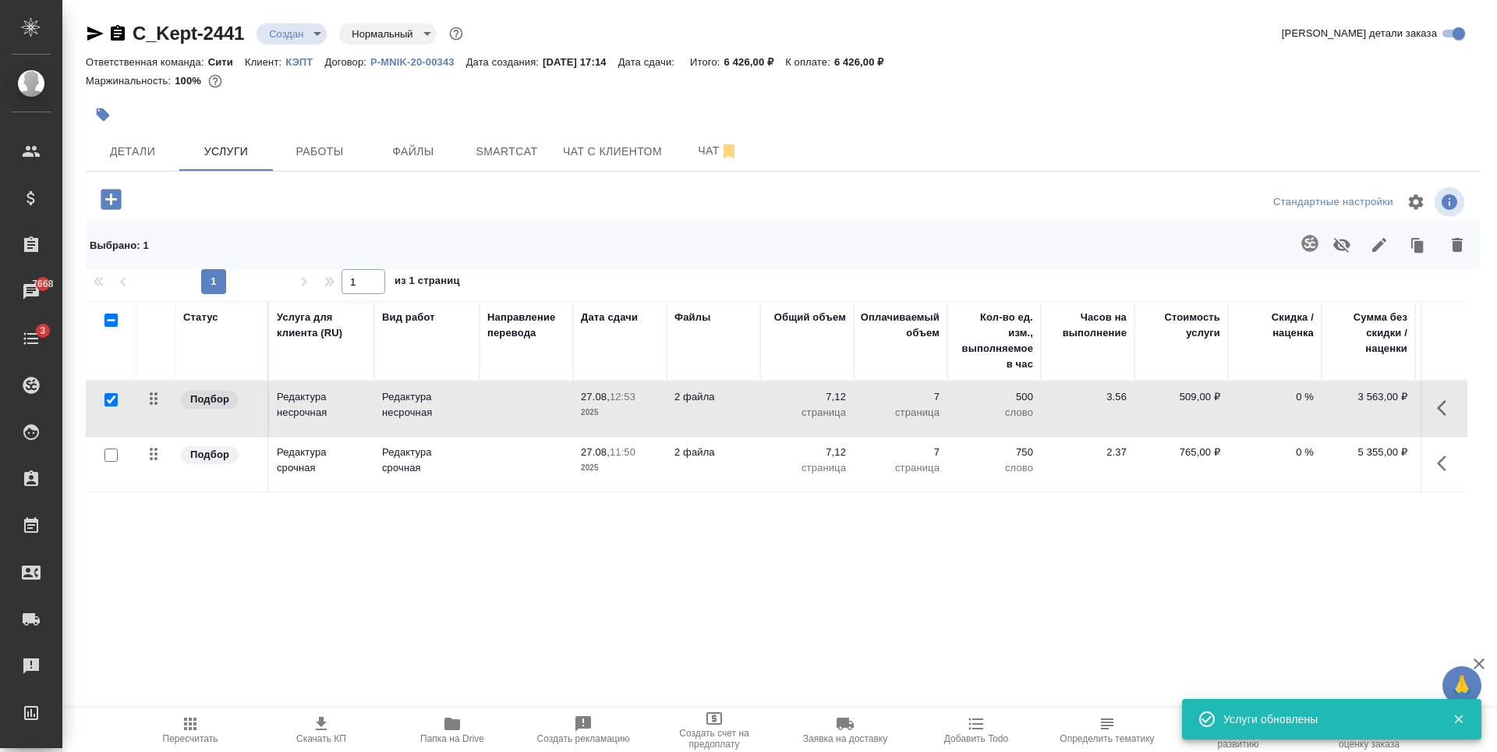
click at [114, 396] on input "checkbox" at bounding box center [110, 399] width 13 height 13
checkbox input "false"
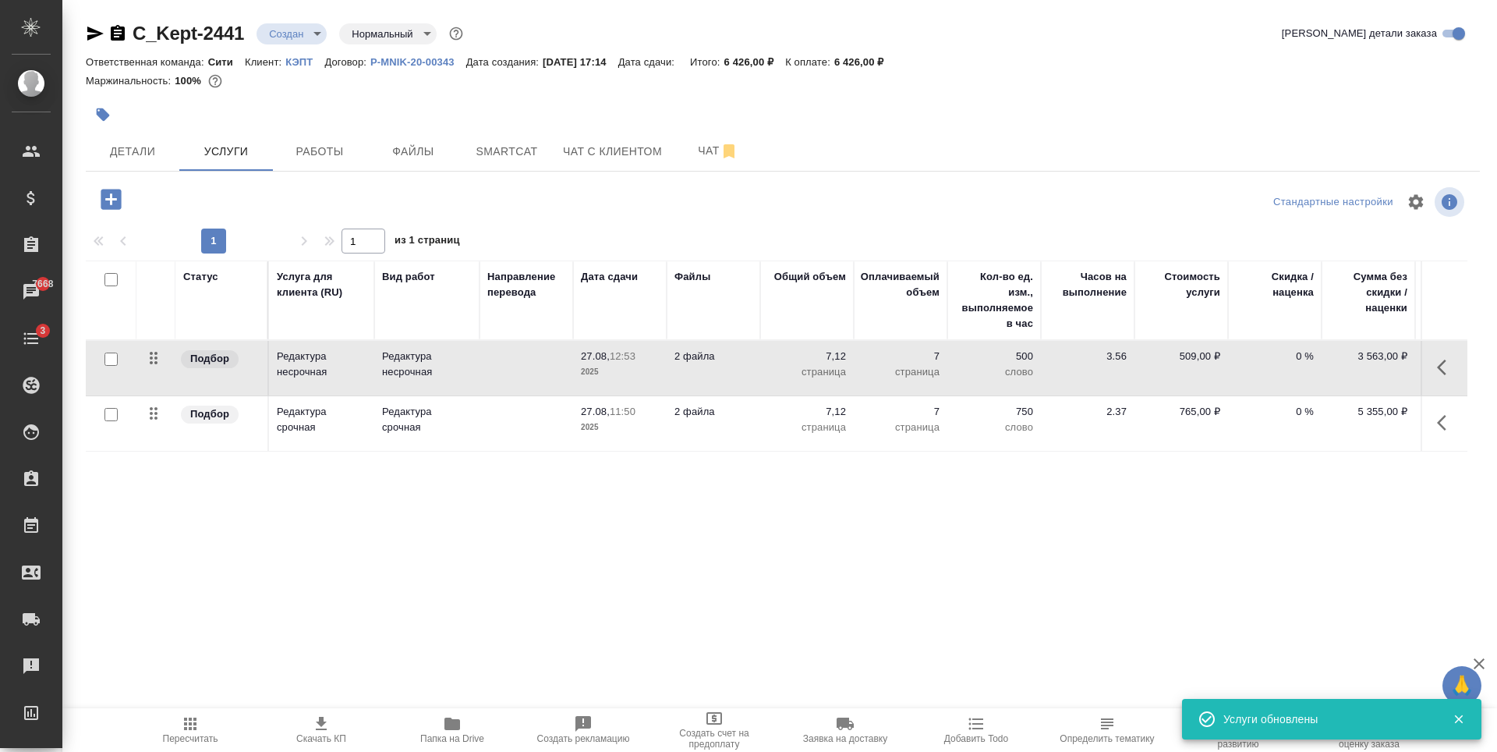
click at [112, 416] on input "checkbox" at bounding box center [110, 414] width 13 height 13
checkbox input "true"
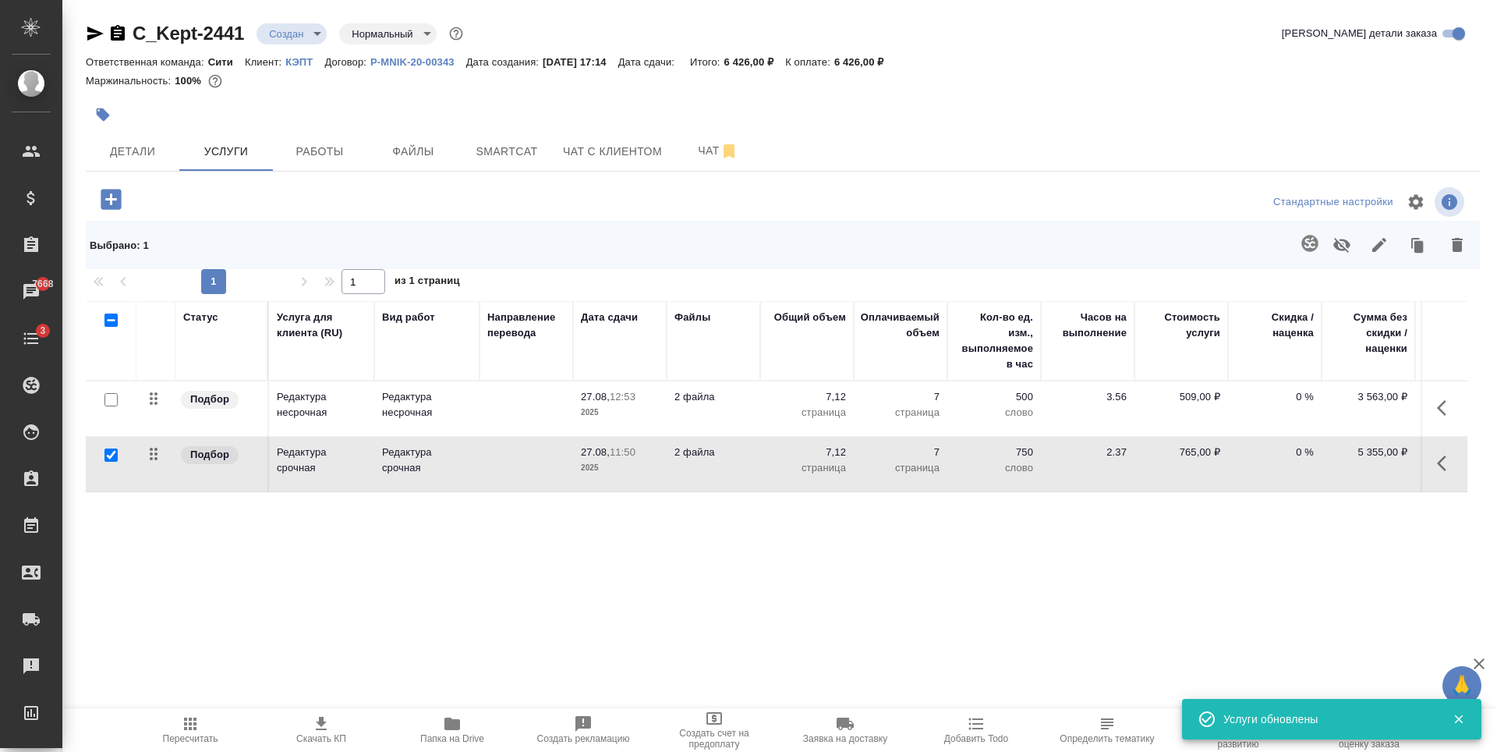
click at [1342, 248] on icon "button" at bounding box center [1341, 244] width 19 height 19
click at [195, 718] on icon "button" at bounding box center [190, 723] width 12 height 12
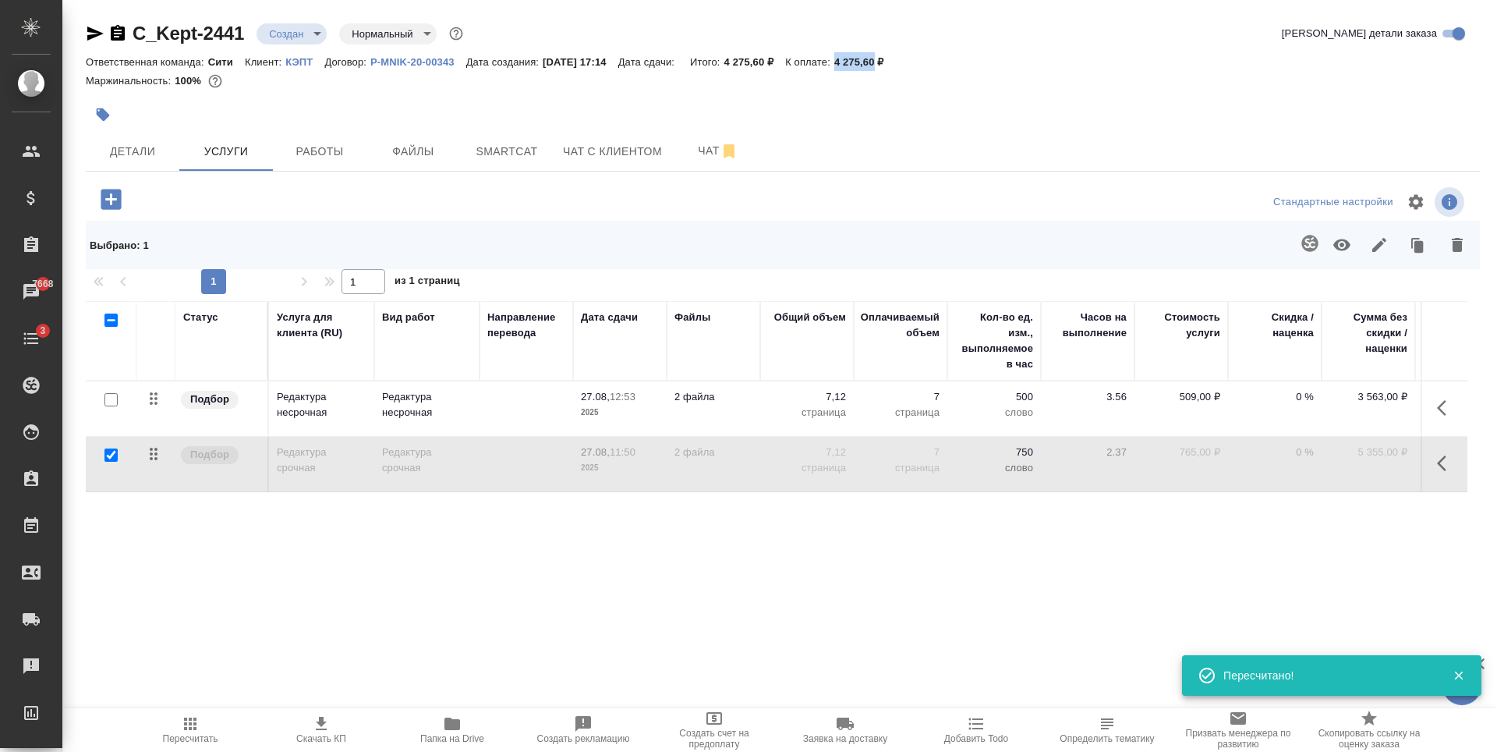
drag, startPoint x: 853, startPoint y: 64, endPoint x: 893, endPoint y: 64, distance: 40.5
click at [893, 64] on div "Ответственная команда: Сити Клиент: КЭПТ Договор: P-MNIK-20-00343 Дата создания…" at bounding box center [783, 61] width 1394 height 19
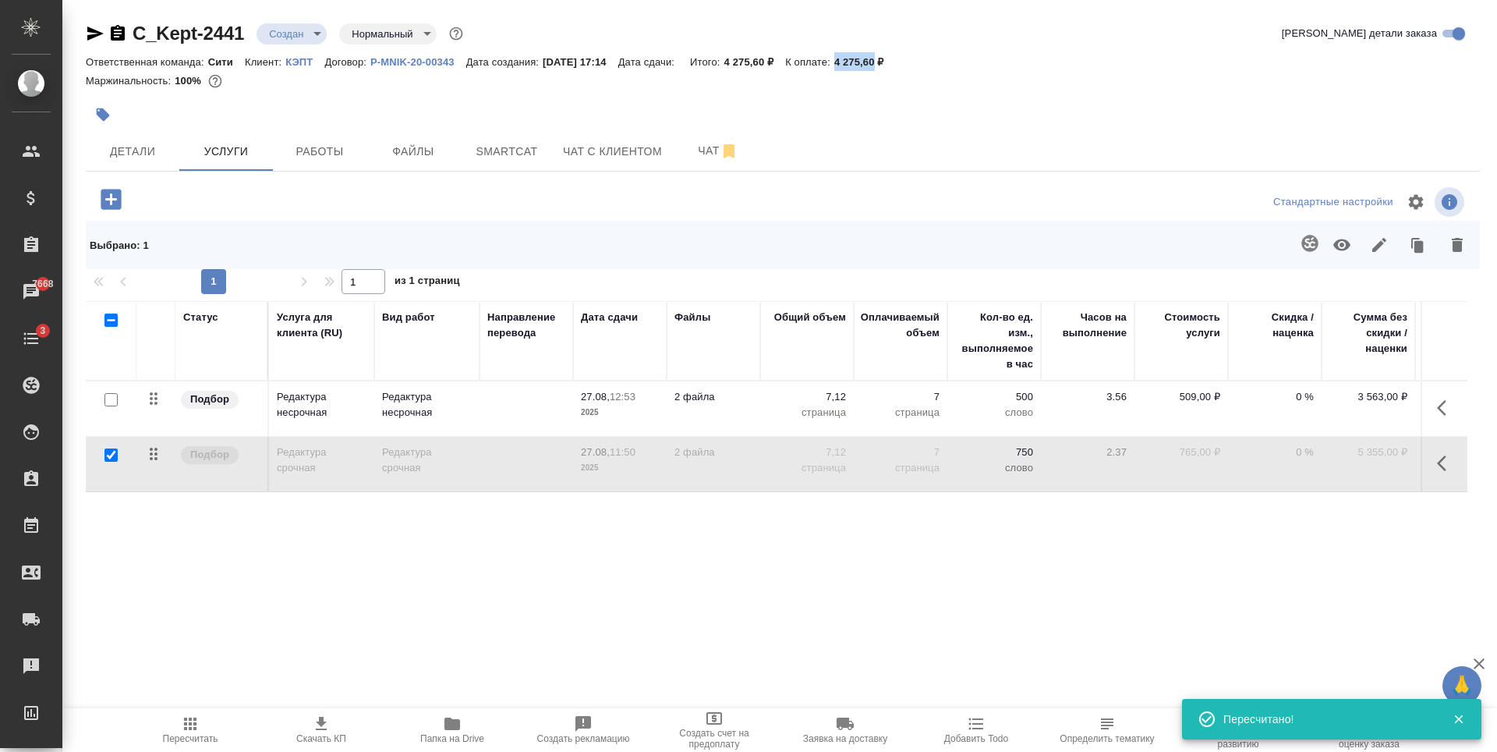
copy p "4 275,60"
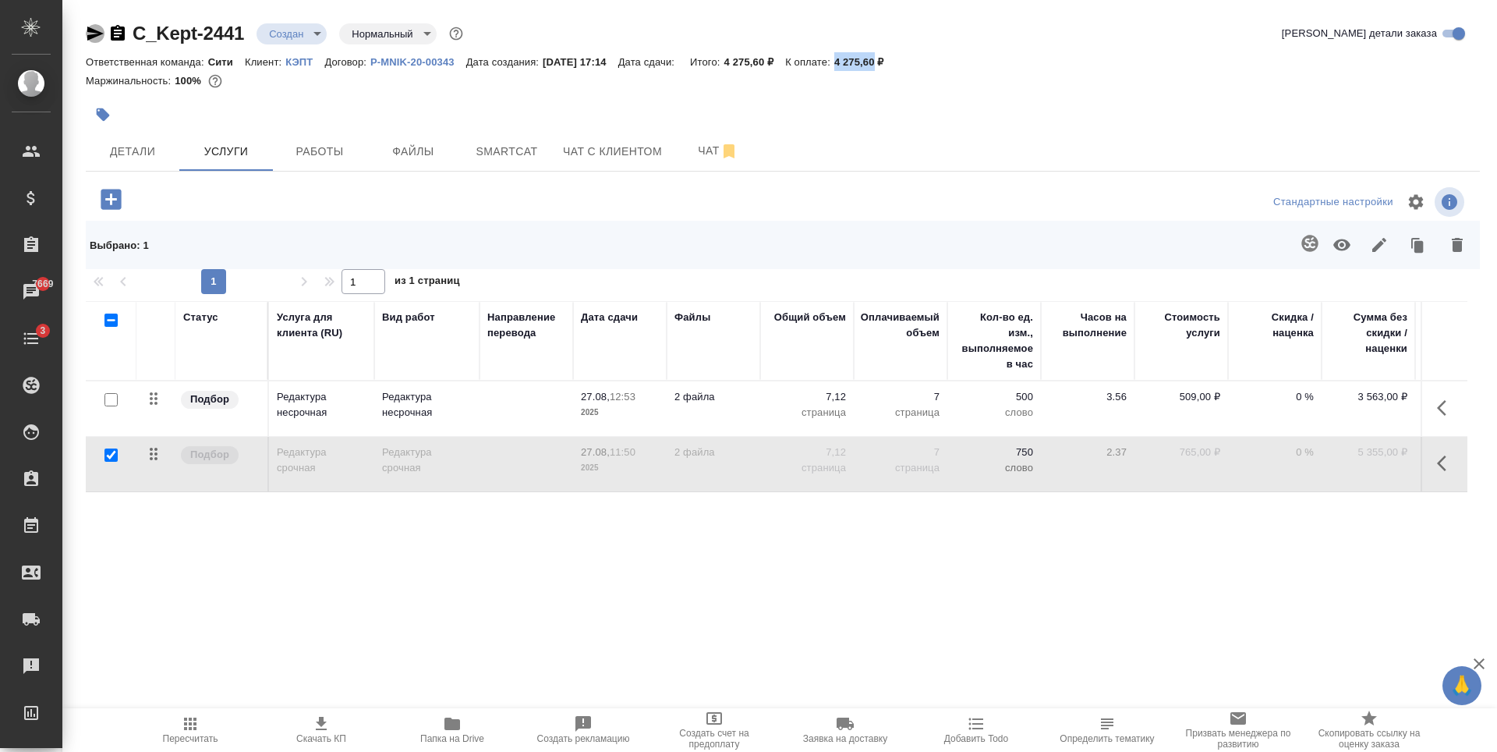
click at [92, 35] on icon "button" at bounding box center [95, 34] width 16 height 14
copy p "4 275,60"
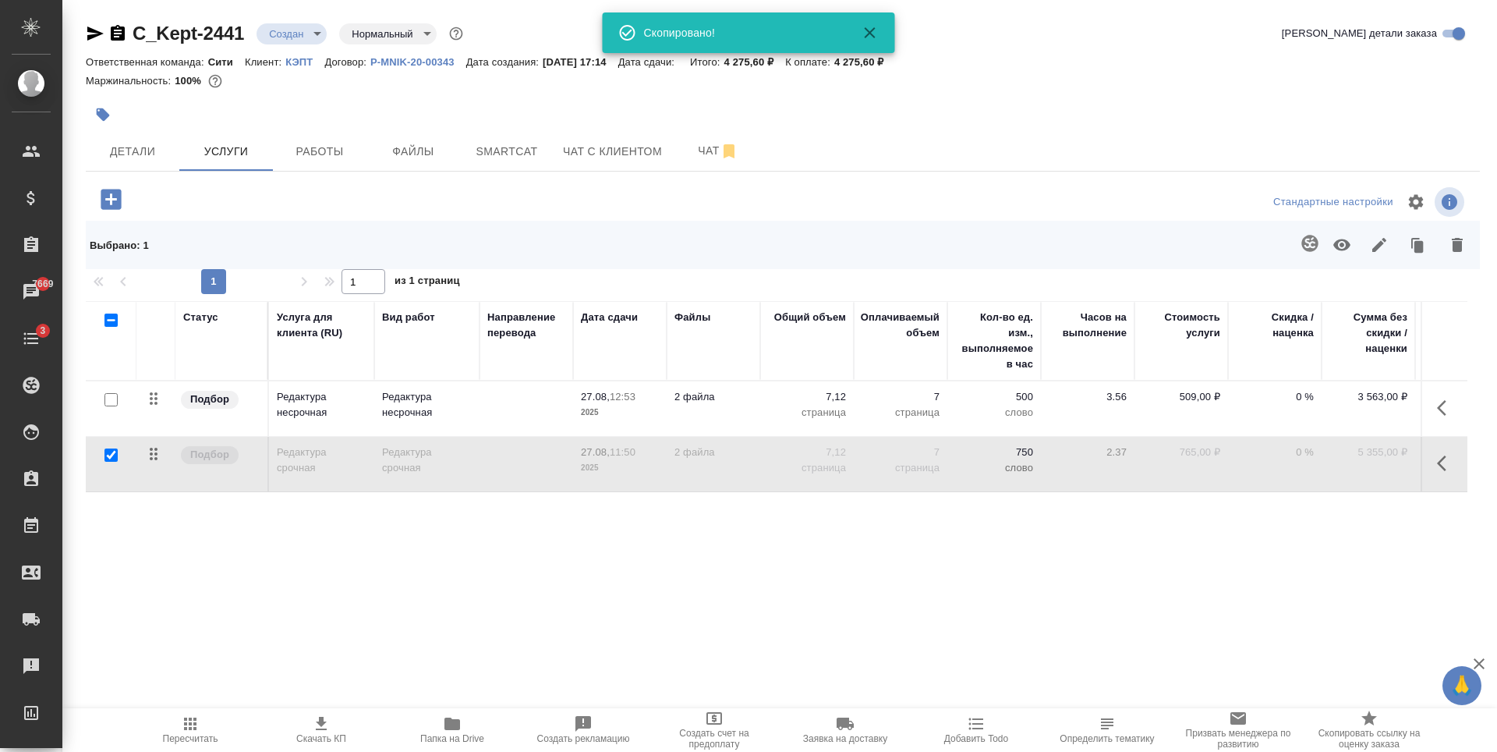
click at [317, 545] on div "Статус Услуга для клиента (RU) Вид работ Направление перевода Дата сдачи Файлы …" at bounding box center [776, 468] width 1381 height 335
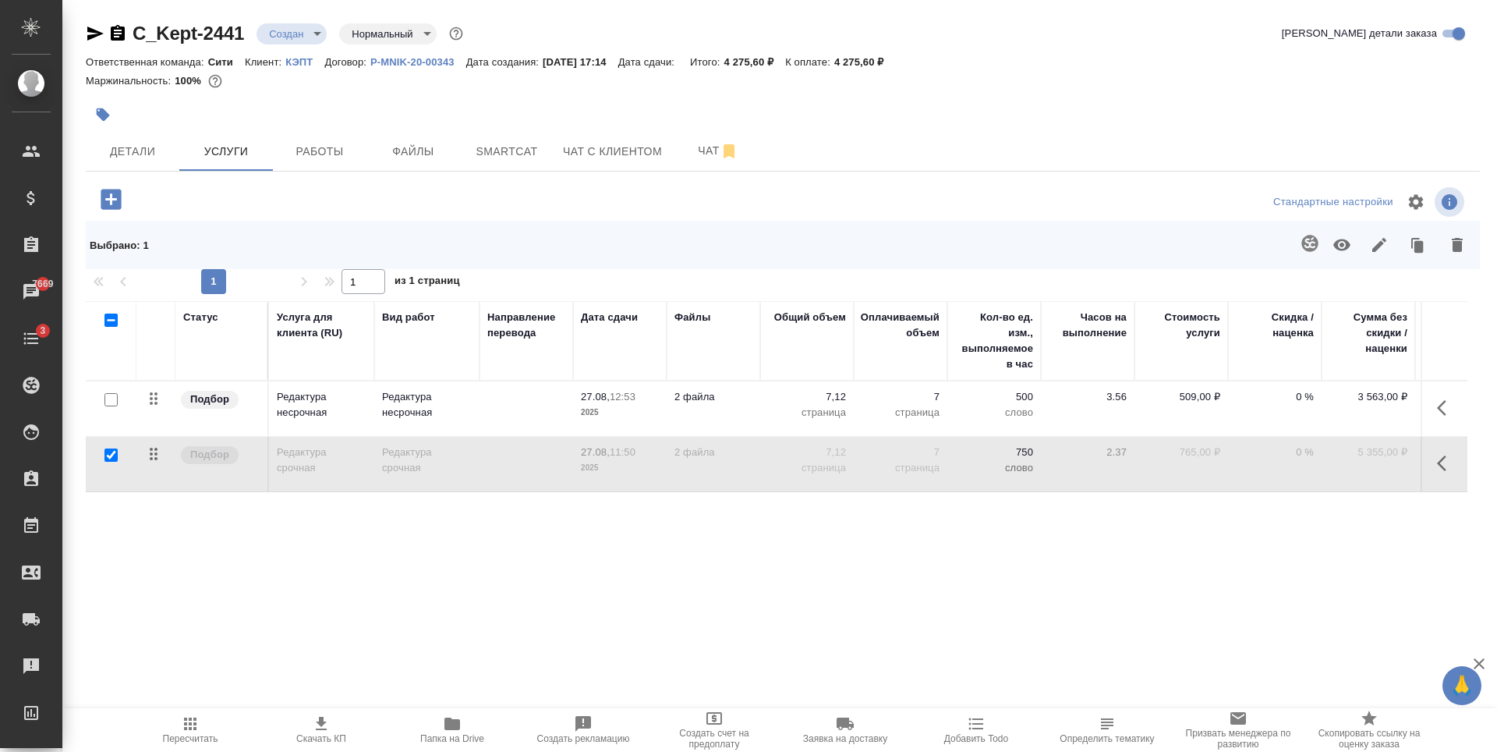
click at [1455, 242] on icon "button" at bounding box center [1457, 245] width 11 height 14
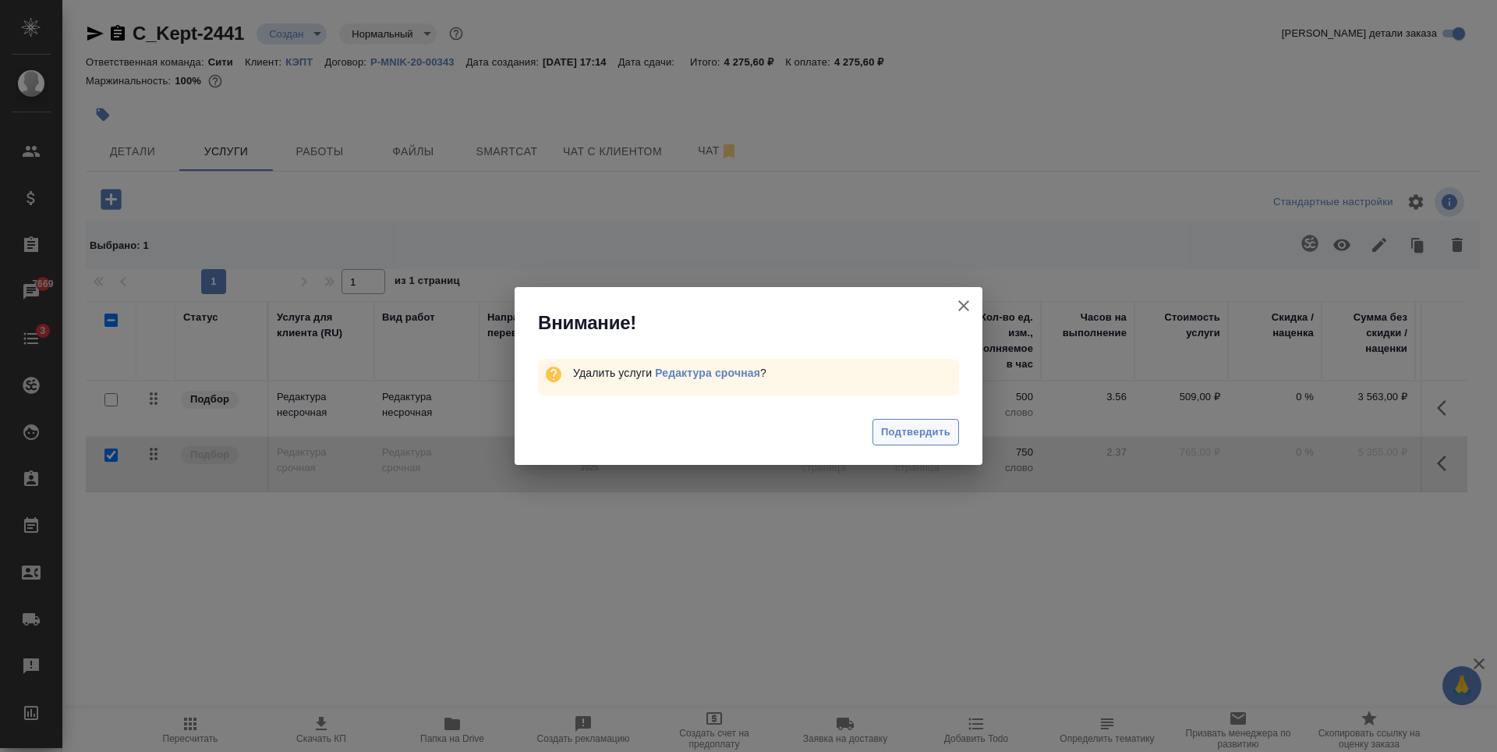
click at [917, 430] on span "Подтвердить" at bounding box center [915, 432] width 69 height 18
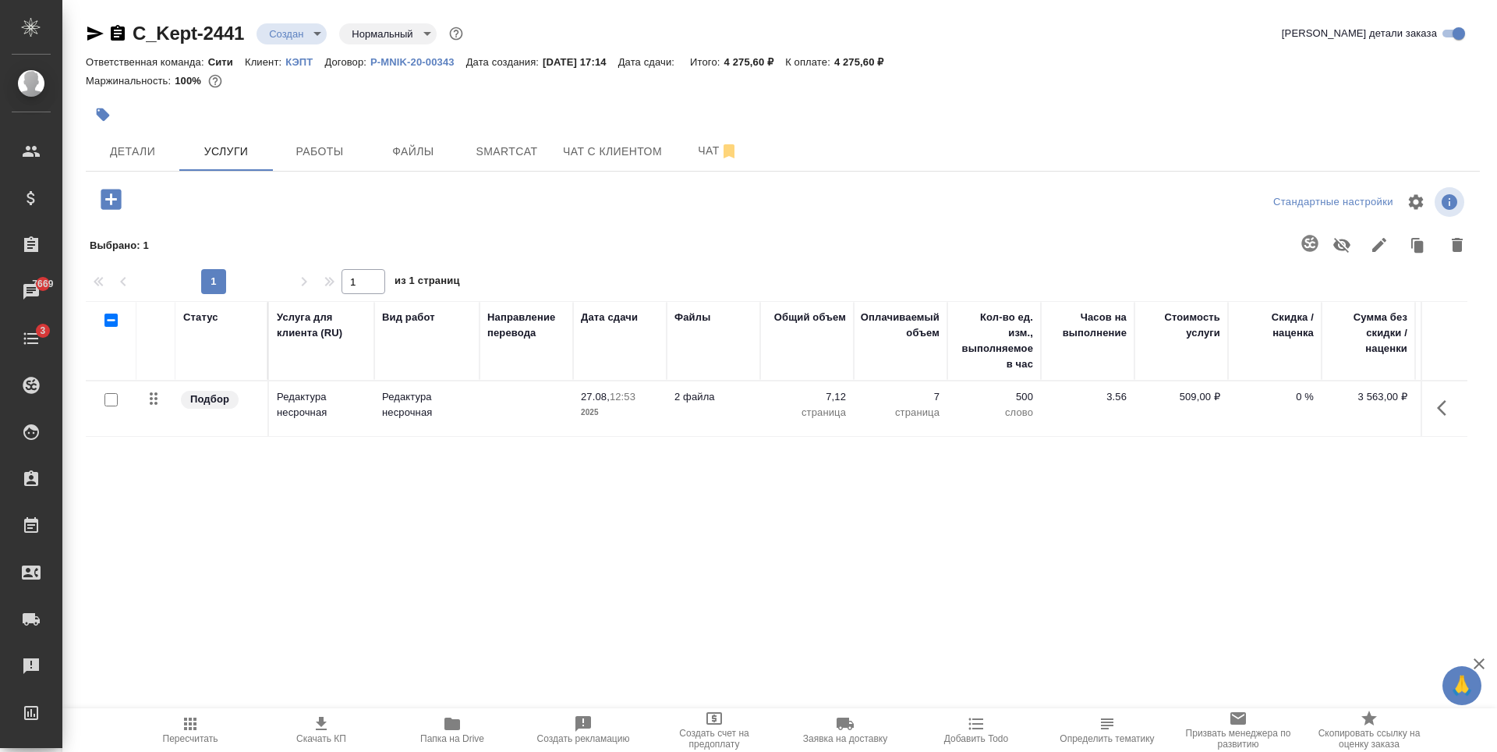
click at [98, 28] on icon "button" at bounding box center [95, 33] width 19 height 19
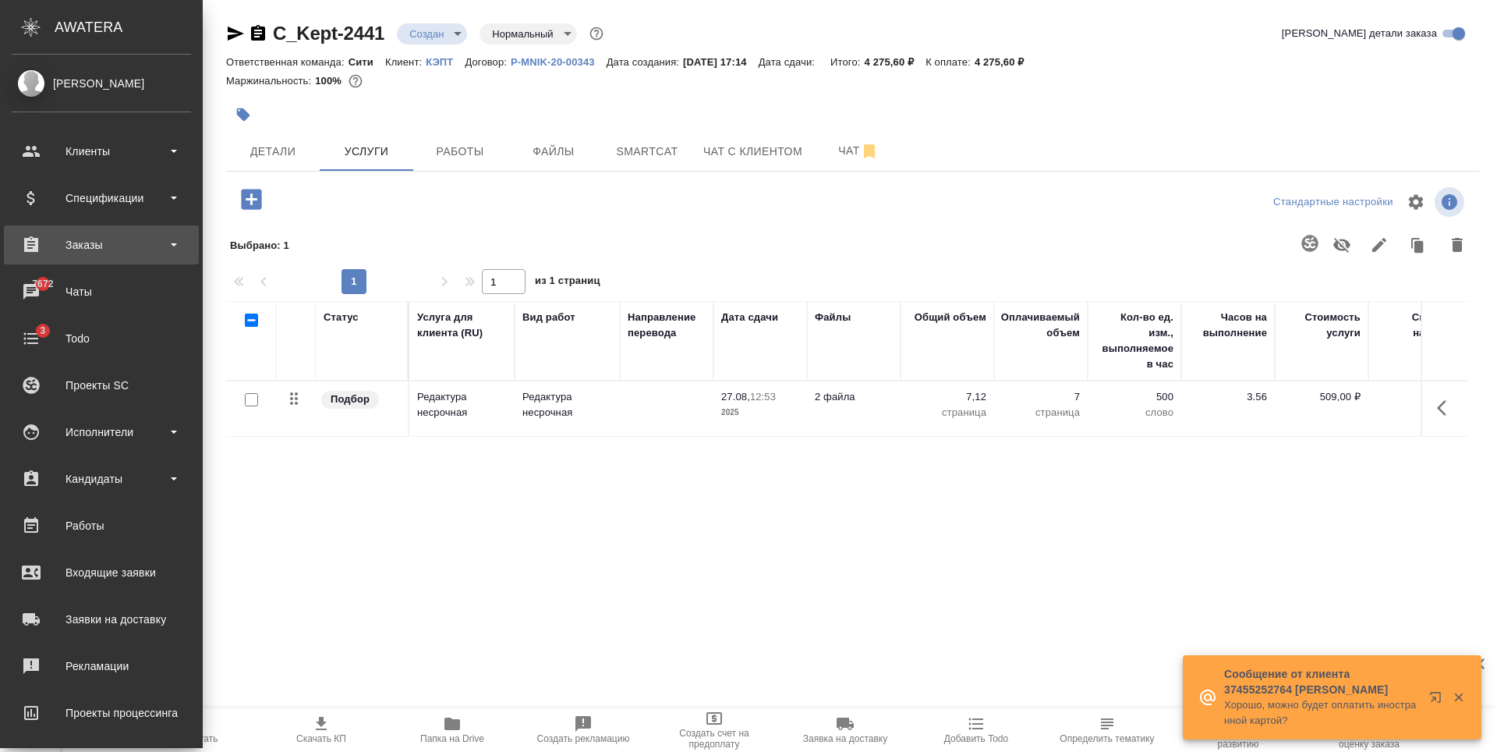
click at [95, 242] on div "Заказы" at bounding box center [101, 244] width 179 height 23
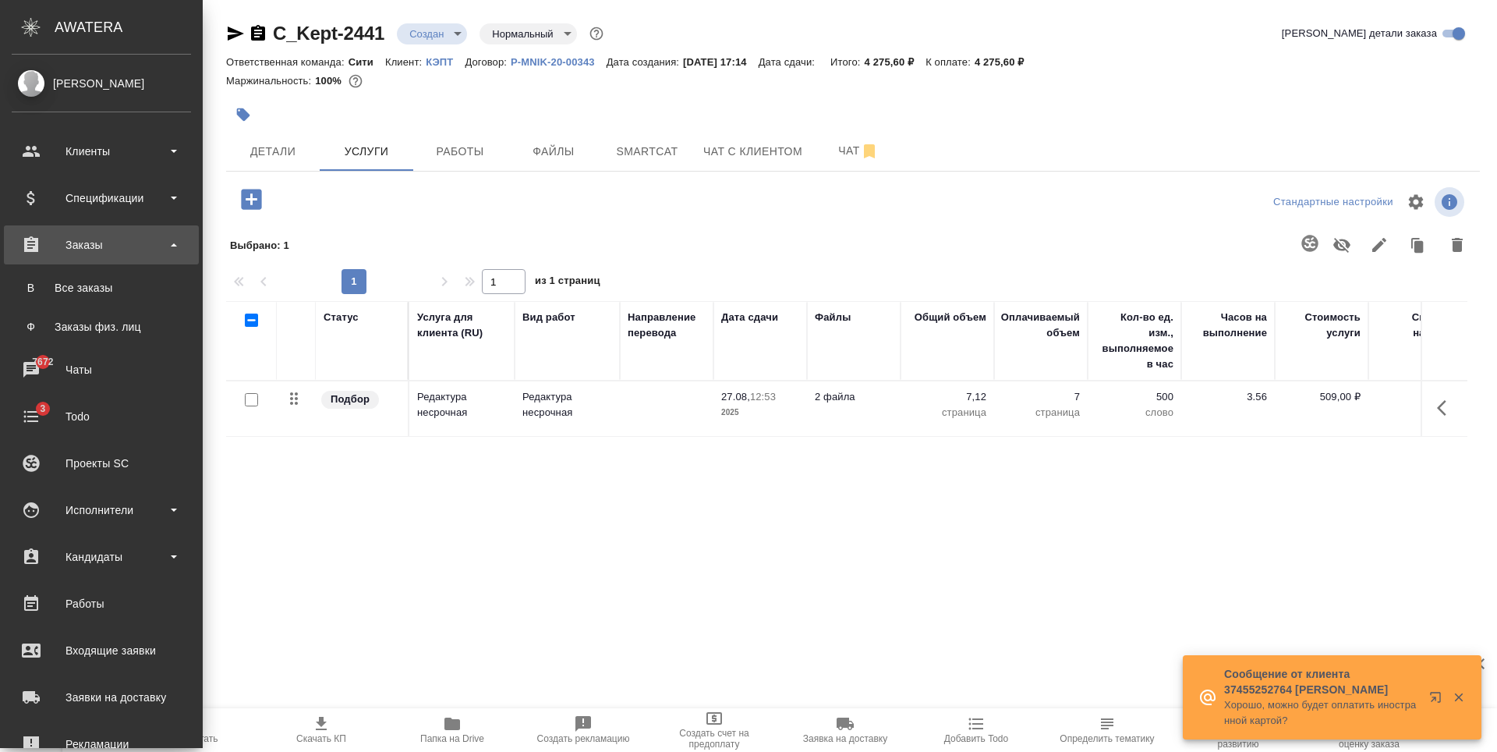
click at [120, 242] on div "Заказы" at bounding box center [101, 244] width 179 height 23
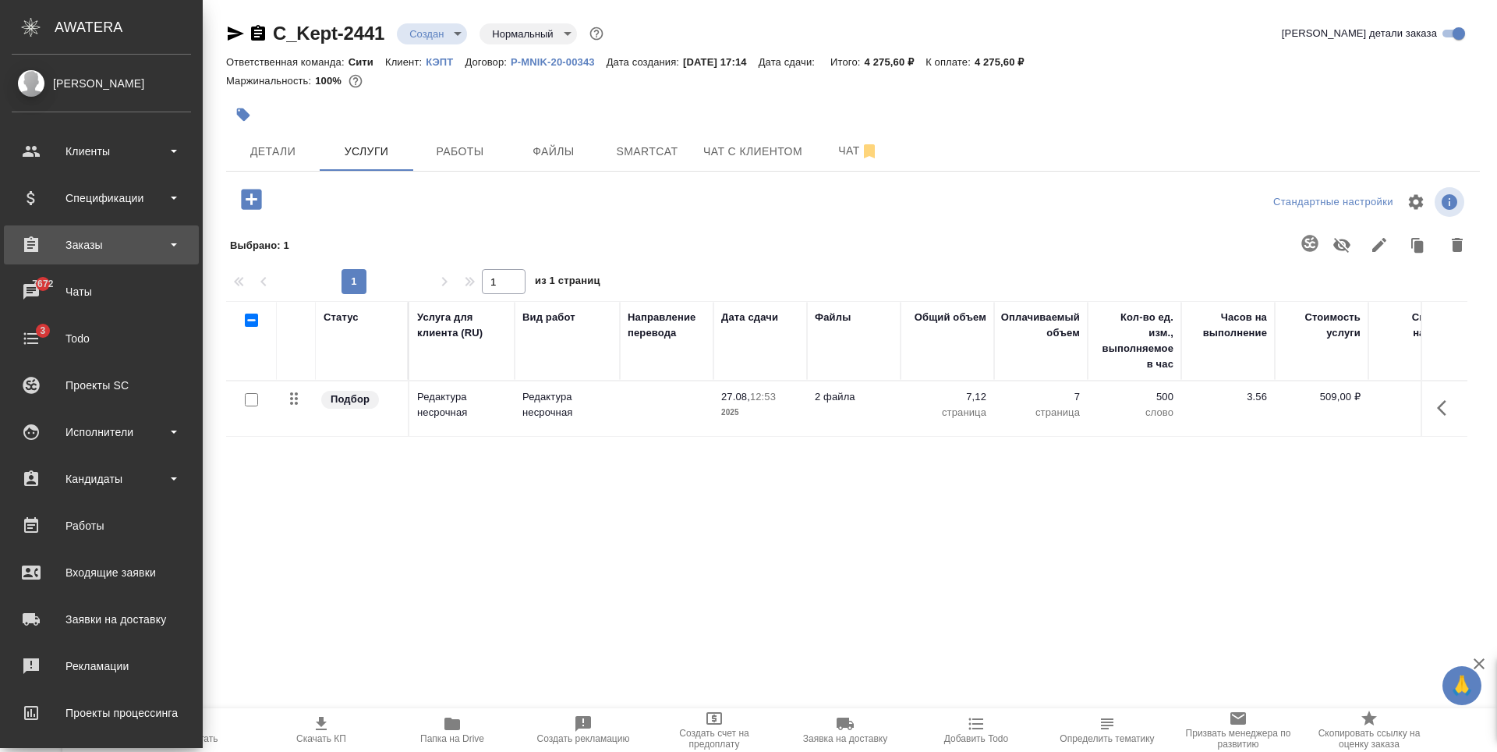
click at [119, 240] on div "Заказы" at bounding box center [101, 244] width 179 height 23
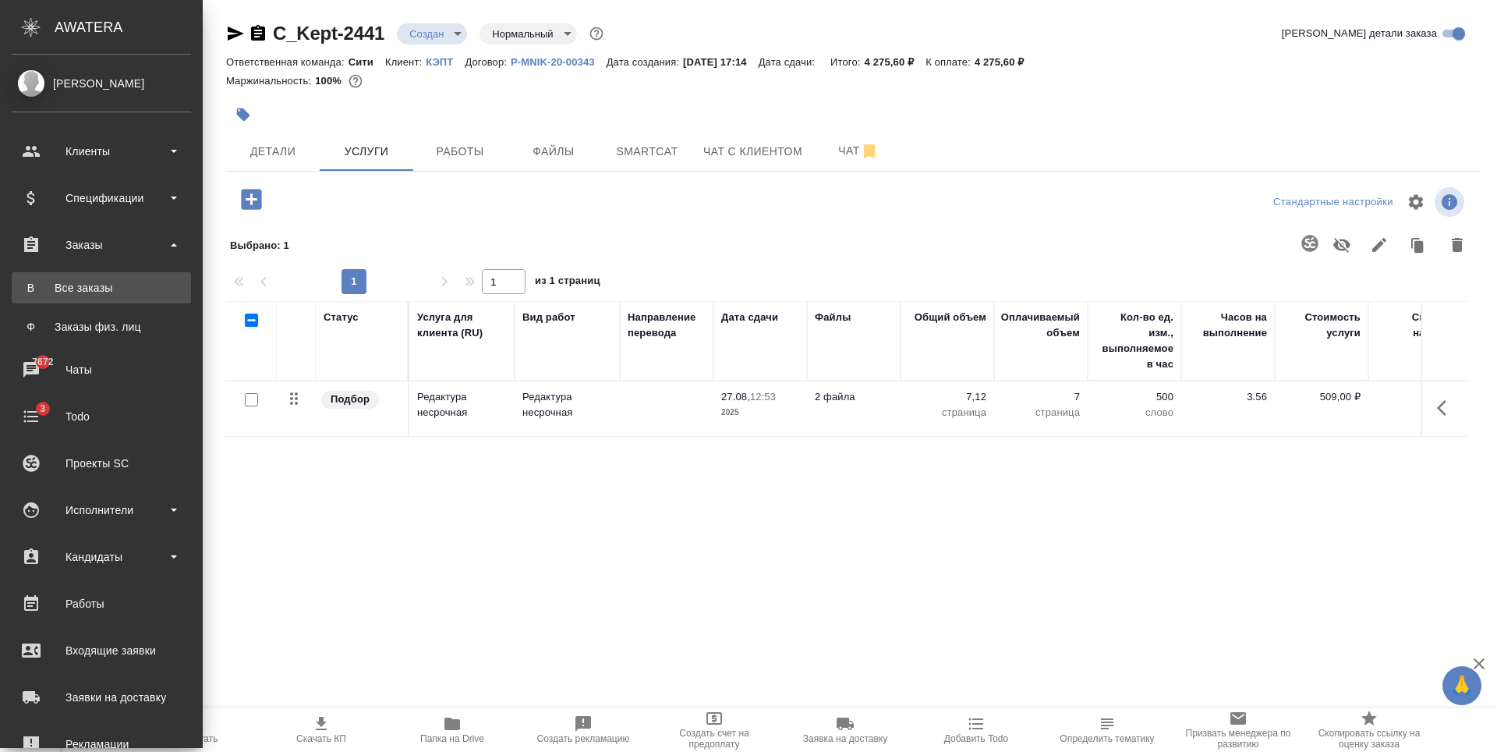
click at [88, 290] on div "Все заказы" at bounding box center [101, 288] width 164 height 16
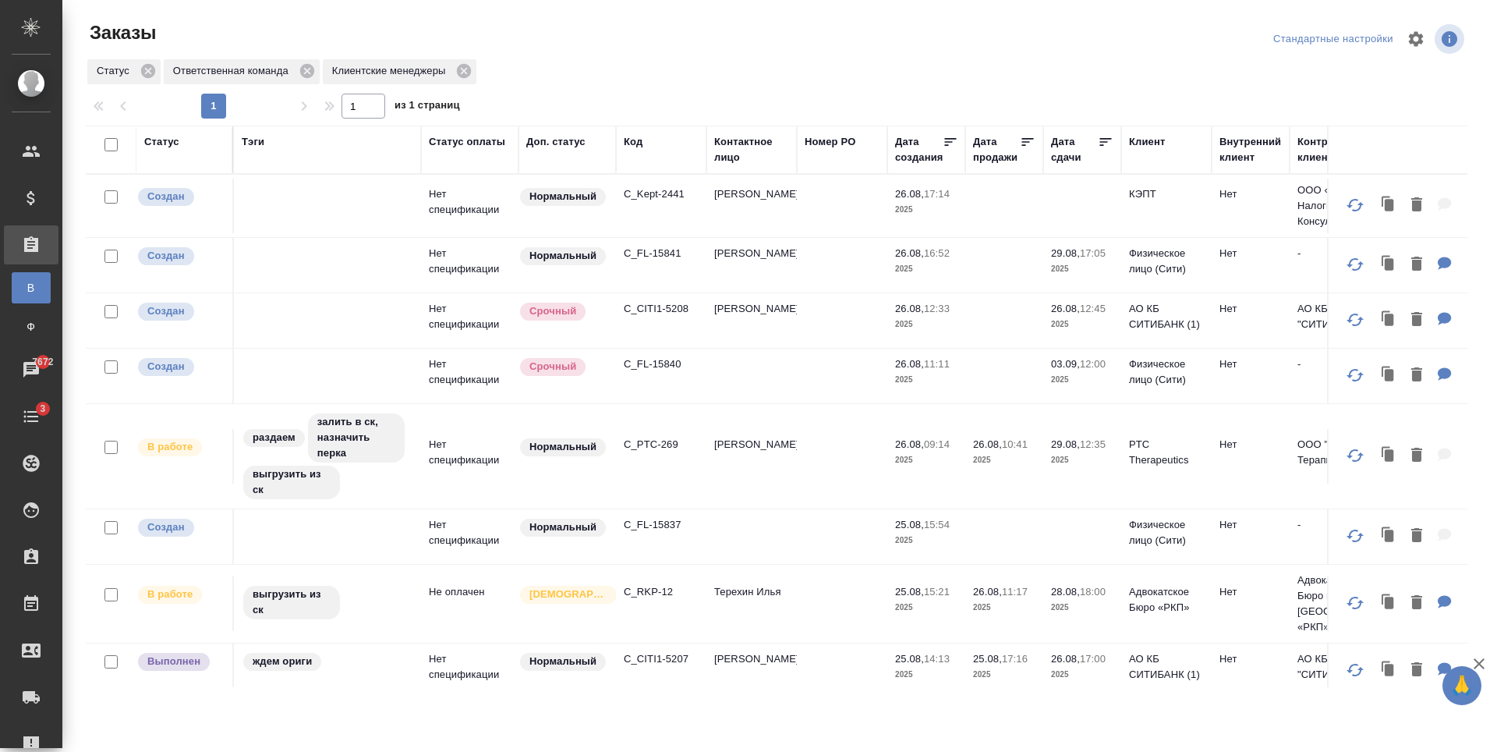
click at [660, 250] on p "C_FL-15841" at bounding box center [661, 254] width 75 height 16
click at [637, 193] on p "C_Kept-2441" at bounding box center [661, 194] width 75 height 16
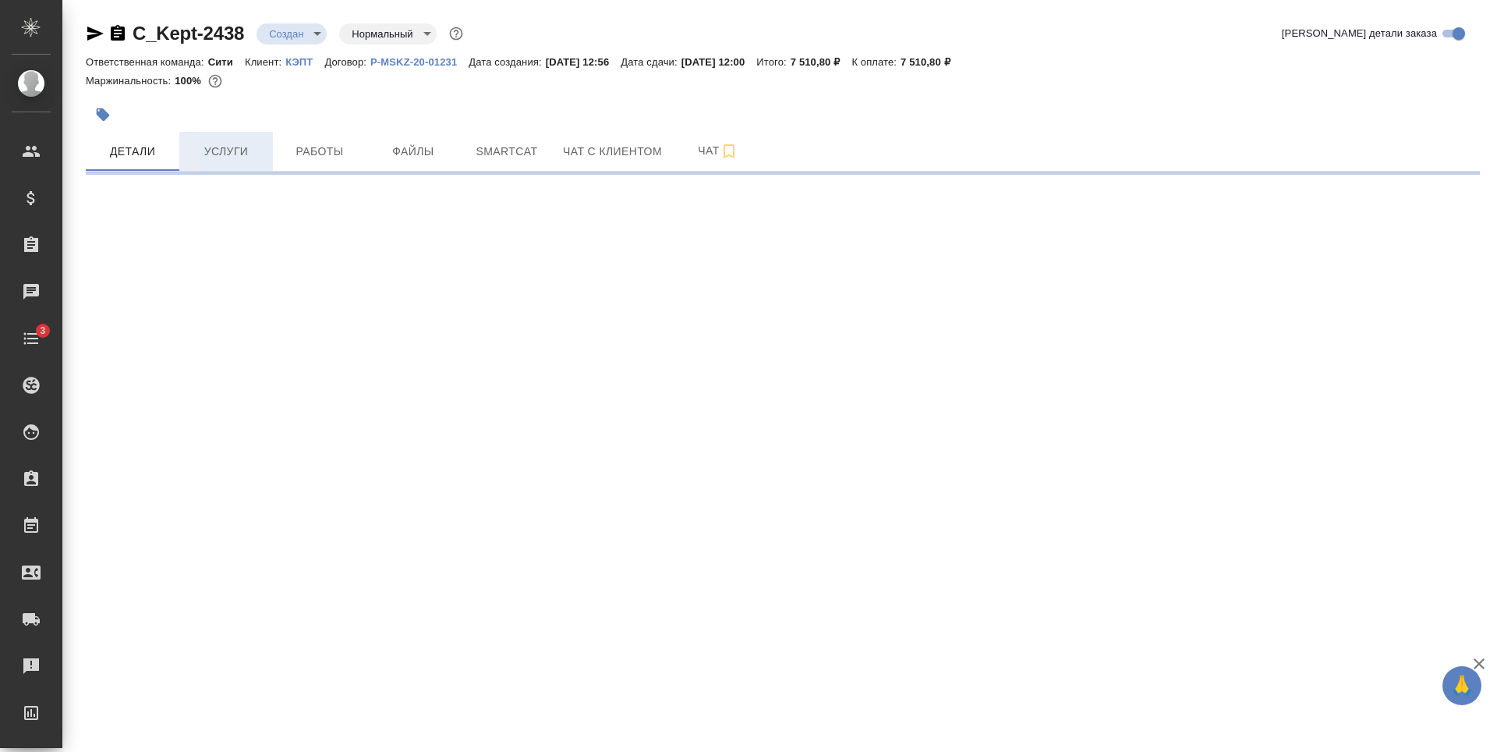
click at [241, 140] on button "Услуги" at bounding box center [226, 151] width 94 height 39
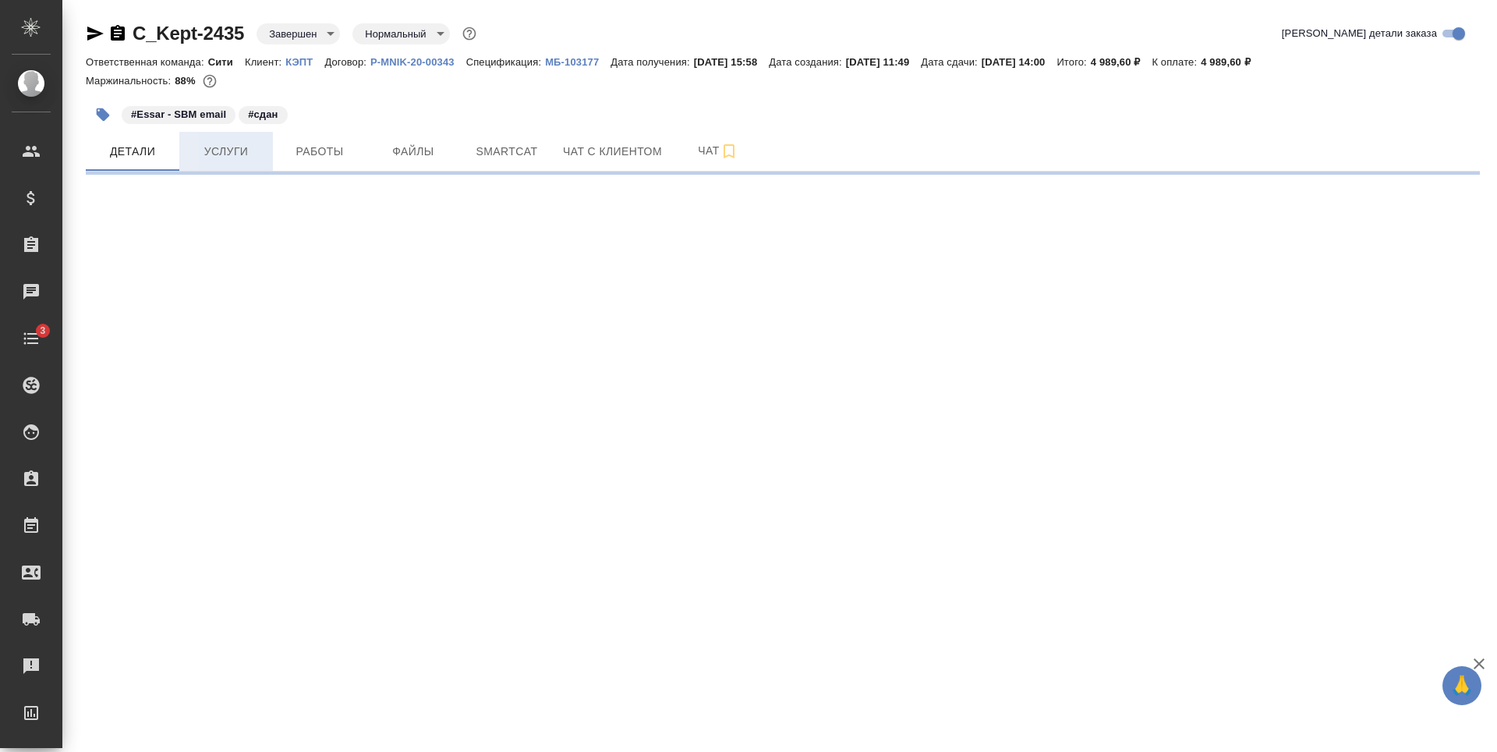
select select "RU"
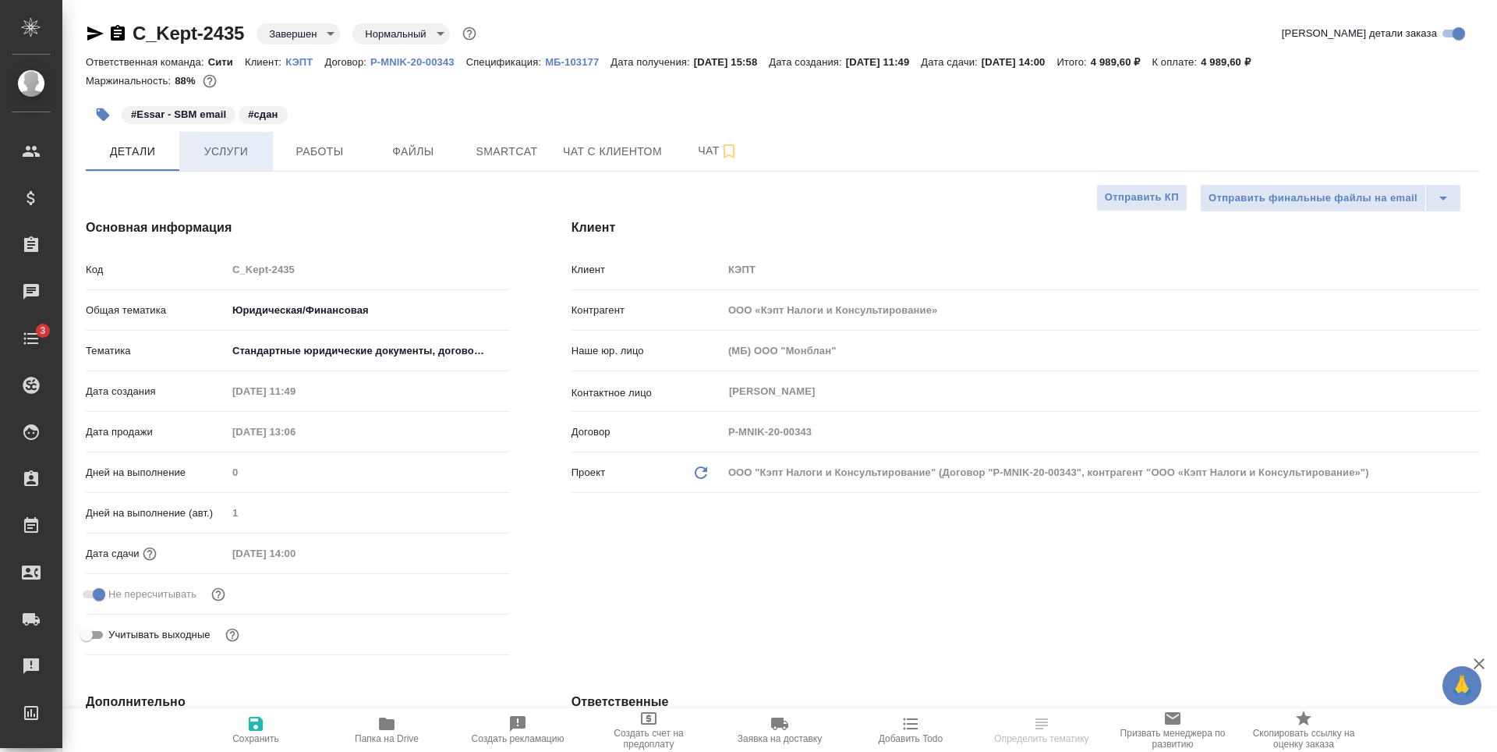
type textarea "x"
click at [228, 154] on span "Услуги" at bounding box center [226, 151] width 75 height 19
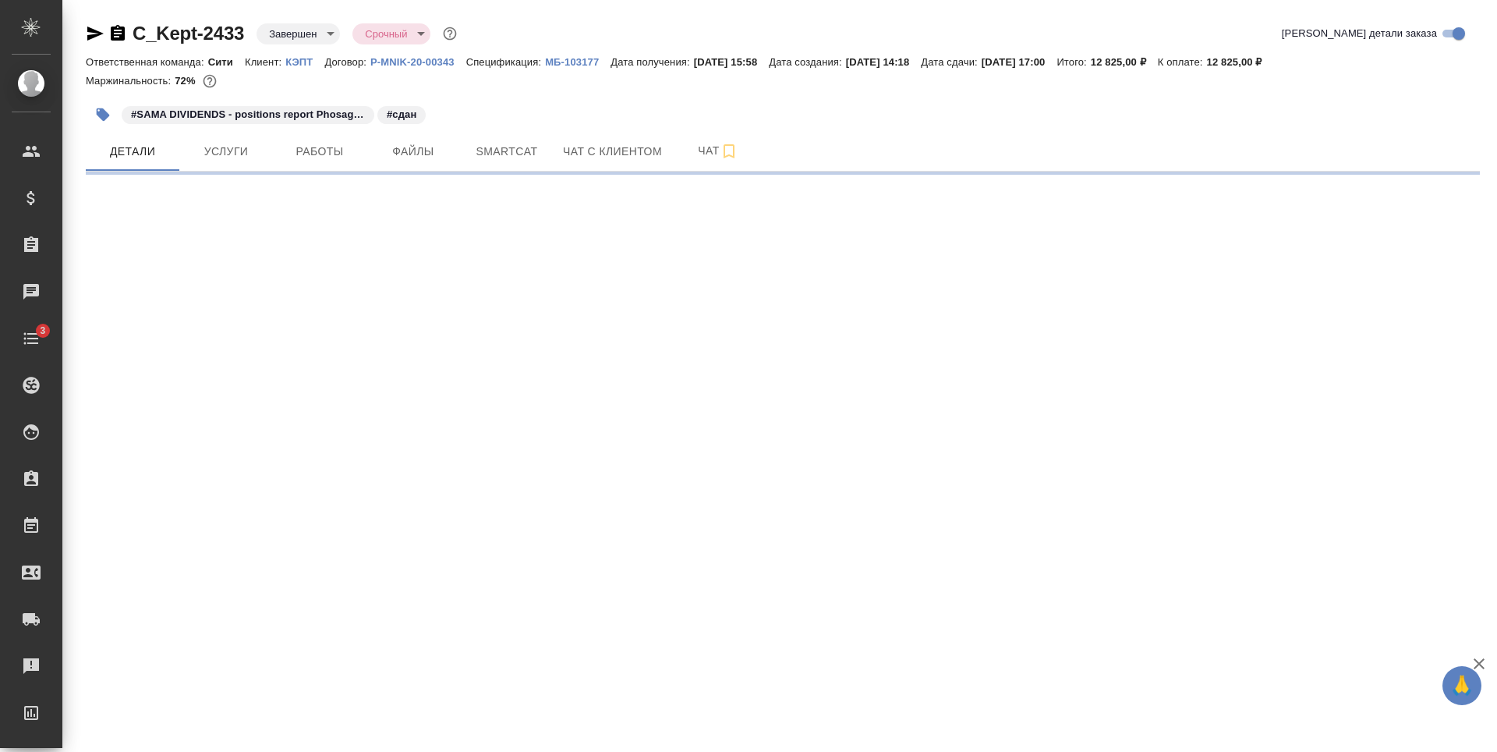
select select "RU"
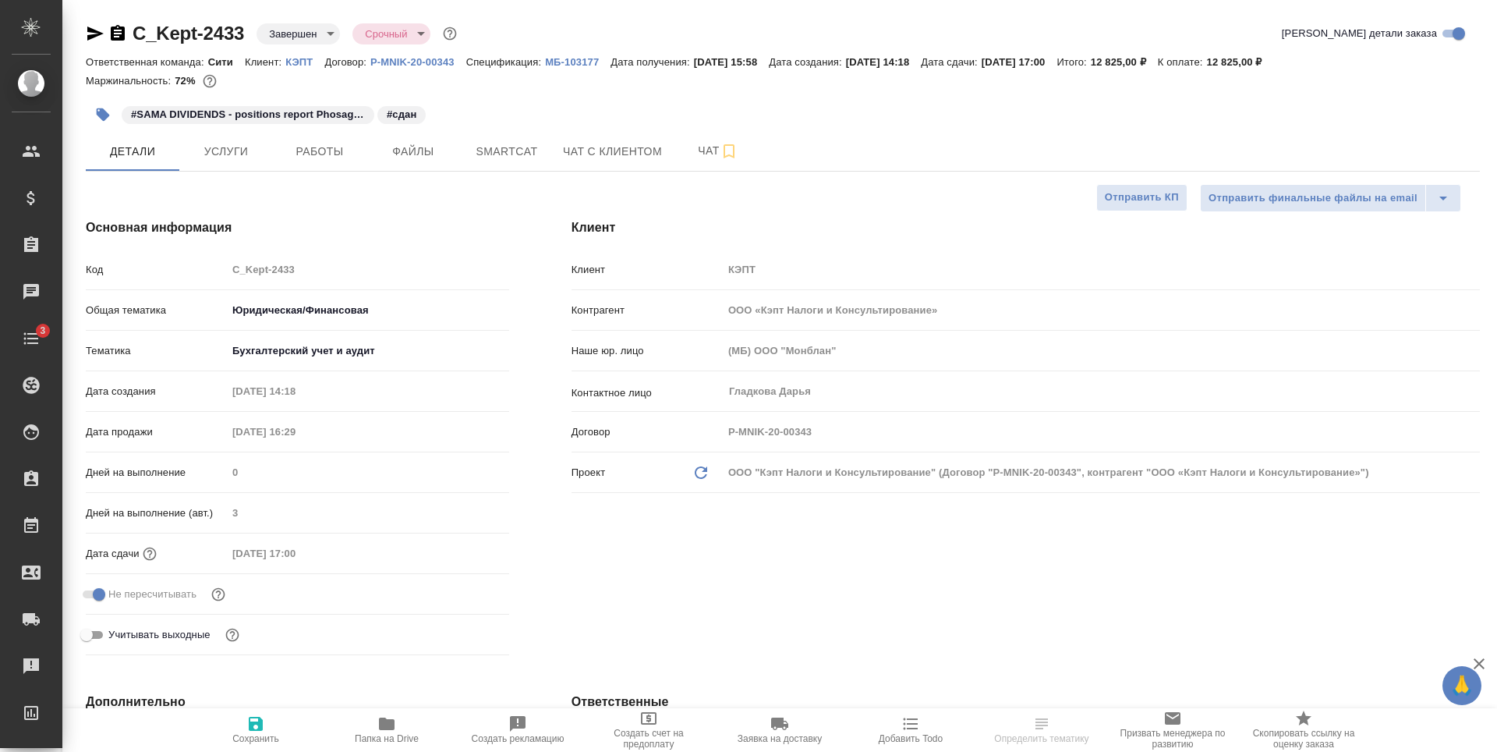
type textarea "x"
click at [255, 139] on button "Услуги" at bounding box center [226, 151] width 94 height 39
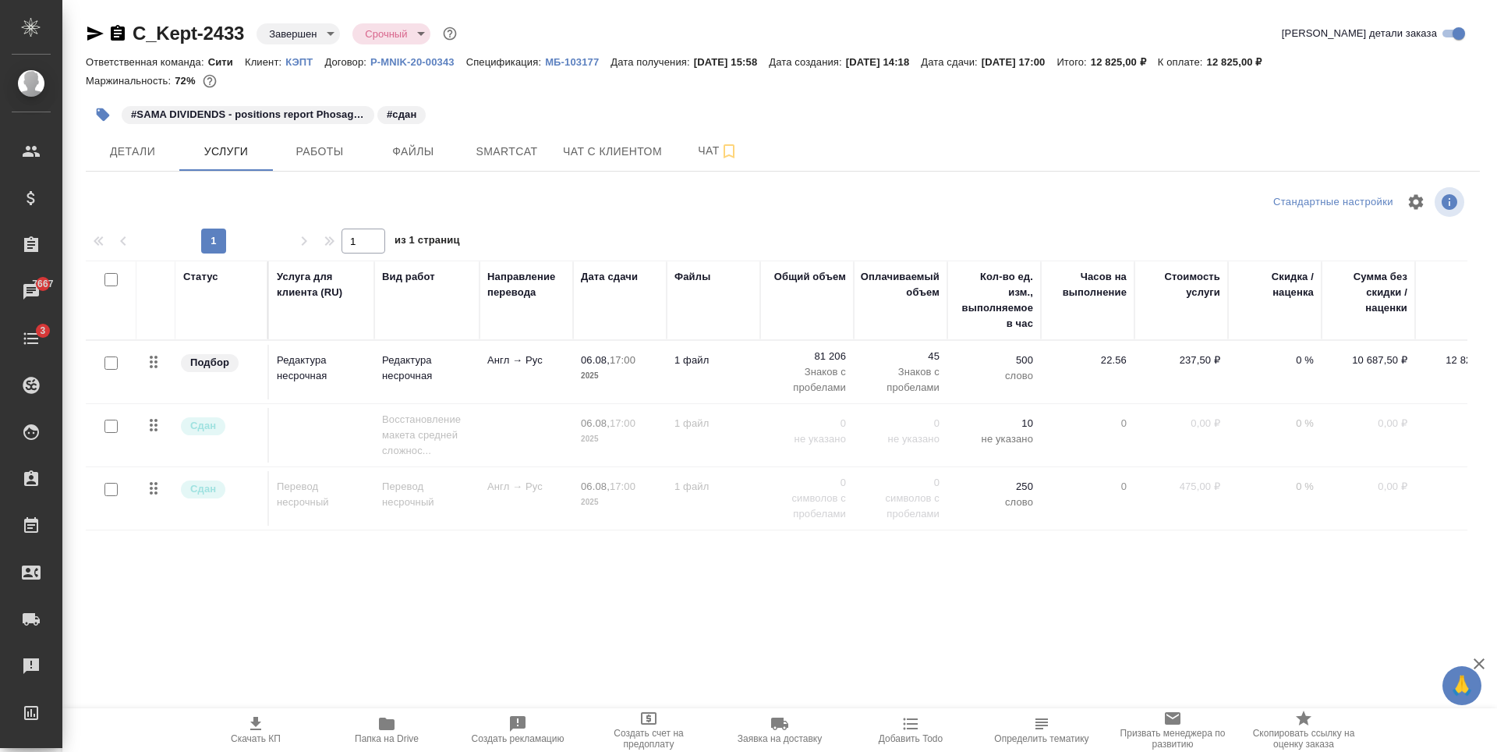
drag, startPoint x: 1180, startPoint y: 357, endPoint x: 1228, endPoint y: 357, distance: 47.6
click at [1228, 357] on tr "Подбор Редактура несрочная Редактура несрочная Англ → Рус 06.08, 17:00 2025 1 ф…" at bounding box center [797, 372] width 1423 height 63
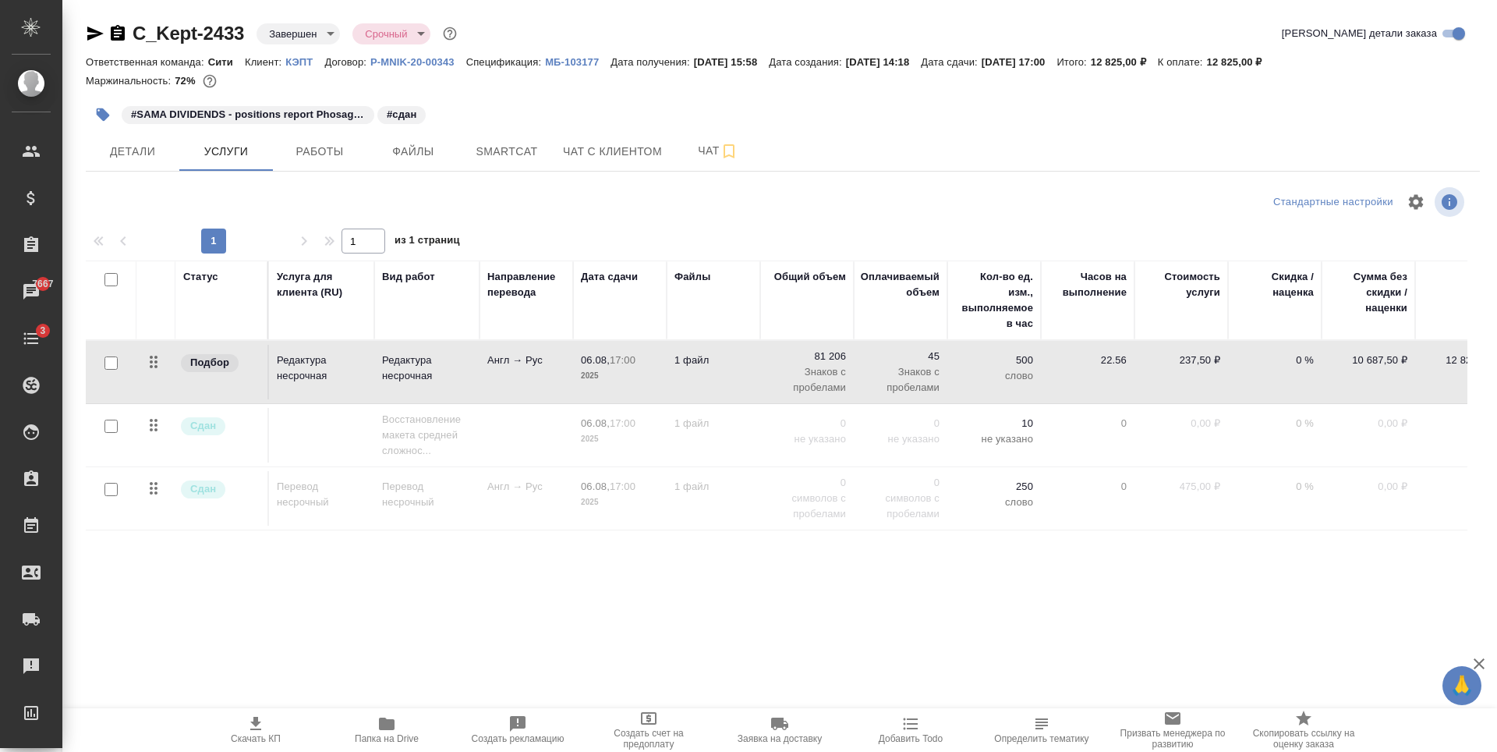
click at [1199, 379] on td "237,50 ₽" at bounding box center [1181, 372] width 94 height 55
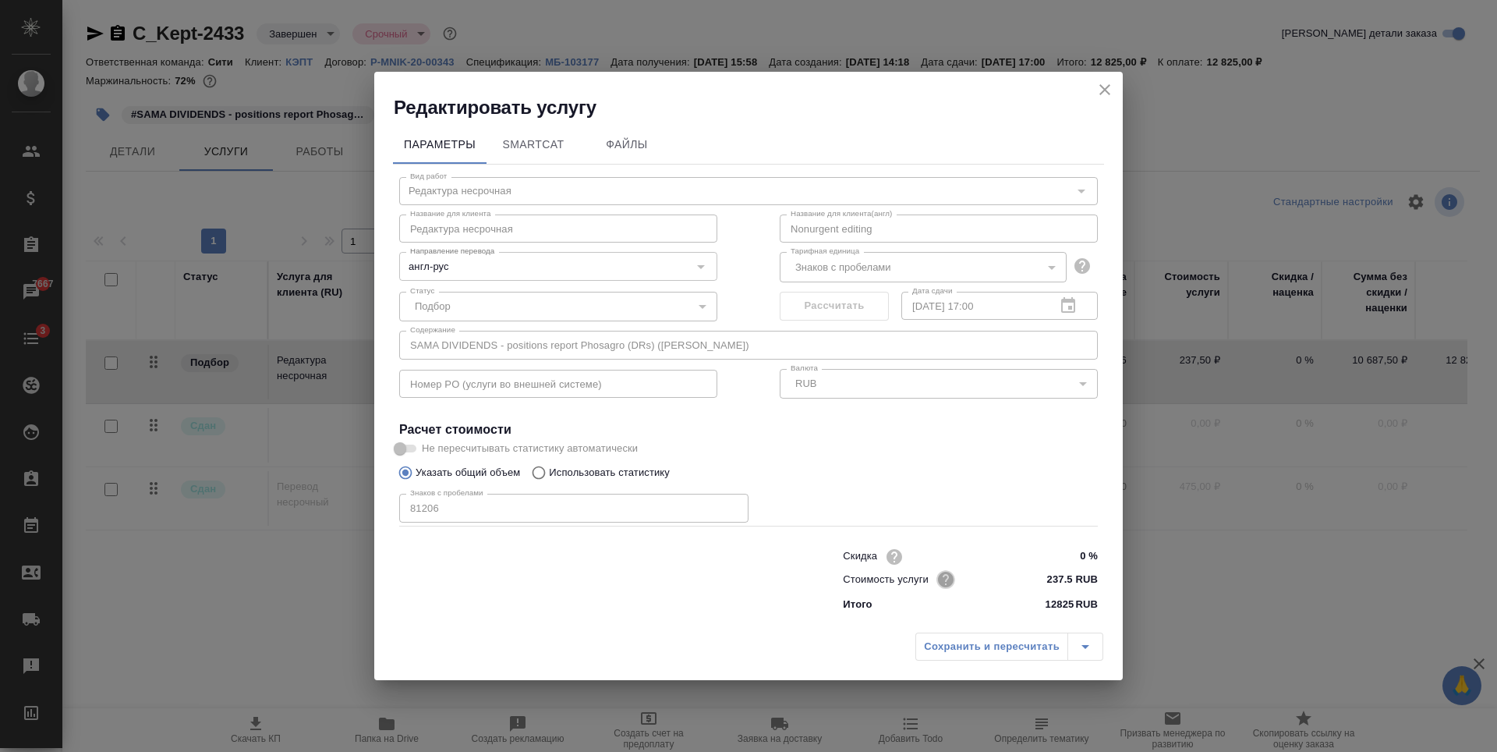
click at [951, 576] on icon "button" at bounding box center [946, 579] width 16 height 16
click at [886, 558] on div at bounding box center [748, 376] width 1497 height 752
drag, startPoint x: 1050, startPoint y: 579, endPoint x: 1085, endPoint y: 576, distance: 35.2
click at [1085, 576] on input "237.5 RUB" at bounding box center [1068, 579] width 57 height 23
click at [1069, 582] on input "237.5 RUB" at bounding box center [1068, 579] width 57 height 23
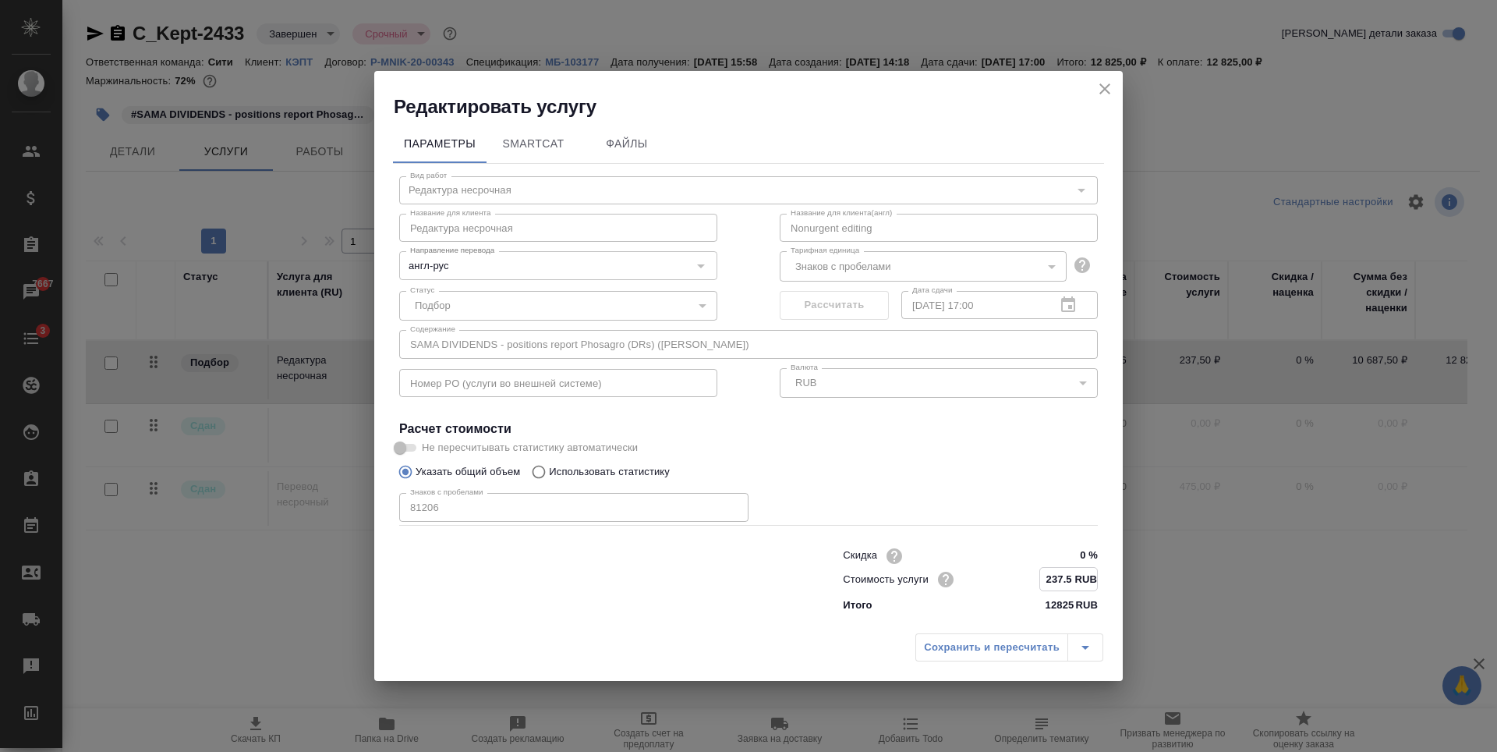
click at [1100, 90] on icon "close" at bounding box center [1104, 89] width 19 height 19
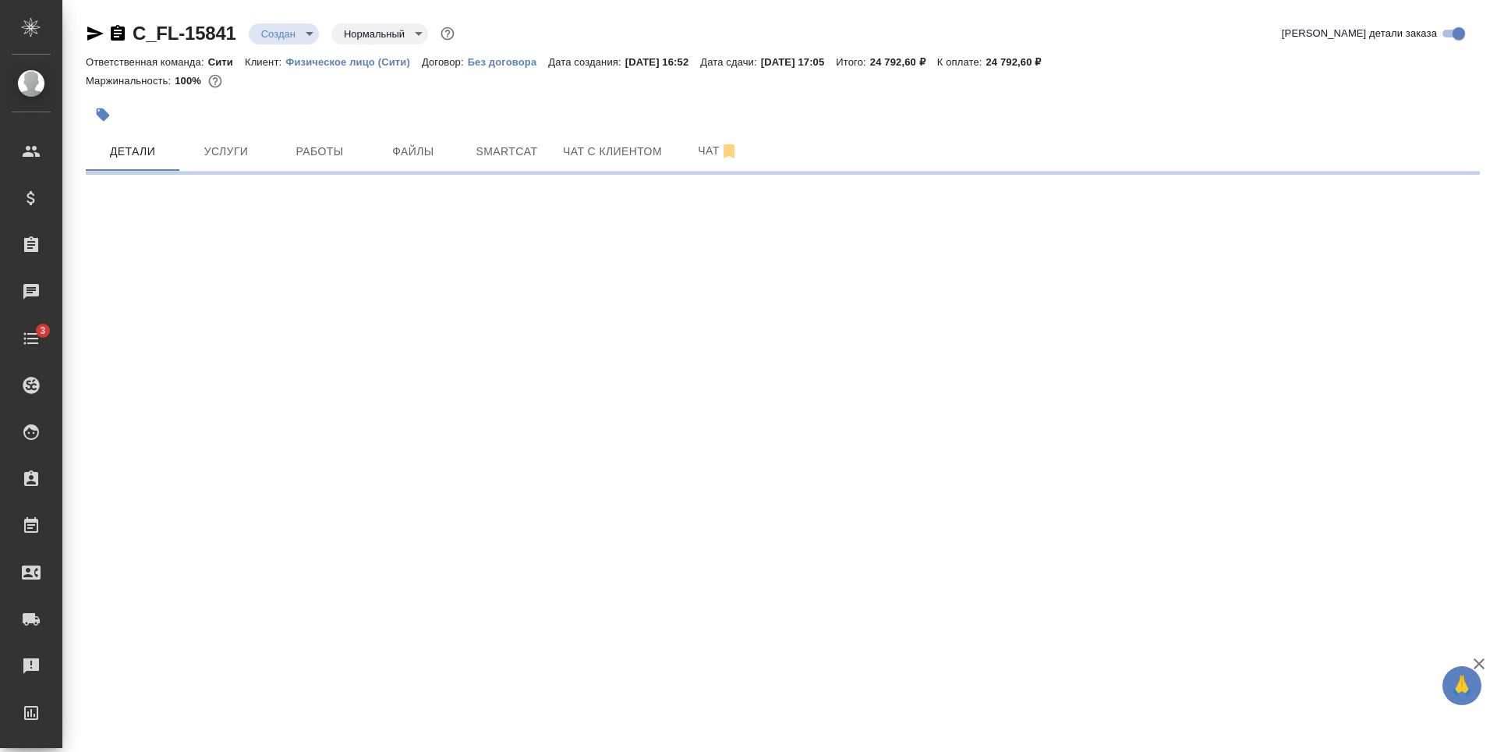
select select "RU"
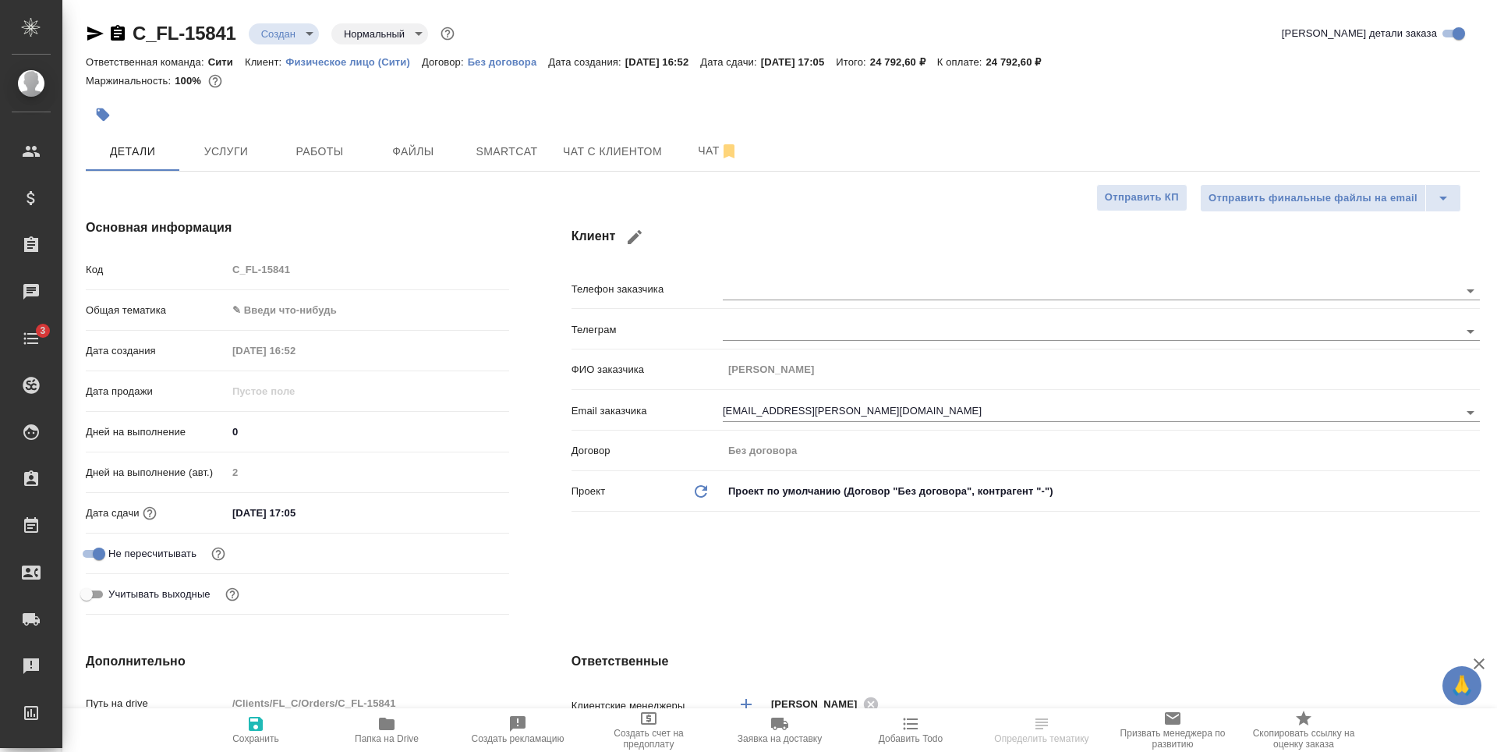
type textarea "x"
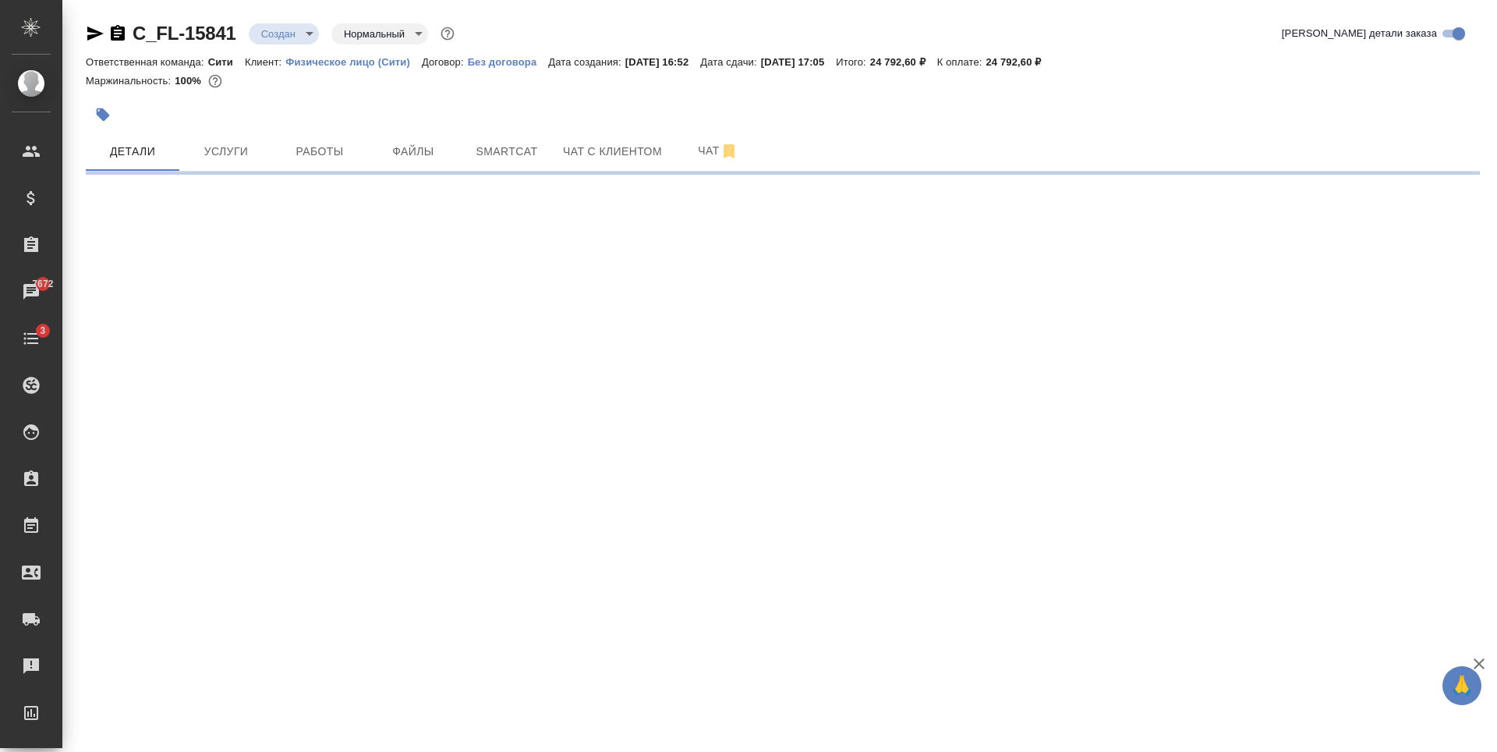
select select "RU"
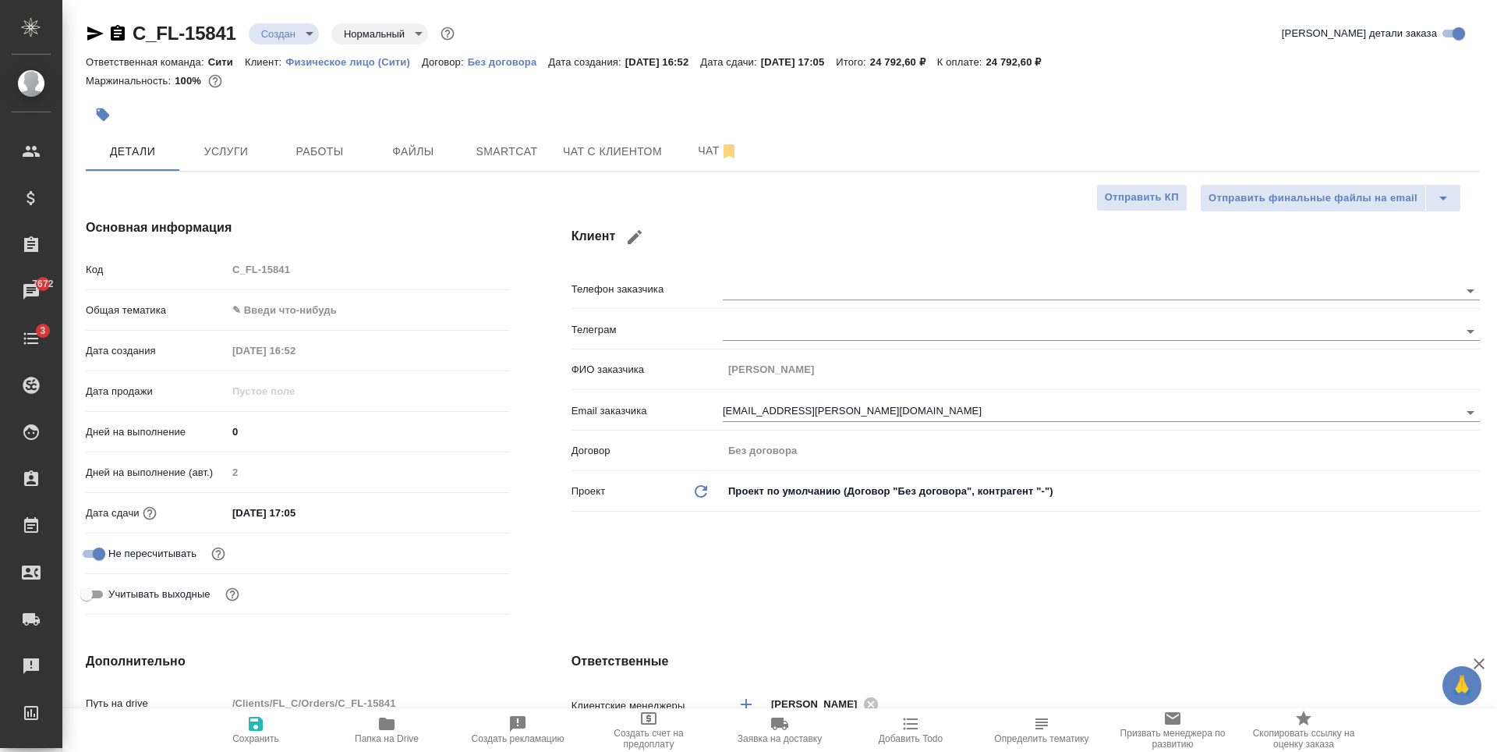
type textarea "x"
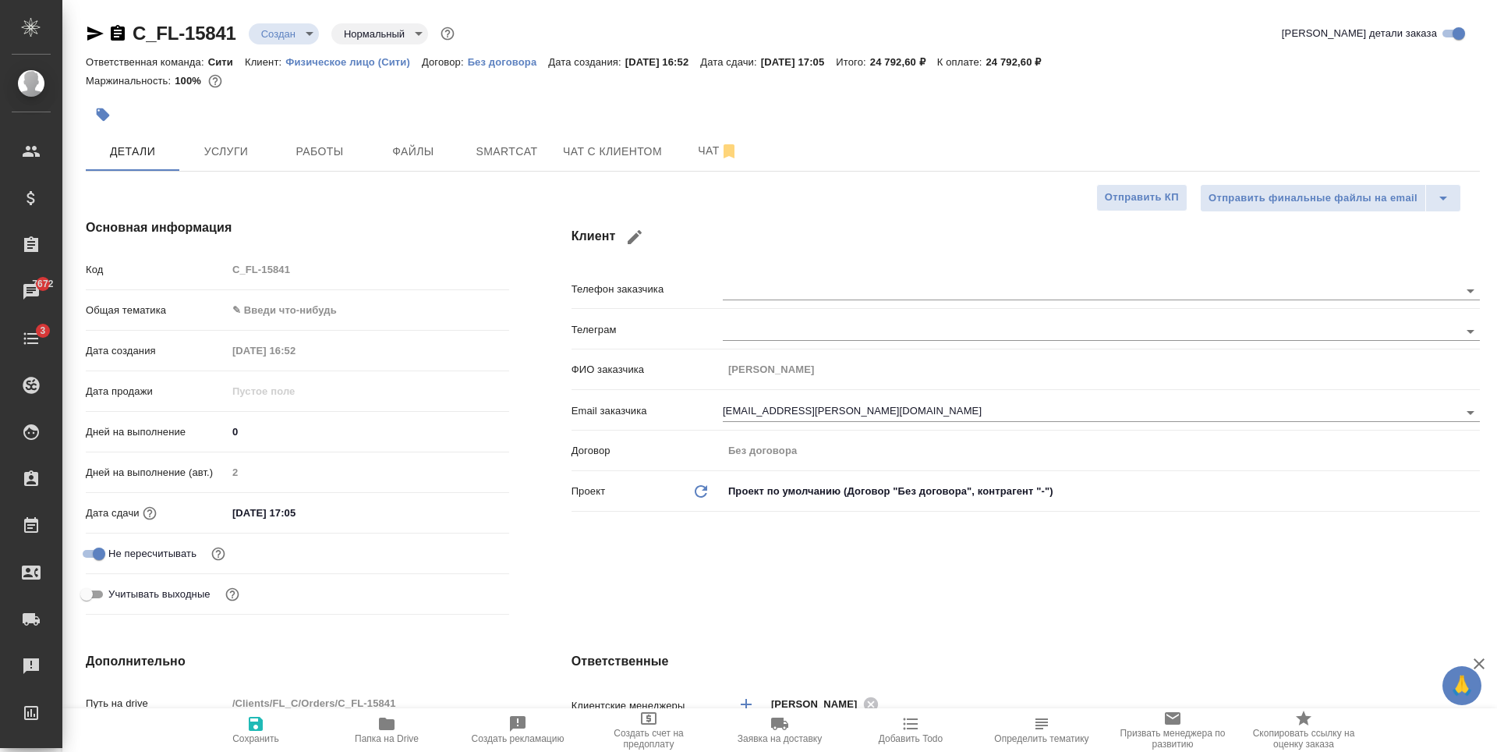
type textarea "x"
drag, startPoint x: 1026, startPoint y: 60, endPoint x: 1071, endPoint y: 67, distance: 45.8
click at [1053, 67] on p "24 792,60 ₽" at bounding box center [1019, 62] width 67 height 12
copy p "24 792,60"
click at [231, 152] on span "Услуги" at bounding box center [226, 151] width 75 height 19
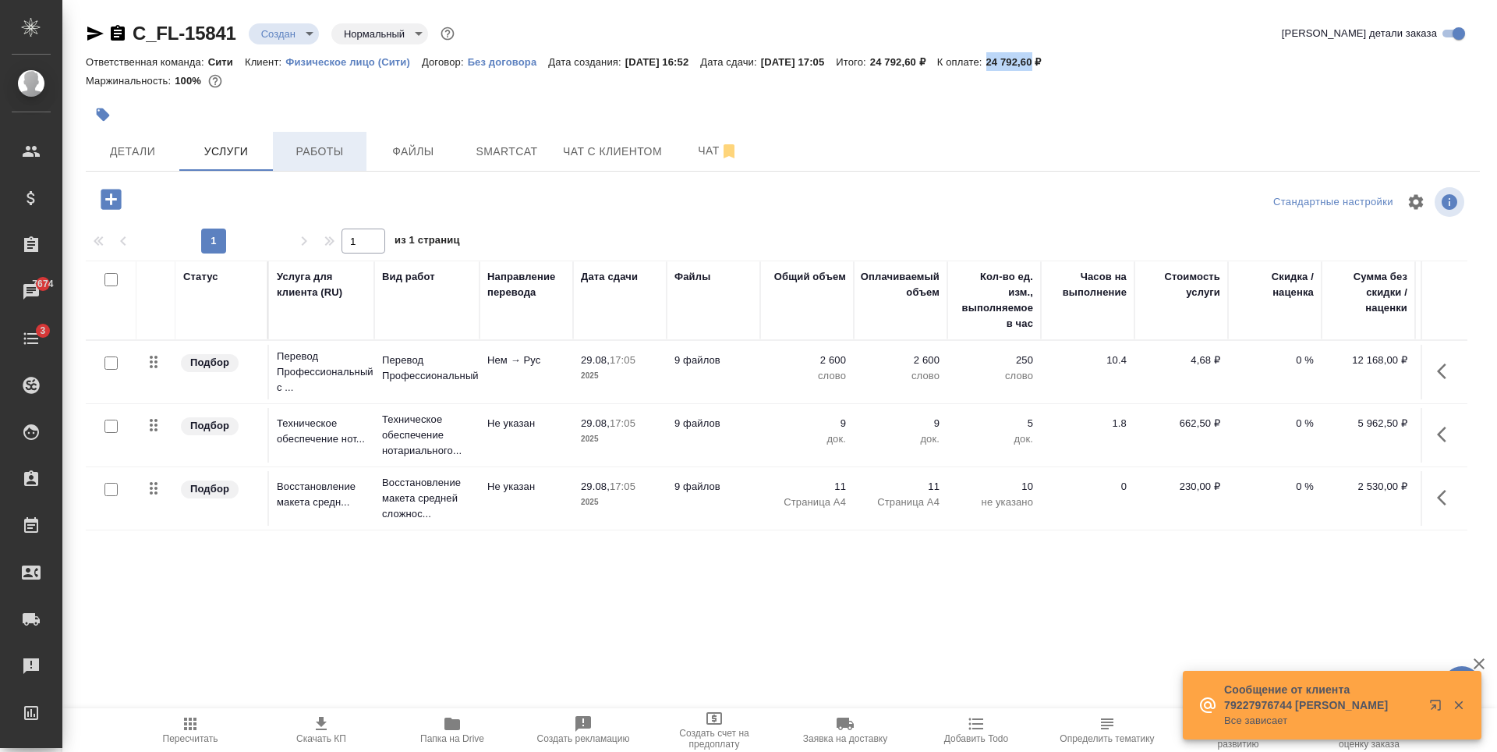
click at [312, 156] on span "Работы" at bounding box center [319, 151] width 75 height 19
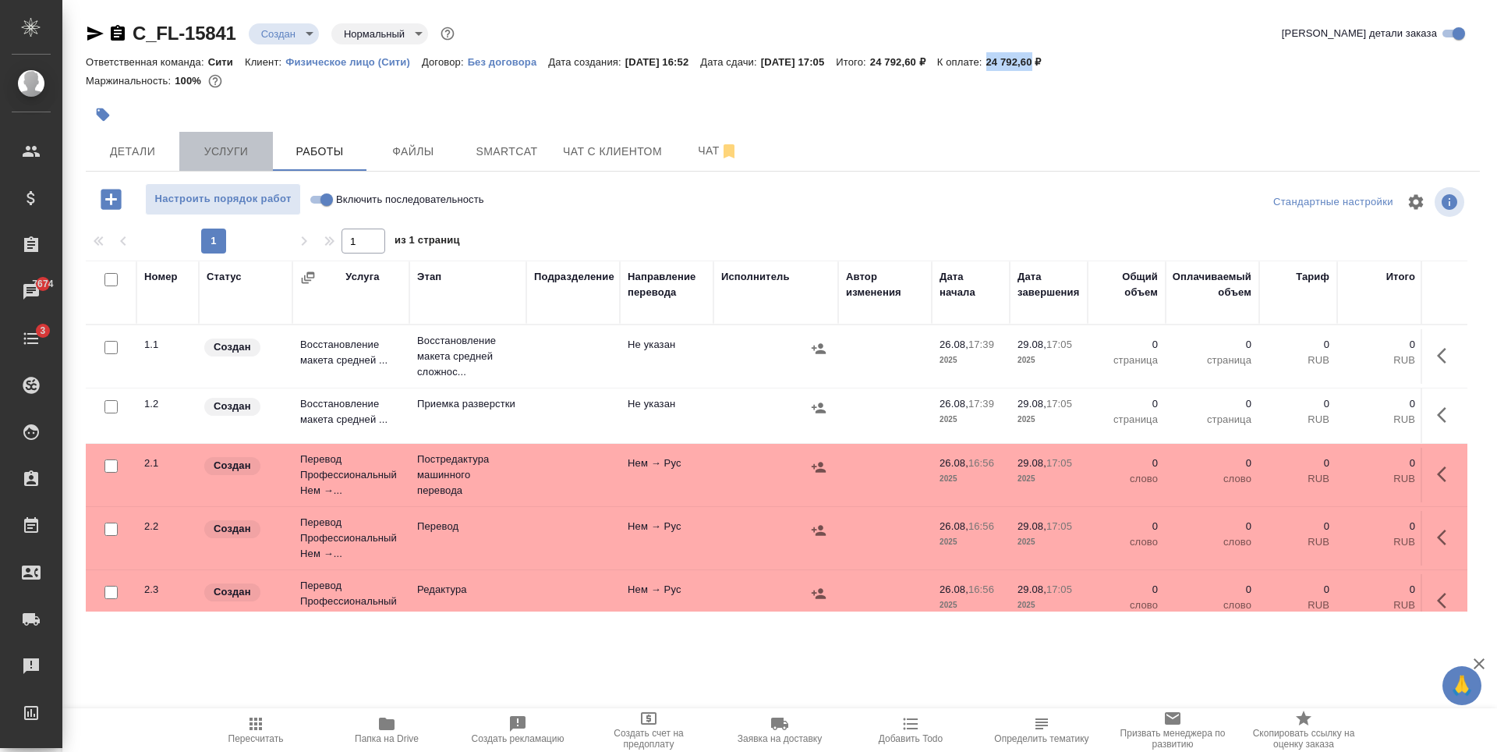
click at [251, 145] on span "Услуги" at bounding box center [226, 151] width 75 height 19
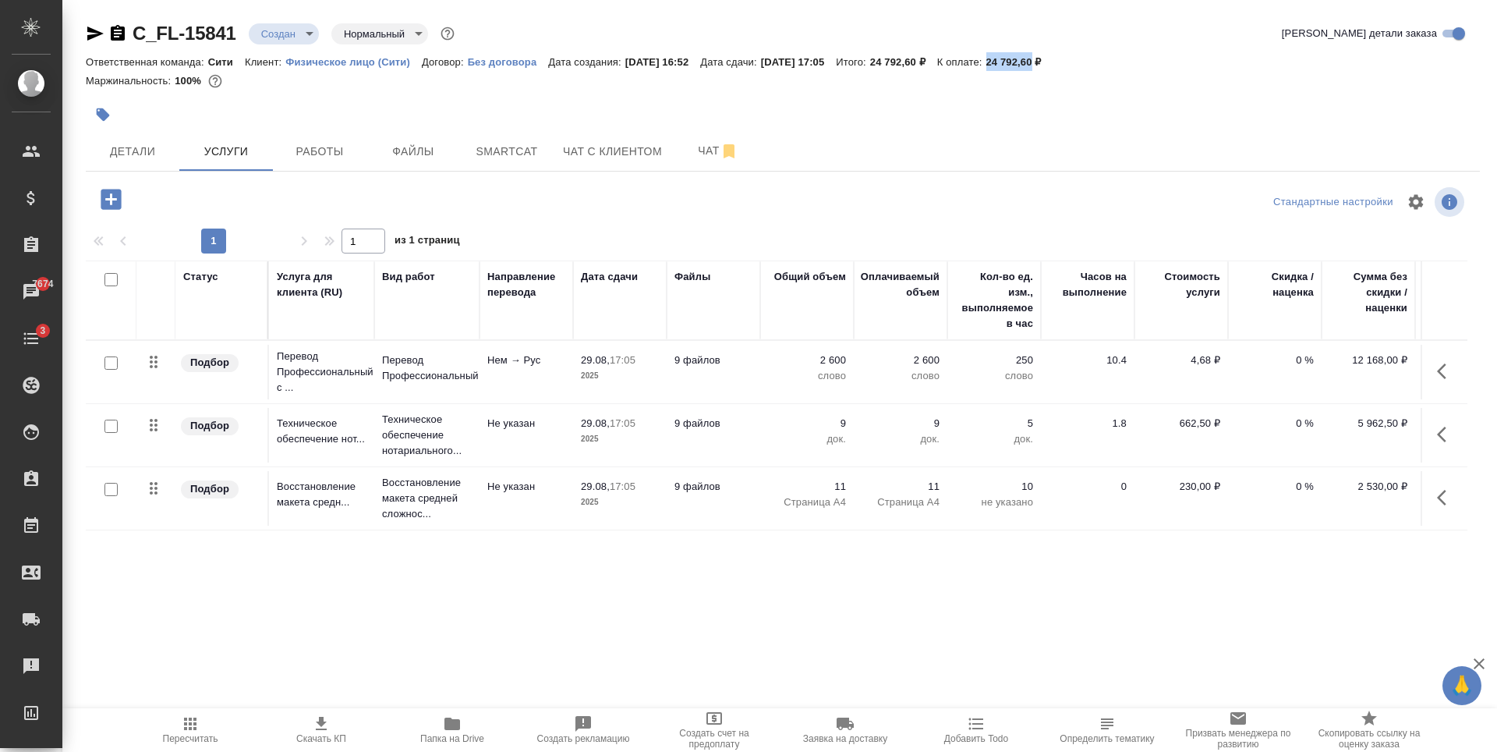
click at [1301, 355] on p "0 %" at bounding box center [1275, 360] width 78 height 16
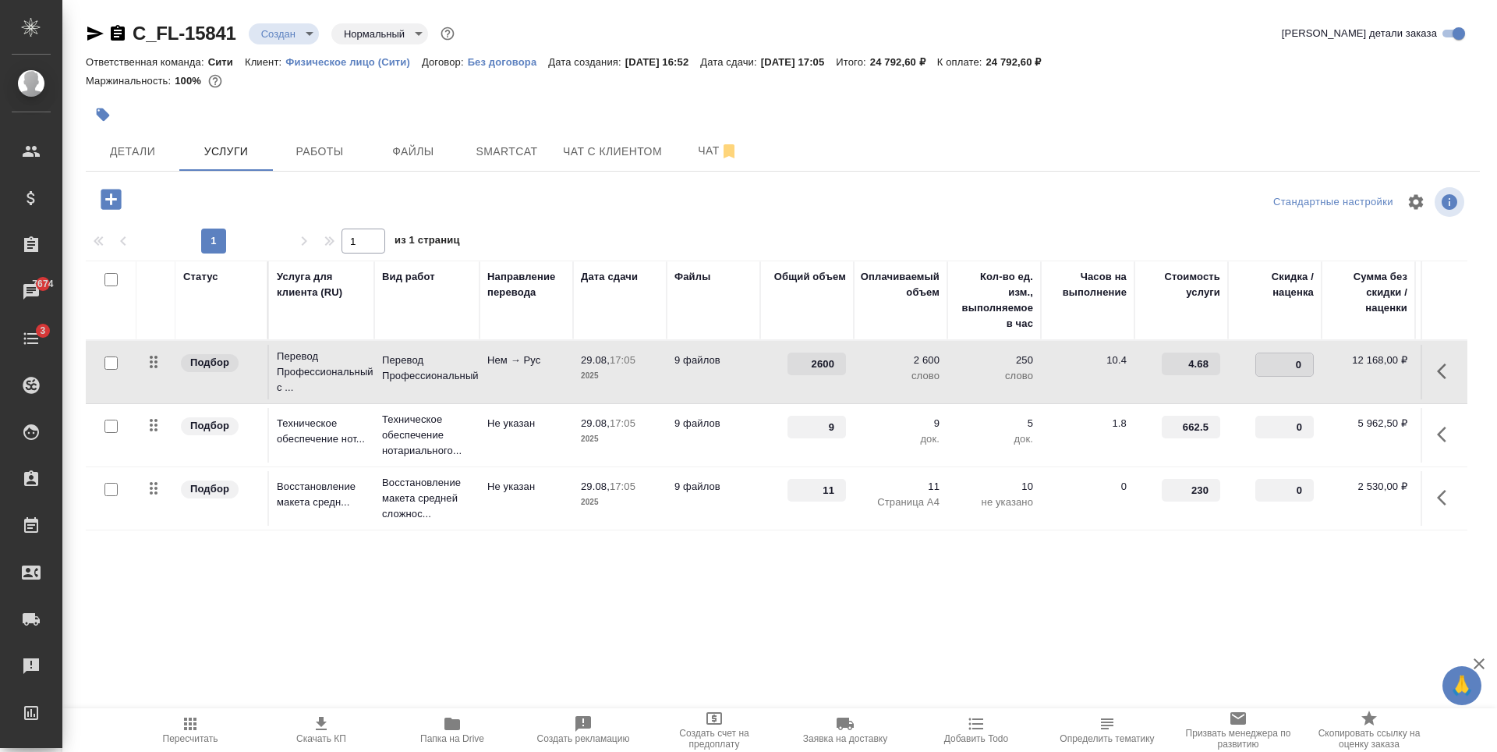
click at [1289, 369] on input "0" at bounding box center [1284, 364] width 57 height 23
type input "-30"
click at [106, 426] on input "checkbox" at bounding box center [110, 425] width 13 height 13
checkbox input "true"
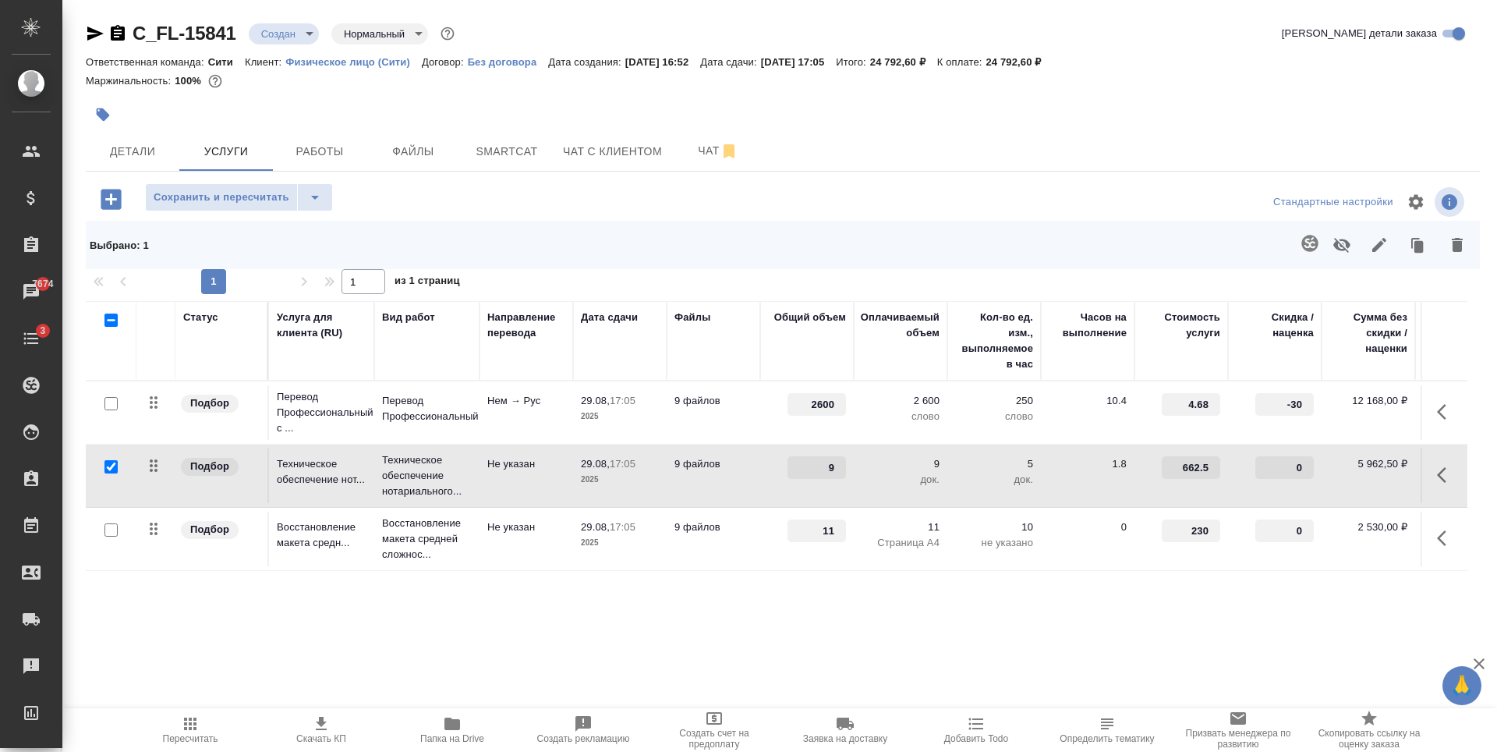
click at [1347, 238] on icon "button" at bounding box center [1341, 244] width 19 height 19
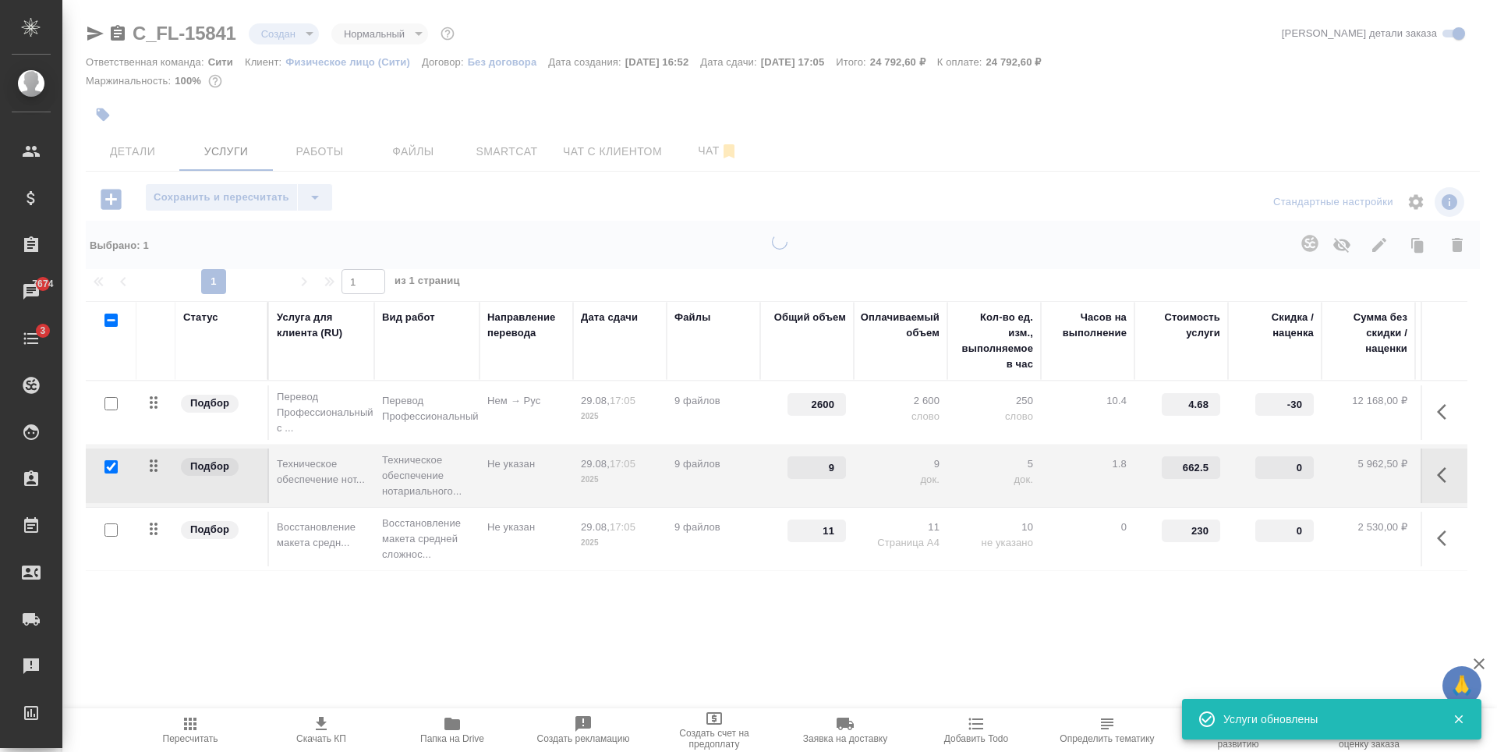
type input "0"
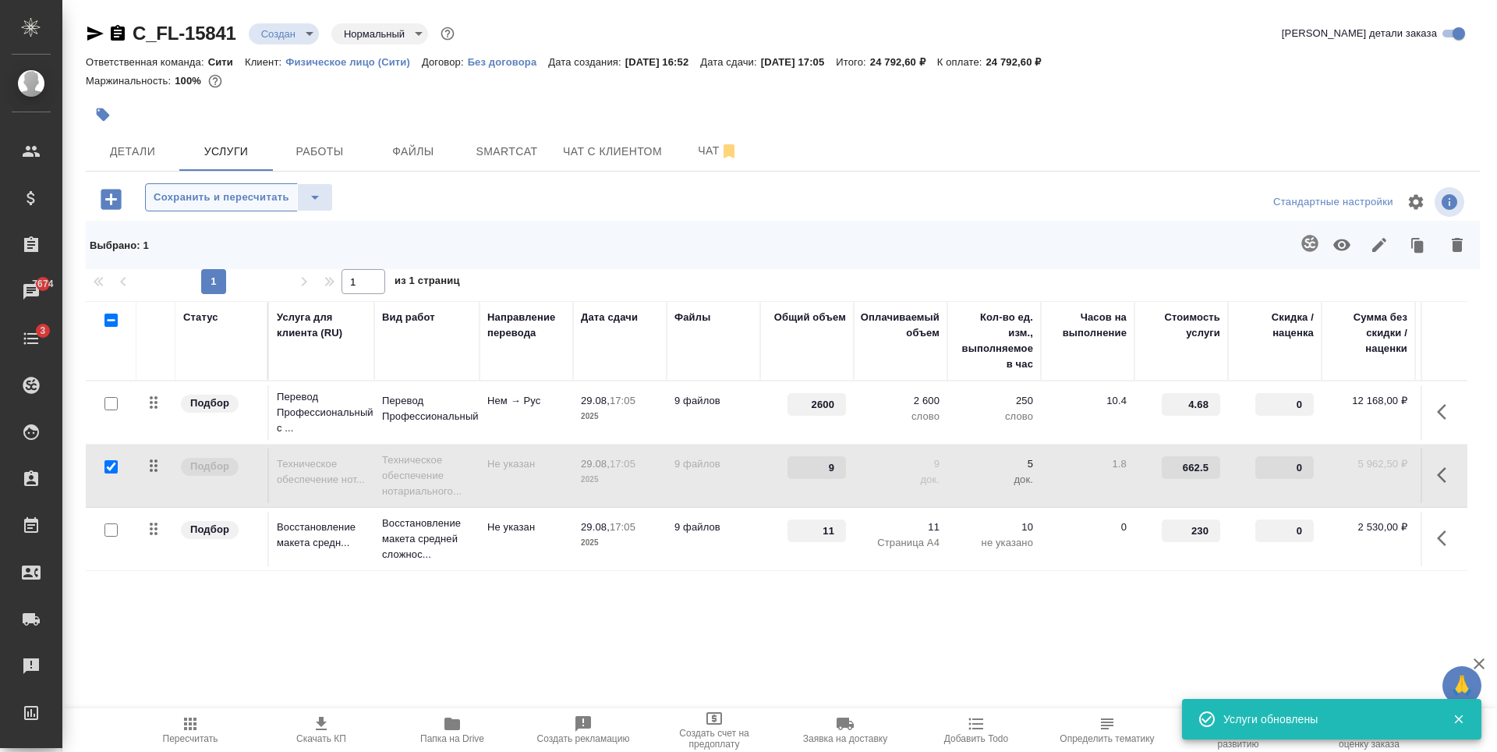
click at [193, 200] on span "Сохранить и пересчитать" at bounding box center [222, 198] width 136 height 18
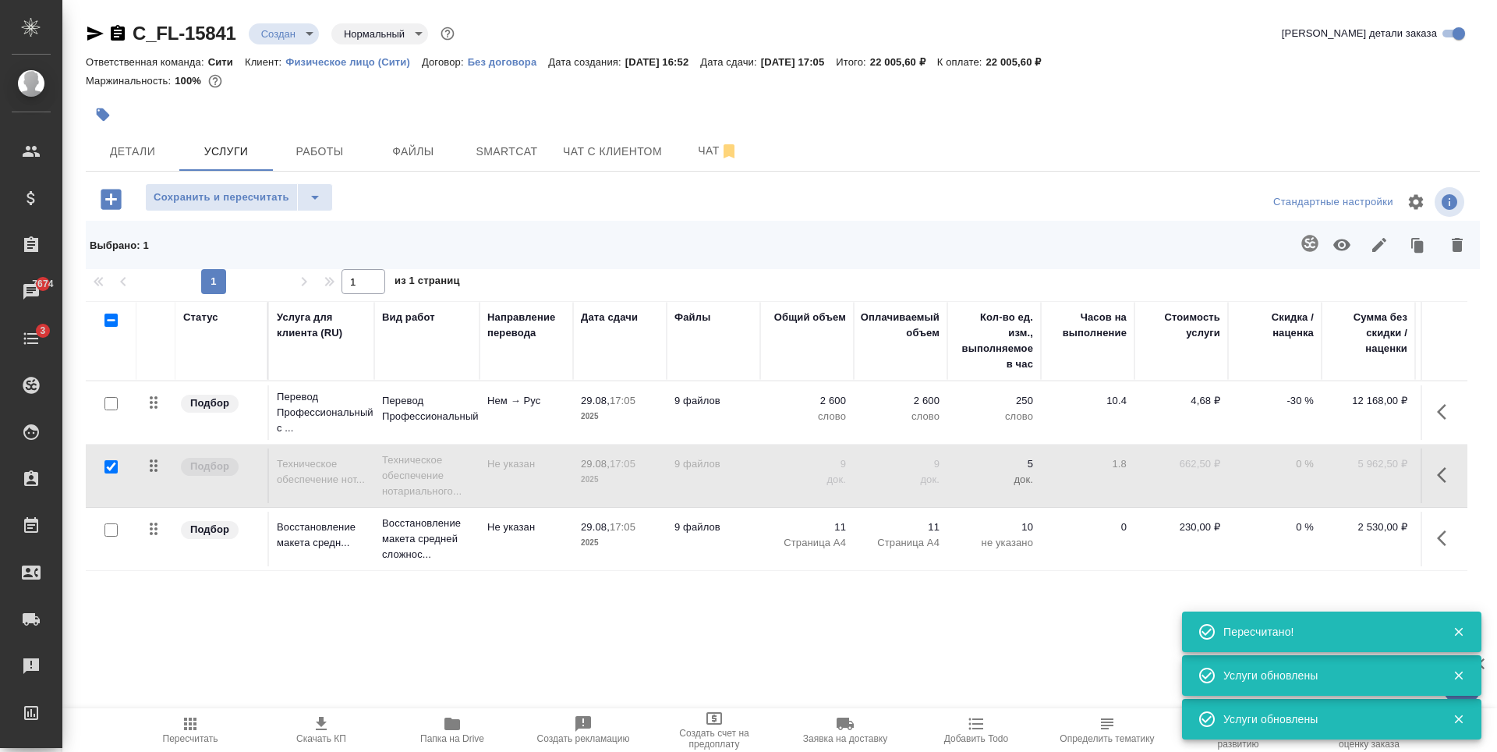
click at [108, 203] on icon "button" at bounding box center [111, 199] width 20 height 20
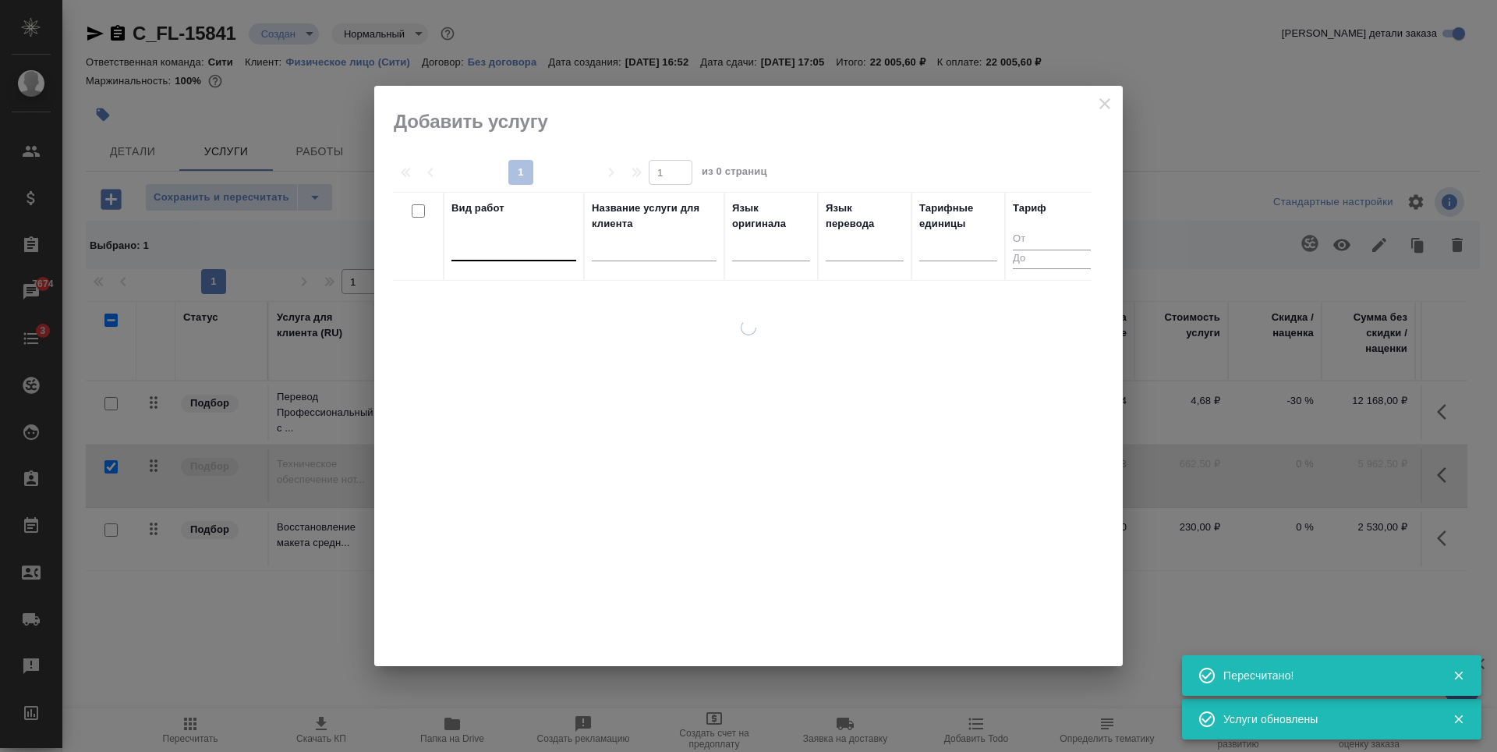
click at [498, 246] on div at bounding box center [513, 245] width 125 height 23
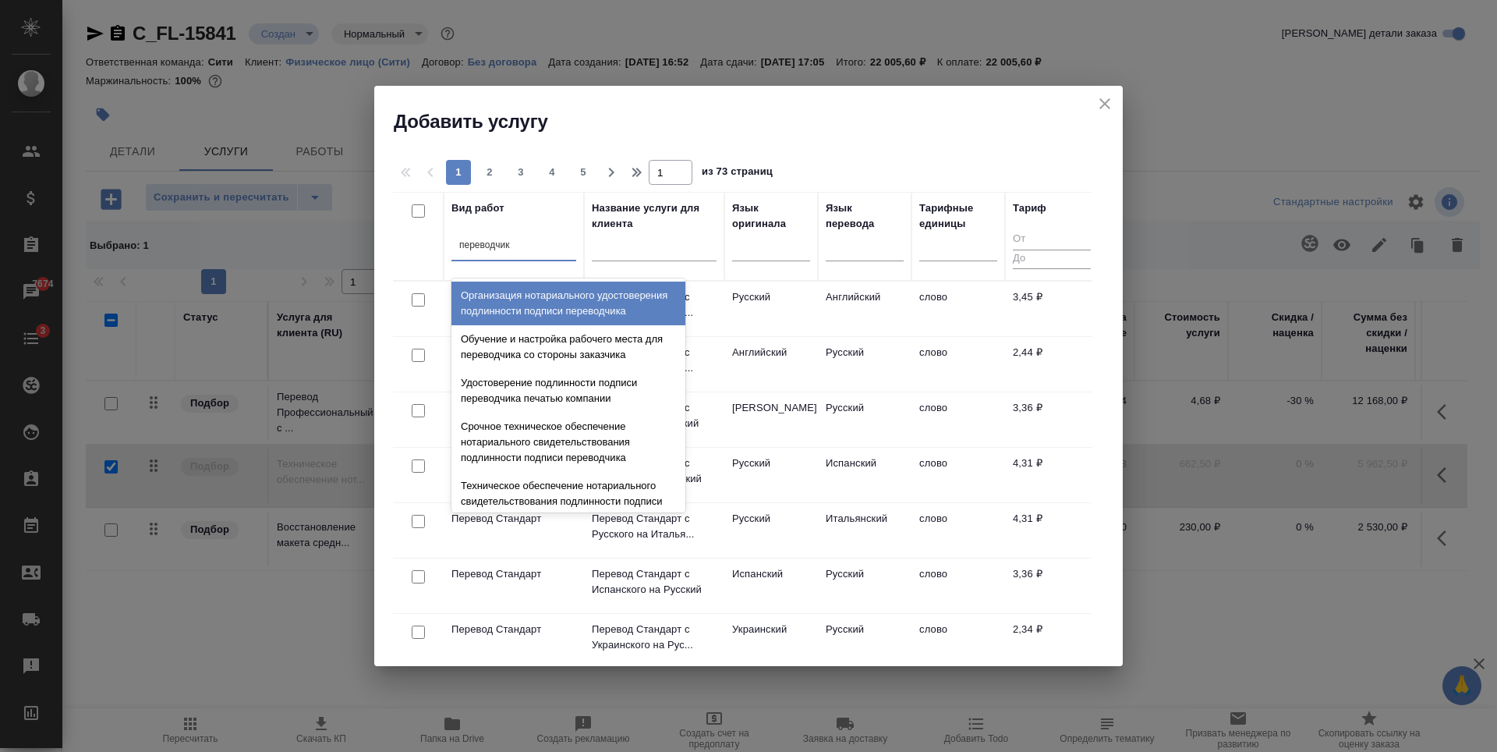
type input "переводчика"
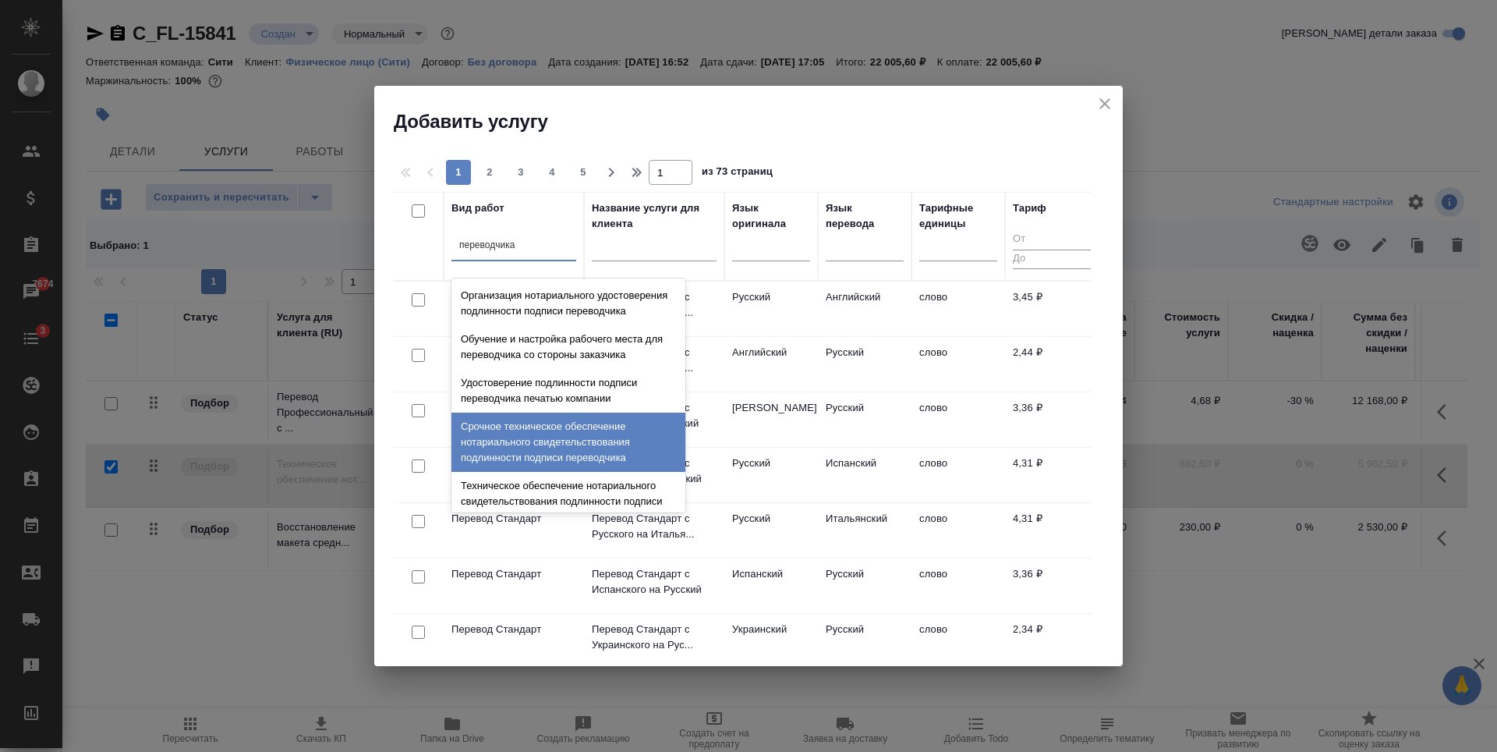
click at [553, 470] on div "Срочное техническое обеспечение нотариального свидетельствования подлинности по…" at bounding box center [568, 441] width 234 height 59
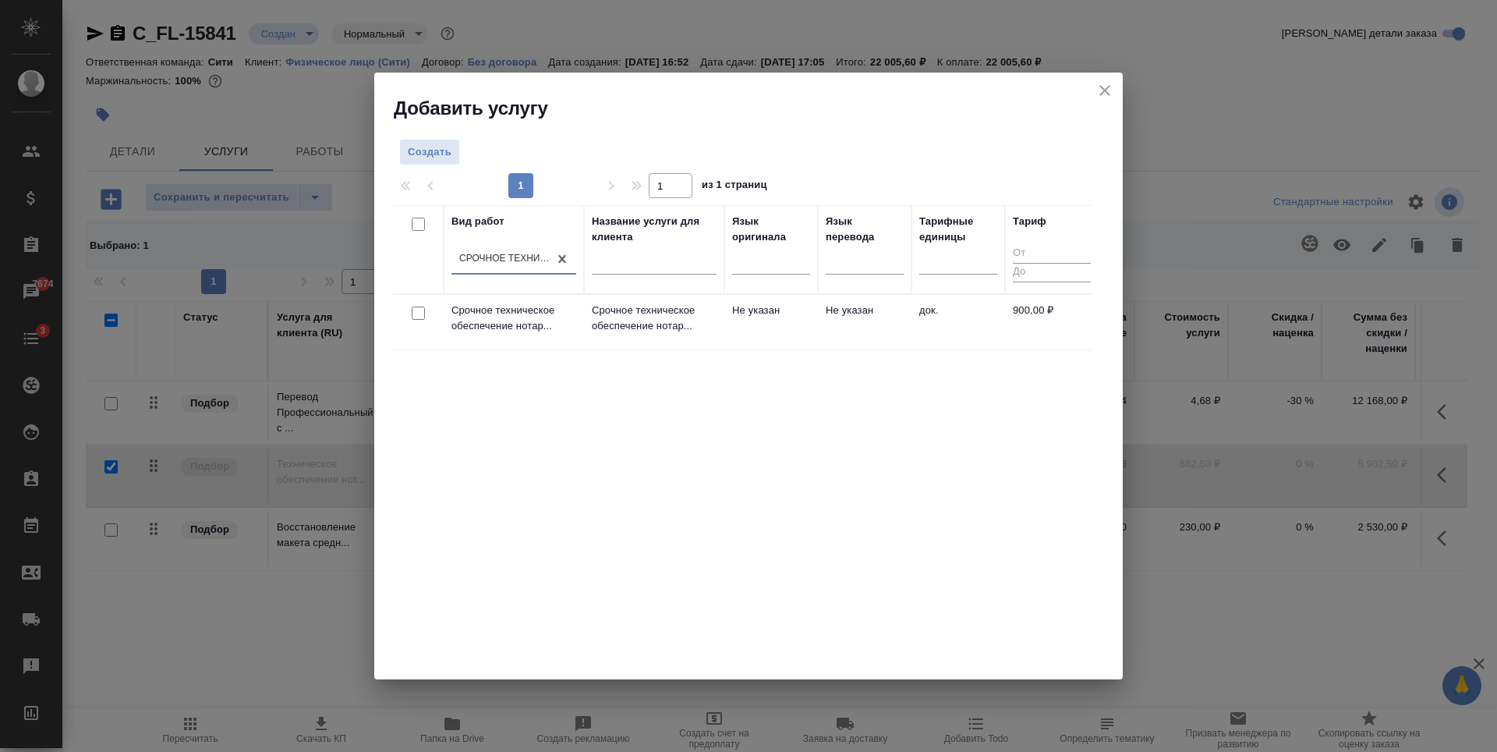
click at [419, 312] on input "checkbox" at bounding box center [418, 312] width 13 height 13
checkbox input "true"
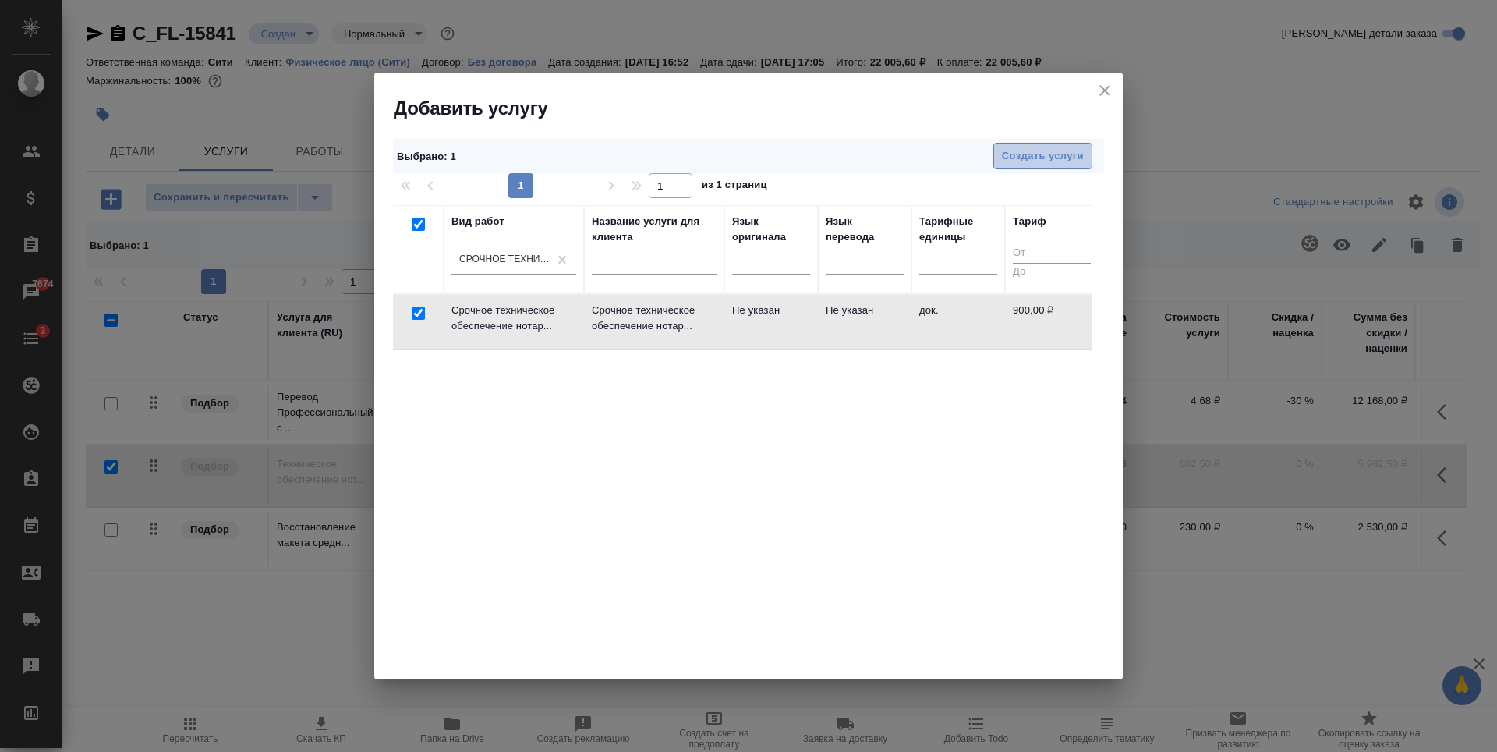
click at [1073, 154] on span "Создать услуги" at bounding box center [1043, 156] width 82 height 18
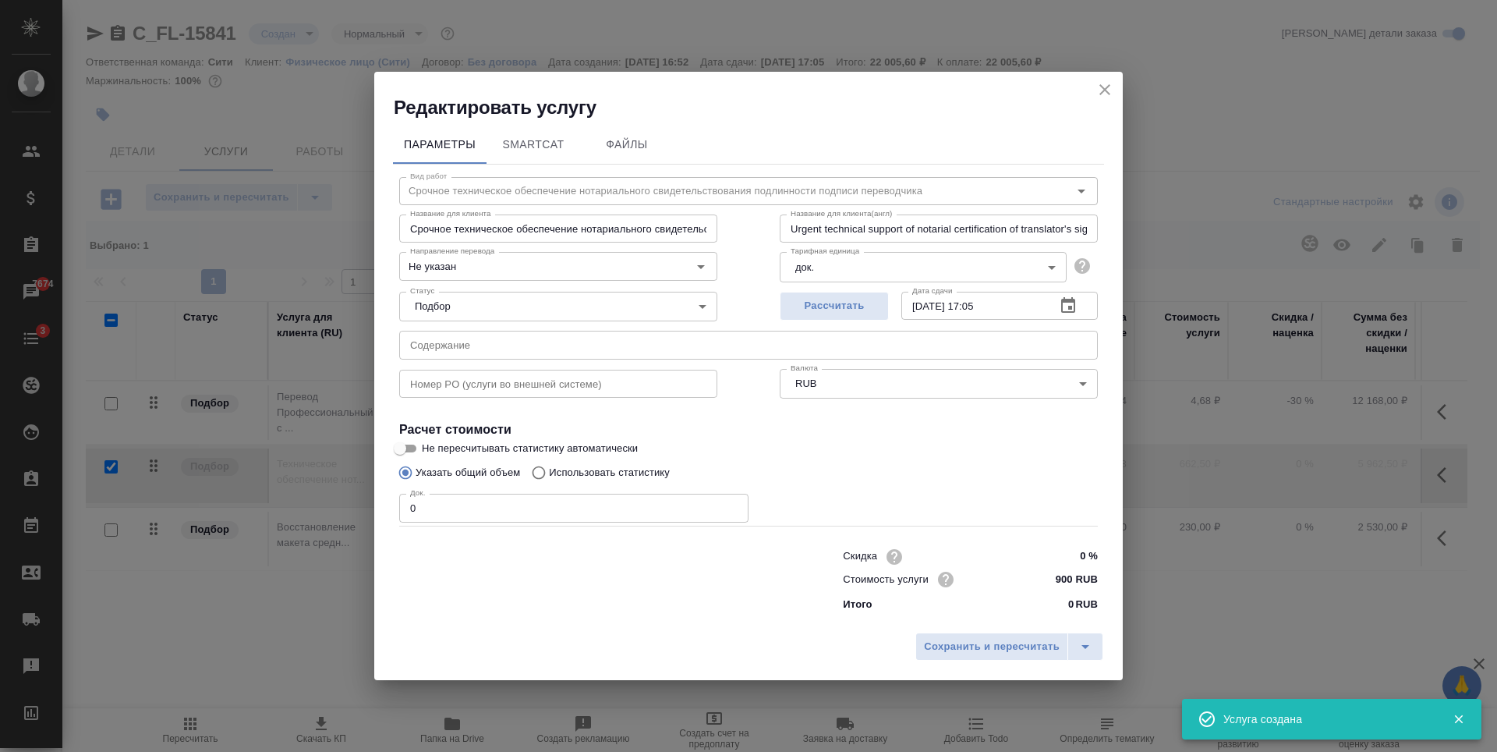
click at [488, 512] on input "0" at bounding box center [573, 507] width 349 height 28
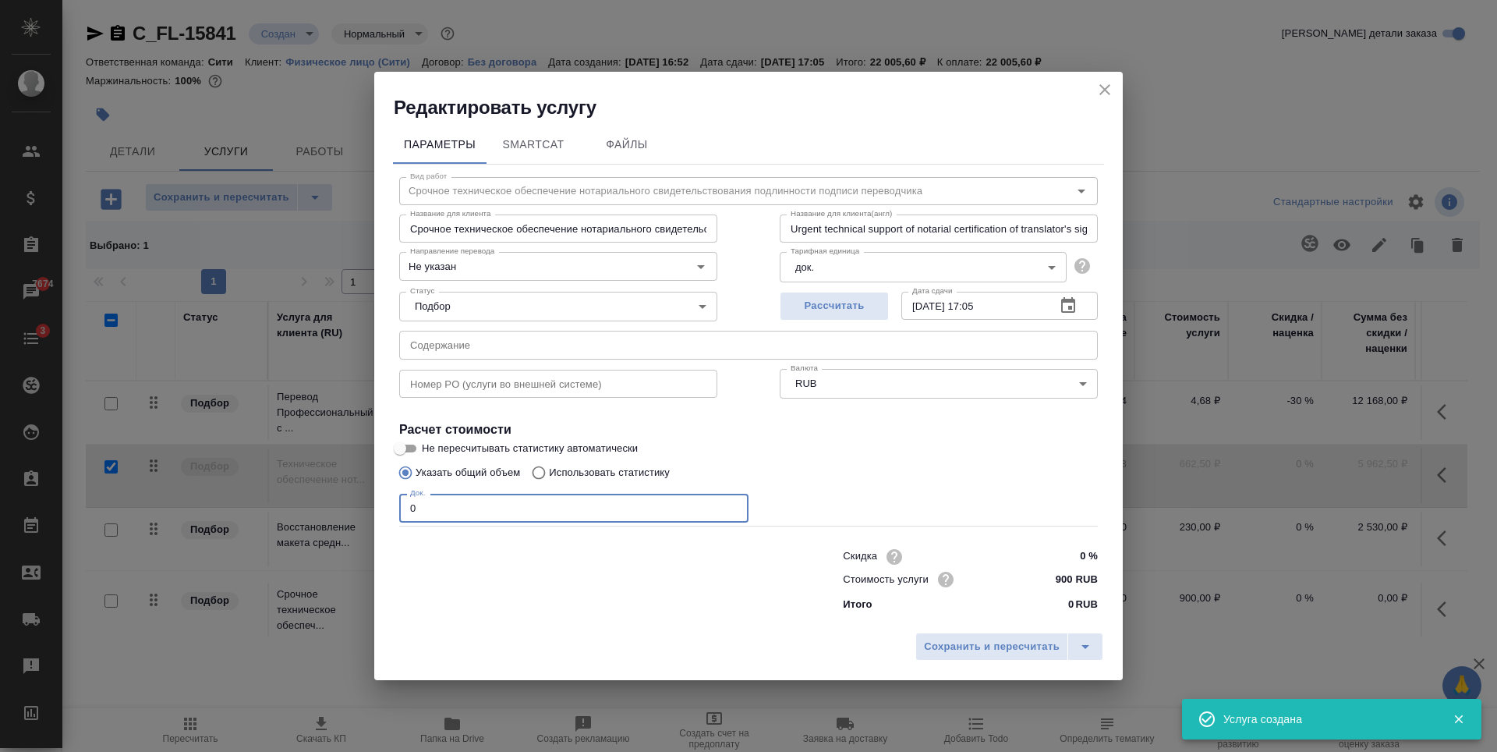
click at [488, 512] on input "0" at bounding box center [573, 507] width 349 height 28
type input "9"
click at [847, 309] on span "Рассчитать" at bounding box center [834, 306] width 92 height 18
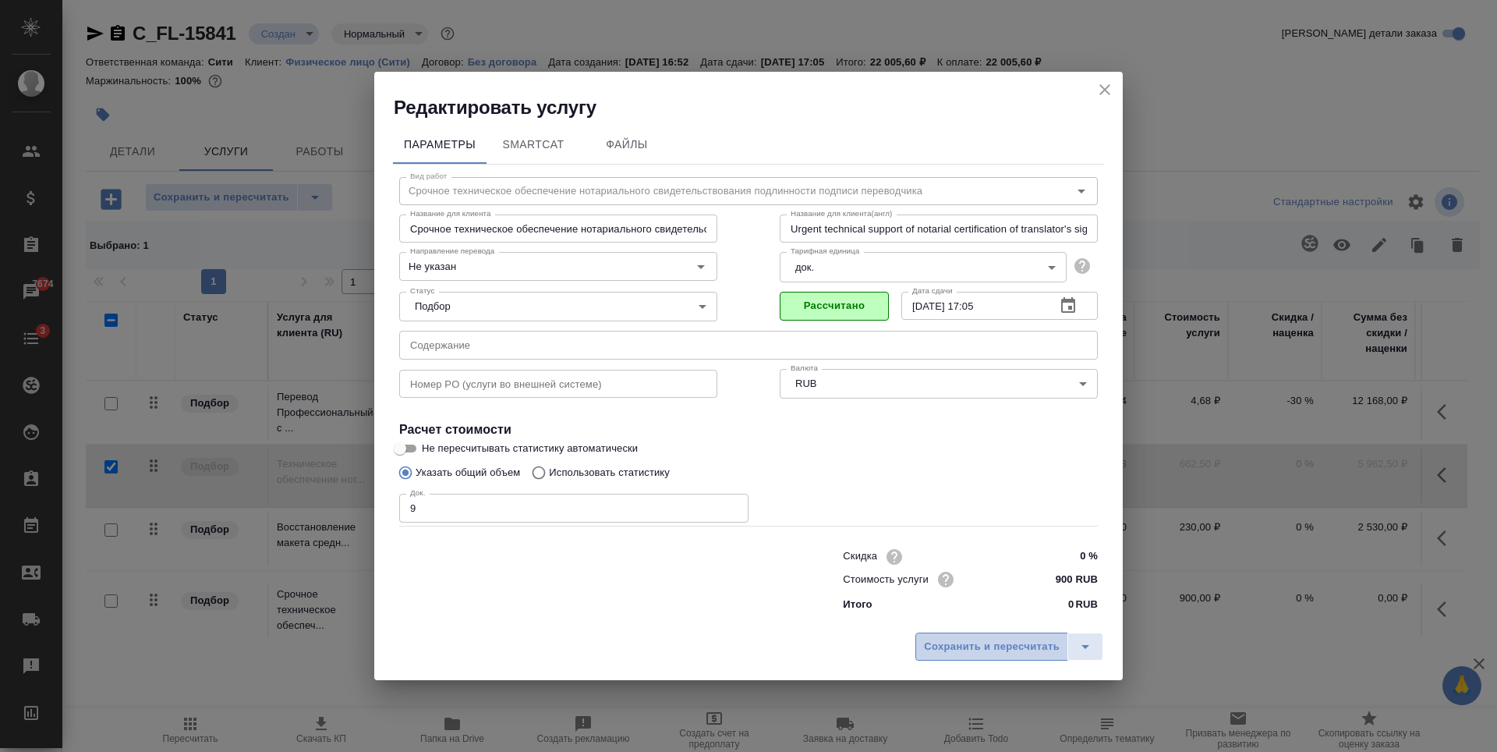
click at [956, 653] on span "Сохранить и пересчитать" at bounding box center [992, 647] width 136 height 18
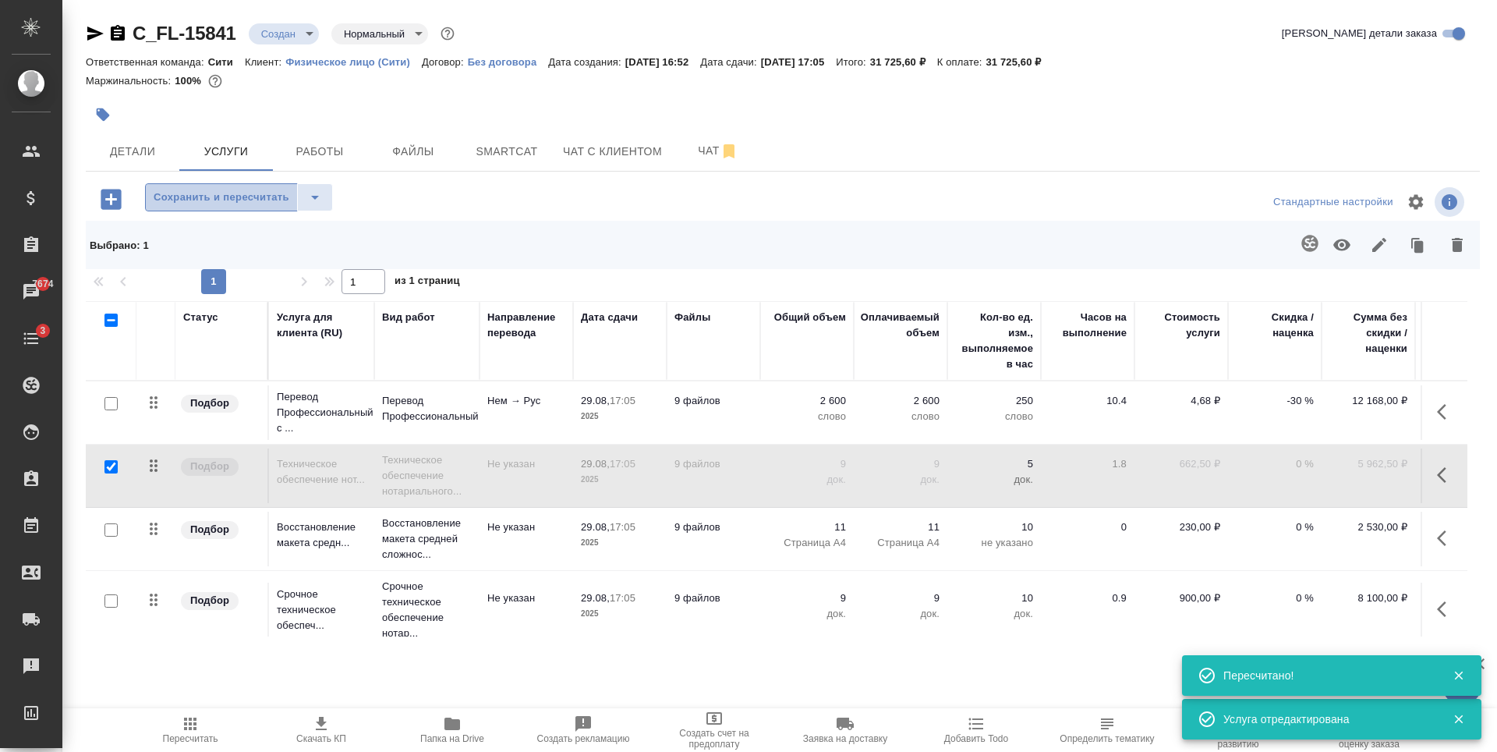
click at [247, 208] on button "Сохранить и пересчитать" at bounding box center [221, 197] width 153 height 28
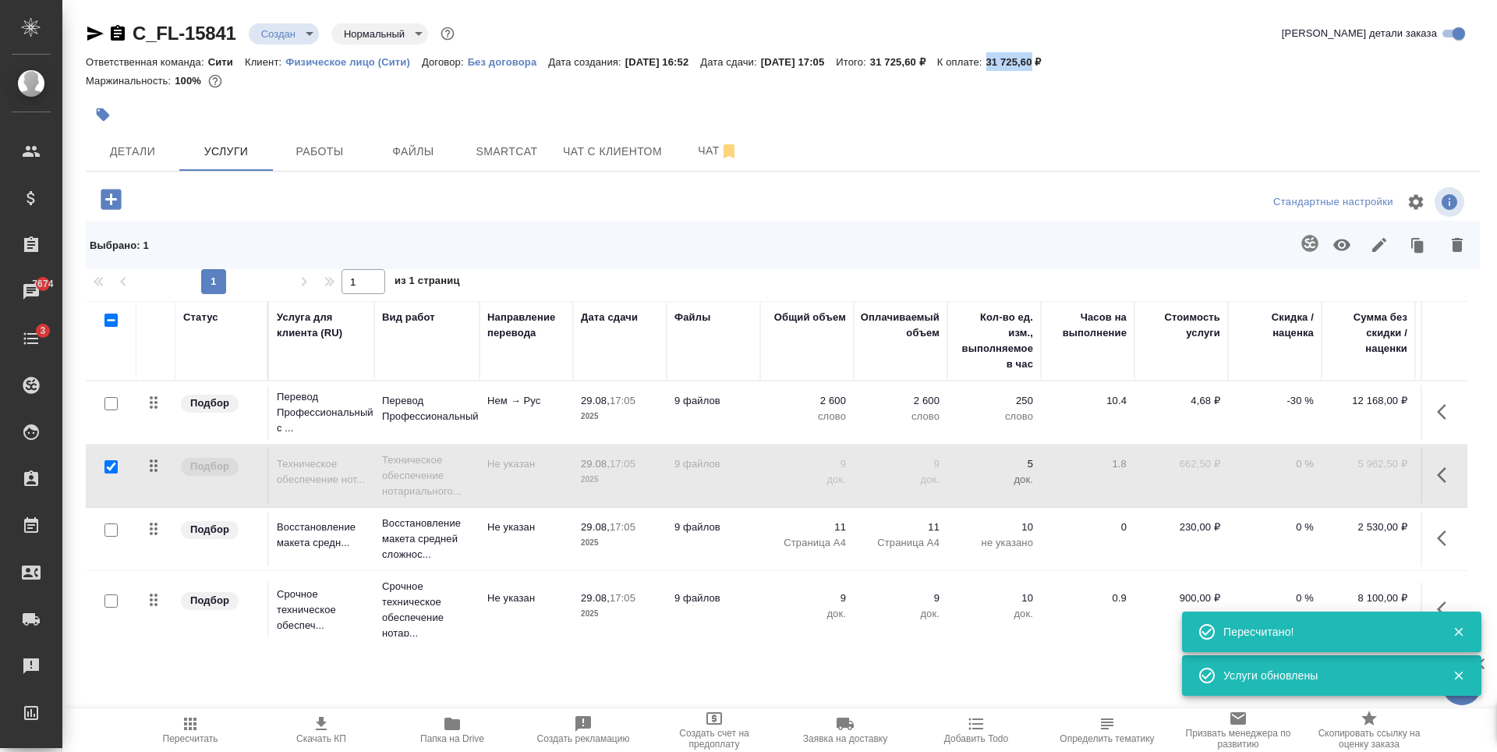
drag, startPoint x: 1059, startPoint y: 61, endPoint x: 1072, endPoint y: 61, distance: 13.3
click at [1053, 61] on p "31 725,60 ₽" at bounding box center [1019, 62] width 67 height 12
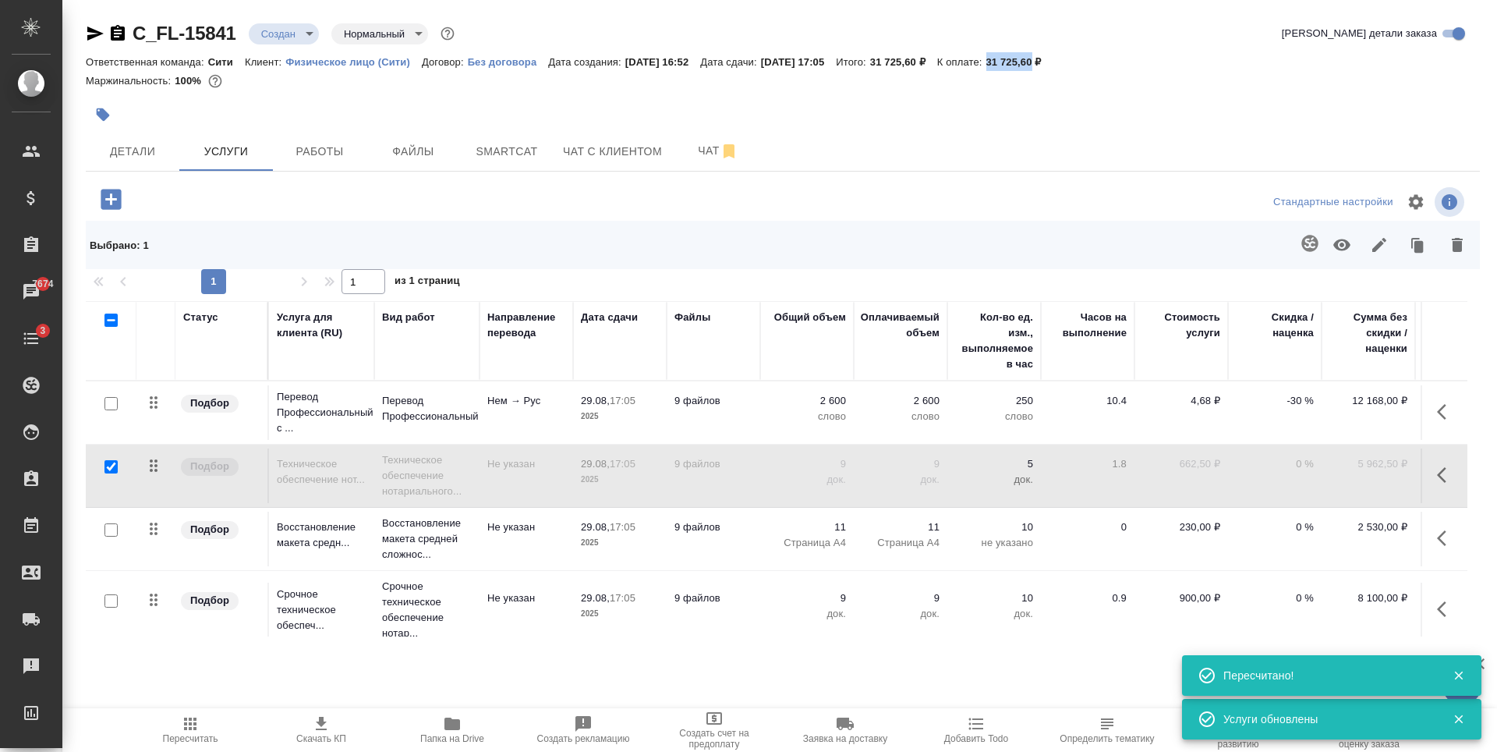
copy p "31 725,60"
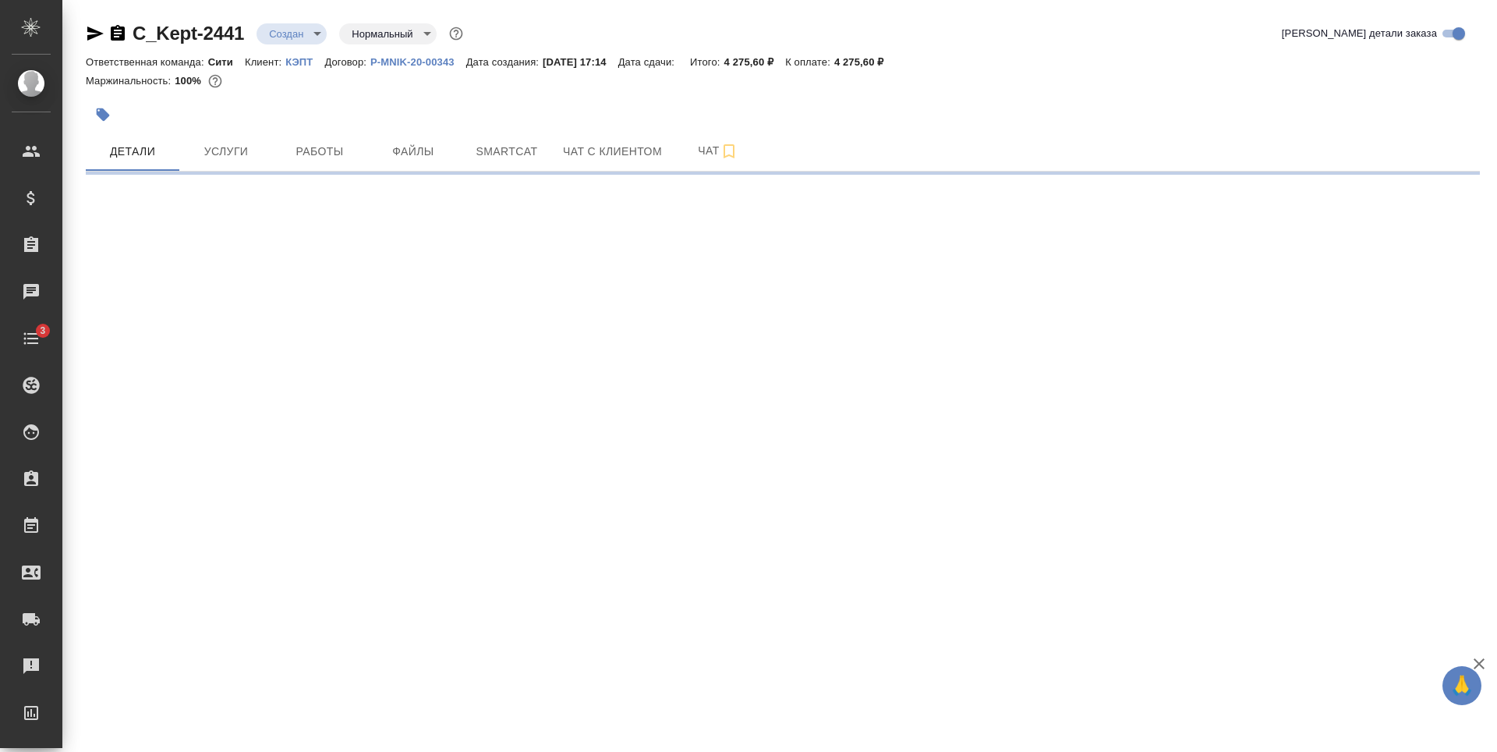
select select "RU"
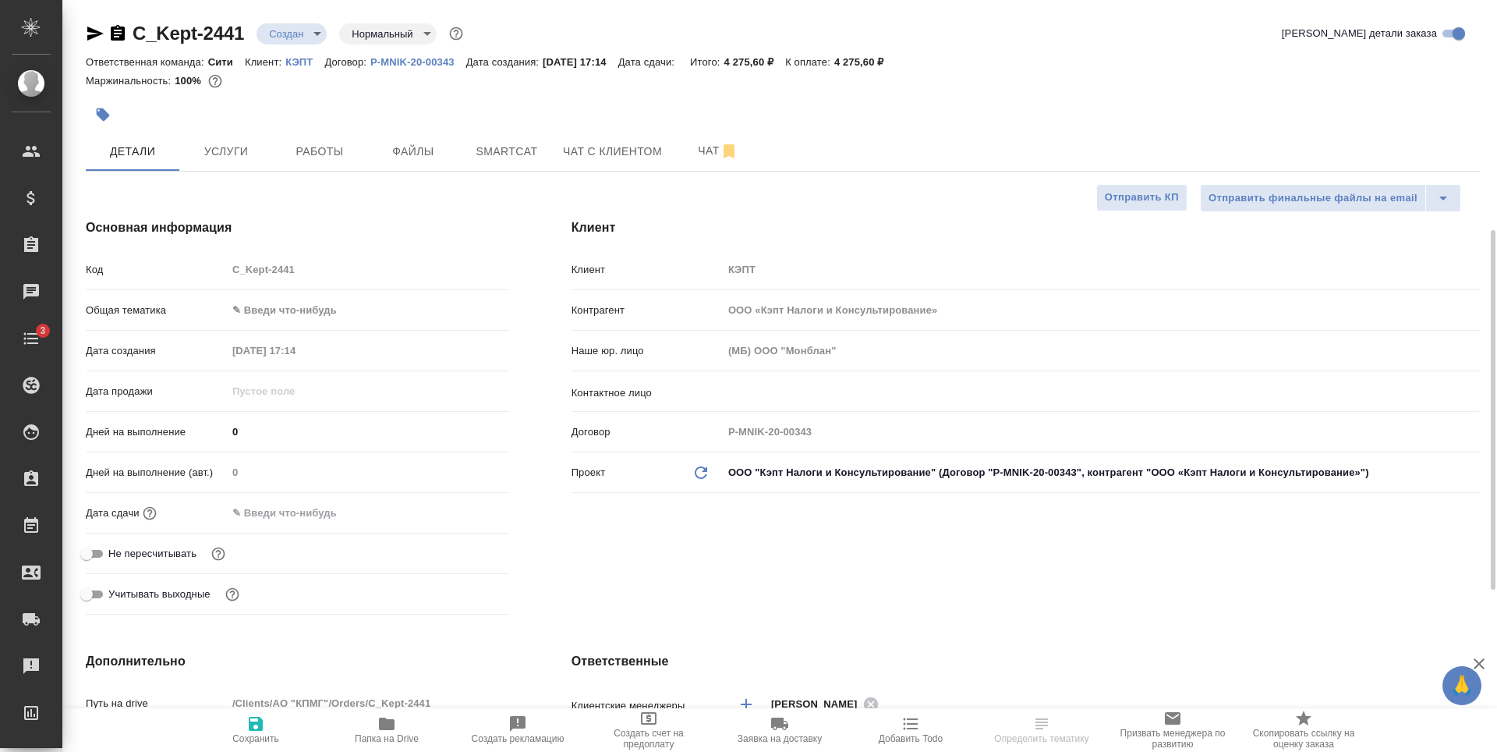
type textarea "x"
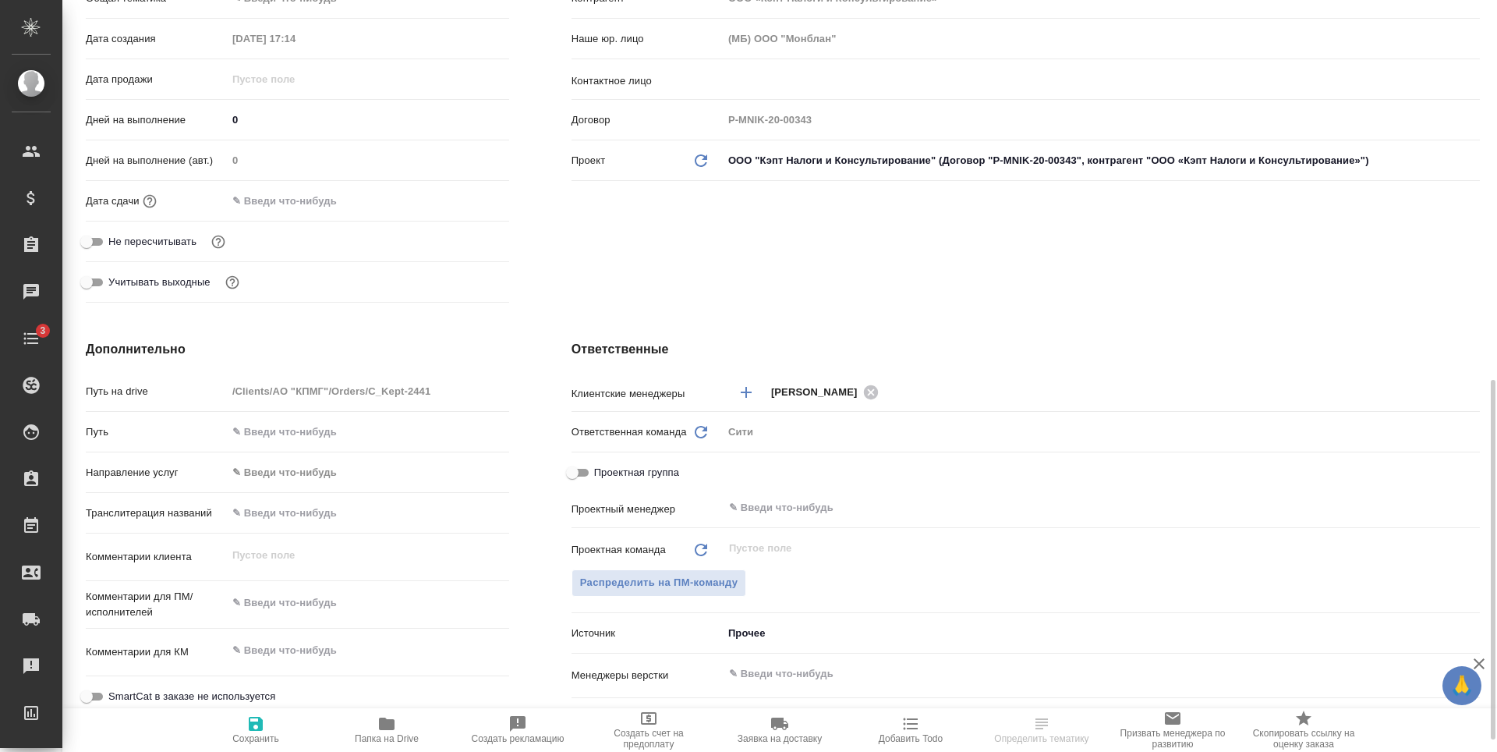
scroll to position [468, 0]
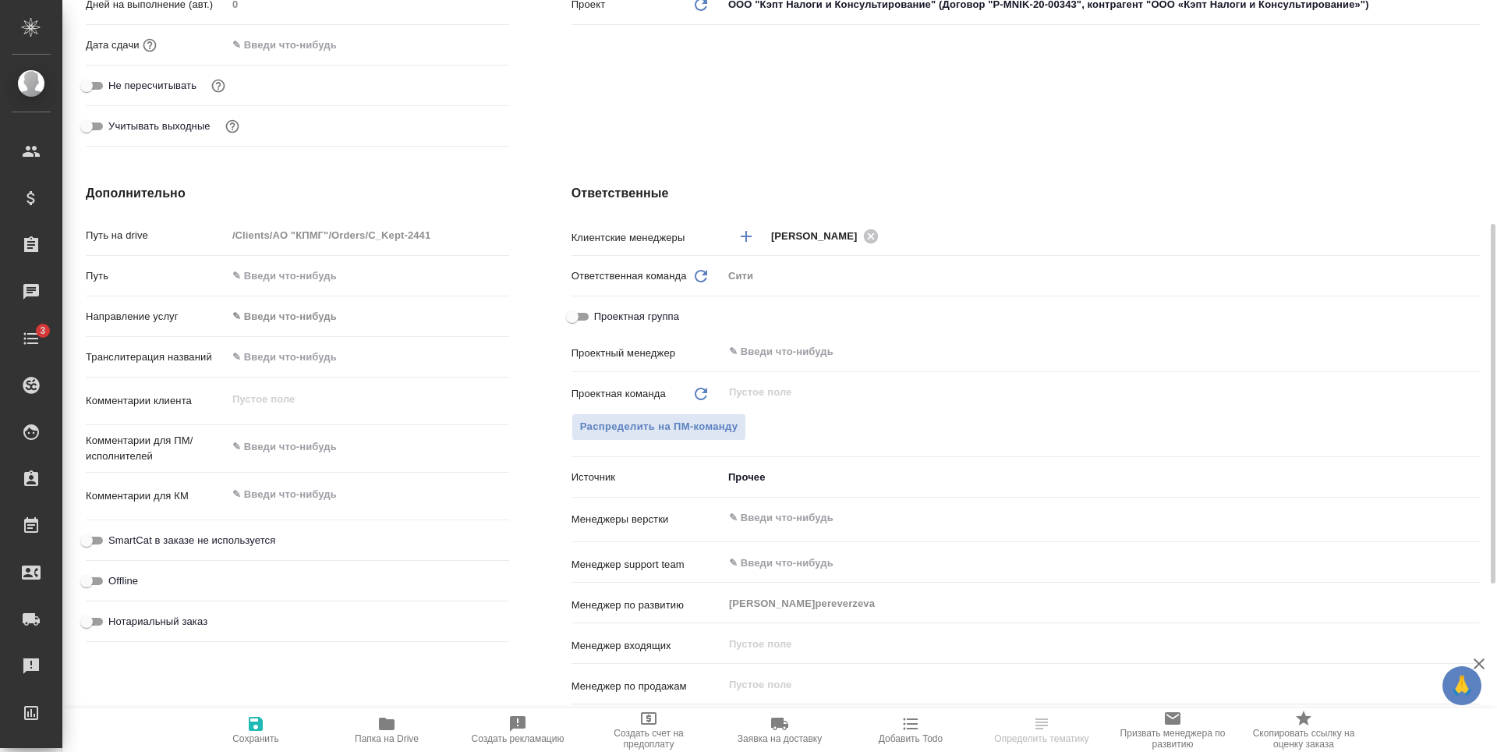
type textarea "x"
click at [295, 456] on textarea at bounding box center [368, 446] width 282 height 27
type textarea "с"
type textarea "x"
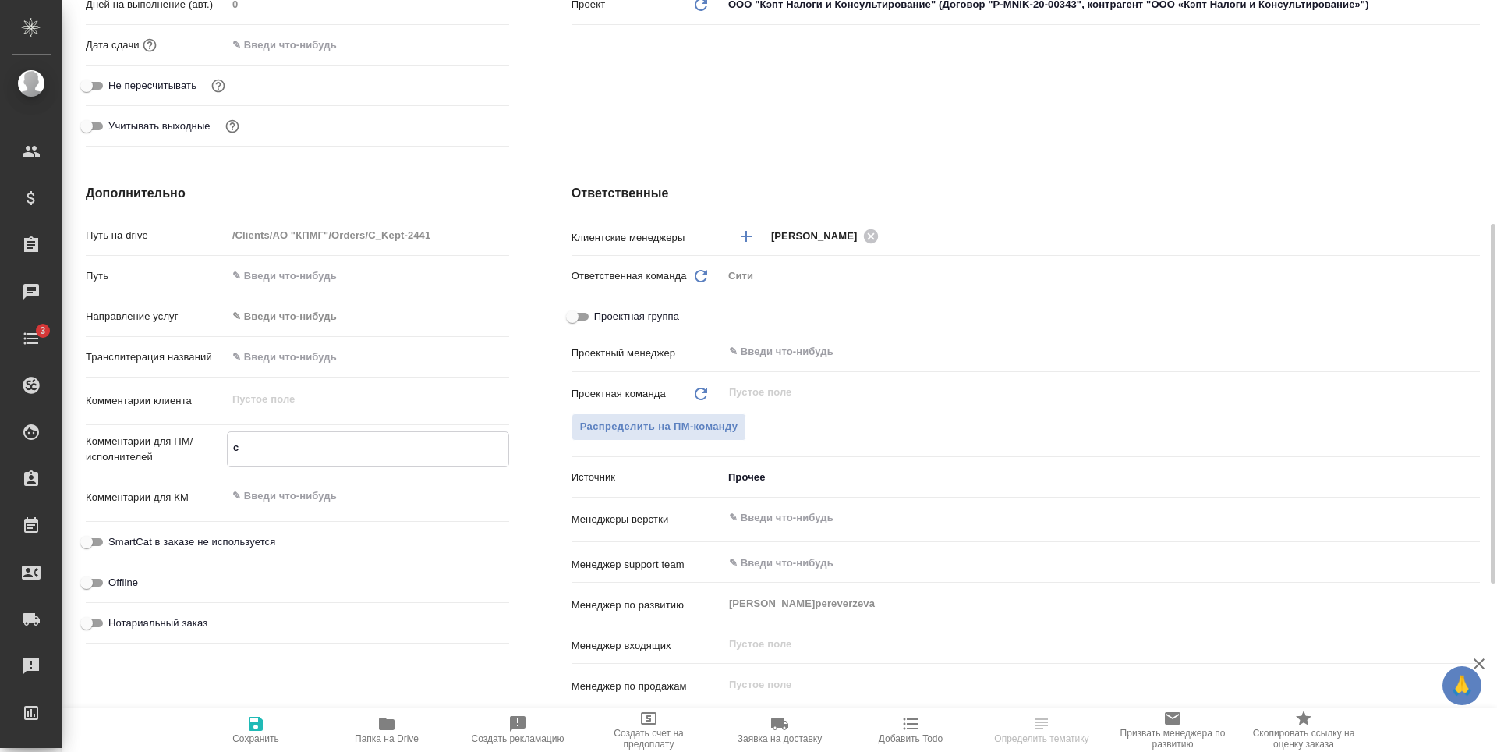
type textarea "x"
type textarea "сд"
type textarea "x"
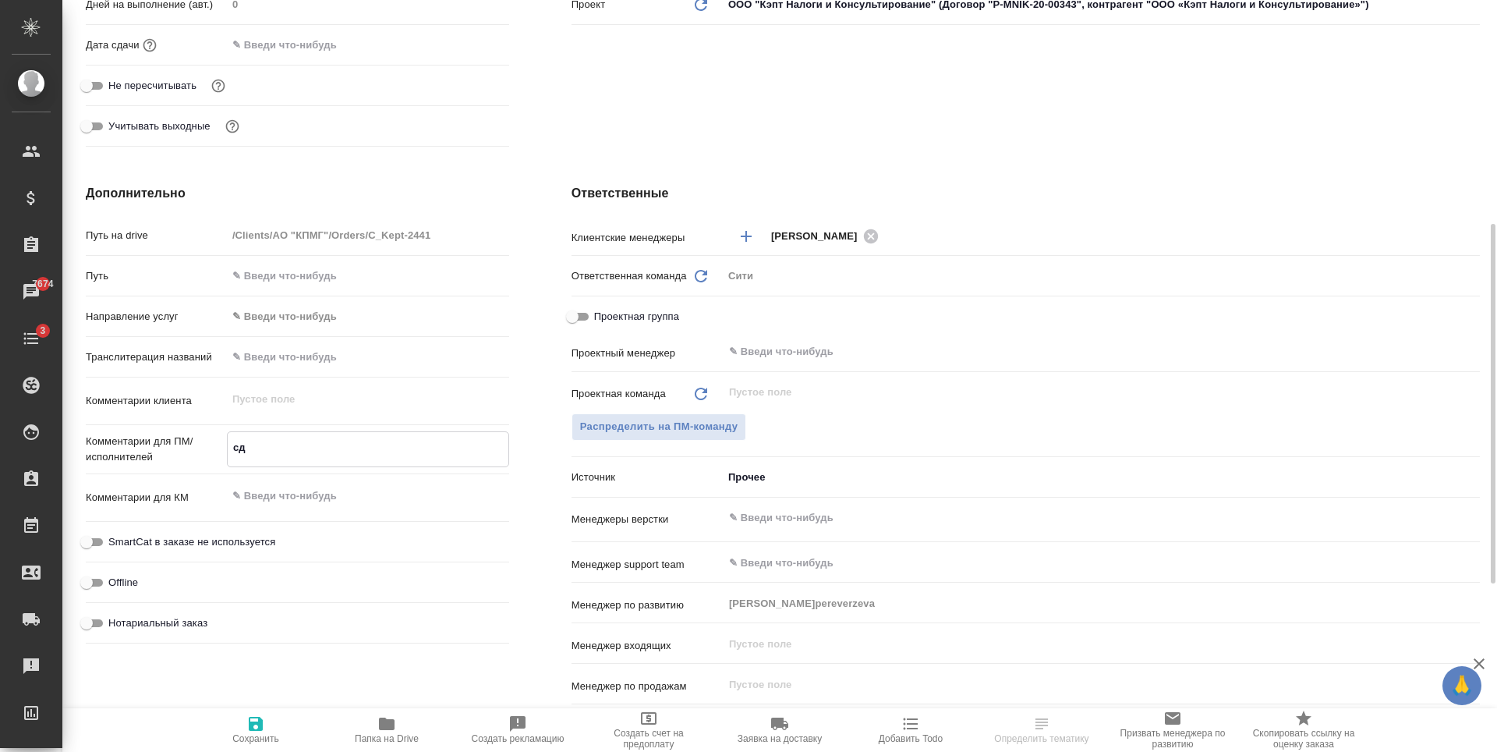
type textarea "сде"
type textarea "x"
type textarea "сдела"
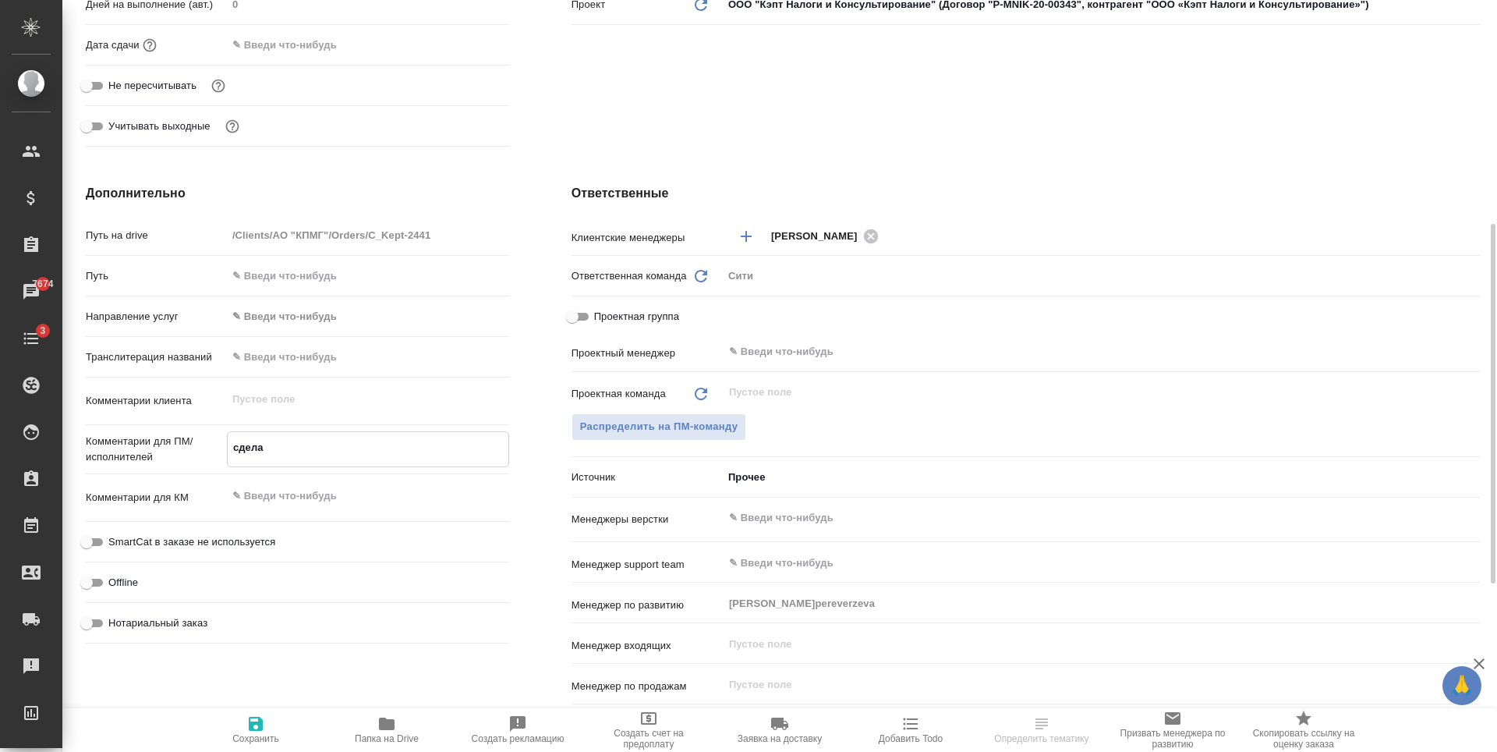
type textarea "x"
type textarea "сделай"
type textarea "x"
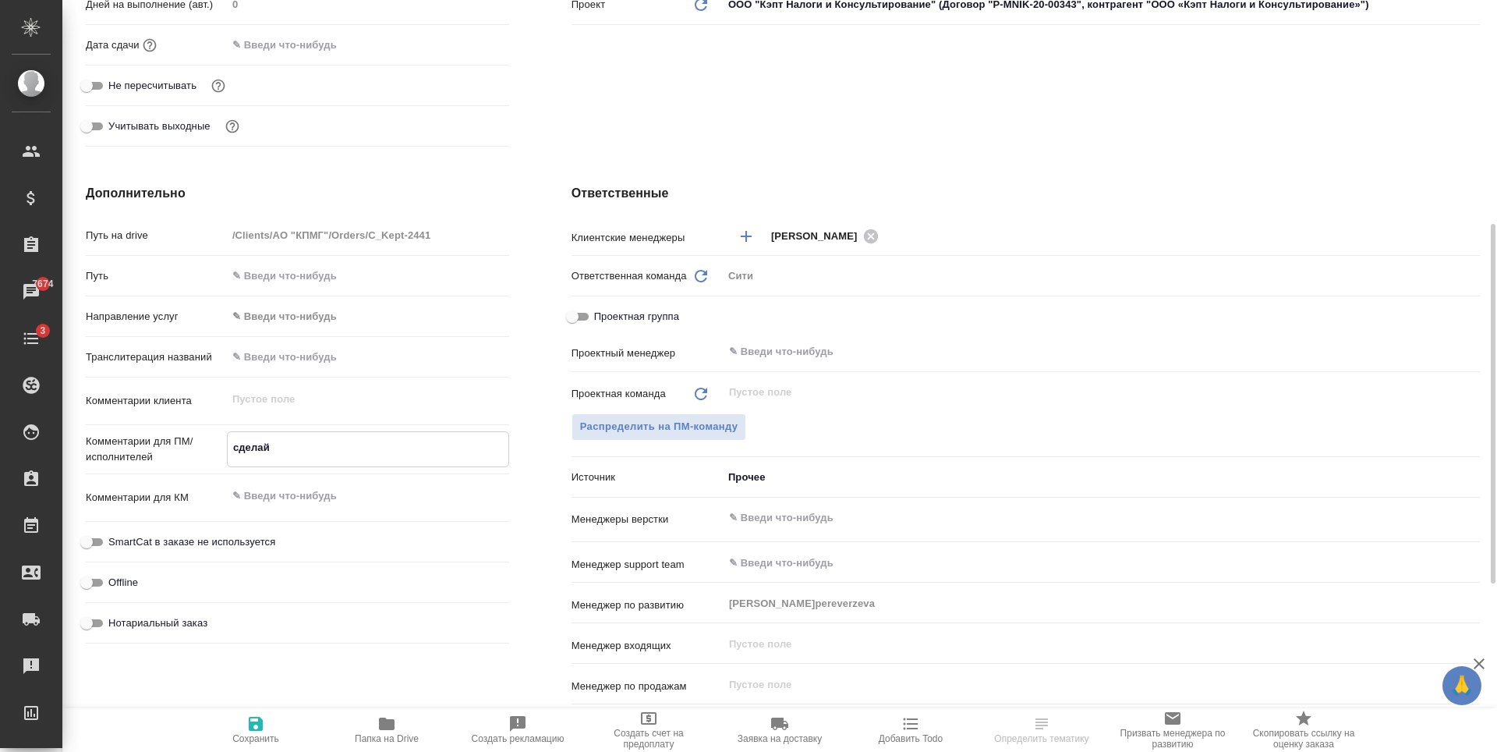
type textarea "x"
type textarea "сделайт"
type textarea "x"
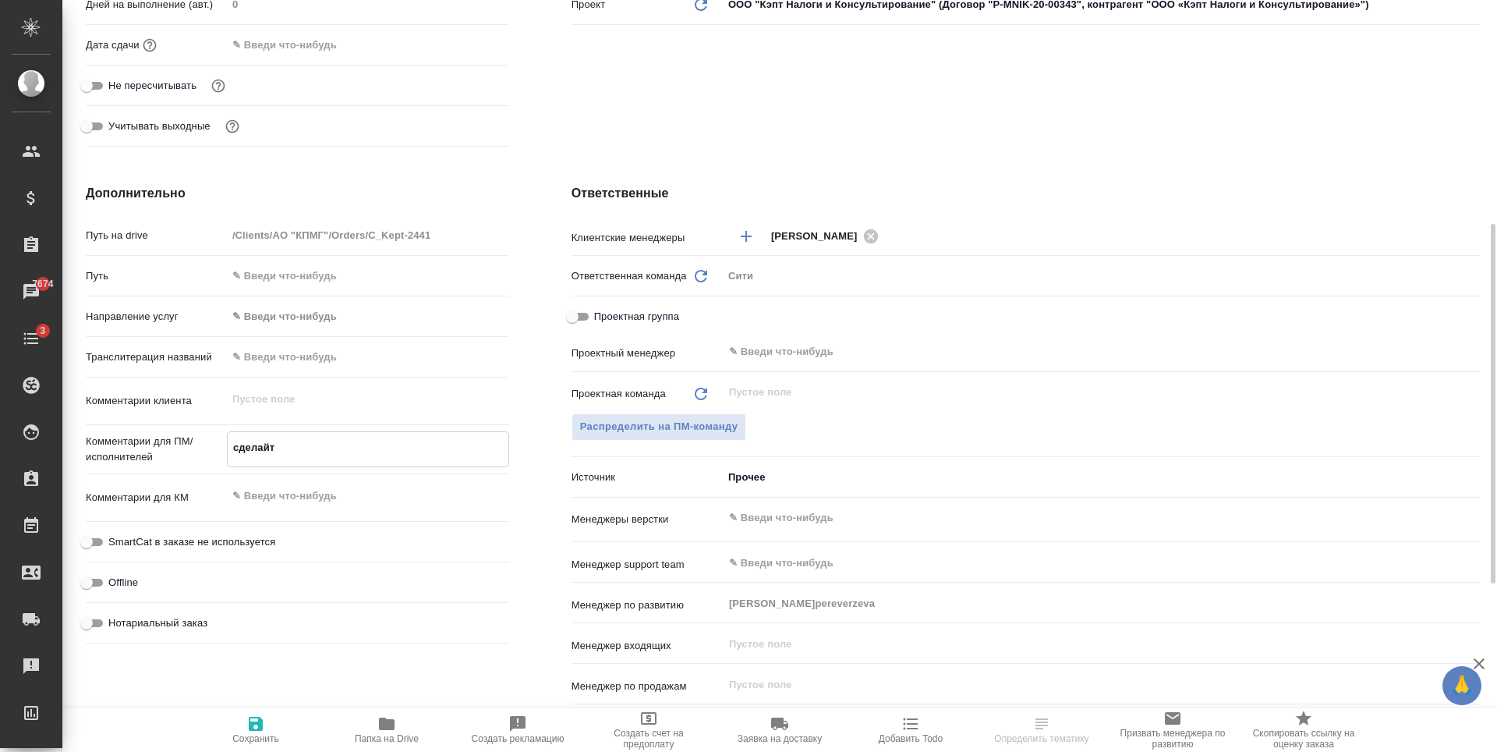
type textarea "x"
type textarea "сделайте"
type textarea "x"
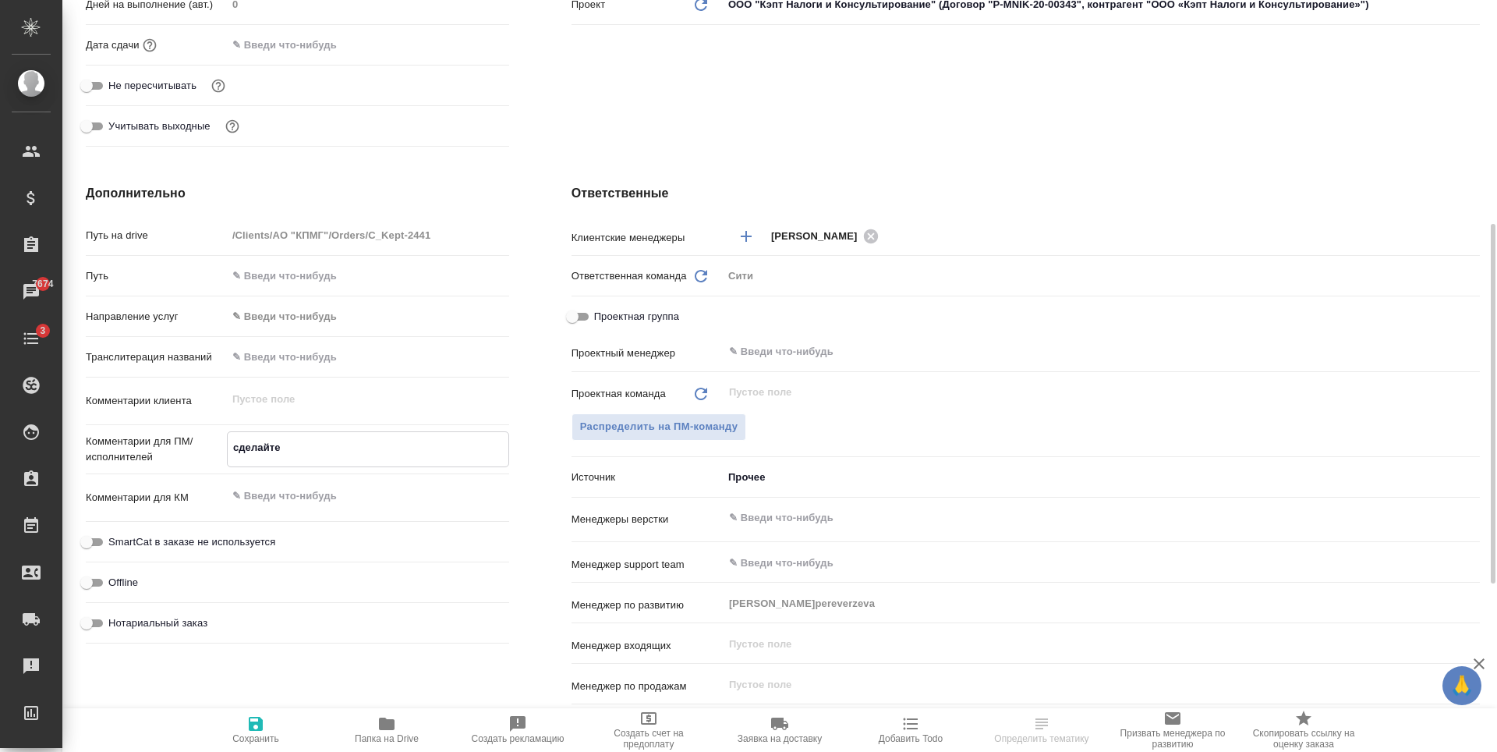
type textarea "сделайте"
type textarea "x"
type textarea "сделайте т"
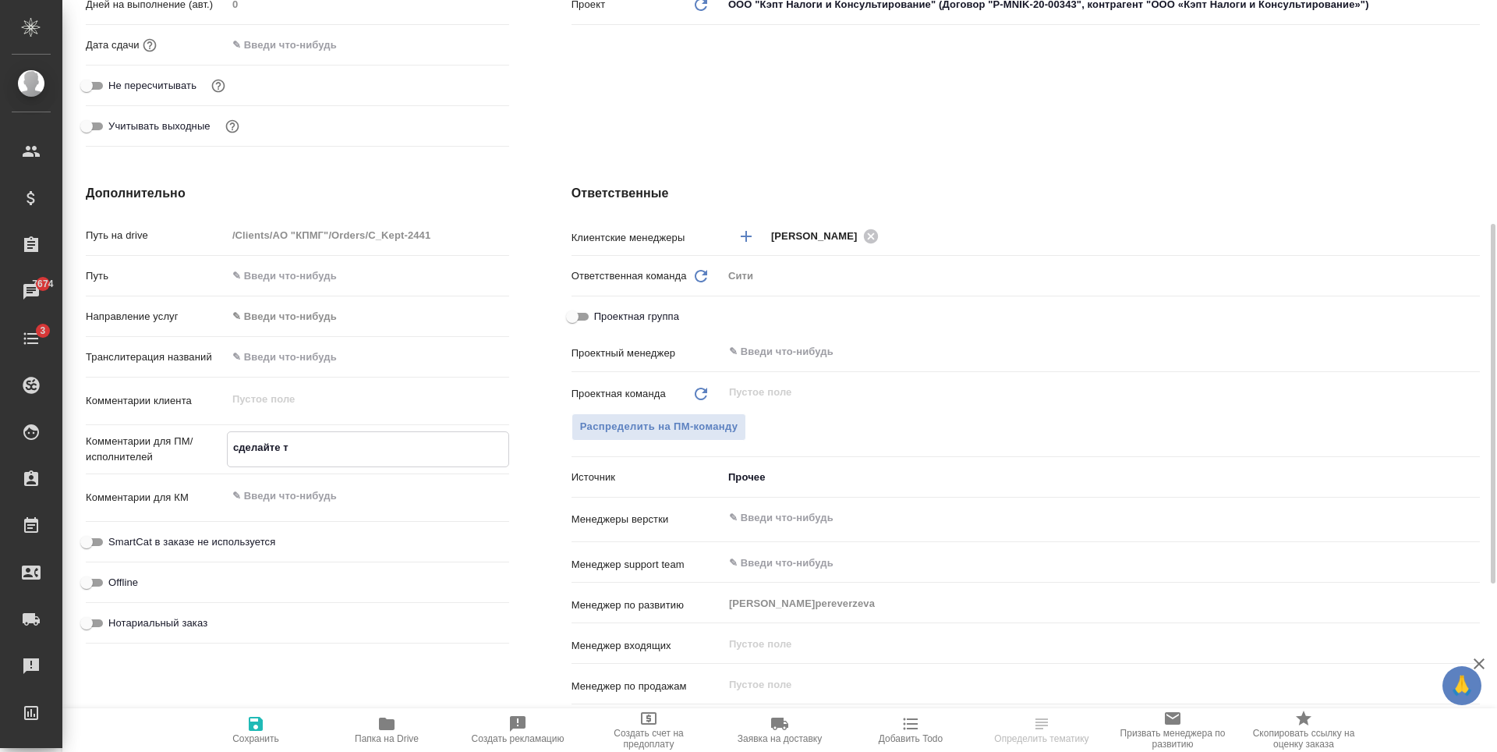
type textarea "x"
type textarea "сделайте тикет"
type textarea "x"
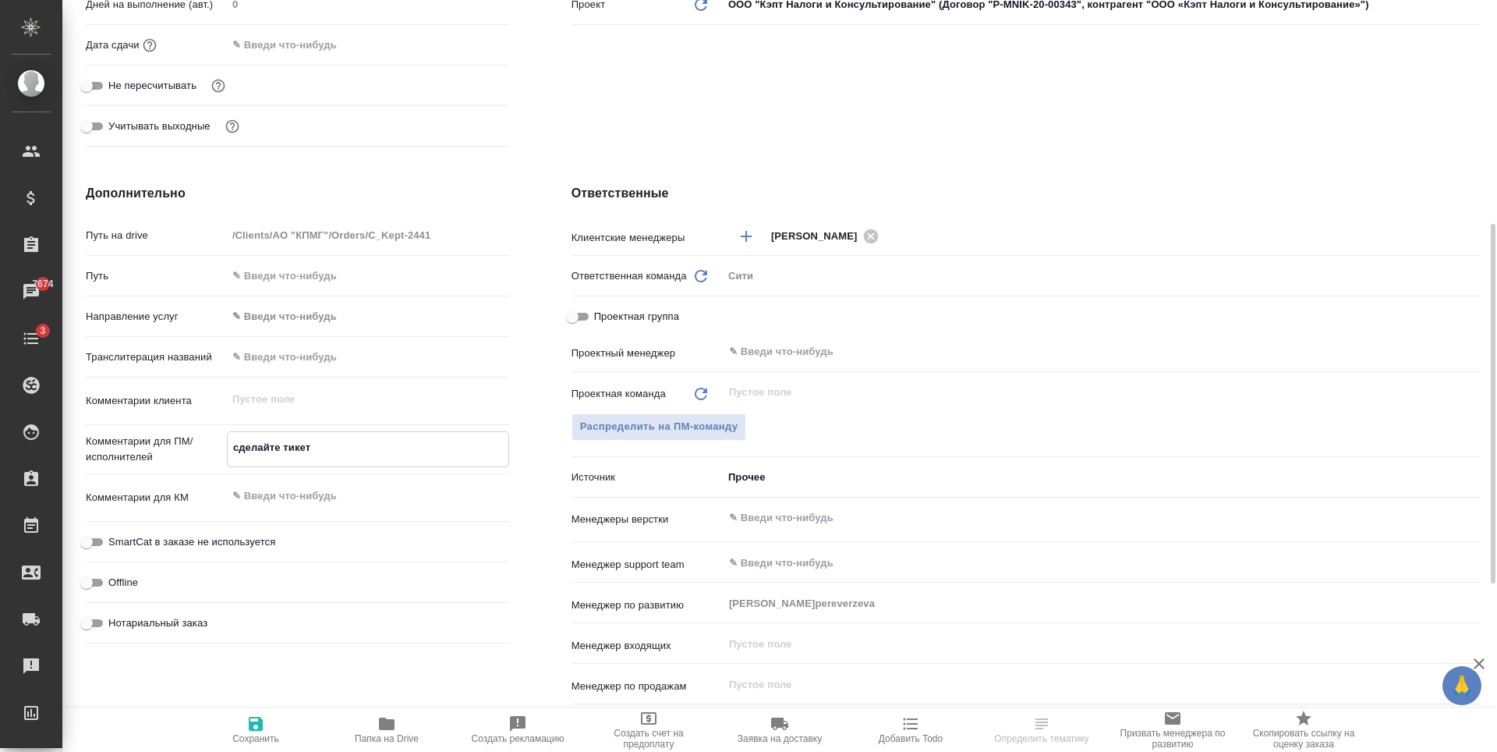
type textarea "x"
type textarea "сделайте тикет,"
type textarea "x"
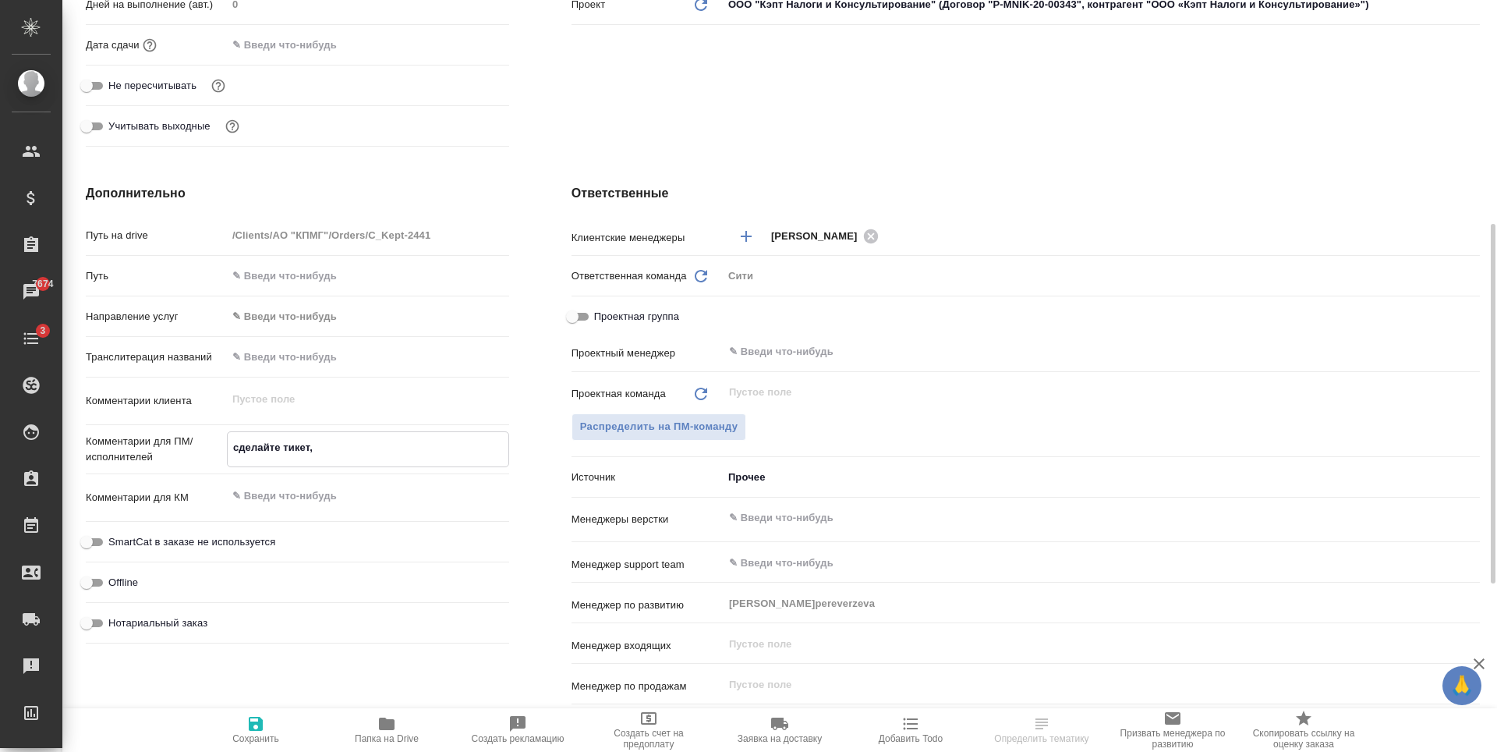
type textarea "x"
type textarea "сделайте тикет,"
type textarea "x"
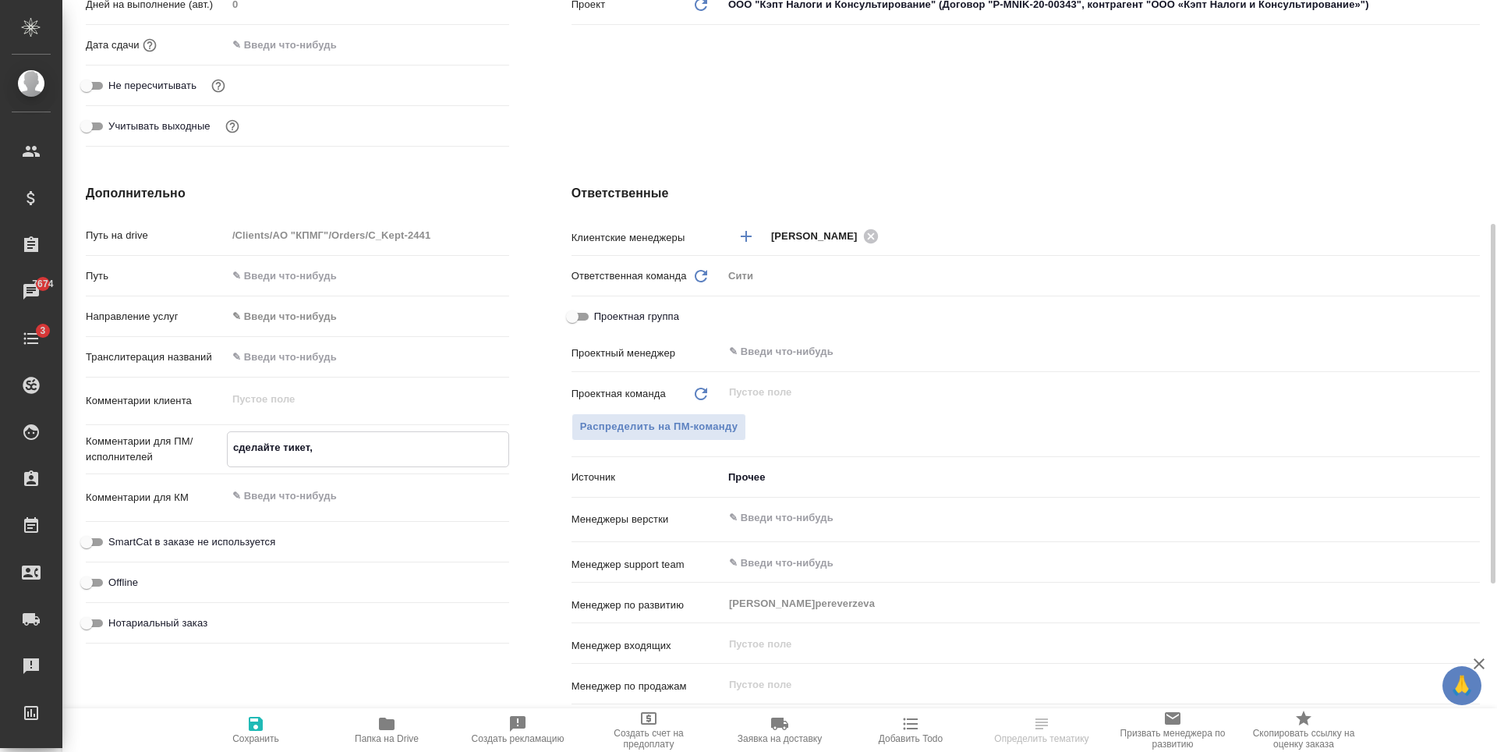
type textarea "x"
type textarea "сделайте тикет, п"
type textarea "x"
type textarea "сделайте тикет, пл"
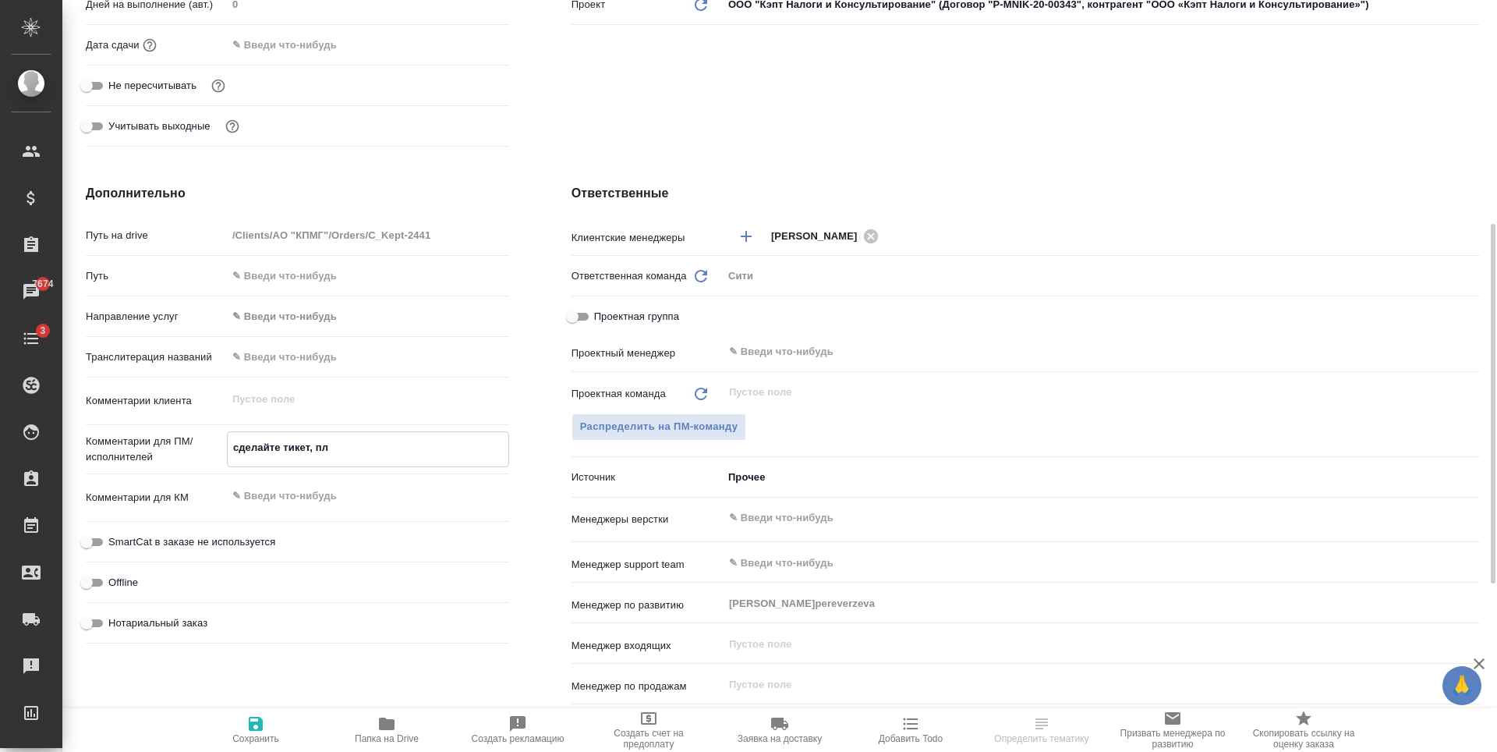
type textarea "x"
type textarea "сделайте тикет, пли"
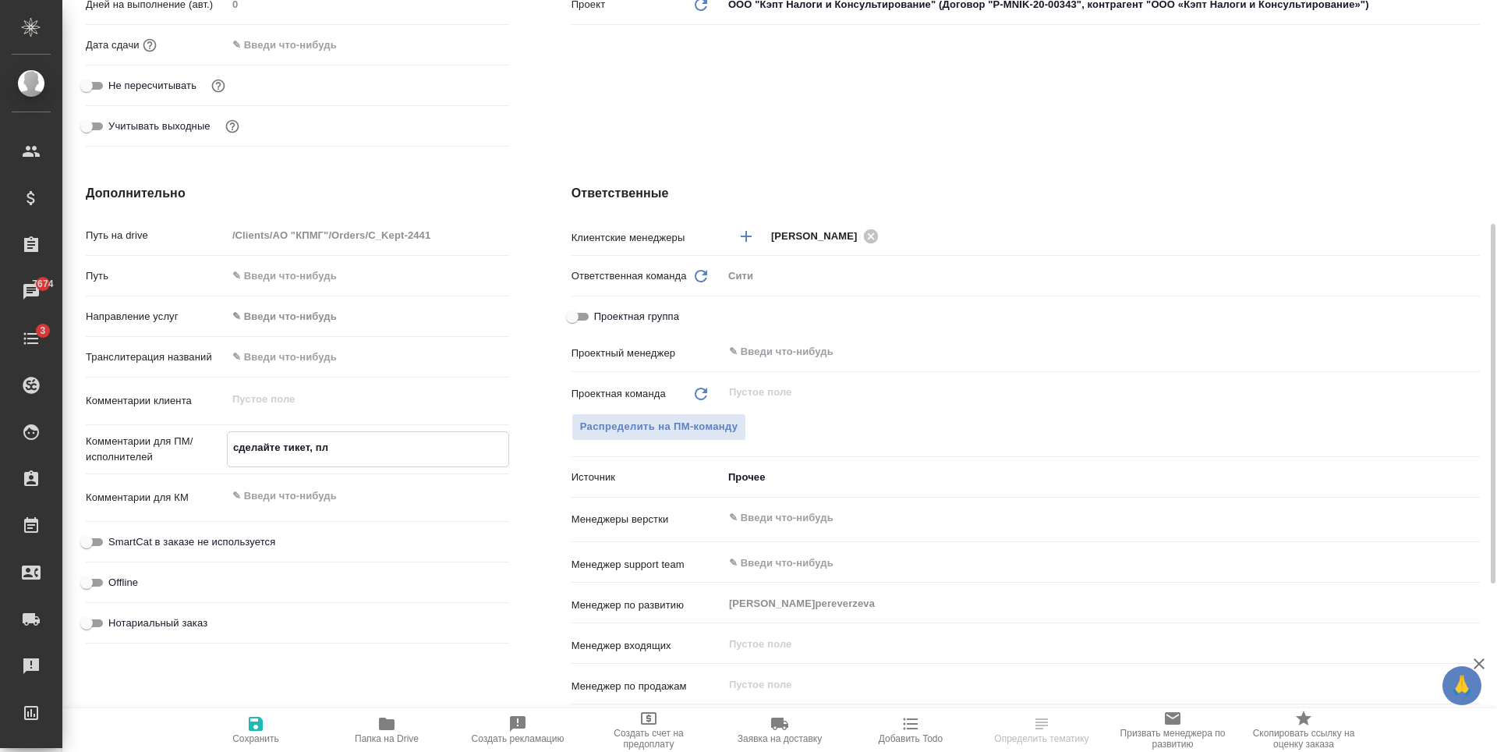
type textarea "x"
type textarea "сделайте тикет, плиз"
type textarea "x"
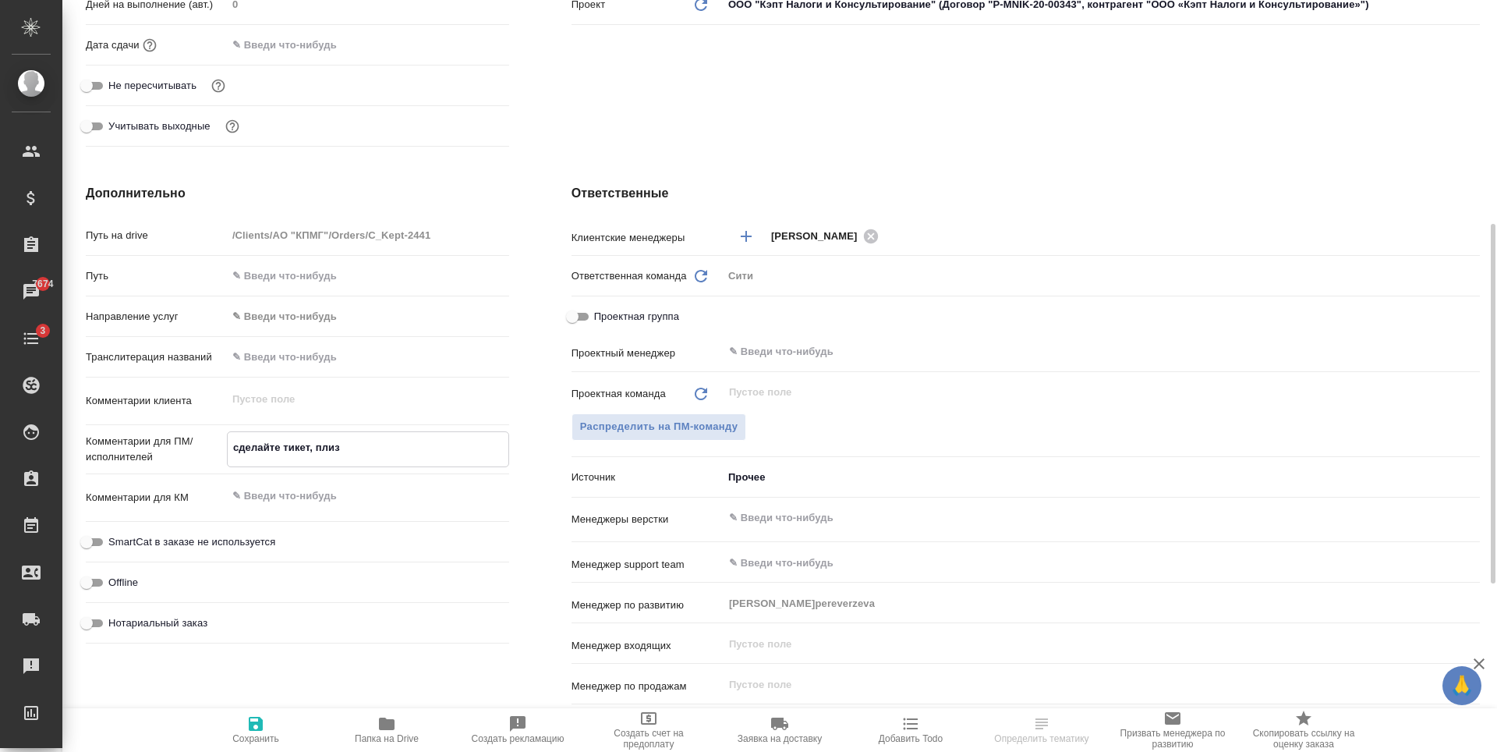
type textarea "x"
type textarea "сделайте тикет, плиз"
type textarea "x"
click at [823, 519] on input "text" at bounding box center [1074, 517] width 695 height 19
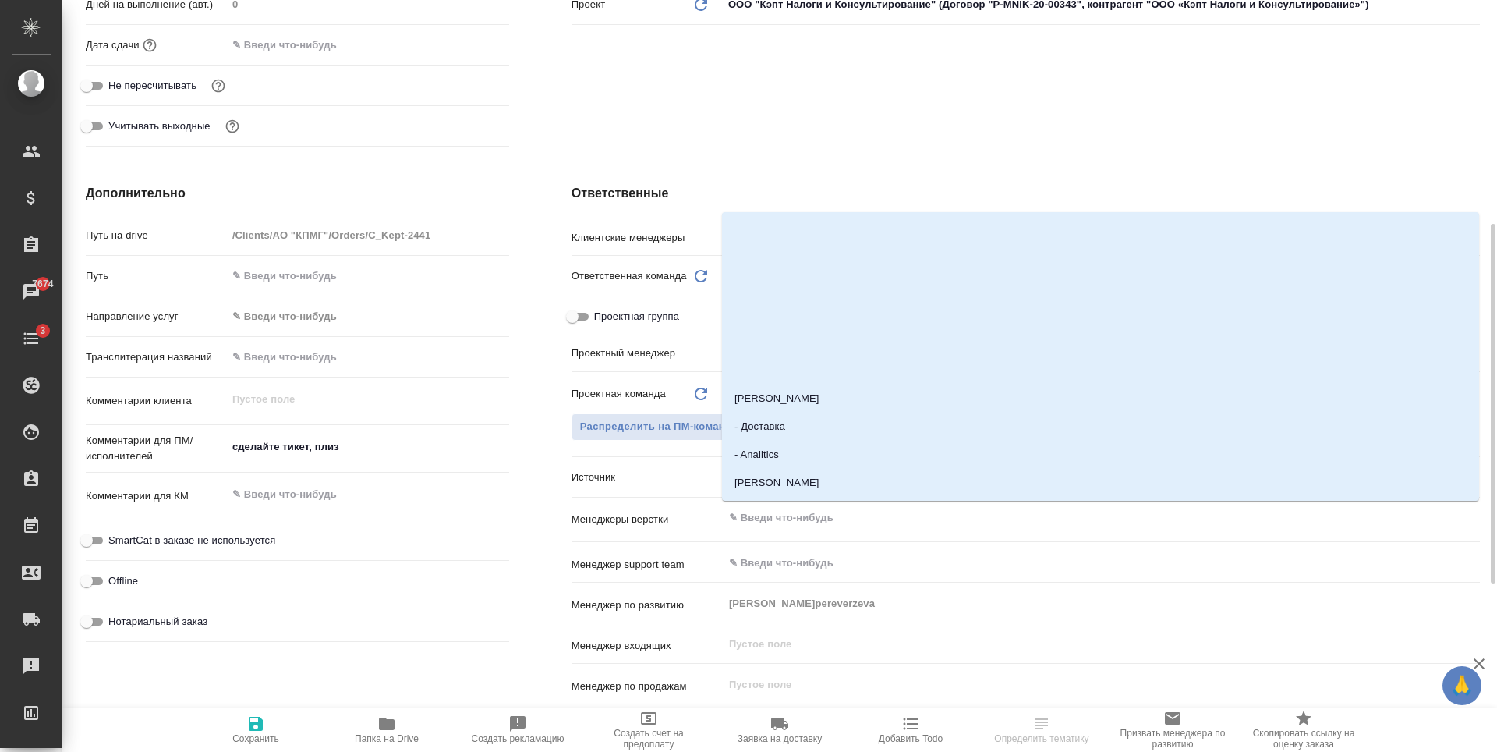
type input "о"
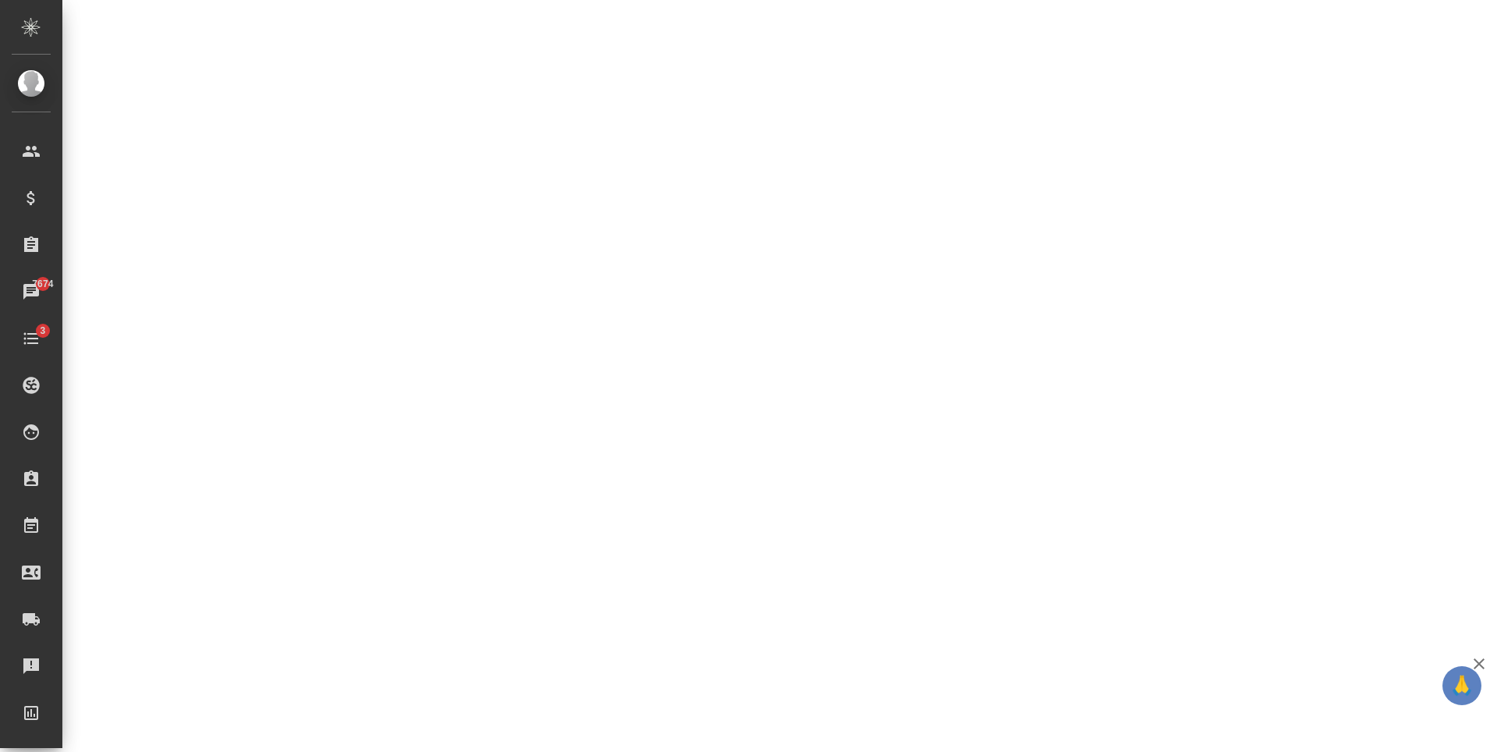
select select "RU"
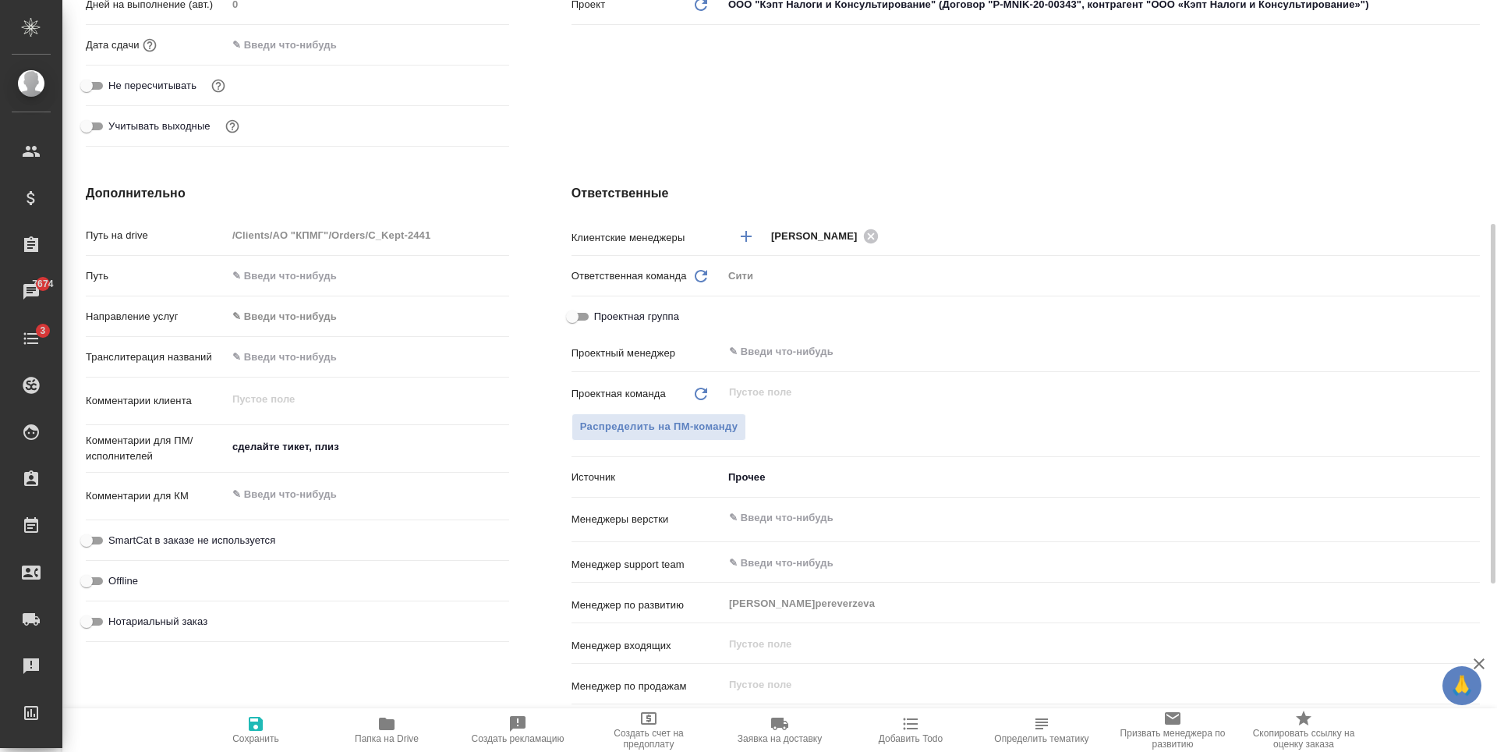
type textarea "x"
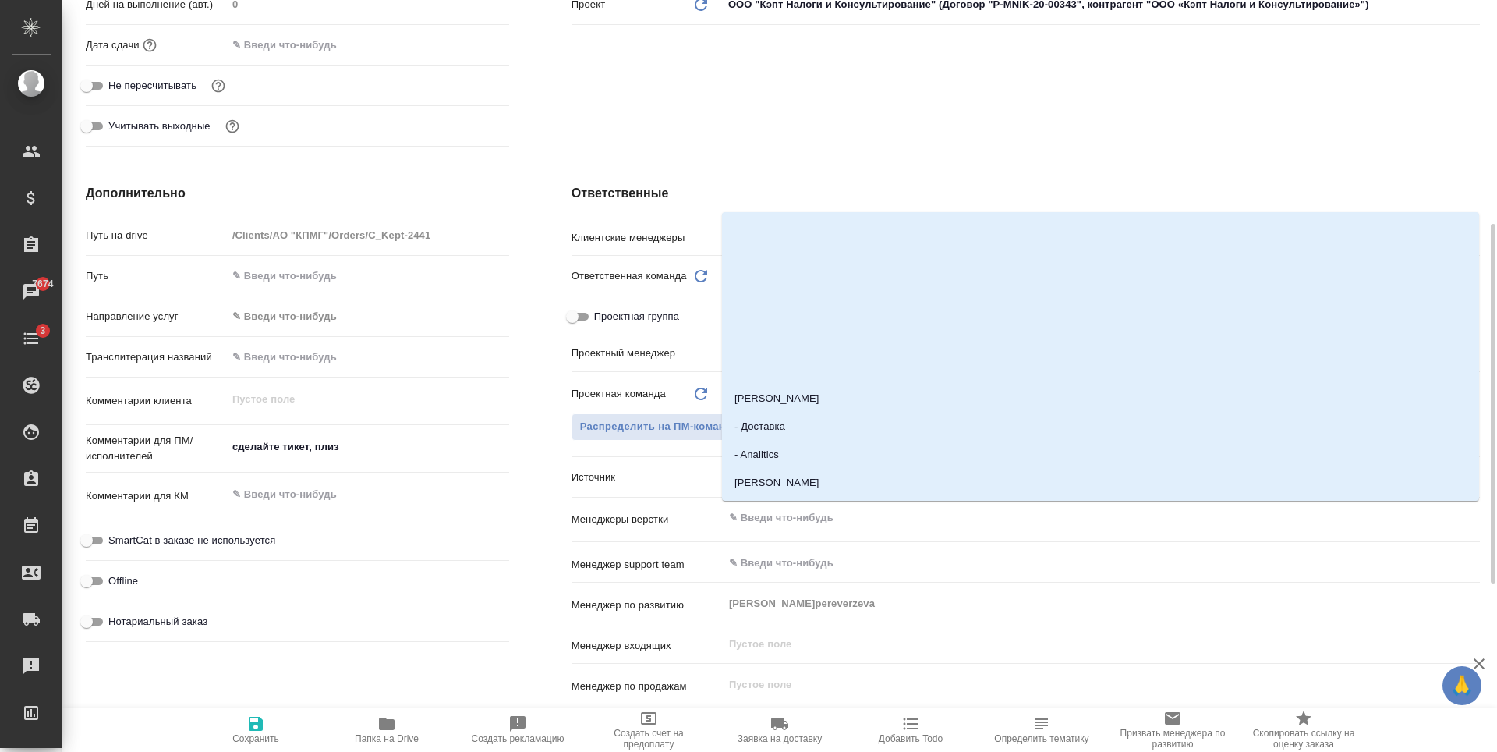
click at [828, 521] on input "text" at bounding box center [1074, 517] width 695 height 19
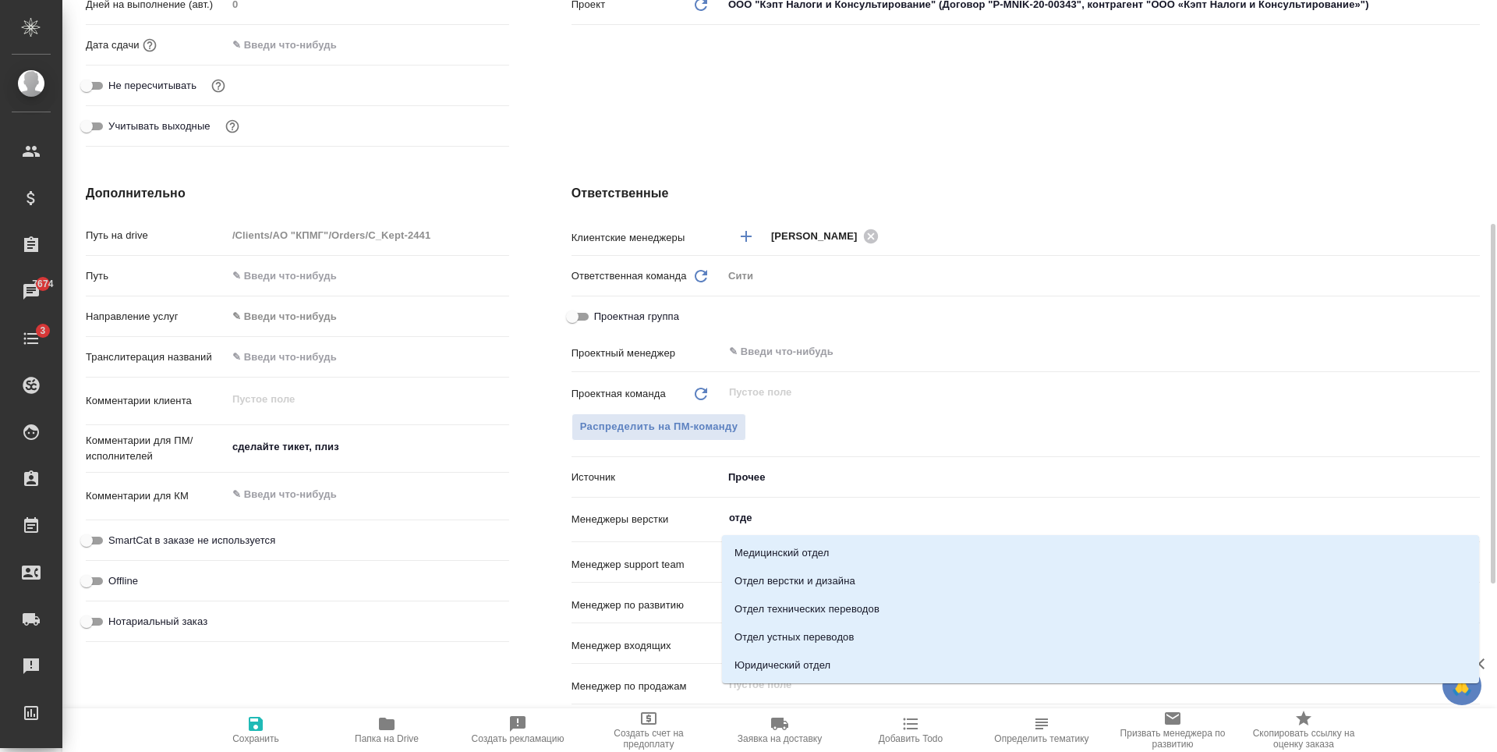
type input "отдел"
click at [857, 570] on li "Отдел верстки и дизайна" at bounding box center [1100, 581] width 757 height 28
type textarea "x"
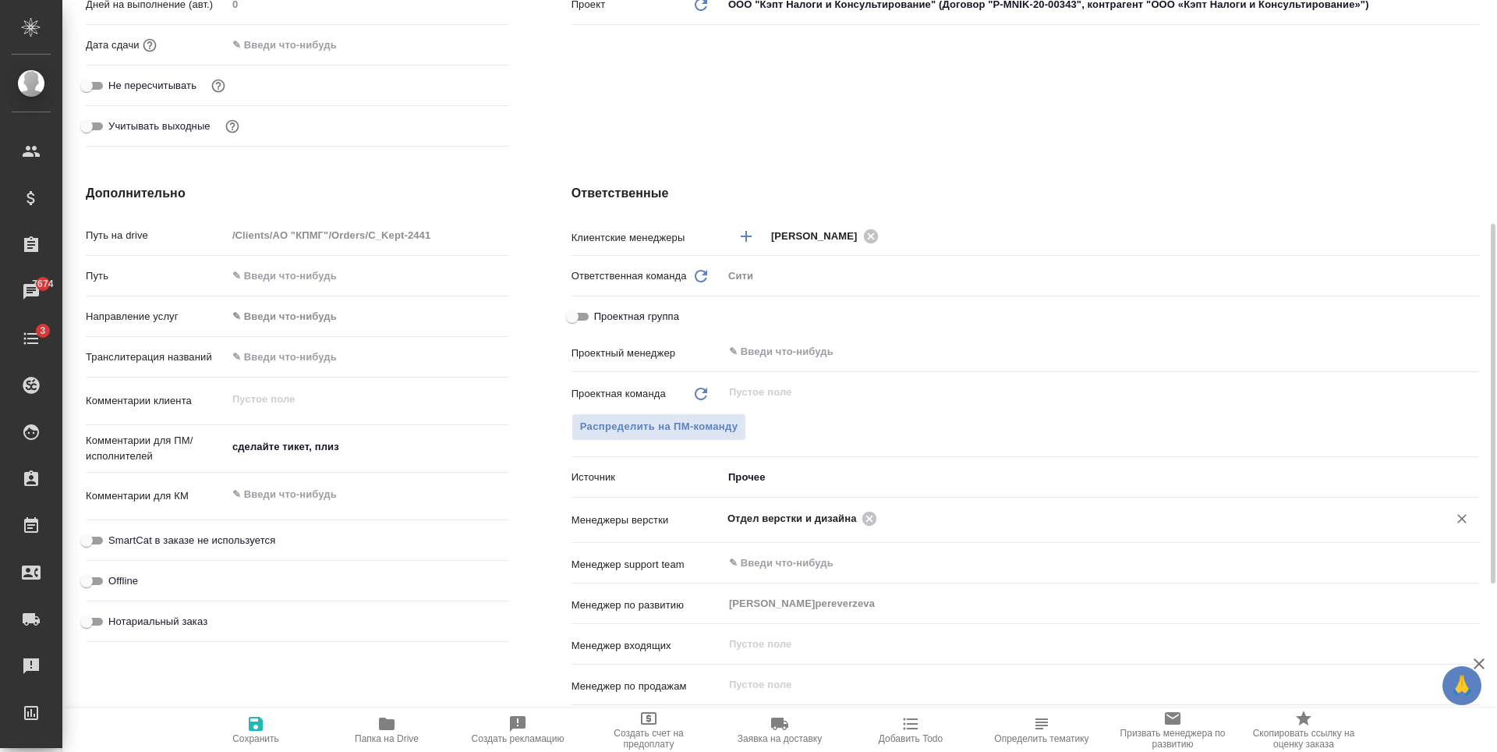
type textarea "x"
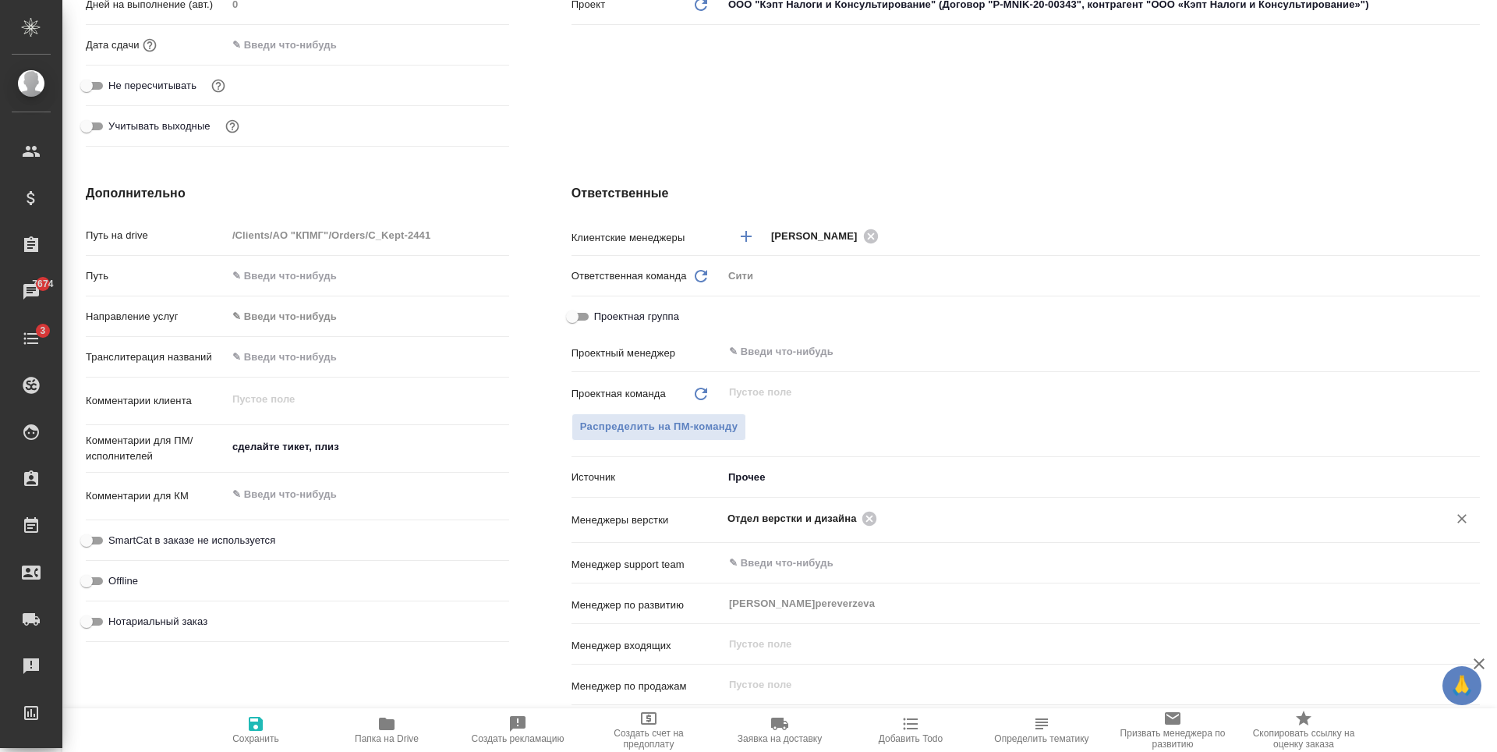
type textarea "x"
click at [246, 726] on icon "button" at bounding box center [255, 723] width 19 height 19
type textarea "x"
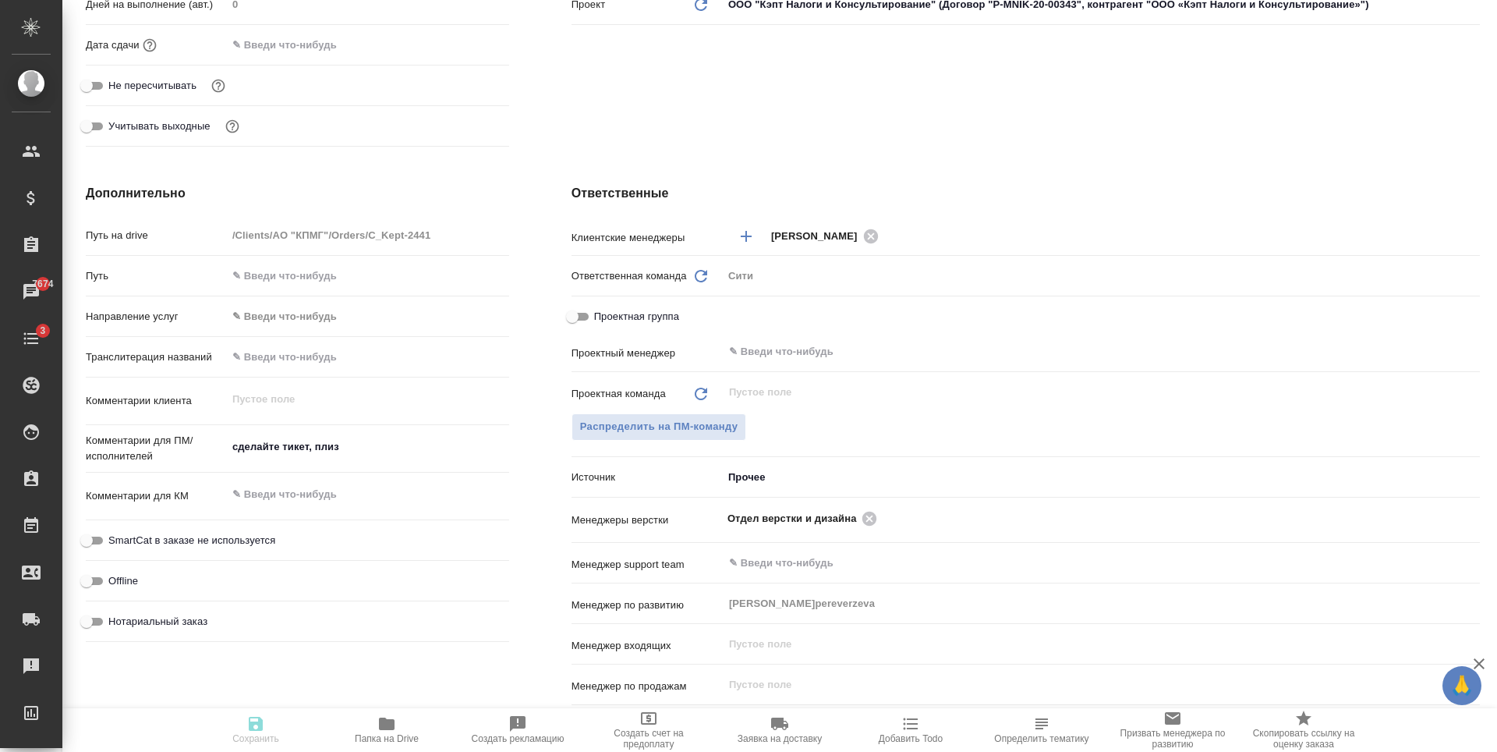
type textarea "x"
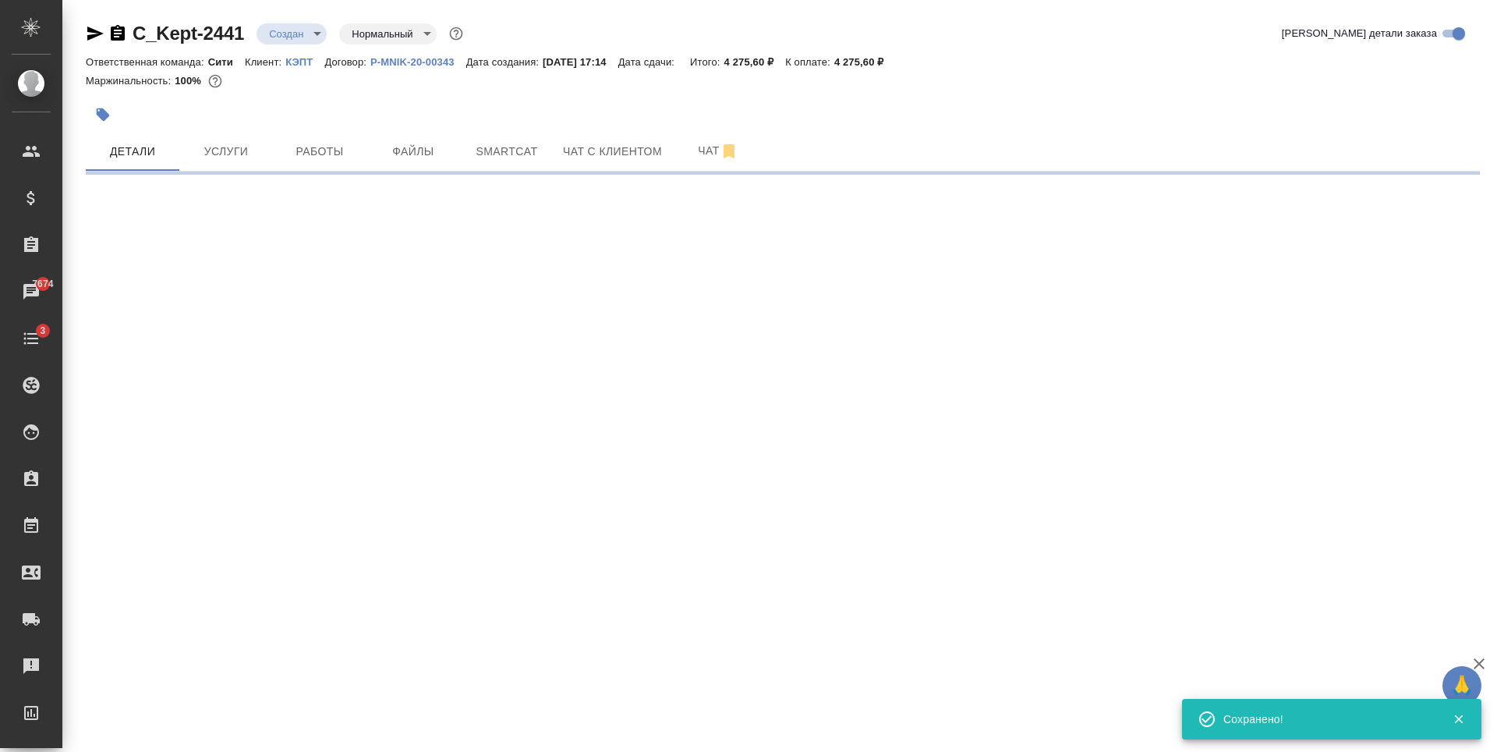
scroll to position [0, 0]
select select "RU"
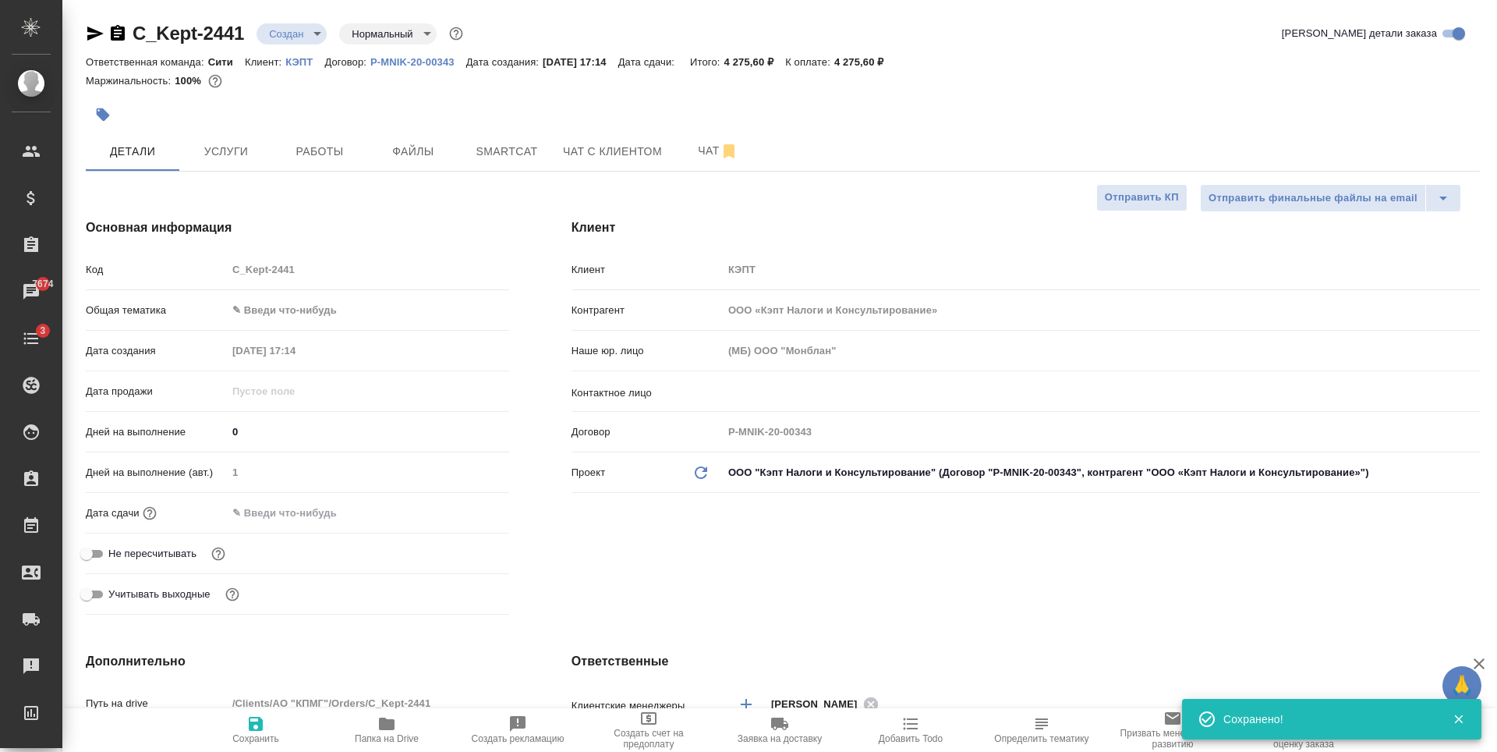
type textarea "x"
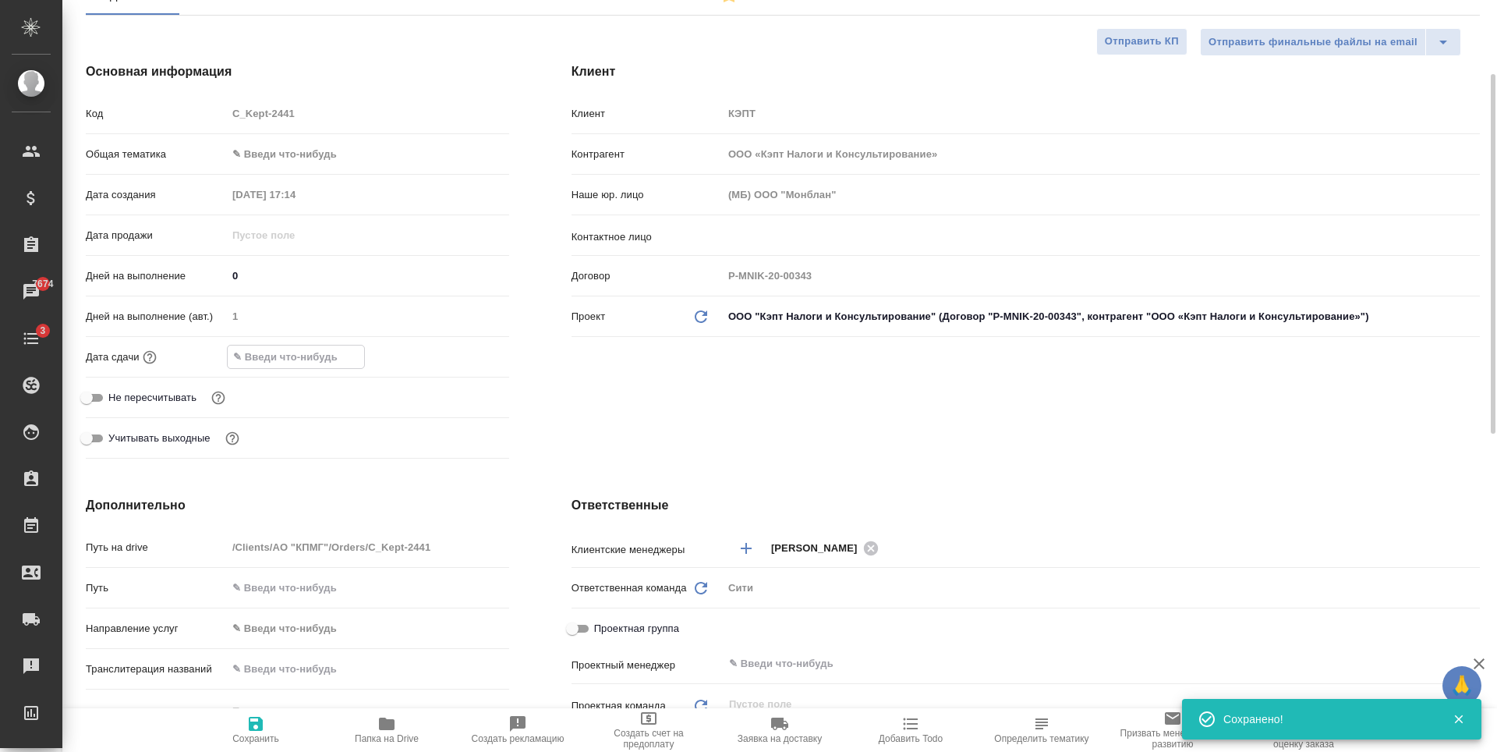
click at [280, 361] on input "text" at bounding box center [296, 356] width 136 height 23
click at [463, 352] on icon "button" at bounding box center [464, 355] width 19 height 19
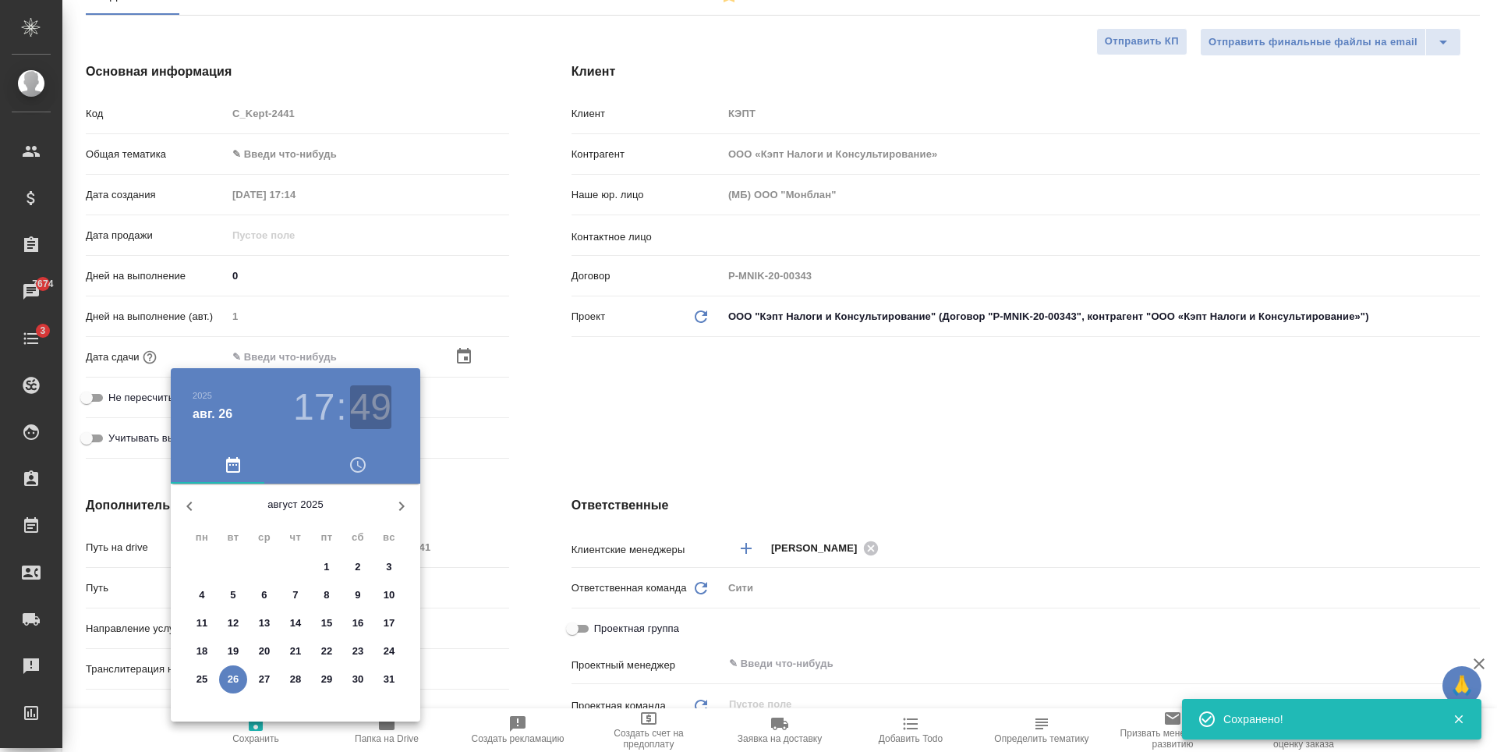
click at [383, 398] on h3 "49" at bounding box center [370, 407] width 41 height 44
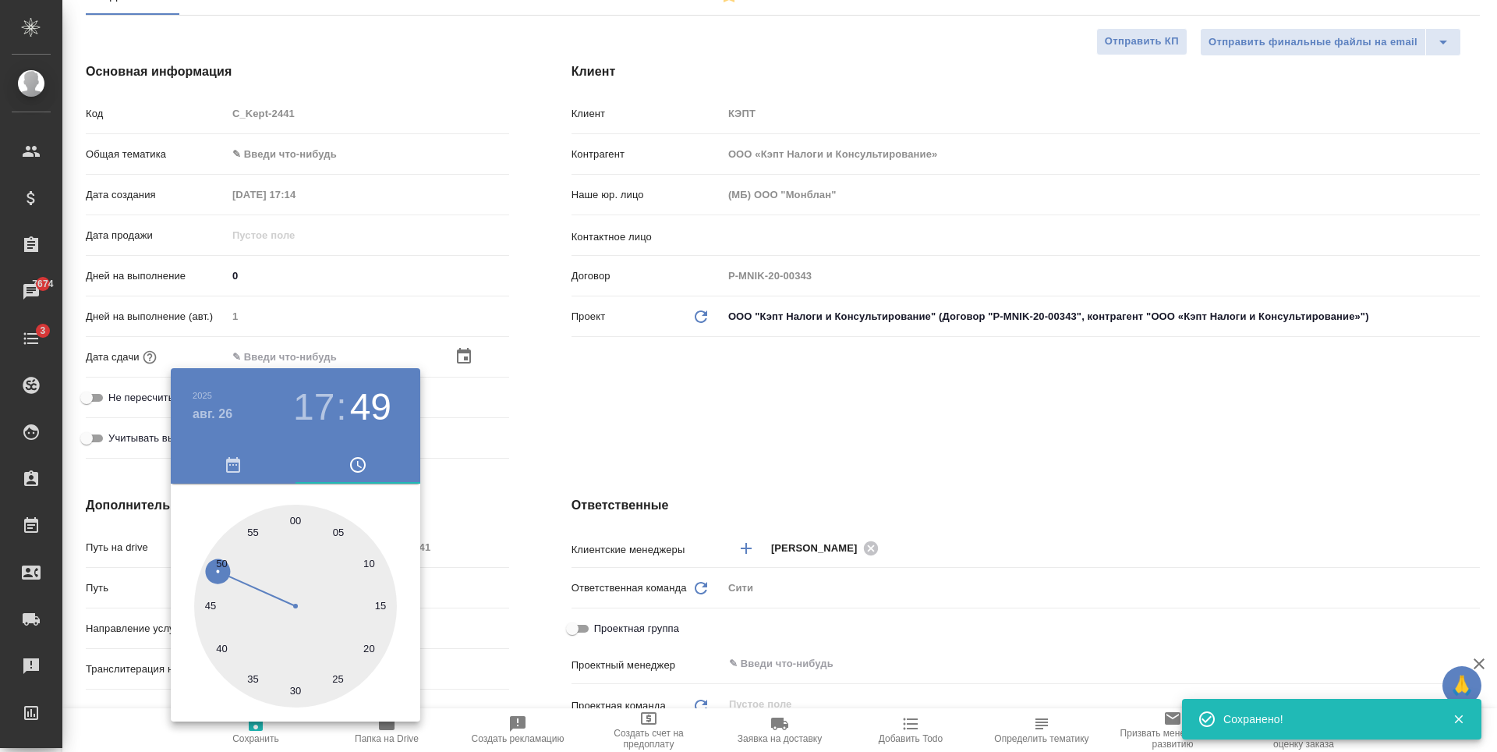
click at [253, 532] on div at bounding box center [295, 605] width 203 height 203
type input "26.08.2025 17:55"
type textarea "x"
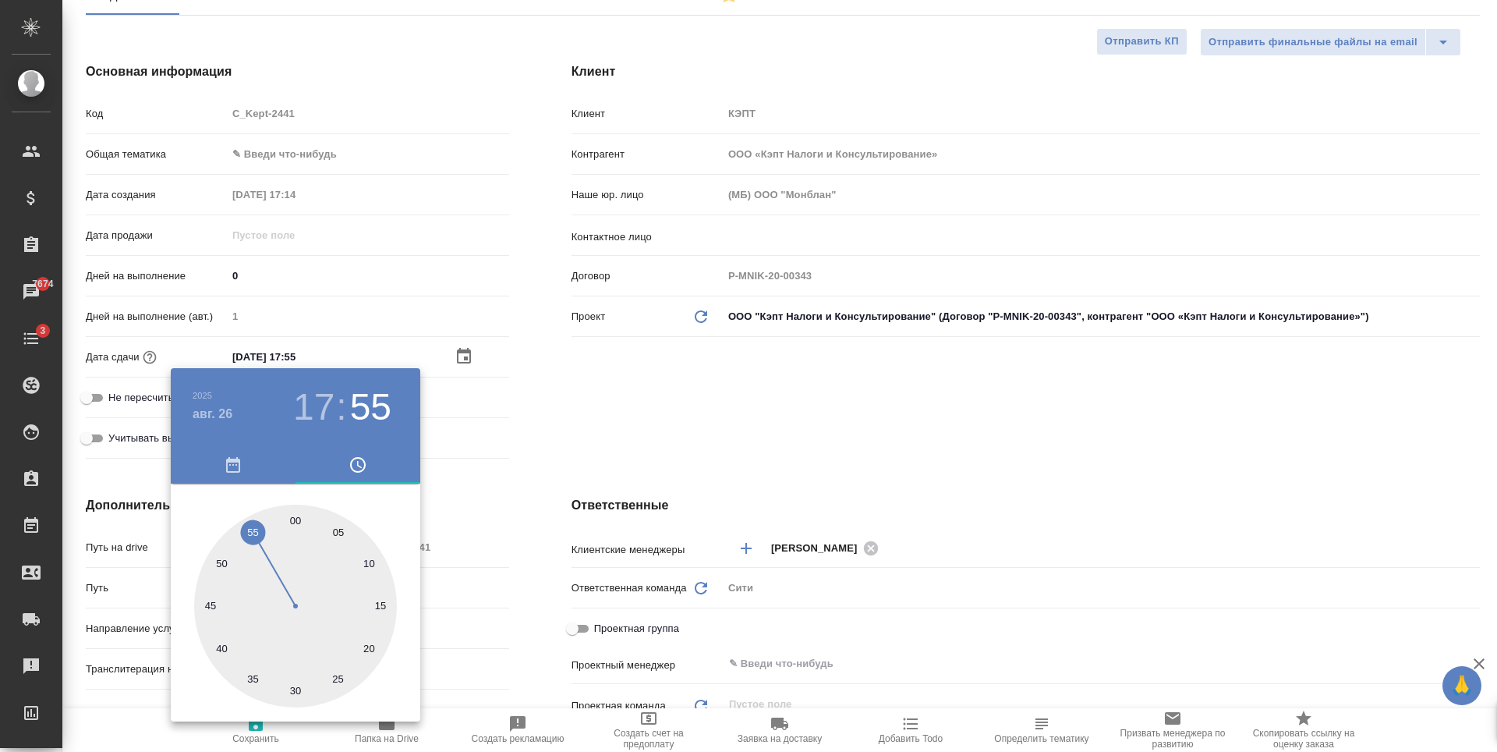
click at [743, 433] on div at bounding box center [748, 376] width 1497 height 752
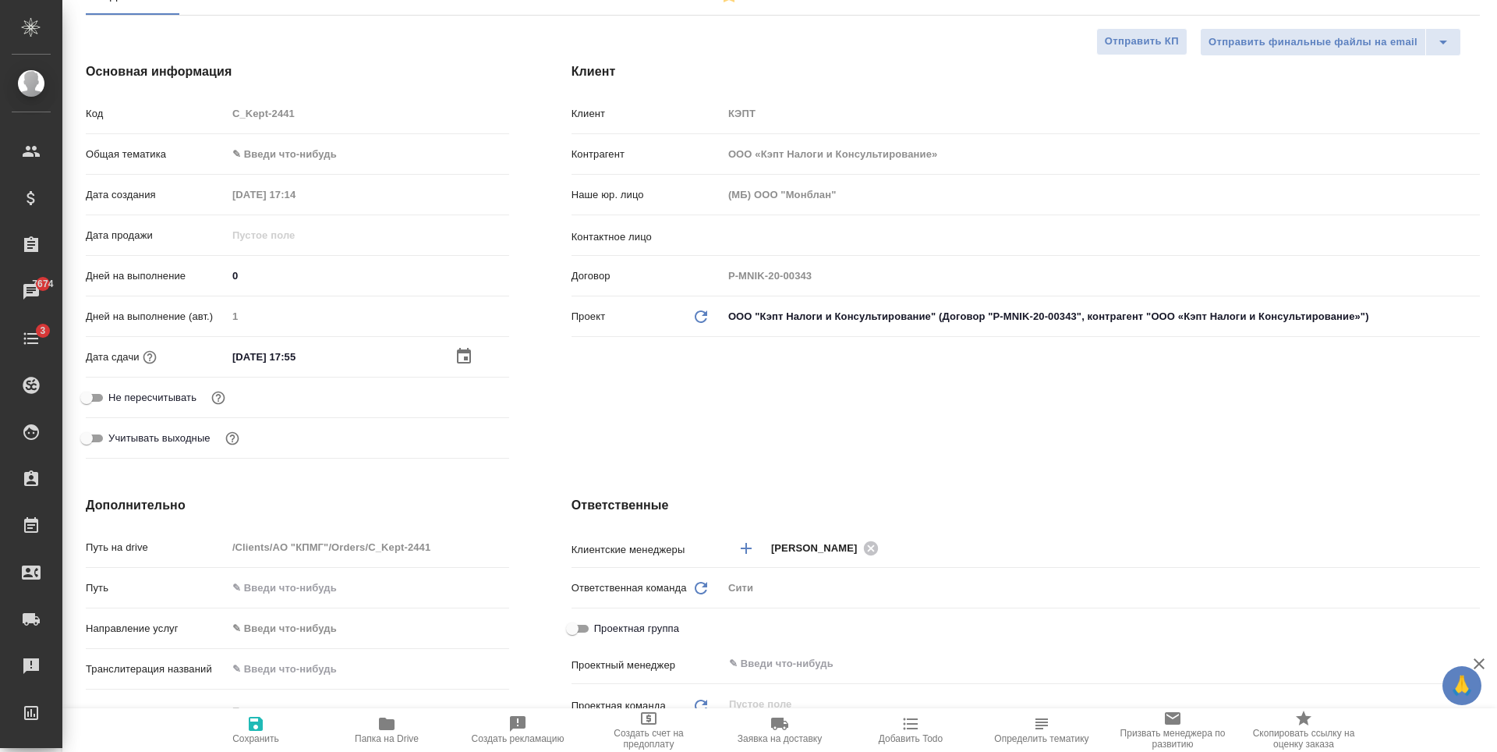
click at [263, 716] on icon "button" at bounding box center [255, 723] width 19 height 19
type textarea "x"
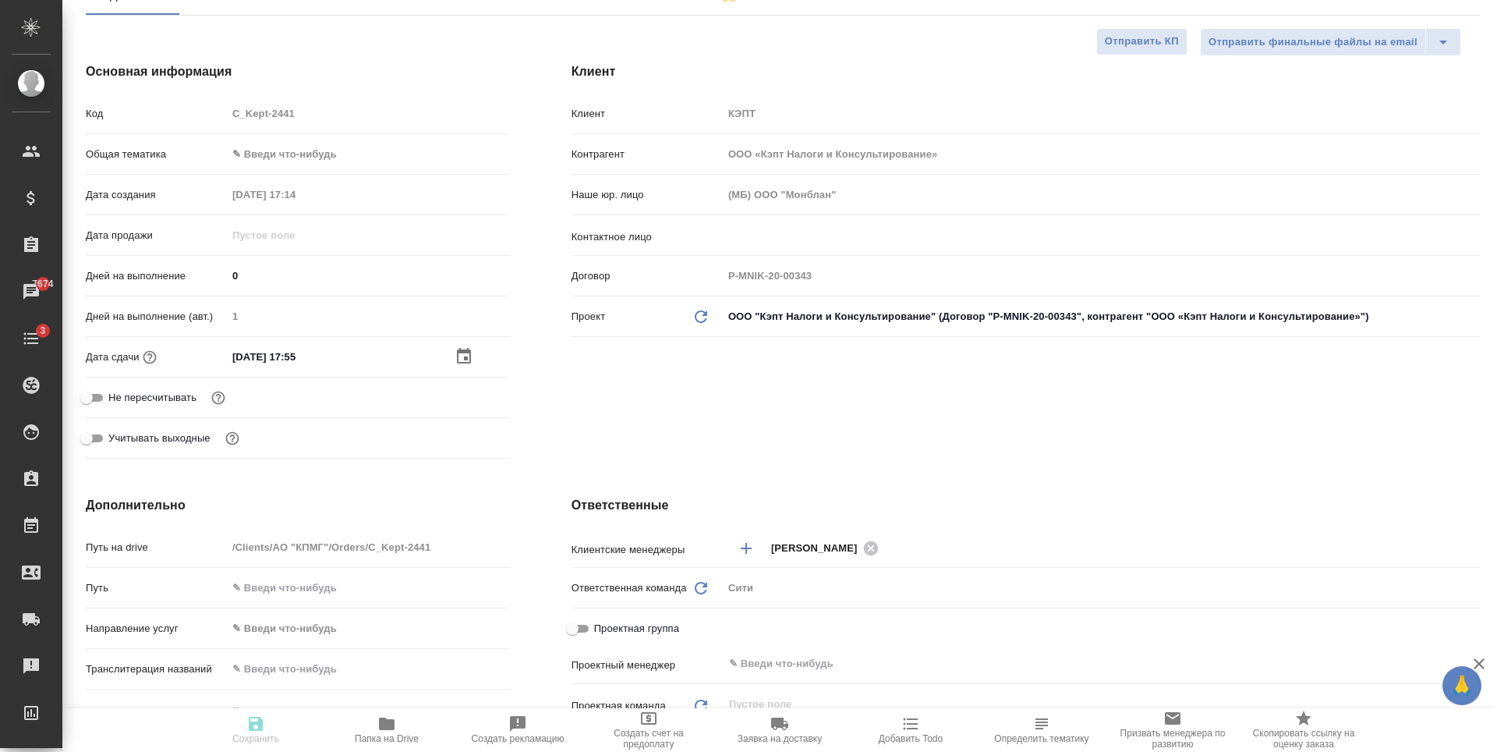
type textarea "x"
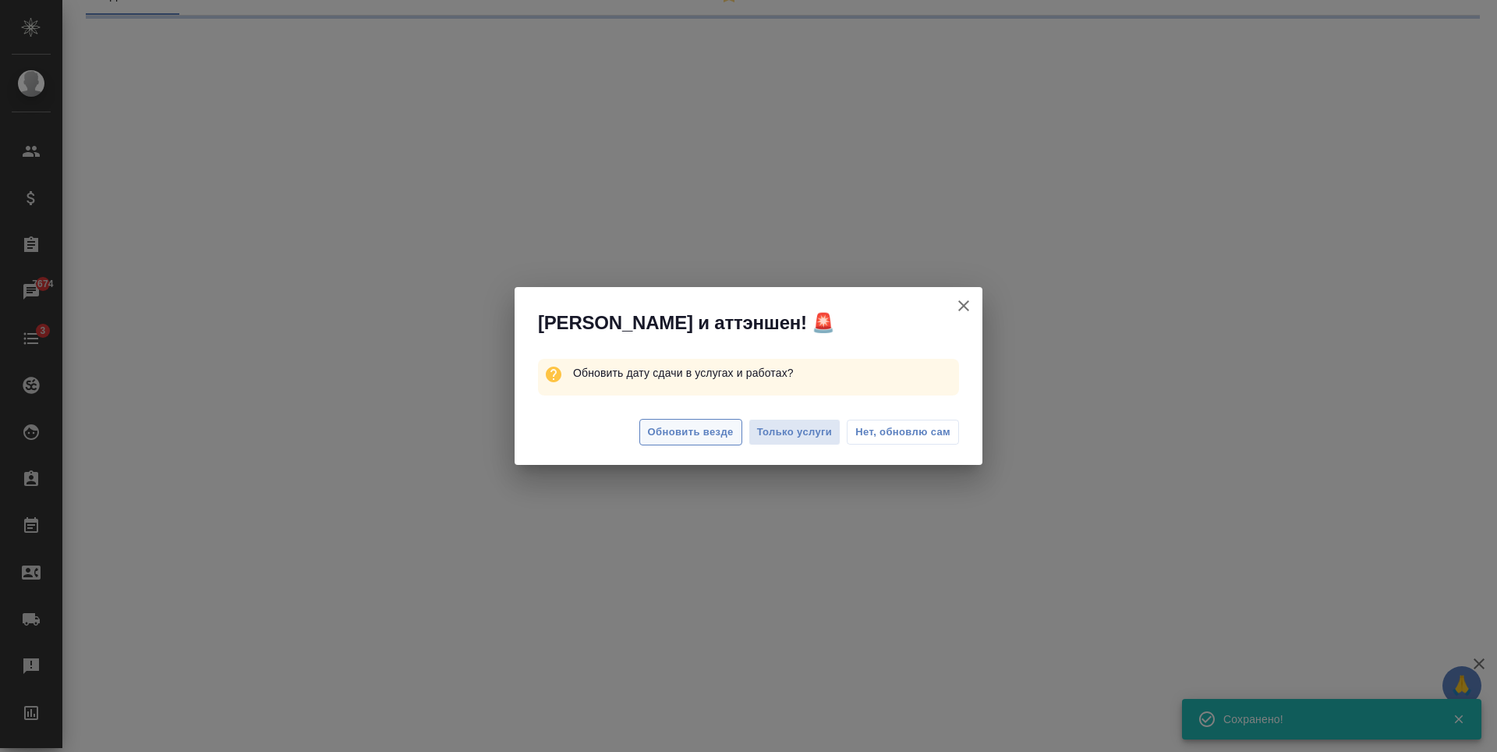
select select "RU"
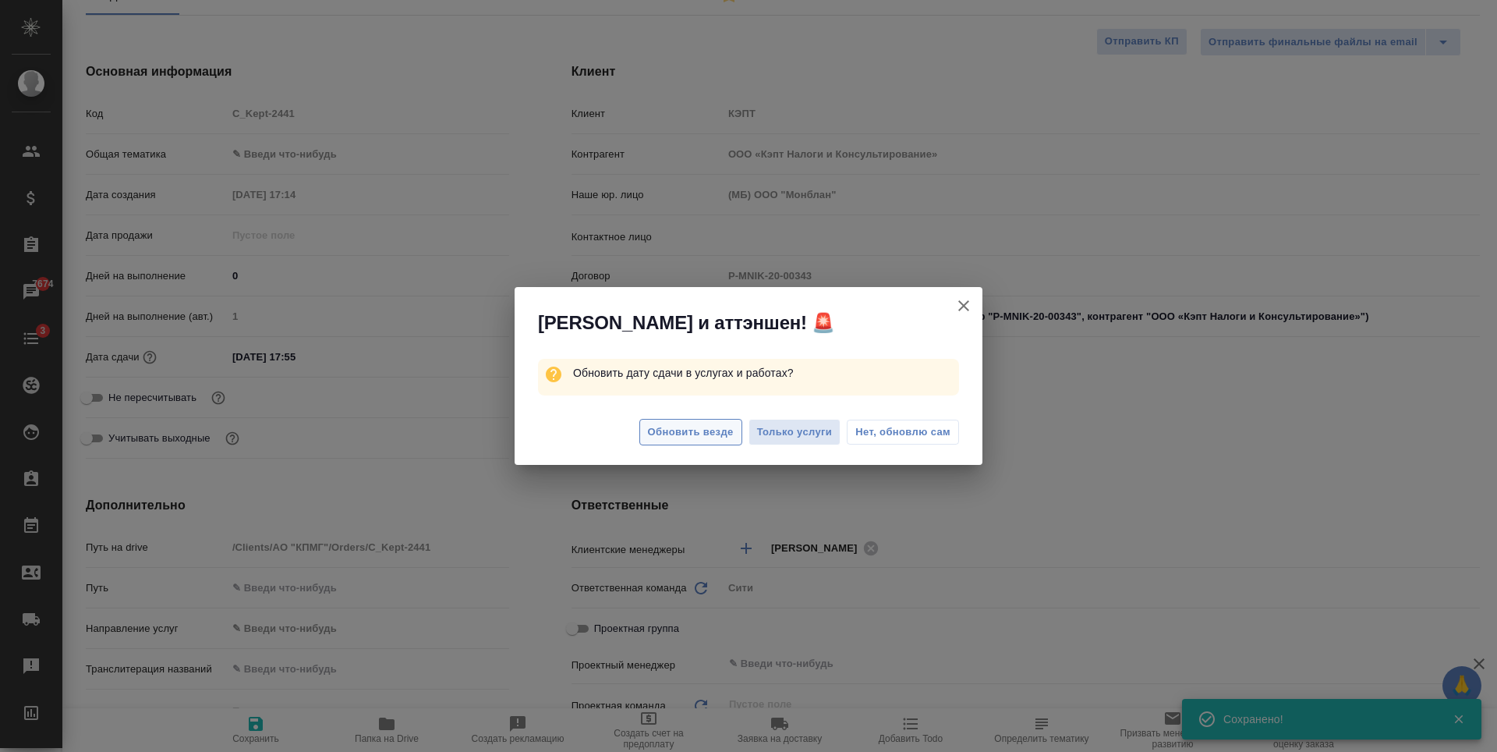
type textarea "x"
click at [686, 441] on button "Обновить везде" at bounding box center [690, 432] width 103 height 27
type textarea "x"
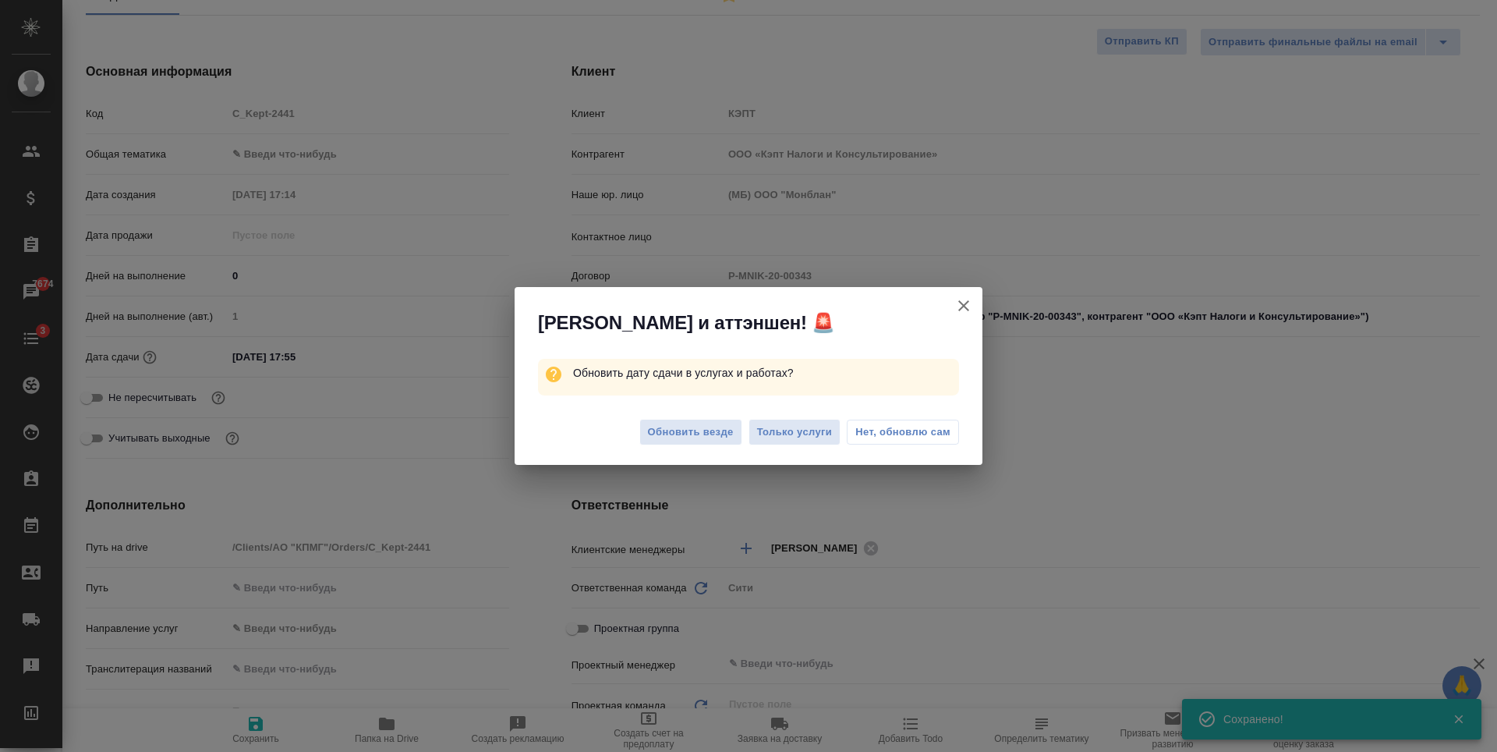
type textarea "x"
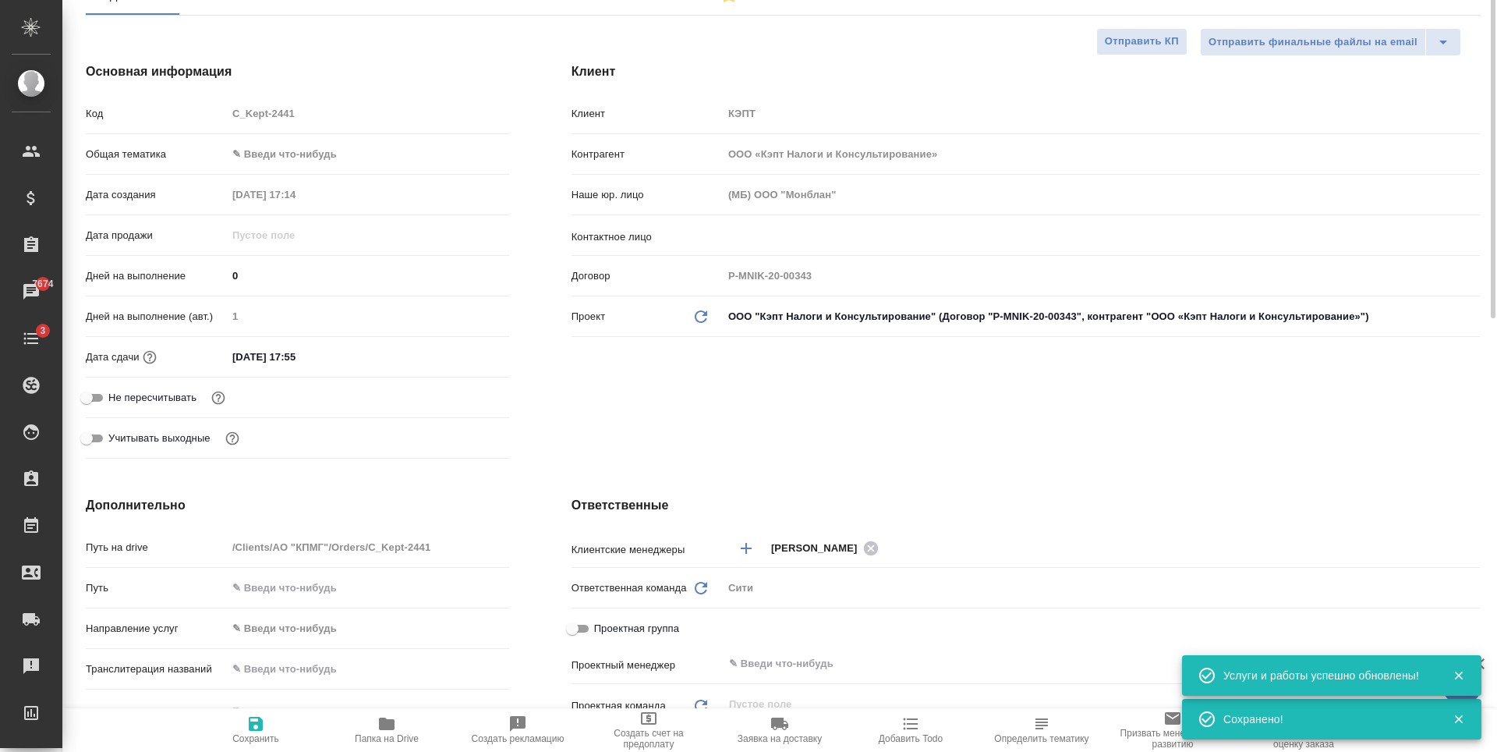
scroll to position [0, 0]
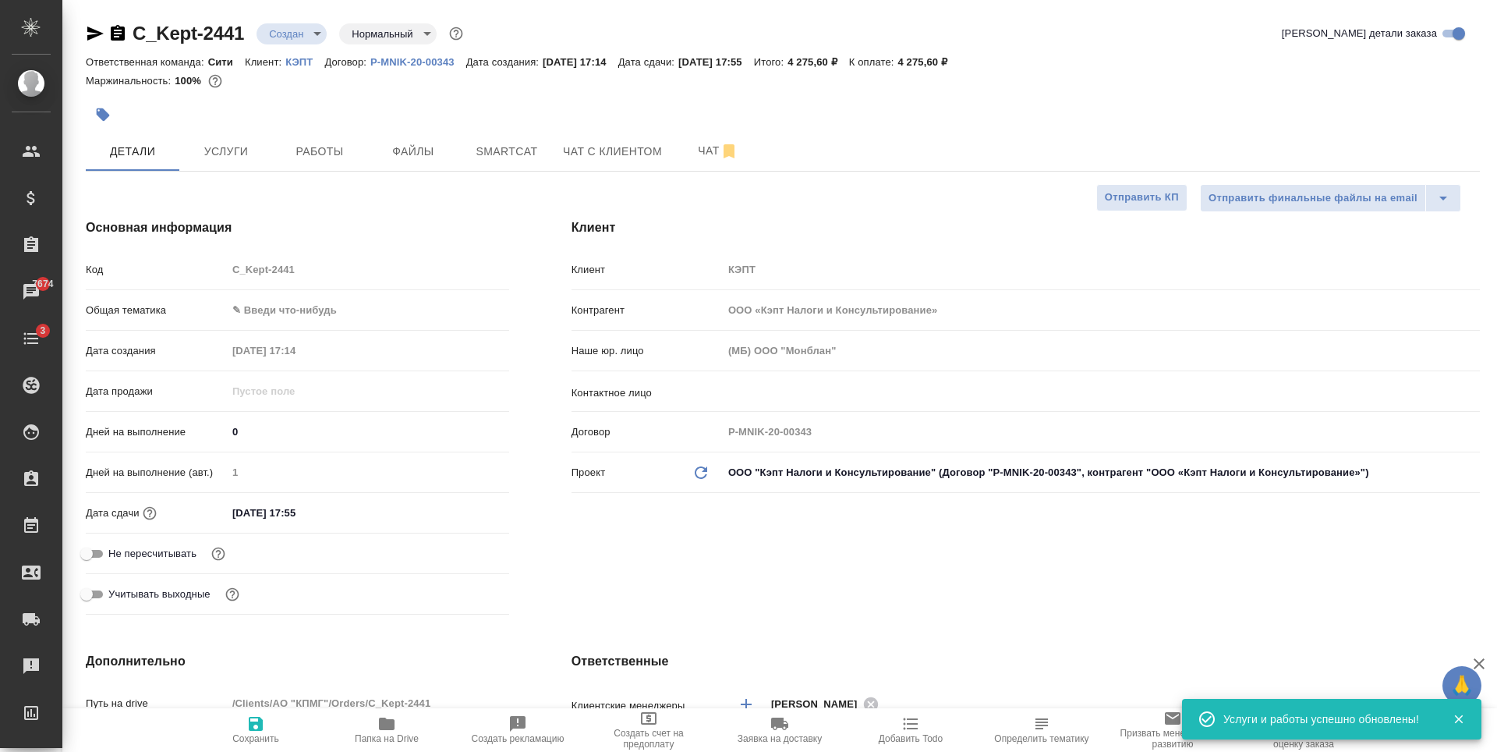
click at [289, 37] on body "🙏 .cls-1 fill:#fff; AWATERA Zaytseva Svetlana Клиенты Спецификации Заказы 7674 …" at bounding box center [748, 376] width 1497 height 752
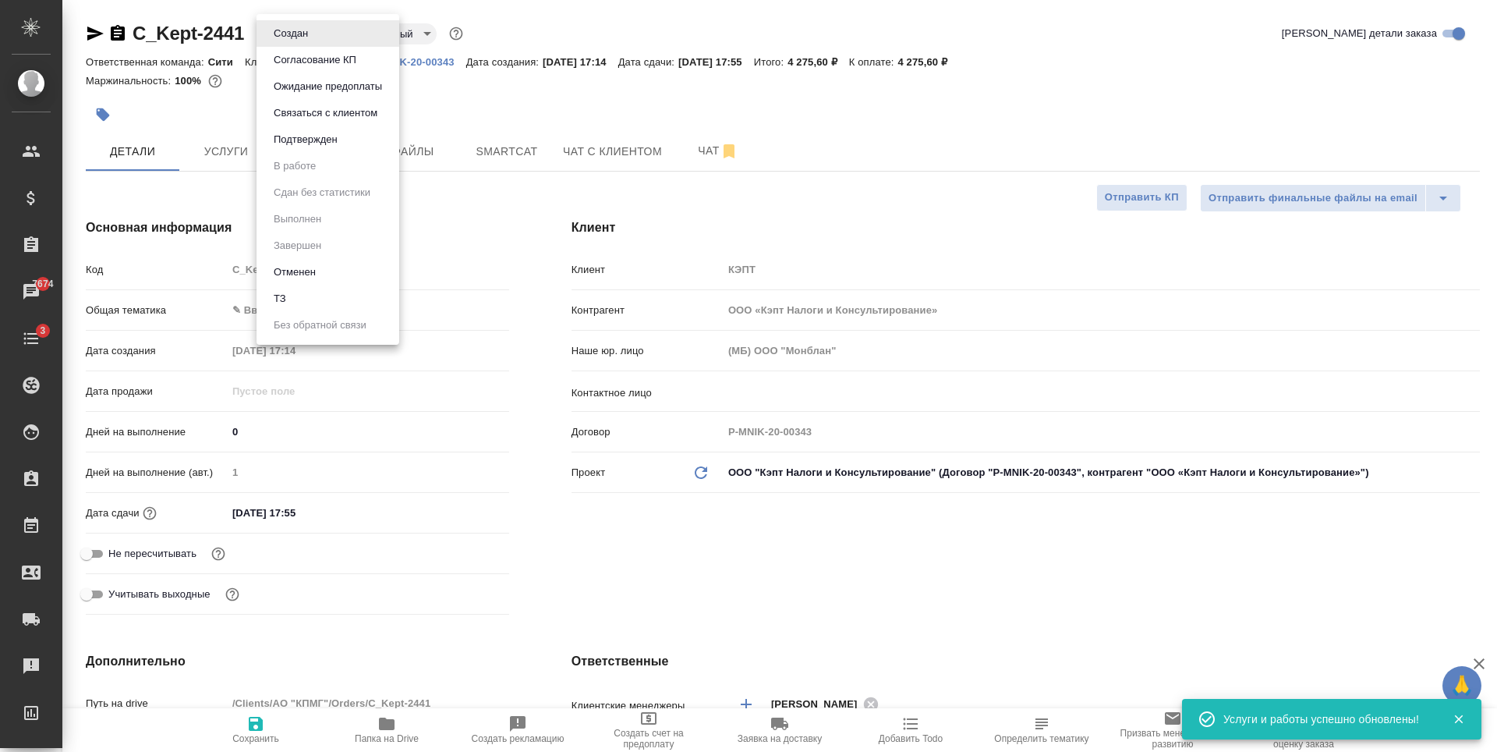
click at [325, 301] on li "ТЗ" at bounding box center [327, 298] width 143 height 27
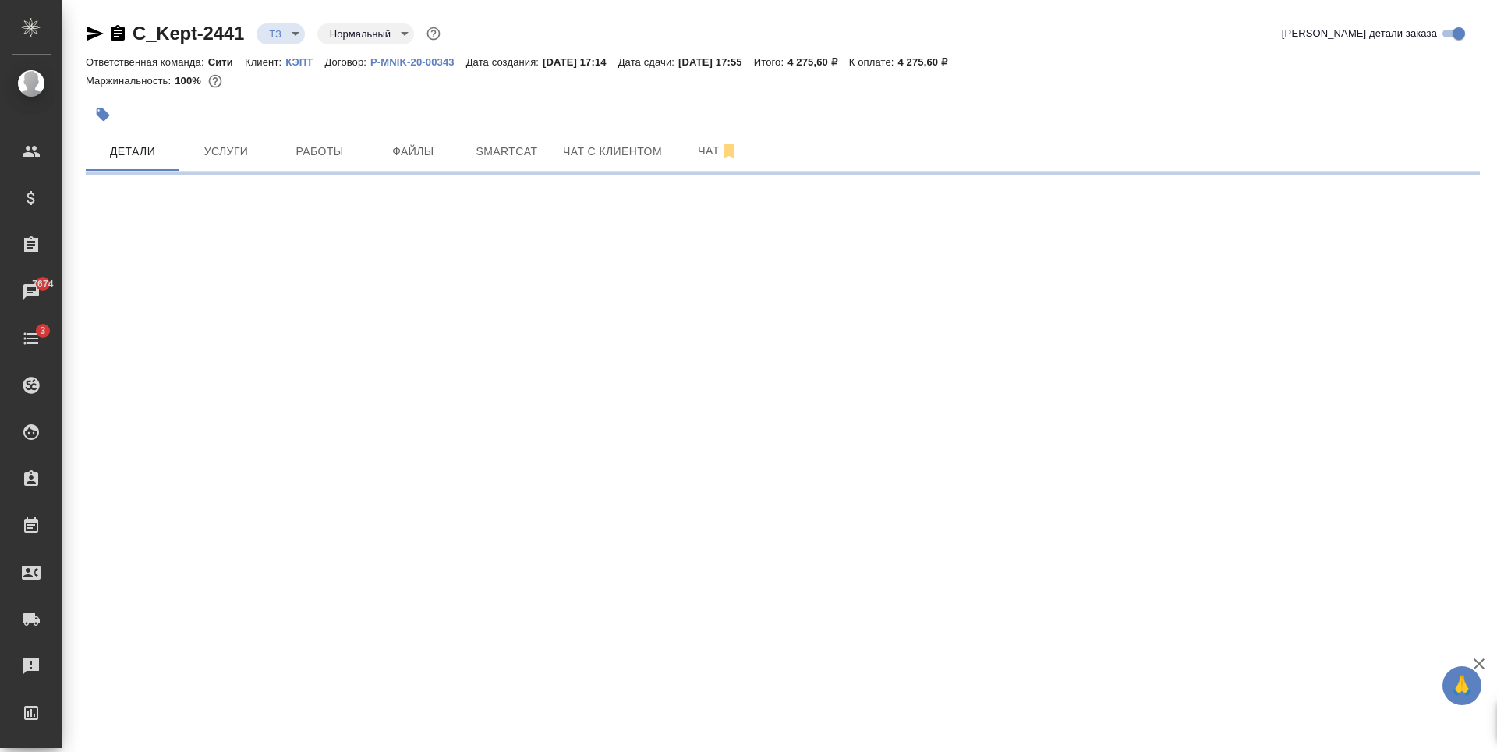
select select "RU"
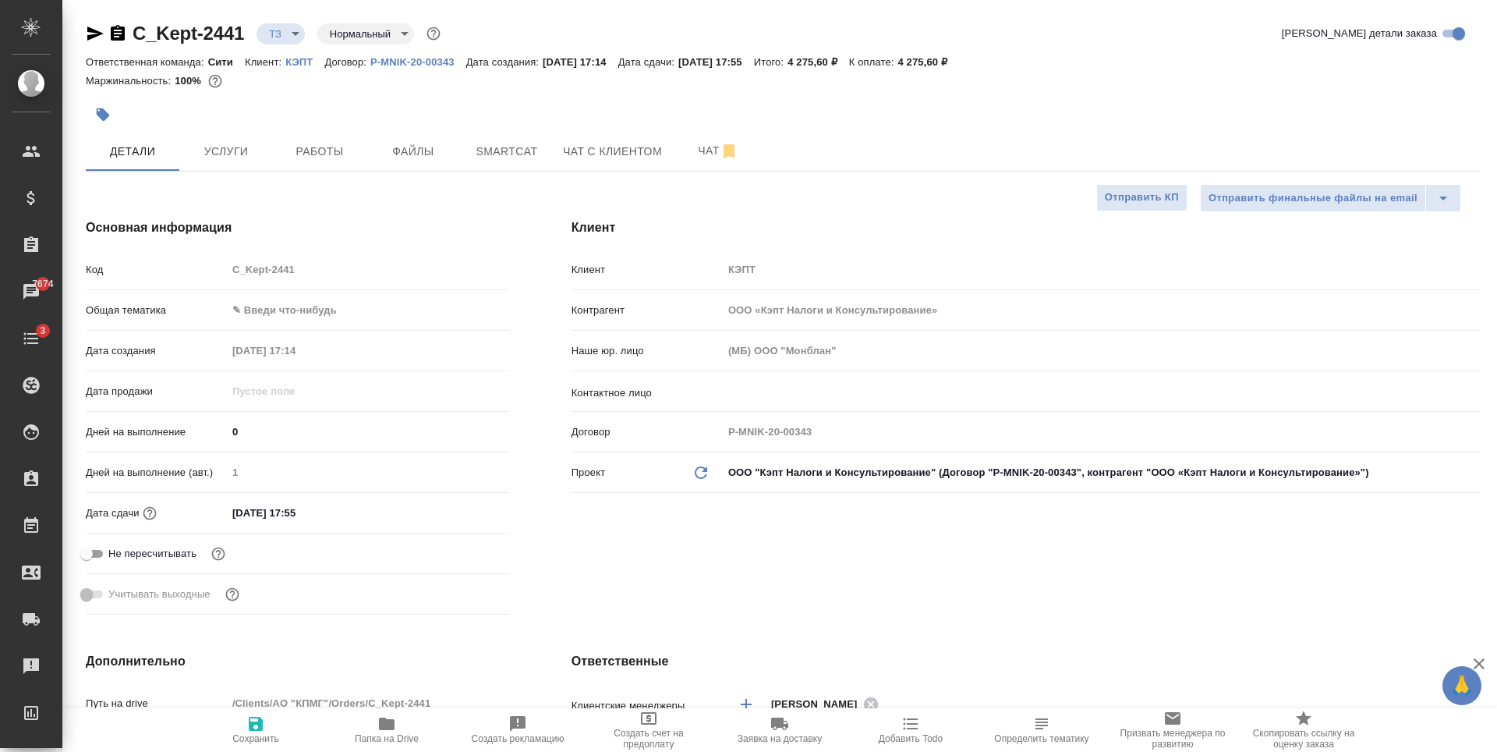
type textarea "x"
click at [94, 41] on icon "button" at bounding box center [95, 33] width 19 height 19
click at [694, 106] on div at bounding box center [550, 114] width 929 height 34
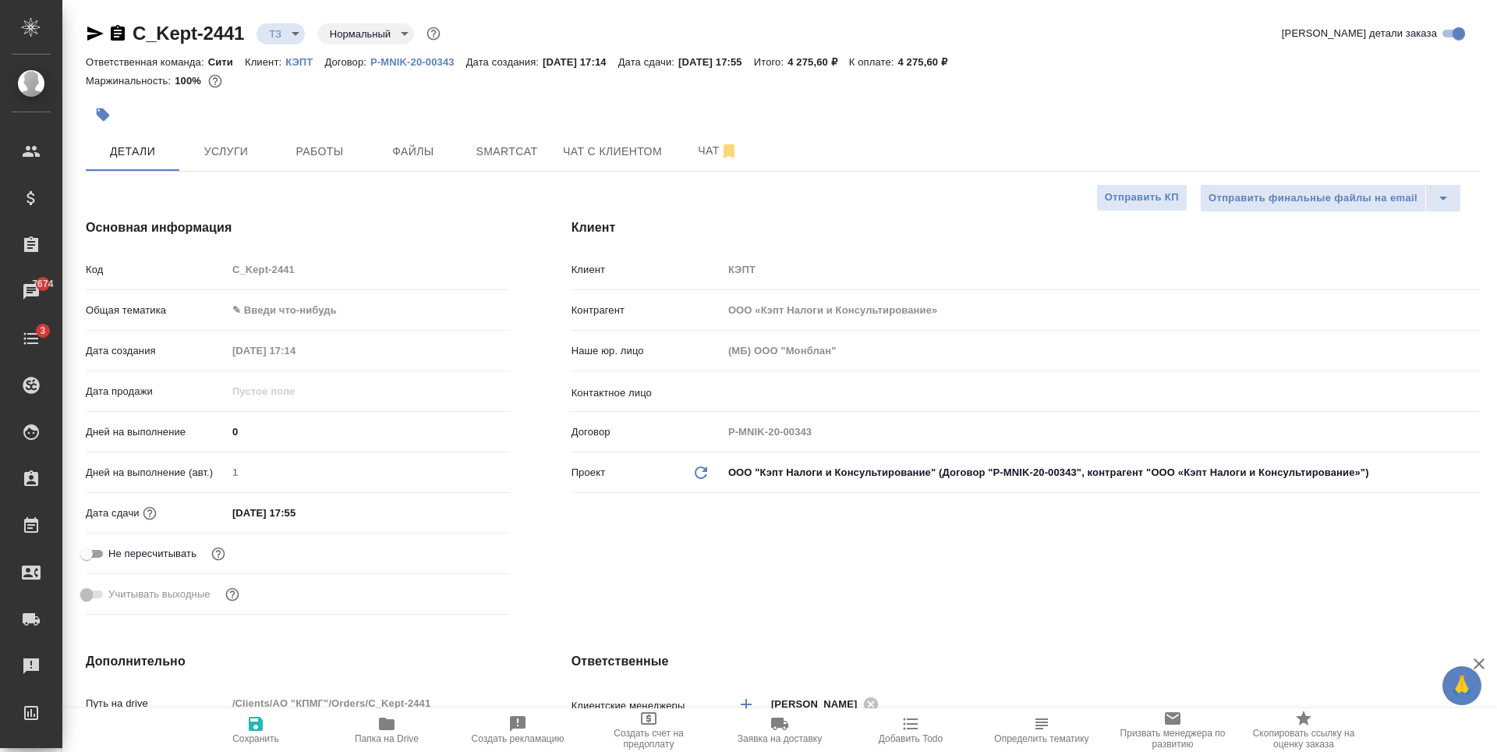
type textarea "x"
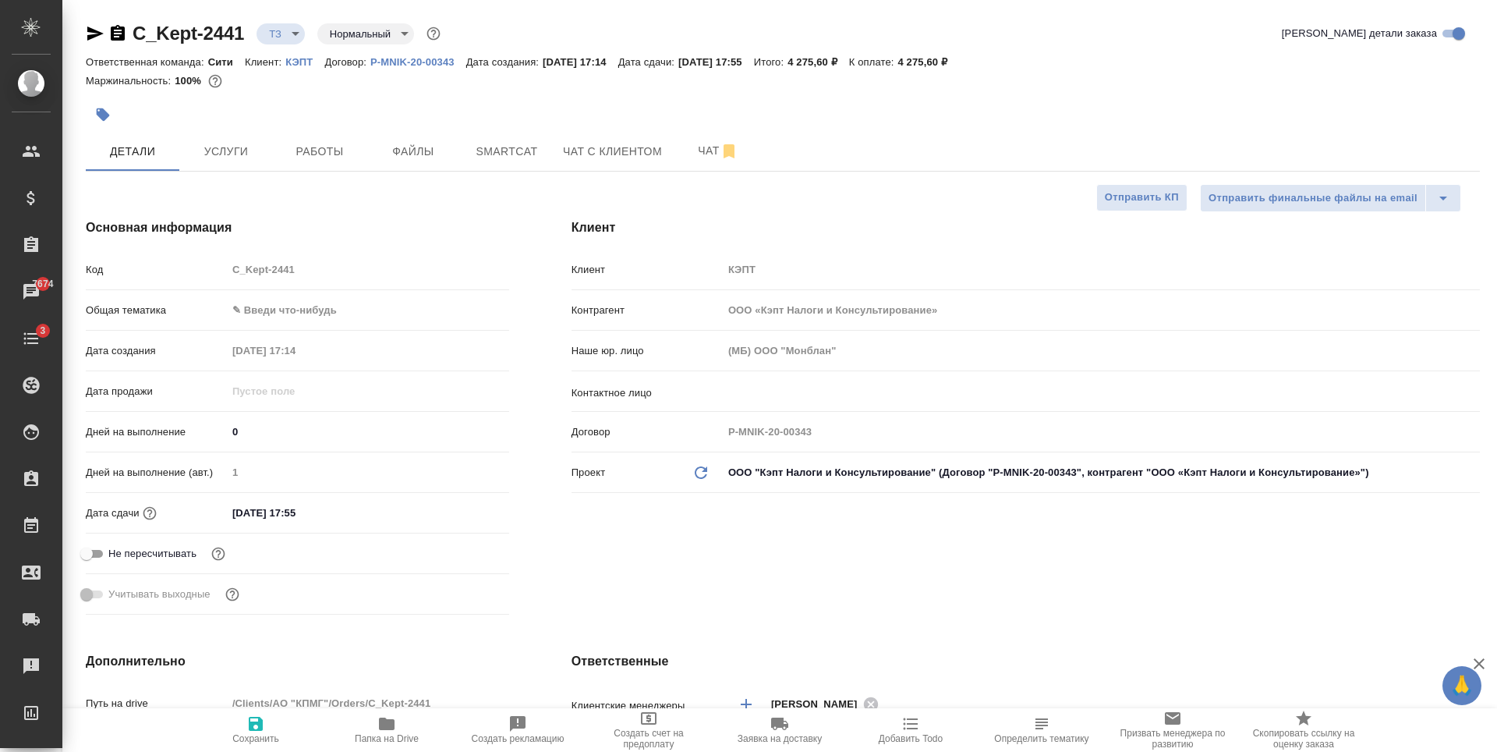
type textarea "x"
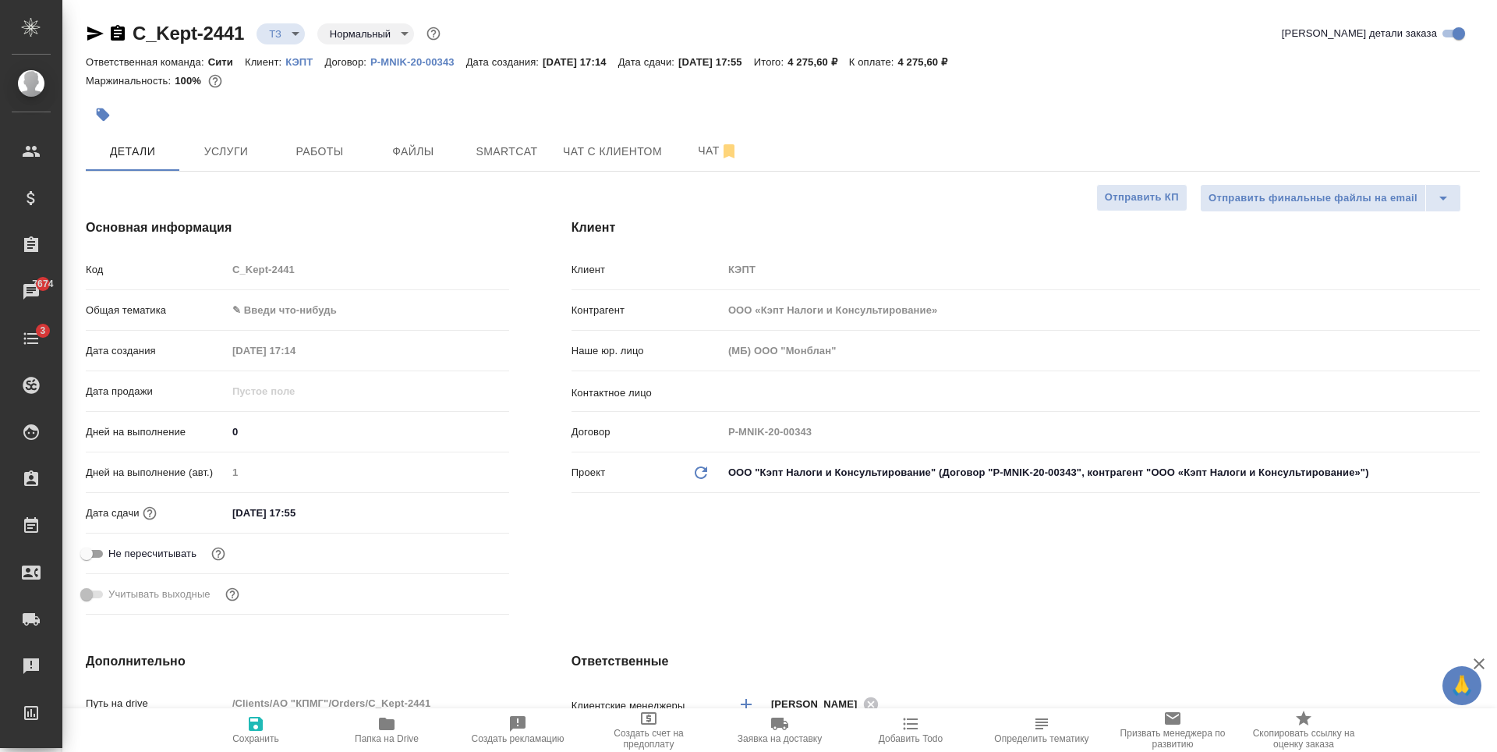
type textarea "x"
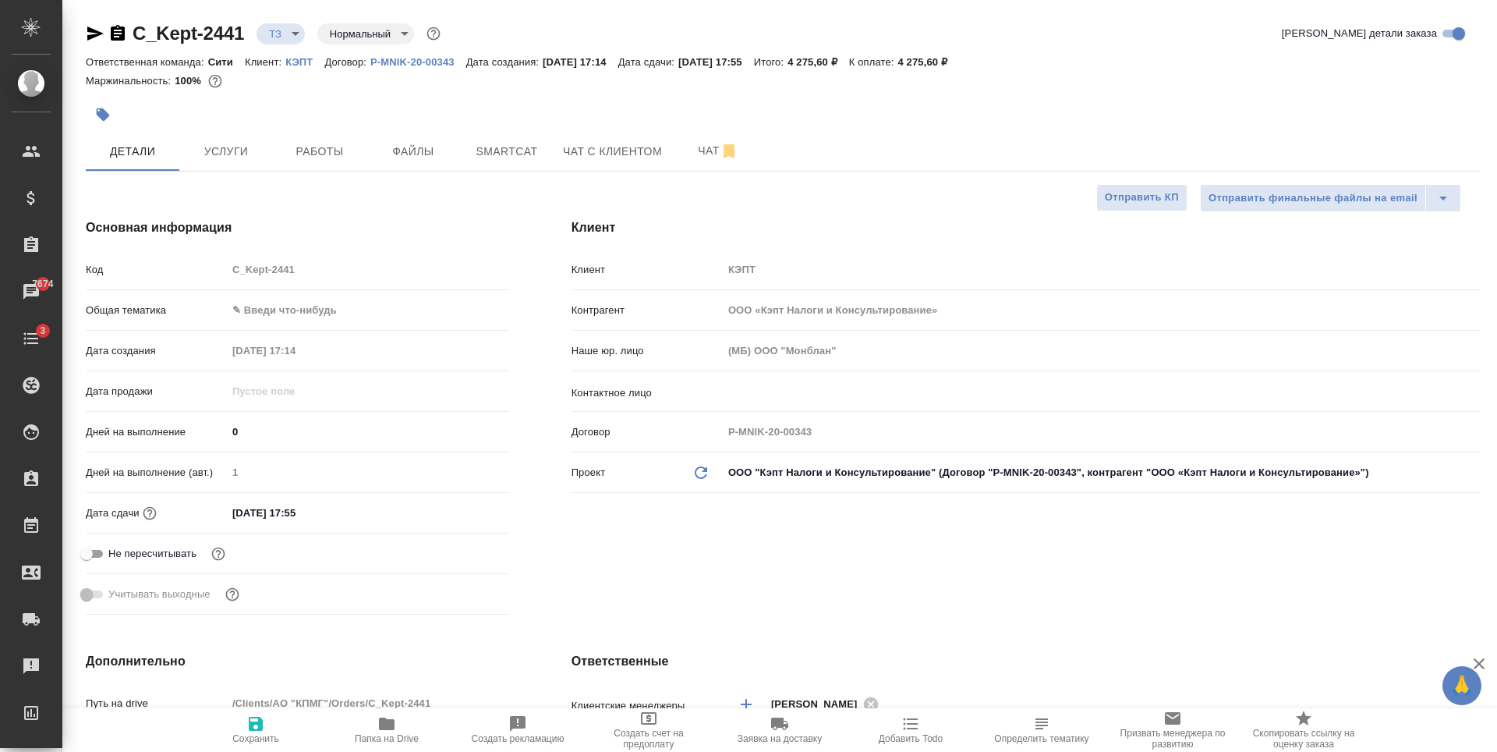
type textarea "x"
click at [692, 157] on span "Чат" at bounding box center [718, 150] width 75 height 19
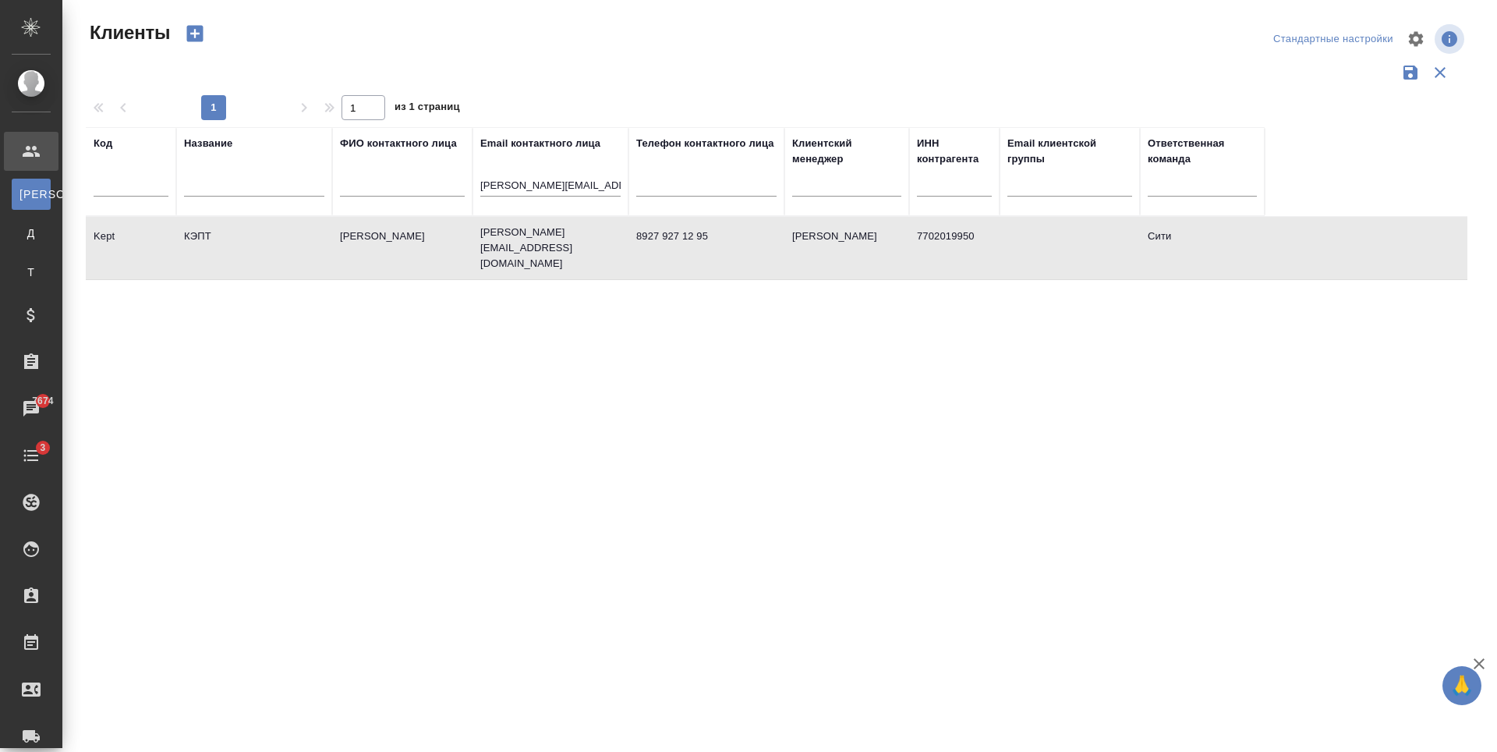
select select "RU"
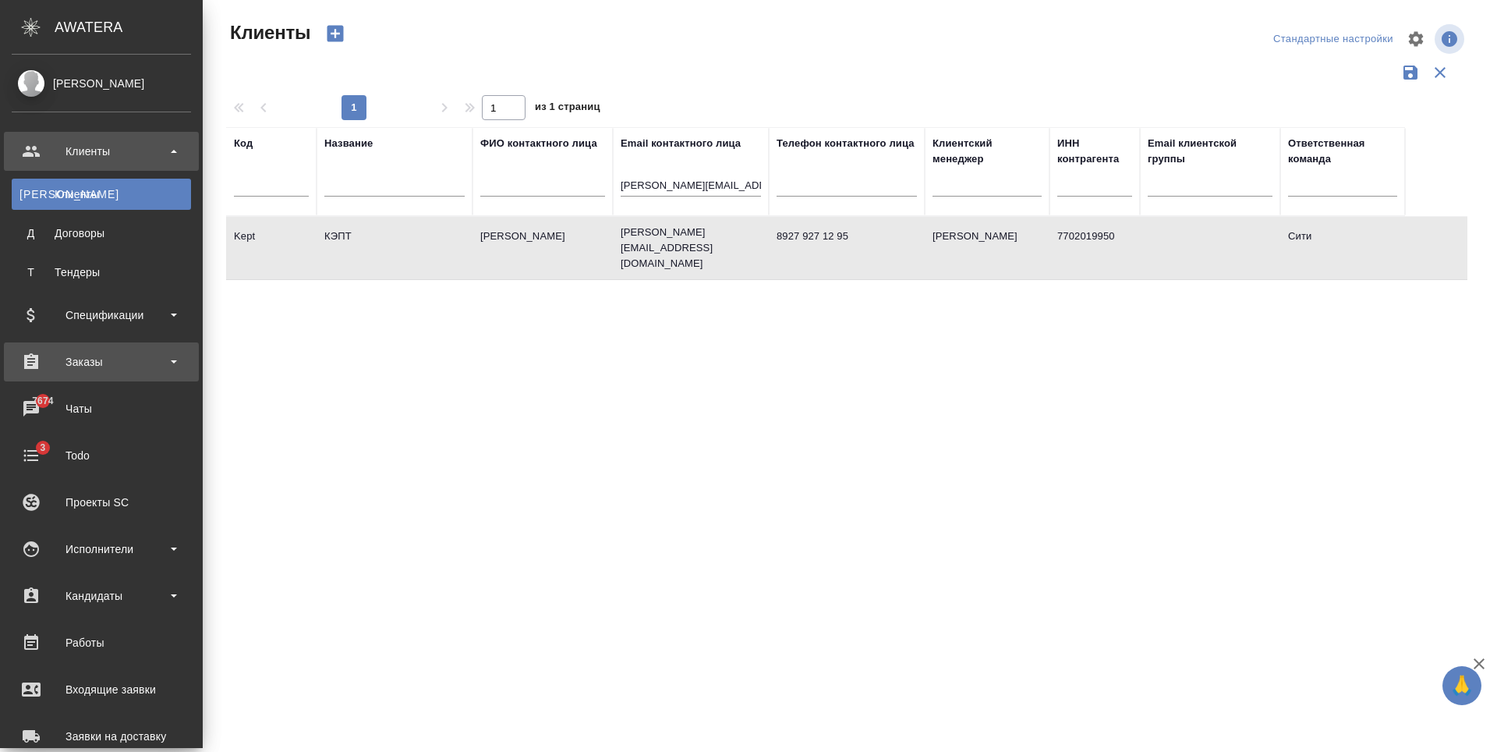
click at [111, 358] on div "Заказы" at bounding box center [101, 361] width 179 height 23
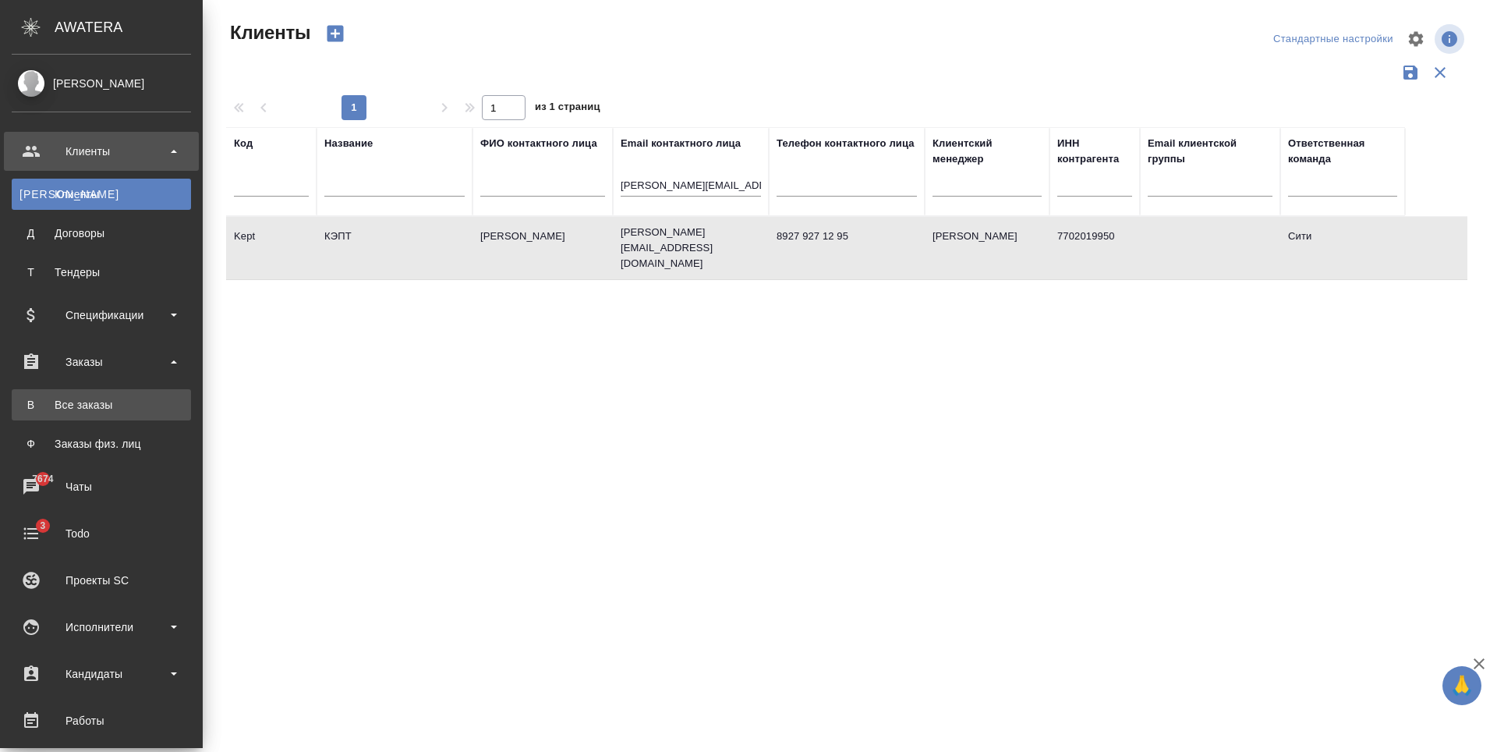
click at [95, 395] on link "В Все заказы" at bounding box center [101, 404] width 179 height 31
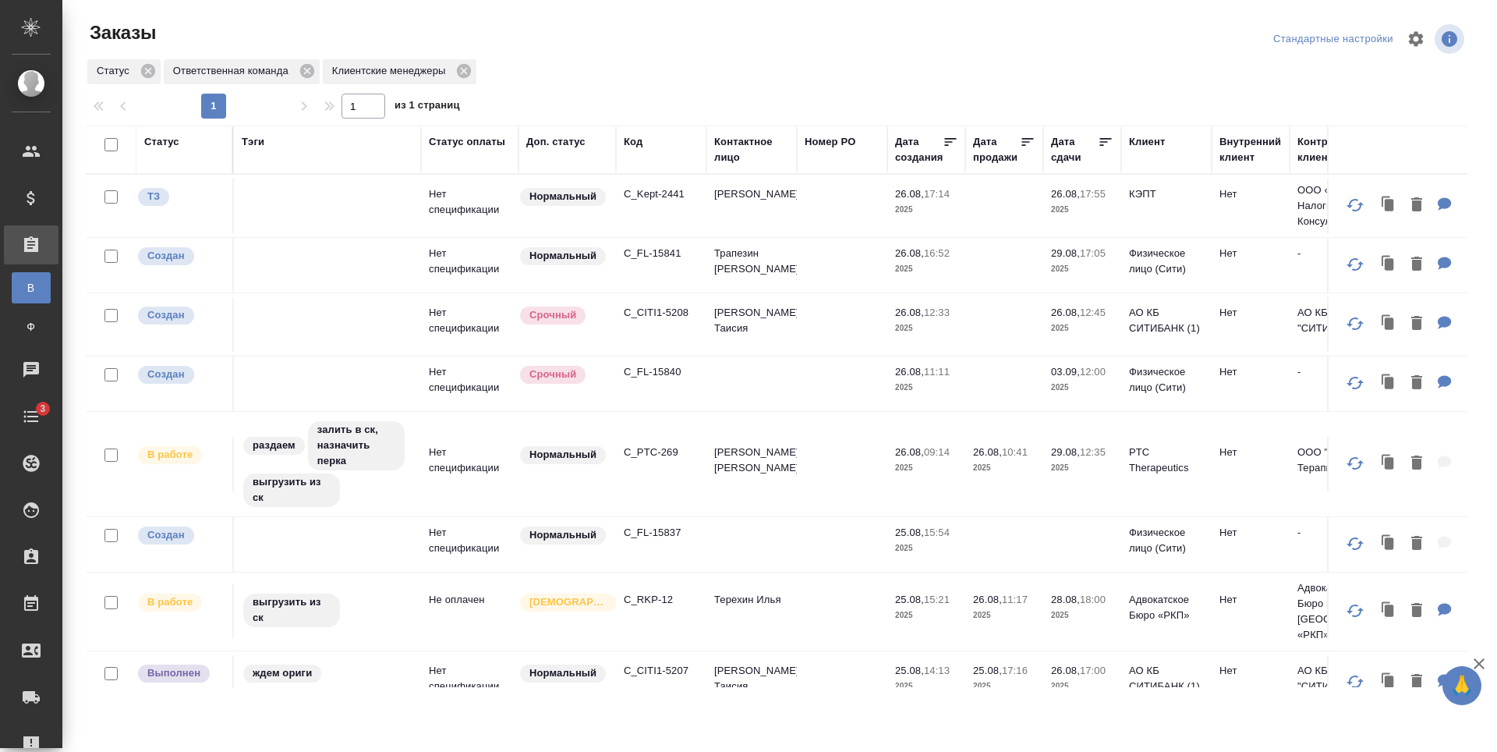
click at [635, 199] on p "C_Kept-2441" at bounding box center [661, 194] width 75 height 16
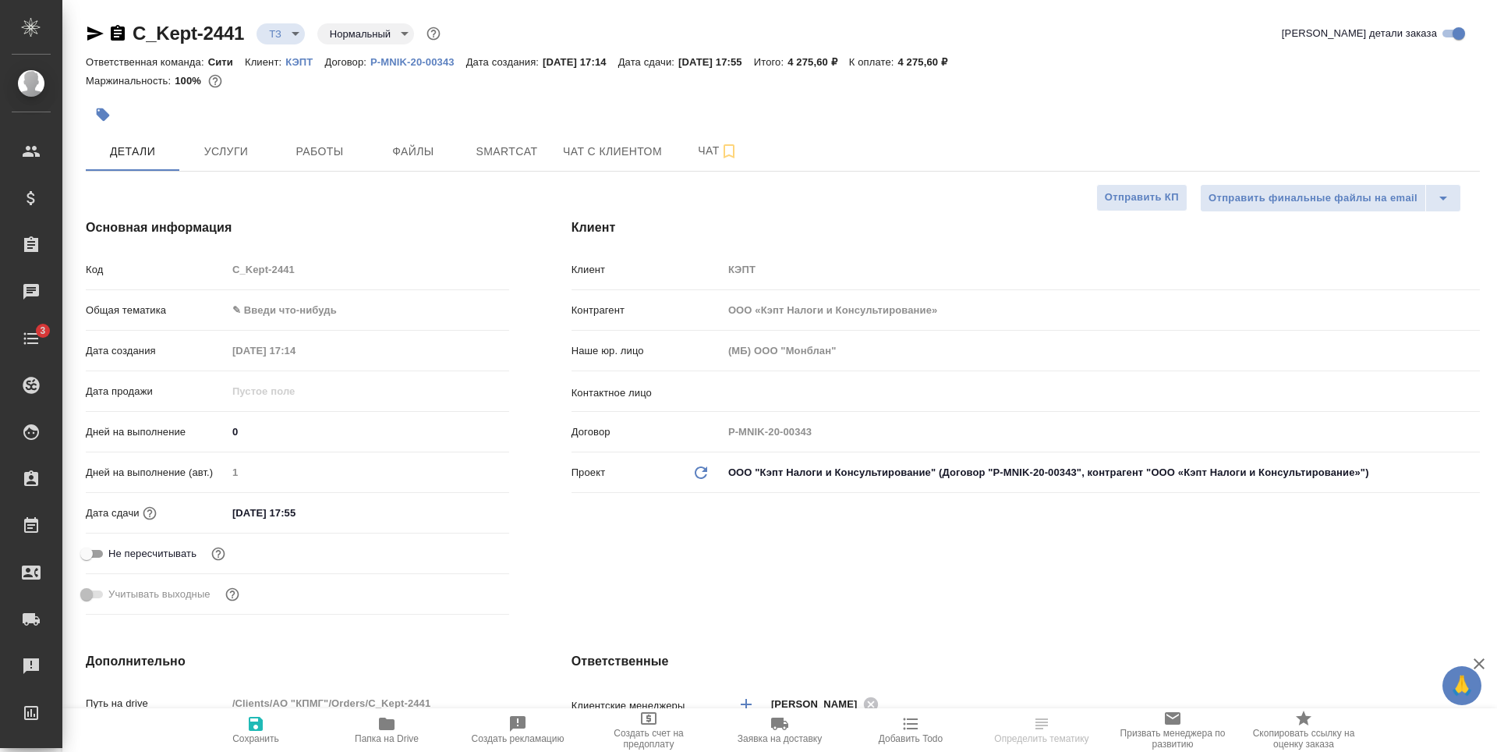
select select "RU"
type textarea "x"
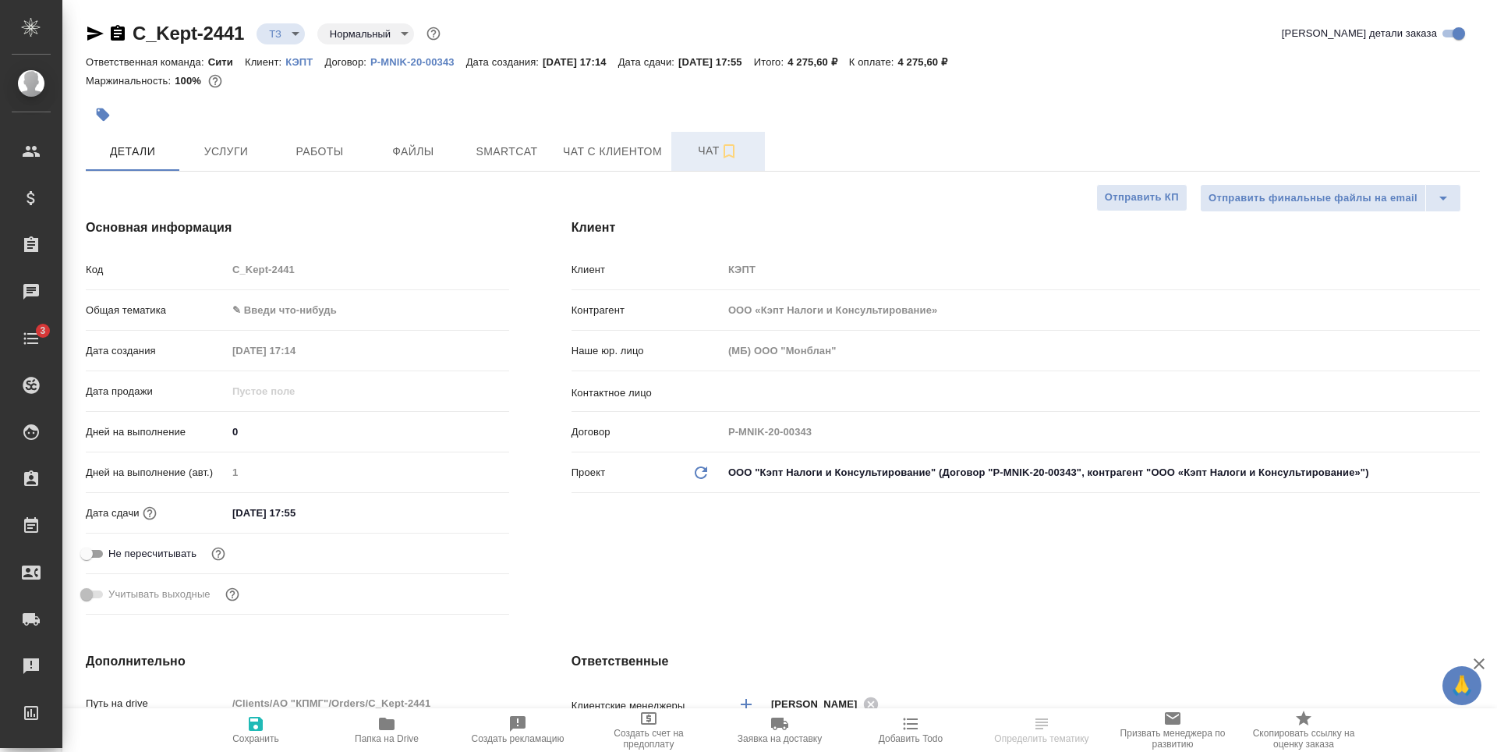
type textarea "x"
type input "[PERSON_NAME]pereverzeva"
click at [681, 154] on span "Чат" at bounding box center [718, 150] width 75 height 19
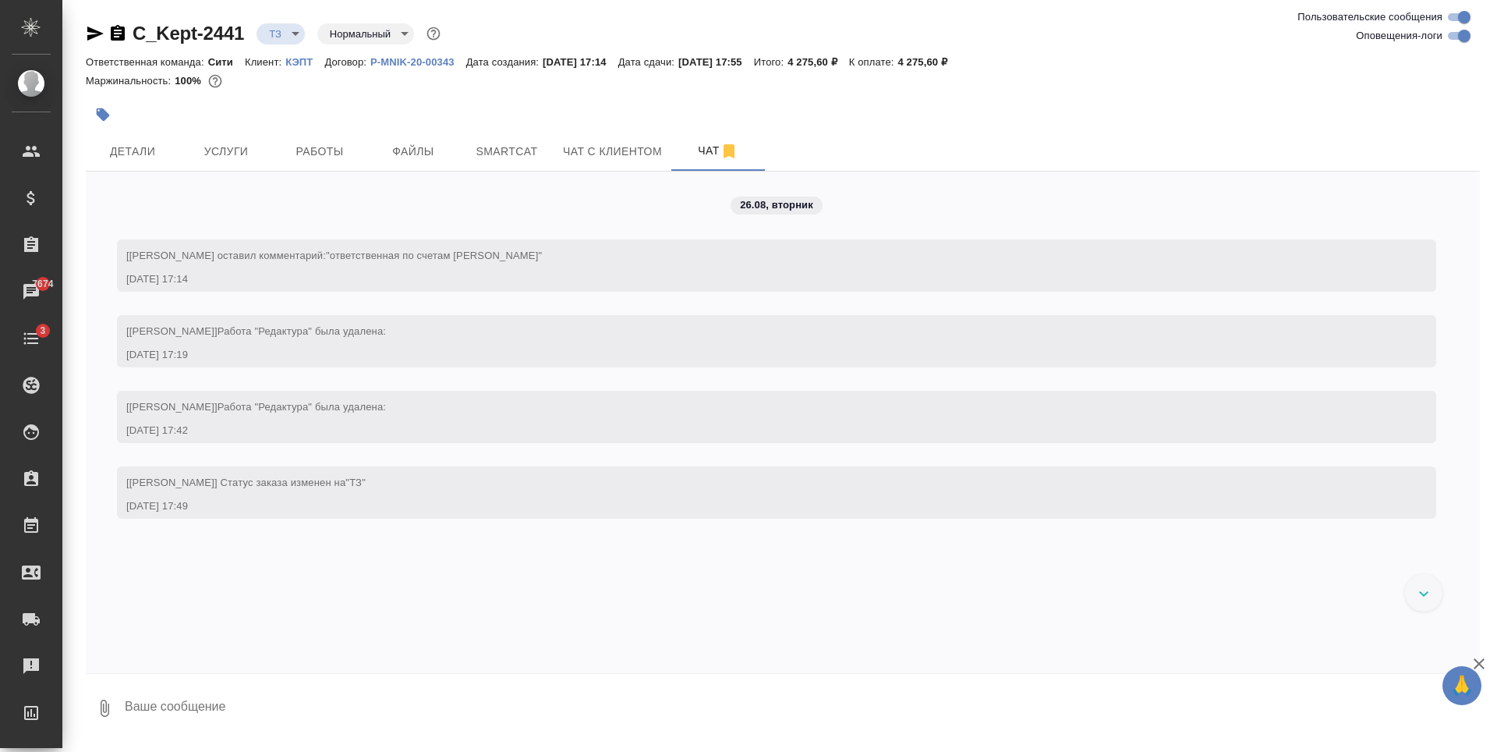
click at [97, 35] on icon "button" at bounding box center [95, 34] width 16 height 14
click at [256, 152] on span "Услуги" at bounding box center [226, 151] width 75 height 19
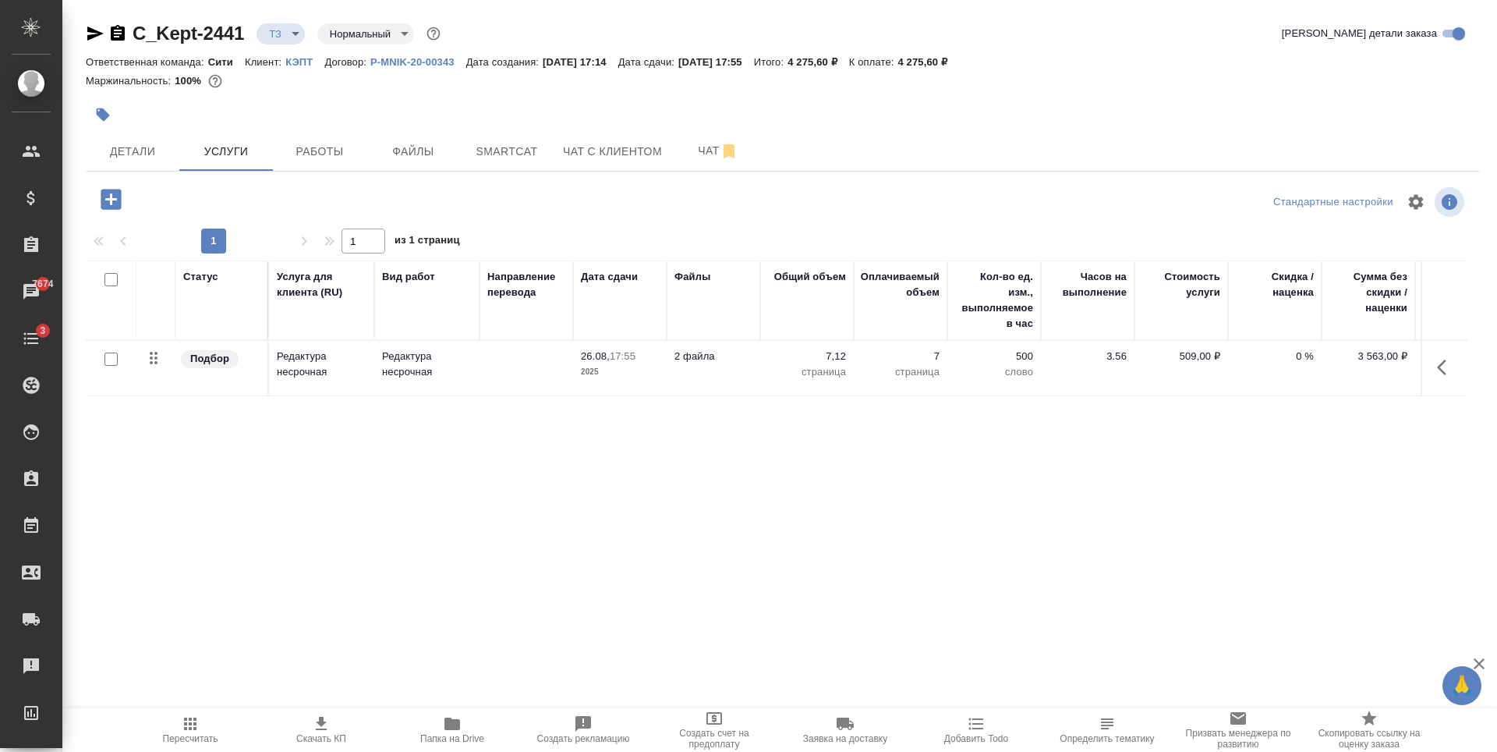
click at [539, 431] on div "Статус Услуга для клиента (RU) Вид работ Направление перевода Дата сдачи Файлы …" at bounding box center [776, 427] width 1381 height 335
click at [562, 455] on div "Статус Услуга для клиента (RU) Вид работ Направление перевода Дата сдачи Файлы …" at bounding box center [776, 427] width 1381 height 335
click at [393, 150] on span "Файлы" at bounding box center [413, 151] width 75 height 19
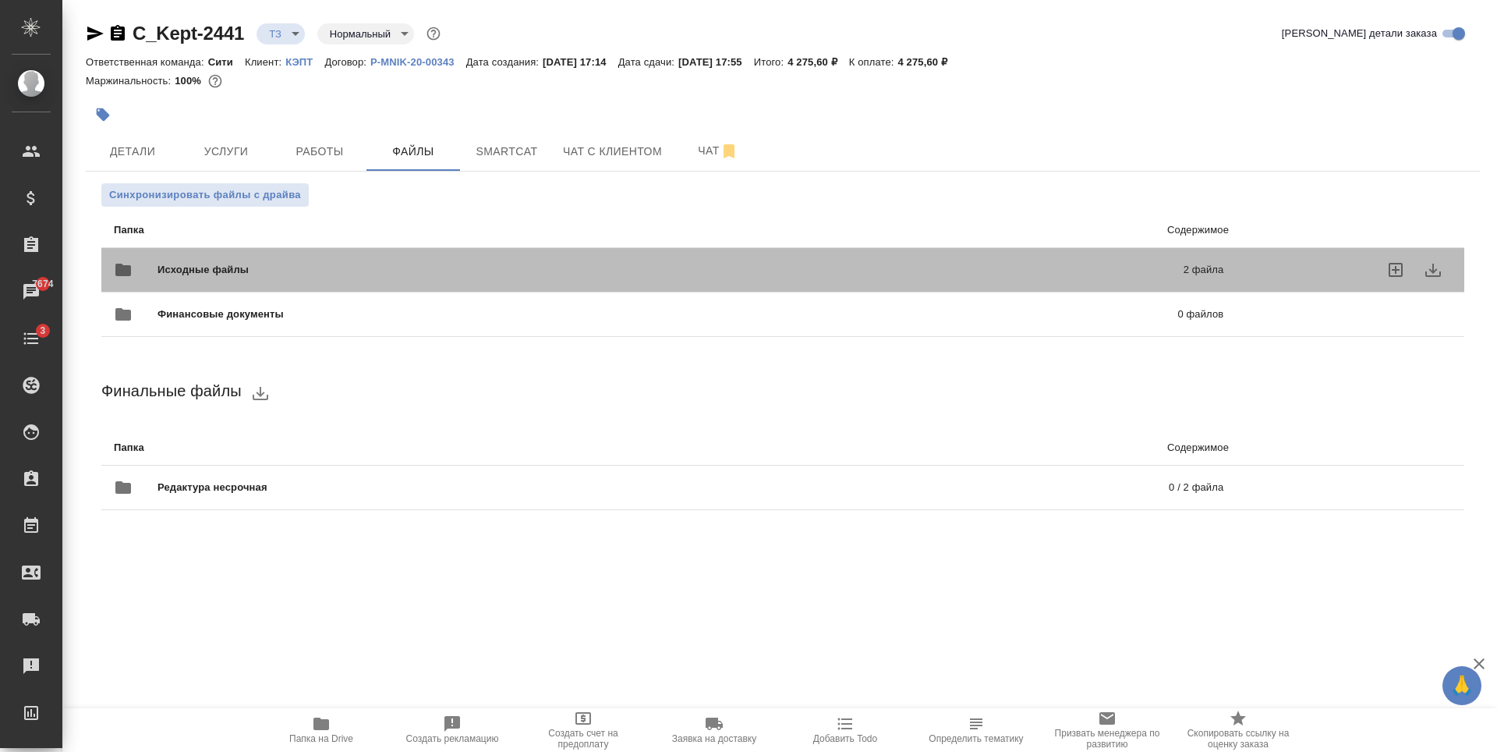
click at [292, 261] on div "Исходные файлы 2 файла" at bounding box center [668, 269] width 1109 height 37
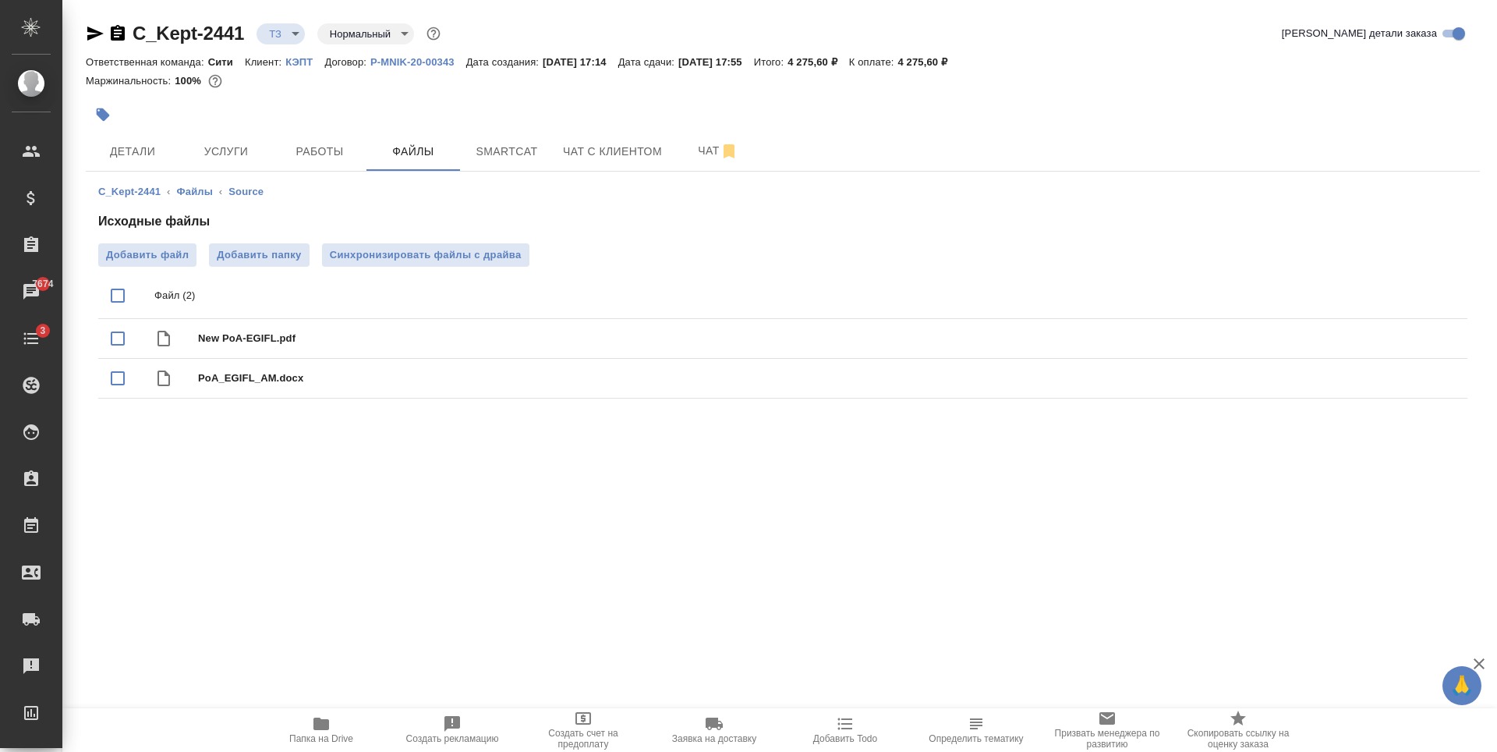
click at [282, 414] on div "C_Kept-2441 ‹ Файлы ‹ Source Исходные файлы Добавить файл Добавить папку Синхро…" at bounding box center [783, 295] width 1394 height 246
click at [409, 463] on div ".cls-1 fill:#fff; AWATERA Zaytseva Svetlana Клиенты Спецификации Заказы 7674 Ча…" at bounding box center [748, 376] width 1497 height 752
click at [688, 143] on span "Чат" at bounding box center [718, 150] width 75 height 19
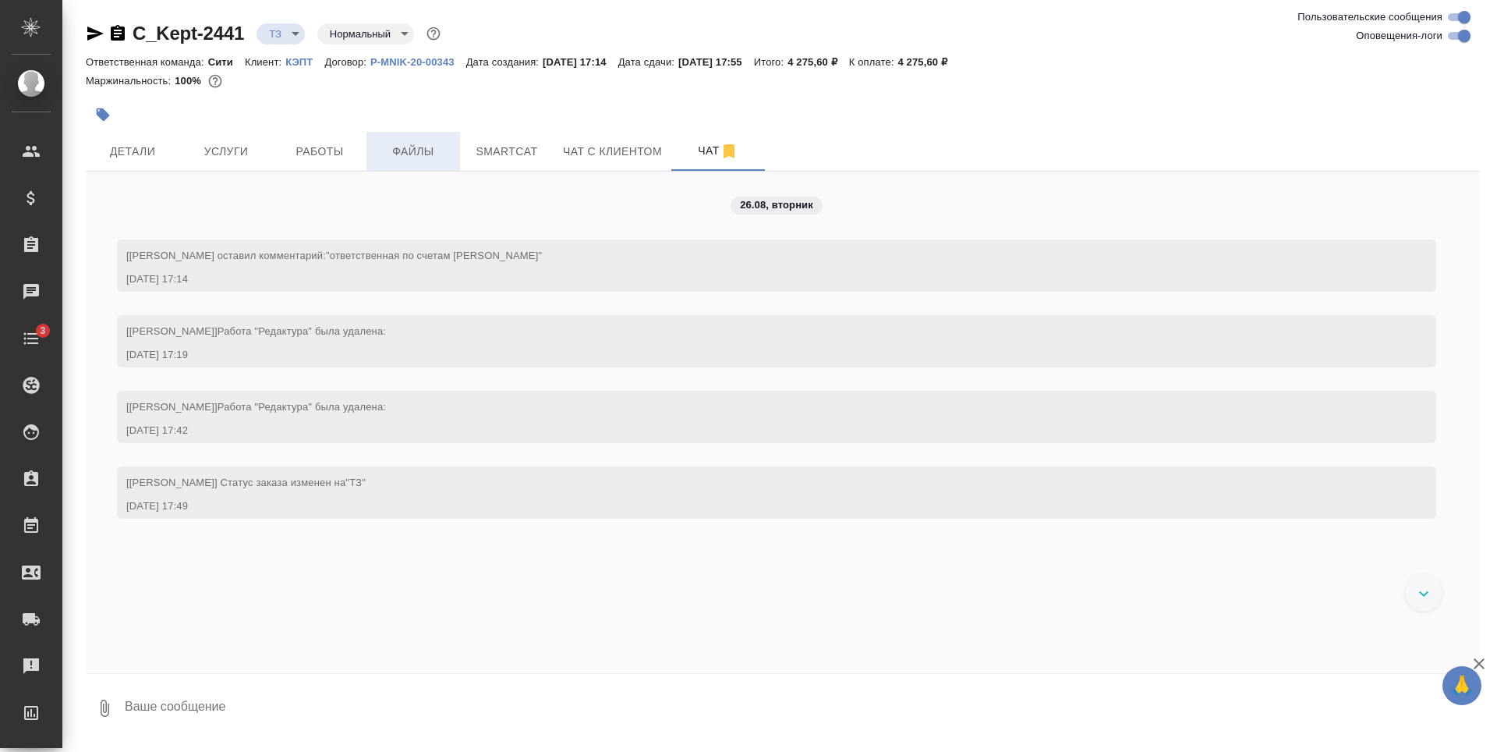
click at [405, 145] on span "Файлы" at bounding box center [413, 151] width 75 height 19
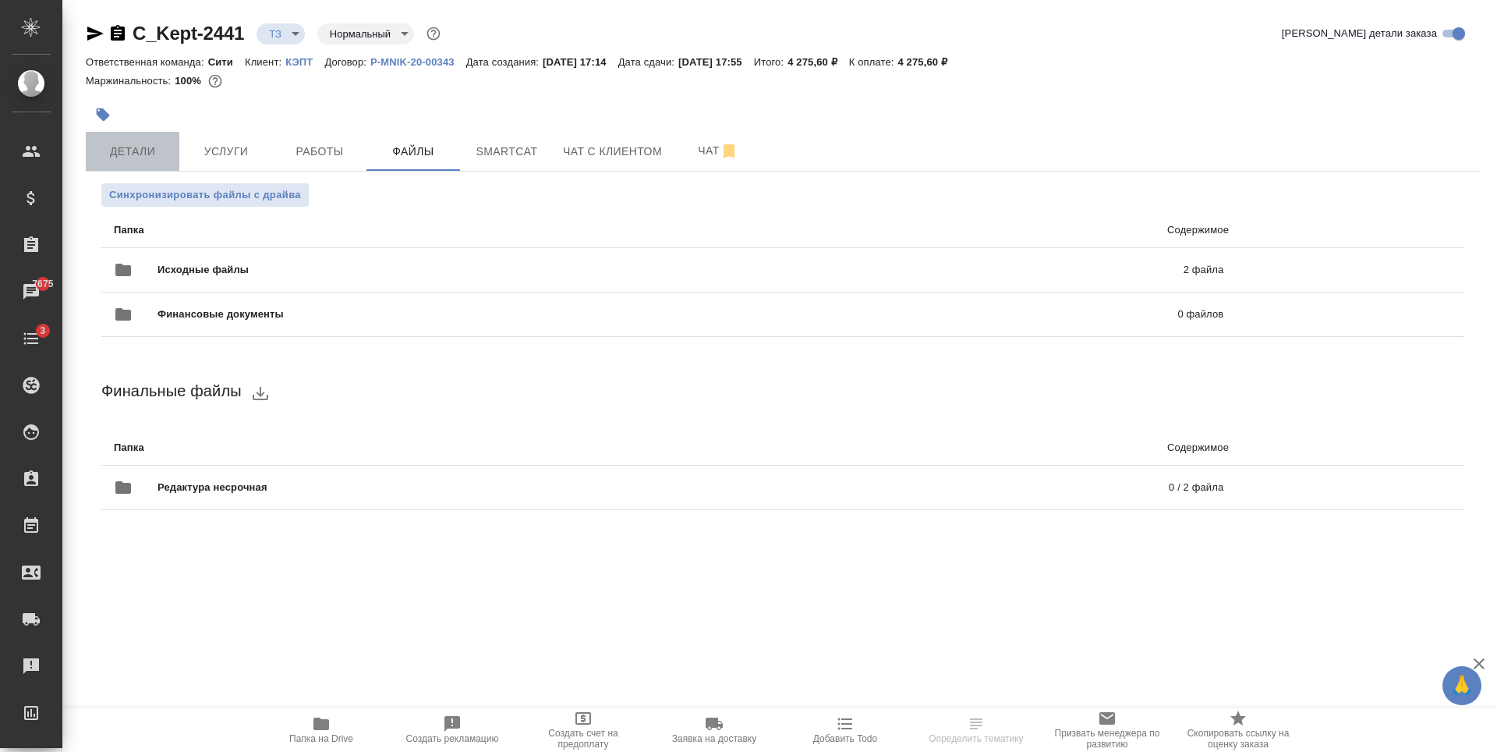
click at [141, 151] on span "Детали" at bounding box center [132, 151] width 75 height 19
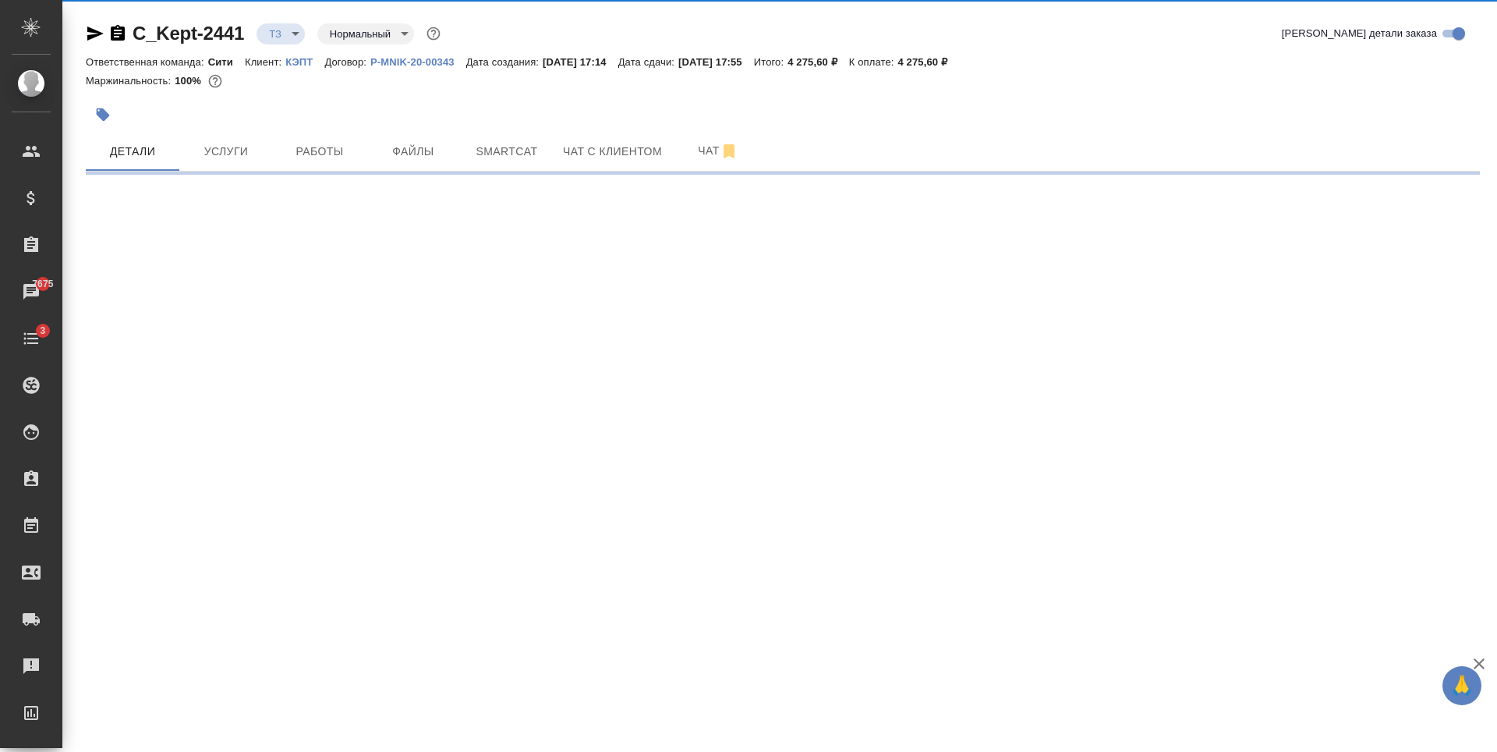
select select "RU"
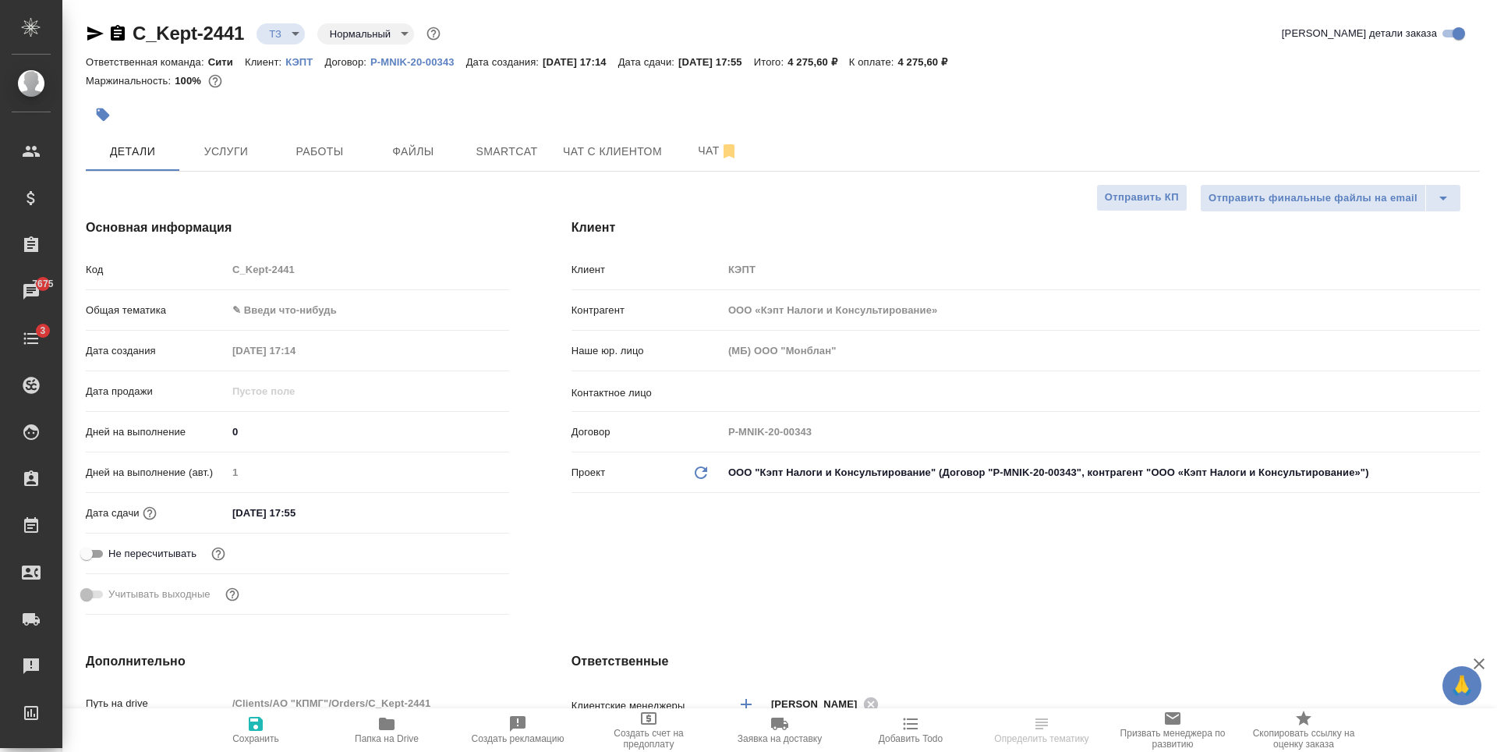
type textarea "x"
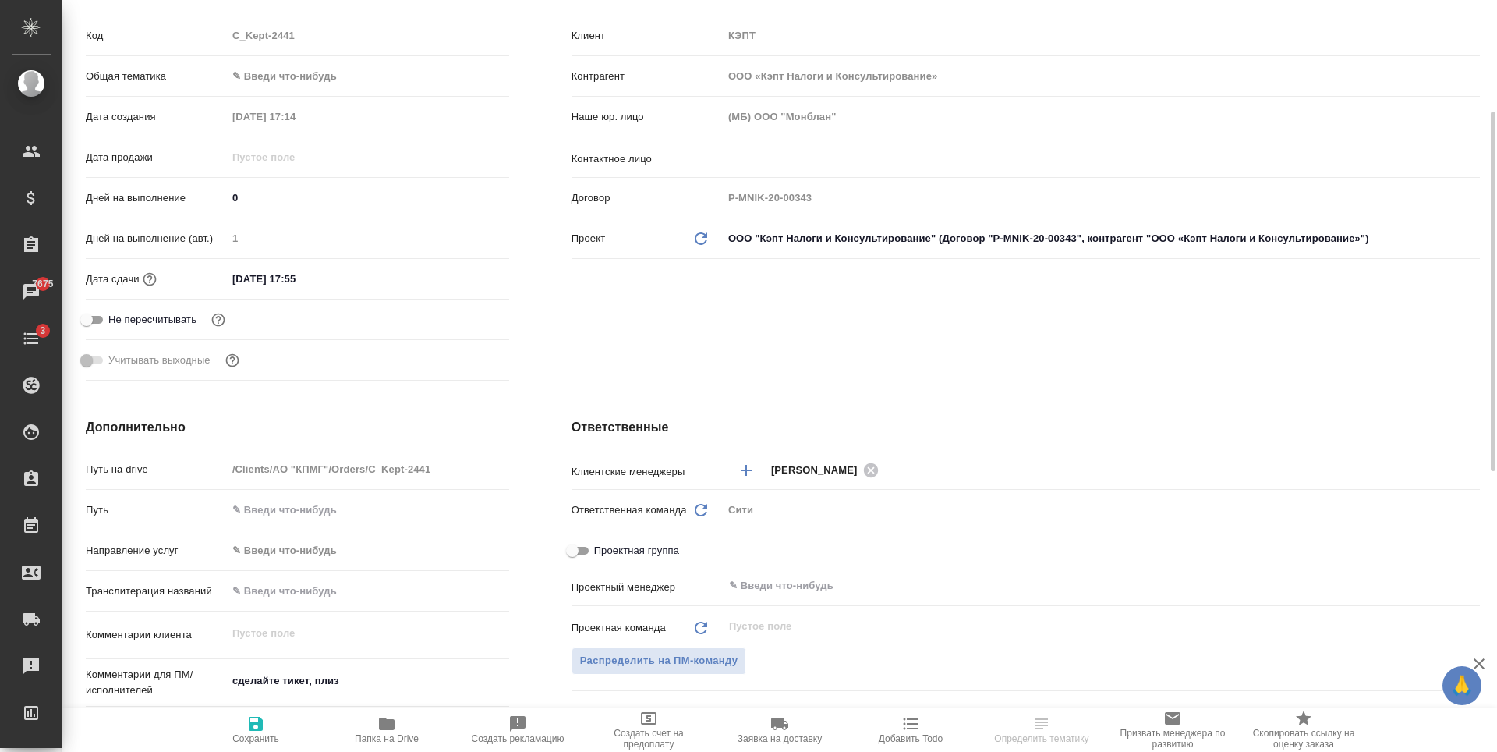
scroll to position [390, 0]
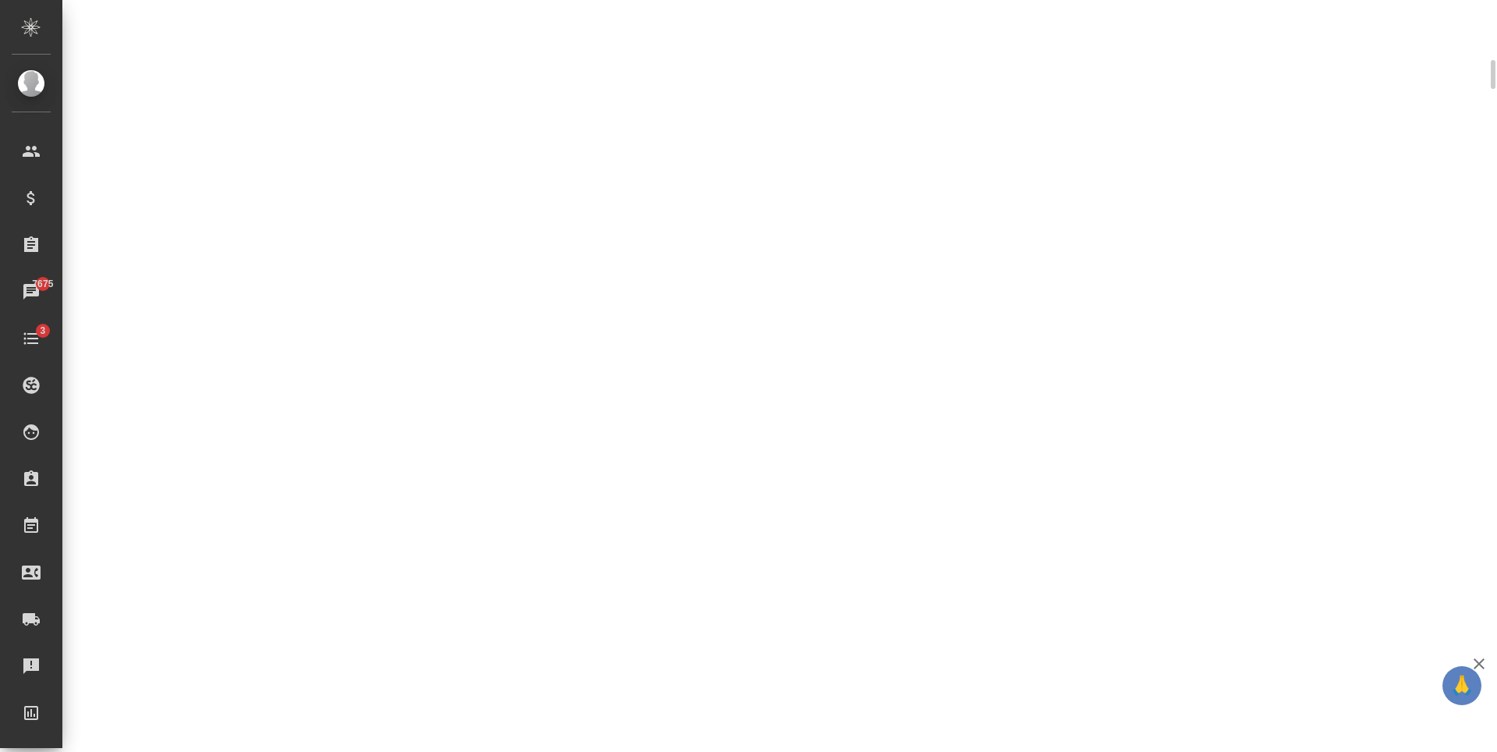
select select "RU"
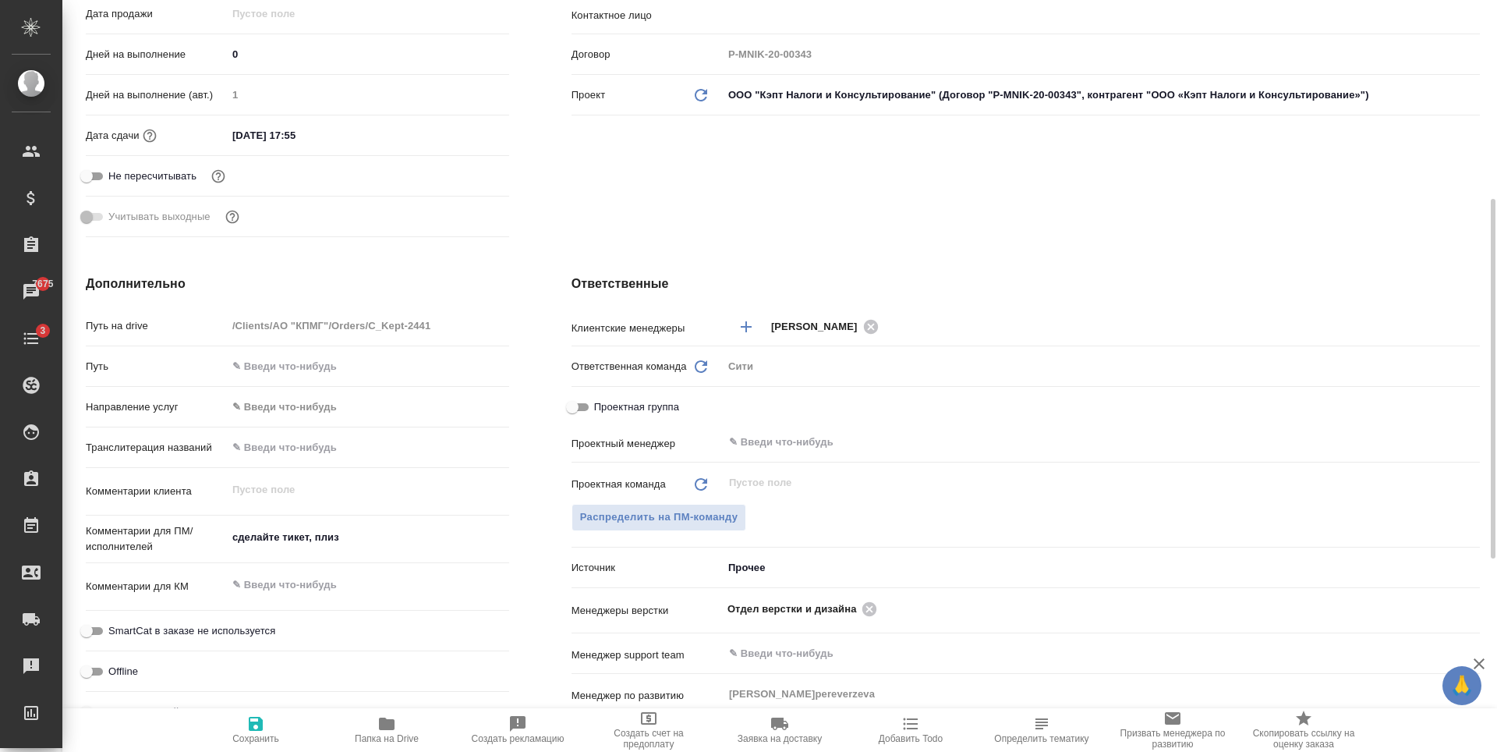
type textarea "x"
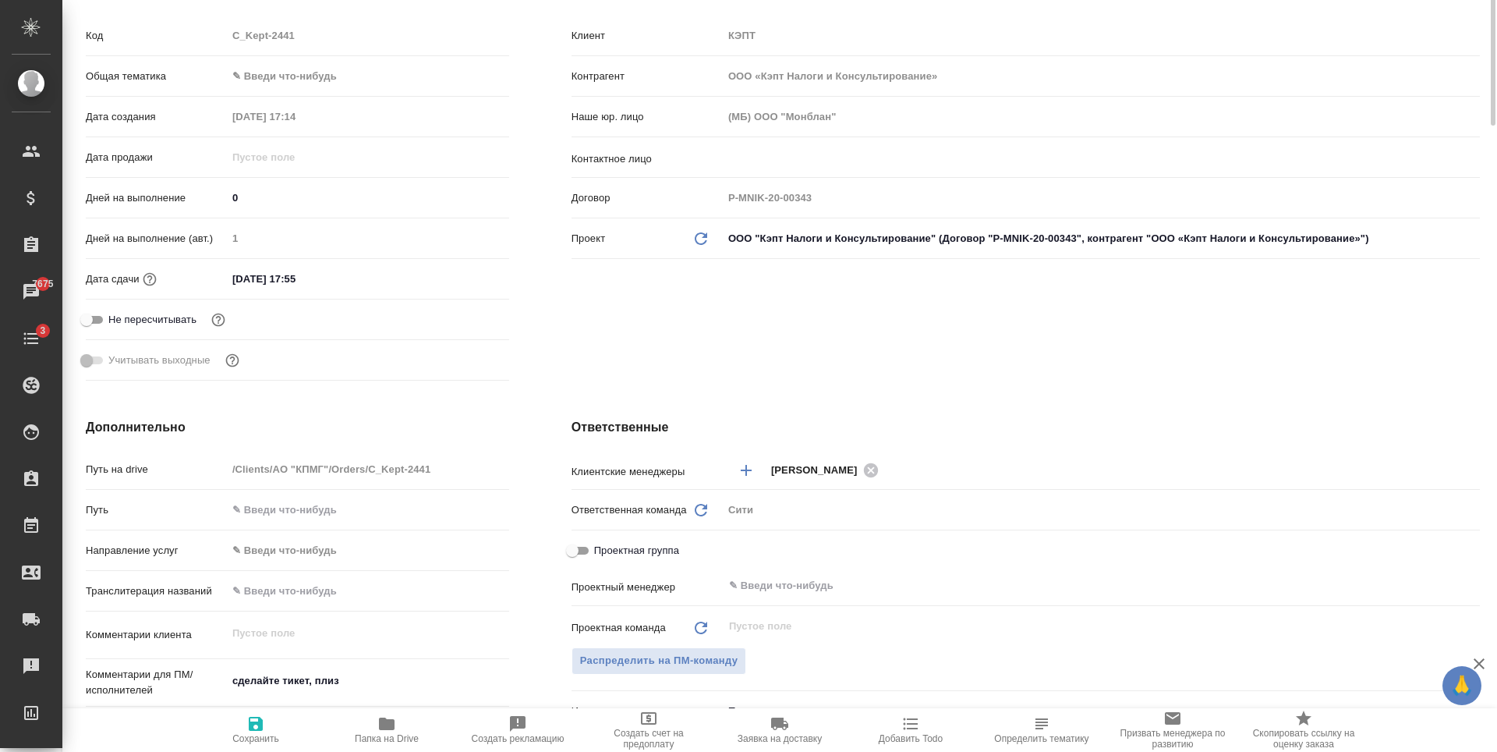
scroll to position [0, 0]
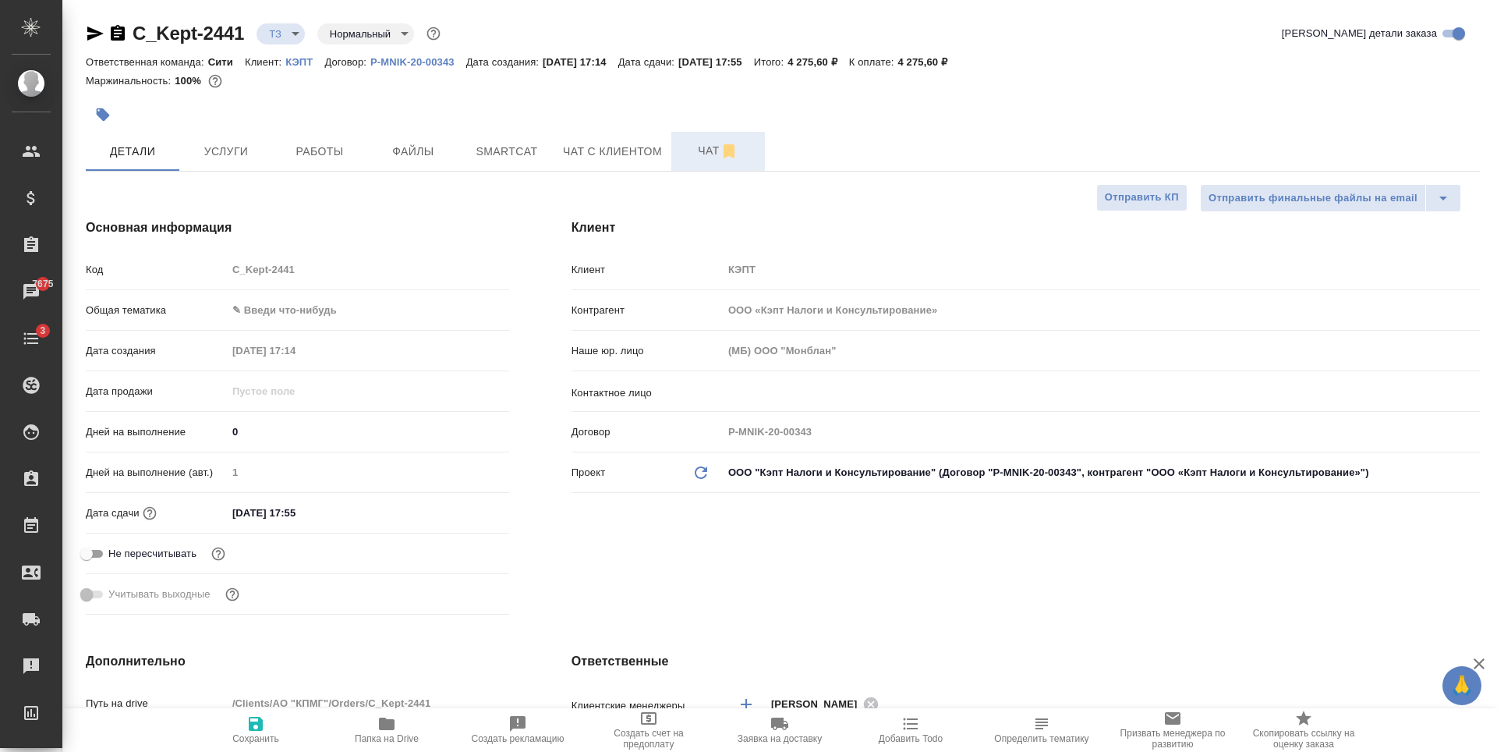
click at [699, 160] on span "Чат" at bounding box center [718, 150] width 75 height 19
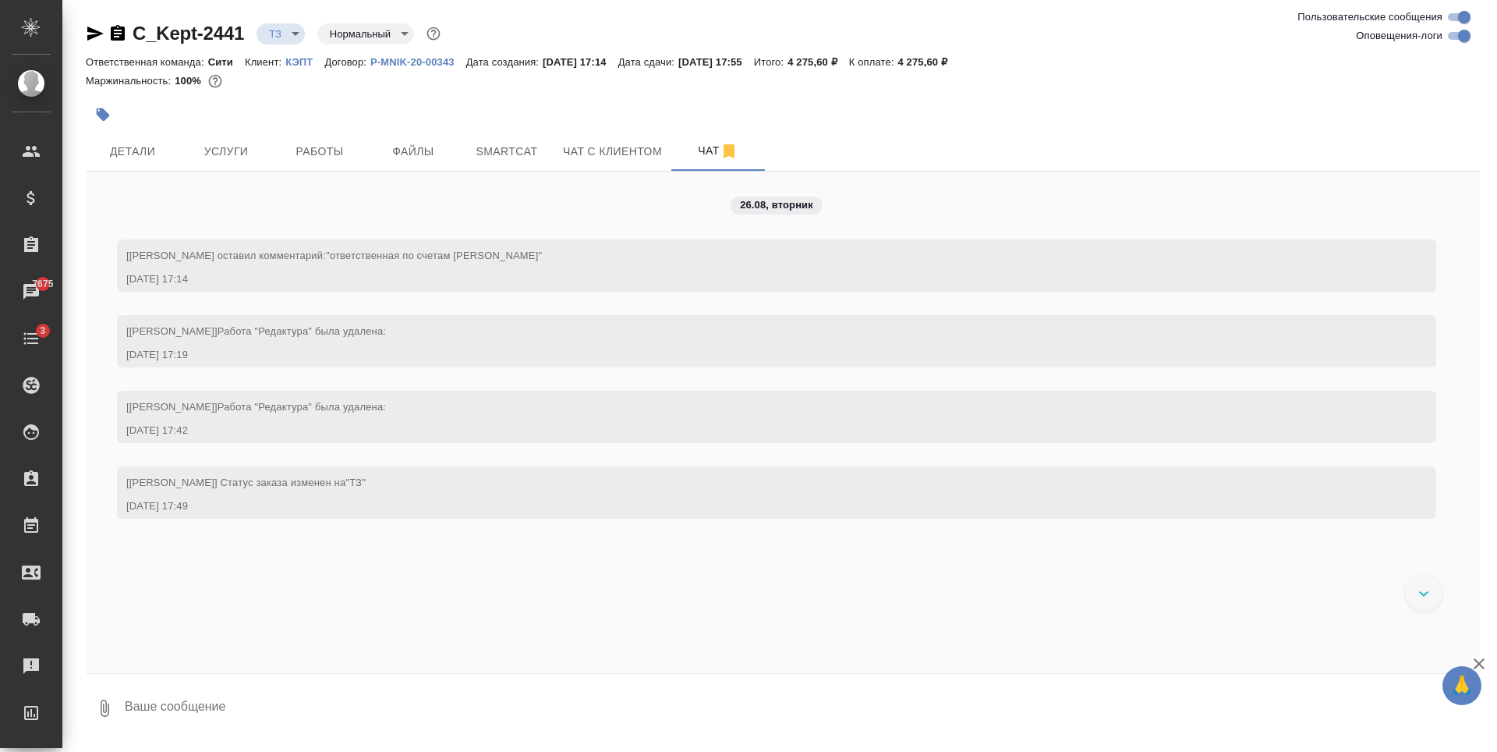
click at [348, 210] on div "26.08, [DATE] [[PERSON_NAME]] [PERSON_NAME] оставил комментарий: "ответственная…" at bounding box center [783, 422] width 1394 height 501
click at [111, 134] on button "Детали" at bounding box center [133, 151] width 94 height 39
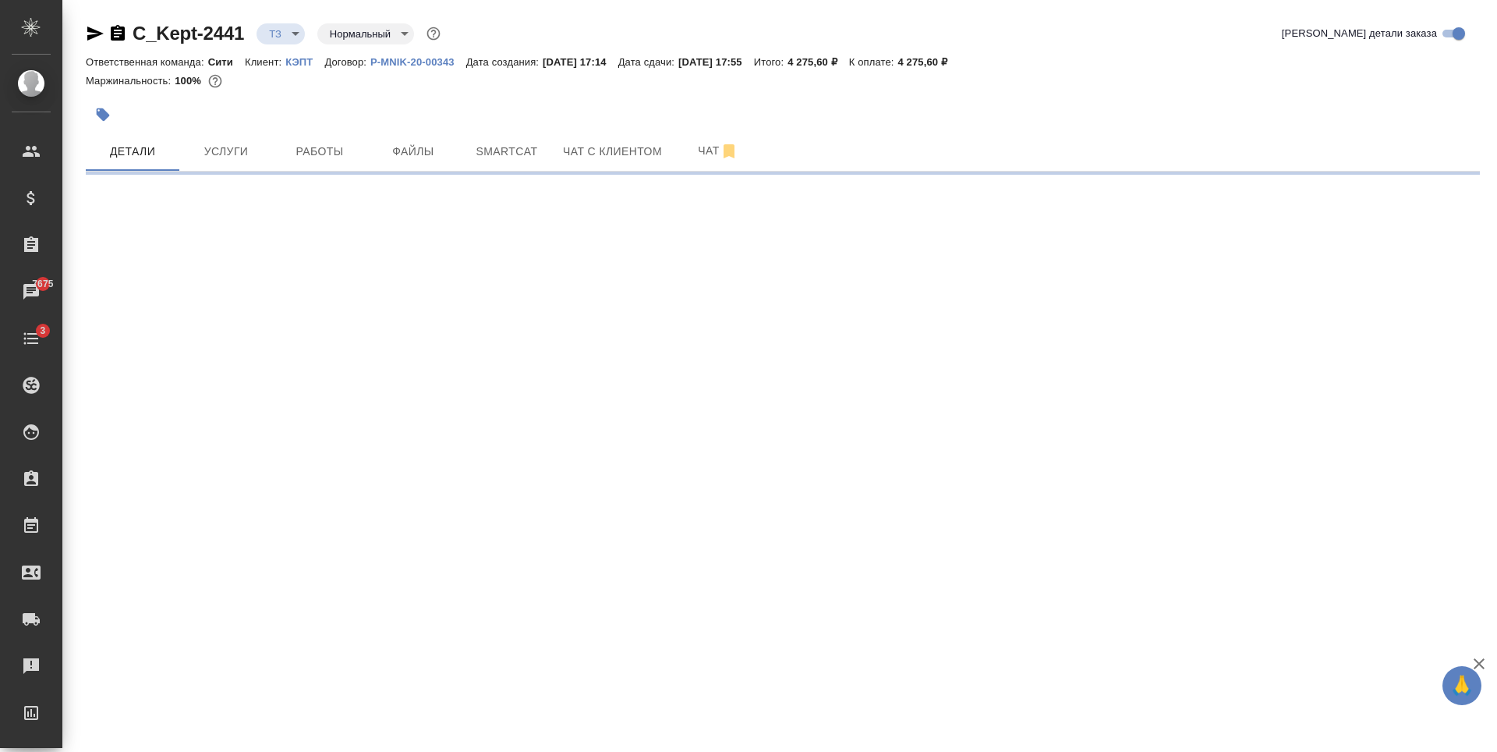
select select "RU"
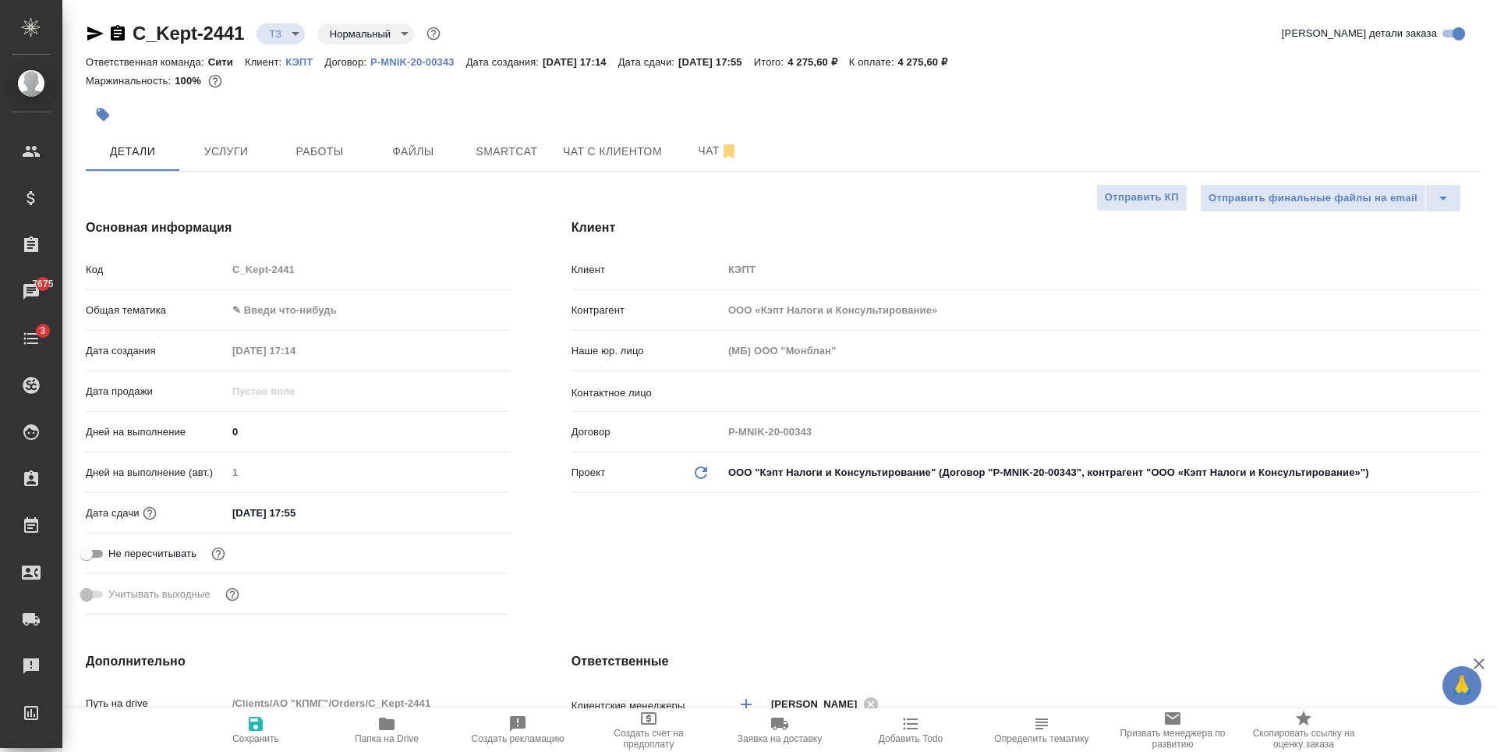
type textarea "x"
click at [706, 150] on span "Чат" at bounding box center [718, 150] width 75 height 19
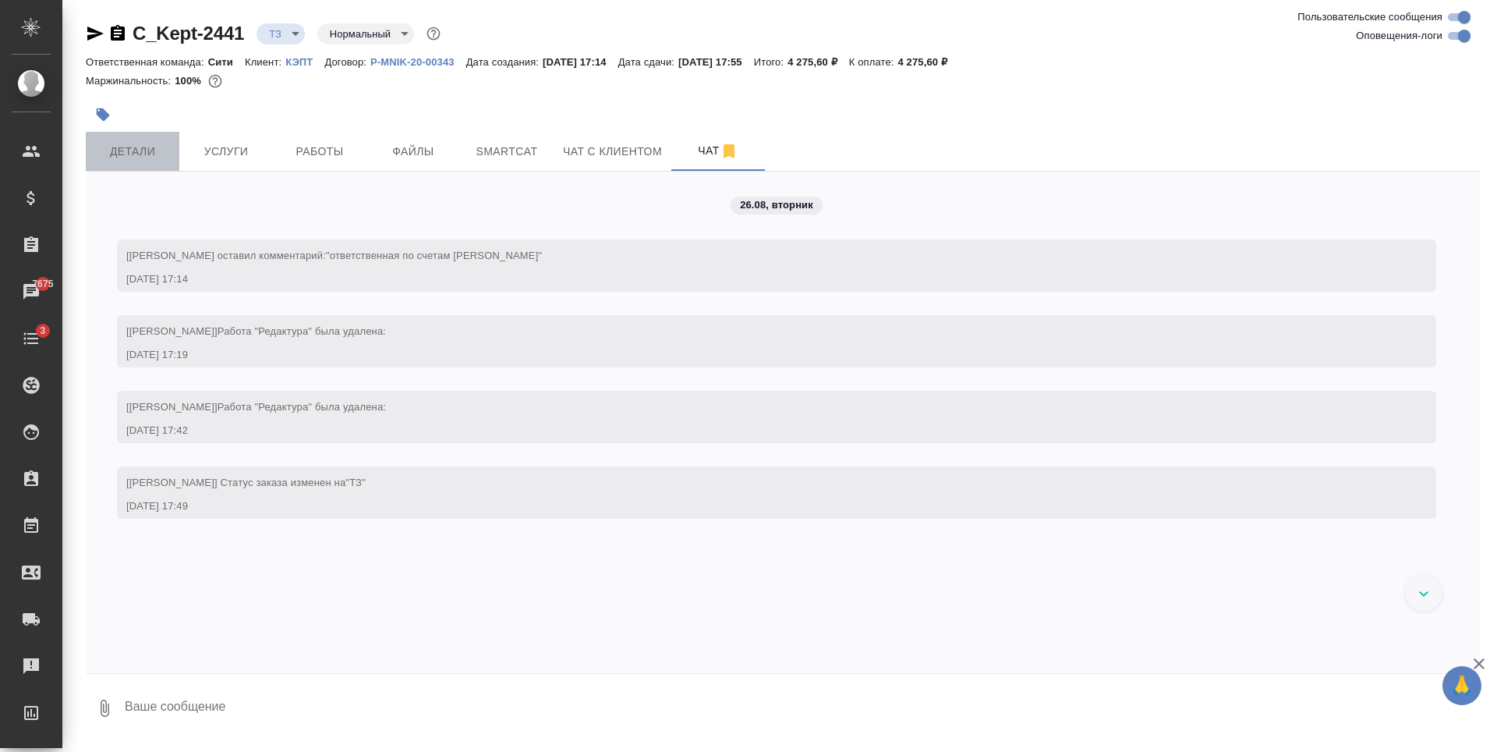
click at [136, 140] on button "Детали" at bounding box center [133, 151] width 94 height 39
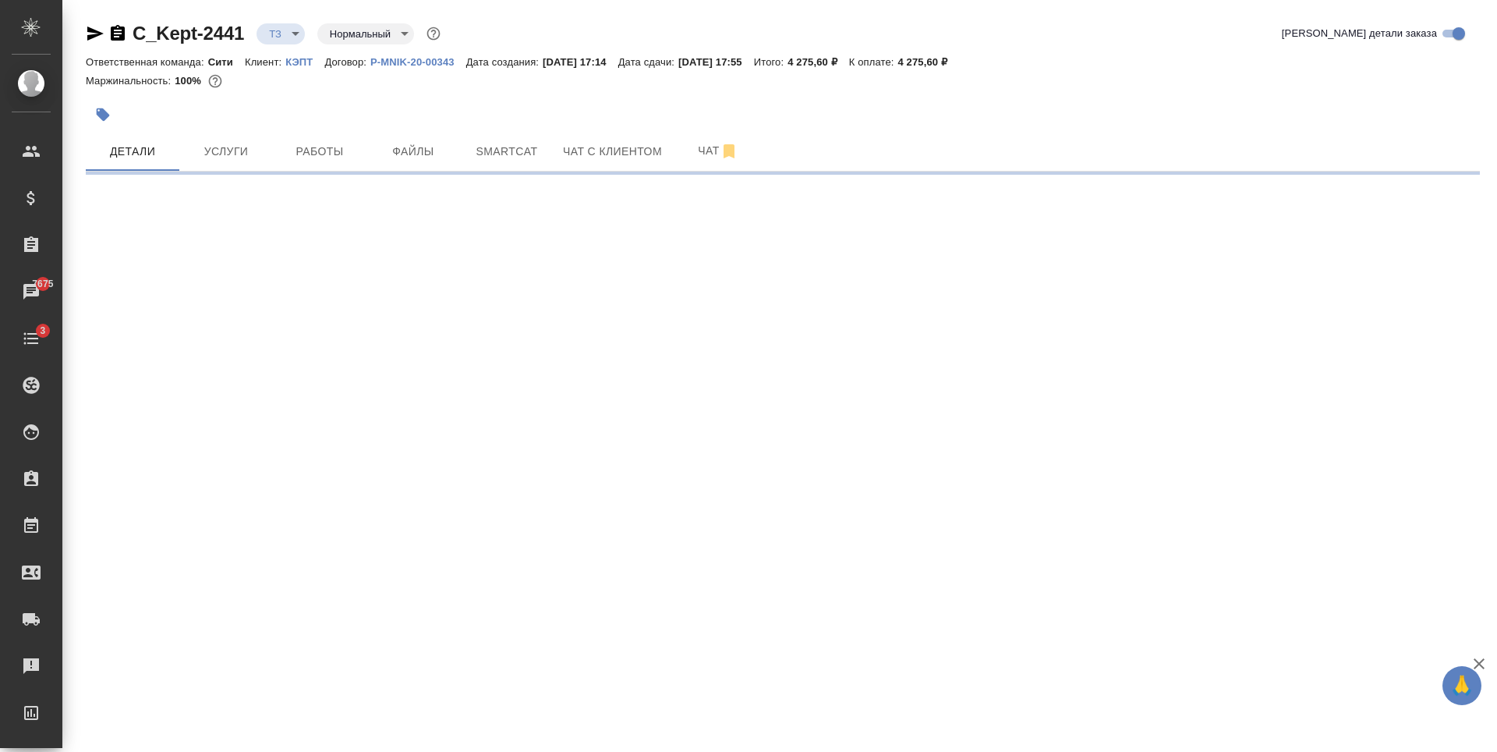
select select "RU"
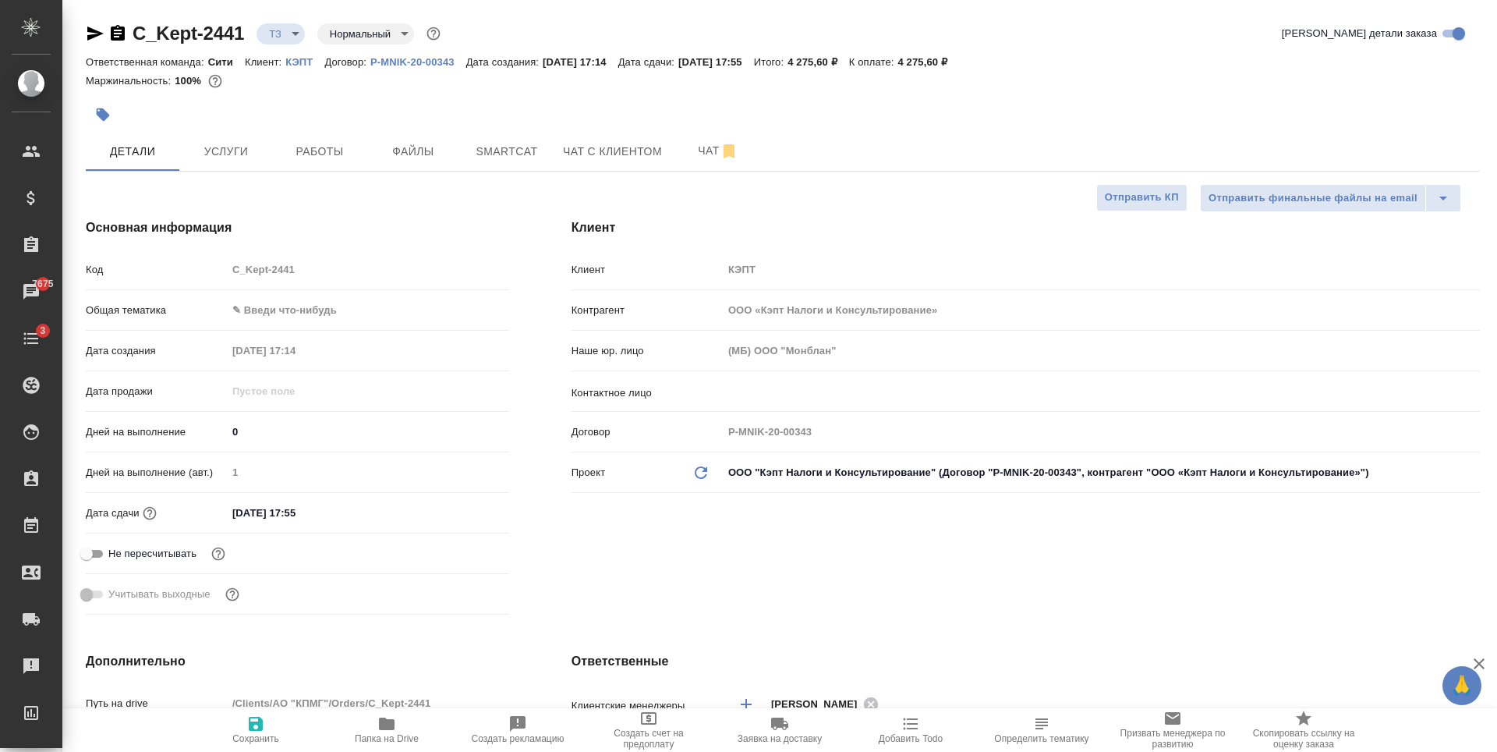
type textarea "x"
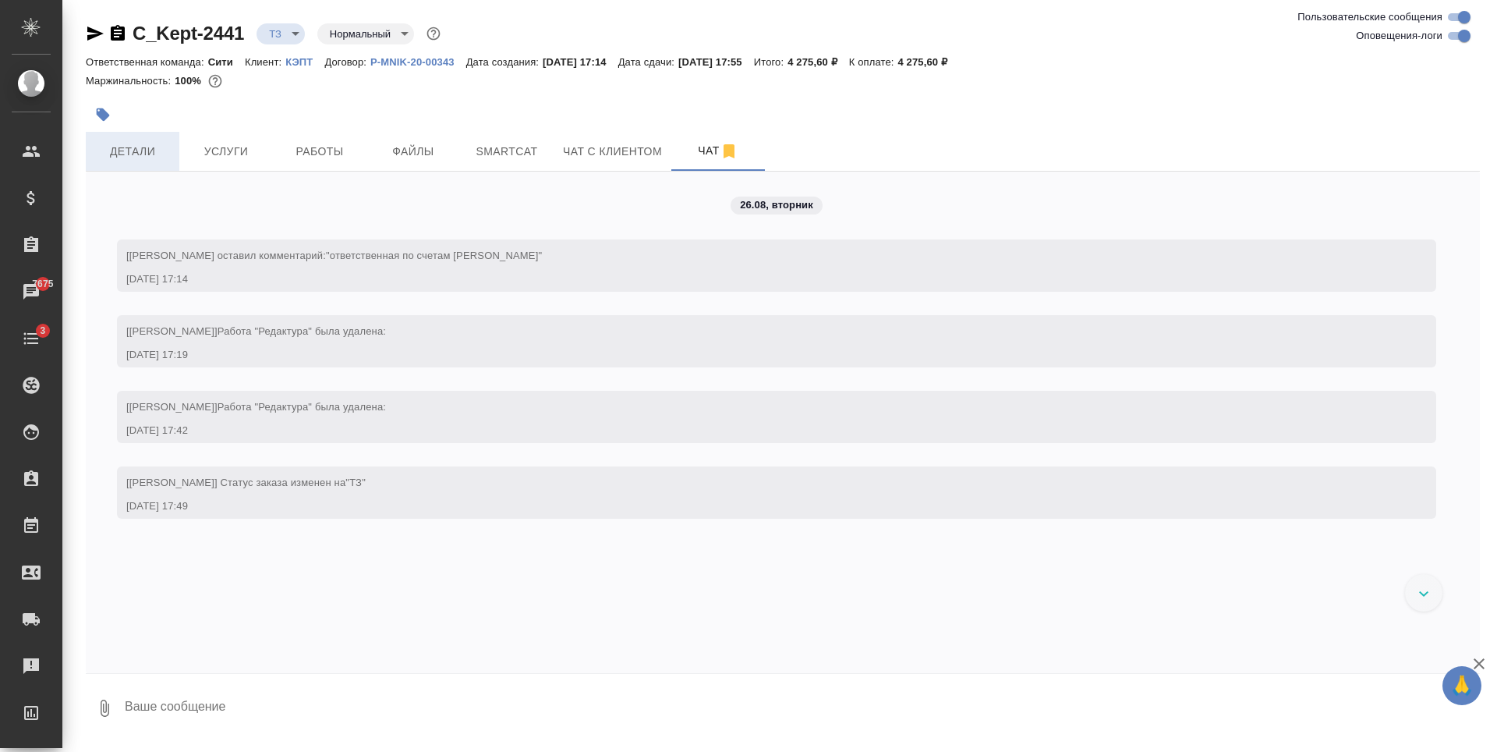
click at [164, 150] on span "Детали" at bounding box center [132, 151] width 75 height 19
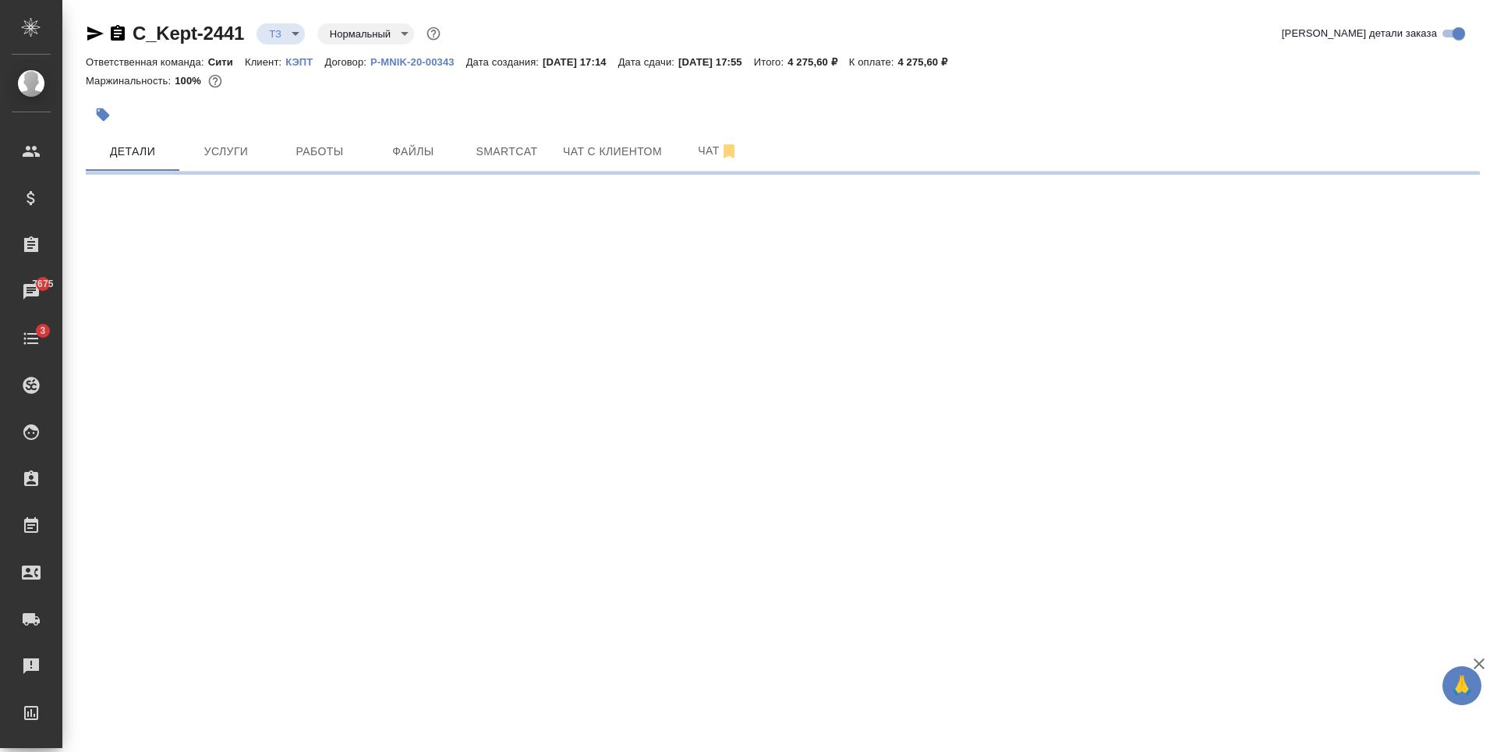
select select "RU"
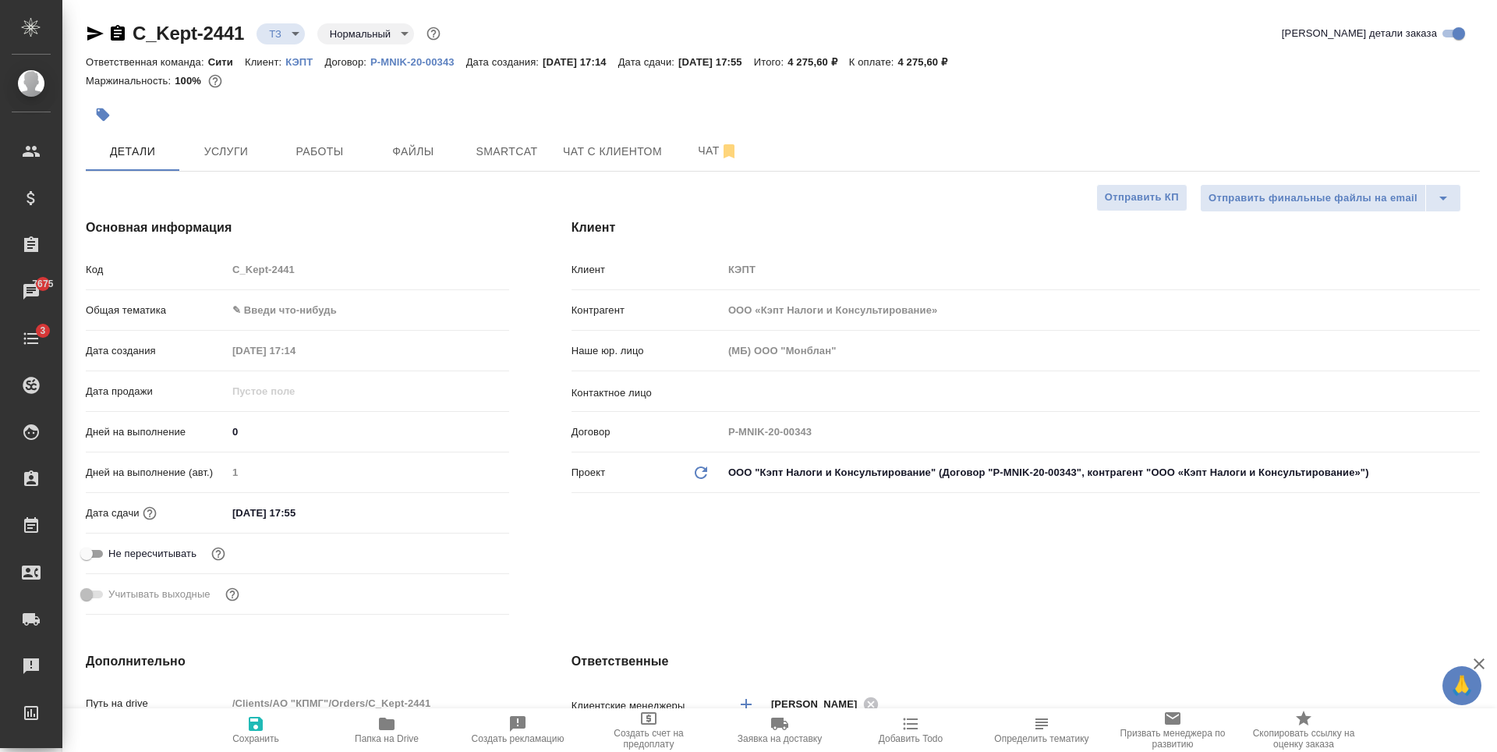
type textarea "x"
click at [323, 508] on input "26.08.2025 17:55" at bounding box center [296, 512] width 136 height 23
click at [470, 510] on icon "button" at bounding box center [464, 511] width 14 height 16
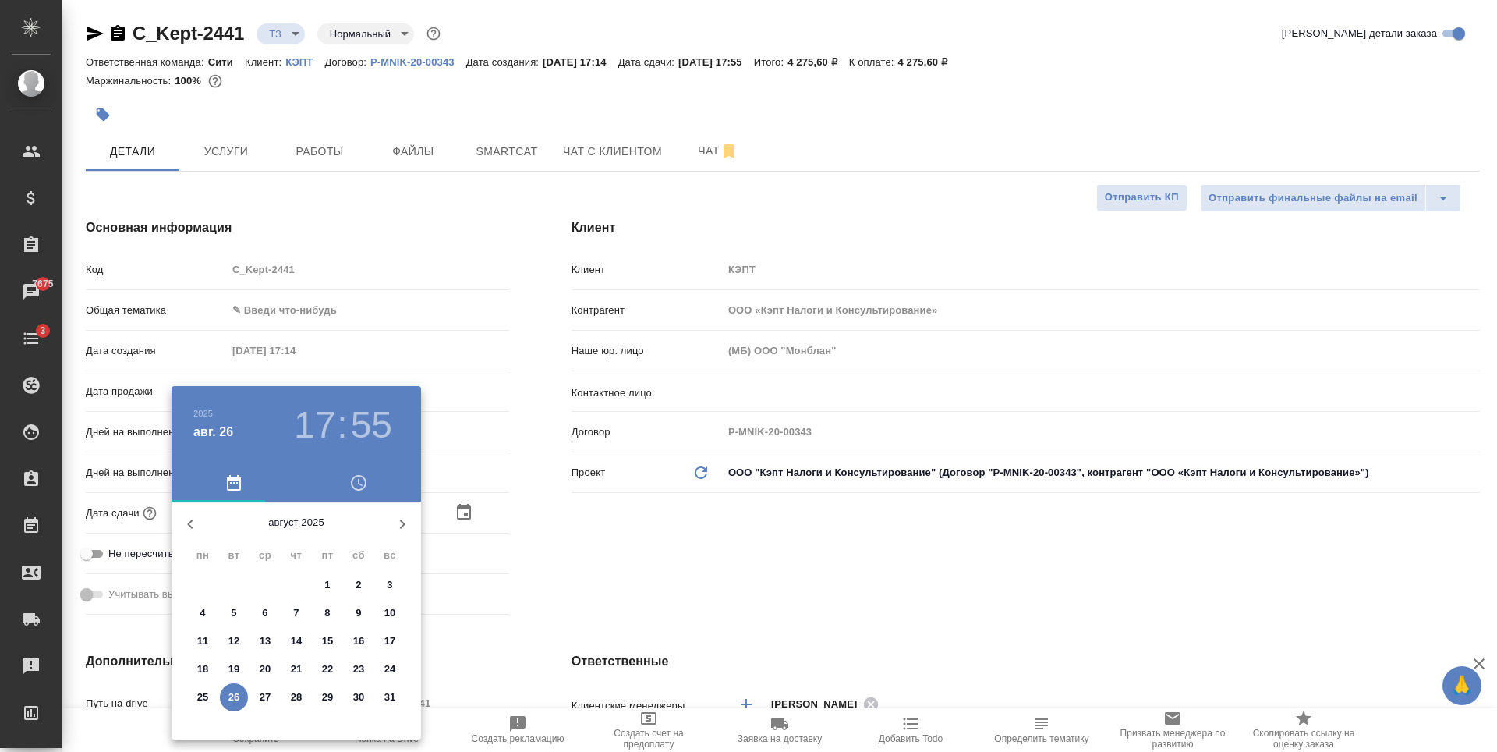
click at [366, 423] on h3 "55" at bounding box center [371, 425] width 41 height 44
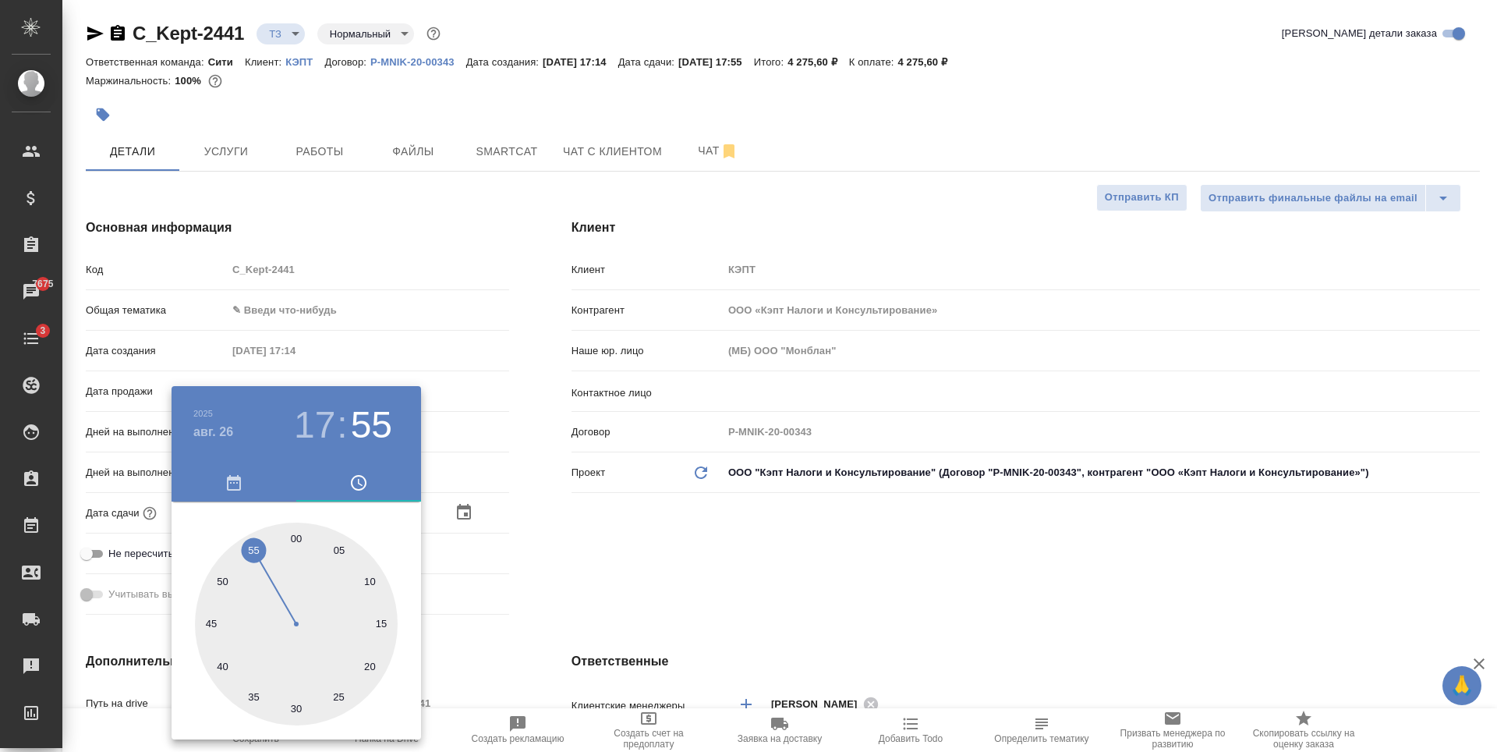
click at [295, 534] on div at bounding box center [296, 623] width 203 height 203
type input "26.08.2025 17:00"
type textarea "x"
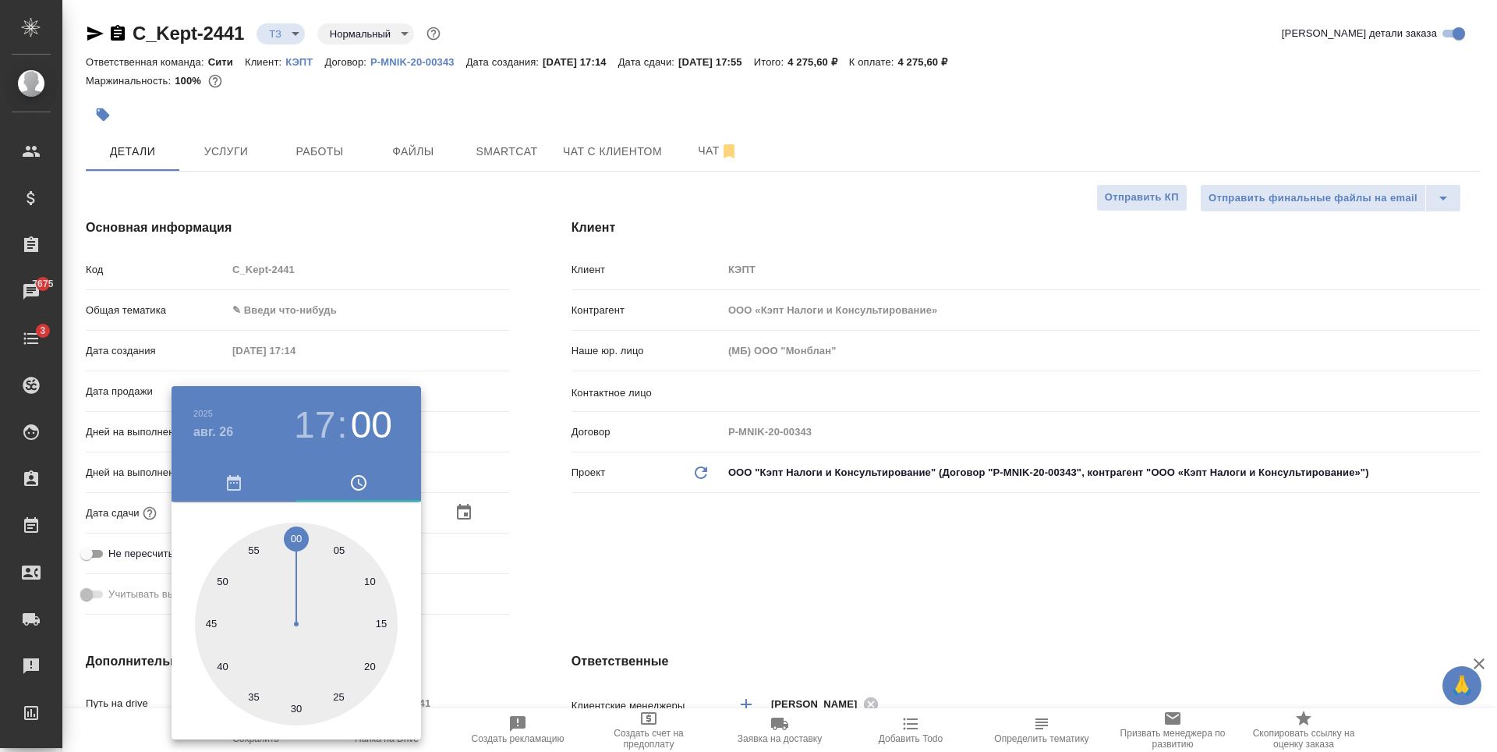
click at [316, 426] on h3 "17" at bounding box center [314, 425] width 41 height 44
click at [297, 681] on div at bounding box center [296, 623] width 203 height 203
type input "[DATE] 18:00"
type textarea "x"
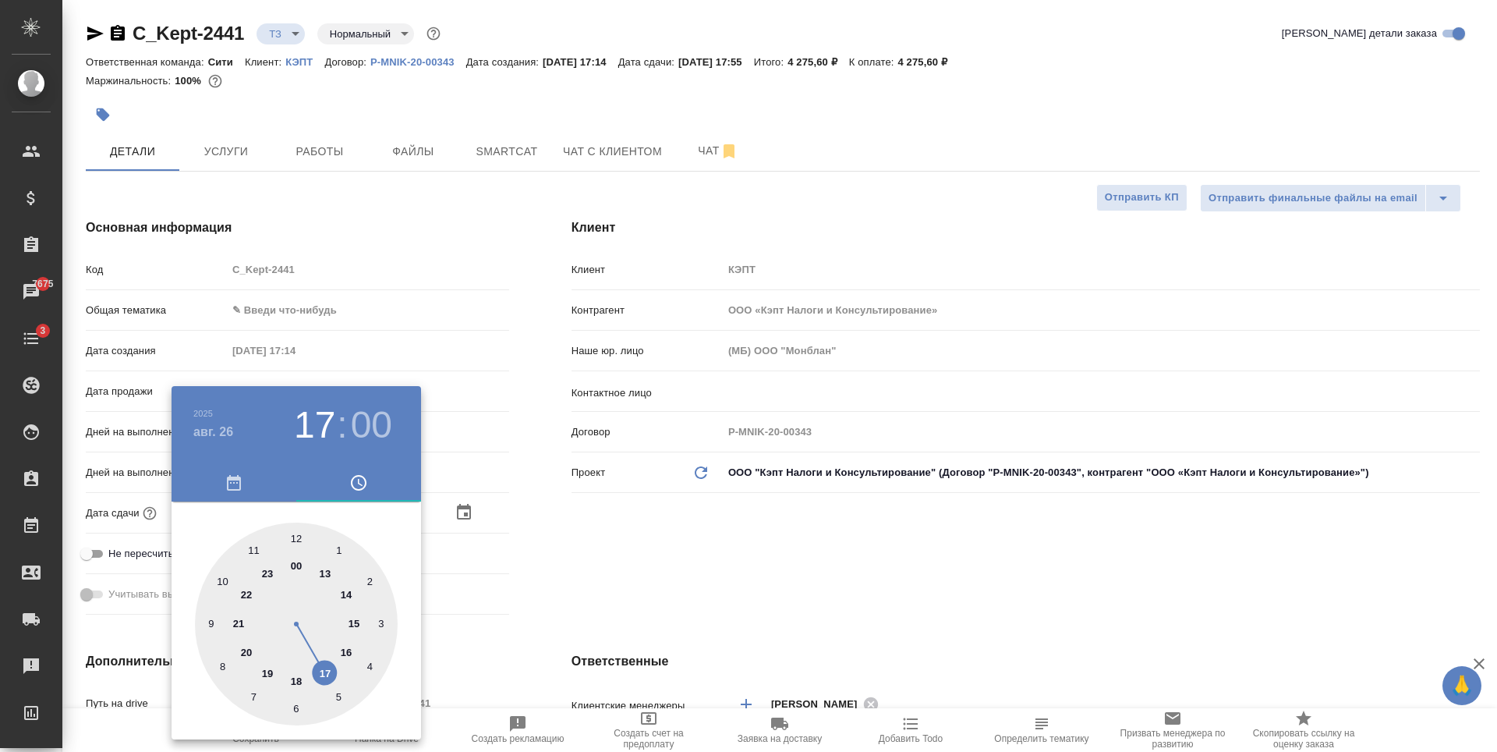
type textarea "x"
drag, startPoint x: 737, startPoint y: 554, endPoint x: 618, endPoint y: 600, distance: 127.8
click at [738, 554] on div at bounding box center [748, 376] width 1497 height 752
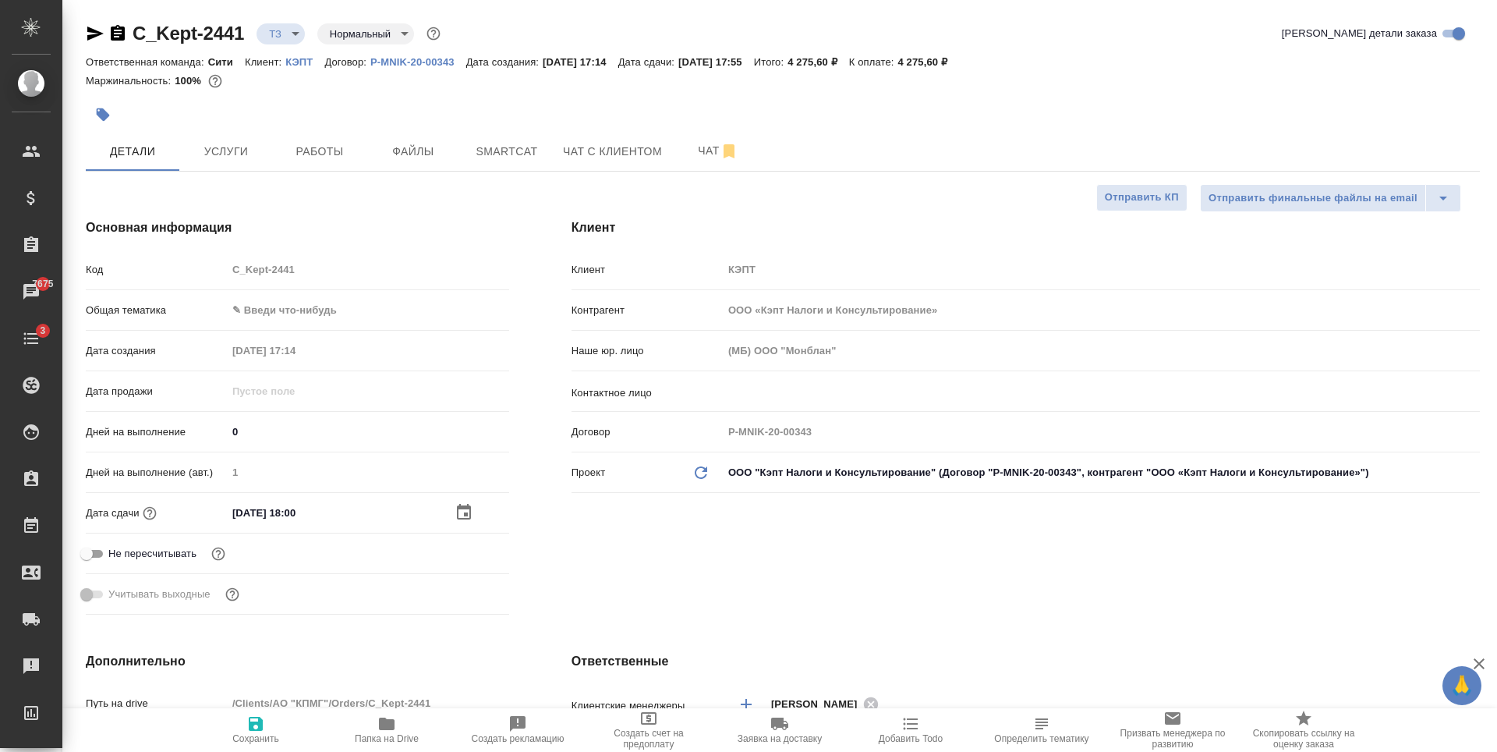
click at [252, 721] on icon "button" at bounding box center [256, 723] width 14 height 14
type textarea "x"
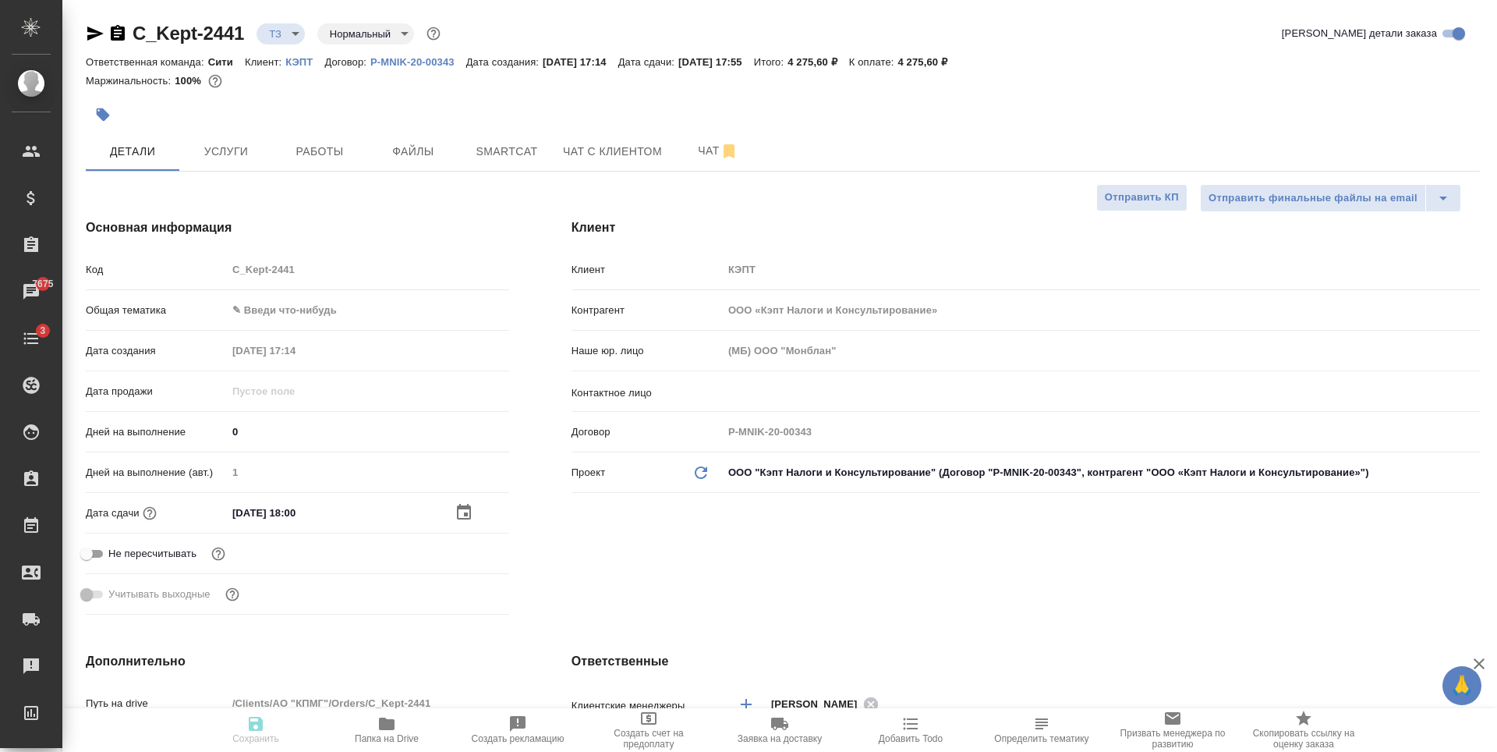
type textarea "x"
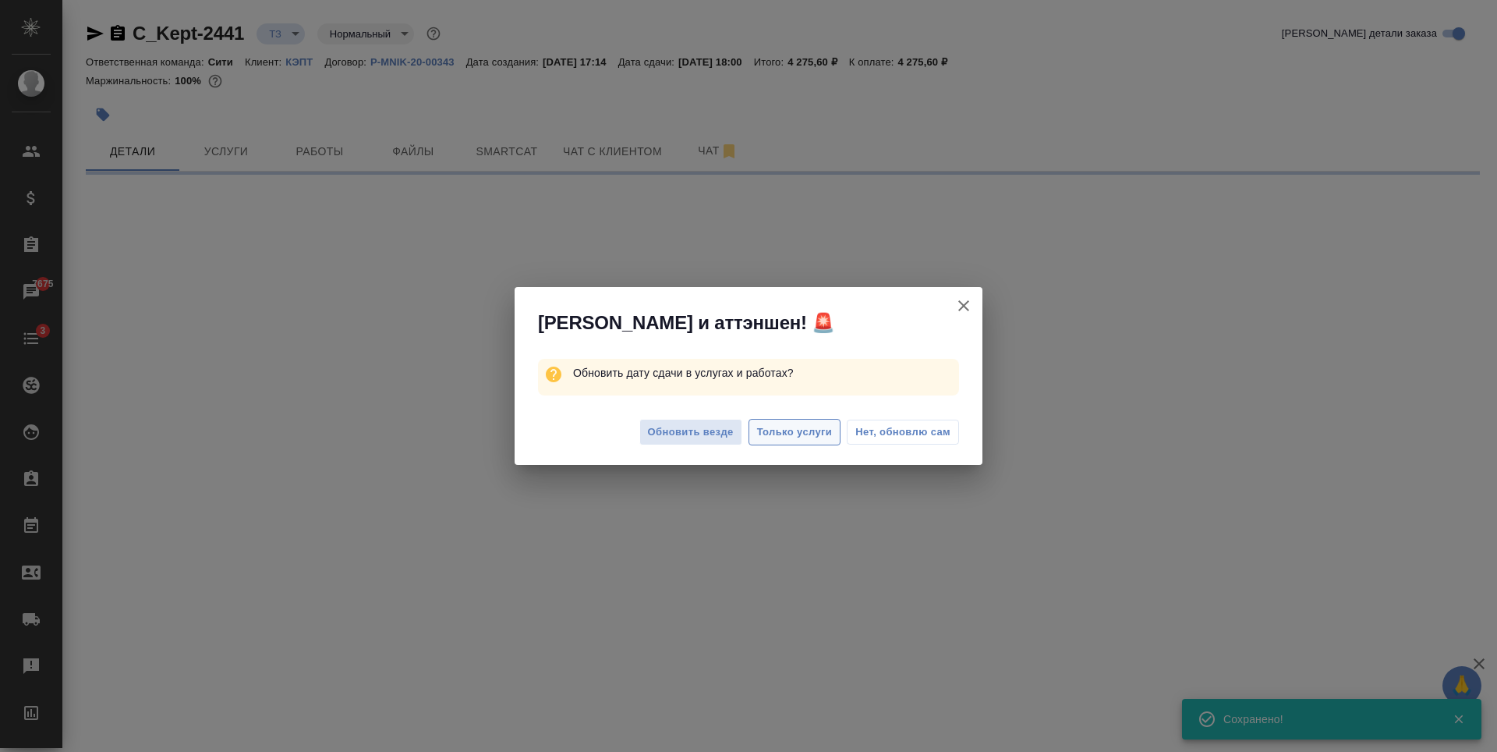
select select "RU"
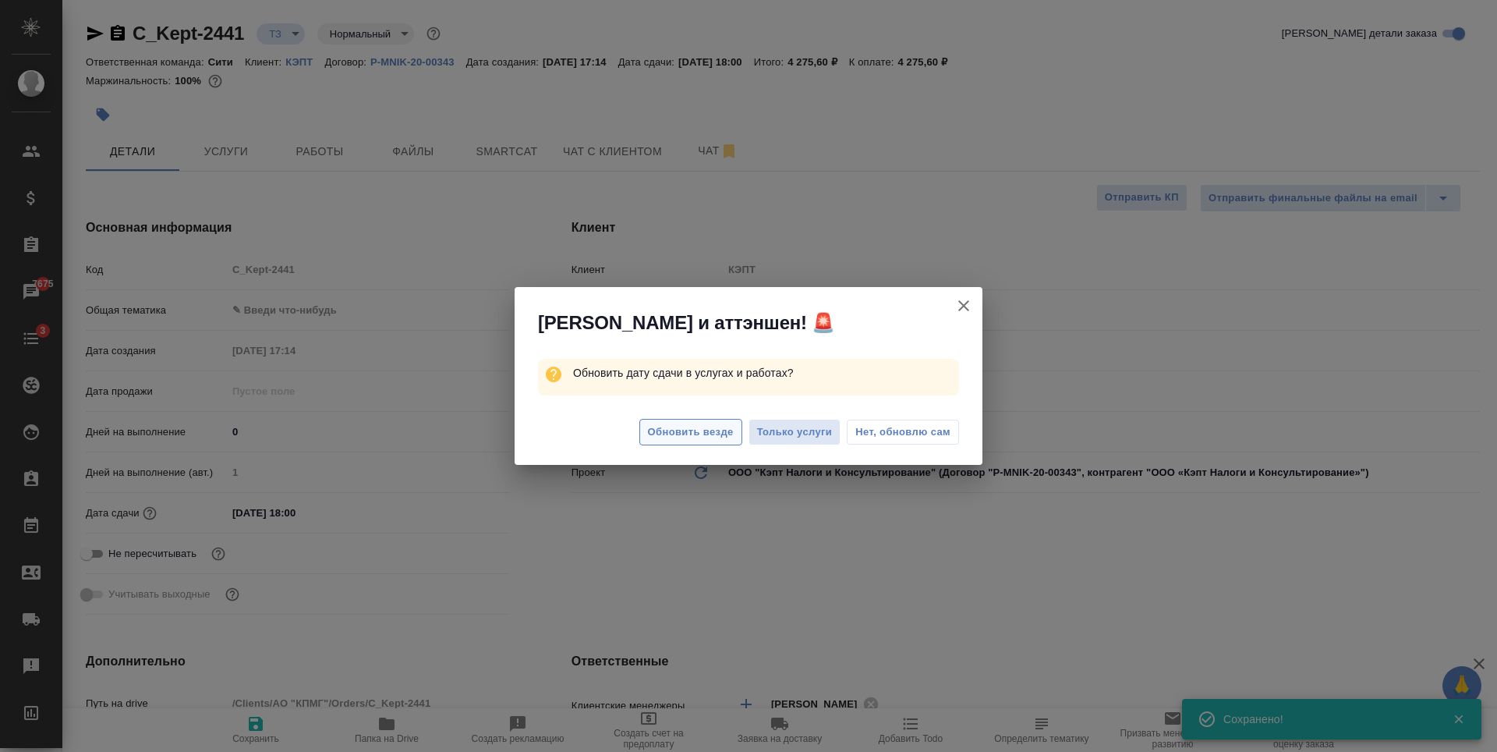
type textarea "x"
click at [695, 431] on span "Обновить везде" at bounding box center [691, 432] width 86 height 18
type textarea "x"
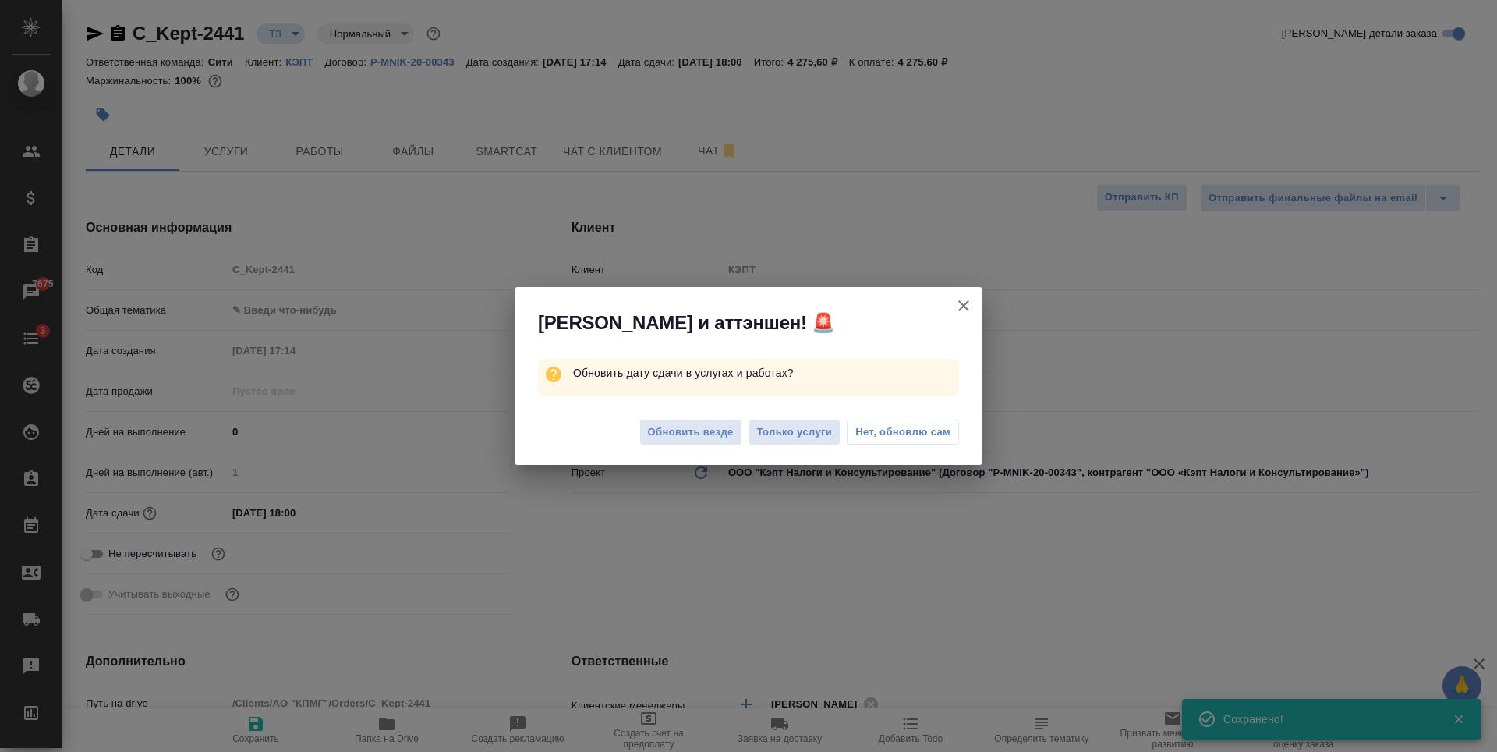
type textarea "x"
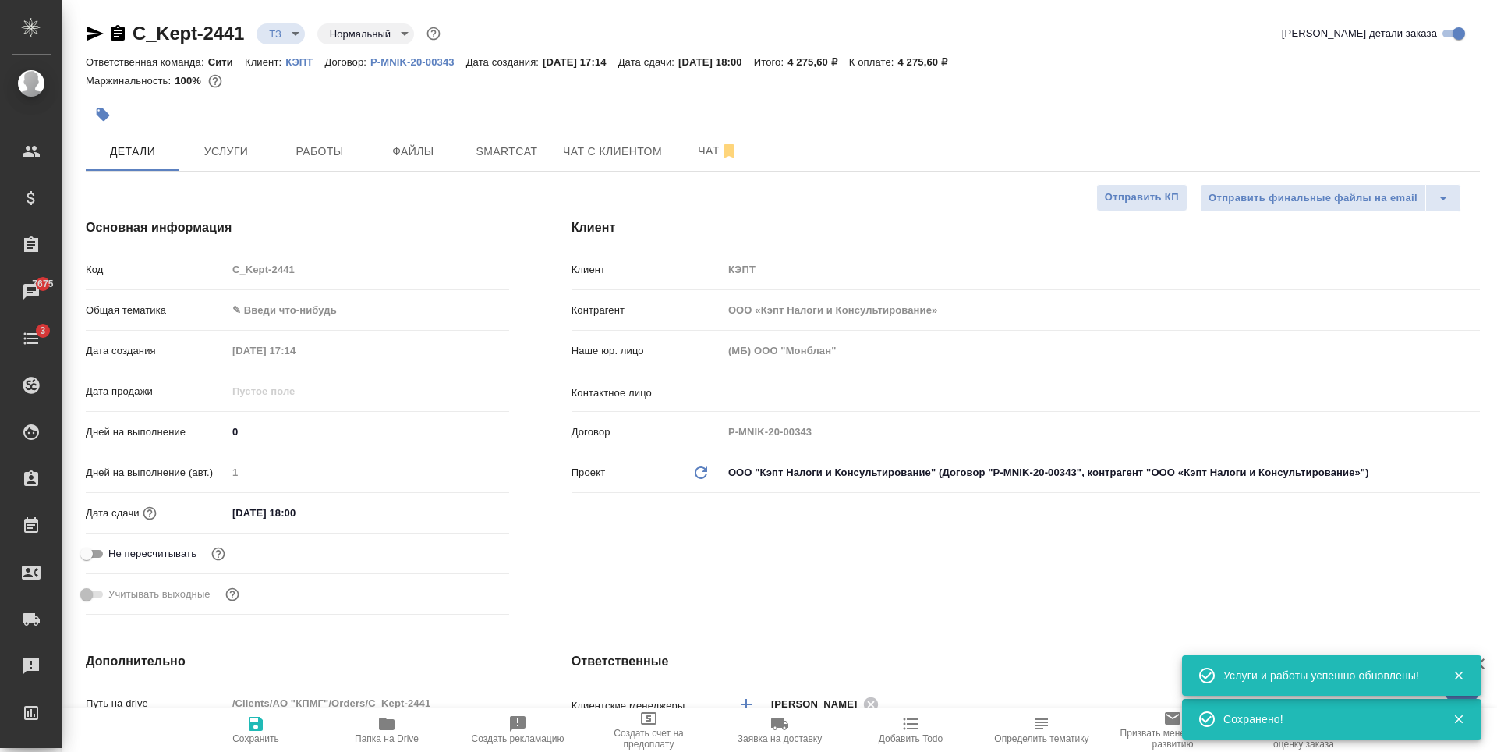
type textarea "x"
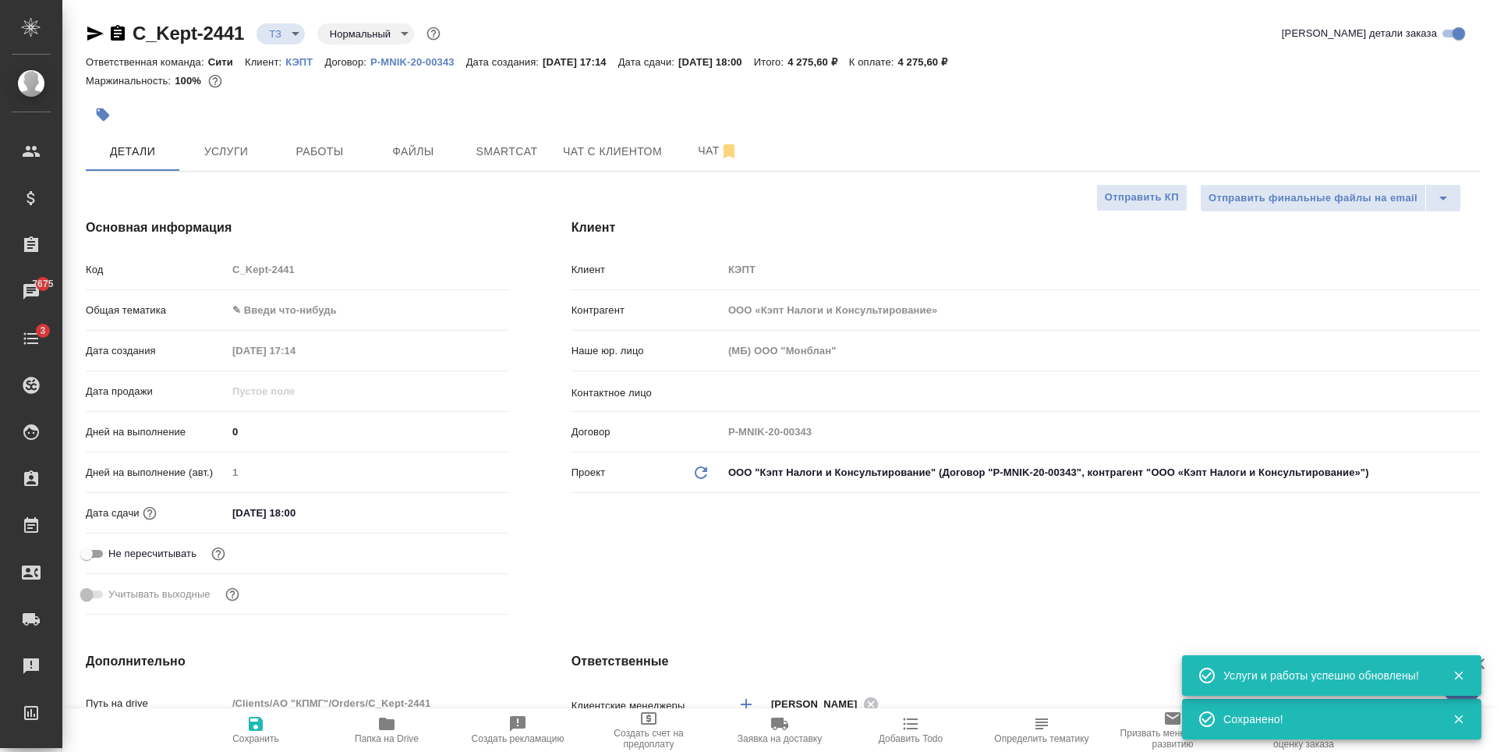
type textarea "x"
click at [575, 151] on span "Чат с клиентом" at bounding box center [612, 151] width 99 height 19
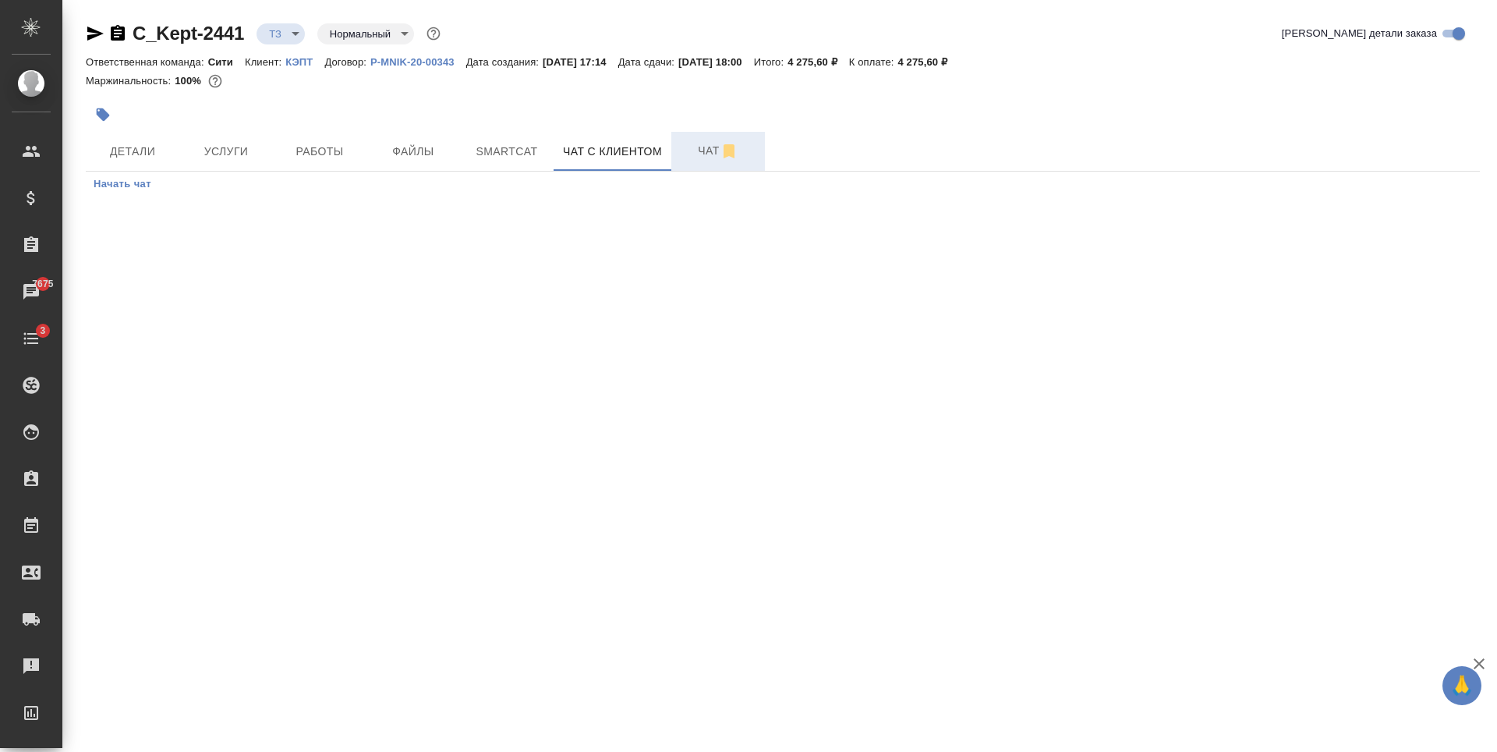
click at [686, 150] on span "Чат" at bounding box center [718, 150] width 75 height 19
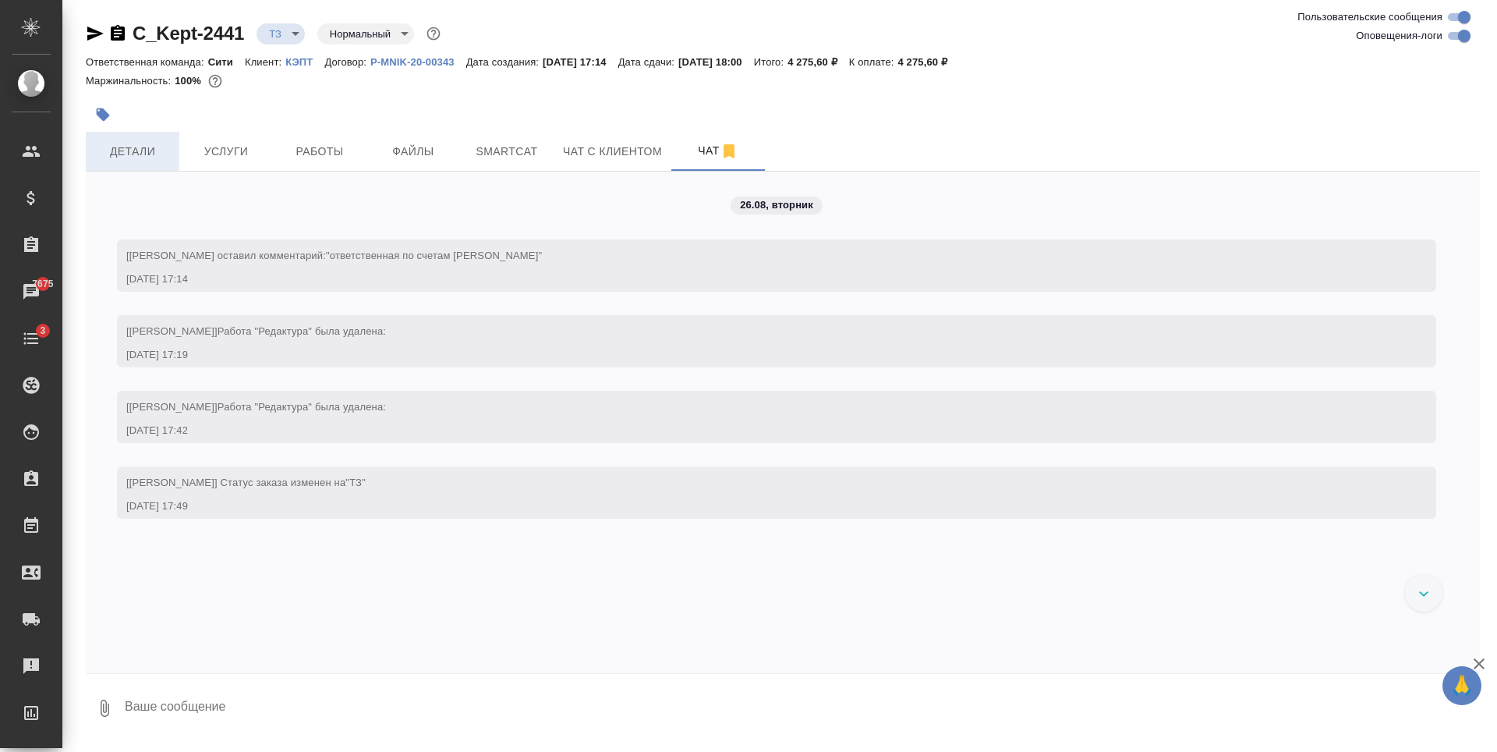
click at [149, 146] on span "Детали" at bounding box center [132, 151] width 75 height 19
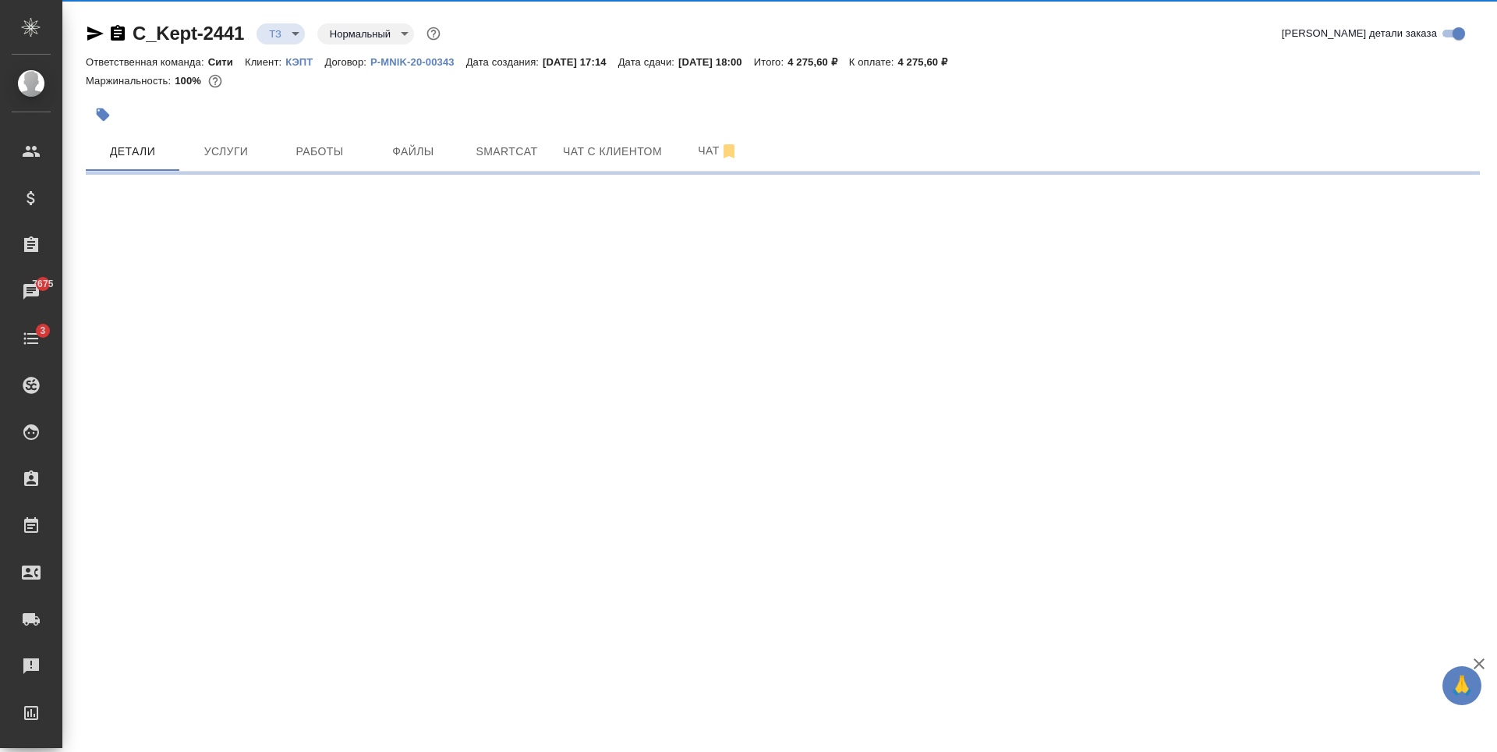
select select "RU"
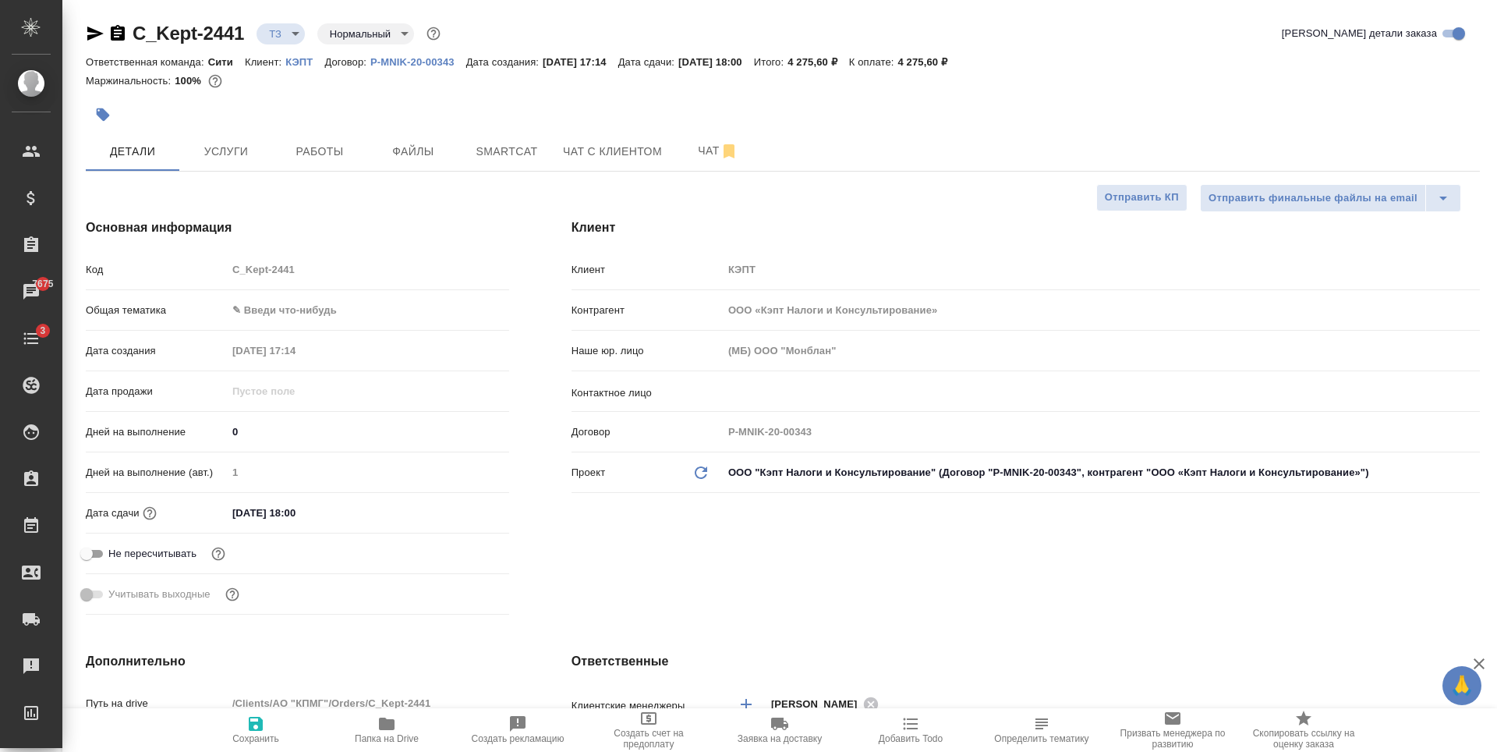
type textarea "x"
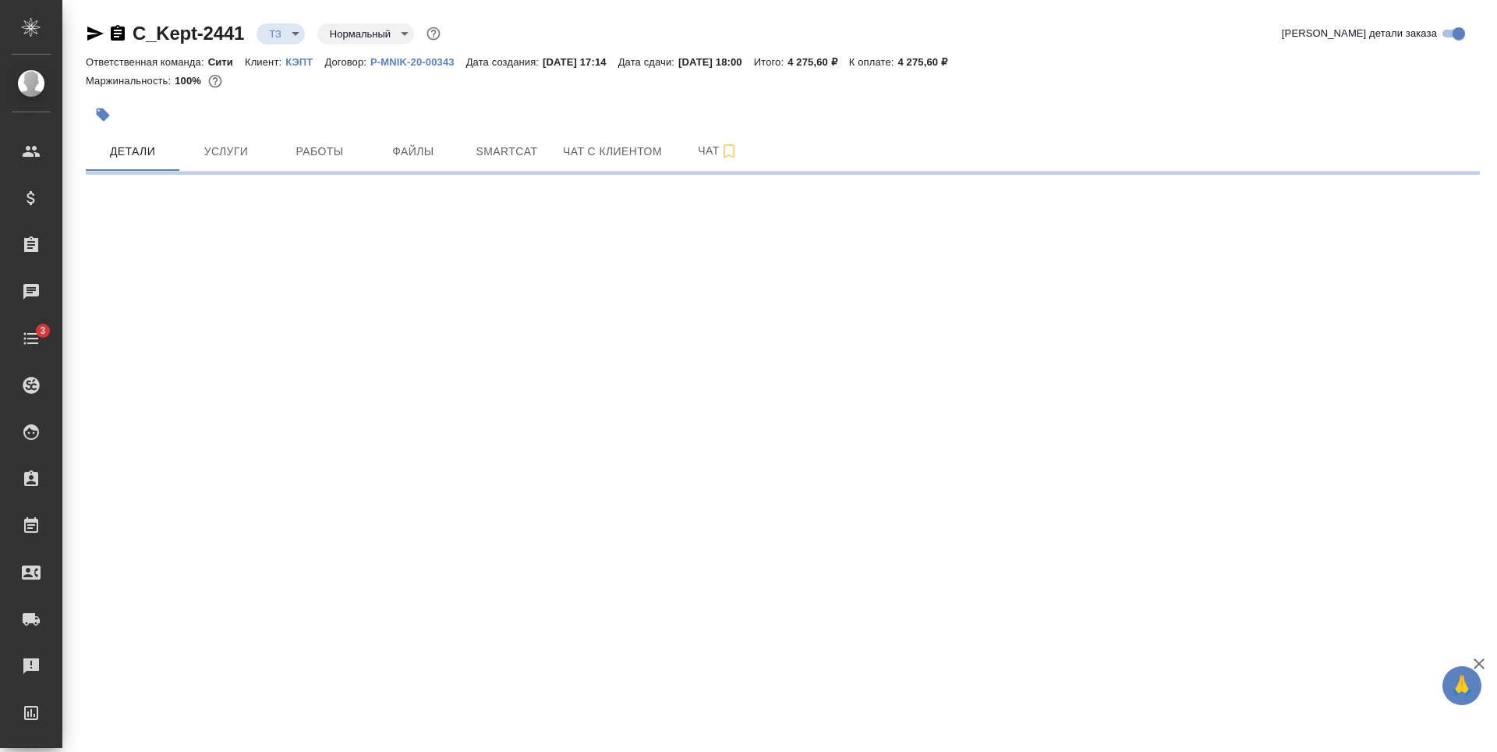
select select "RU"
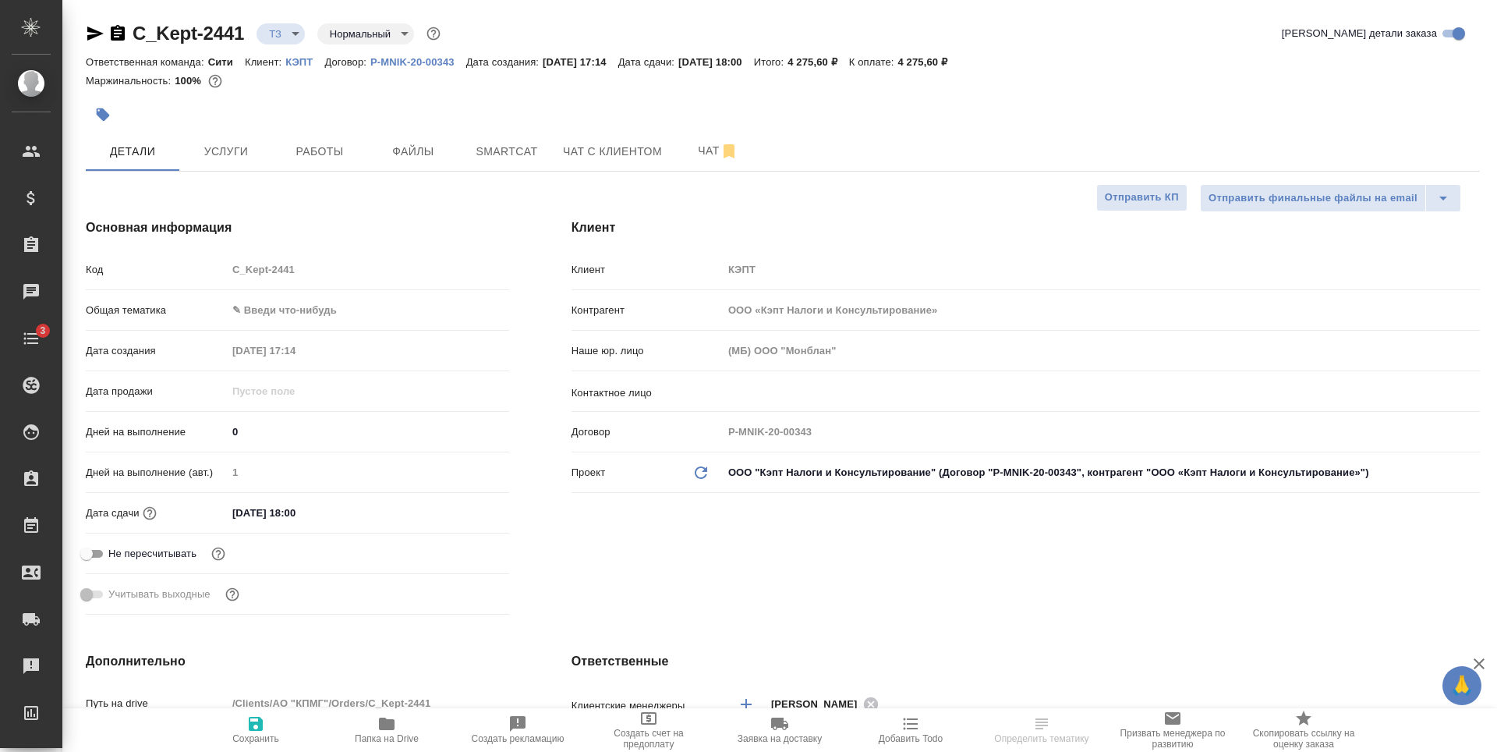
type textarea "x"
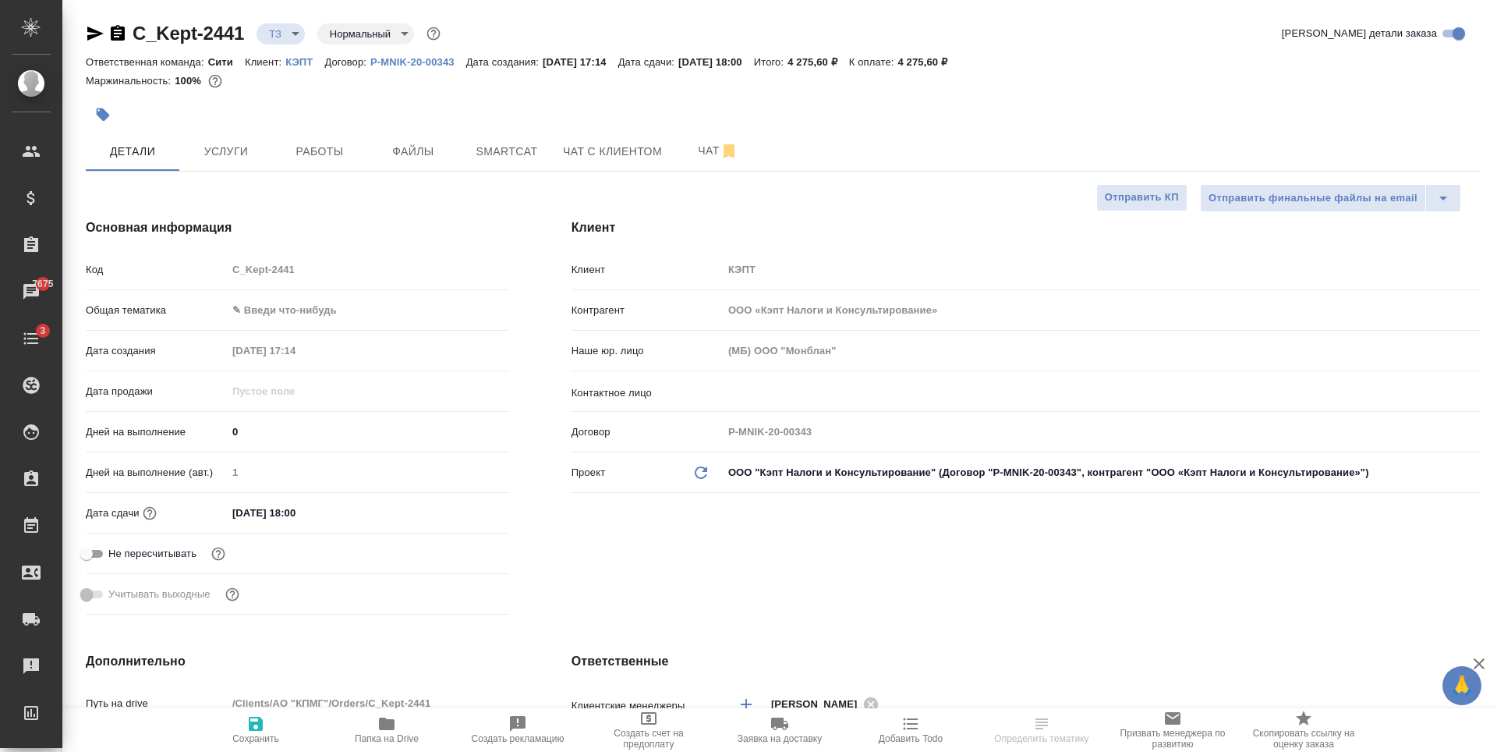
type textarea "x"
click at [704, 150] on span "Чат" at bounding box center [718, 150] width 75 height 19
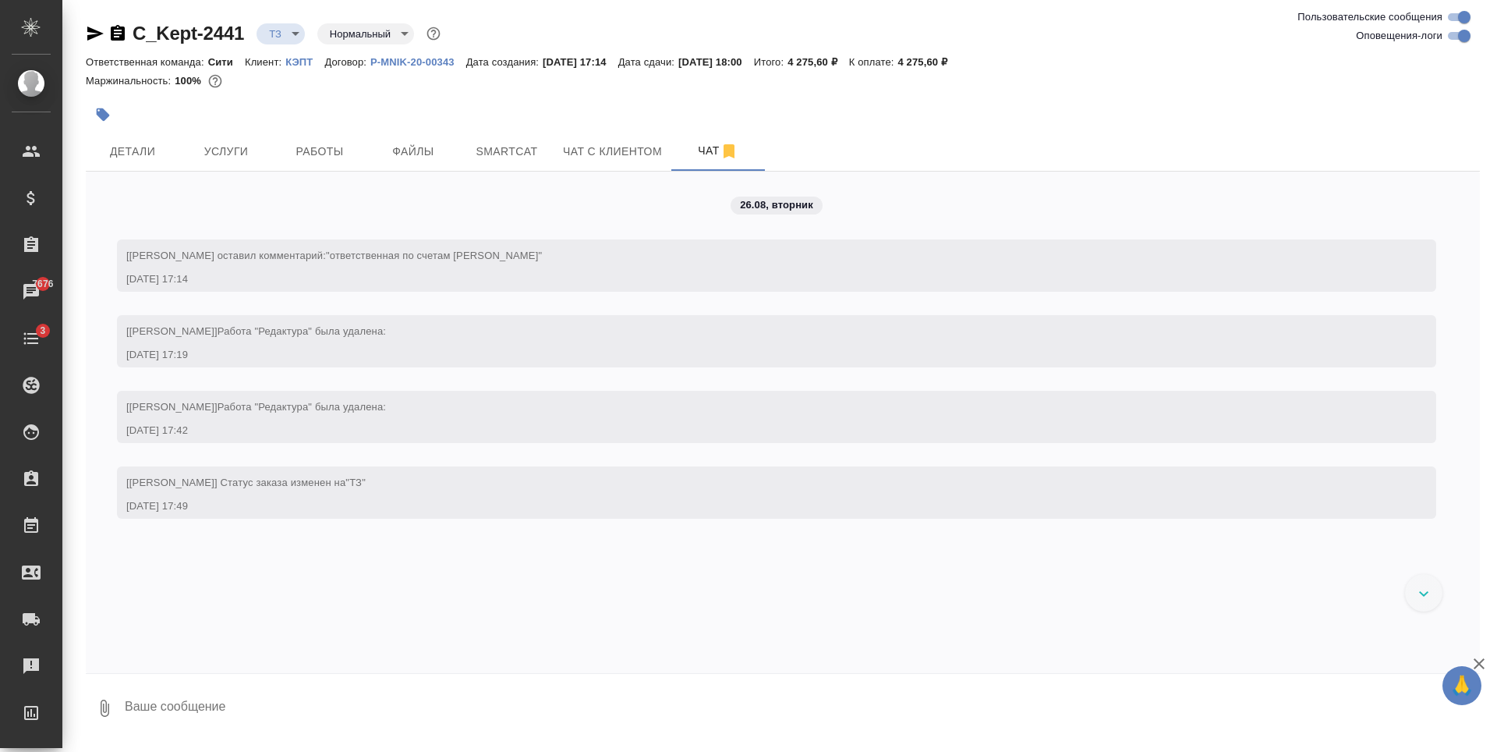
click at [241, 210] on div "26.08, [DATE] [[PERSON_NAME]] [PERSON_NAME] оставил комментарий: "ответственная…" at bounding box center [783, 422] width 1394 height 501
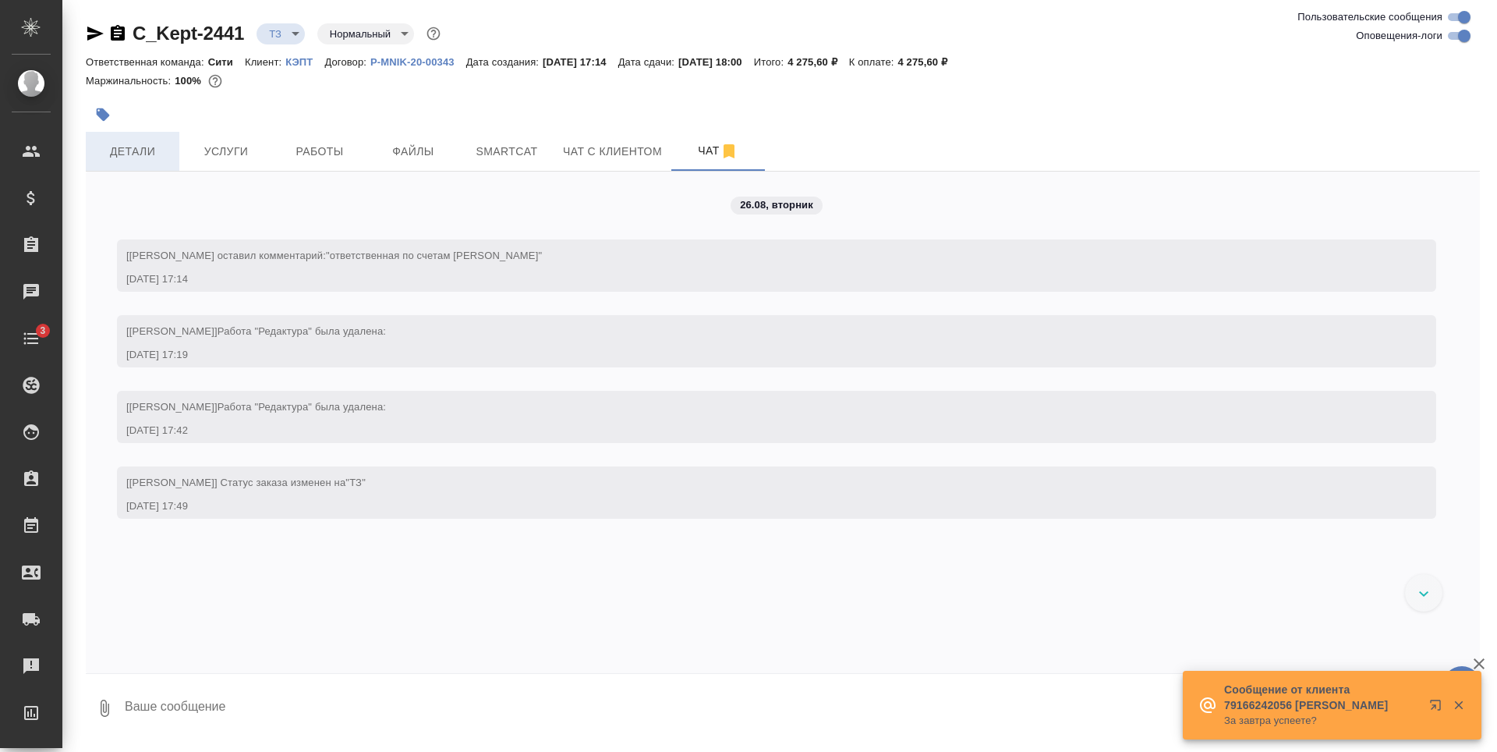
click at [168, 157] on span "Детали" at bounding box center [132, 151] width 75 height 19
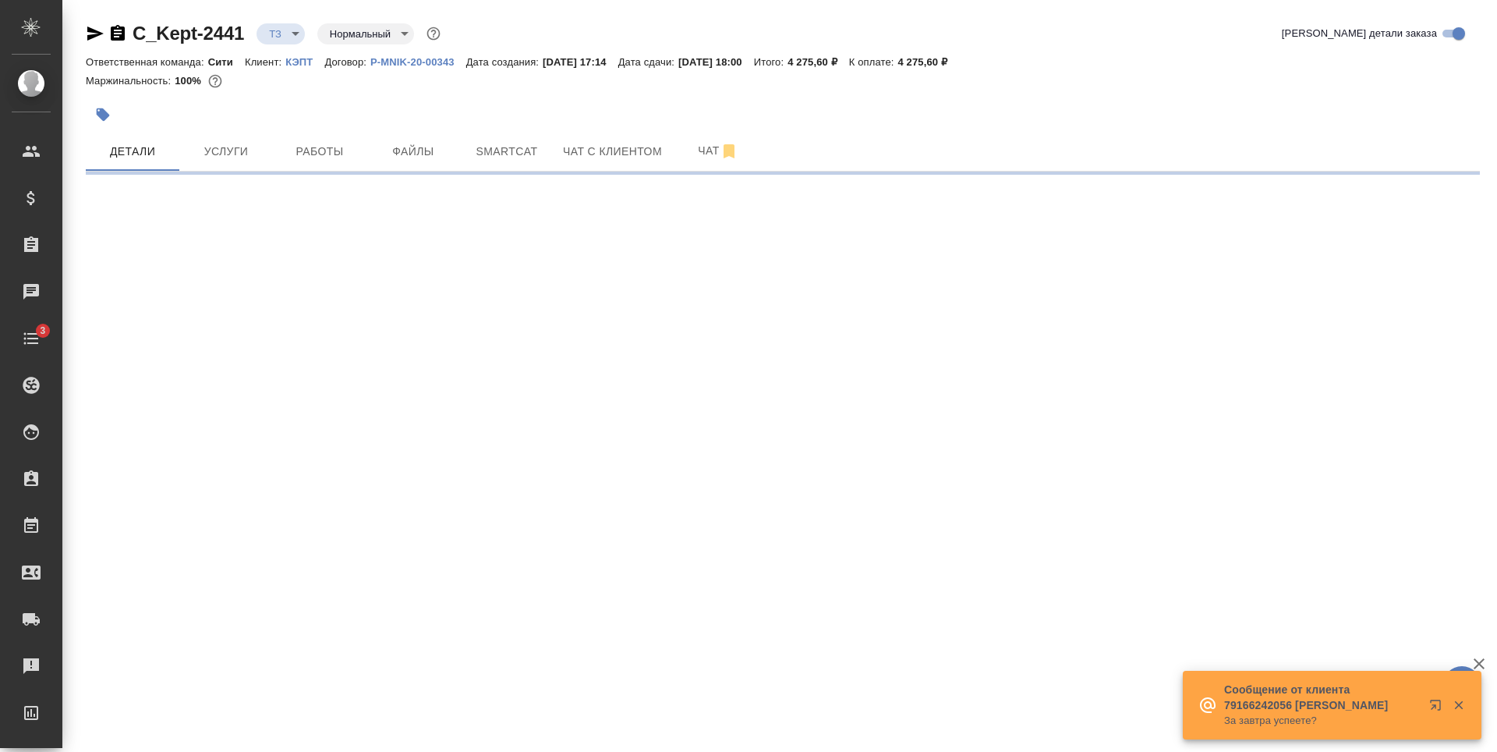
select select "RU"
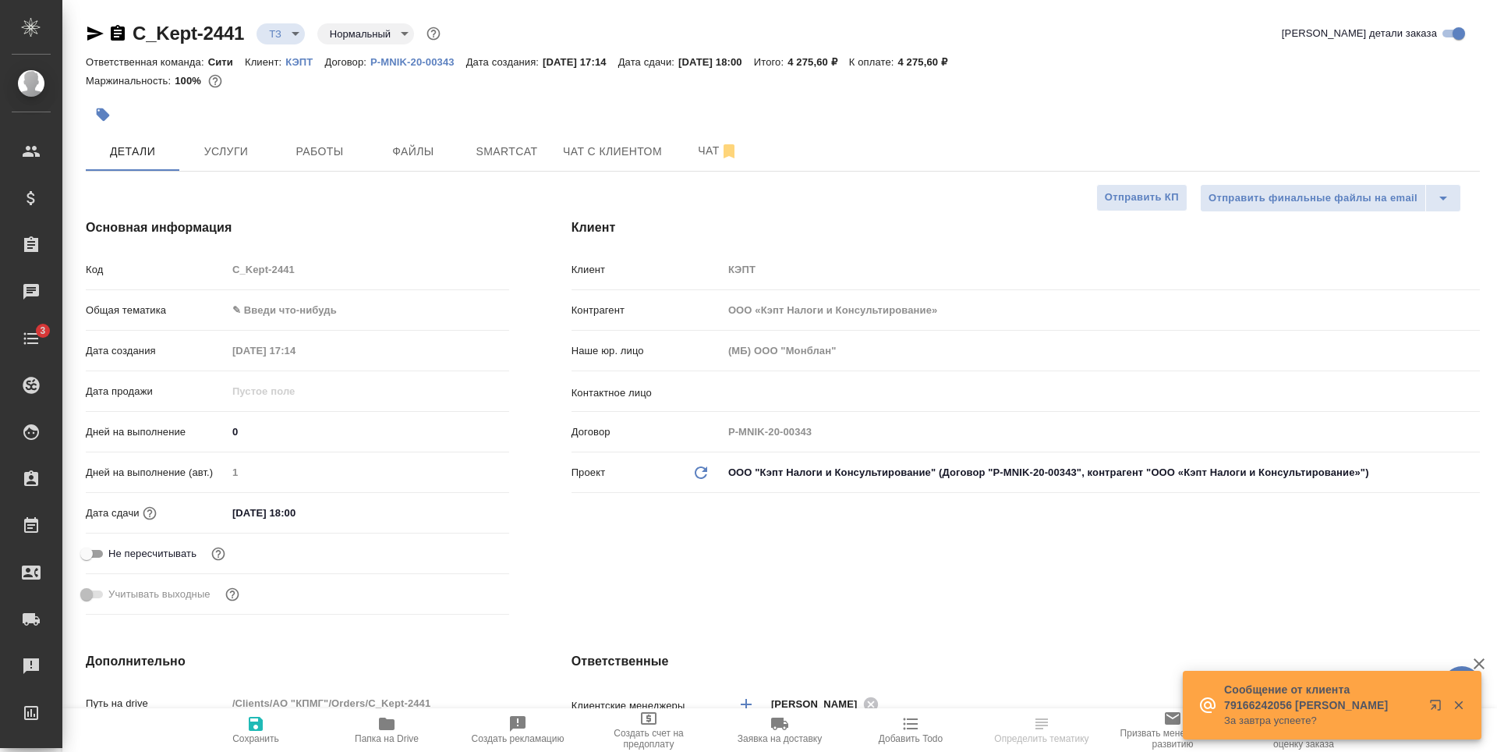
type textarea "x"
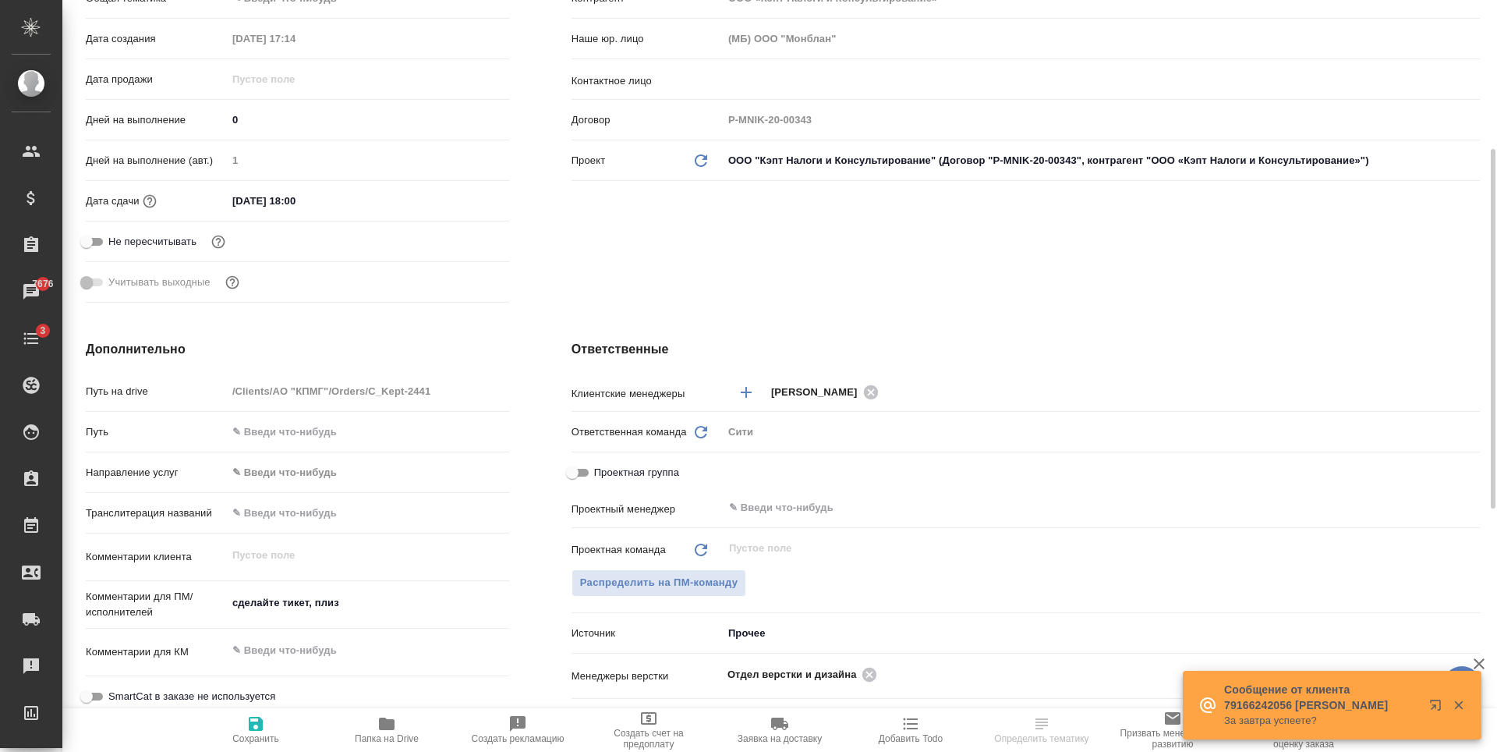
scroll to position [546, 0]
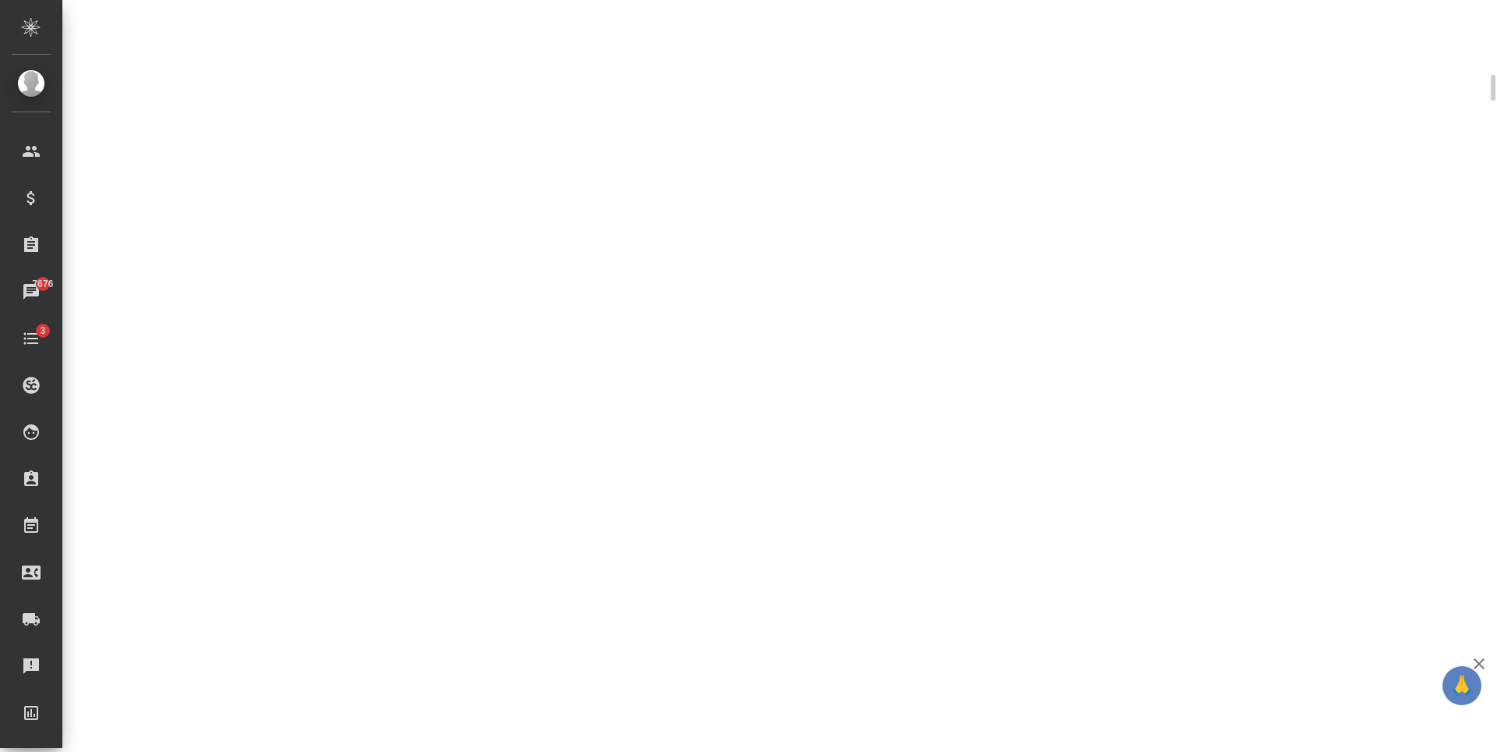
select select "RU"
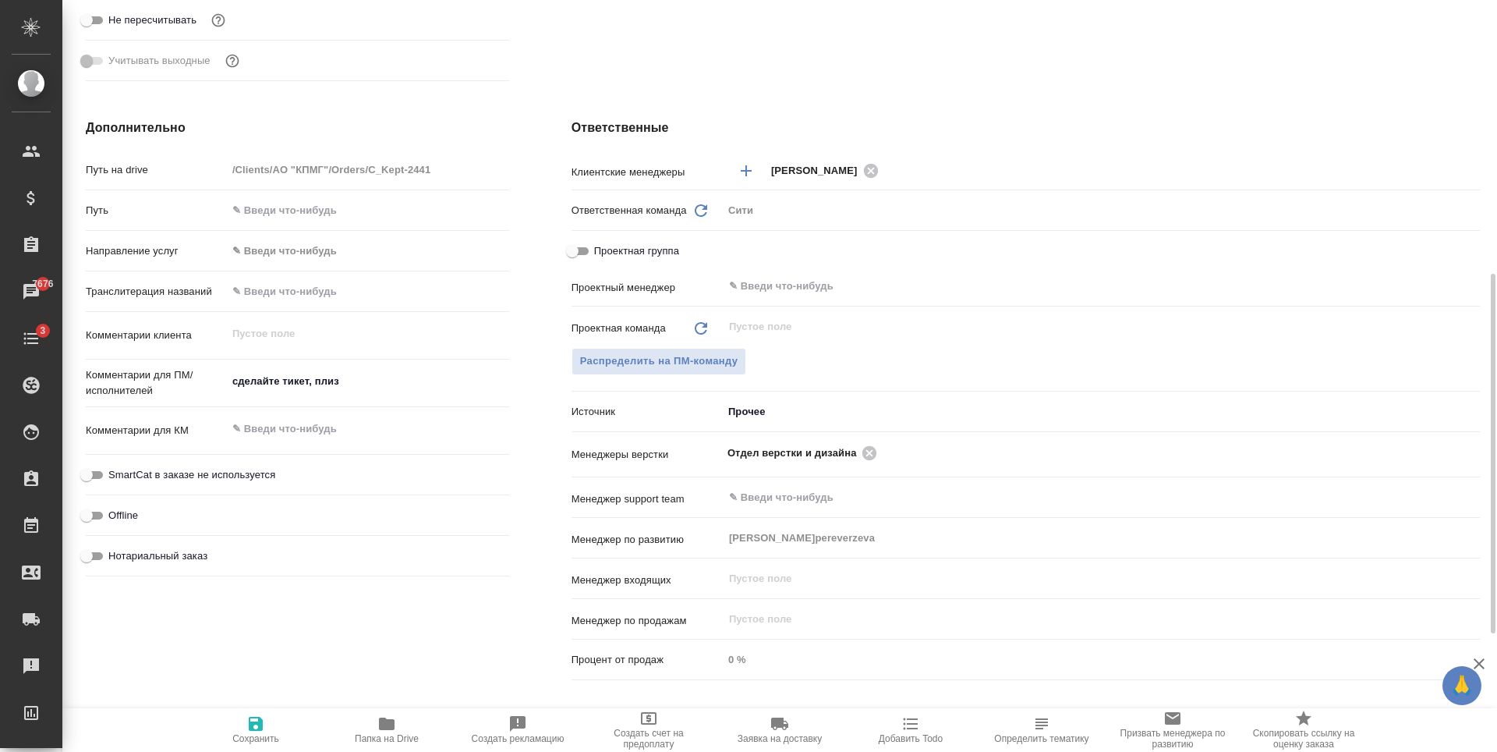
type textarea "x"
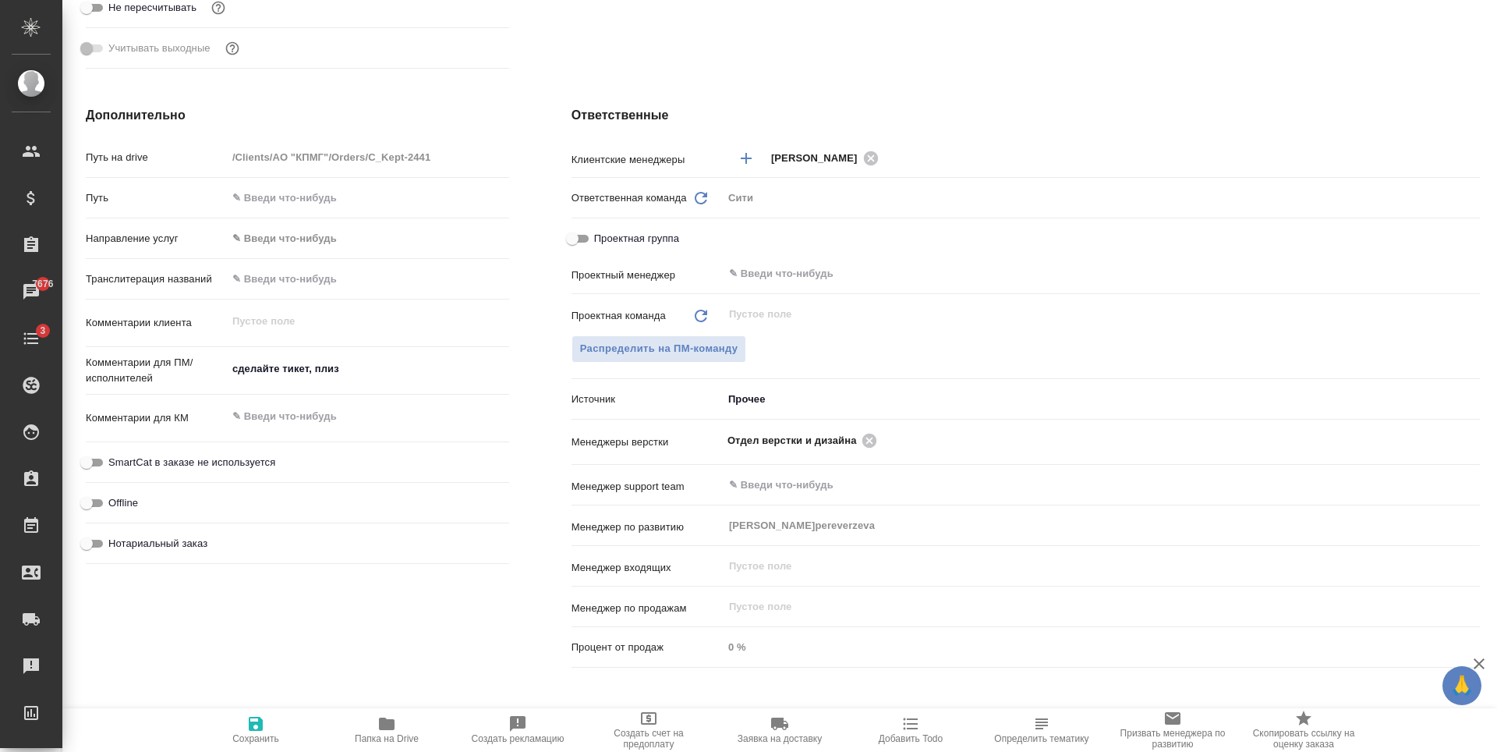
type textarea "x"
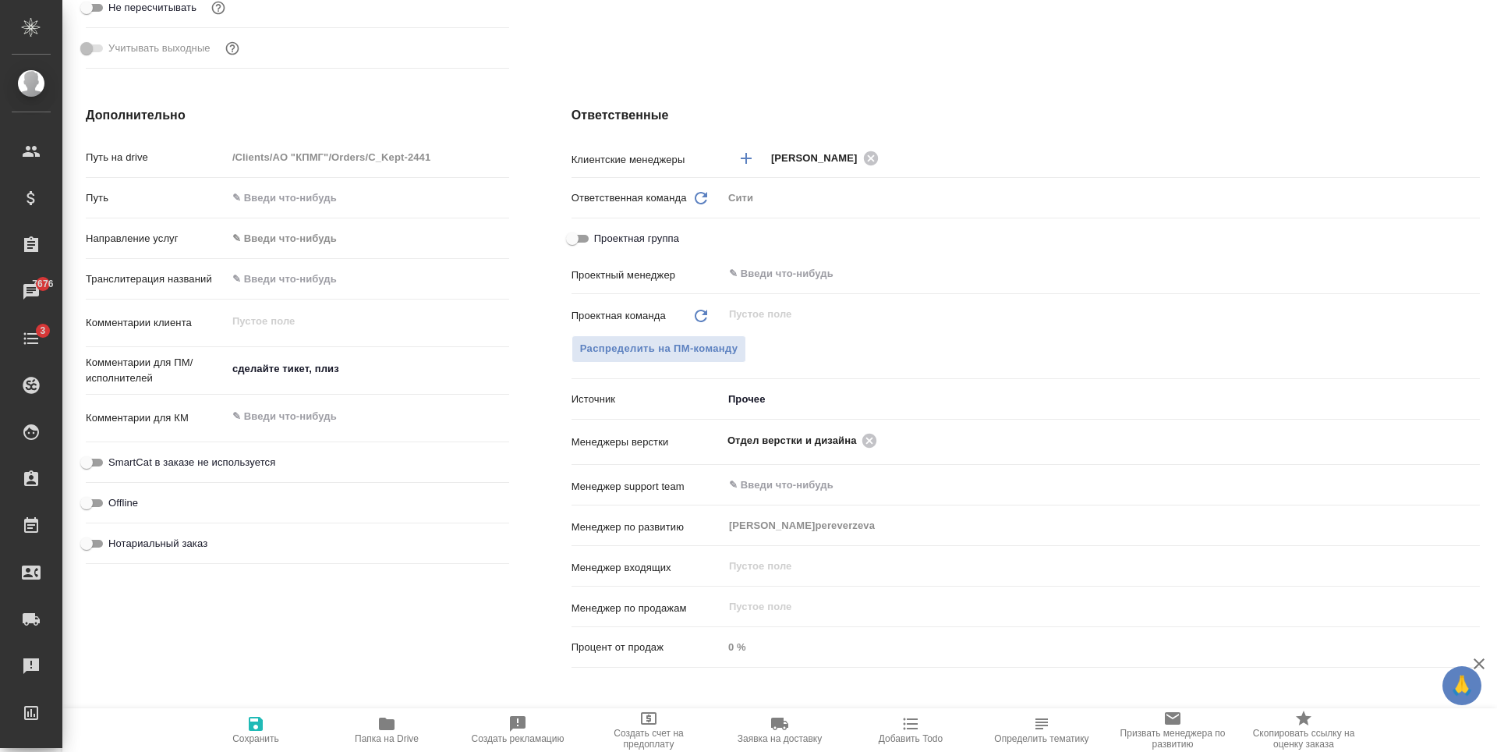
type textarea "x"
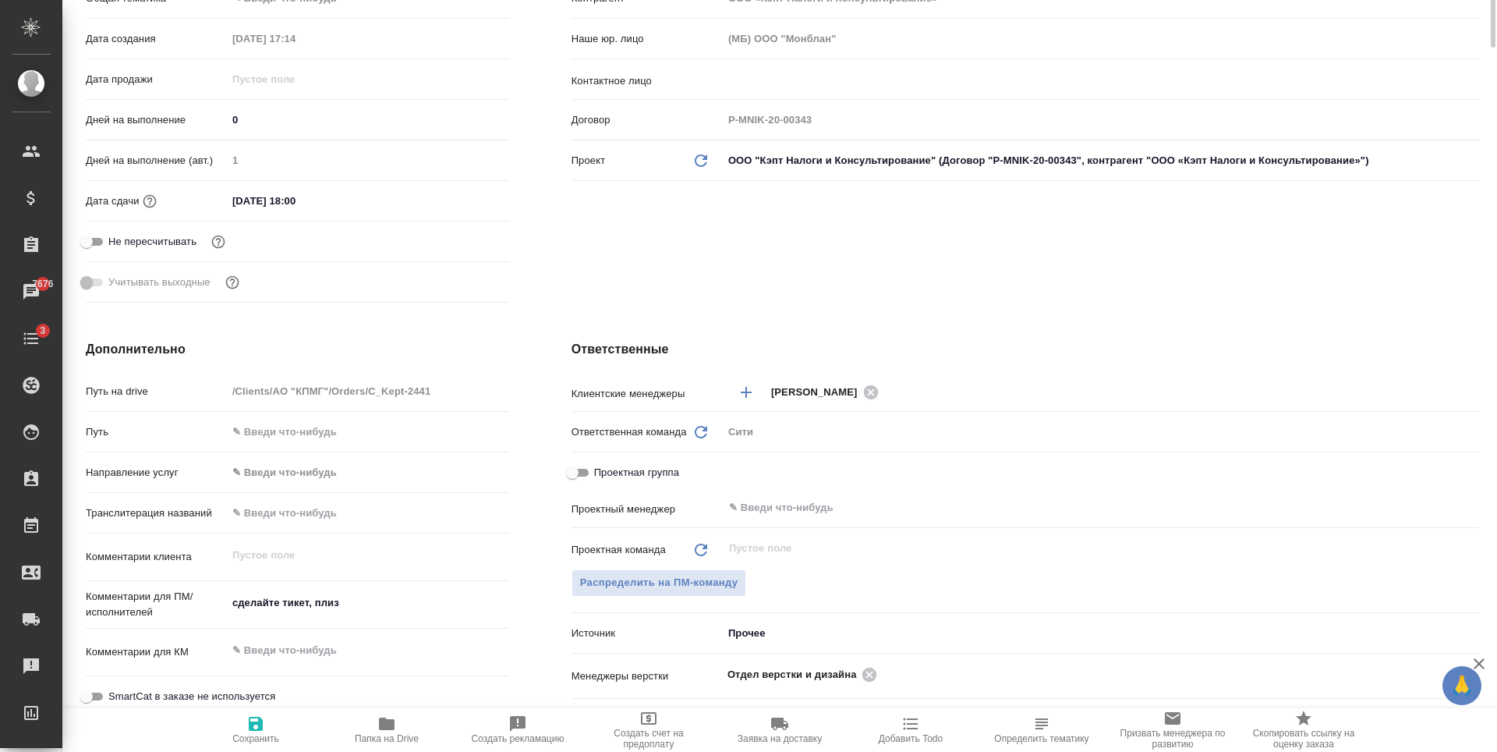
scroll to position [0, 0]
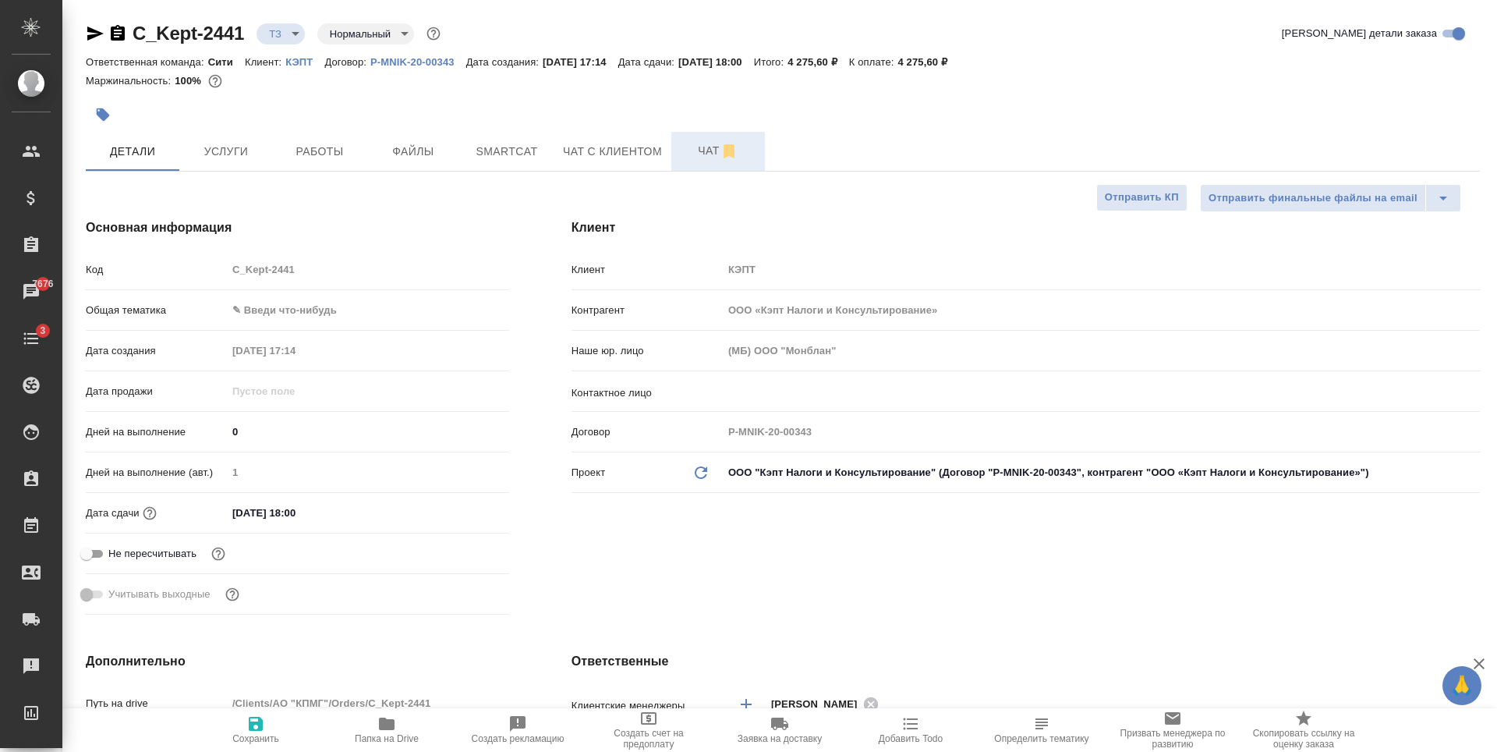
click at [703, 155] on span "Чат" at bounding box center [718, 150] width 75 height 19
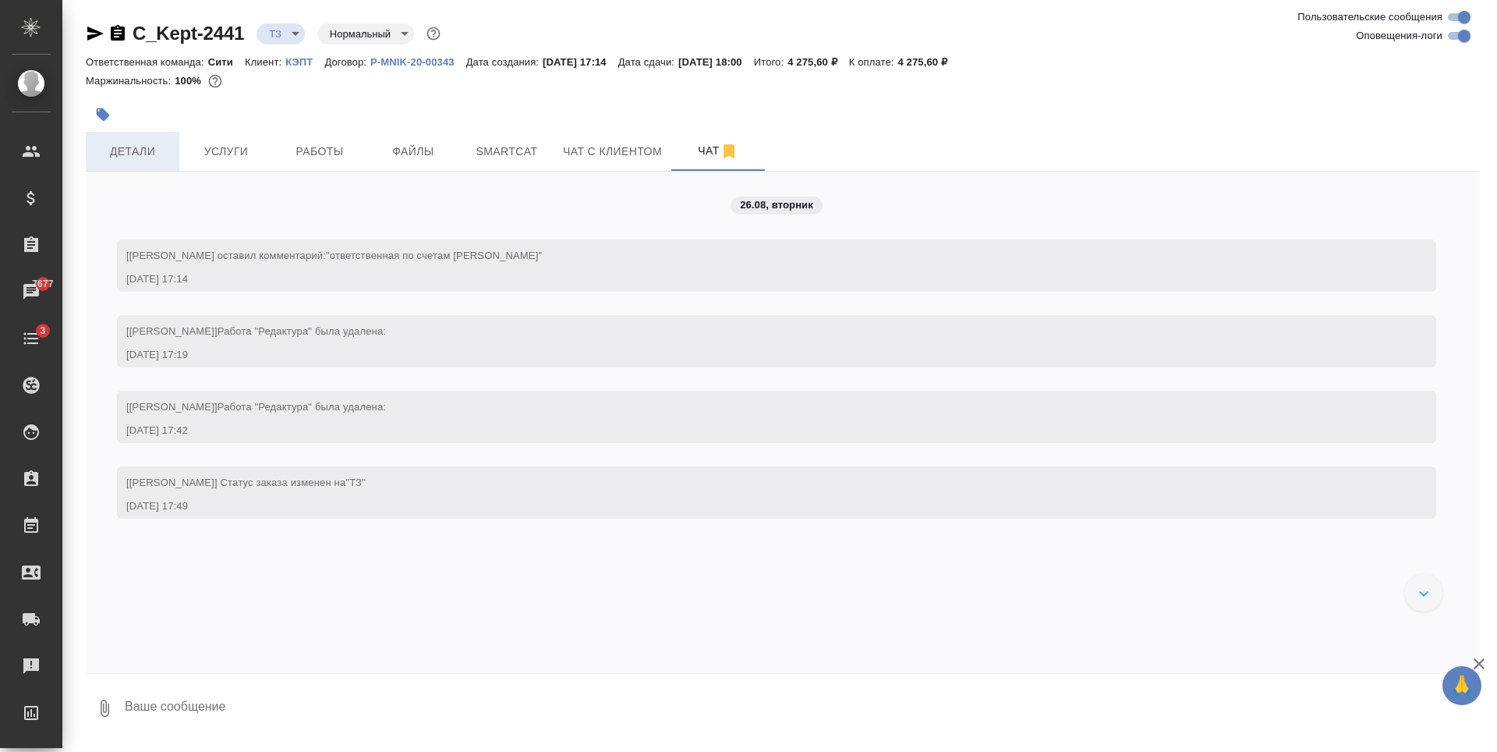
click at [129, 147] on span "Детали" at bounding box center [132, 151] width 75 height 19
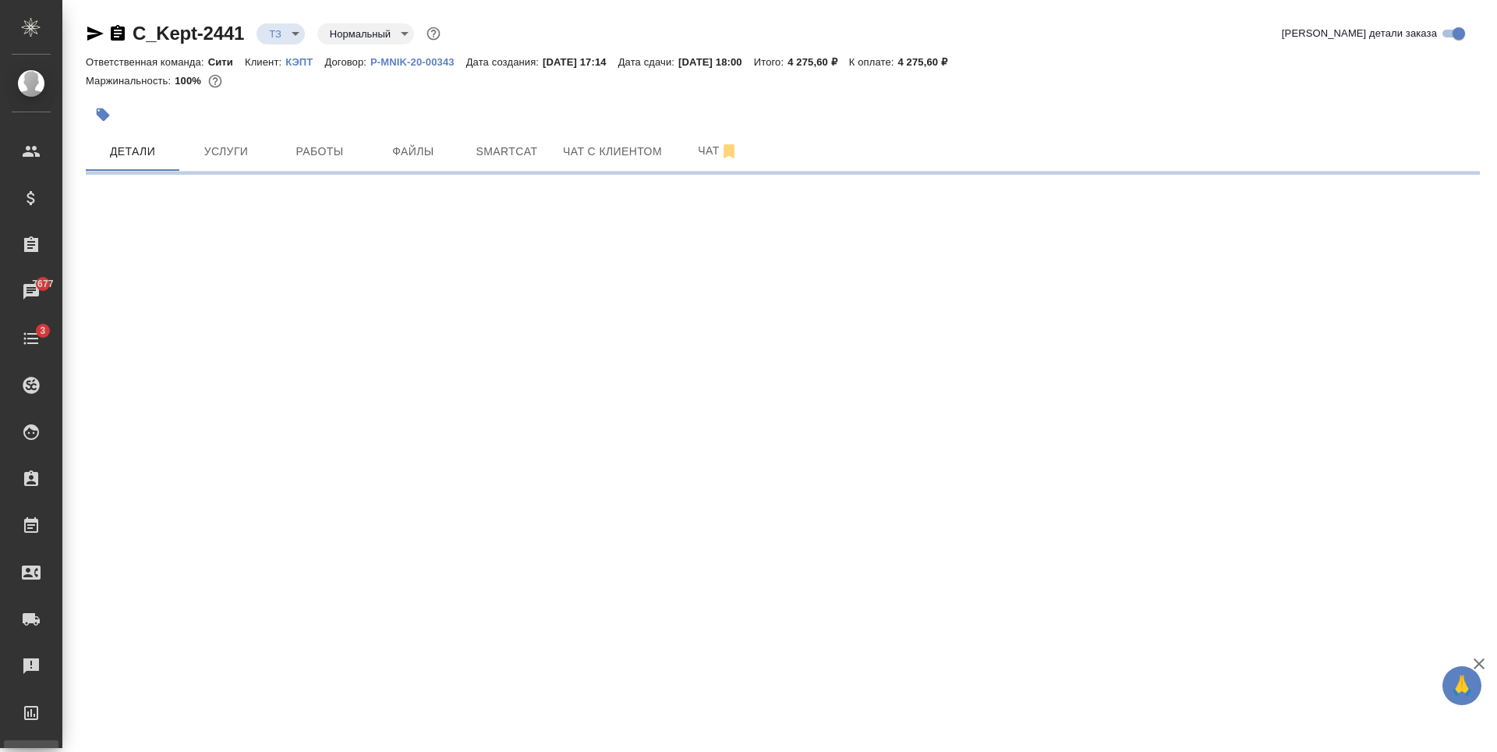
select select "RU"
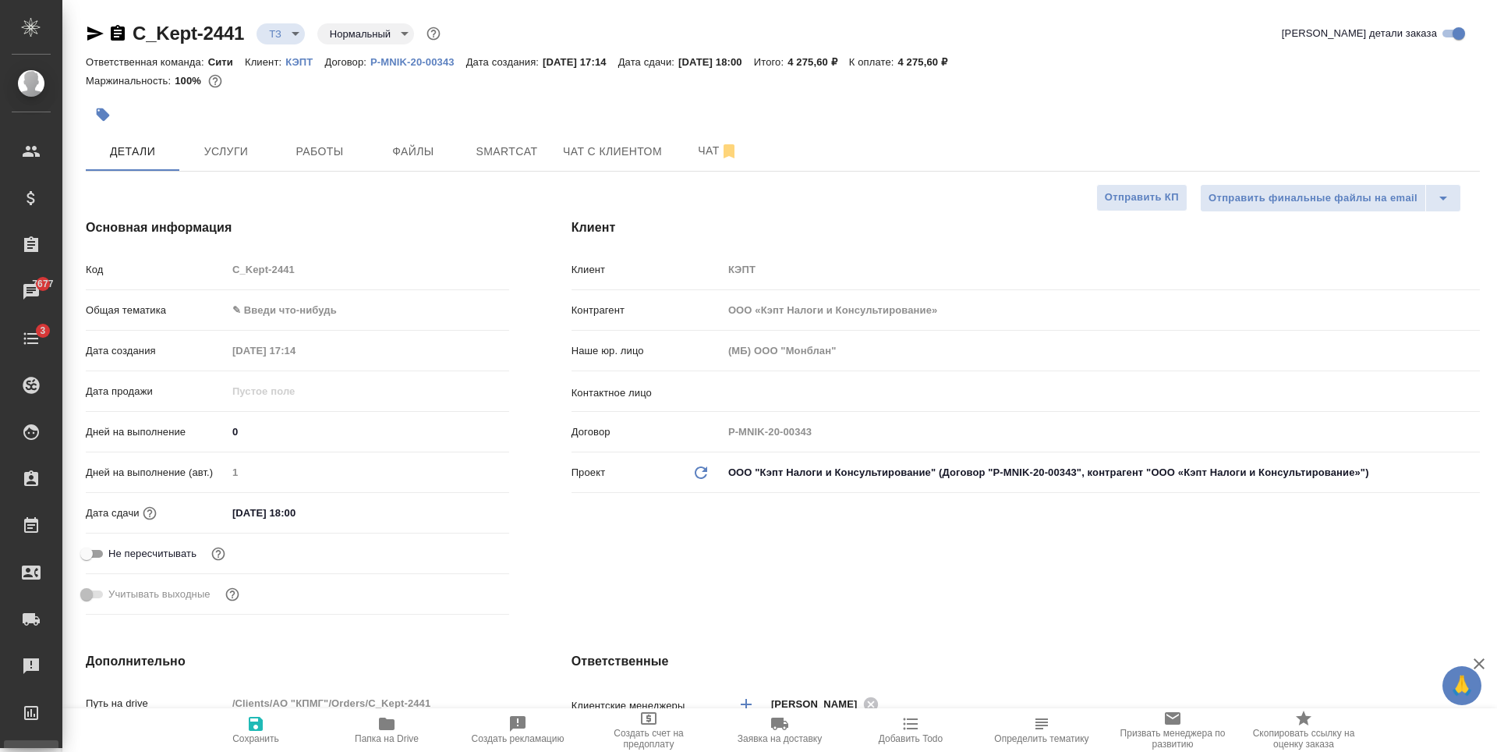
type textarea "x"
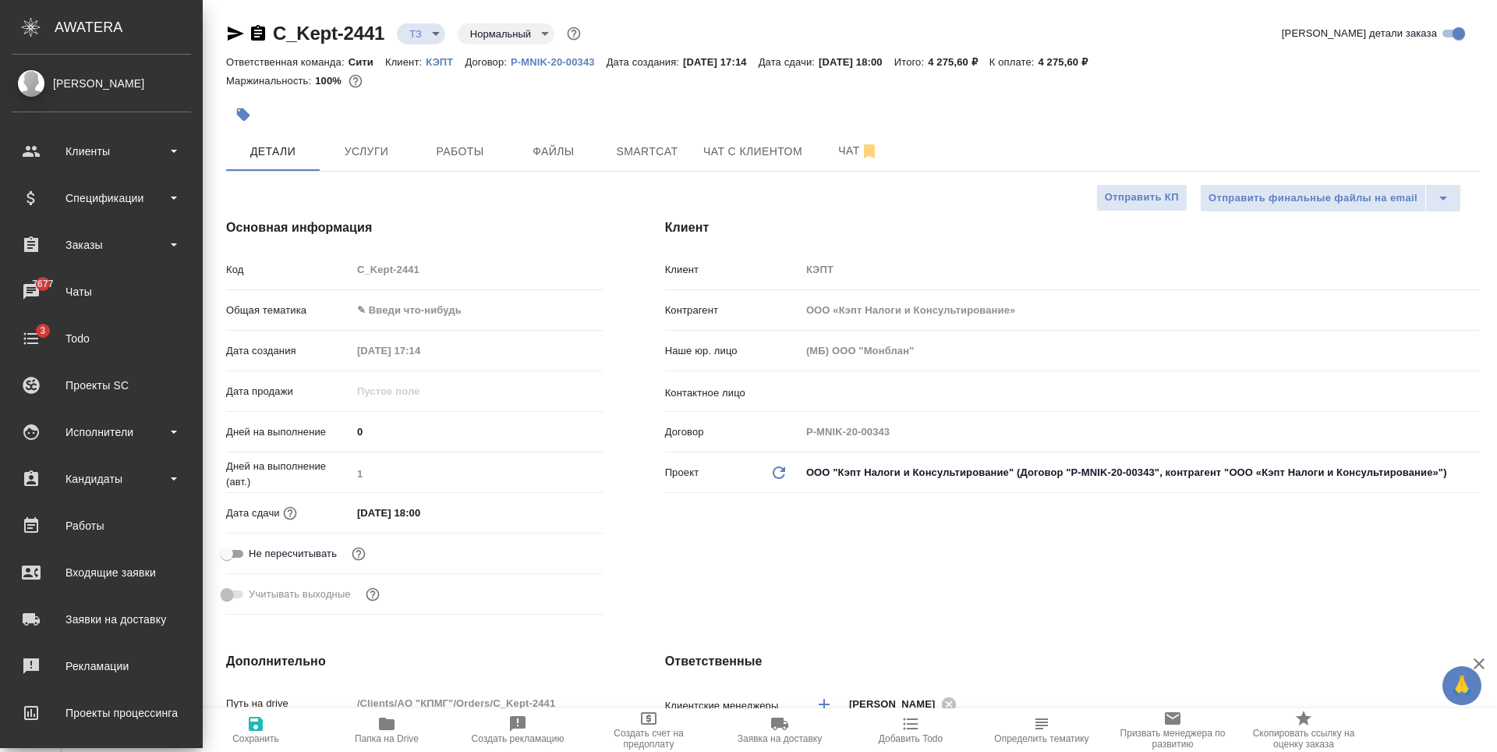
type textarea "x"
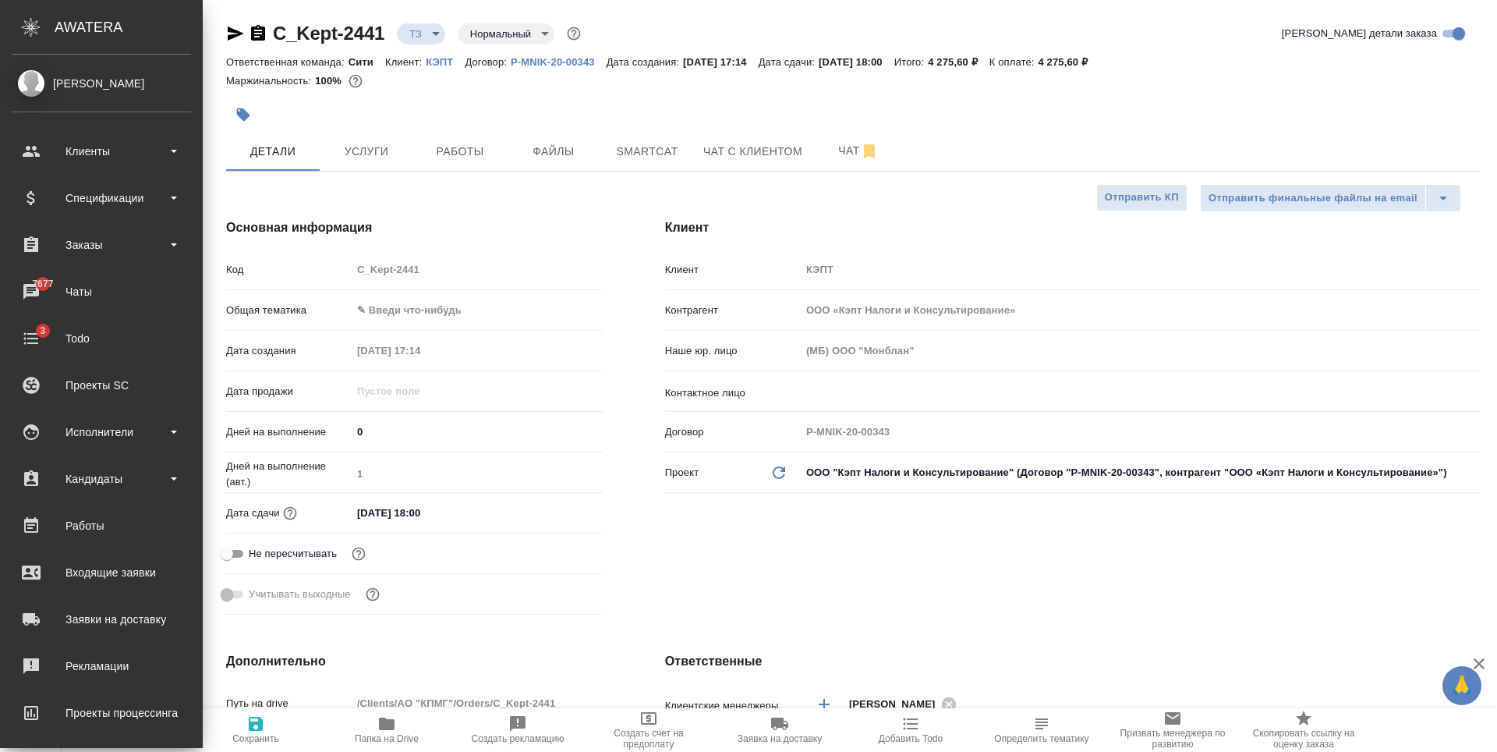
type textarea "x"
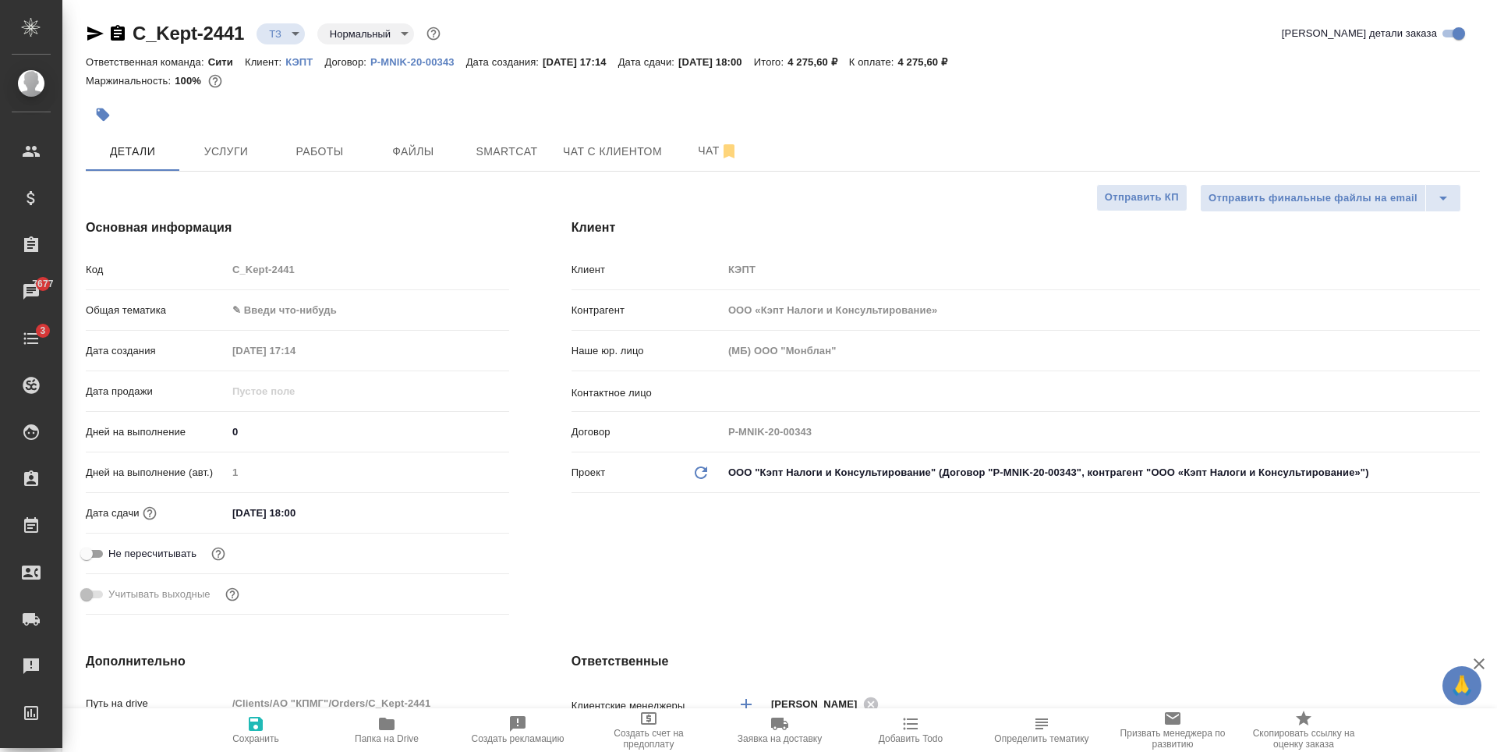
type textarea "x"
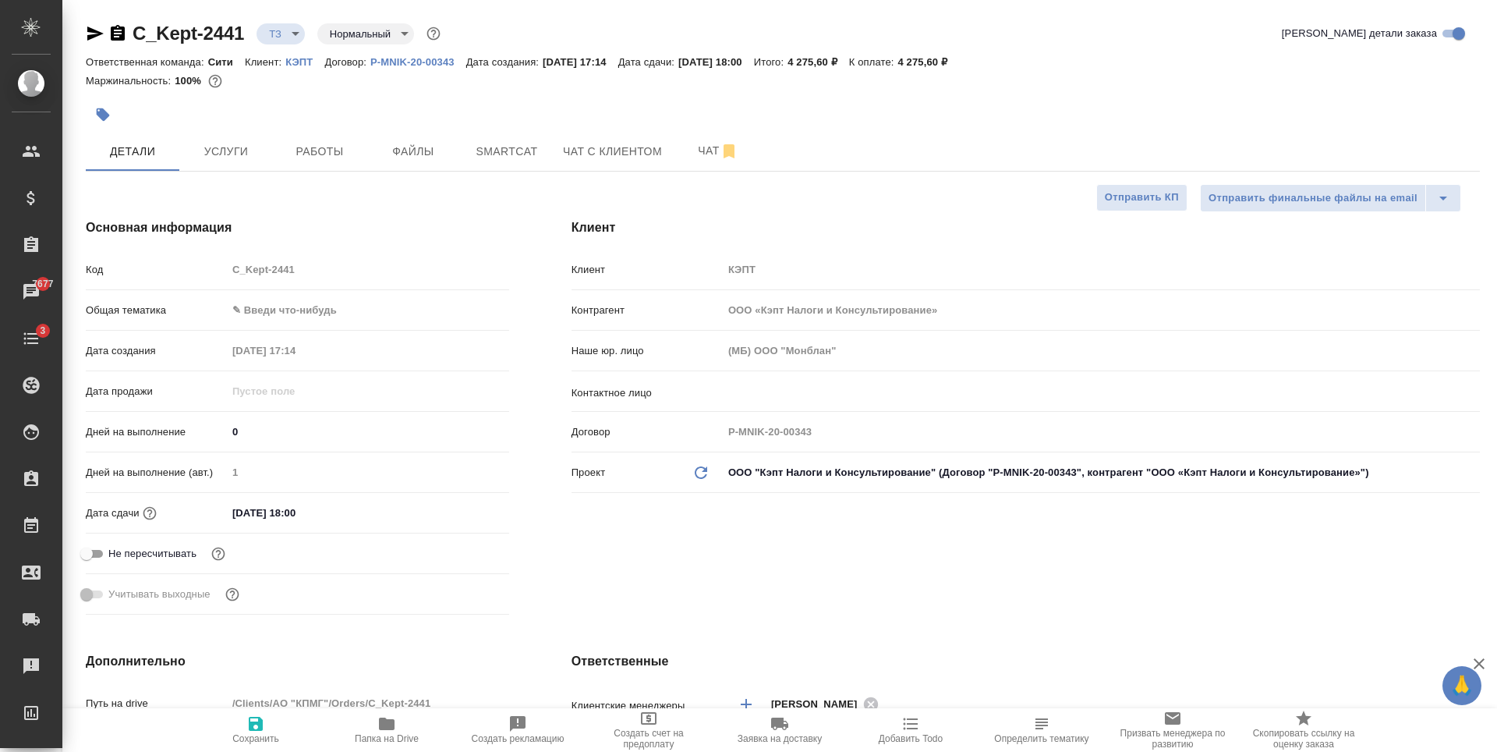
type textarea "x"
click at [370, 105] on div at bounding box center [550, 114] width 929 height 34
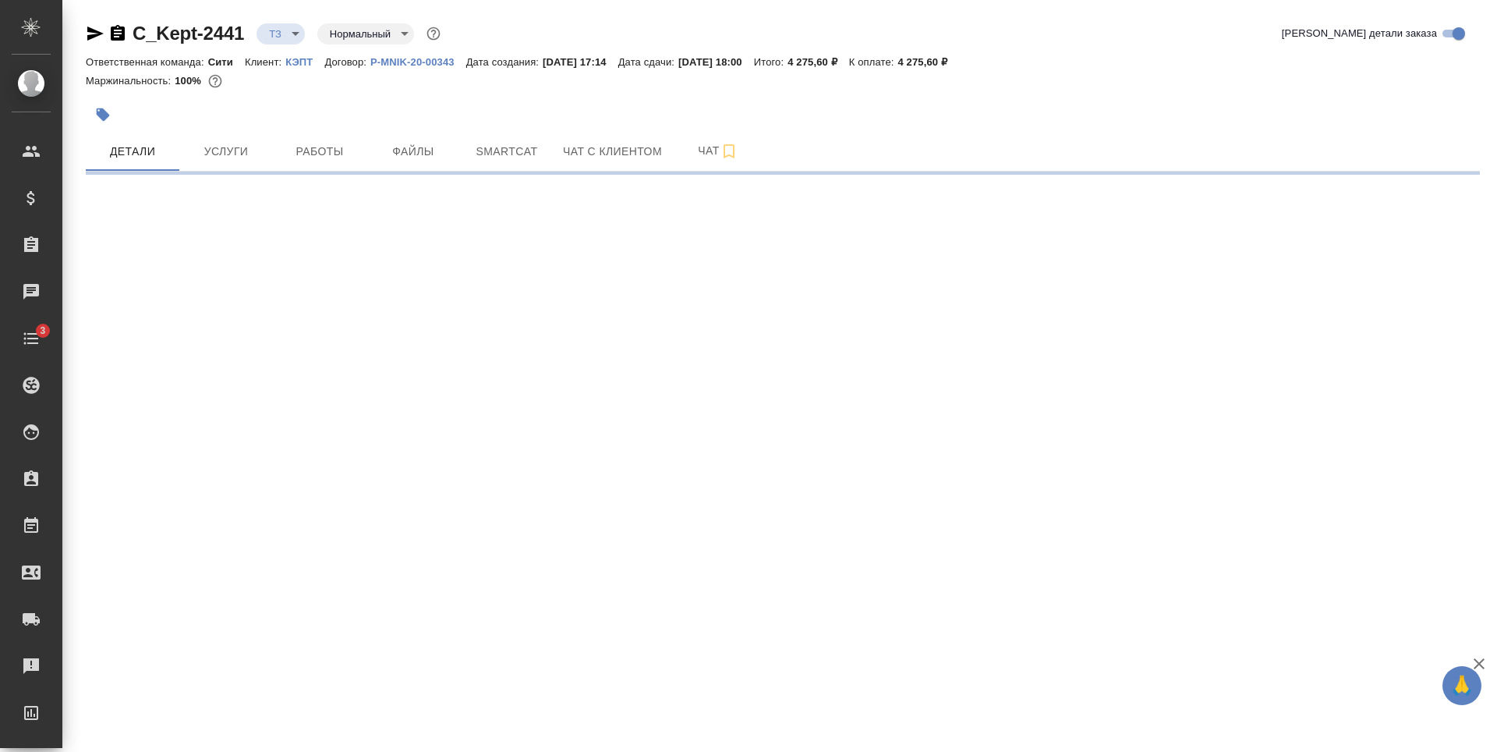
select select "RU"
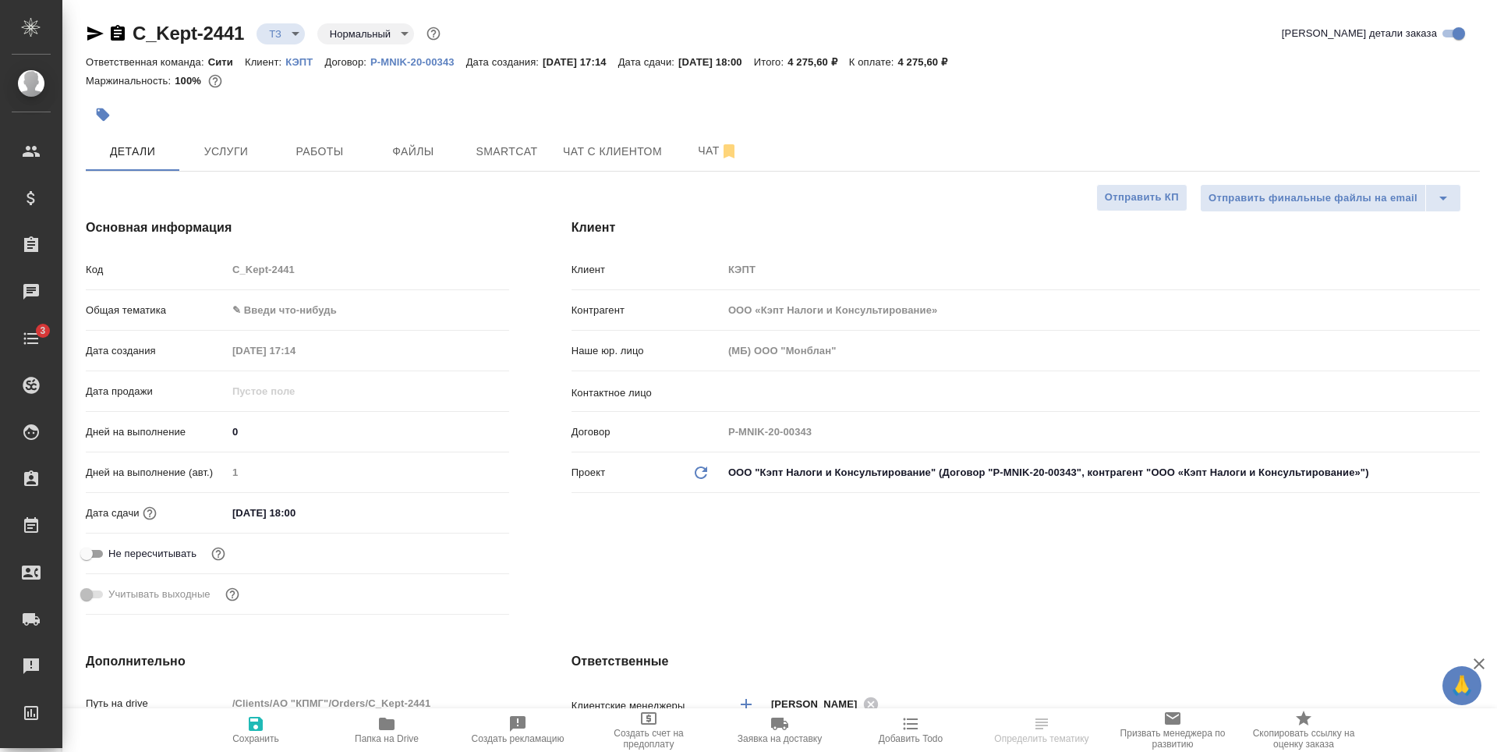
type textarea "x"
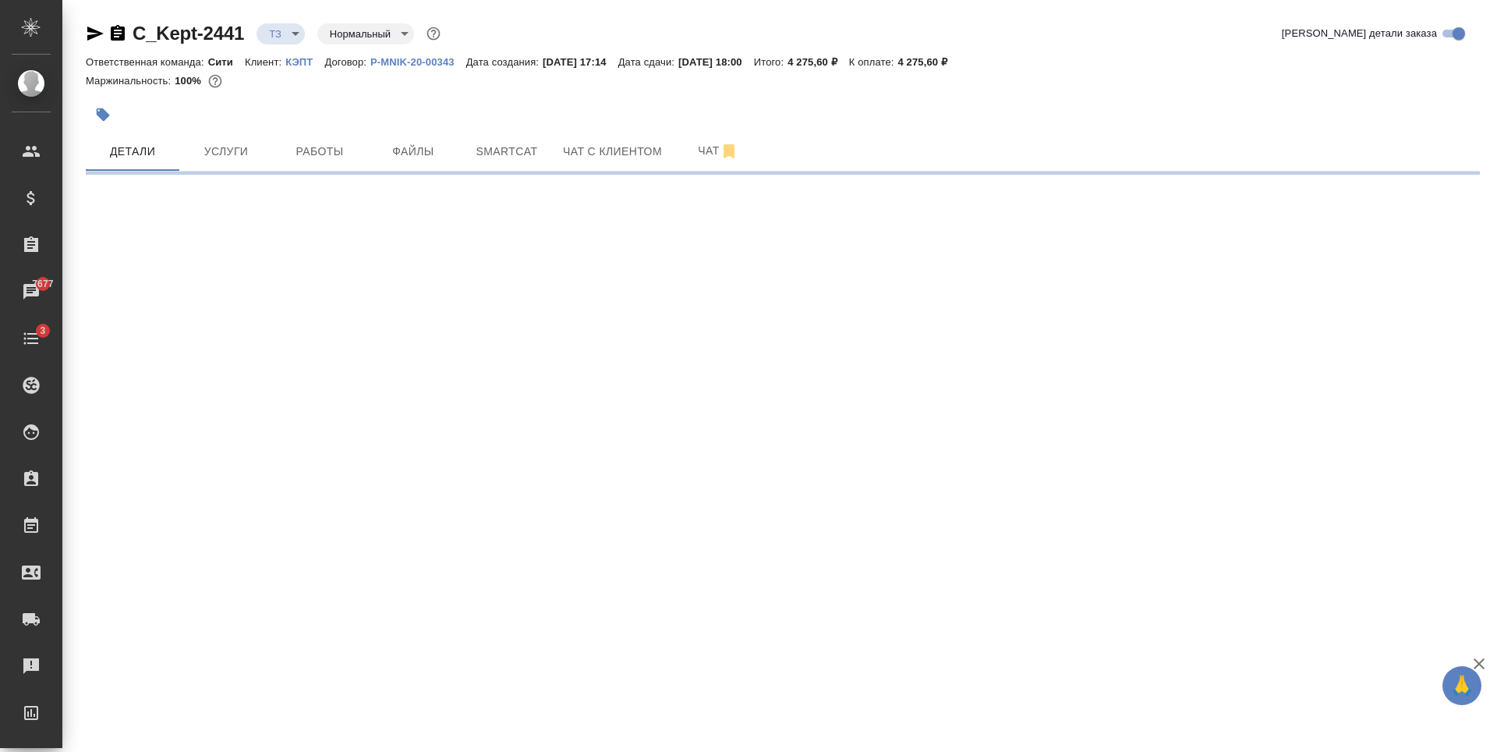
select select "RU"
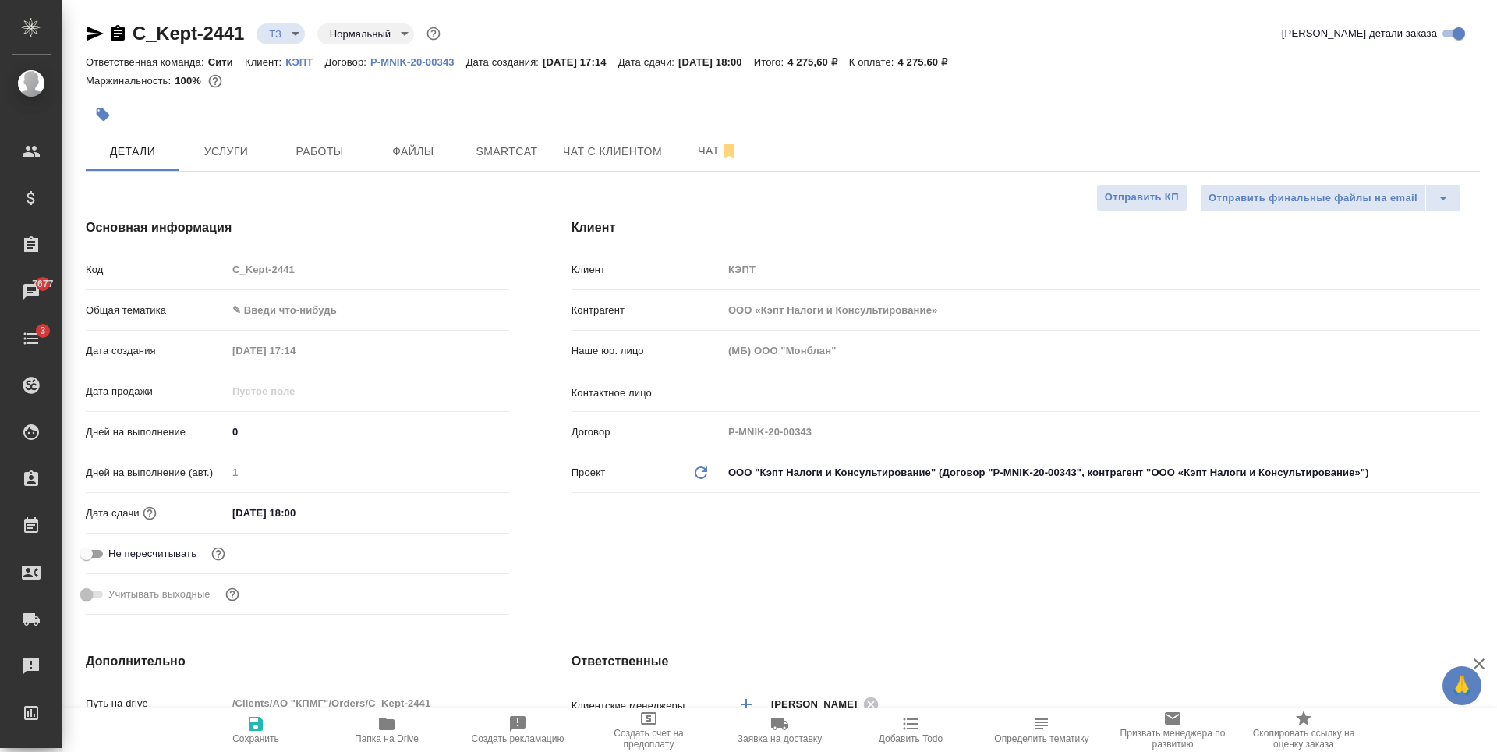
type textarea "x"
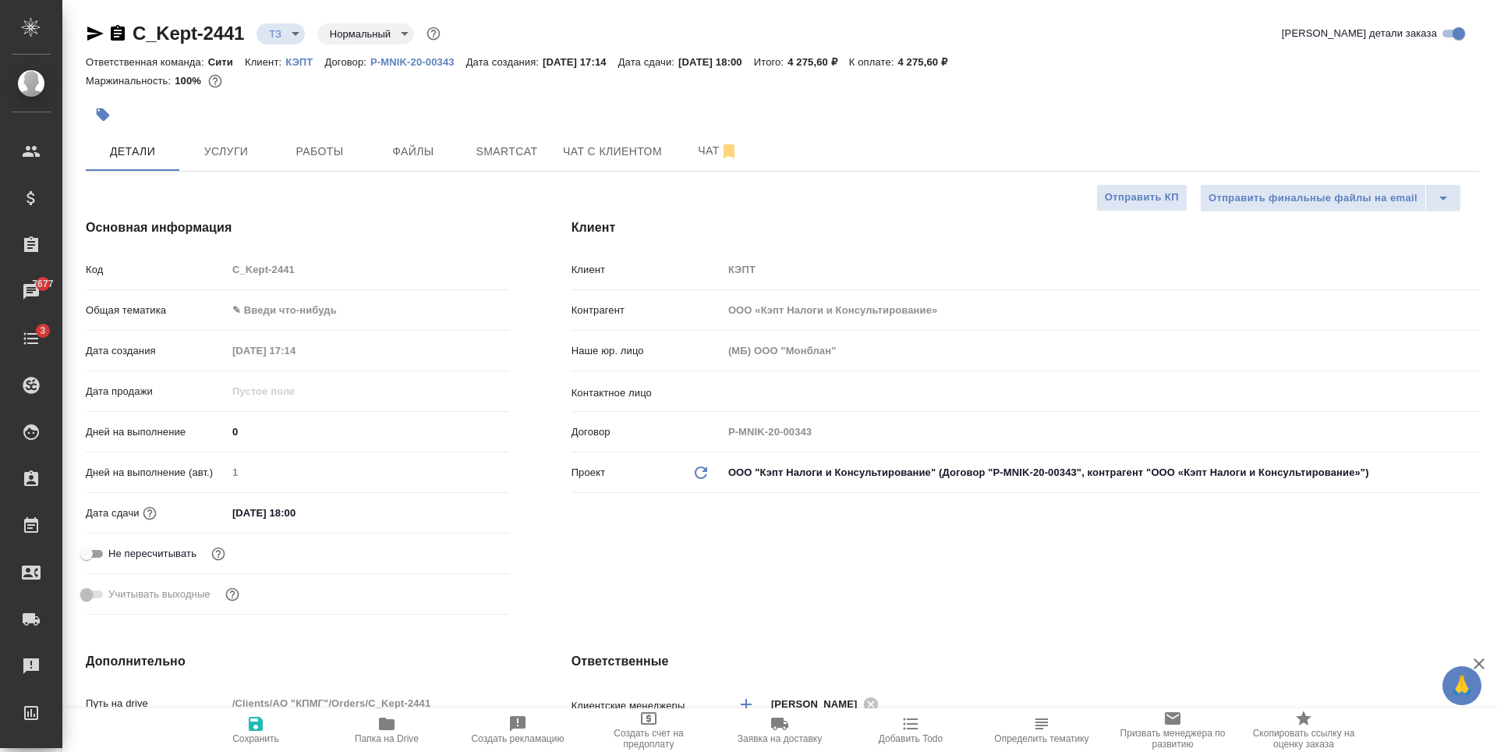
type textarea "x"
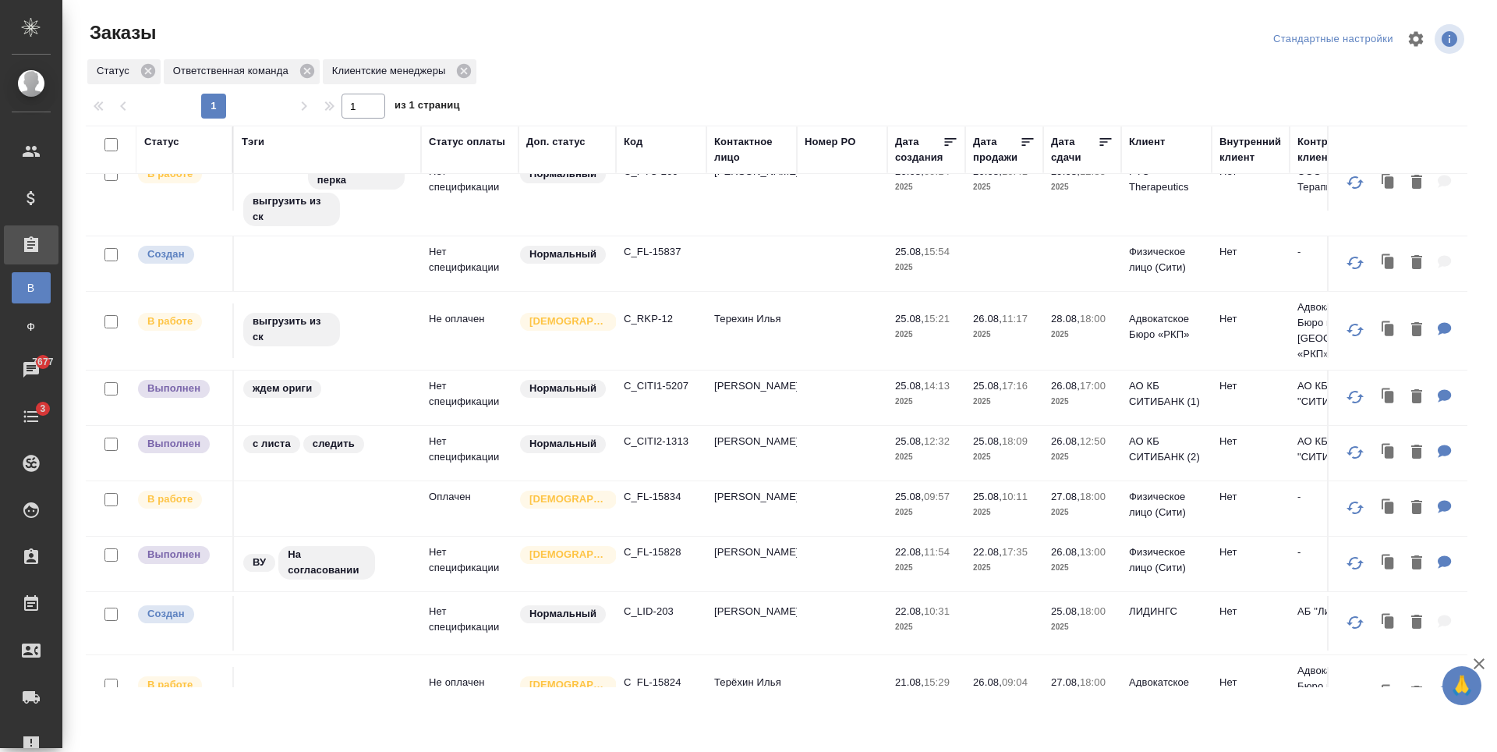
scroll to position [312, 0]
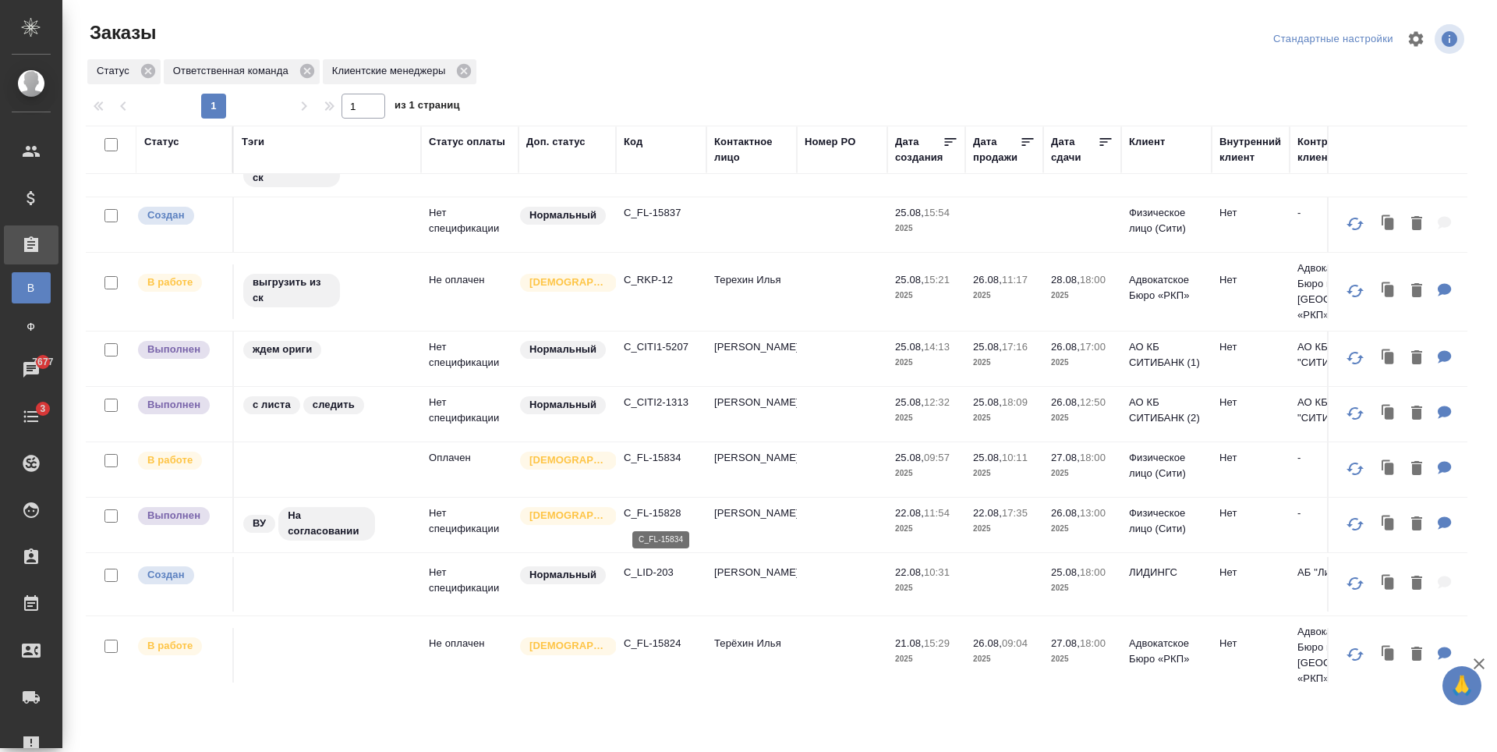
click at [645, 465] on p "C_FL-15834" at bounding box center [661, 458] width 75 height 16
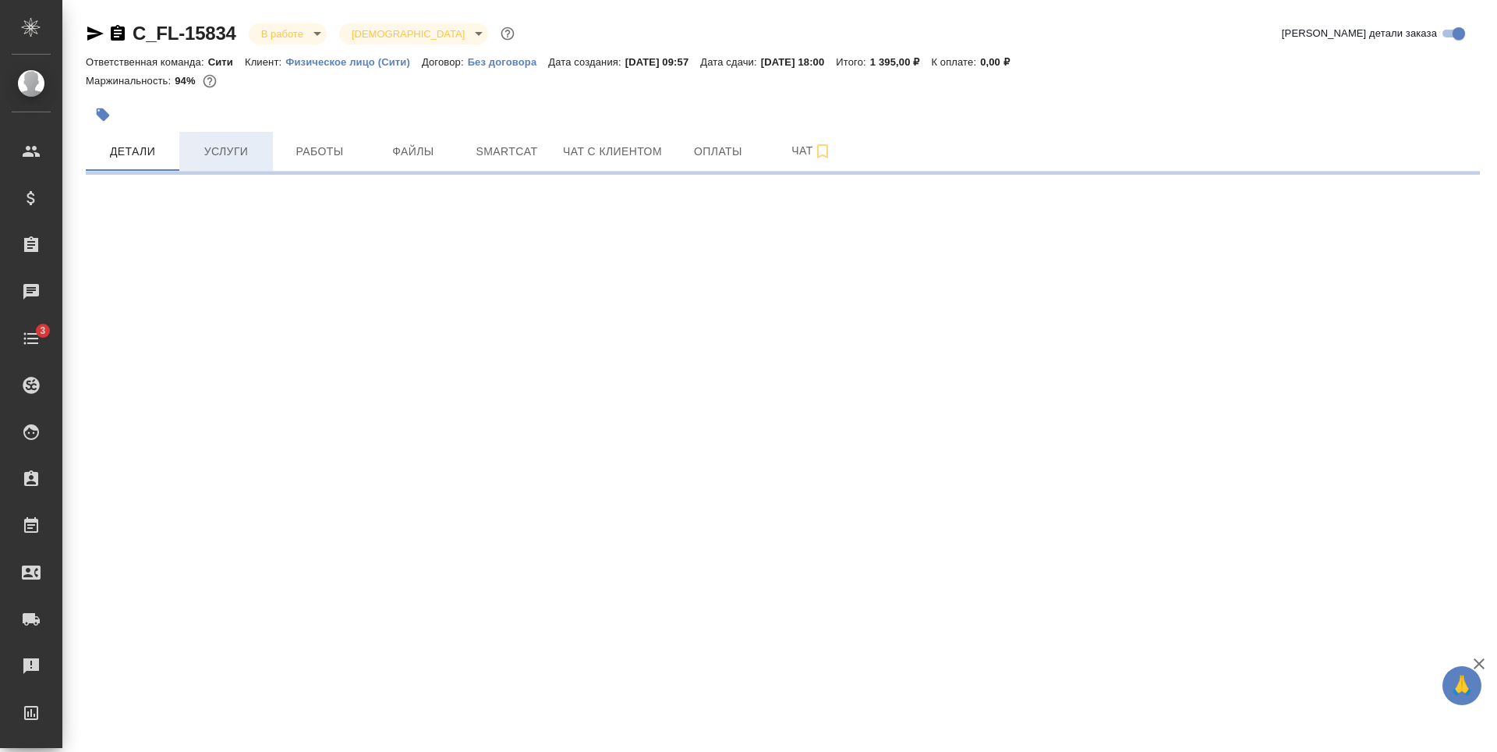
click at [237, 156] on span "Услуги" at bounding box center [226, 151] width 75 height 19
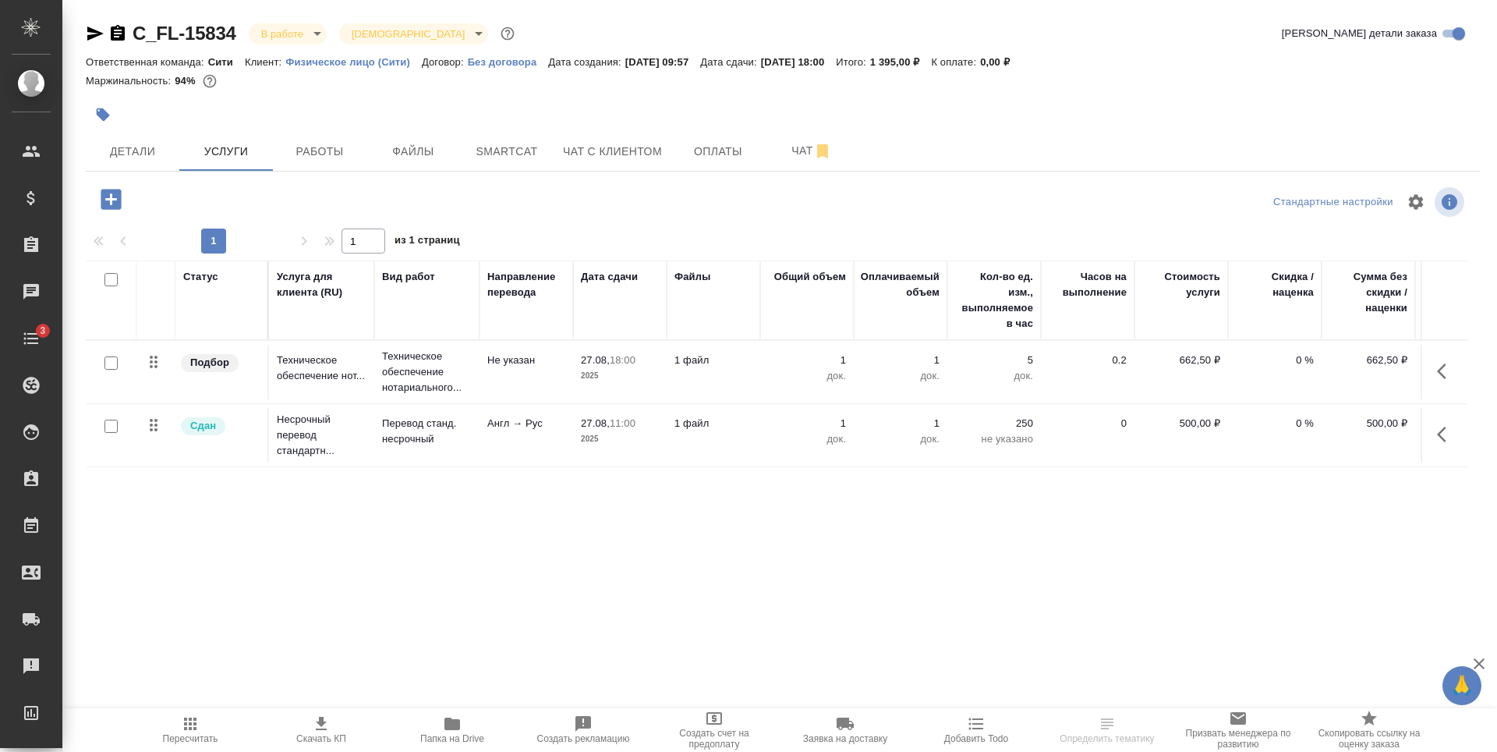
click at [108, 204] on icon "button" at bounding box center [111, 199] width 20 height 20
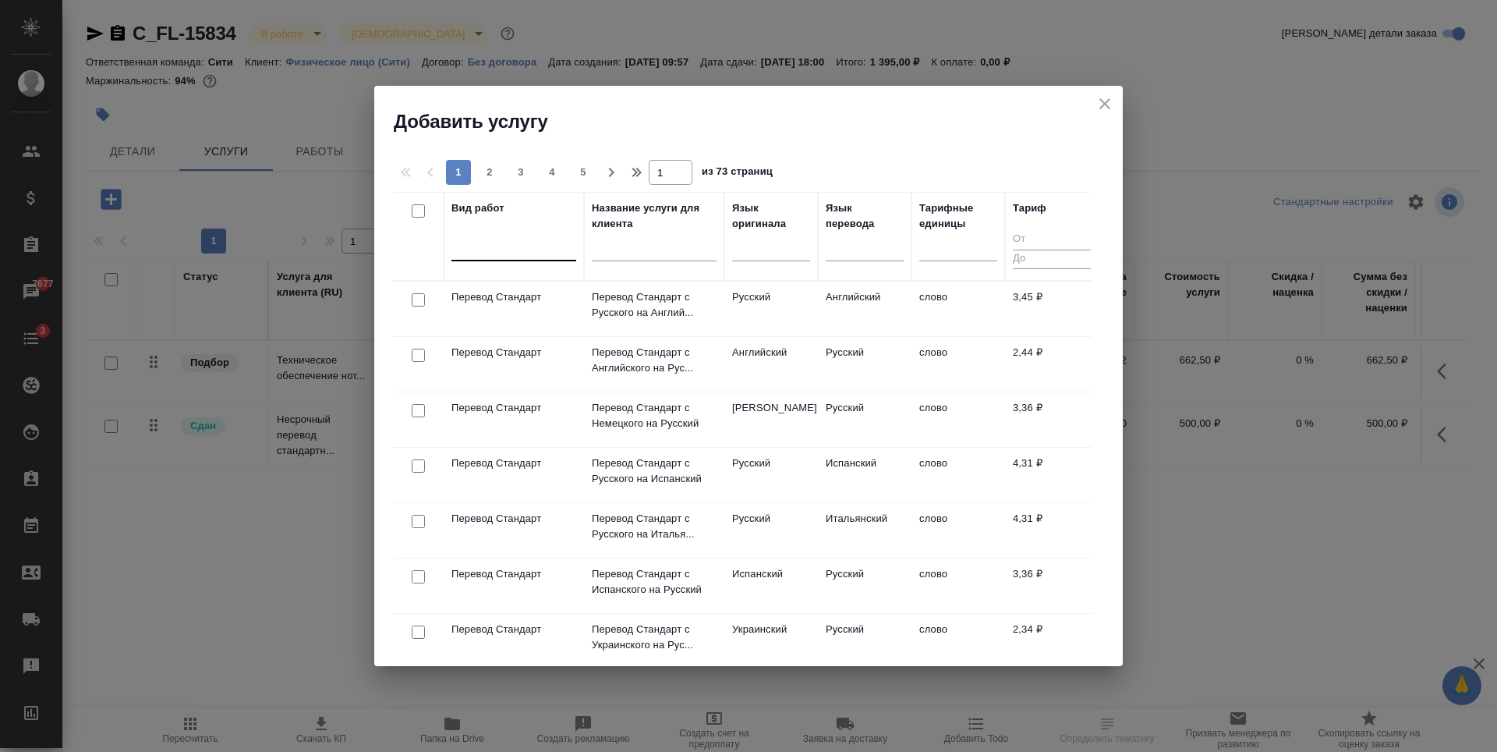
click at [510, 255] on div at bounding box center [513, 245] width 125 height 23
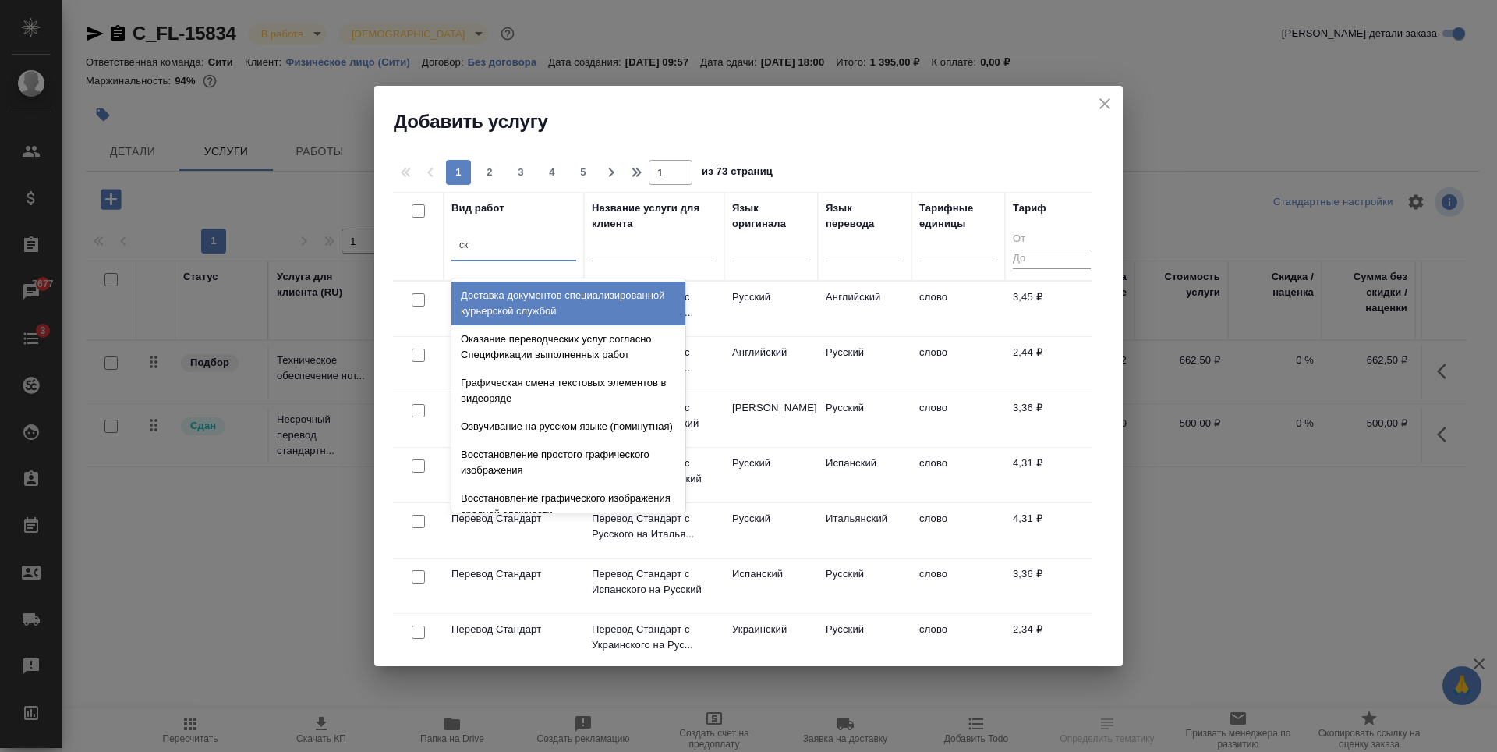
type input "скан"
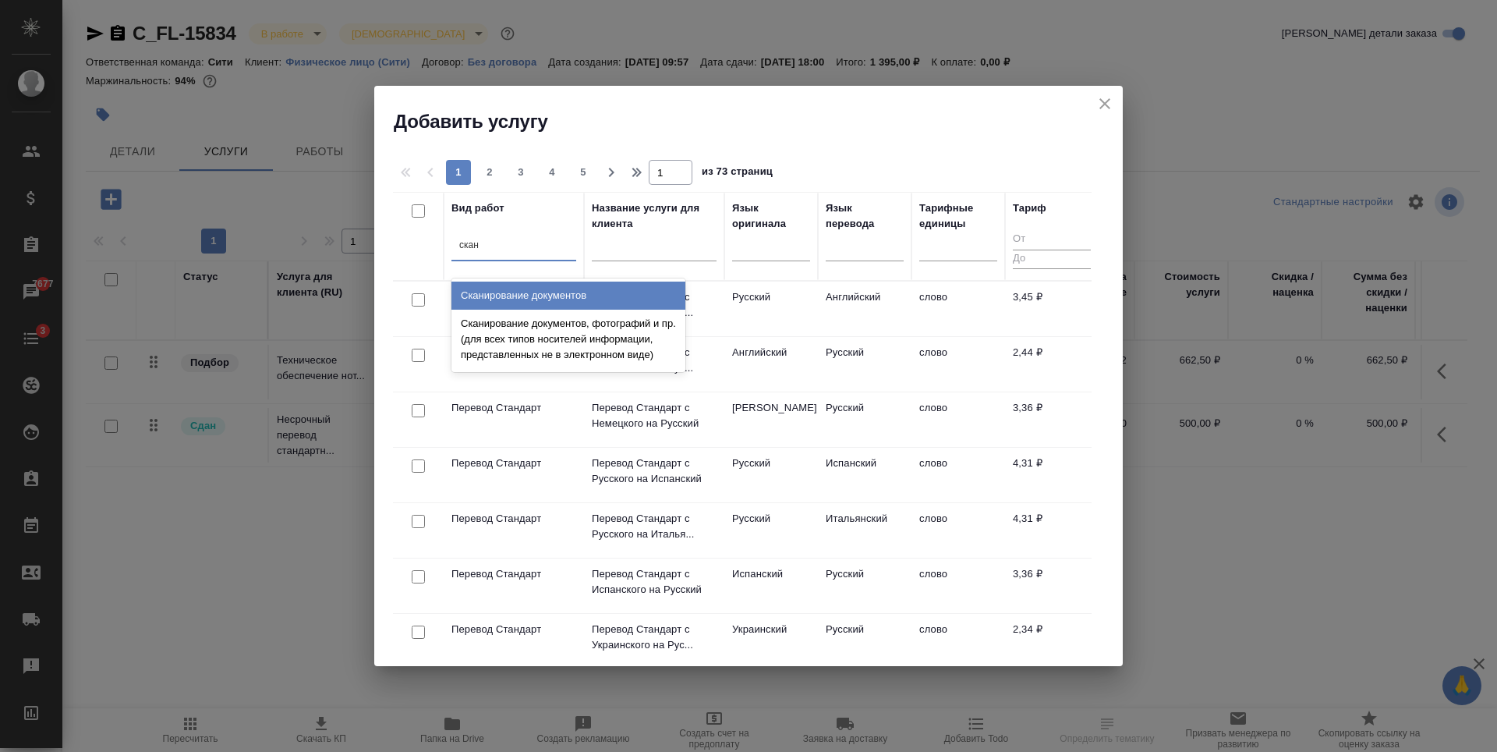
click at [541, 291] on div "Сканирование документов" at bounding box center [568, 295] width 234 height 28
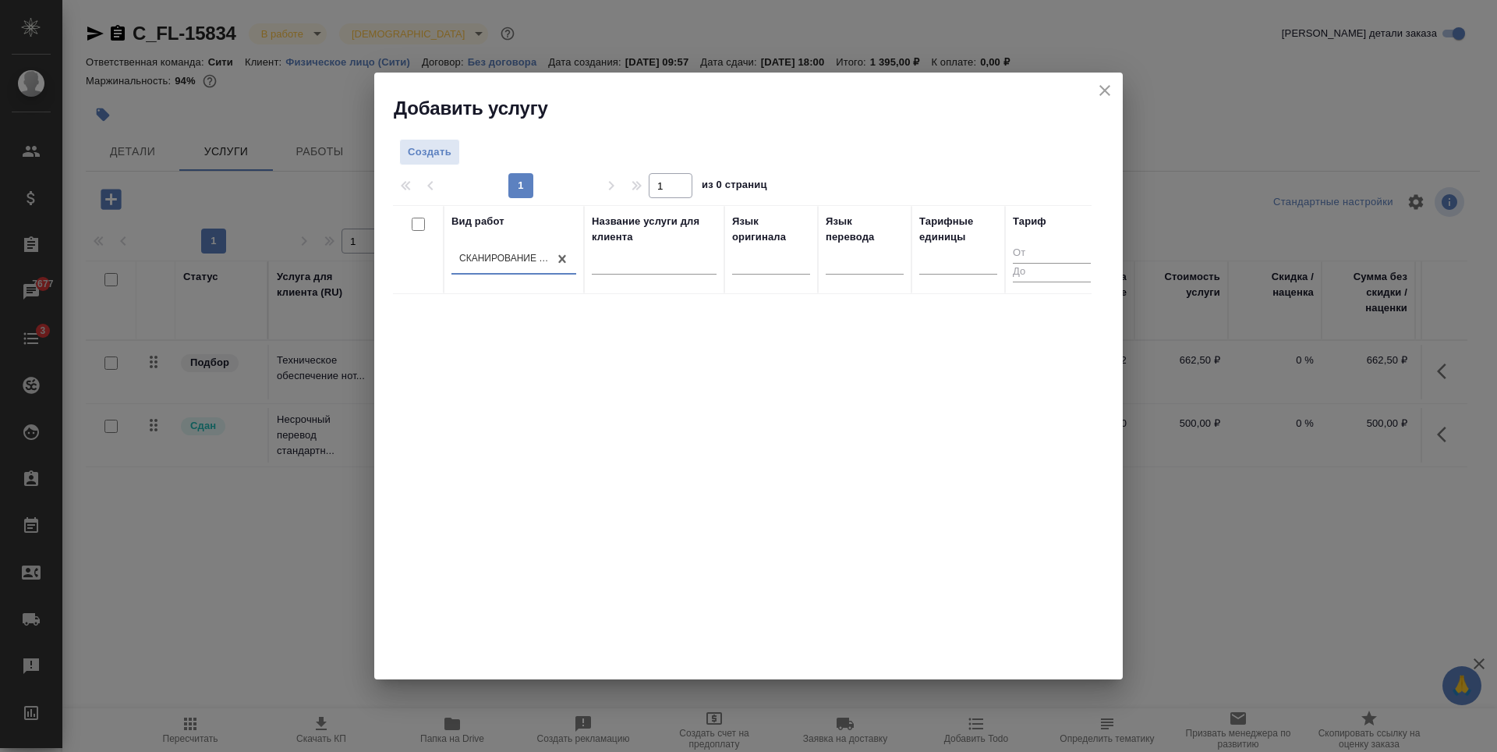
drag, startPoint x: 627, startPoint y: 420, endPoint x: 591, endPoint y: 360, distance: 69.9
click at [628, 420] on div "Вид работ option Сканирование документов, selected. 0 results available. Select…" at bounding box center [742, 439] width 699 height 468
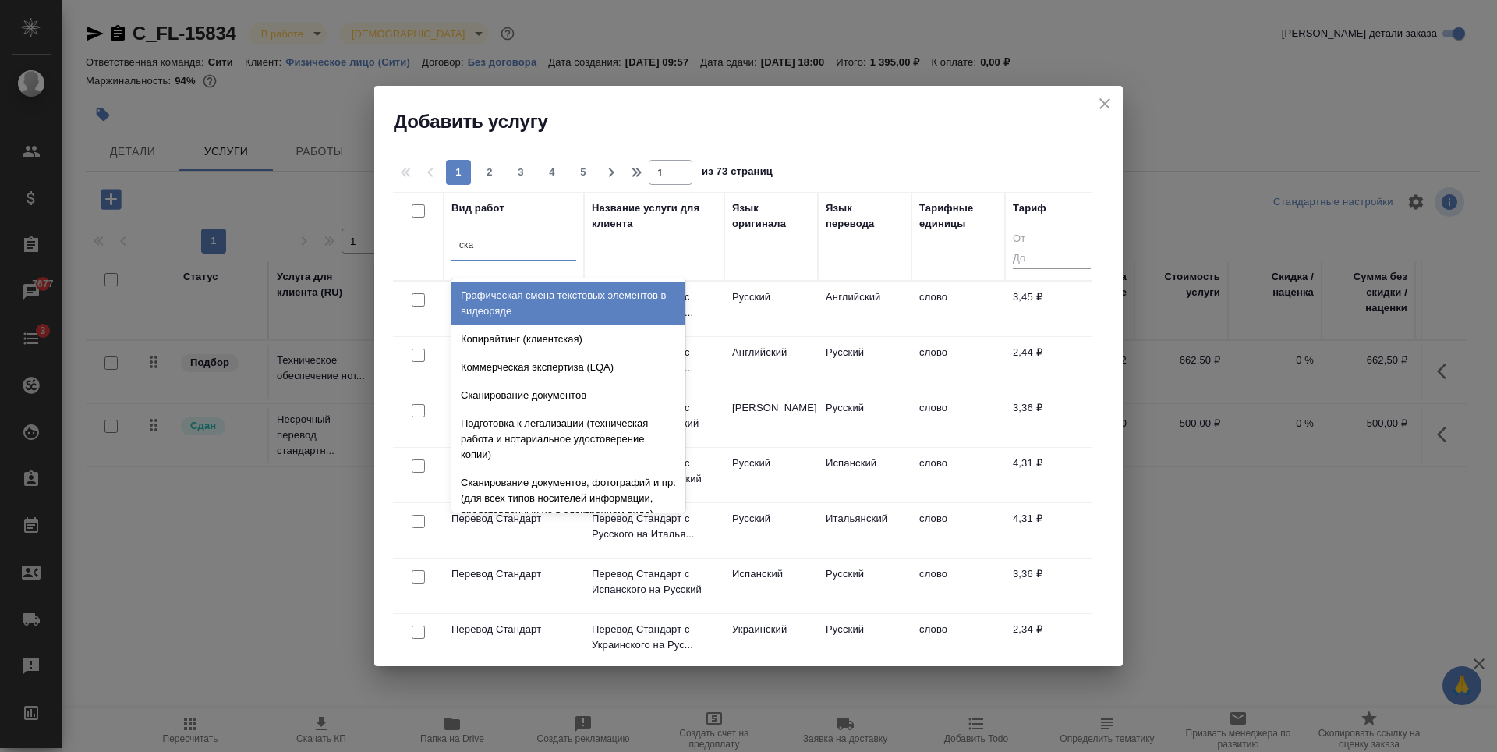
type input "скан"
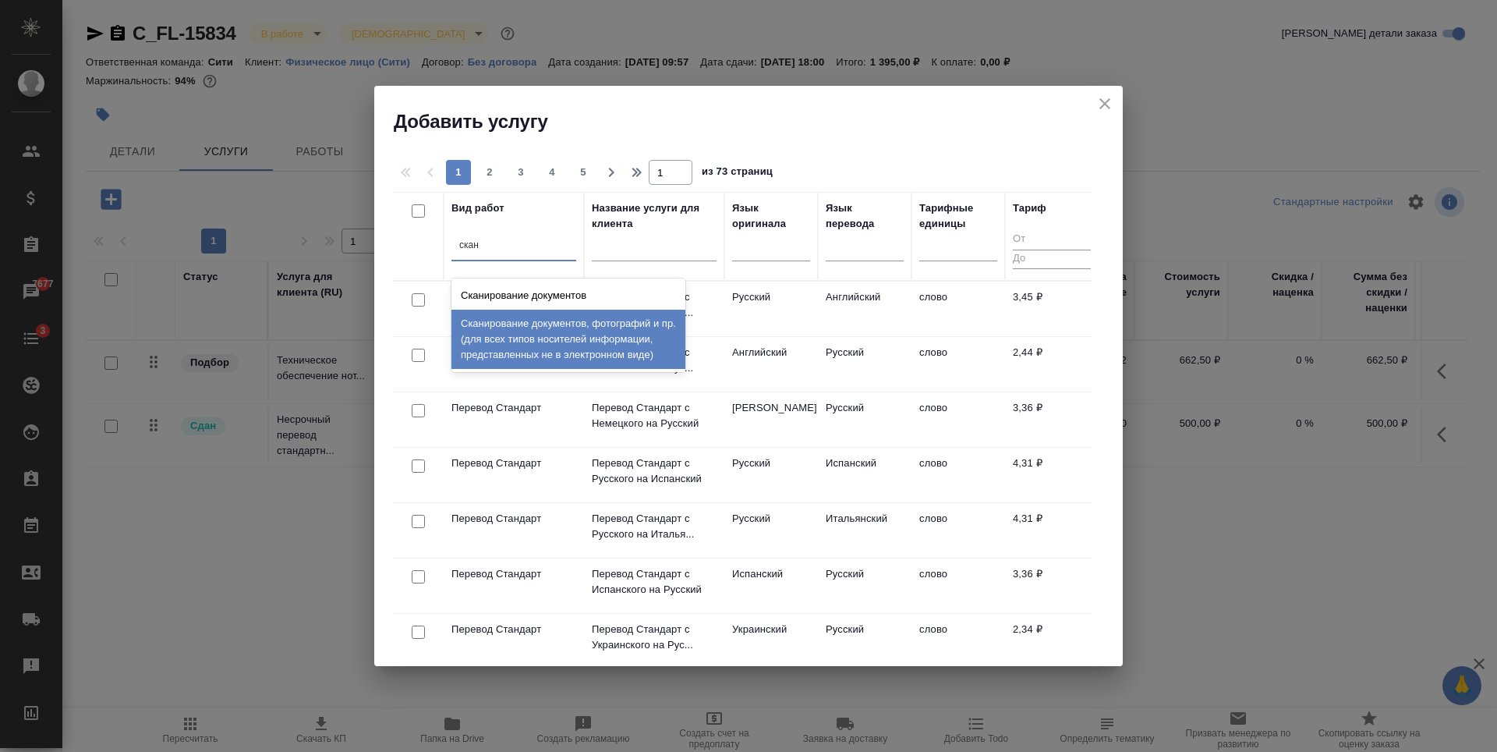
click at [532, 327] on div "Сканирование документов, фотографий и пр. (для всех типов носителей информации,…" at bounding box center [568, 338] width 234 height 59
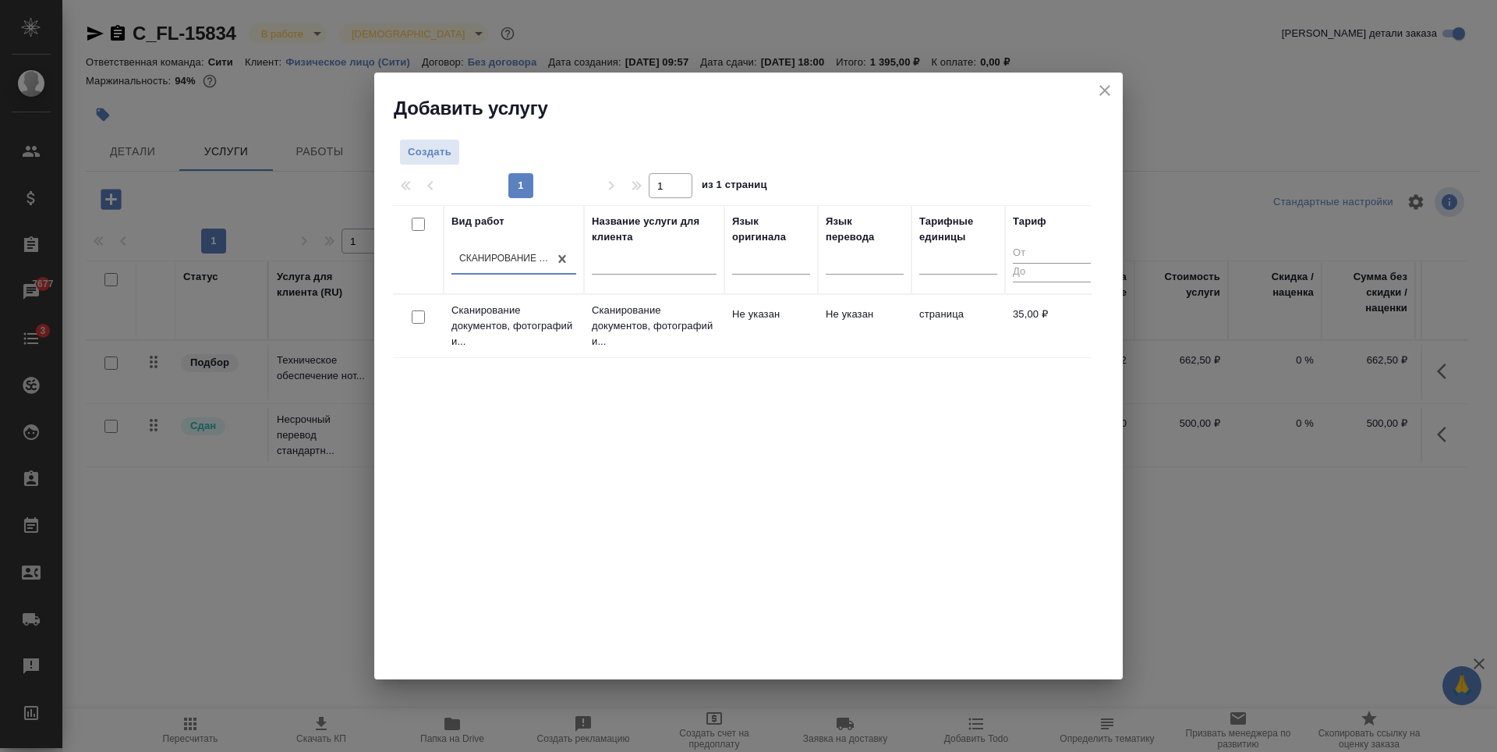
click at [512, 423] on div "Вид работ option Сканирование документов, фотографий и пр. (для всех типов носи…" at bounding box center [742, 439] width 699 height 468
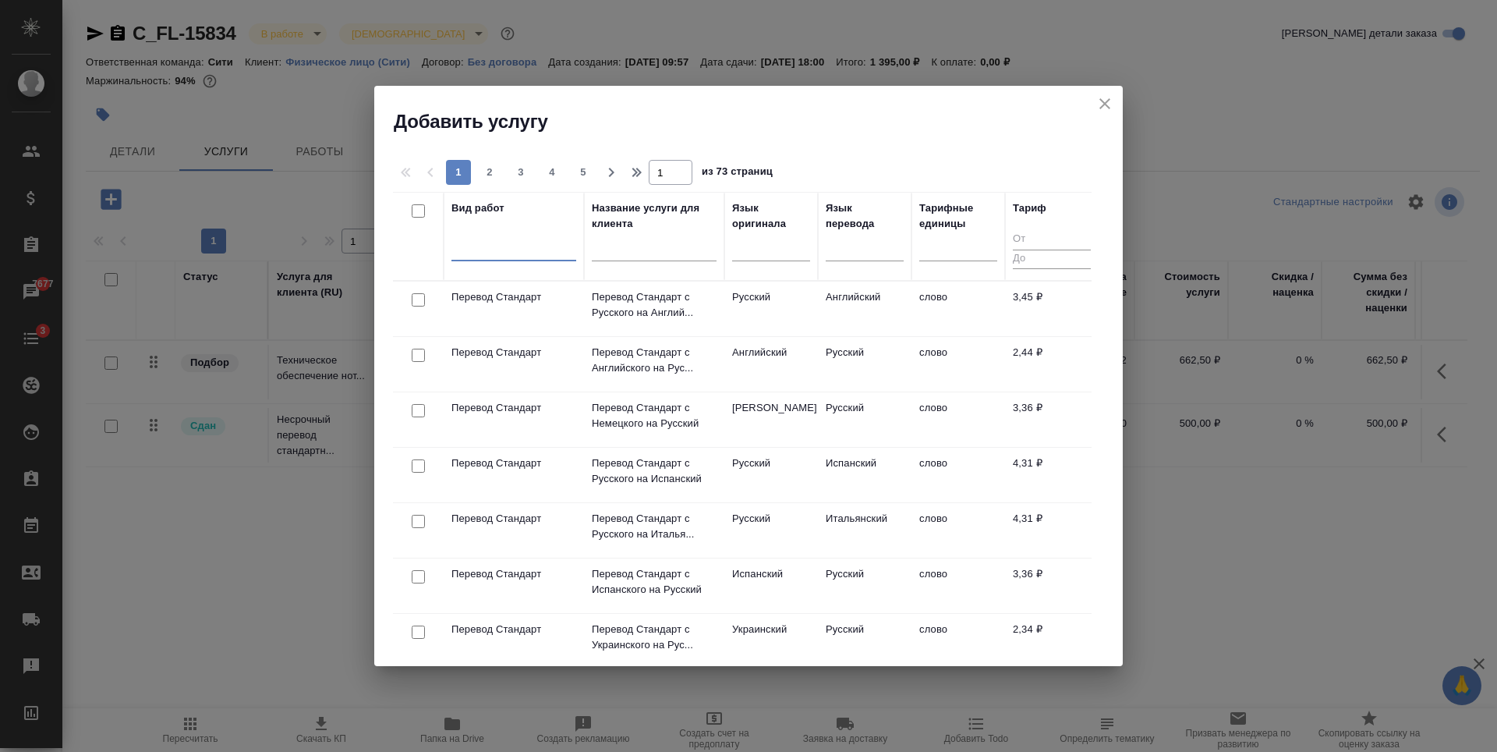
click at [506, 241] on div at bounding box center [513, 245] width 125 height 23
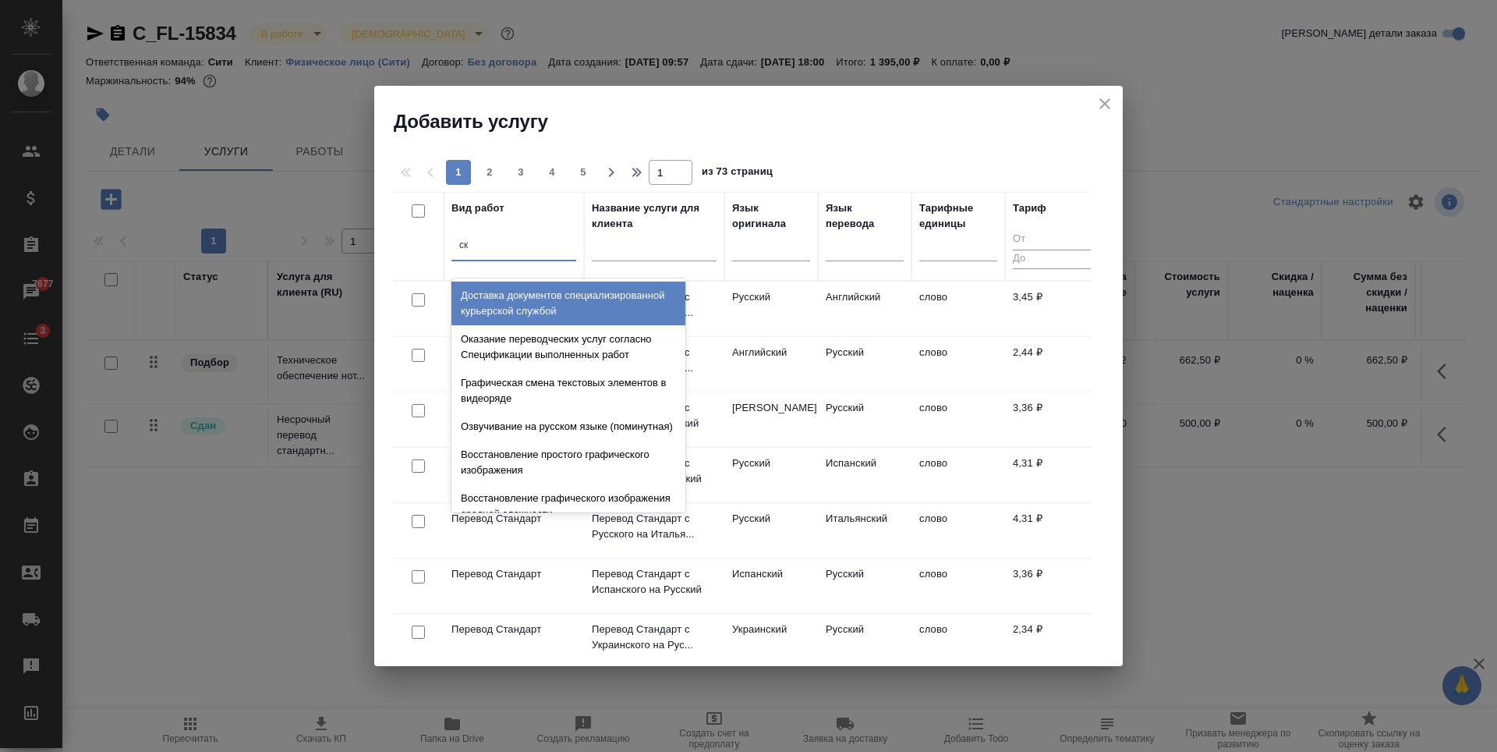
type input "ска"
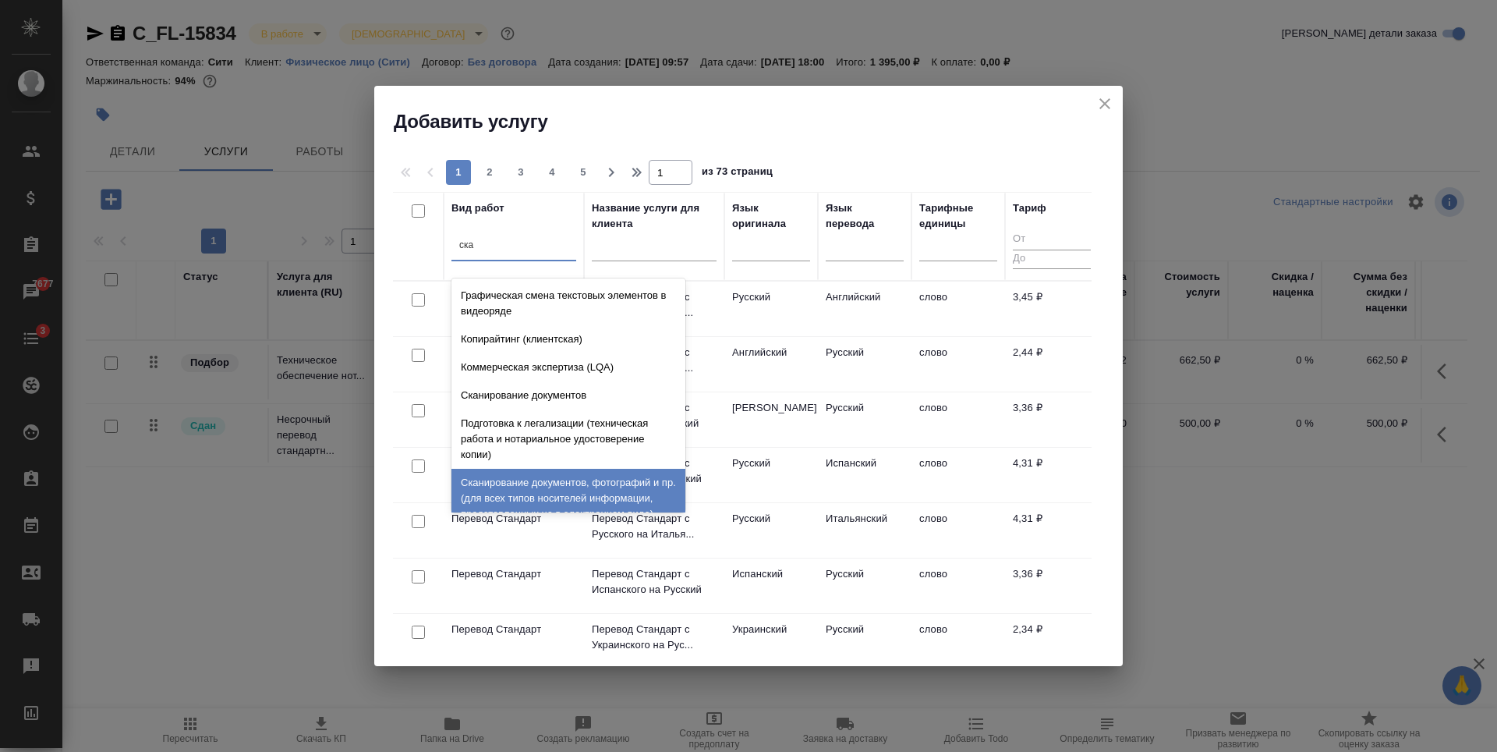
click at [530, 484] on div "Сканирование документов, фотографий и пр. (для всех типов носителей информации,…" at bounding box center [568, 498] width 234 height 59
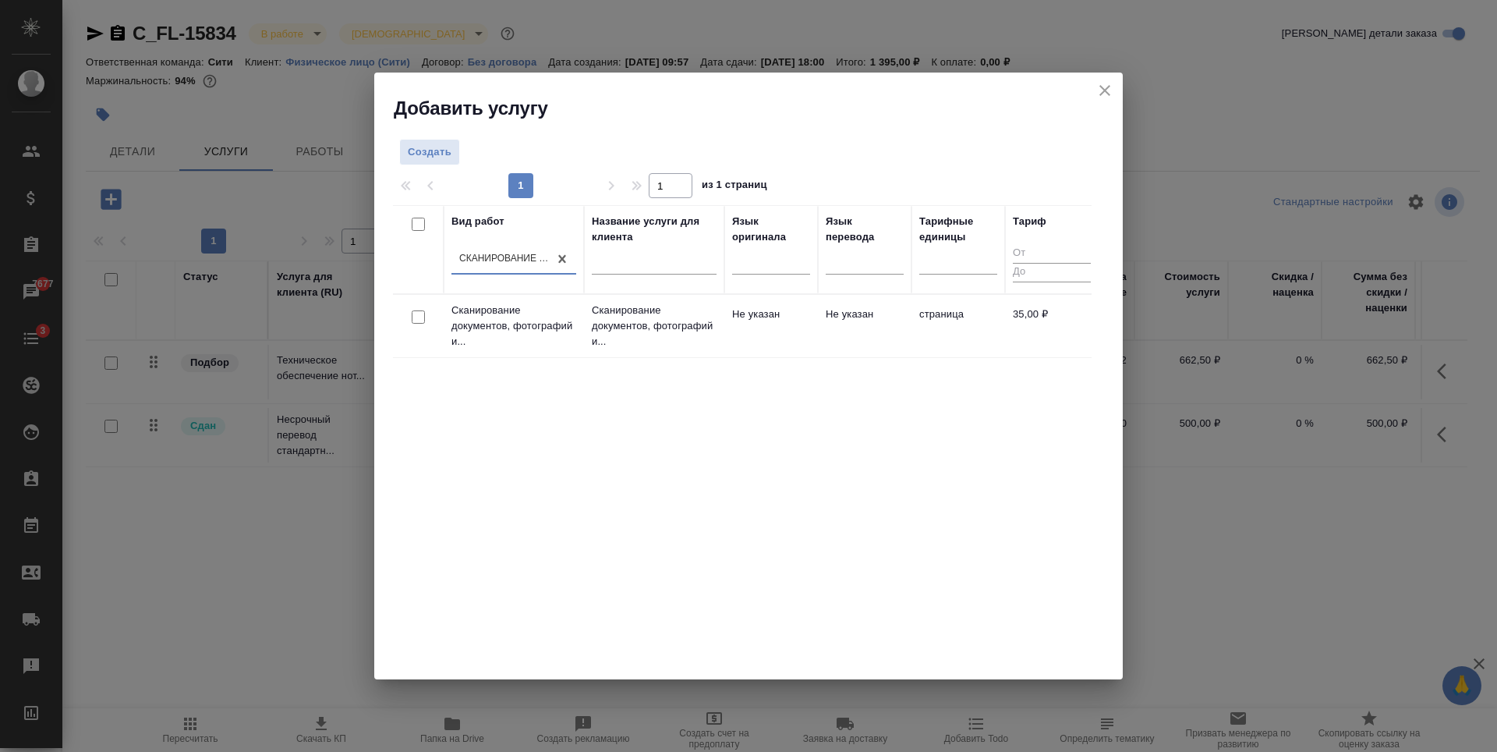
click at [416, 315] on input "checkbox" at bounding box center [418, 316] width 13 height 13
checkbox input "true"
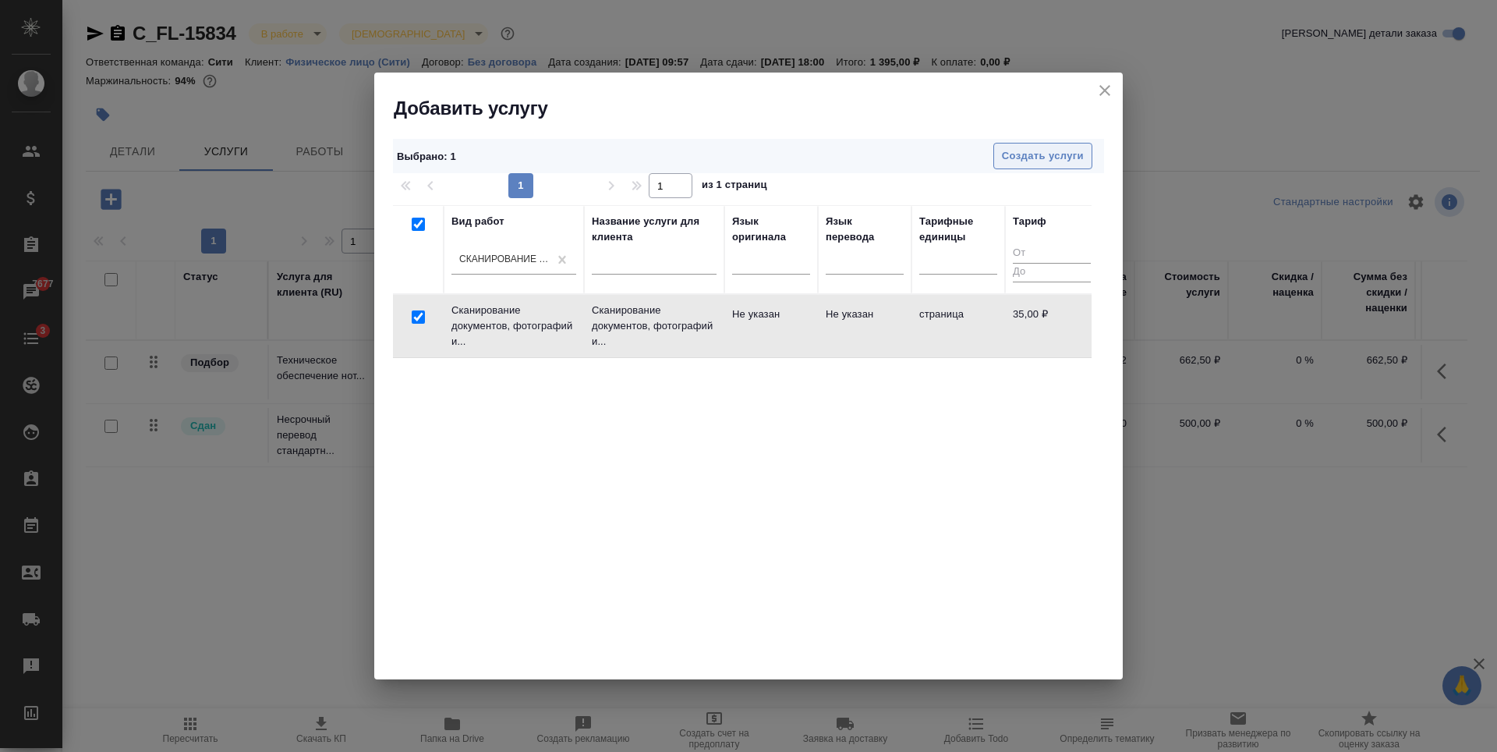
click at [1047, 161] on span "Создать услуги" at bounding box center [1043, 156] width 82 height 18
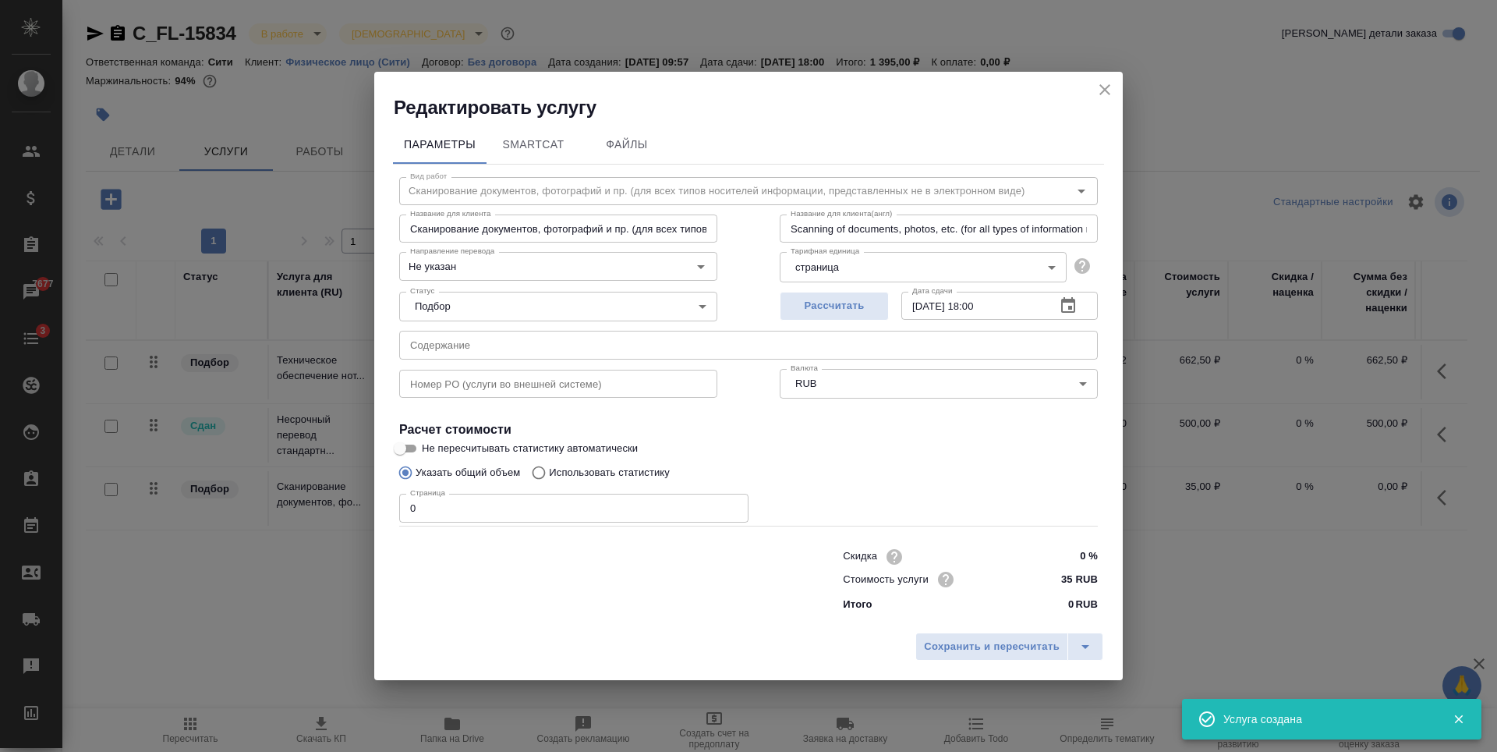
click at [508, 505] on input "0" at bounding box center [573, 507] width 349 height 28
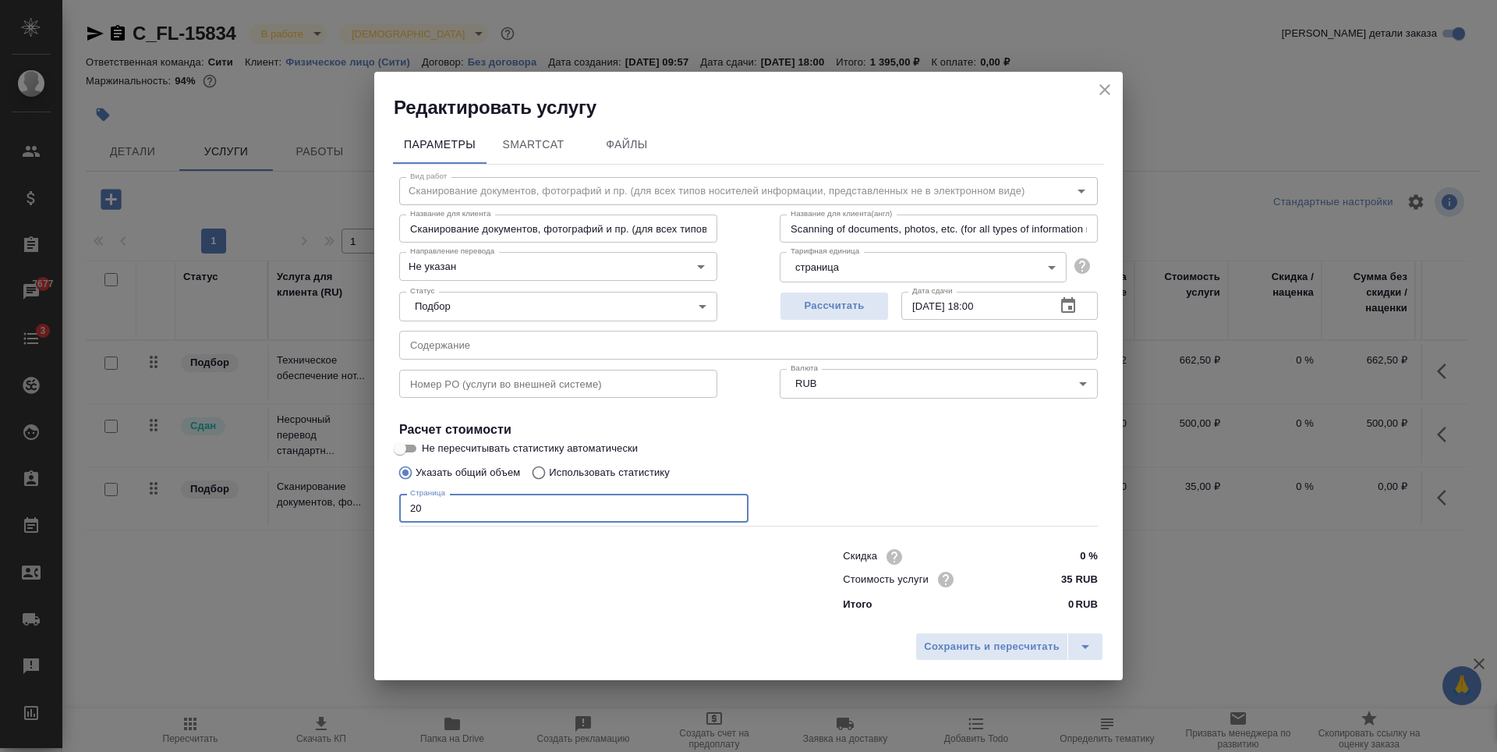
type input "20"
click at [1025, 423] on h4 "Расчет стоимости" at bounding box center [748, 429] width 699 height 19
click at [1005, 649] on span "Сохранить и пересчитать" at bounding box center [992, 647] width 136 height 18
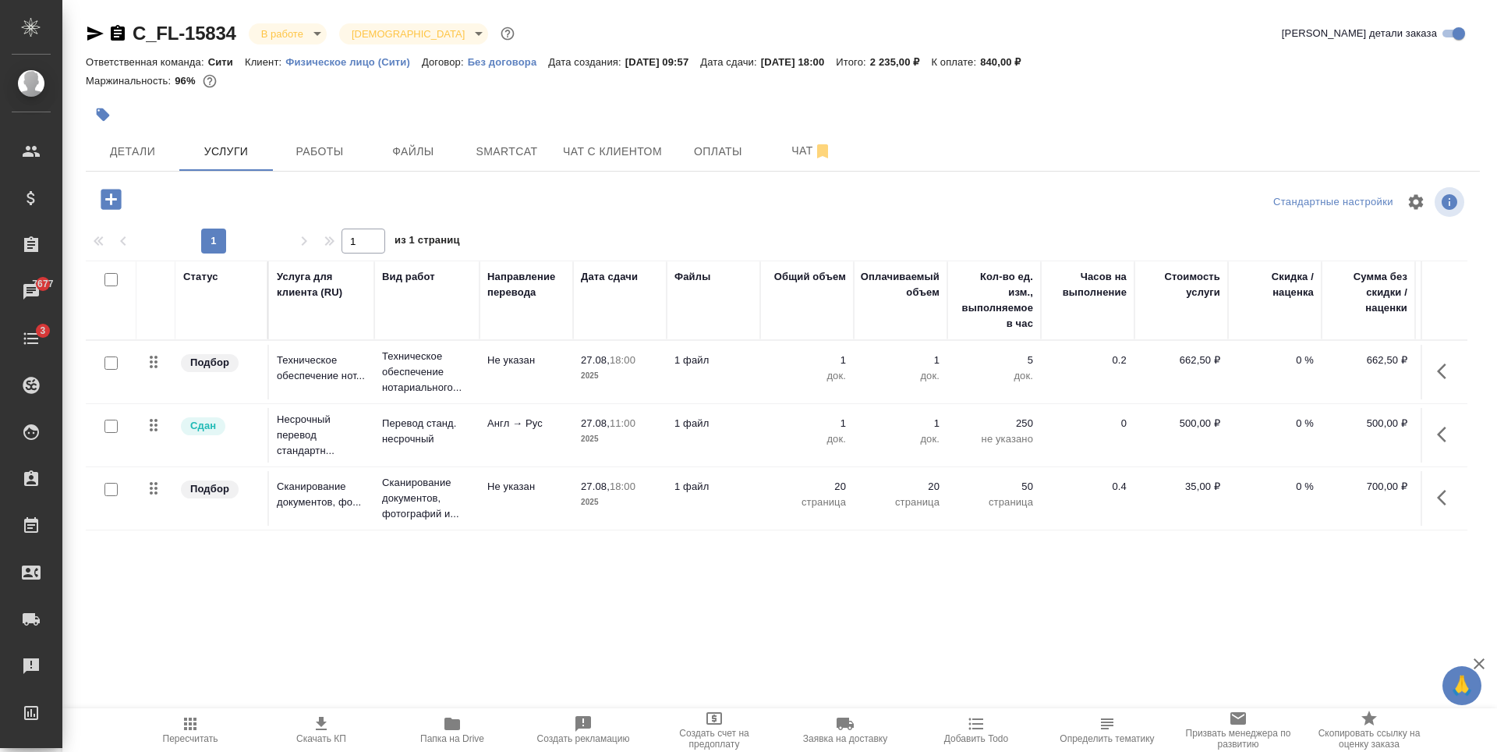
click at [1445, 494] on icon "button" at bounding box center [1446, 497] width 19 height 19
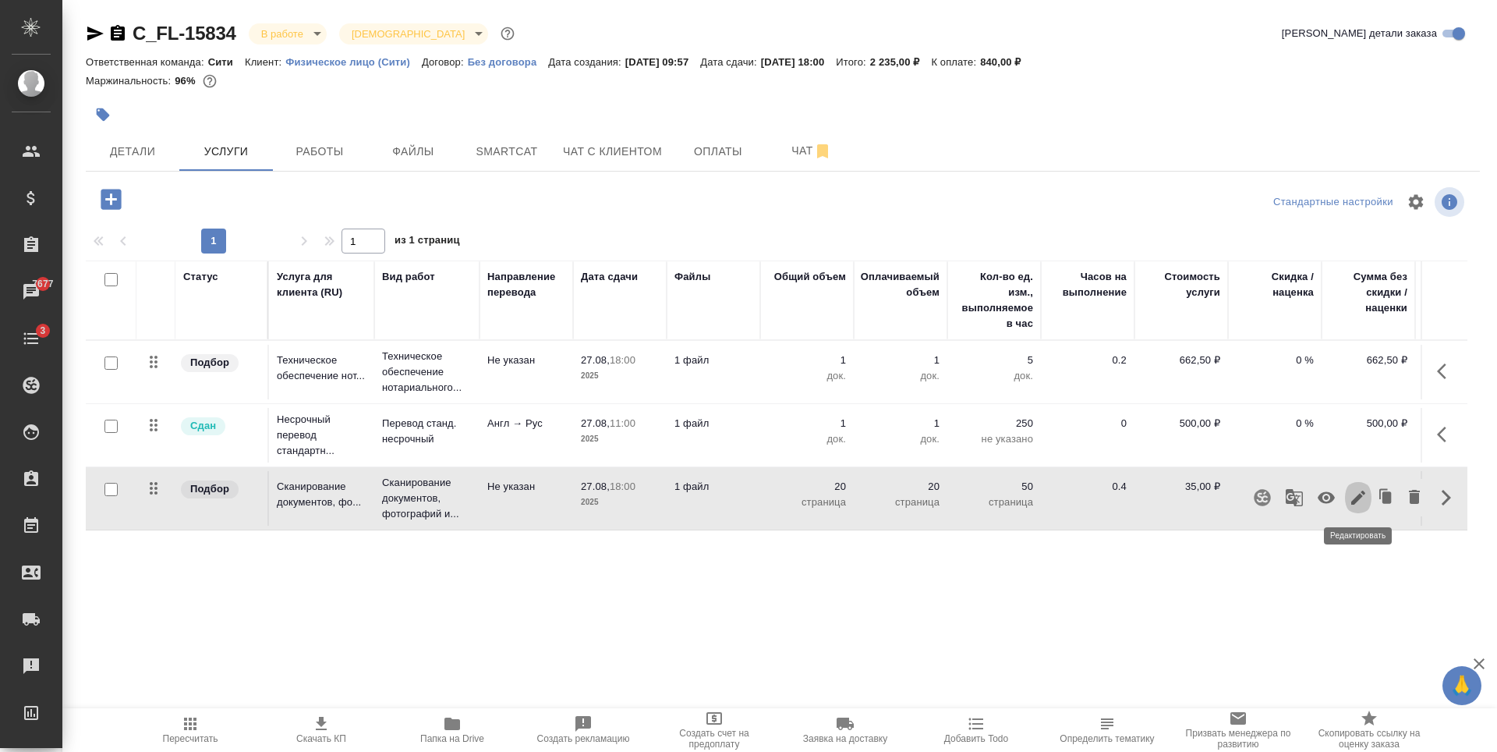
click at [1353, 499] on icon "button" at bounding box center [1358, 497] width 19 height 19
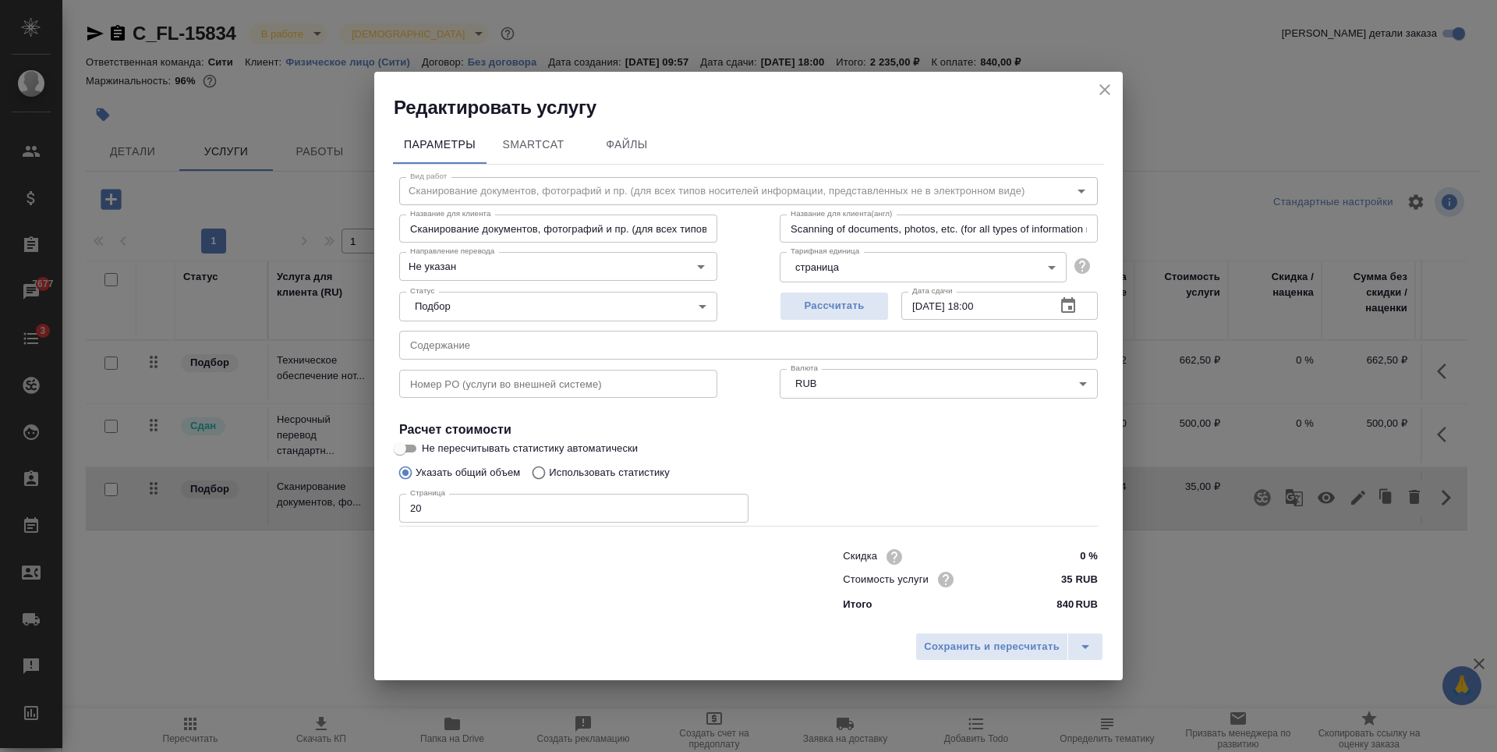
click at [1075, 579] on input "35 RUB" at bounding box center [1068, 579] width 58 height 23
click at [1107, 89] on icon "close" at bounding box center [1104, 89] width 19 height 19
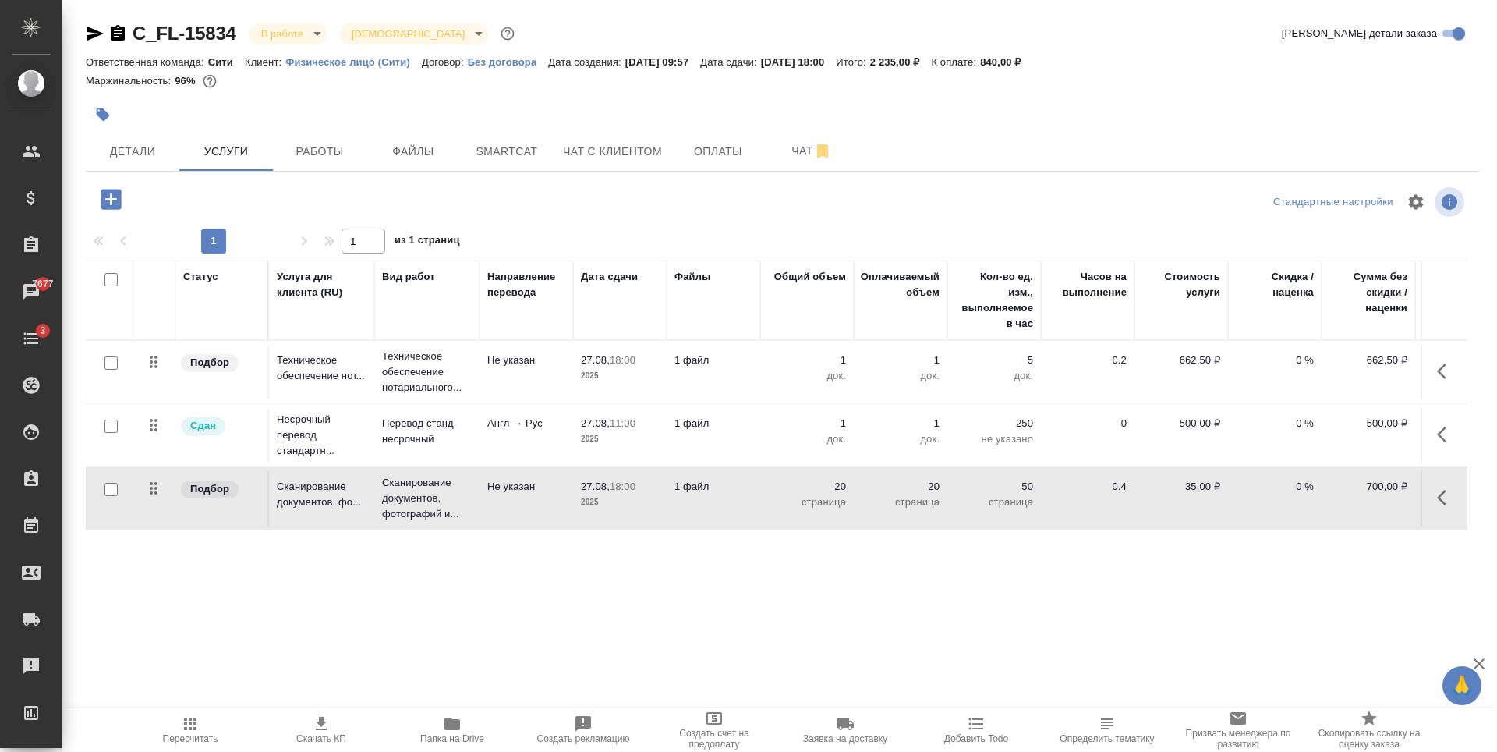
click at [1447, 493] on icon "button" at bounding box center [1446, 497] width 19 height 19
drag, startPoint x: 1413, startPoint y: 502, endPoint x: 1353, endPoint y: 529, distance: 66.3
click at [1414, 502] on icon "button" at bounding box center [1414, 497] width 11 height 14
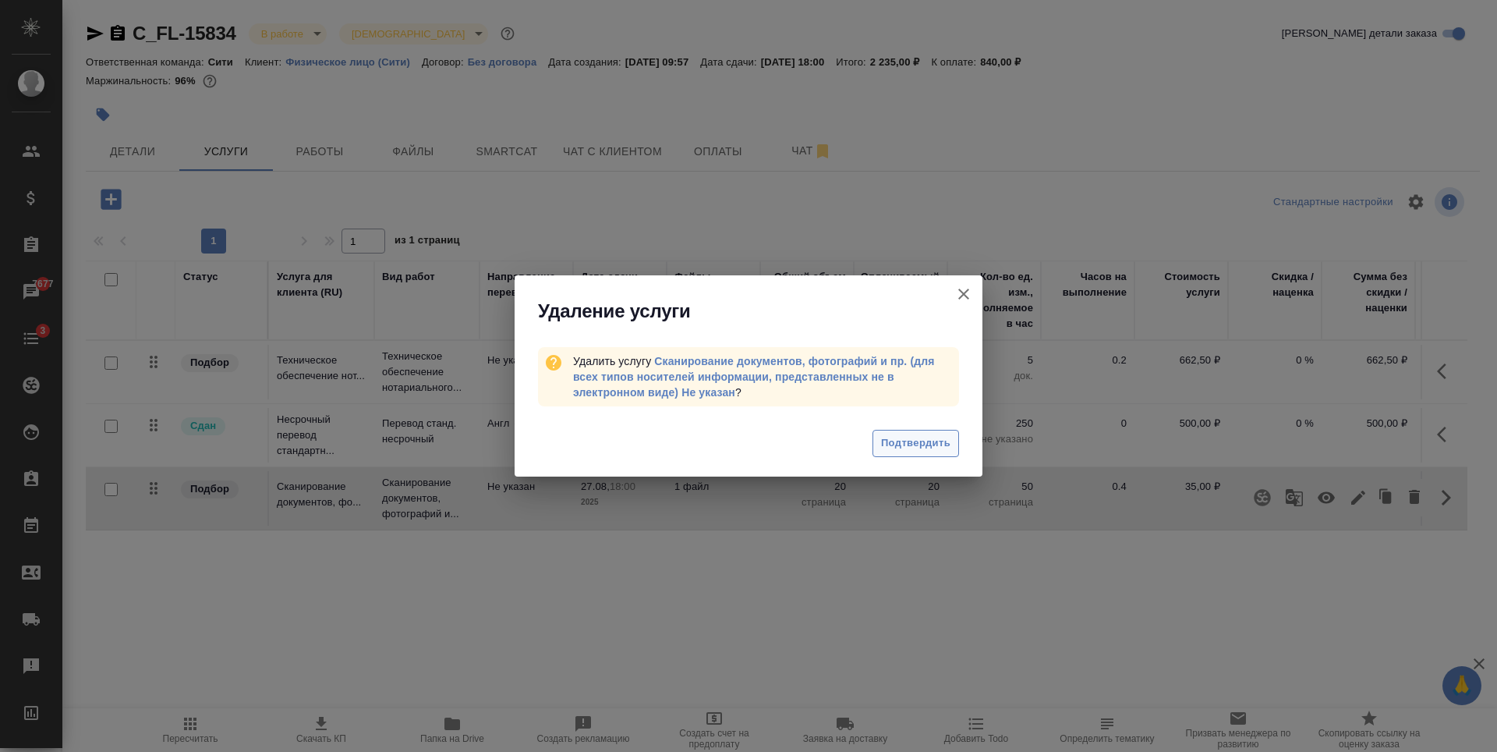
click at [902, 440] on span "Подтвердить" at bounding box center [915, 443] width 69 height 18
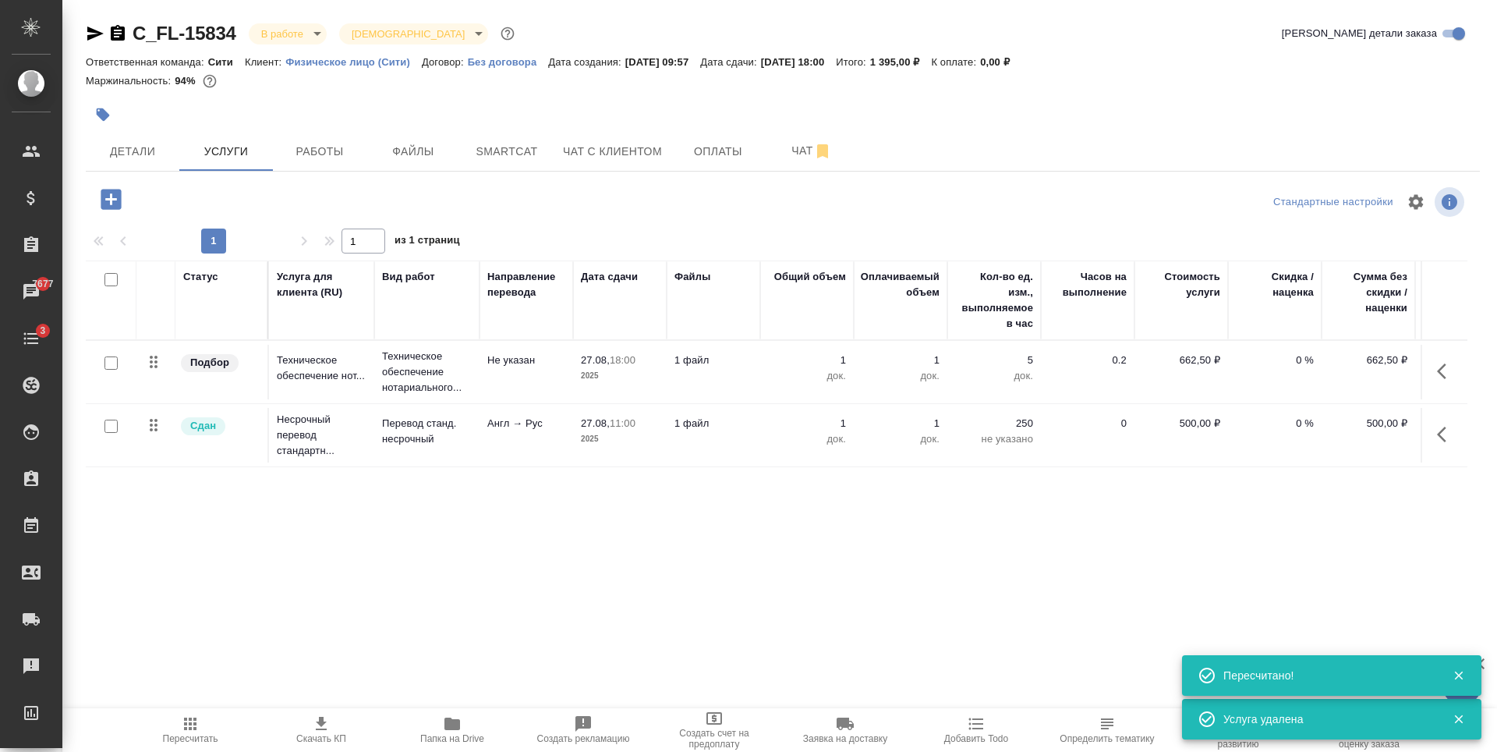
click at [113, 200] on icon "button" at bounding box center [111, 199] width 20 height 20
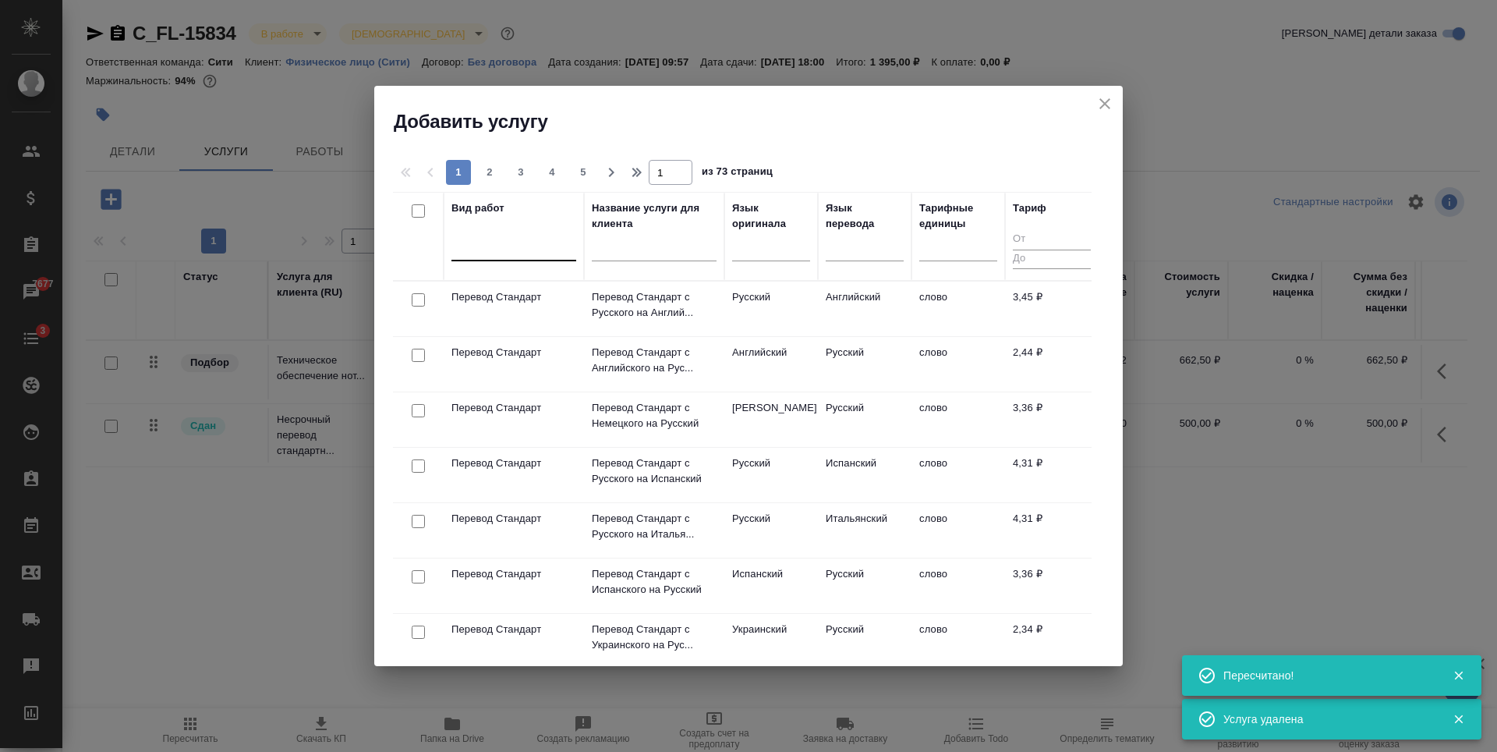
click at [475, 251] on div at bounding box center [513, 245] width 125 height 23
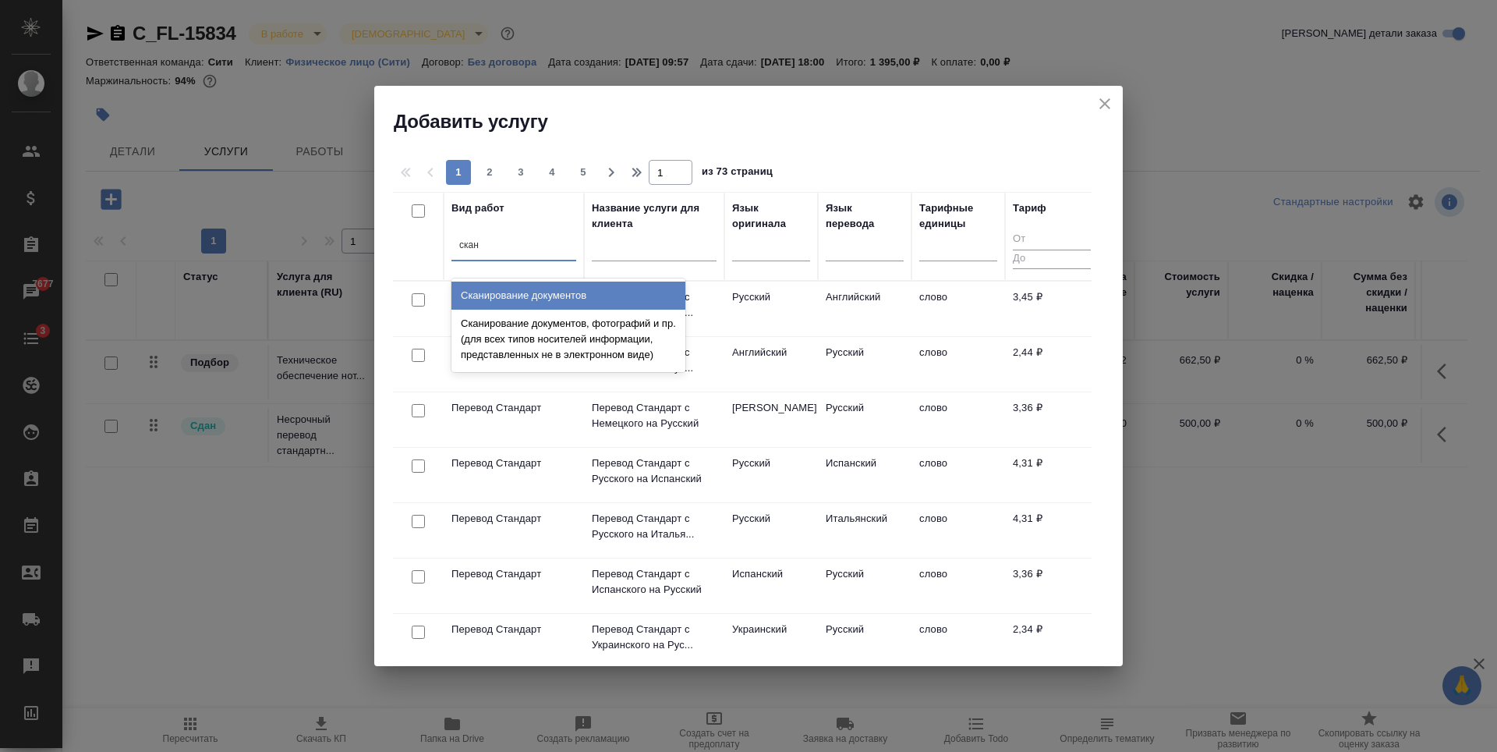
type input "скани"
click at [529, 288] on div "Сканирование документов" at bounding box center [568, 295] width 234 height 28
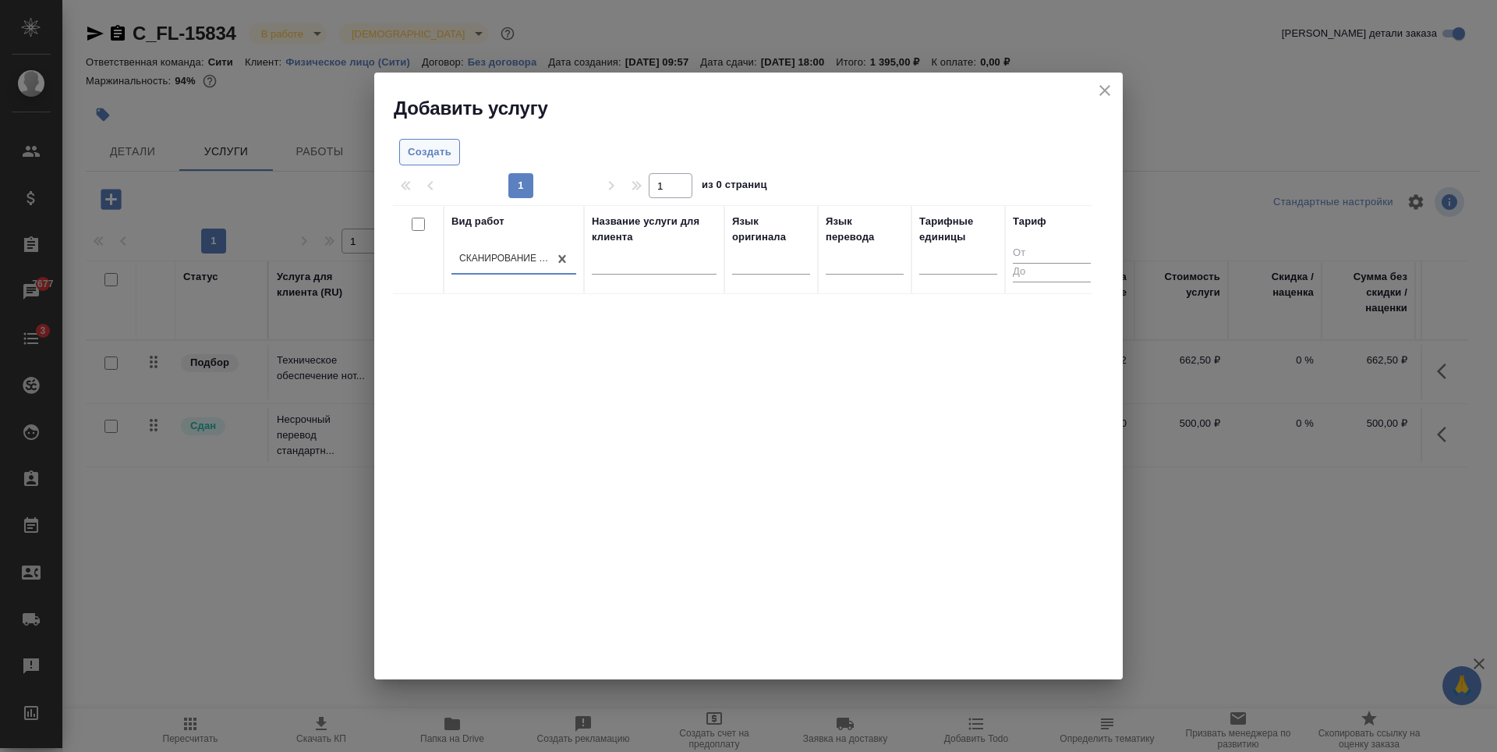
click at [424, 153] on span "Создать" at bounding box center [430, 152] width 44 height 18
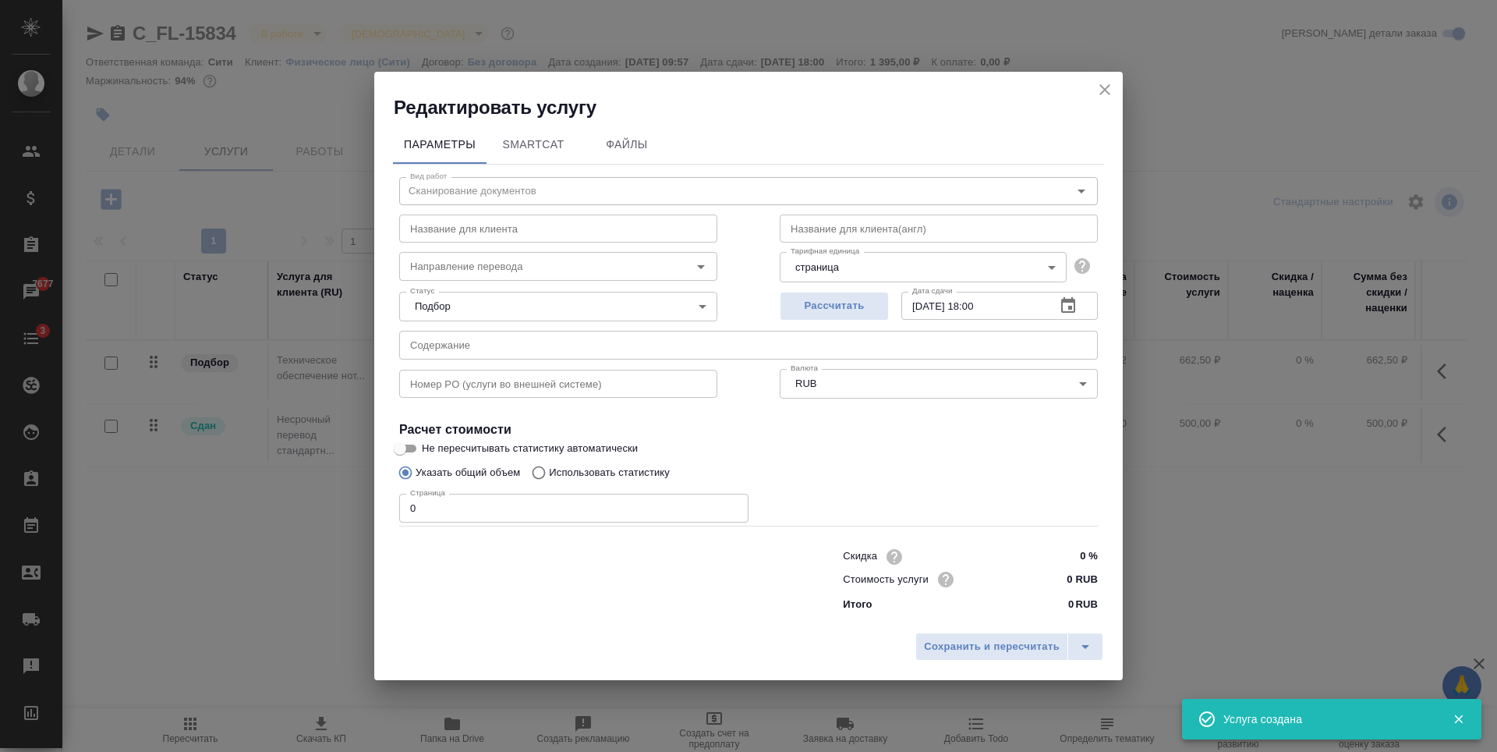
click at [593, 504] on input "0" at bounding box center [573, 507] width 349 height 28
type input "35"
click at [1072, 577] on input "0 RUB" at bounding box center [1068, 579] width 58 height 23
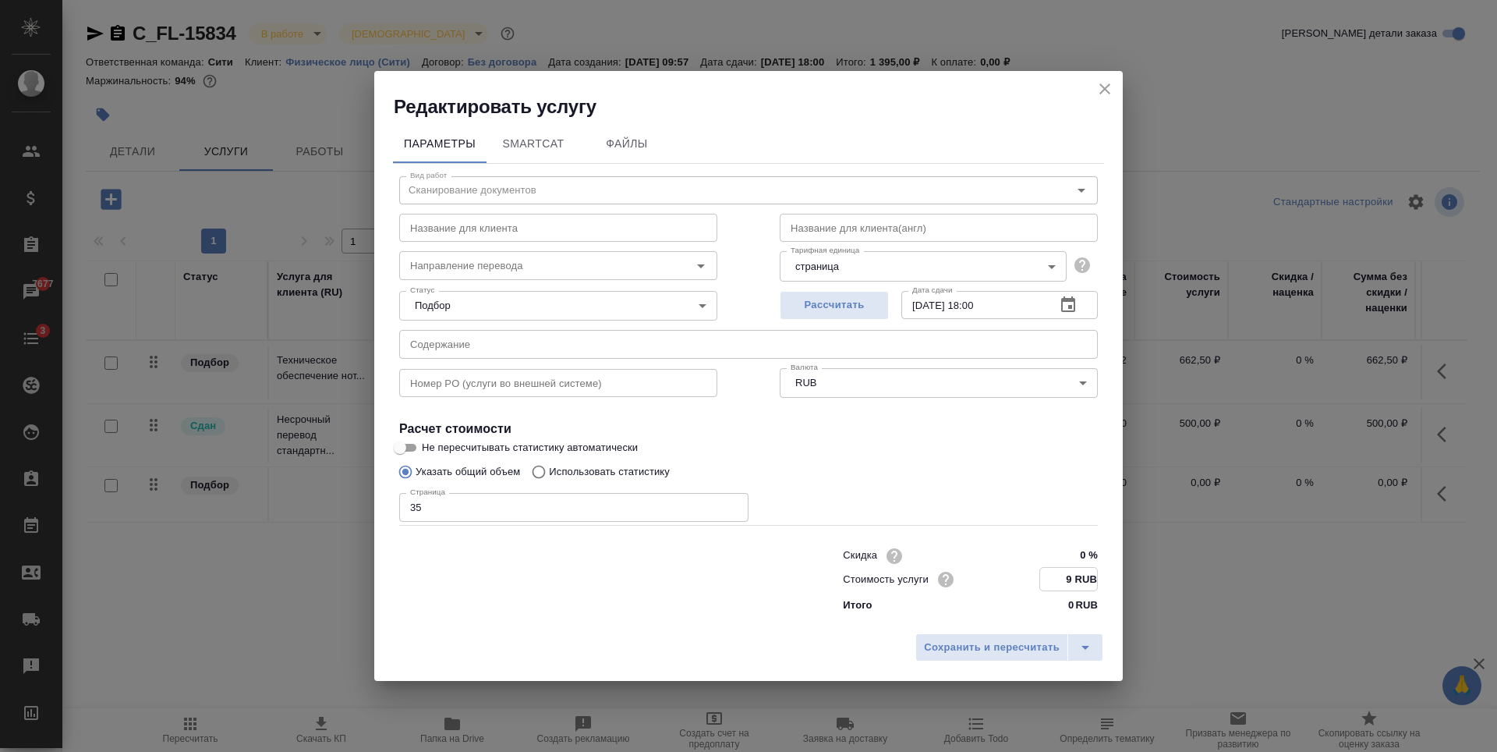
type input "9 RUB"
click at [940, 465] on div "Указать общий объем Использовать статистику" at bounding box center [748, 473] width 699 height 30
click at [991, 654] on span "Сохранить и пересчитать" at bounding box center [992, 647] width 136 height 18
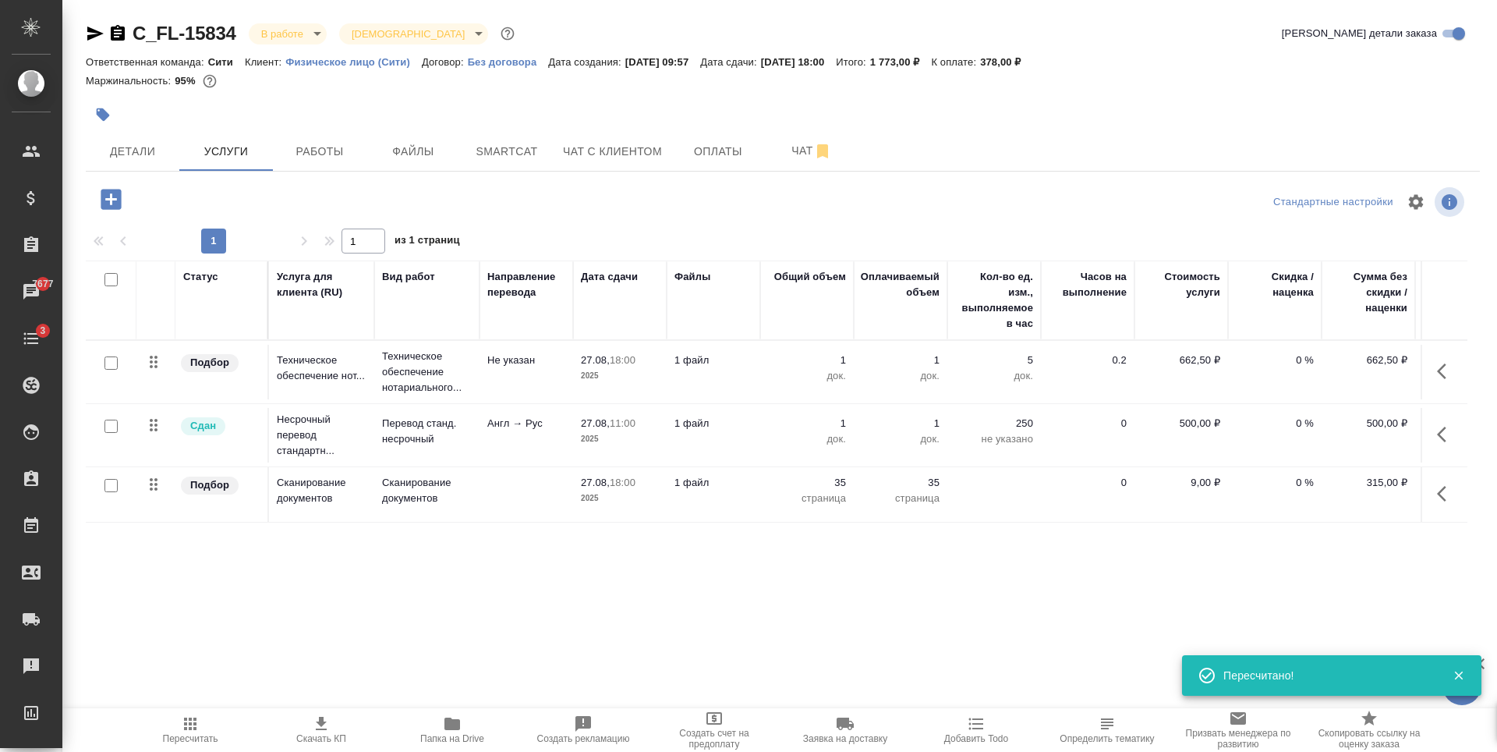
click at [1441, 489] on icon "button" at bounding box center [1441, 494] width 9 height 16
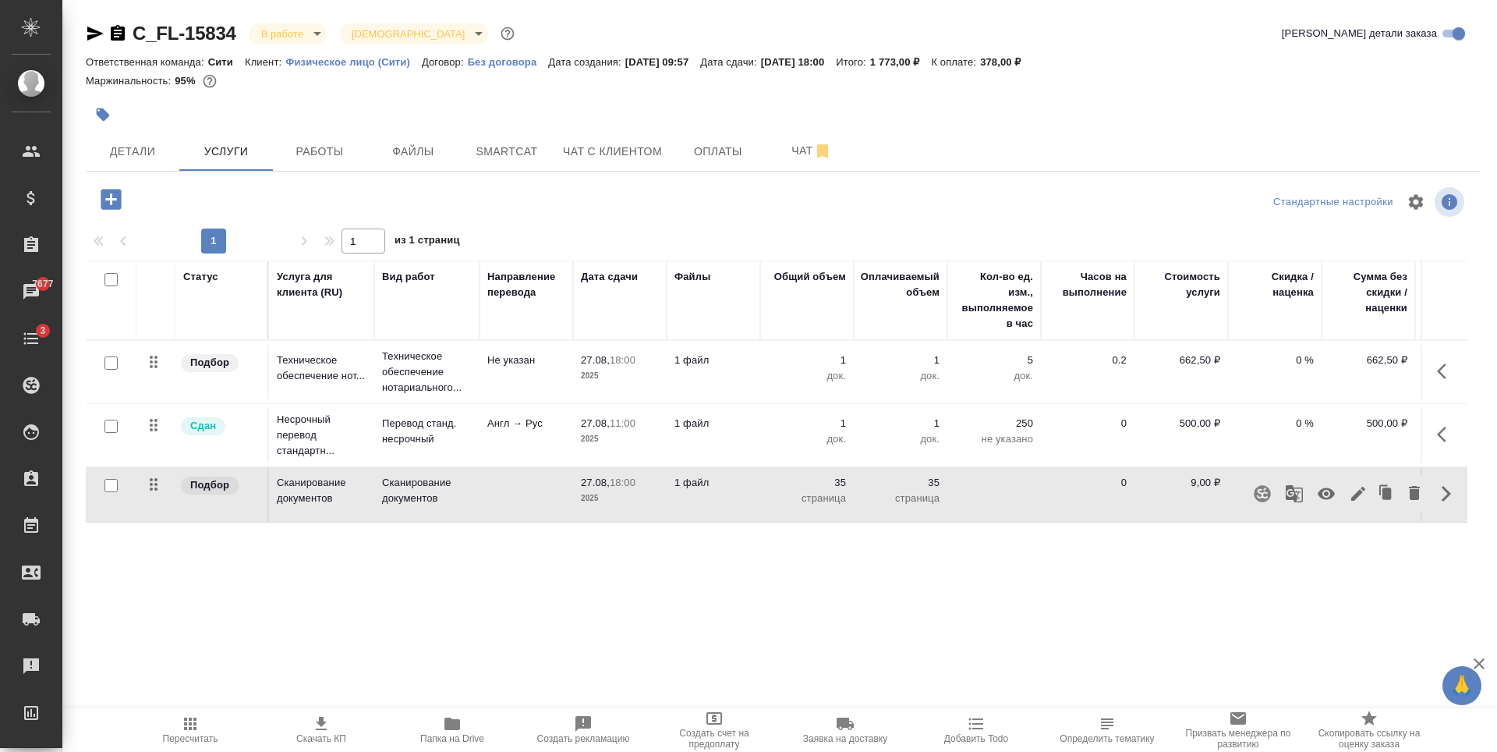
click at [1353, 497] on icon "button" at bounding box center [1358, 493] width 14 height 14
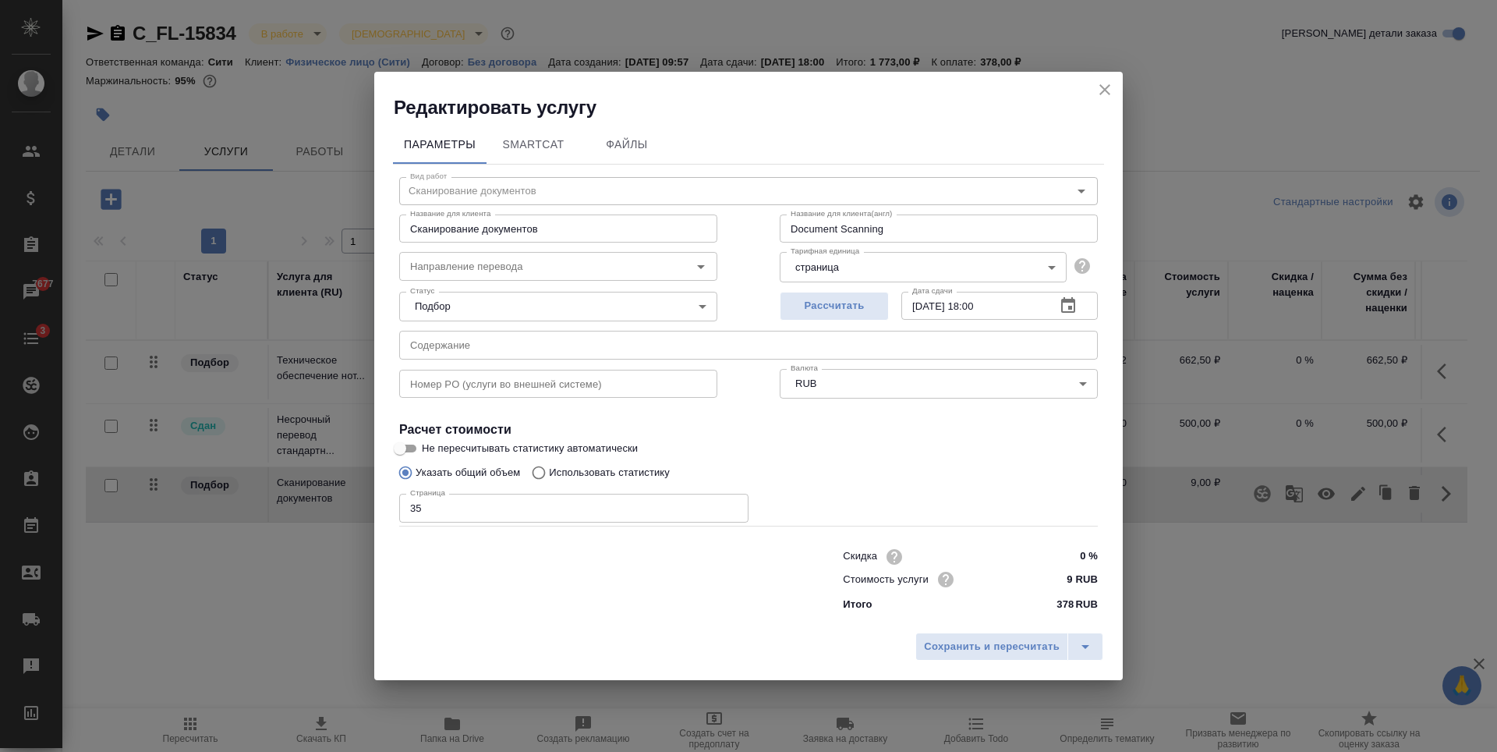
click at [589, 504] on input "35" at bounding box center [573, 507] width 349 height 28
type input "20"
click at [1025, 639] on span "Сохранить и пересчитать" at bounding box center [992, 647] width 136 height 18
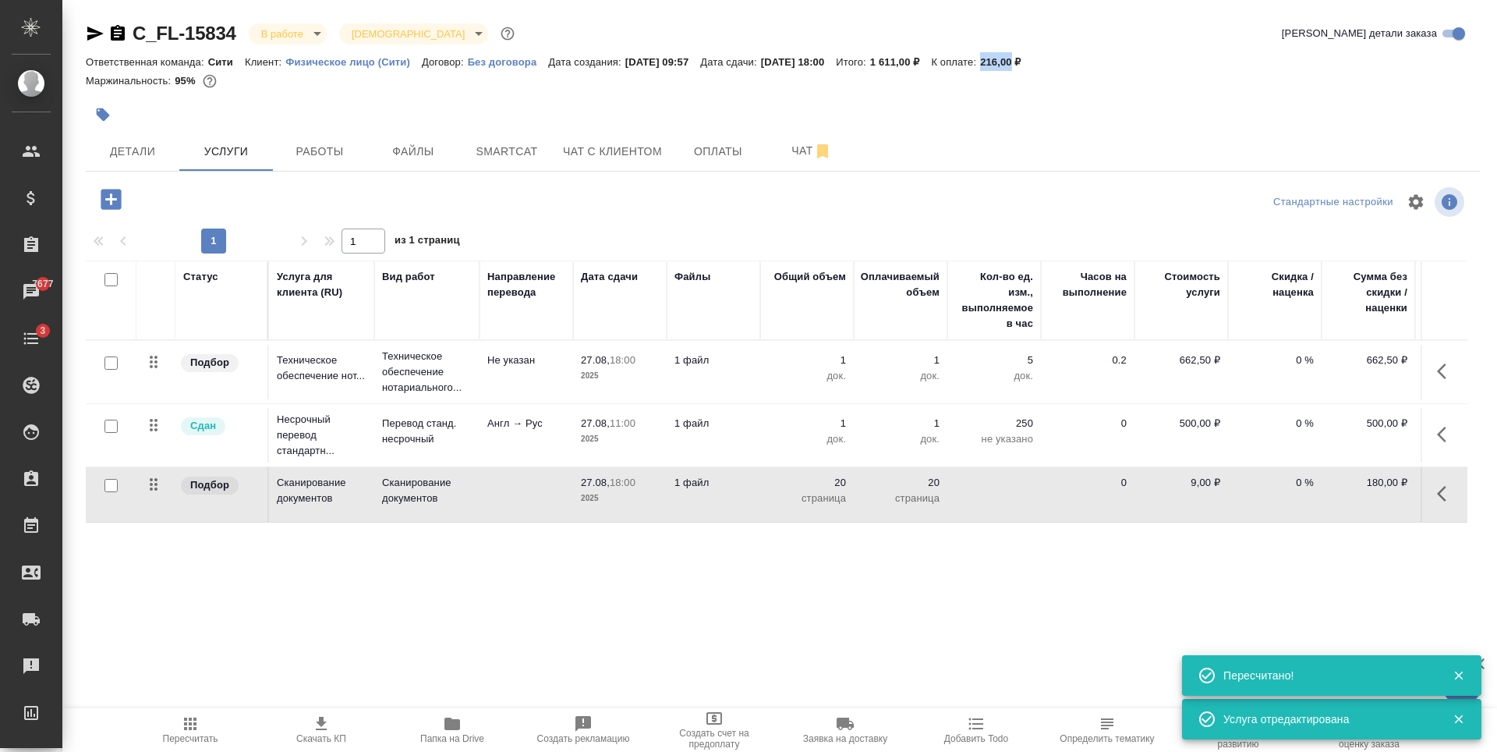
drag, startPoint x: 1020, startPoint y: 62, endPoint x: 1052, endPoint y: 67, distance: 31.5
click at [1033, 67] on p "216,00 ₽" at bounding box center [1006, 62] width 53 height 12
copy p "216,00"
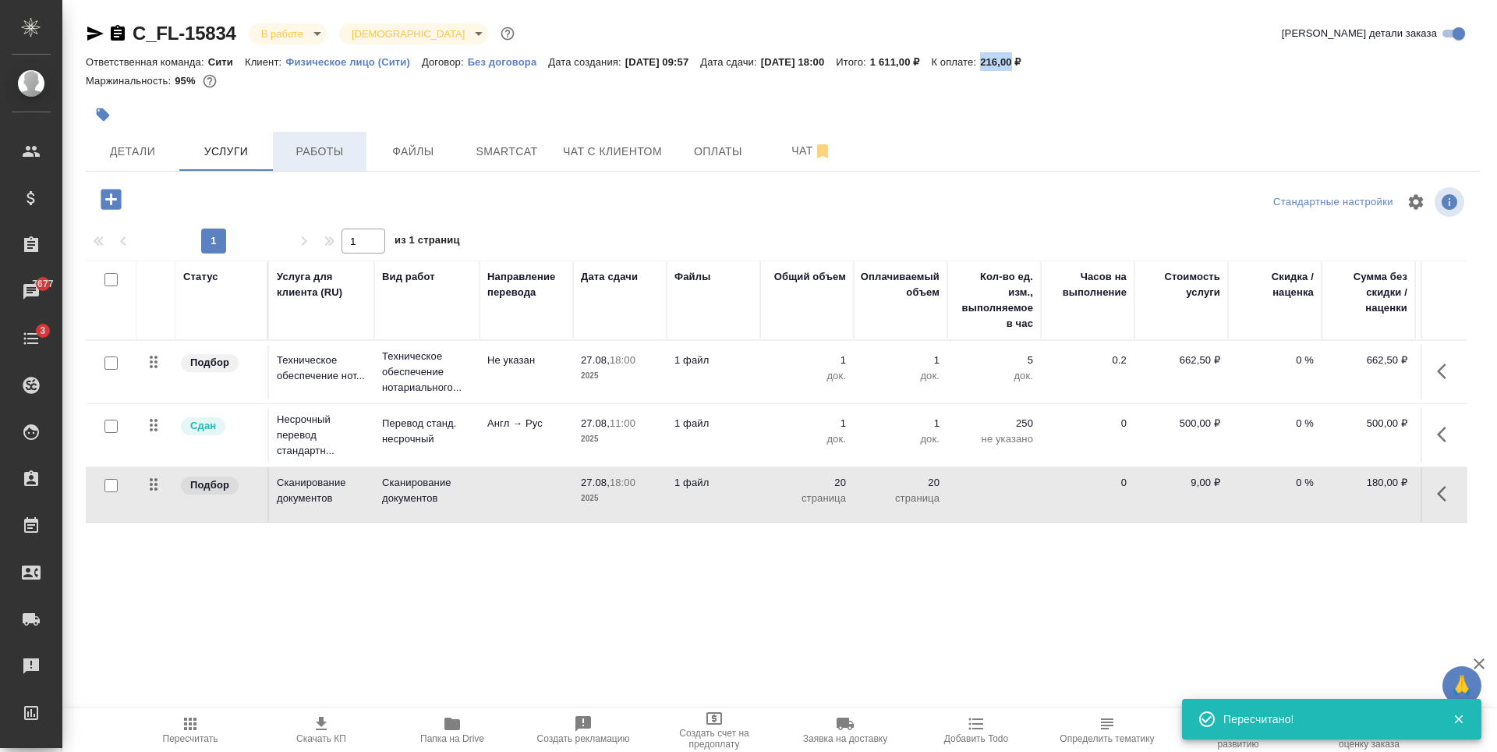
click at [323, 140] on button "Работы" at bounding box center [320, 151] width 94 height 39
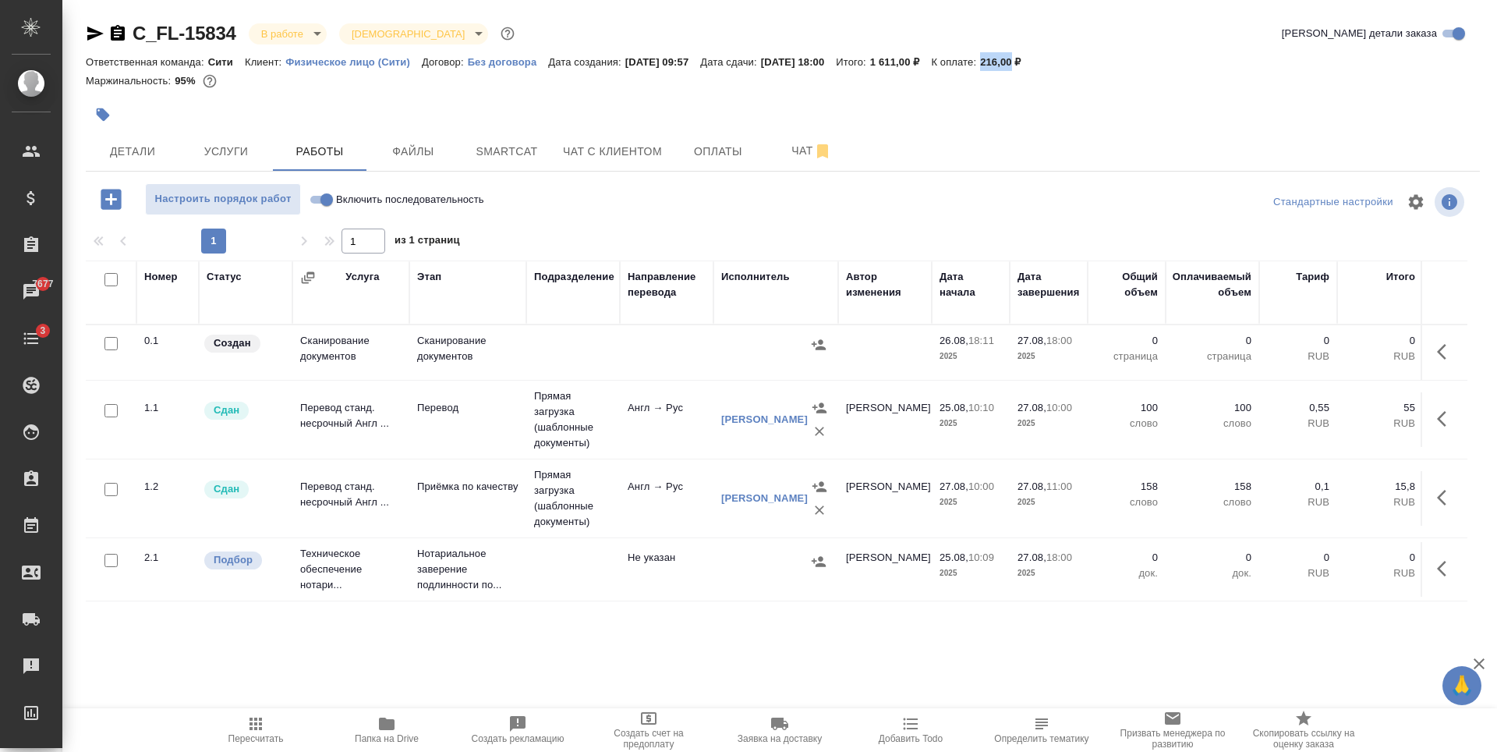
click at [120, 340] on div at bounding box center [111, 344] width 35 height 22
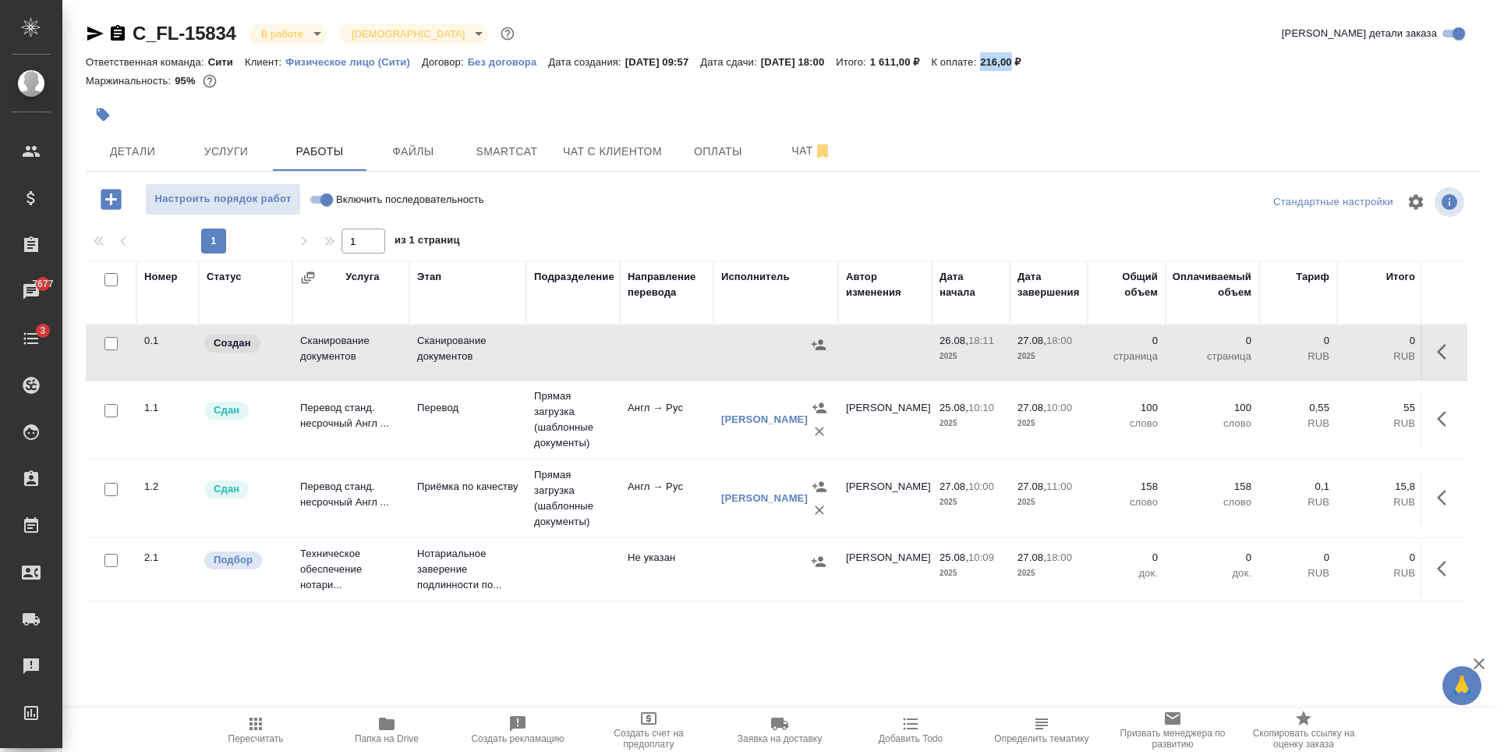
click at [109, 341] on input "checkbox" at bounding box center [110, 343] width 13 height 13
checkbox input "true"
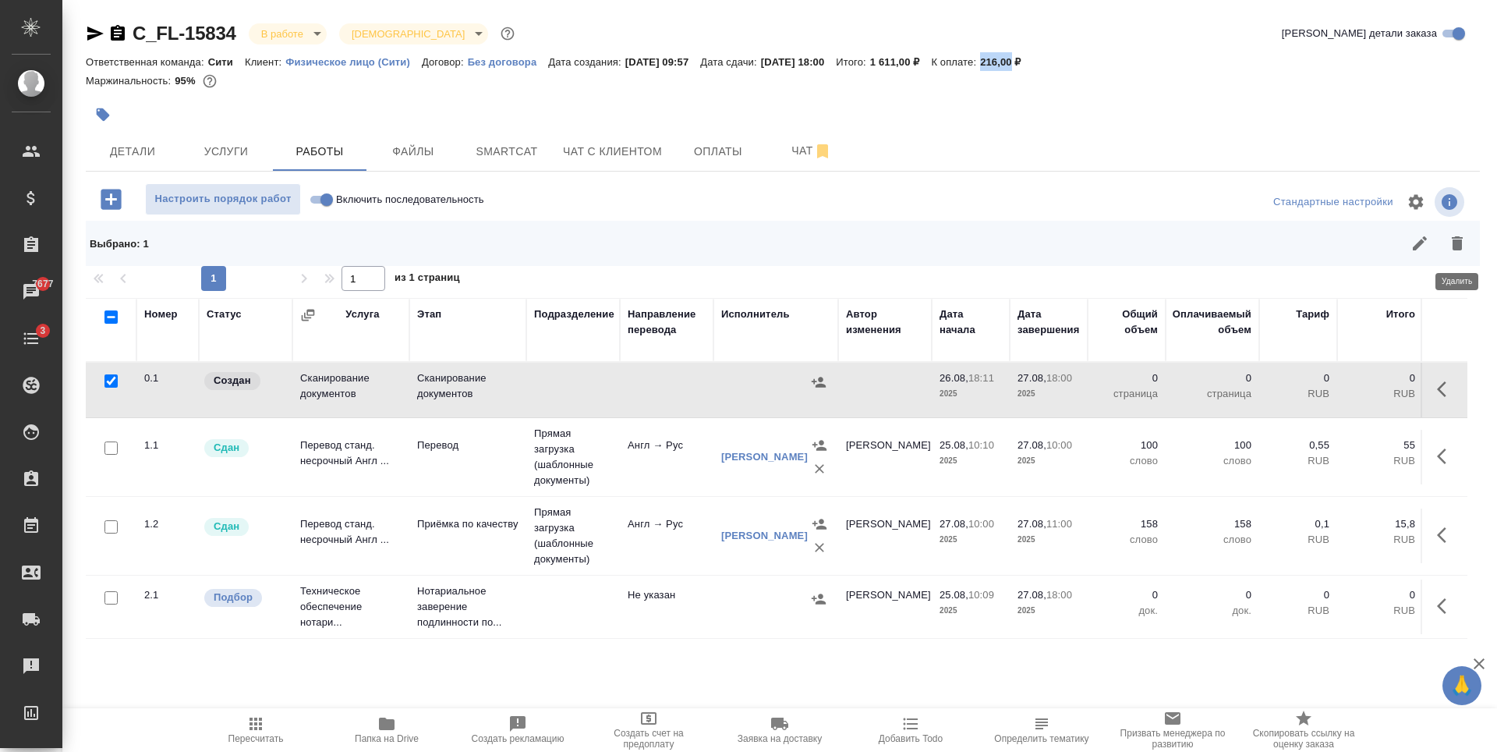
click at [1466, 242] on button "button" at bounding box center [1456, 243] width 37 height 37
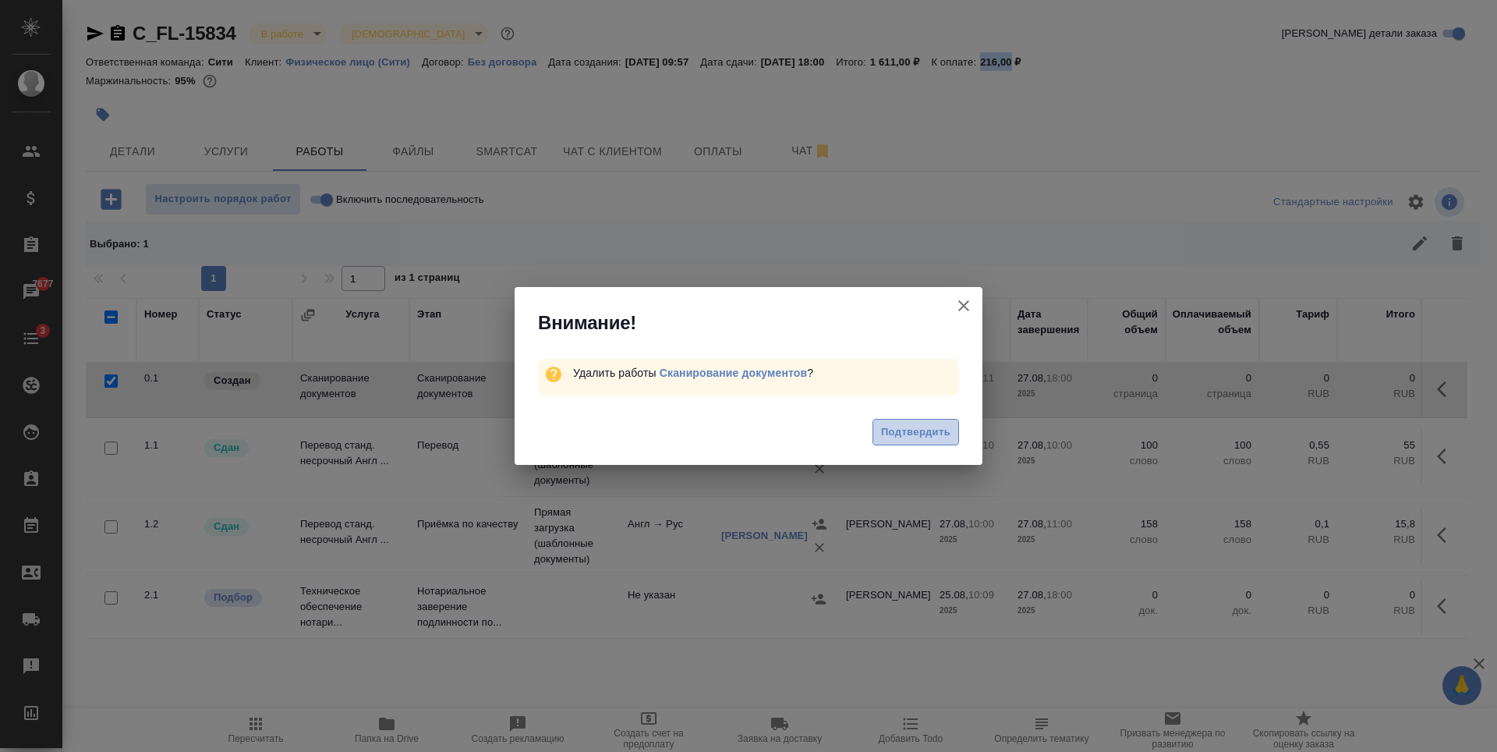
click at [922, 433] on span "Подтвердить" at bounding box center [915, 432] width 69 height 18
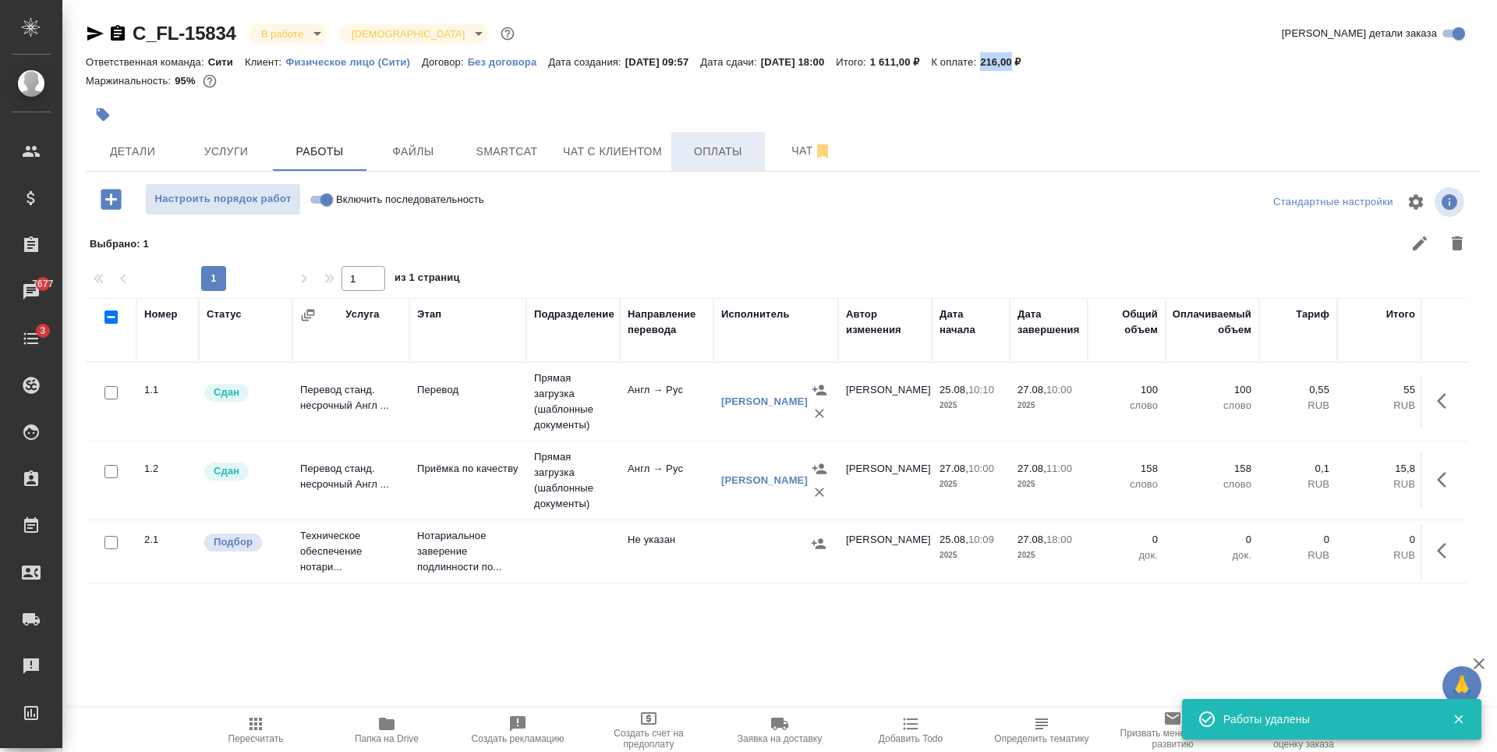
click at [719, 153] on span "Оплаты" at bounding box center [718, 151] width 75 height 19
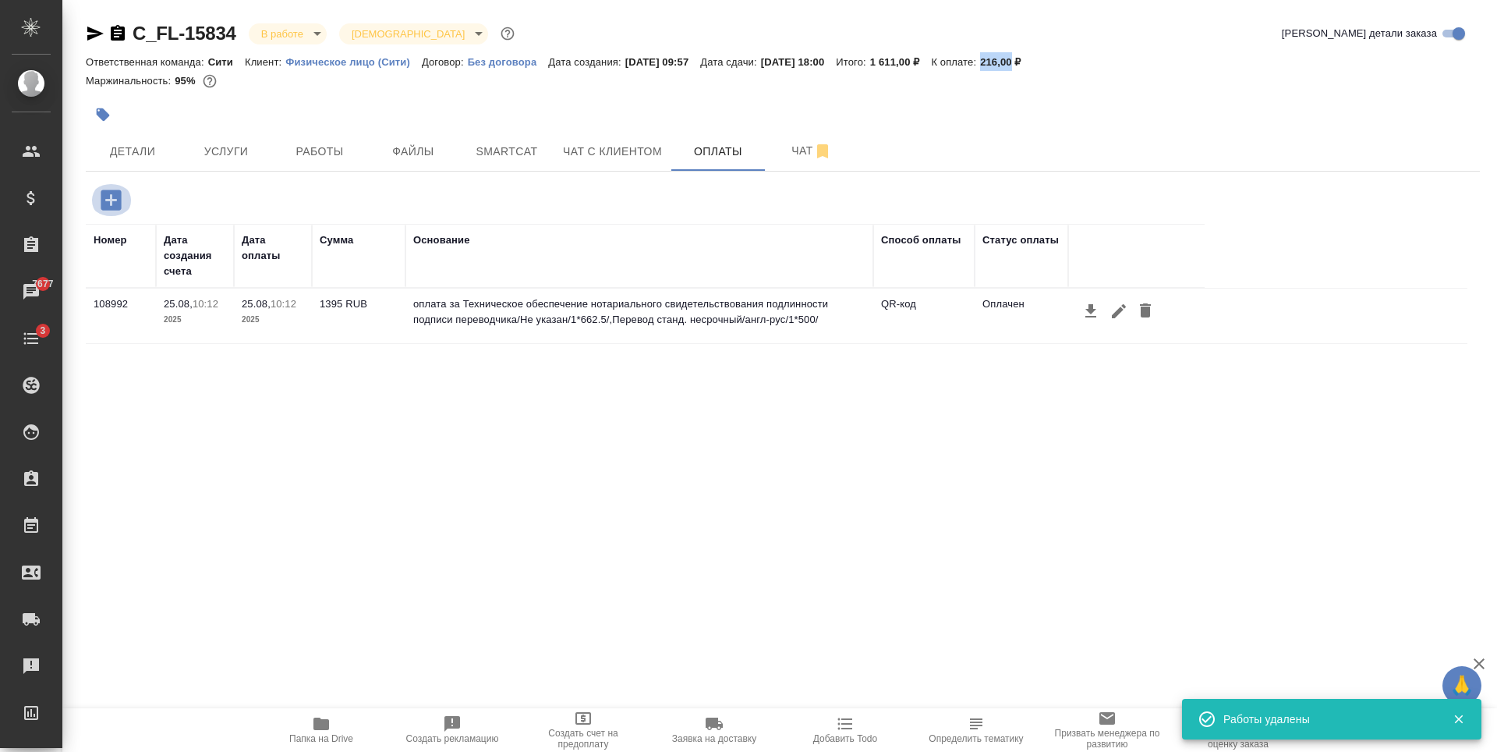
click at [107, 203] on icon "button" at bounding box center [111, 199] width 20 height 20
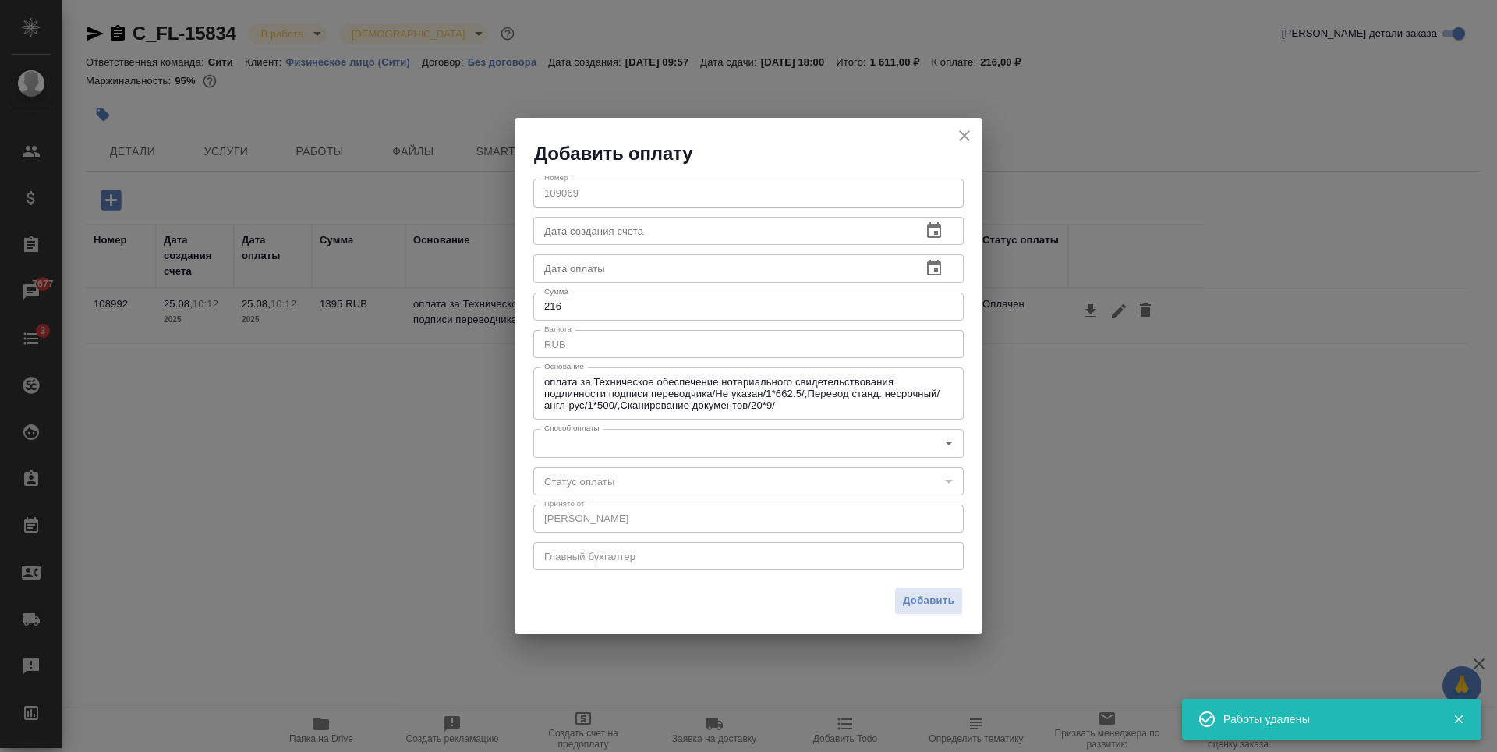
click at [674, 228] on input "text" at bounding box center [721, 231] width 376 height 28
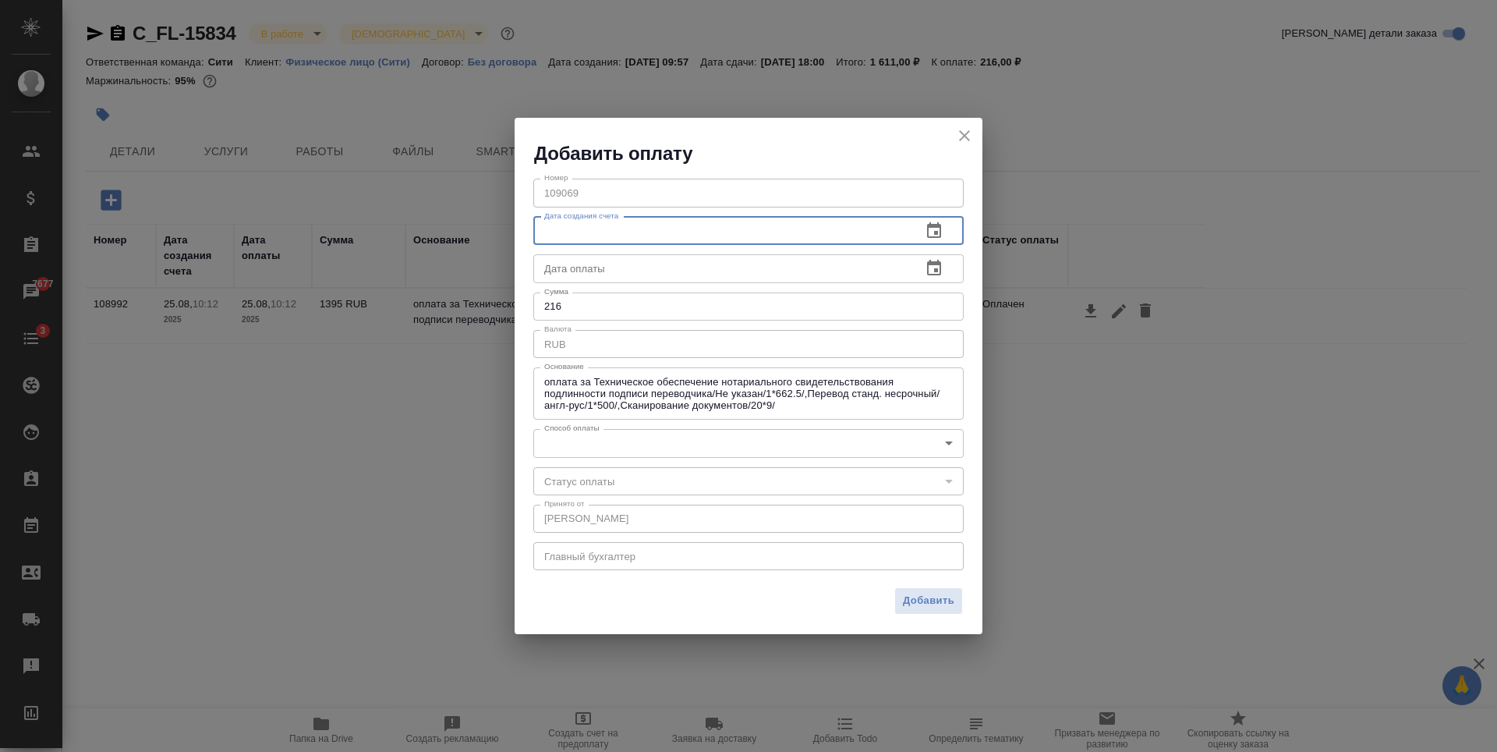
click at [615, 440] on body "🙏 .cls-1 fill:#fff; AWATERA Zaytseva Svetlana Клиенты Спецификации Заказы 7677 …" at bounding box center [748, 376] width 1497 height 752
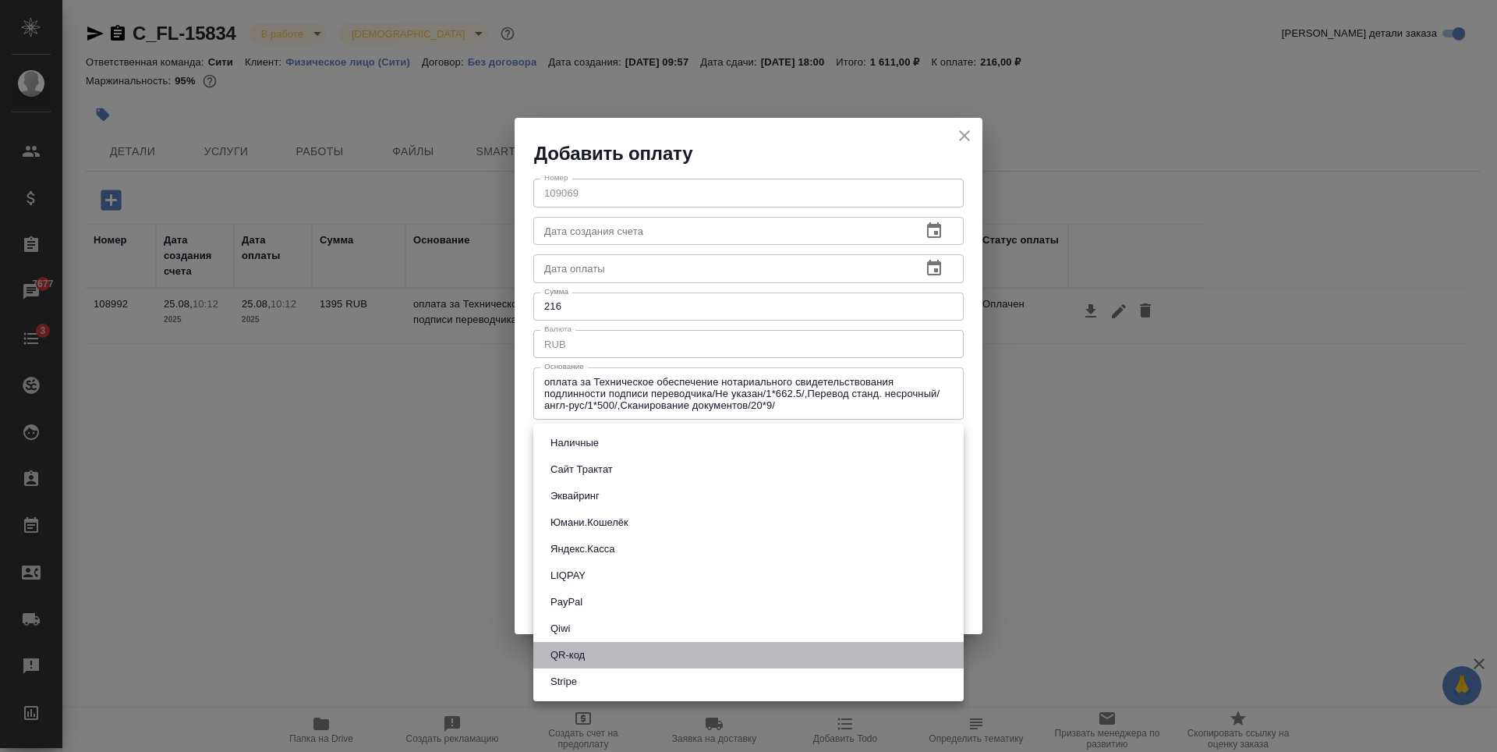
click at [576, 663] on li "QR-код" at bounding box center [748, 655] width 430 height 27
type input "60e5684acae83f185c96e013"
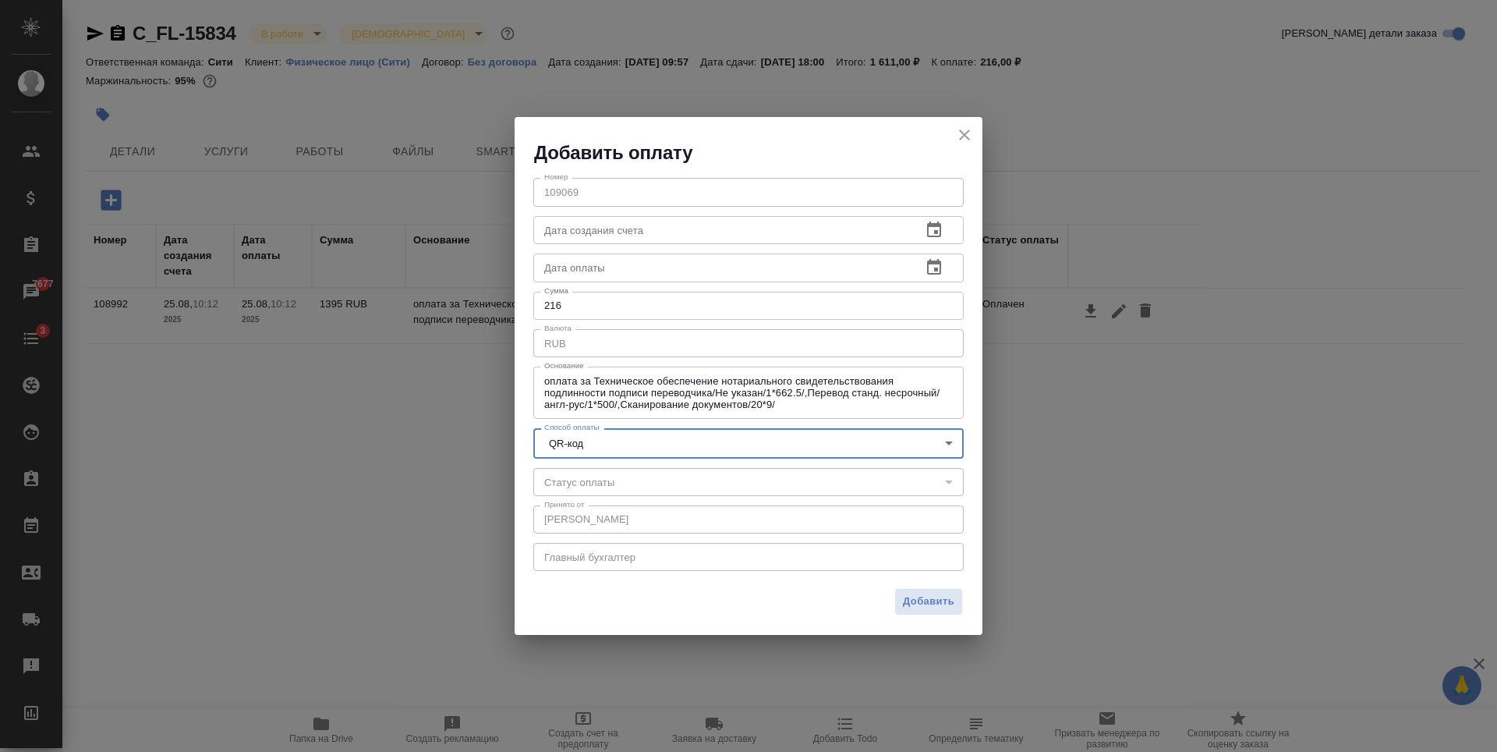
click at [946, 602] on span "Добавить" at bounding box center [928, 601] width 51 height 18
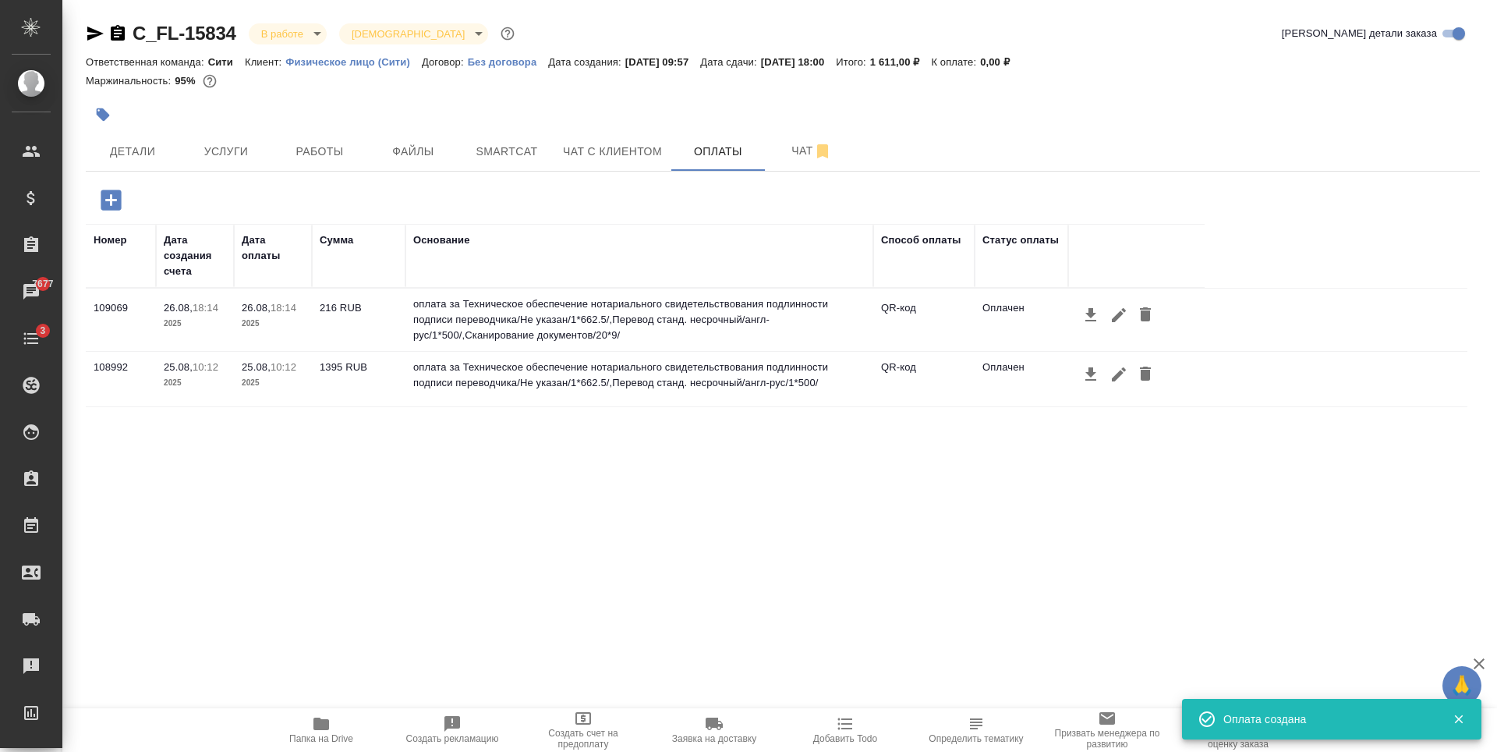
click at [635, 591] on div "Номер Дата создания счета Дата оплаты Сумма Основание Способ оплаты Статус опла…" at bounding box center [776, 458] width 1381 height 468
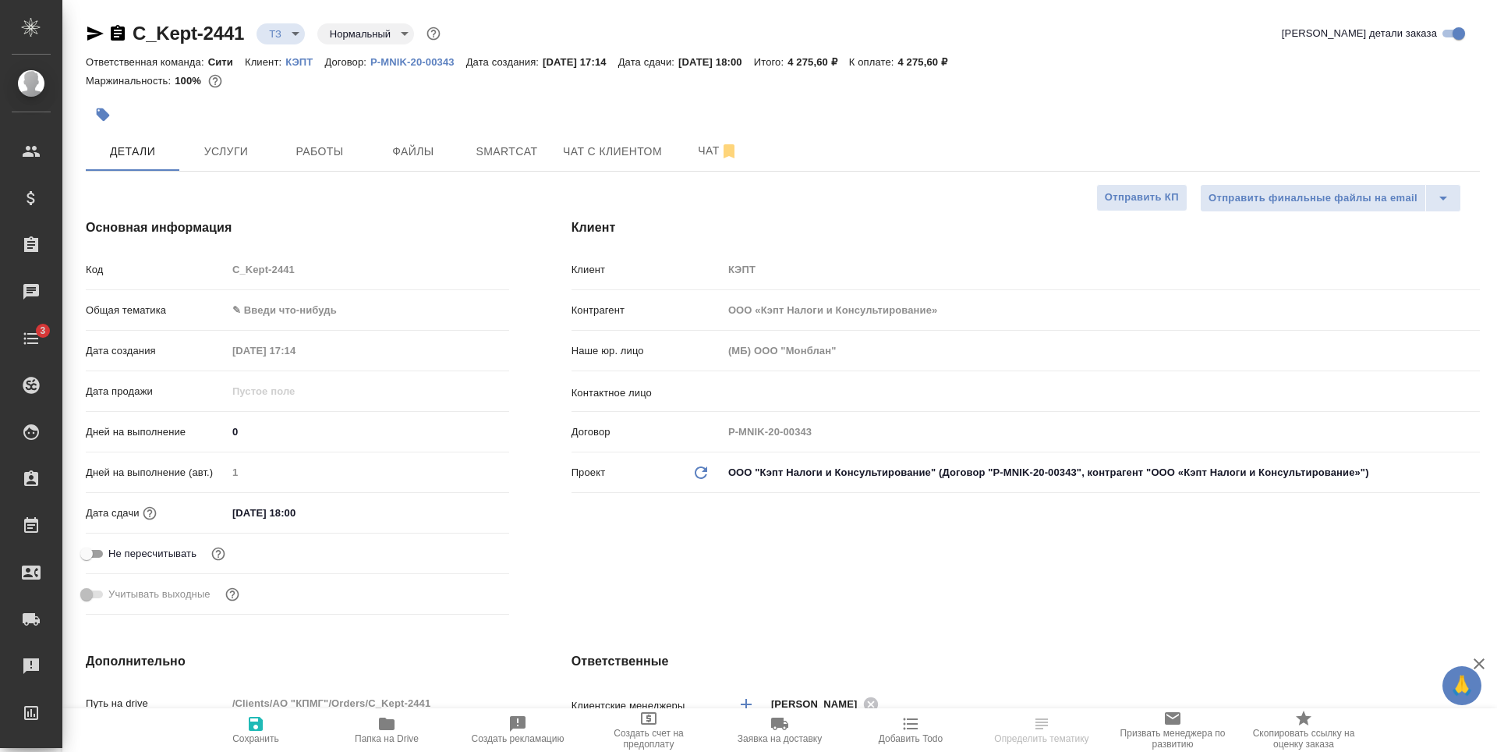
select select "RU"
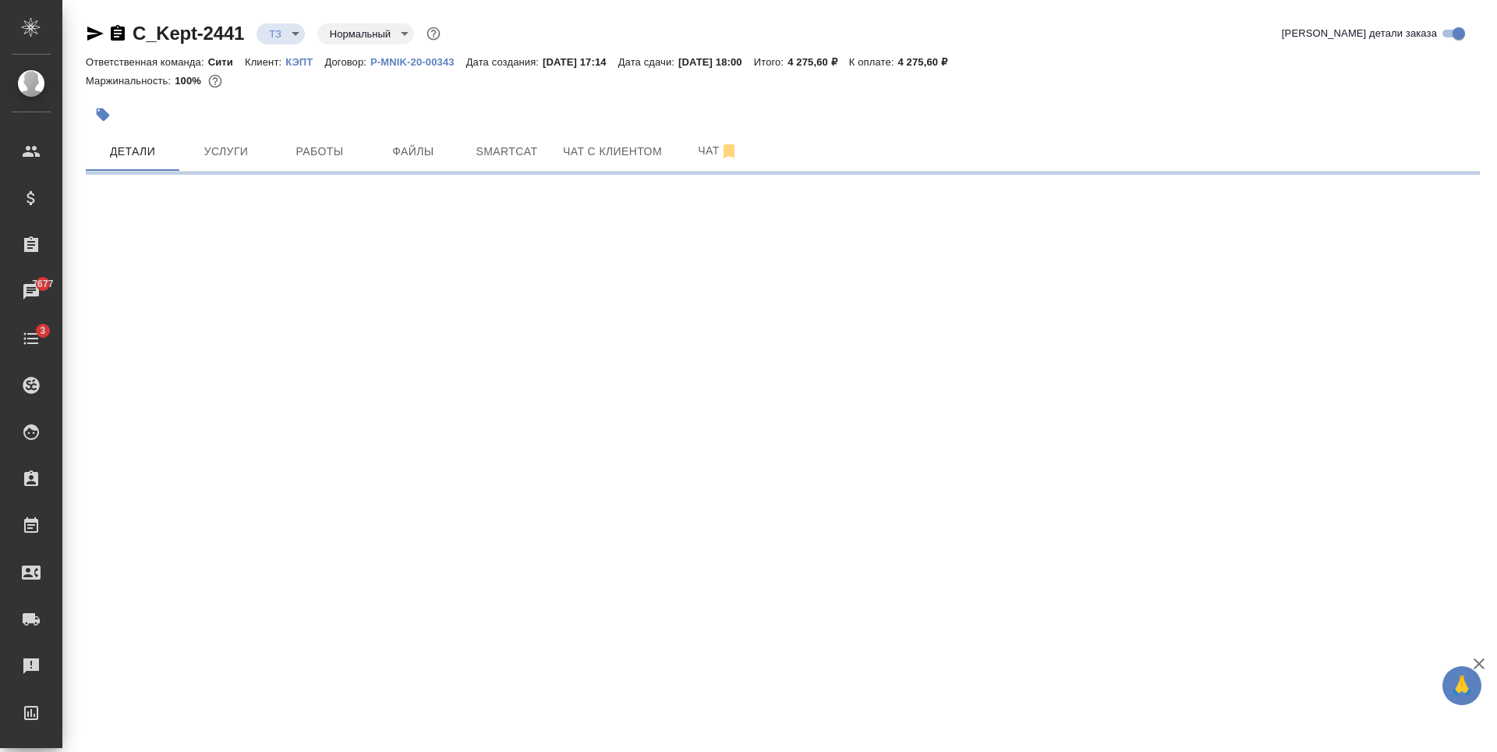
select select "RU"
